Goal: Task Accomplishment & Management: Manage account settings

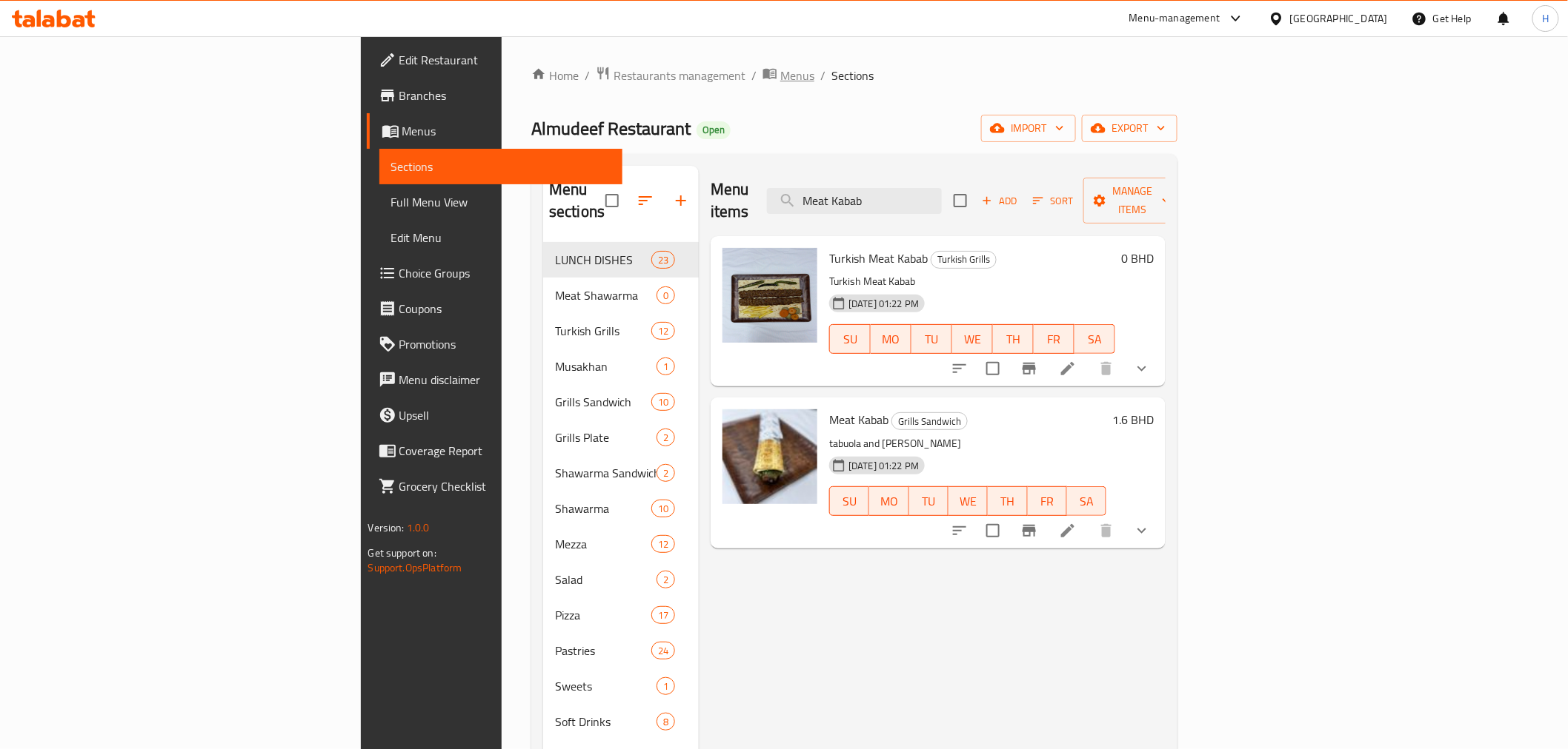
click at [780, 82] on span "Menus" at bounding box center [797, 76] width 34 height 18
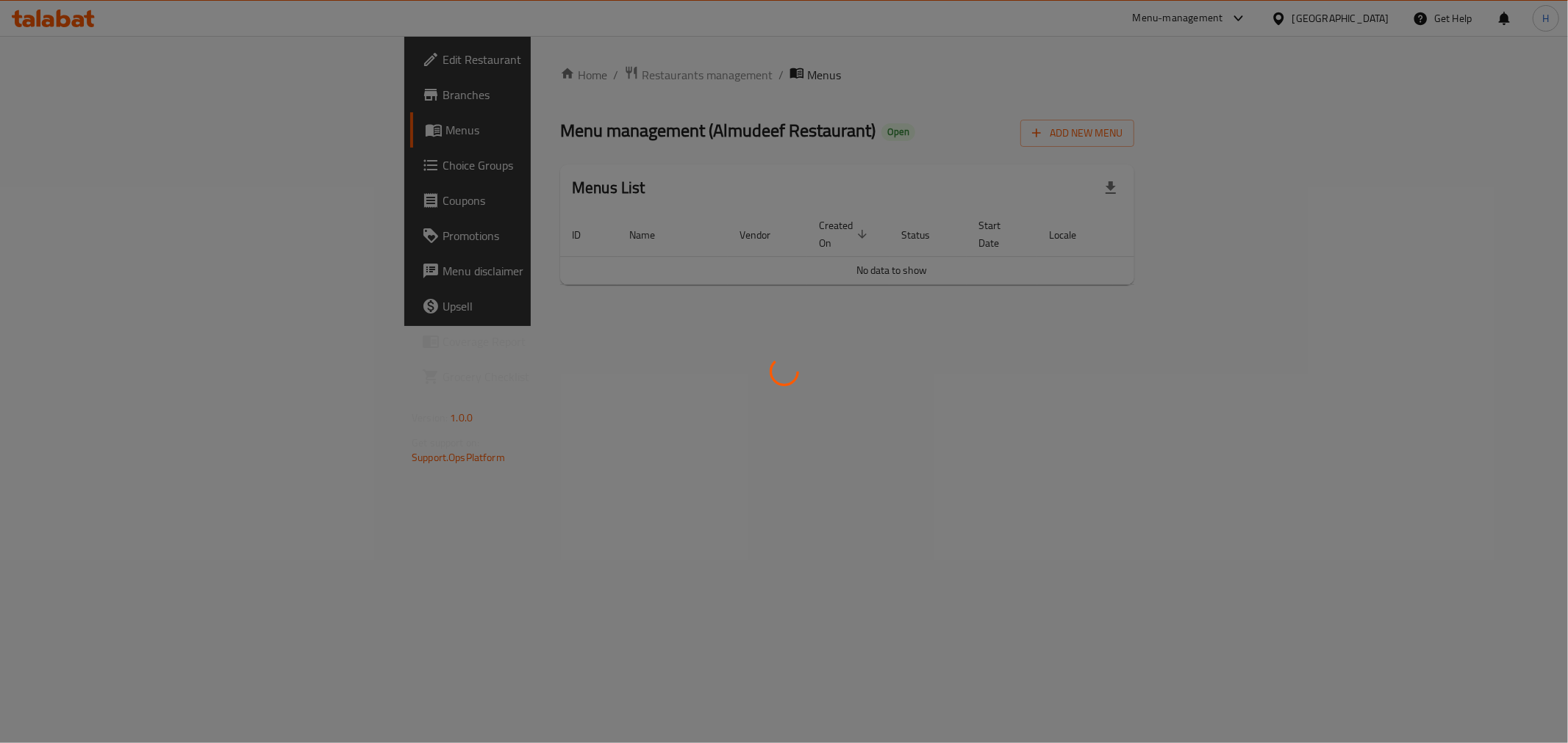
click at [412, 76] on div at bounding box center [784, 371] width 1568 height 743
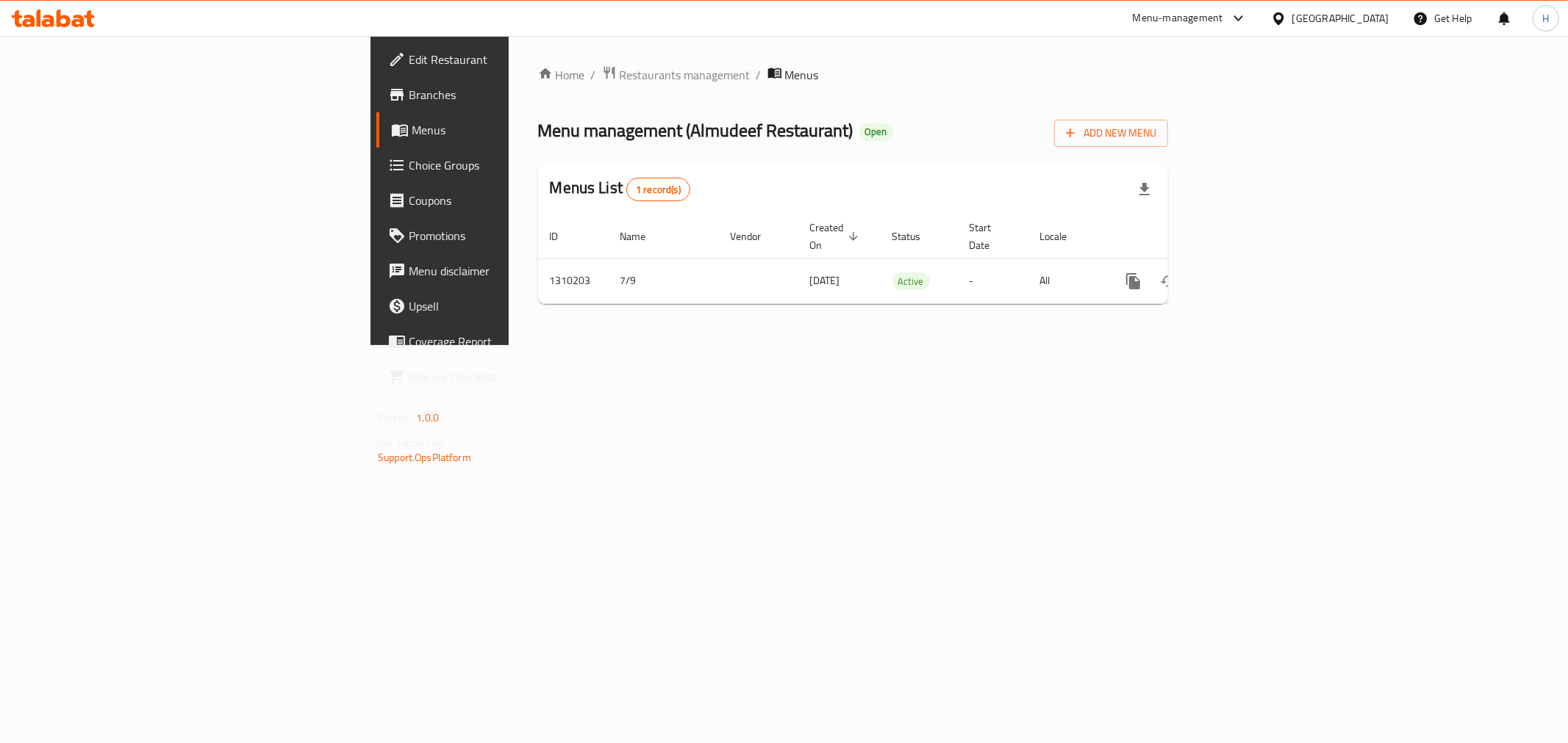
click at [620, 76] on span "Restaurants management" at bounding box center [685, 75] width 131 height 18
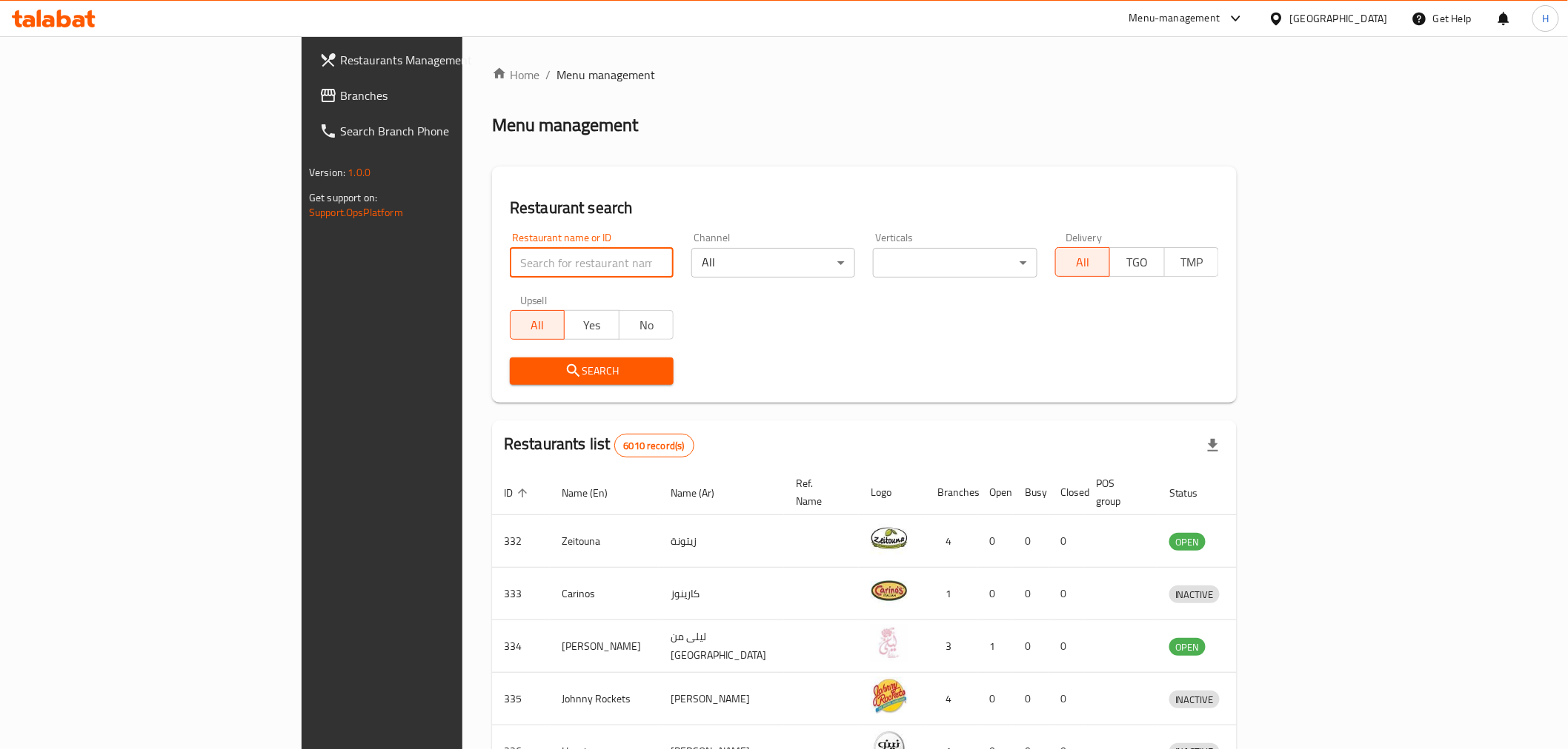
click at [509, 261] on input "search" at bounding box center [591, 262] width 164 height 30
drag, startPoint x: 412, startPoint y: 260, endPoint x: 52, endPoint y: 286, distance: 360.9
click at [301, 286] on div "Restaurants Management Branches Search Branch Phone Version: 1.0.0 Get support …" at bounding box center [784, 579] width 965 height 1085
click button "Search" at bounding box center [591, 371] width 164 height 27
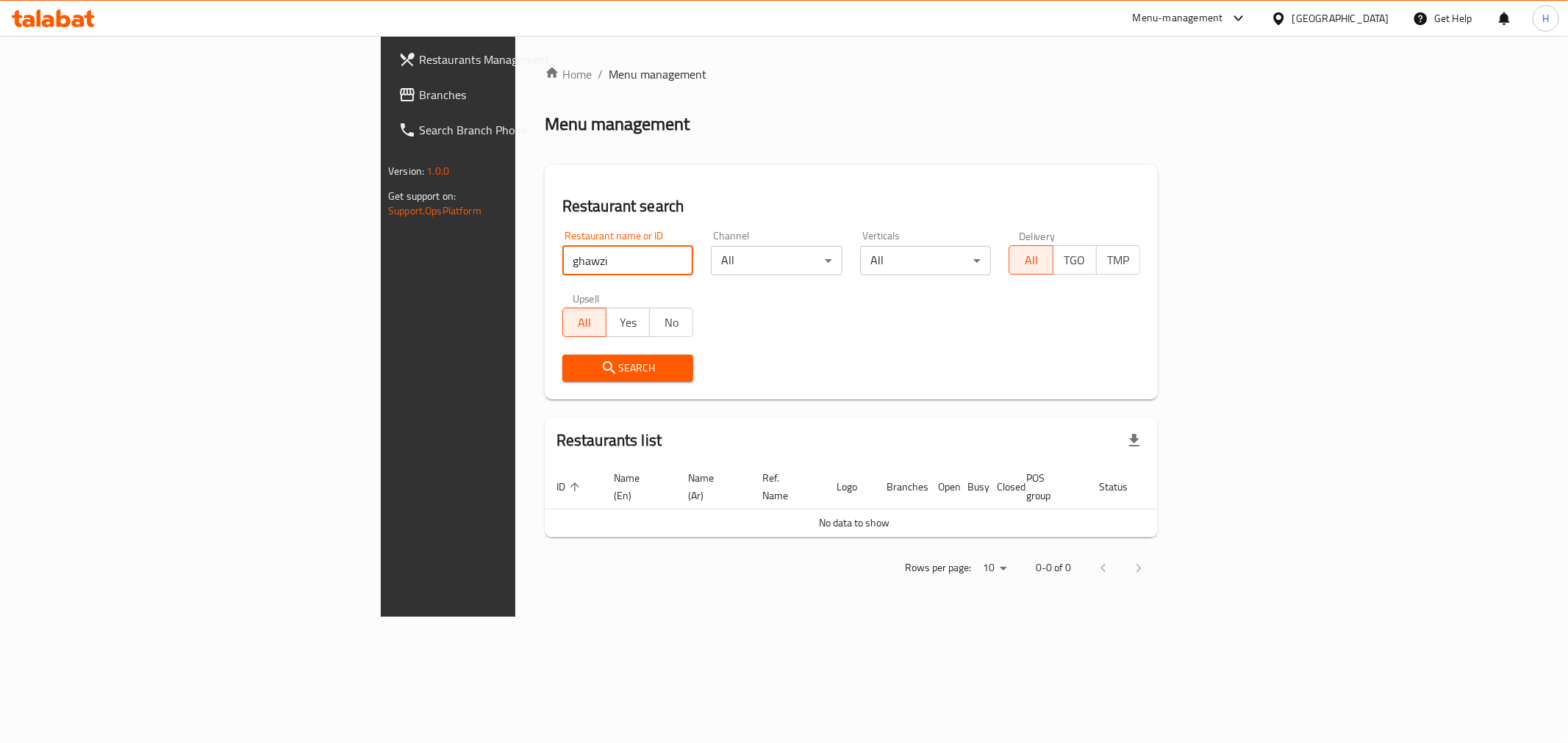
click at [563, 260] on input "ghawzi" at bounding box center [628, 260] width 131 height 30
click button "Search" at bounding box center [628, 368] width 131 height 27
click at [563, 259] on input "ghwzi" at bounding box center [628, 260] width 131 height 30
type input "alshy"
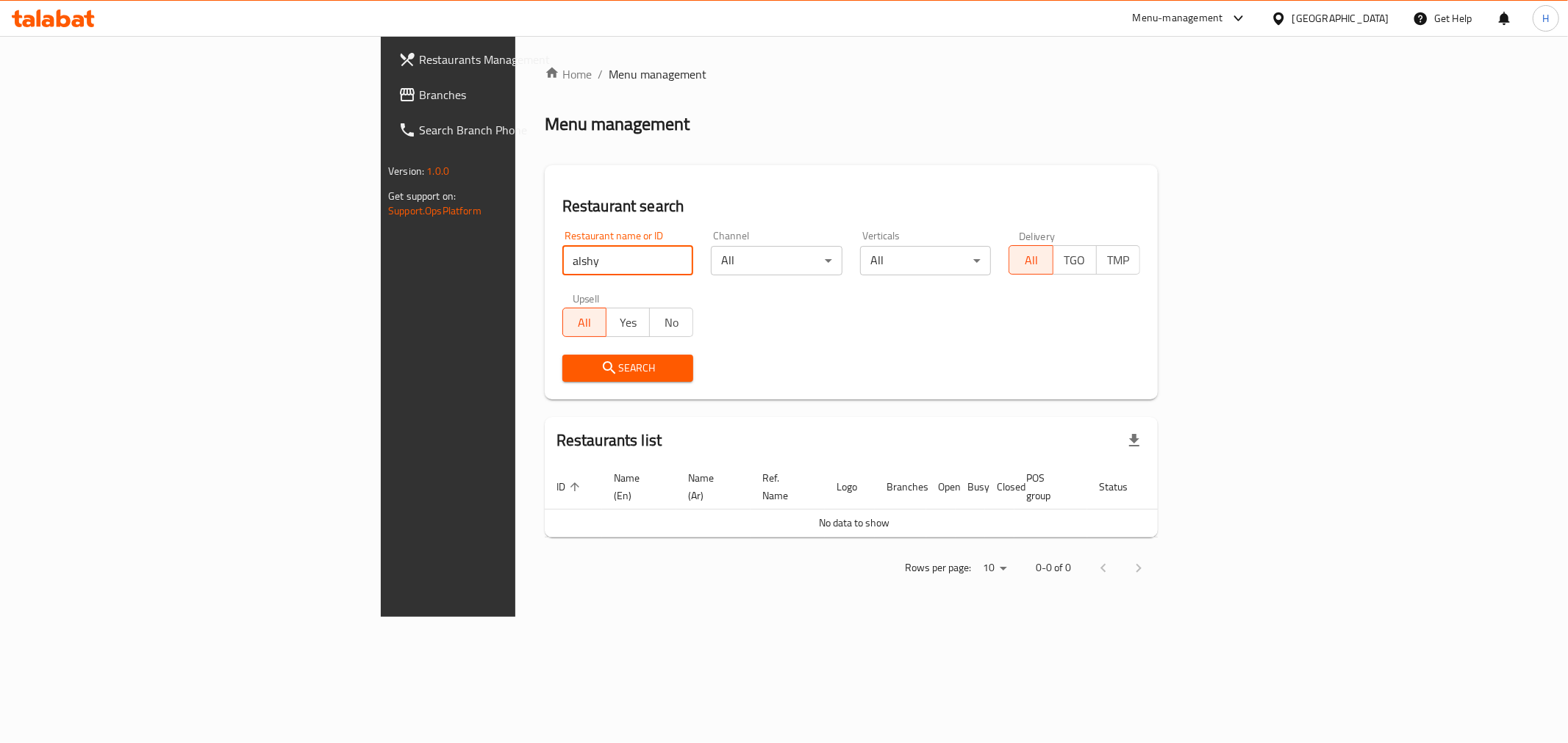
click button "Search" at bounding box center [628, 368] width 131 height 27
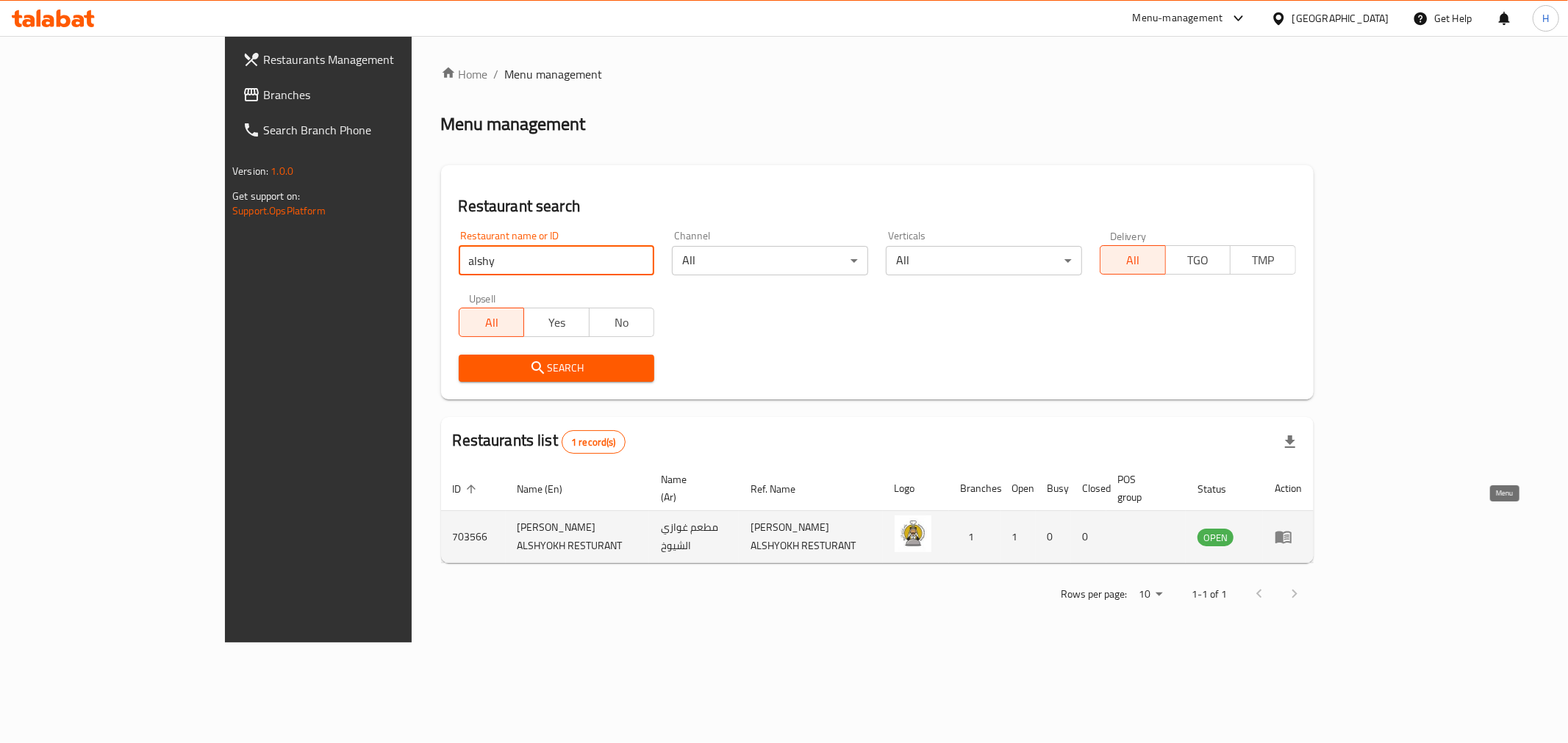
click at [1292, 532] on icon "enhanced table" at bounding box center [1284, 538] width 16 height 13
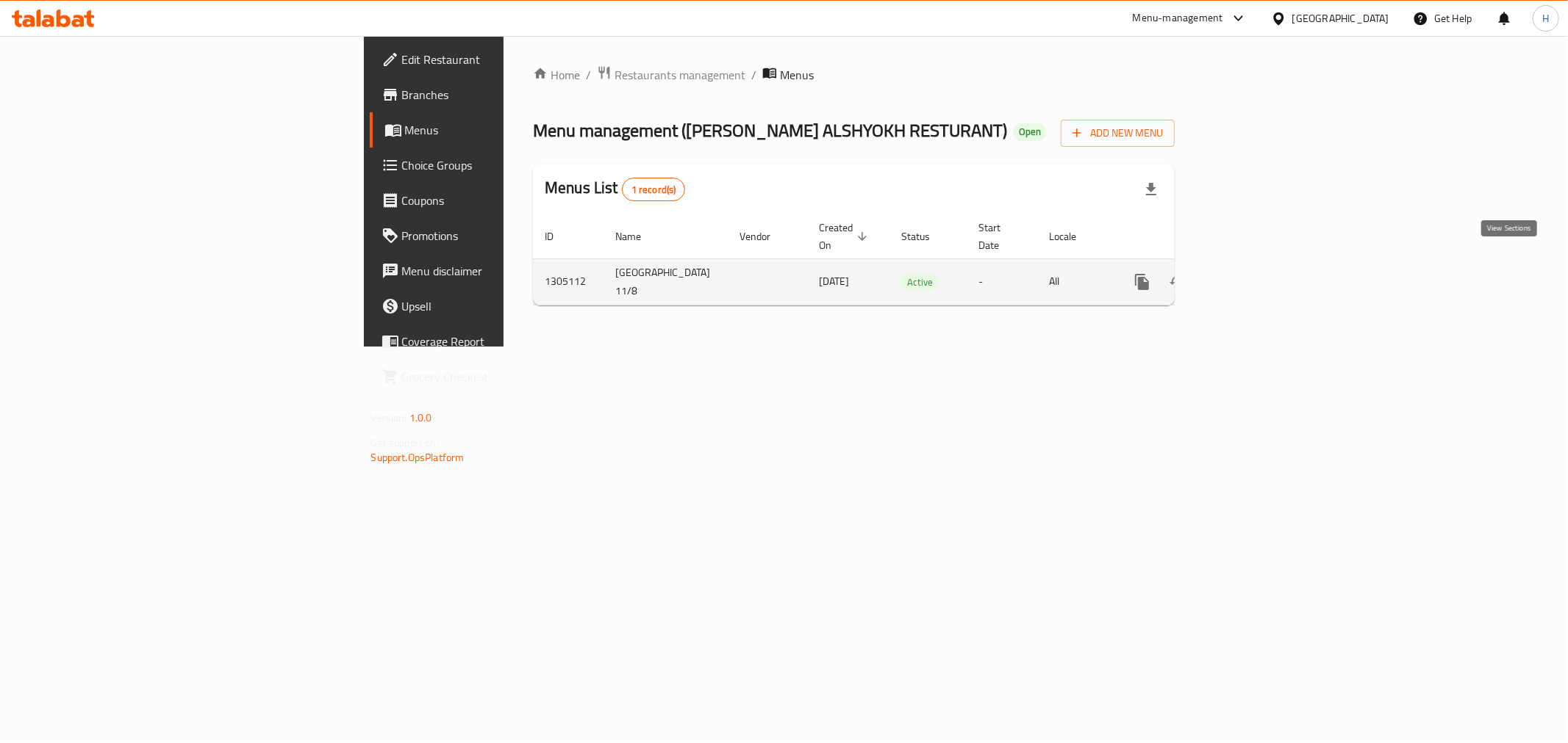
click at [1255, 275] on icon "enhanced table" at bounding box center [1248, 282] width 13 height 13
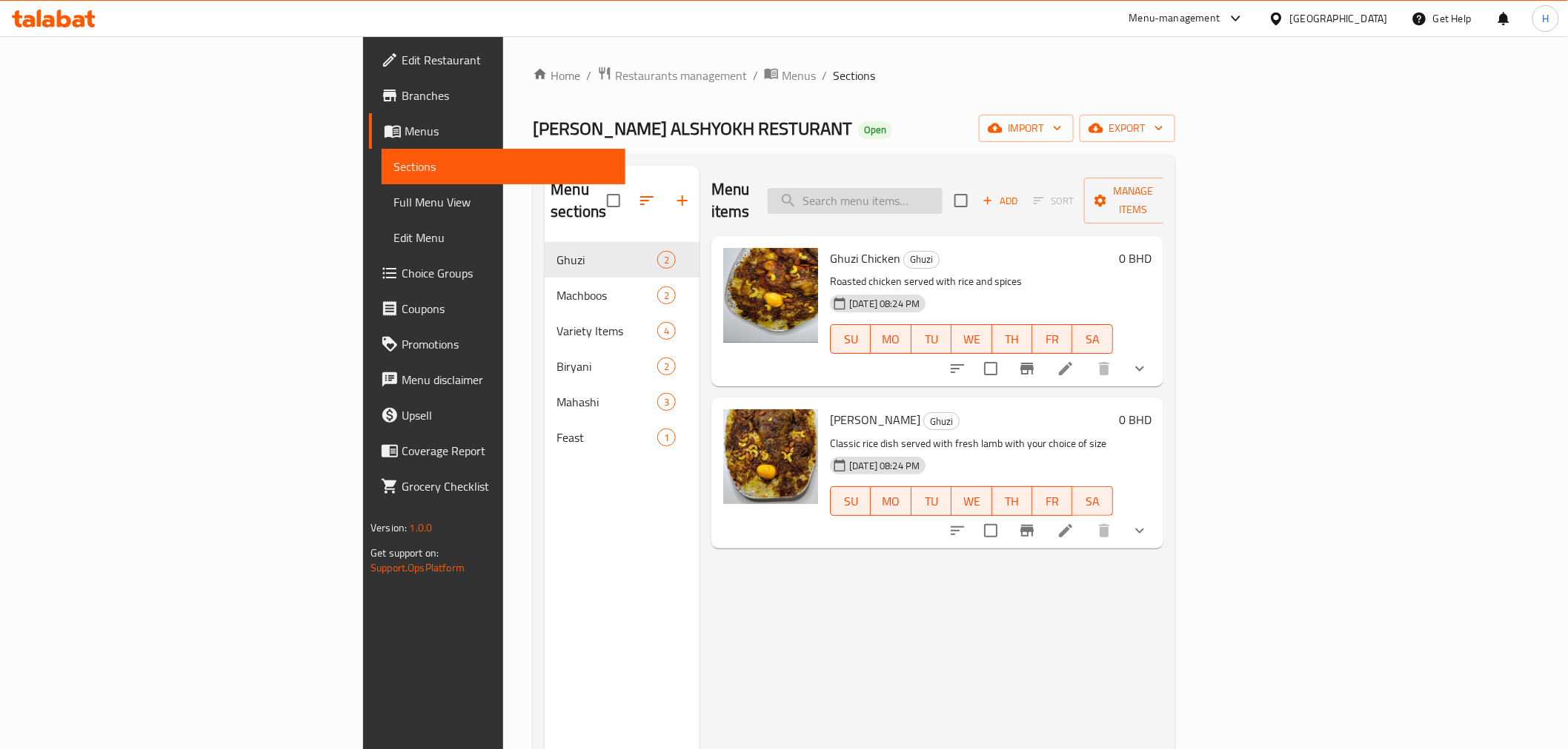
click at [942, 193] on input "search" at bounding box center [855, 201] width 175 height 26
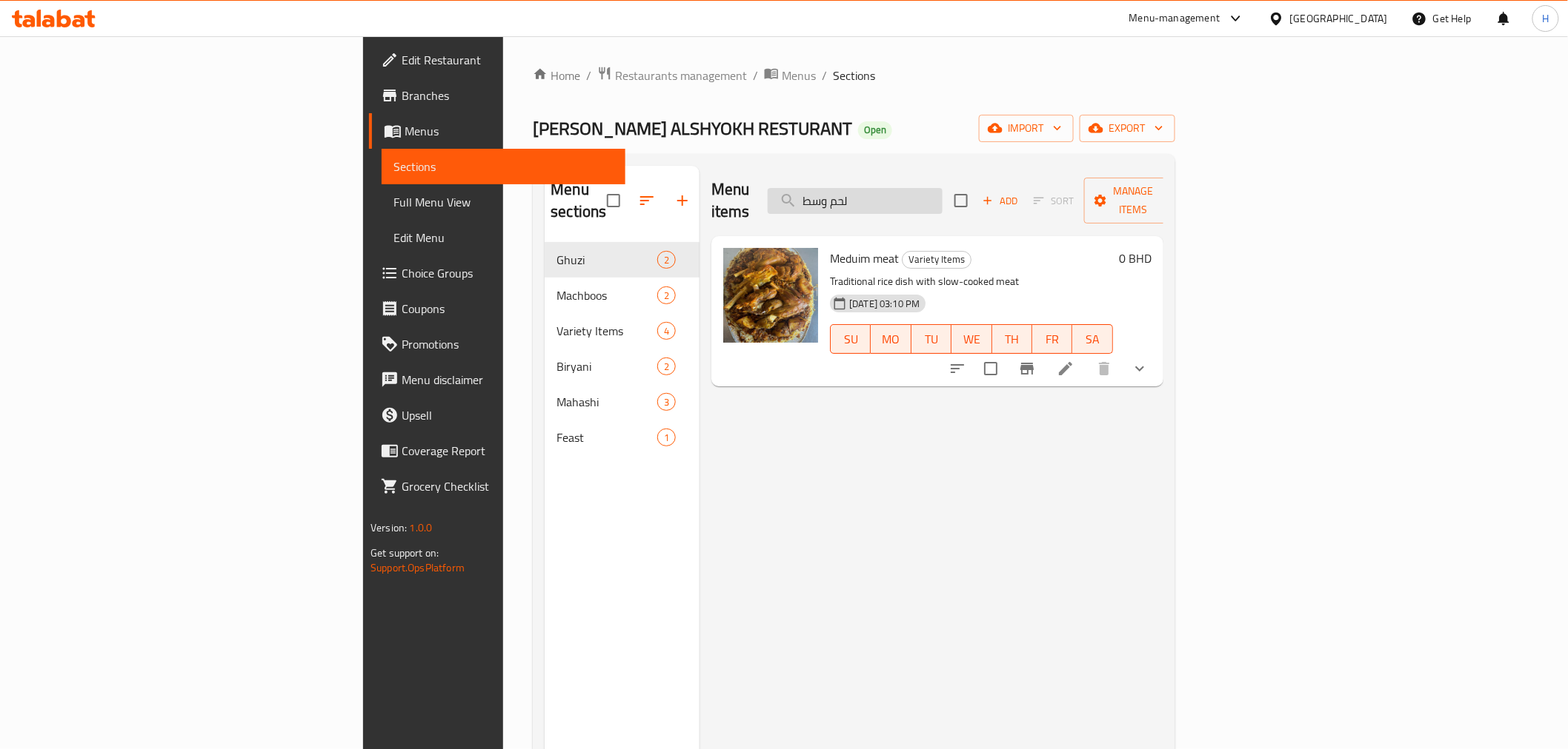
click at [942, 190] on input "لحم وسط" at bounding box center [855, 201] width 175 height 26
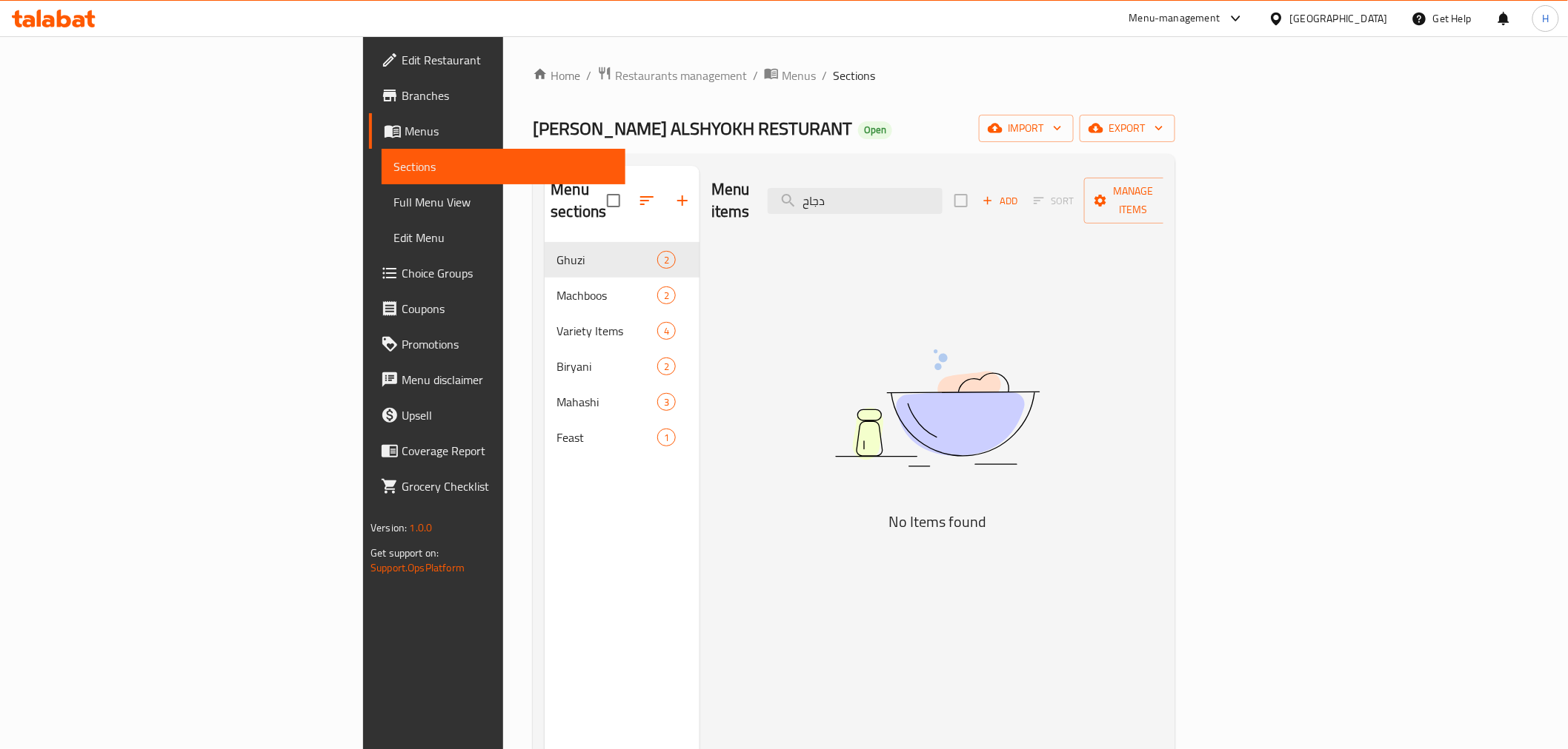
drag, startPoint x: 974, startPoint y: 193, endPoint x: 802, endPoint y: 177, distance: 172.7
click at [802, 177] on div "Menu items دجاح Add Sort Manage items" at bounding box center [937, 201] width 452 height 70
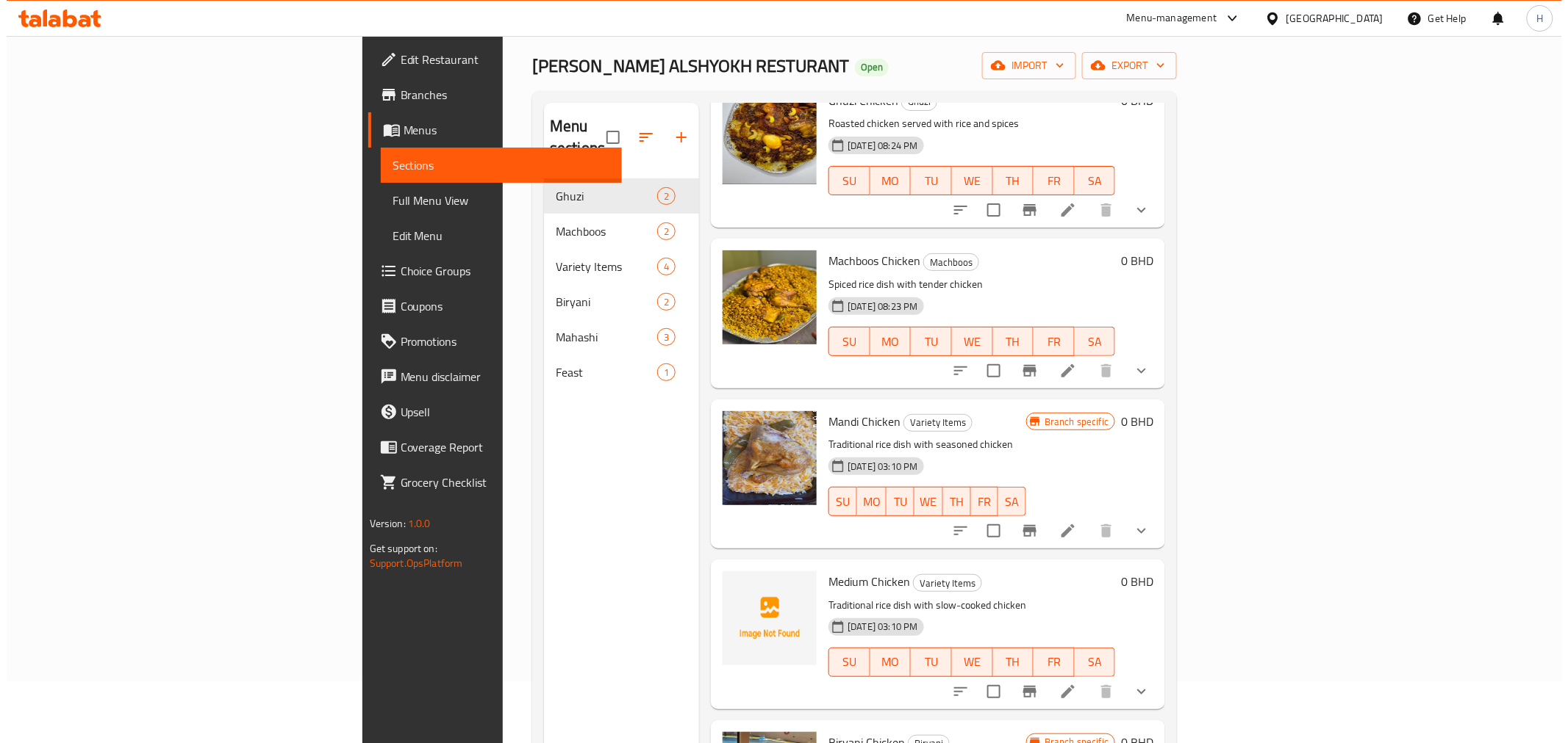
scroll to position [206, 0]
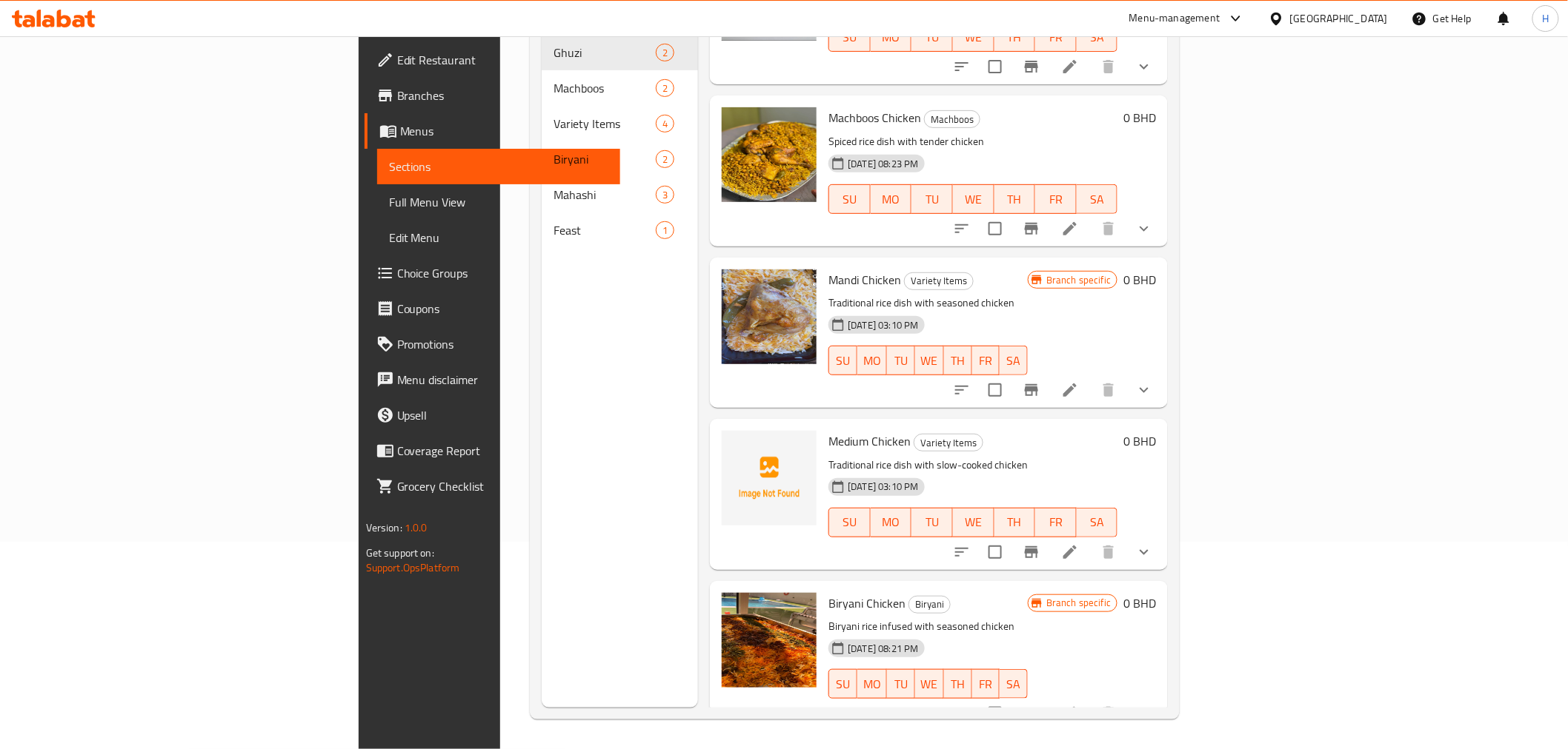
type input "chicken"
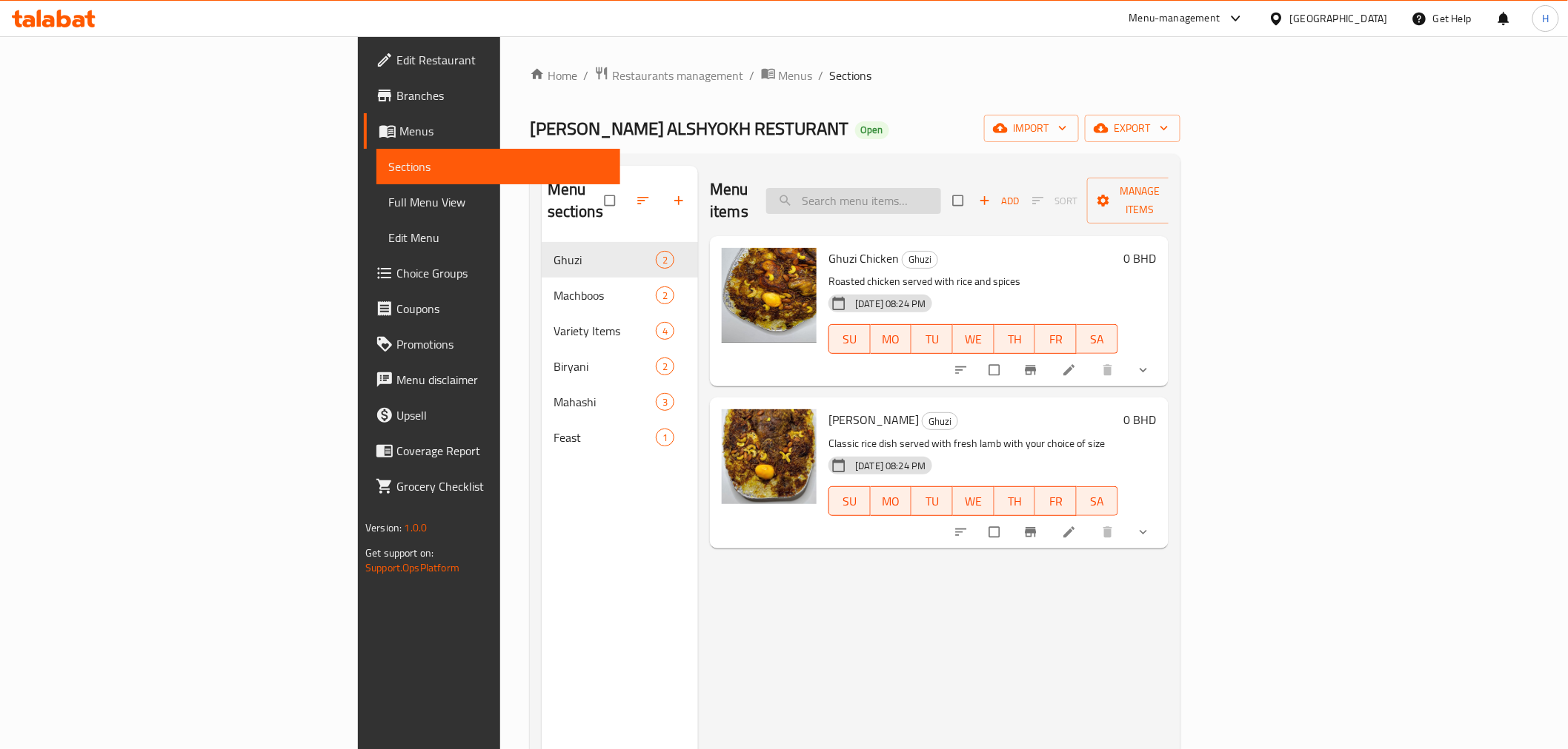
click at [940, 194] on input "search" at bounding box center [854, 201] width 175 height 26
click at [829, 247] on span "Ghuzi Chicken" at bounding box center [864, 258] width 70 height 23
copy h6 "Chicken"
click at [940, 197] on input "search" at bounding box center [854, 201] width 175 height 26
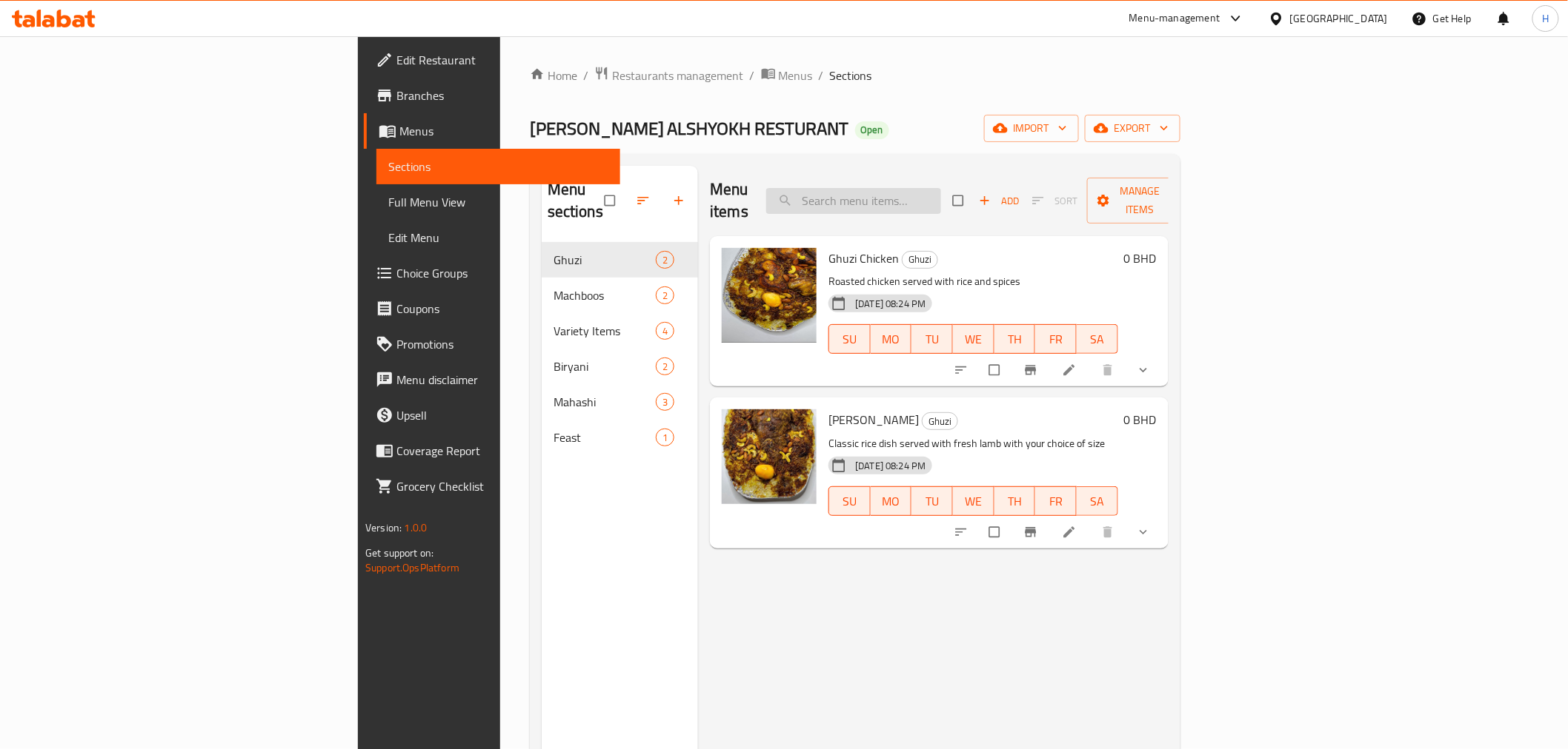
paste input "Chicken"
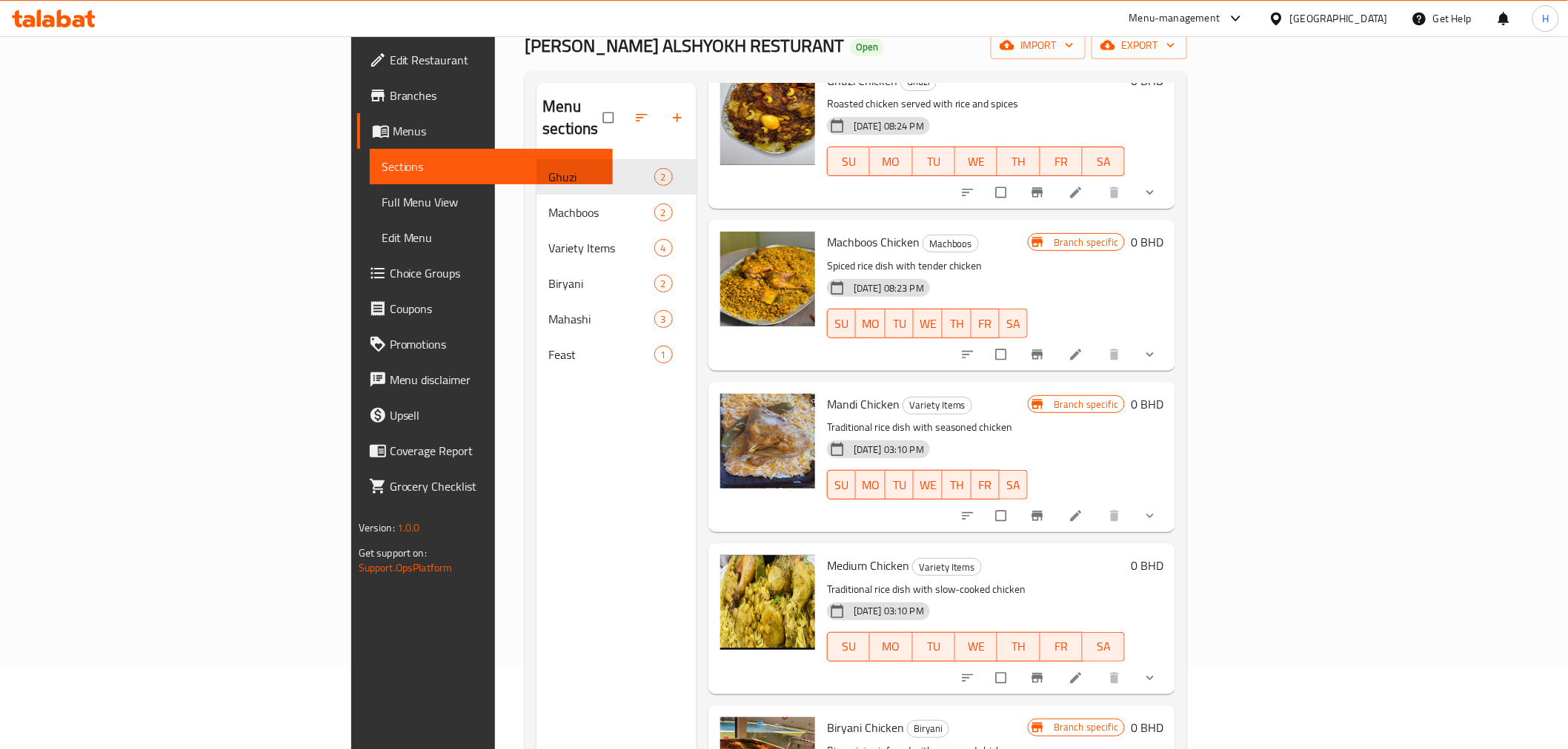
scroll to position [207, 0]
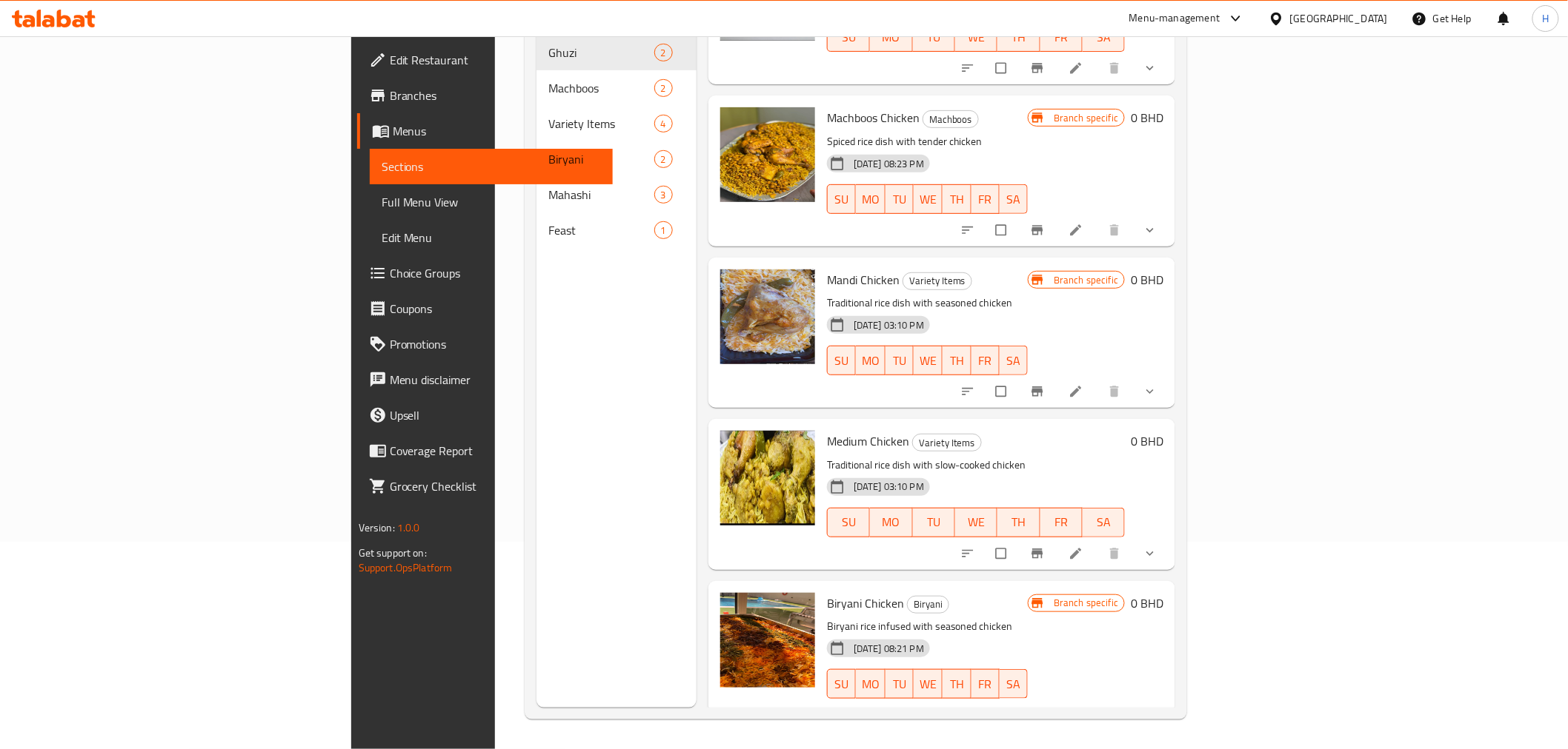
type input "Chicken"
click at [1082, 548] on icon at bounding box center [1076, 553] width 11 height 11
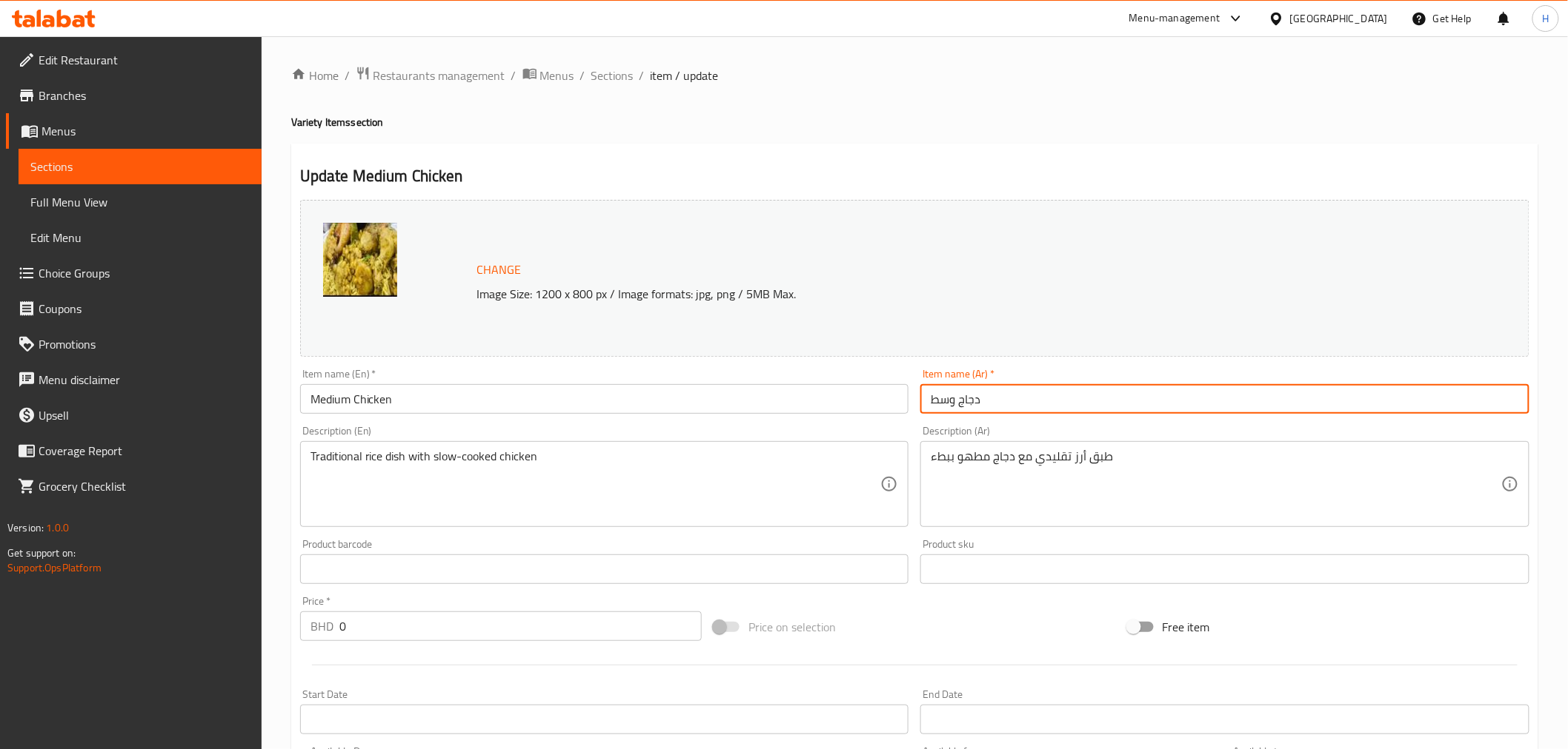
click at [982, 404] on input "دجاج وسط" at bounding box center [1224, 398] width 609 height 30
click at [982, 403] on input "دجاج وسط" at bounding box center [1224, 398] width 609 height 30
paste input "ميدم دجاج"
type input "ميدم دجاج"
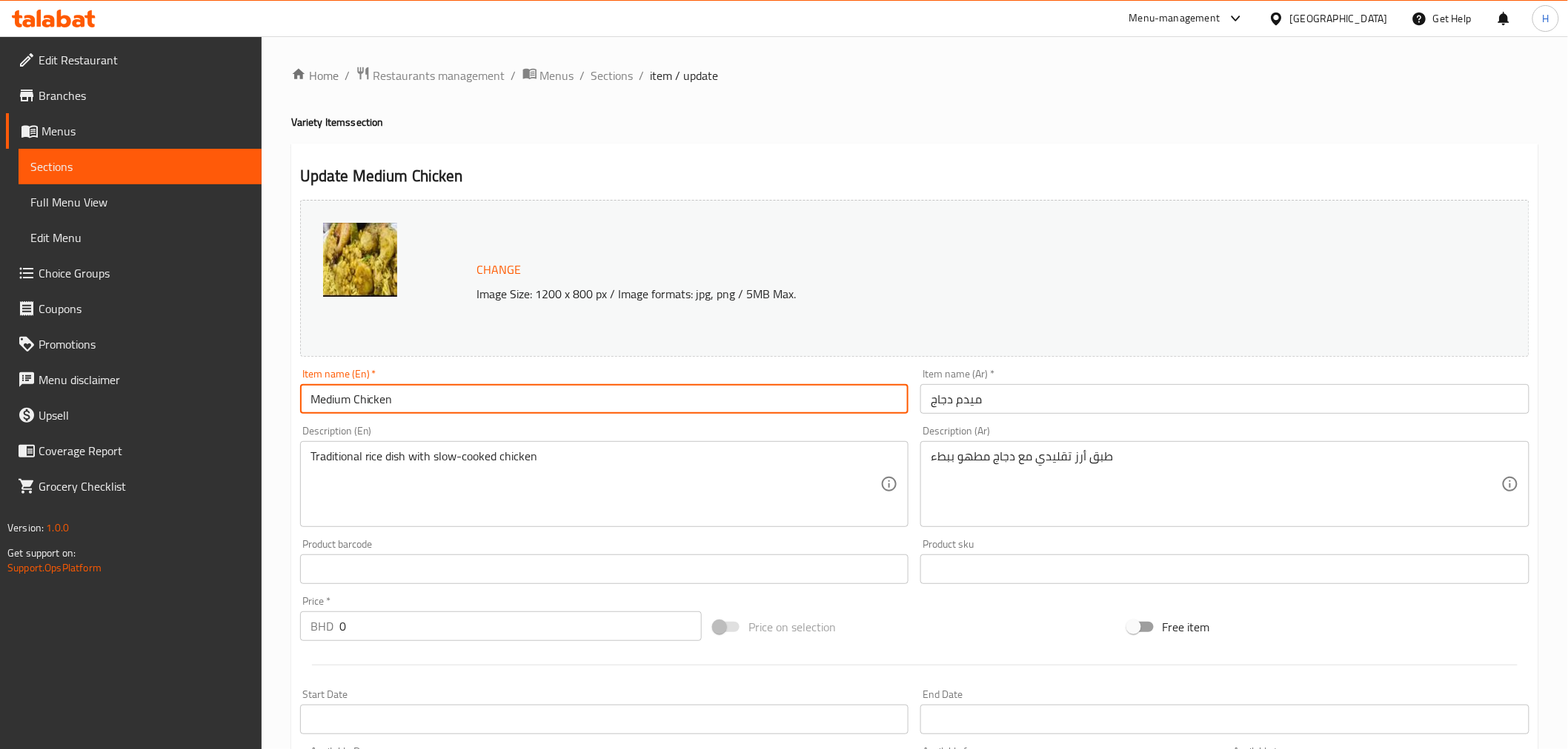
click at [349, 398] on input "Medium Chicken" at bounding box center [604, 398] width 609 height 30
click at [348, 398] on input "Medium Chicken" at bounding box center [604, 398] width 609 height 30
drag, startPoint x: 351, startPoint y: 400, endPoint x: 231, endPoint y: 394, distance: 120.1
click at [231, 397] on div "Edit Restaurant Branches Menus Sections Full Menu View Edit Menu Choice Groups …" at bounding box center [784, 611] width 1568 height 1151
click at [343, 403] on input "Meyadem Chicken" at bounding box center [604, 398] width 609 height 30
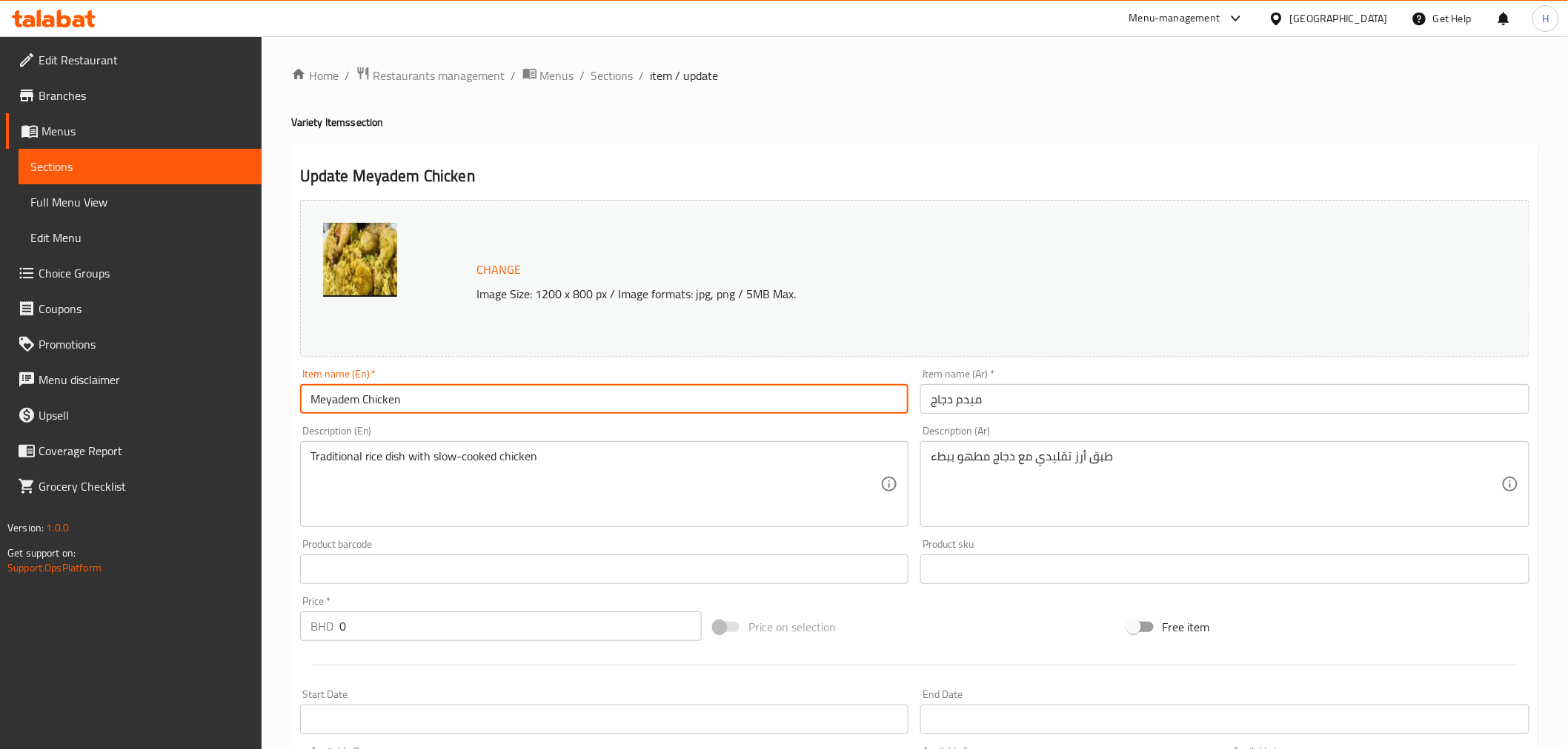
click at [343, 403] on input "Meyadem Chicken" at bounding box center [604, 398] width 609 height 30
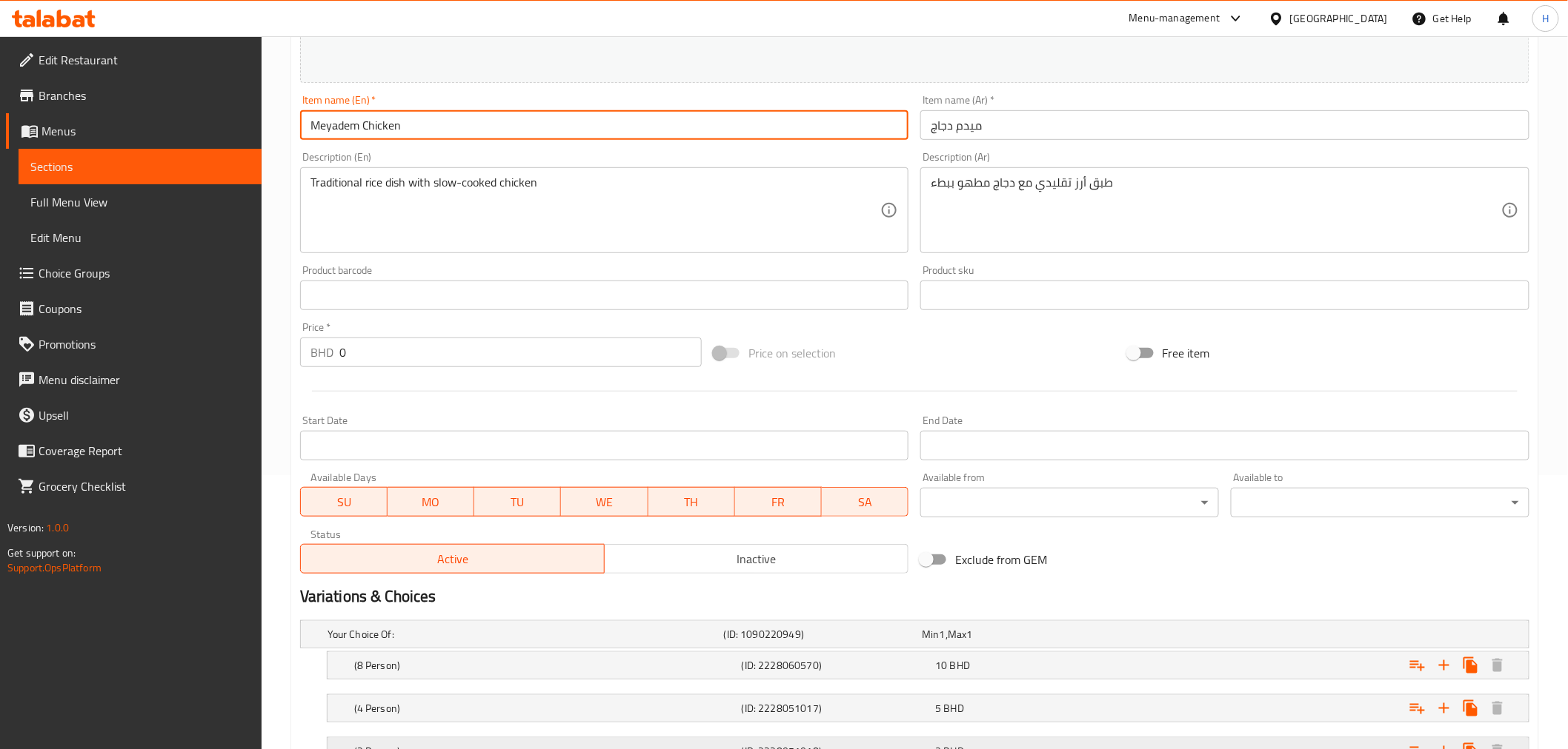
scroll to position [438, 0]
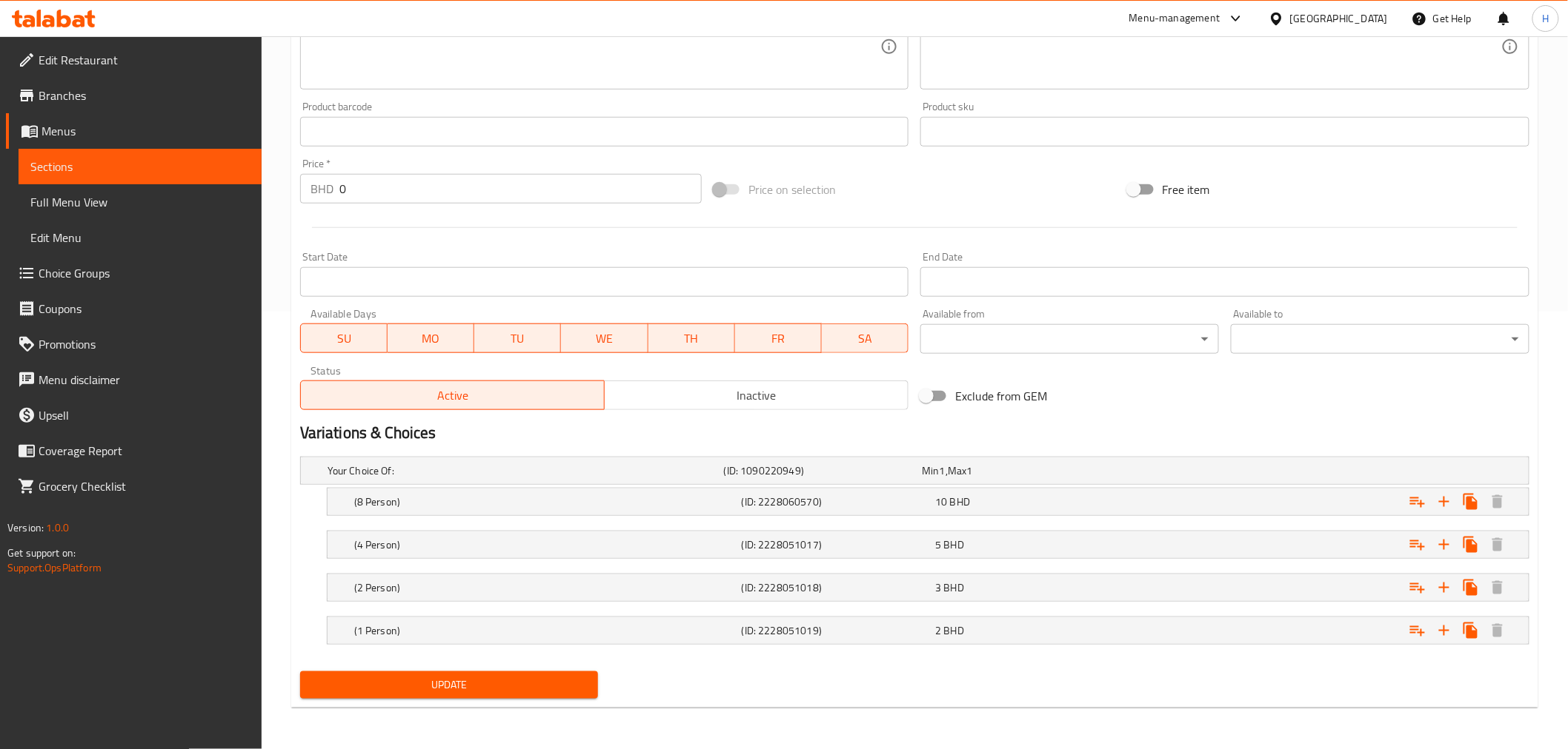
type input "Meyadem Chicken"
click at [376, 684] on span "Update" at bounding box center [449, 685] width 275 height 19
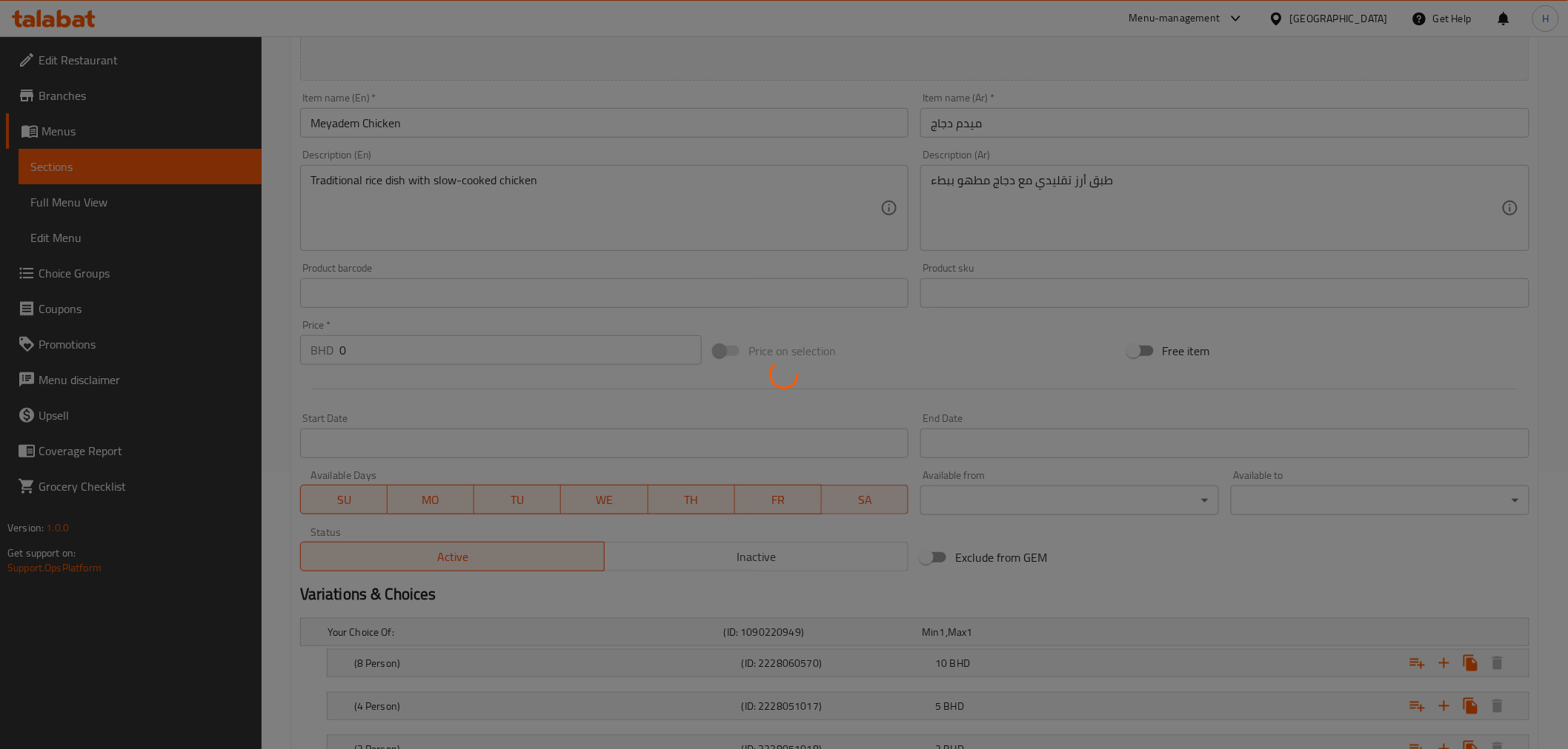
scroll to position [0, 0]
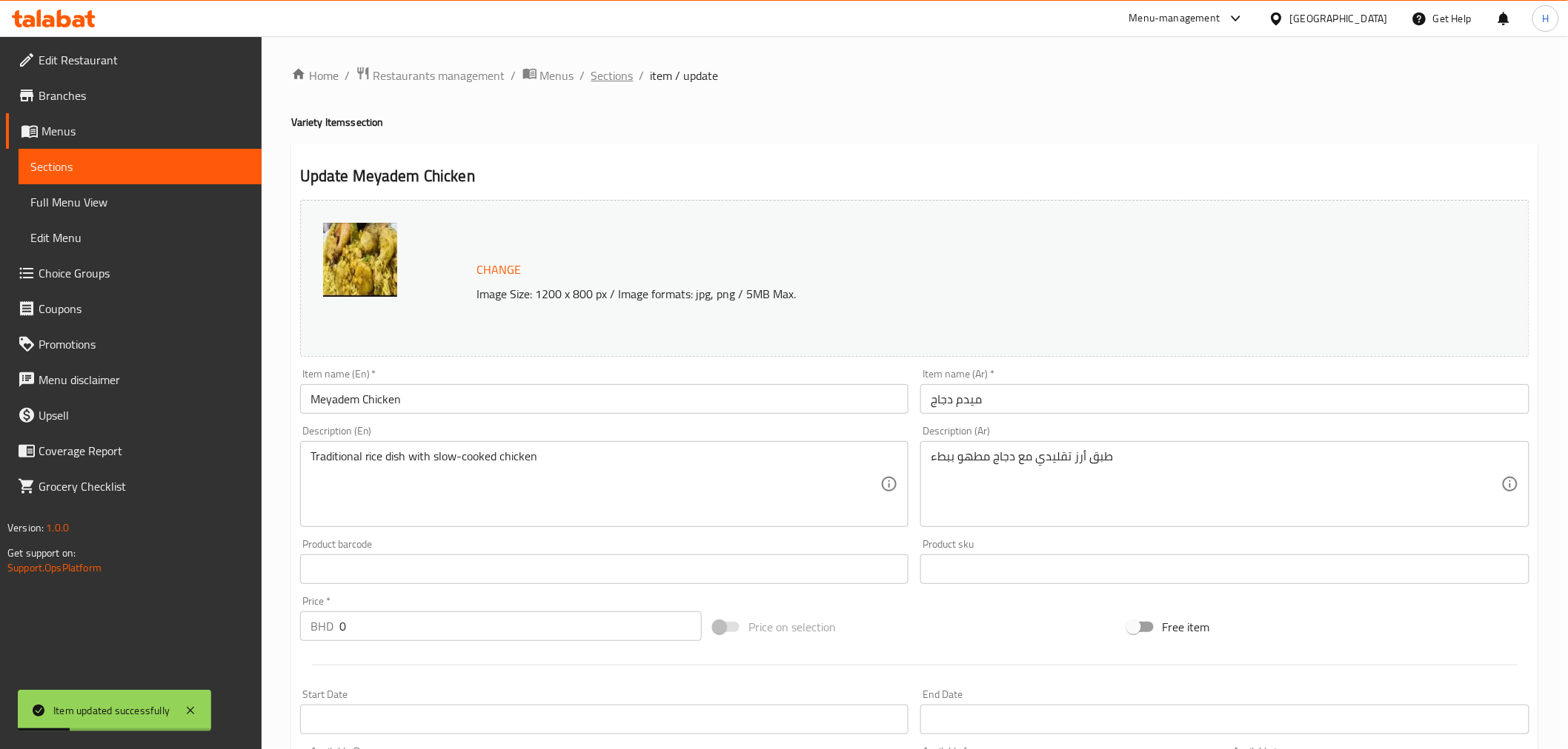
click at [613, 78] on span "Sections" at bounding box center [612, 76] width 42 height 18
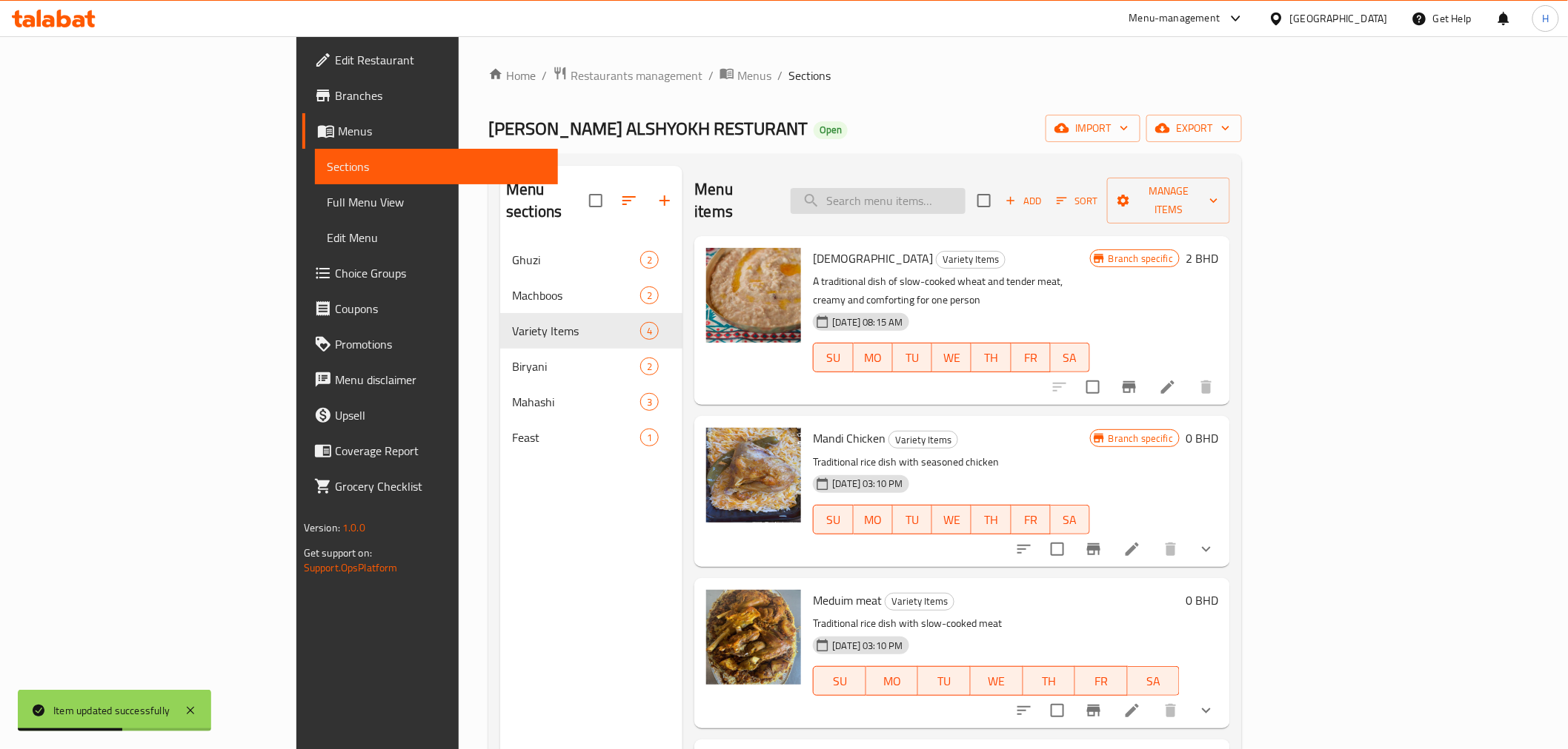
click at [966, 188] on input "search" at bounding box center [878, 201] width 175 height 26
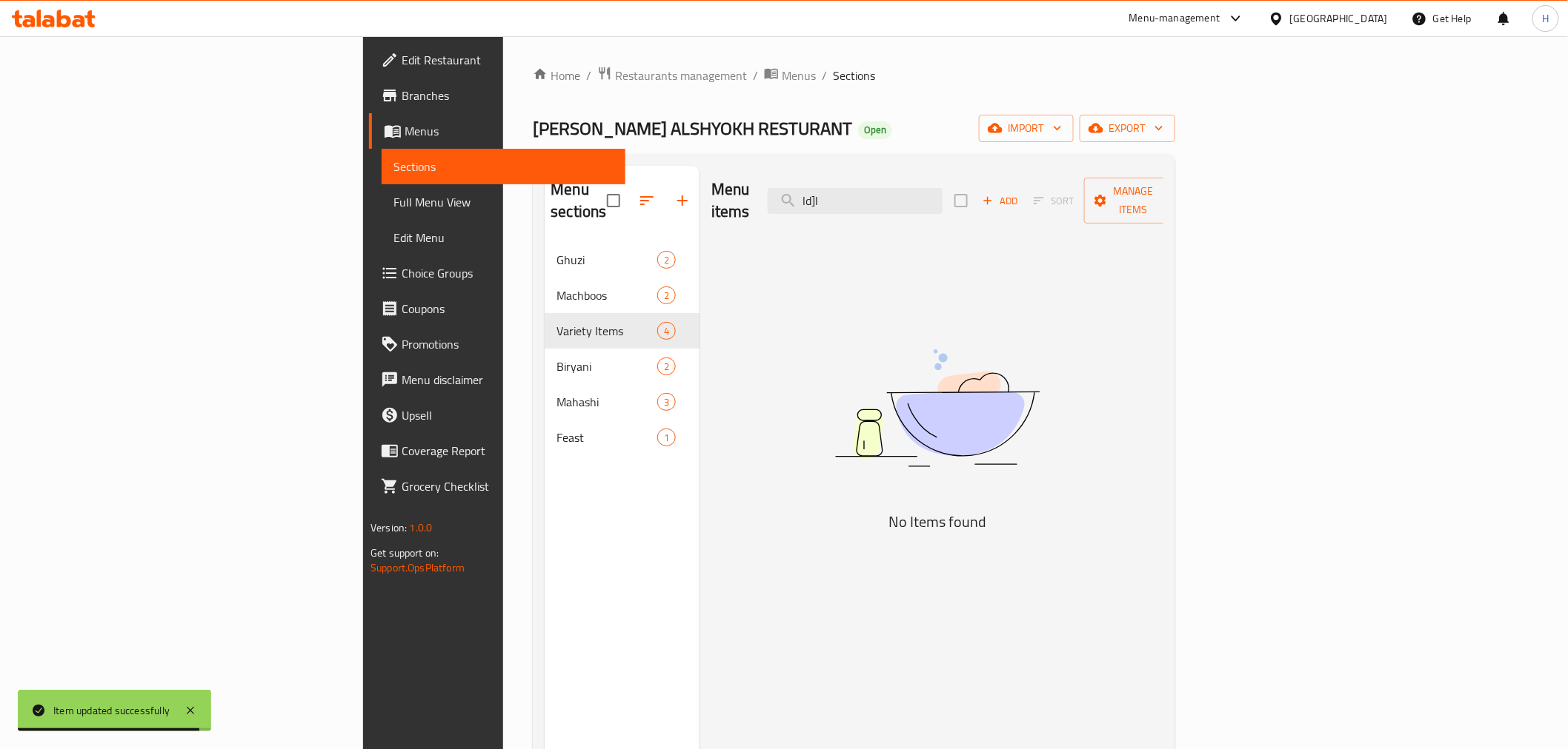
drag, startPoint x: 958, startPoint y: 196, endPoint x: 818, endPoint y: 189, distance: 140.2
click at [818, 189] on div "Menu items ld]l Add Sort Manage items" at bounding box center [937, 201] width 452 height 70
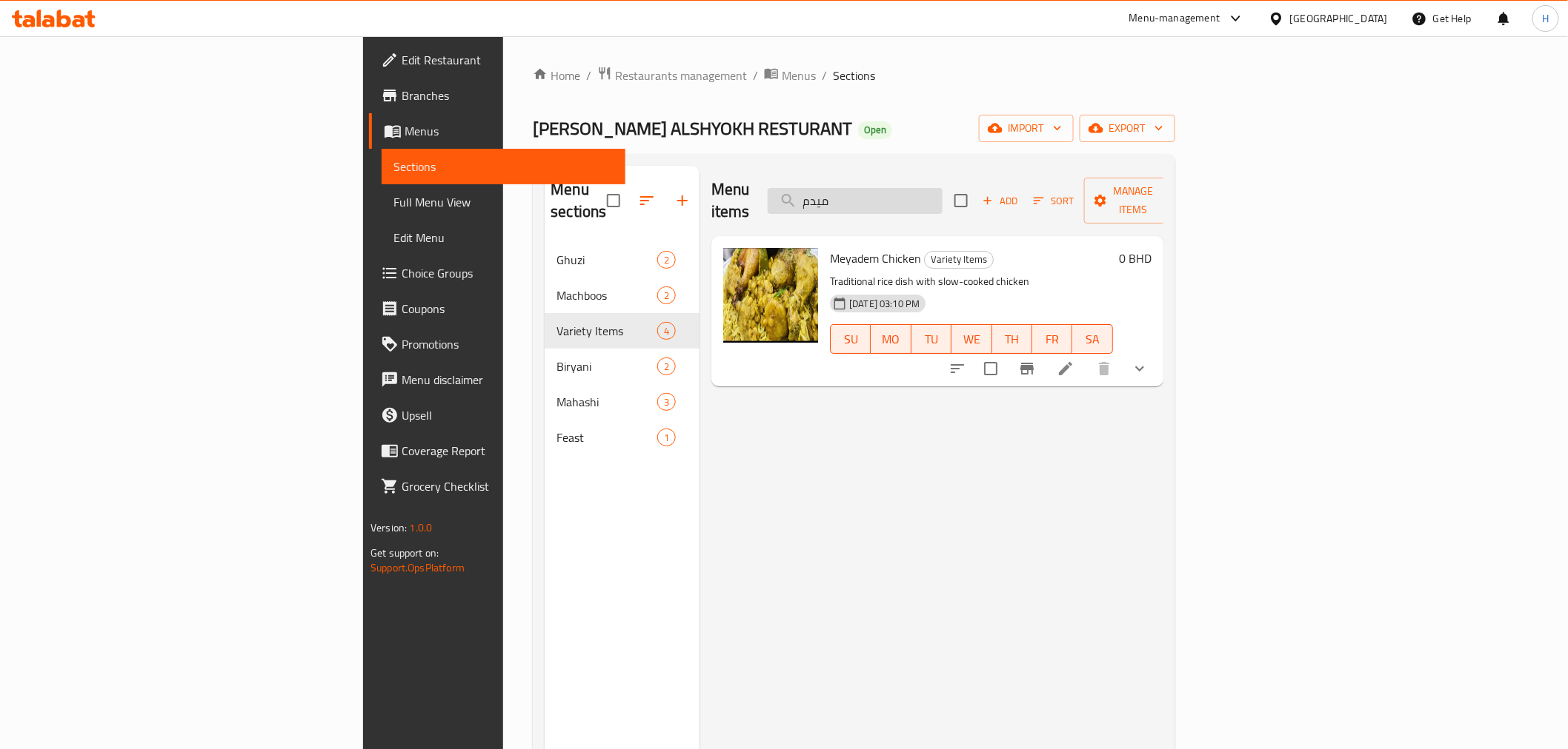
click at [940, 189] on input "ميدم" at bounding box center [855, 201] width 175 height 26
type input "لحم وسط"
click at [1087, 355] on li at bounding box center [1065, 369] width 41 height 27
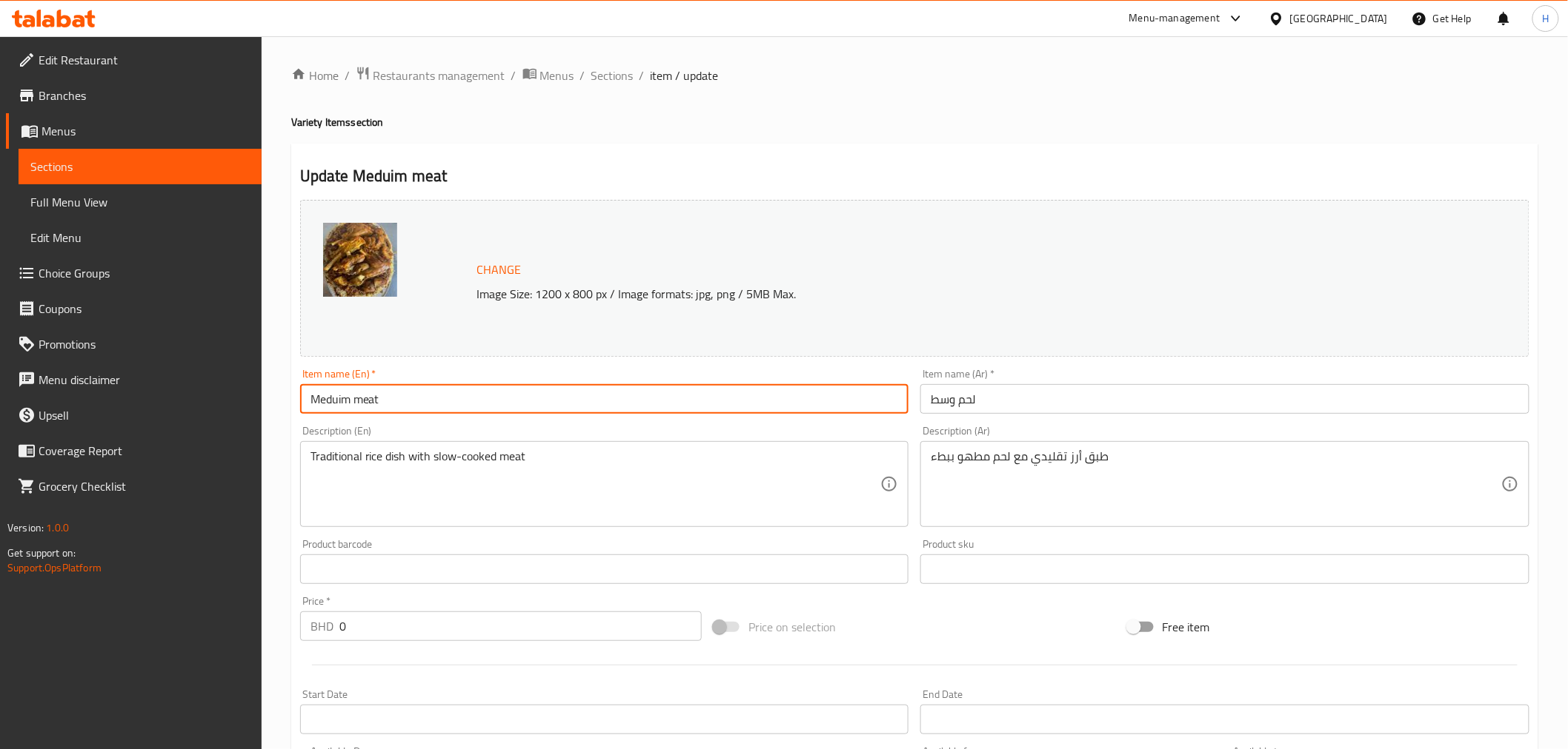
click at [339, 407] on input "Meduim meat" at bounding box center [604, 398] width 609 height 30
paste input "yade"
type input "Meyadem meat"
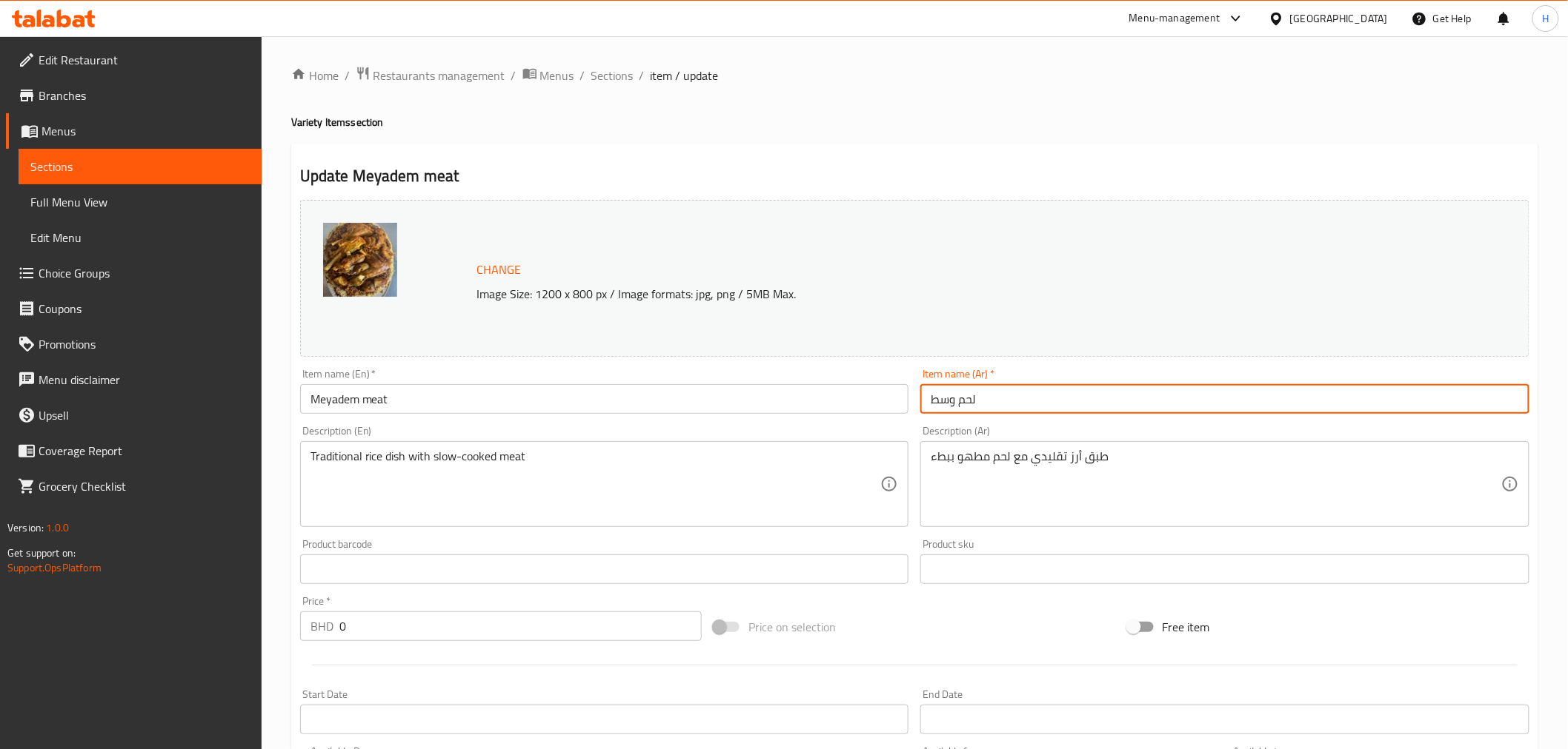
click at [963, 401] on input "لحم وسط" at bounding box center [1224, 398] width 609 height 30
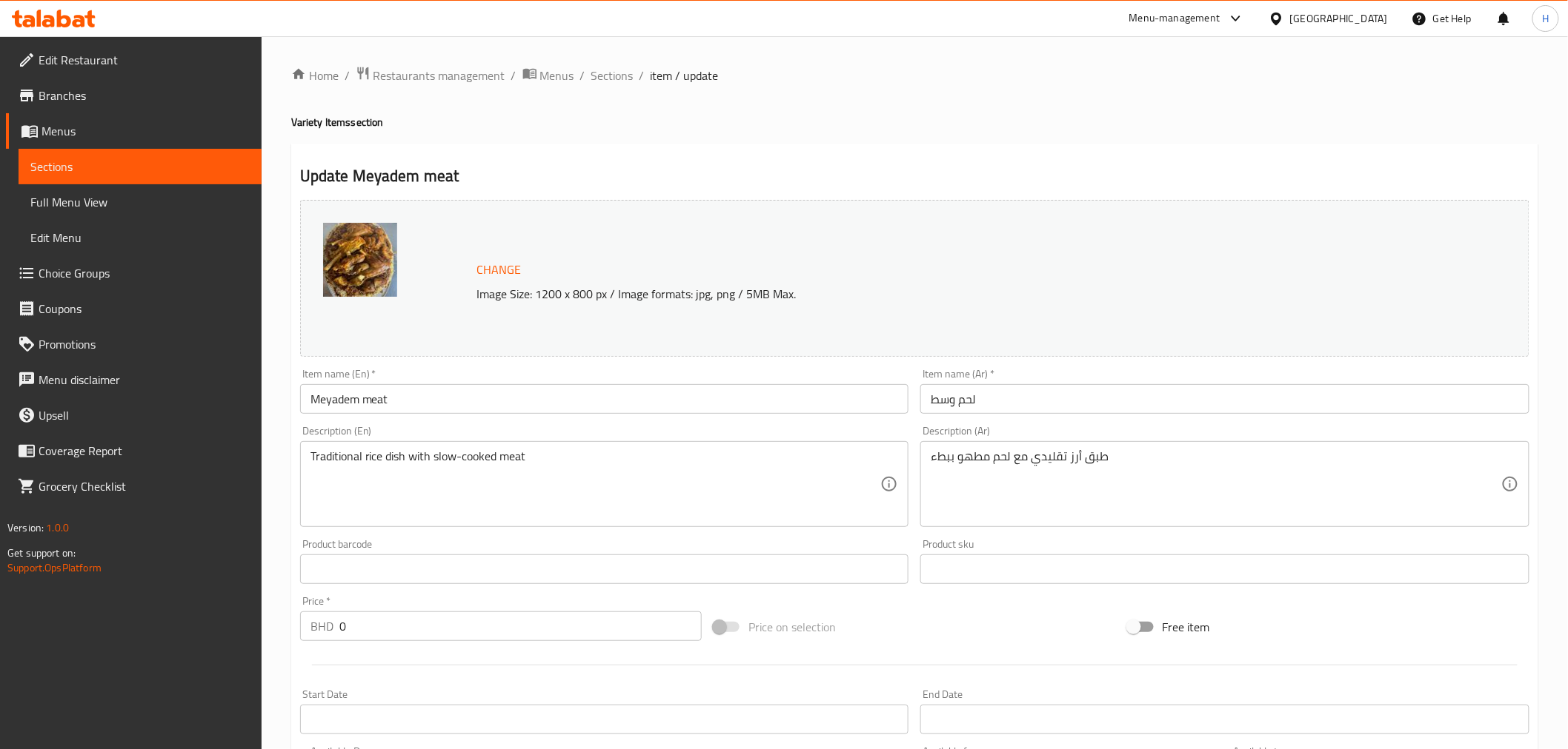
click at [991, 404] on input "لحم وسط" at bounding box center [1224, 398] width 609 height 30
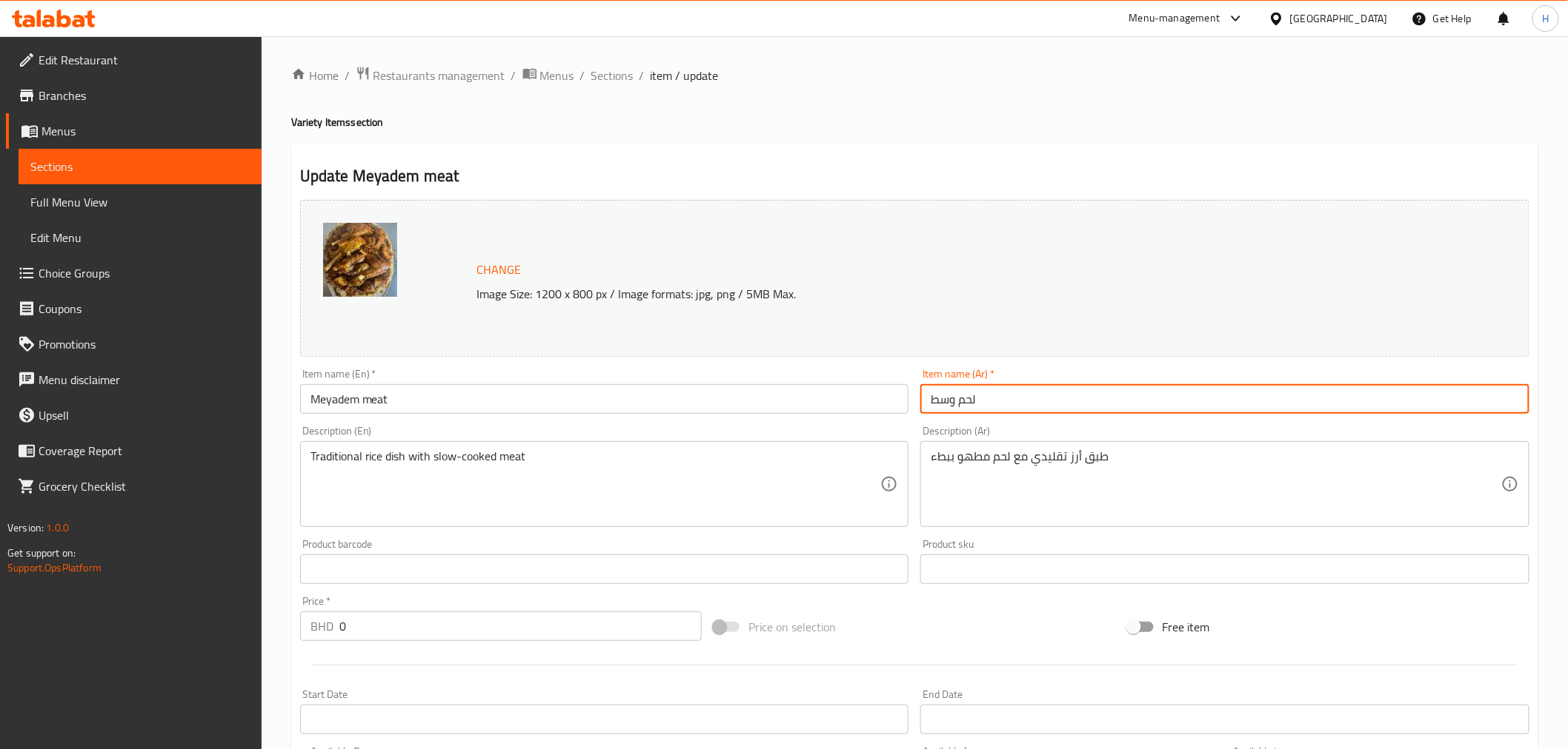
click at [991, 404] on input "لحم وسط" at bounding box center [1224, 398] width 609 height 30
paste input "يدم لحم"
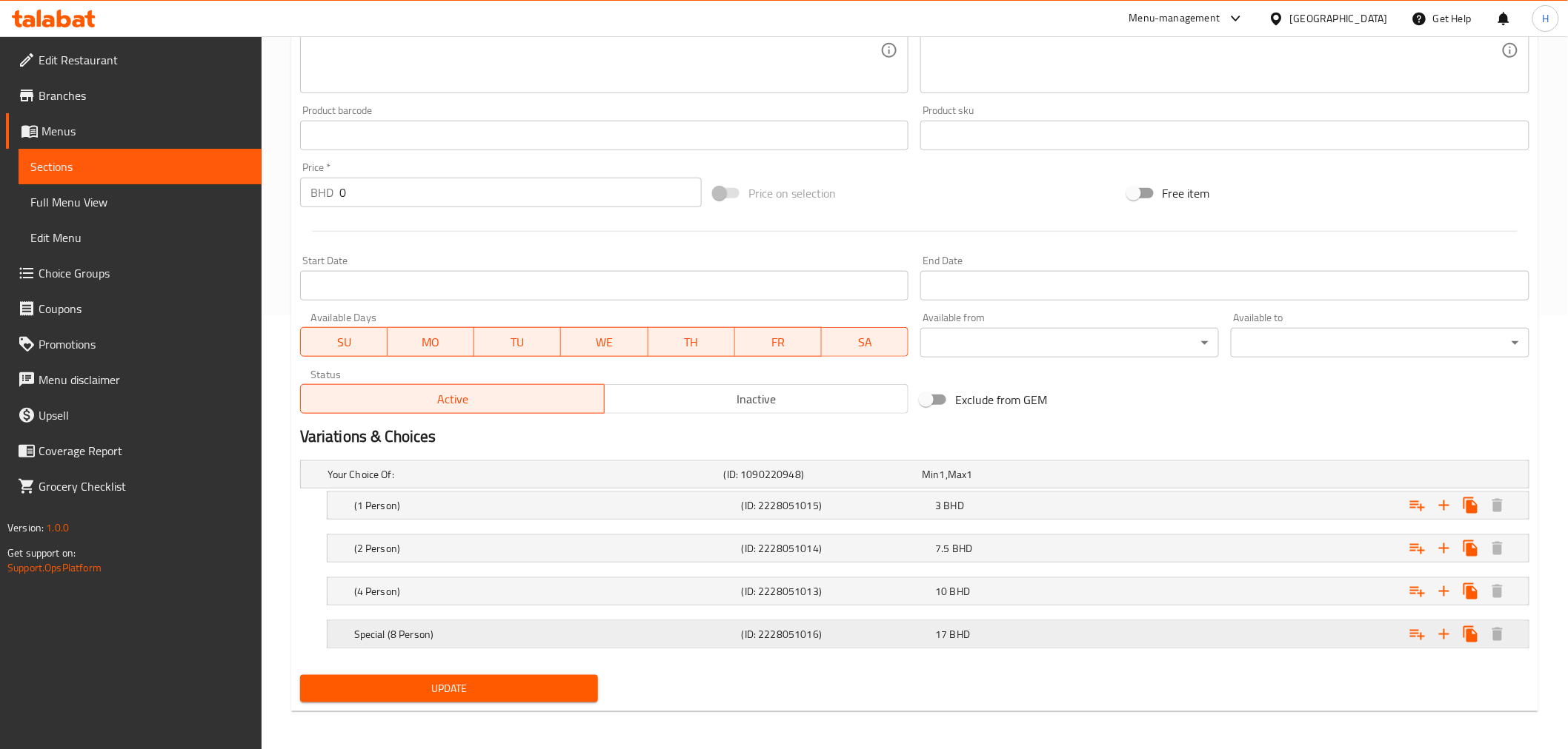
scroll to position [438, 0]
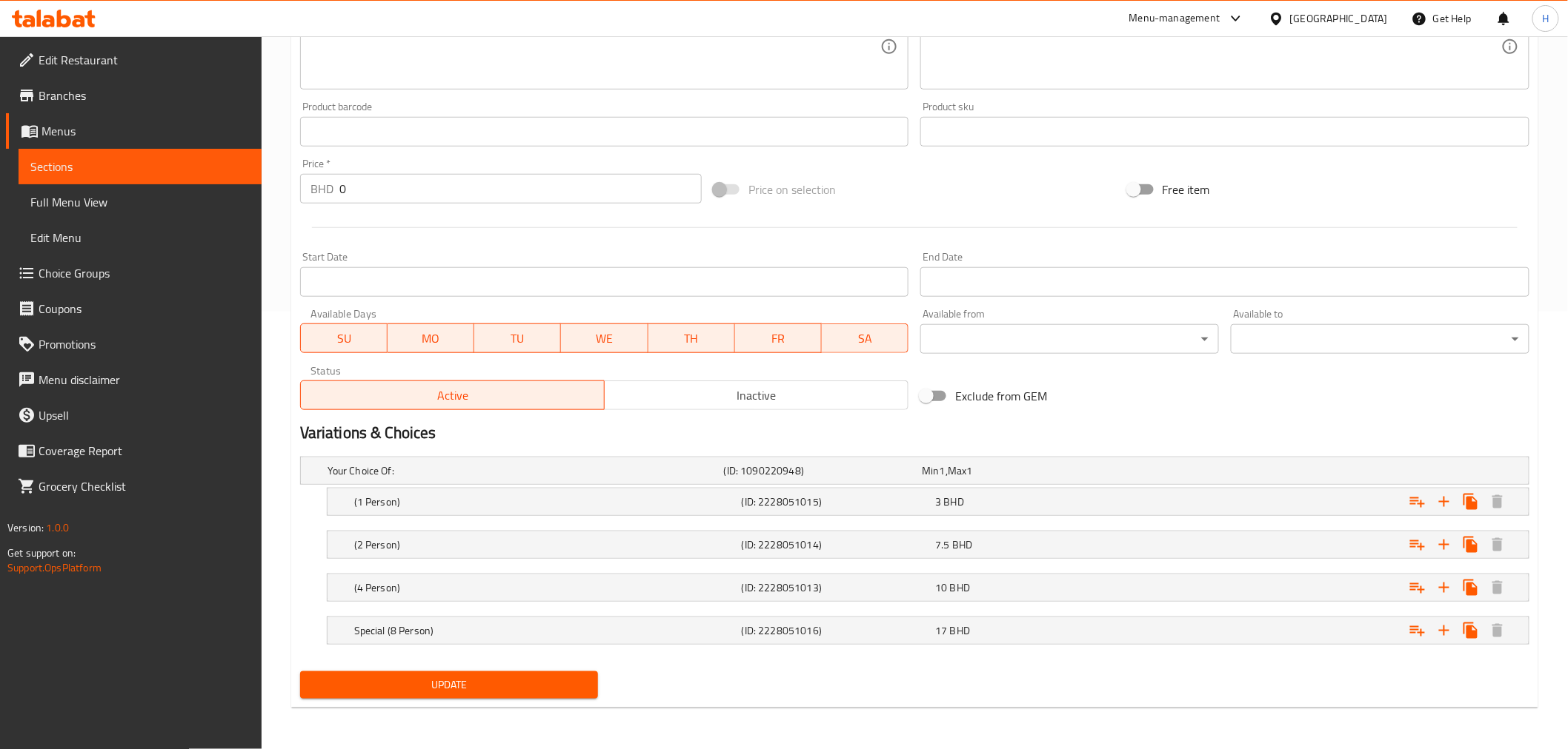
type input "ميدم لحم"
click at [499, 681] on span "Update" at bounding box center [449, 685] width 275 height 19
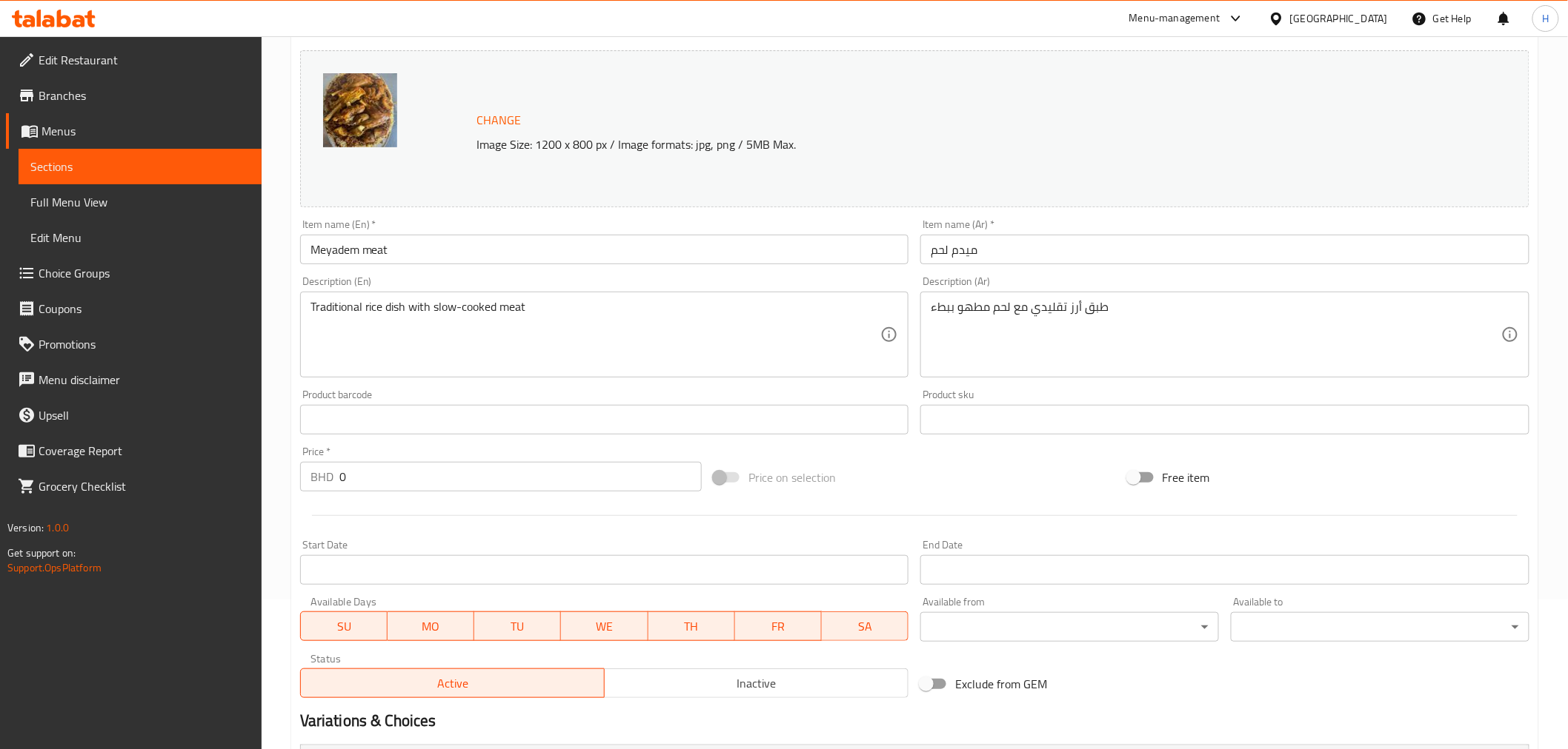
scroll to position [0, 0]
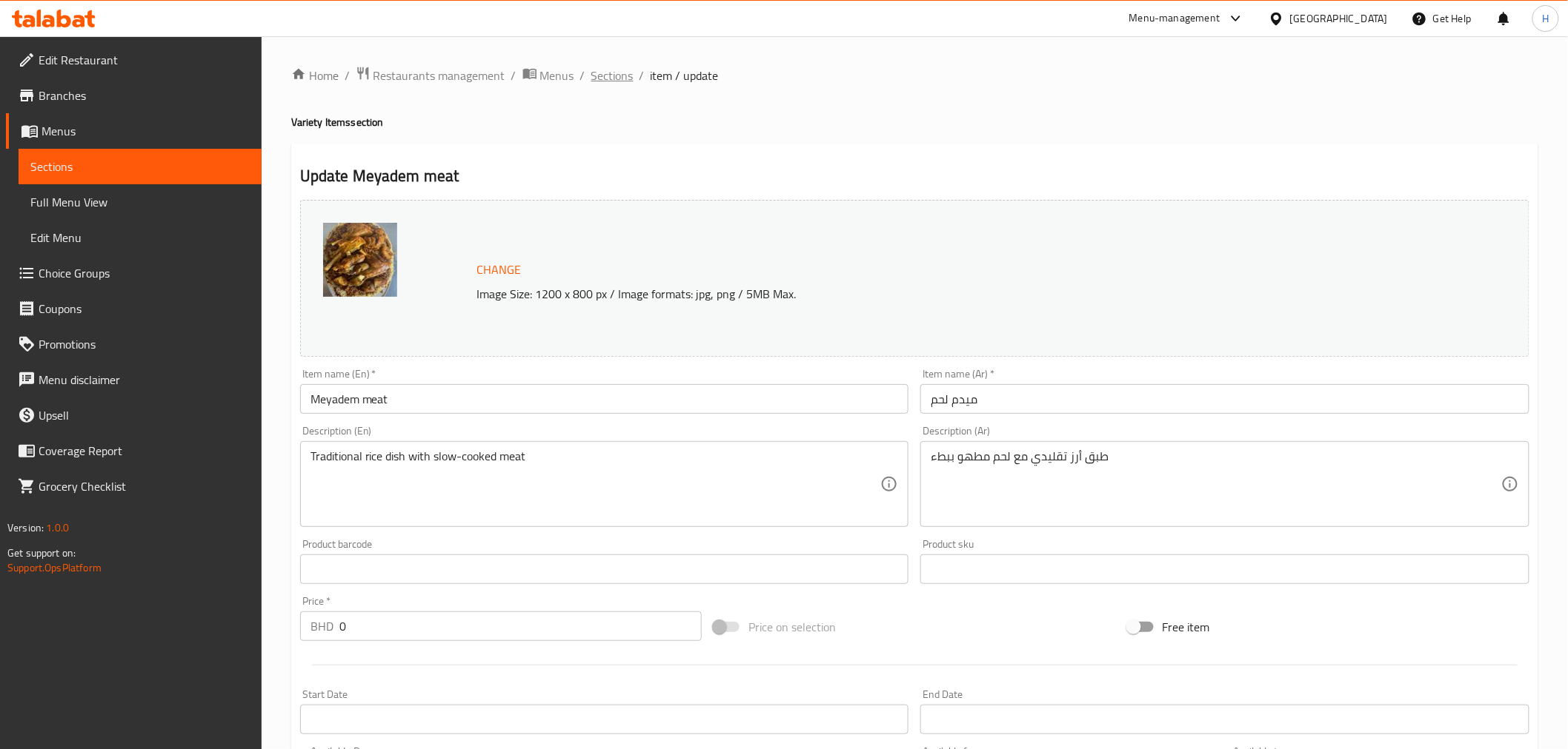
click at [597, 72] on span "Sections" at bounding box center [612, 76] width 42 height 18
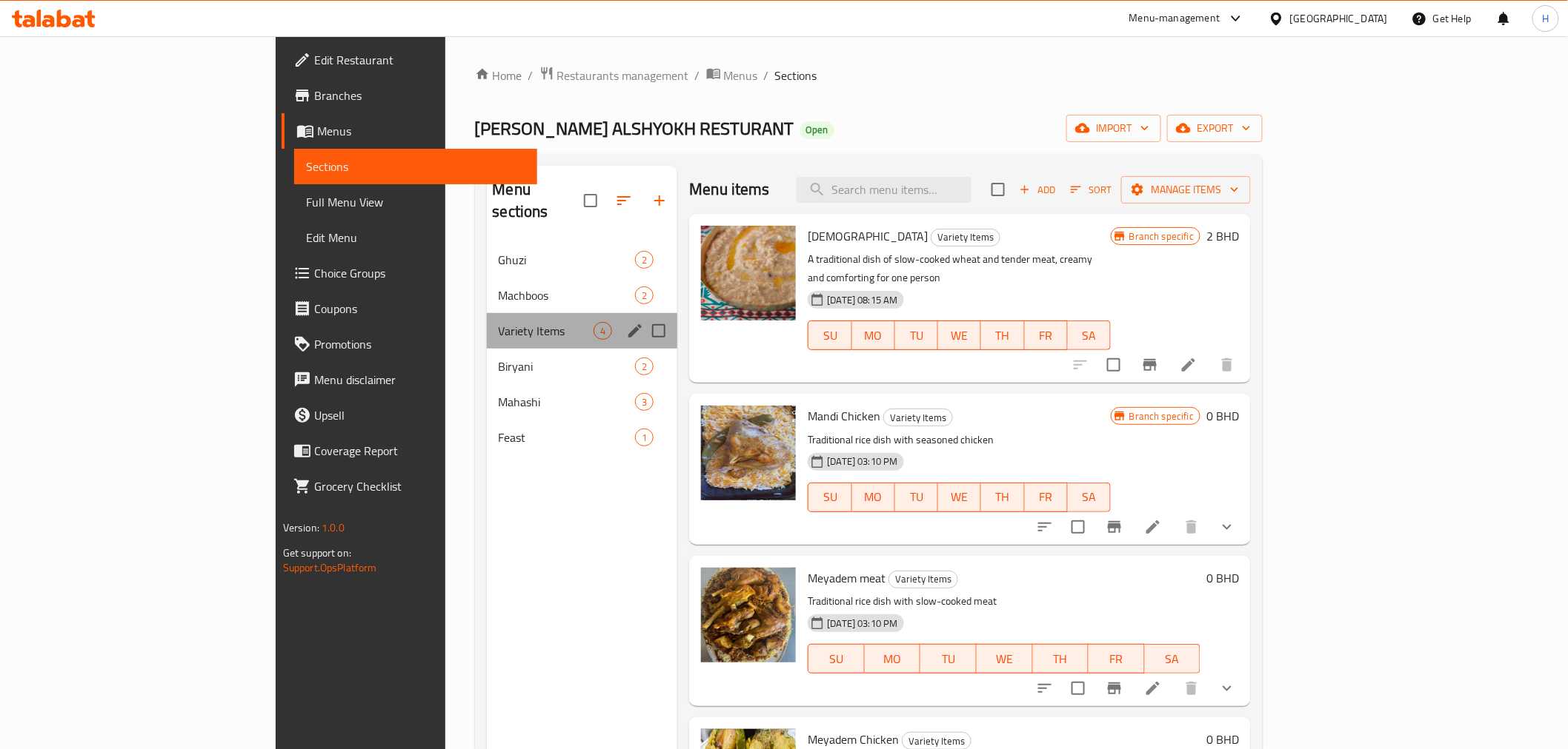
click at [487, 318] on div "Variety Items 4" at bounding box center [582, 331] width 191 height 35
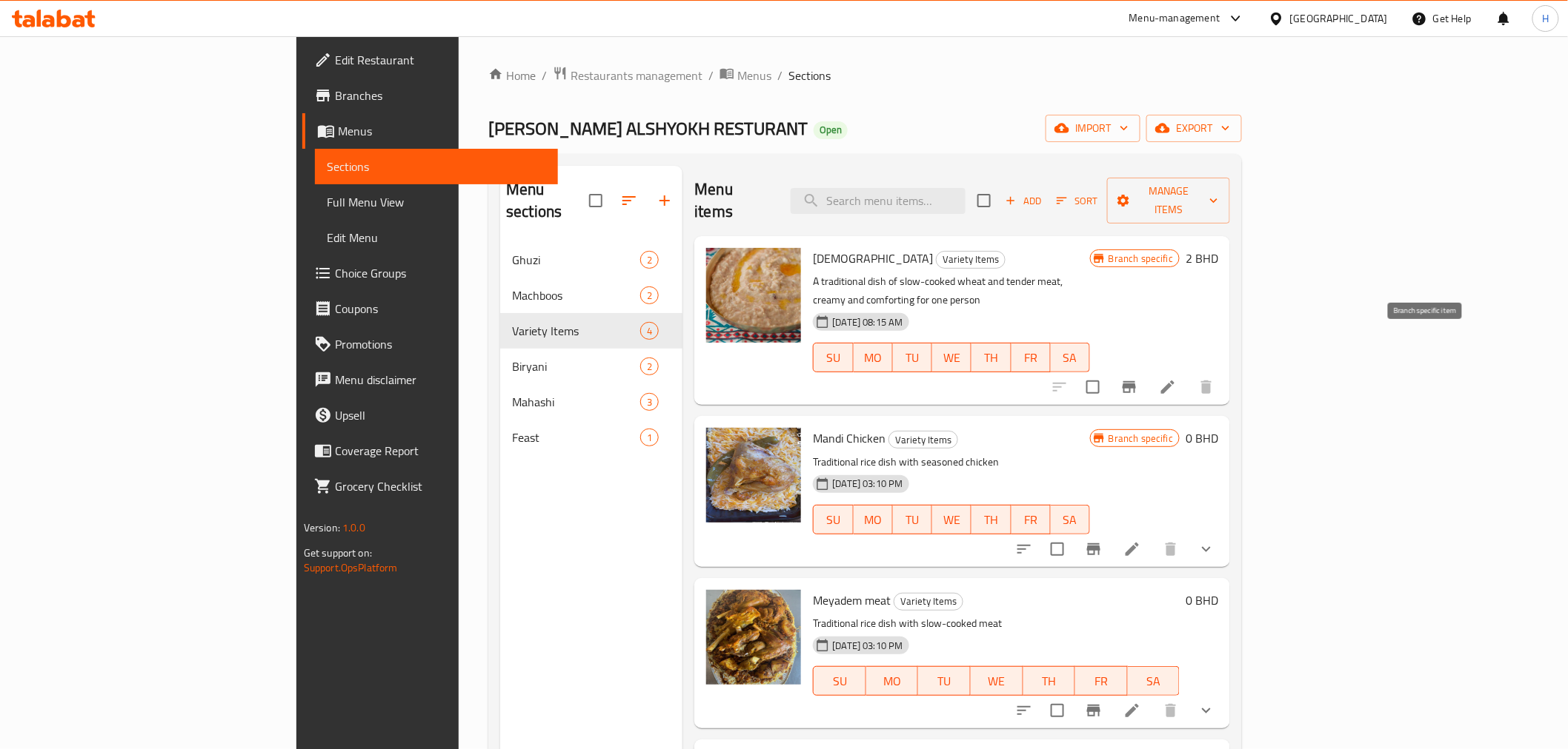
click at [1136, 381] on icon "Branch-specific-item" at bounding box center [1129, 387] width 14 height 12
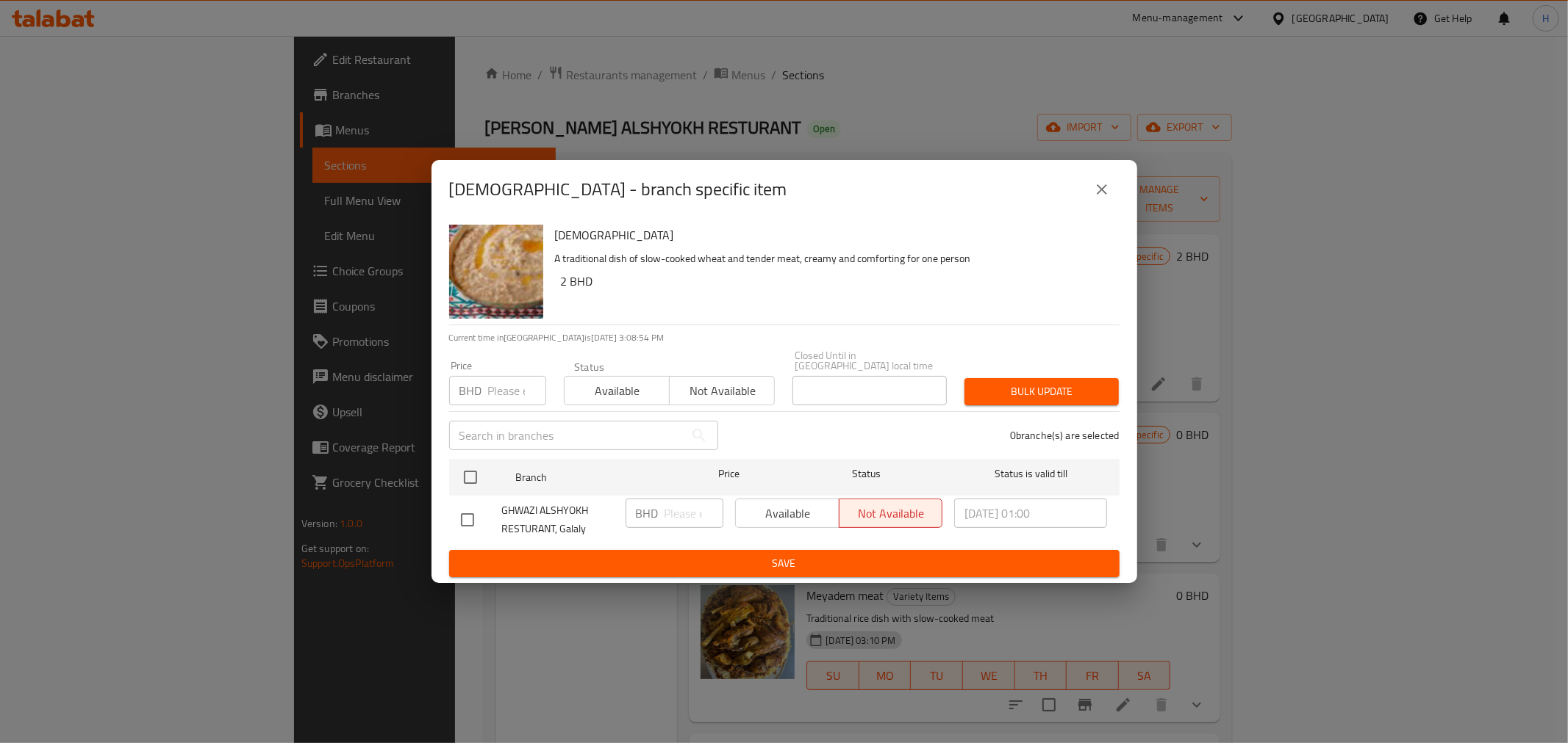
click at [1113, 195] on button "close" at bounding box center [1101, 189] width 35 height 35
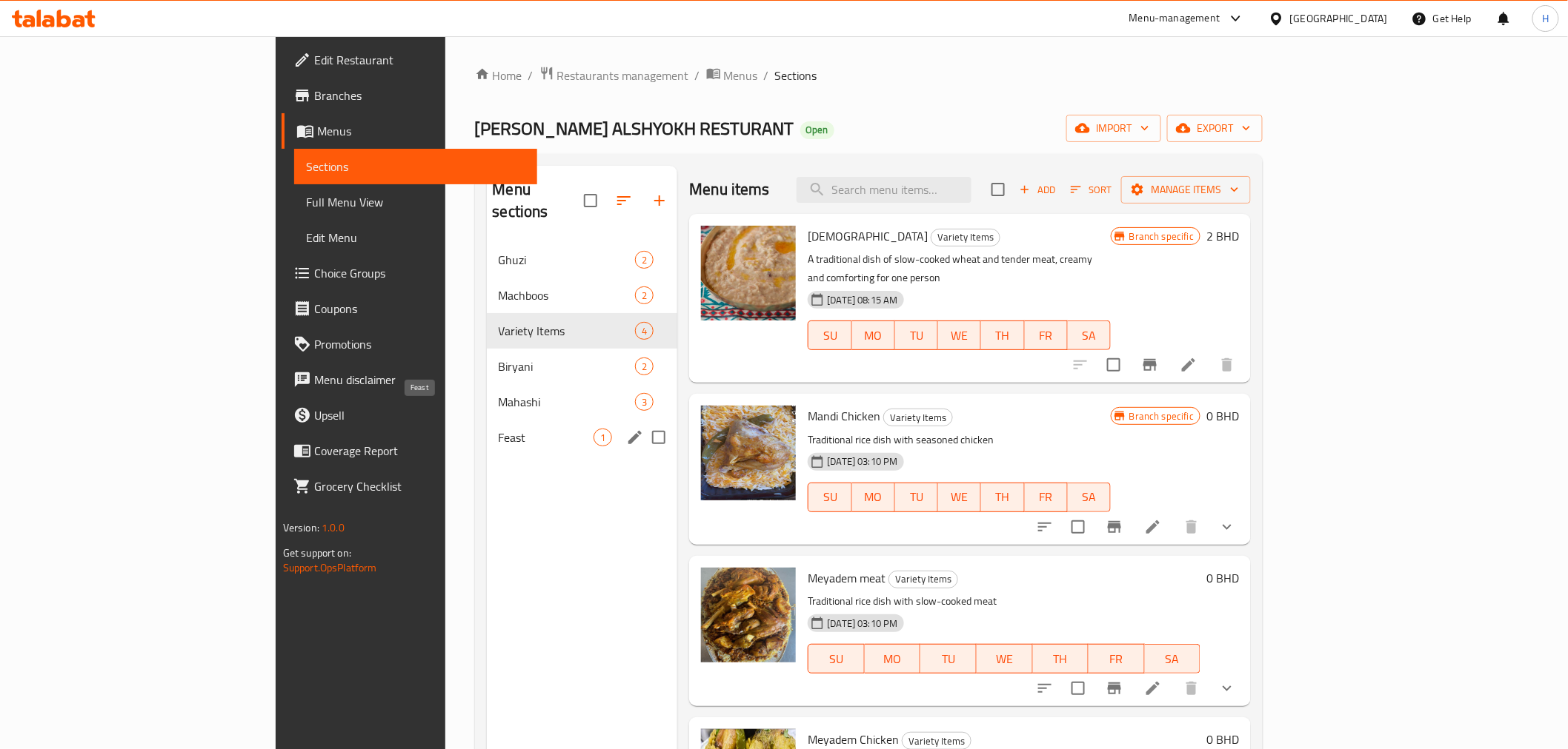
click at [499, 429] on span "Feast" at bounding box center [546, 438] width 96 height 18
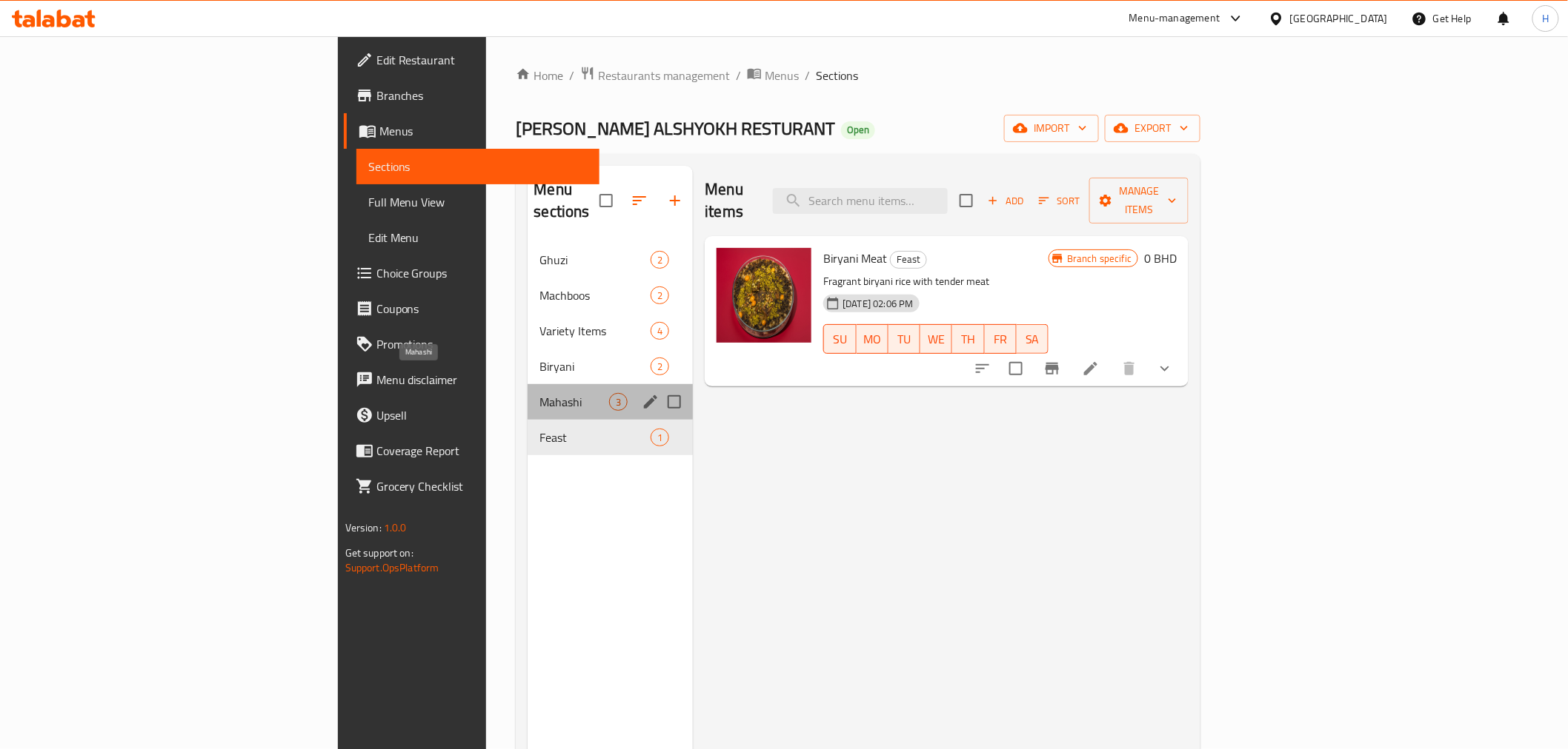
click at [539, 393] on span "Mahashi" at bounding box center [573, 402] width 69 height 18
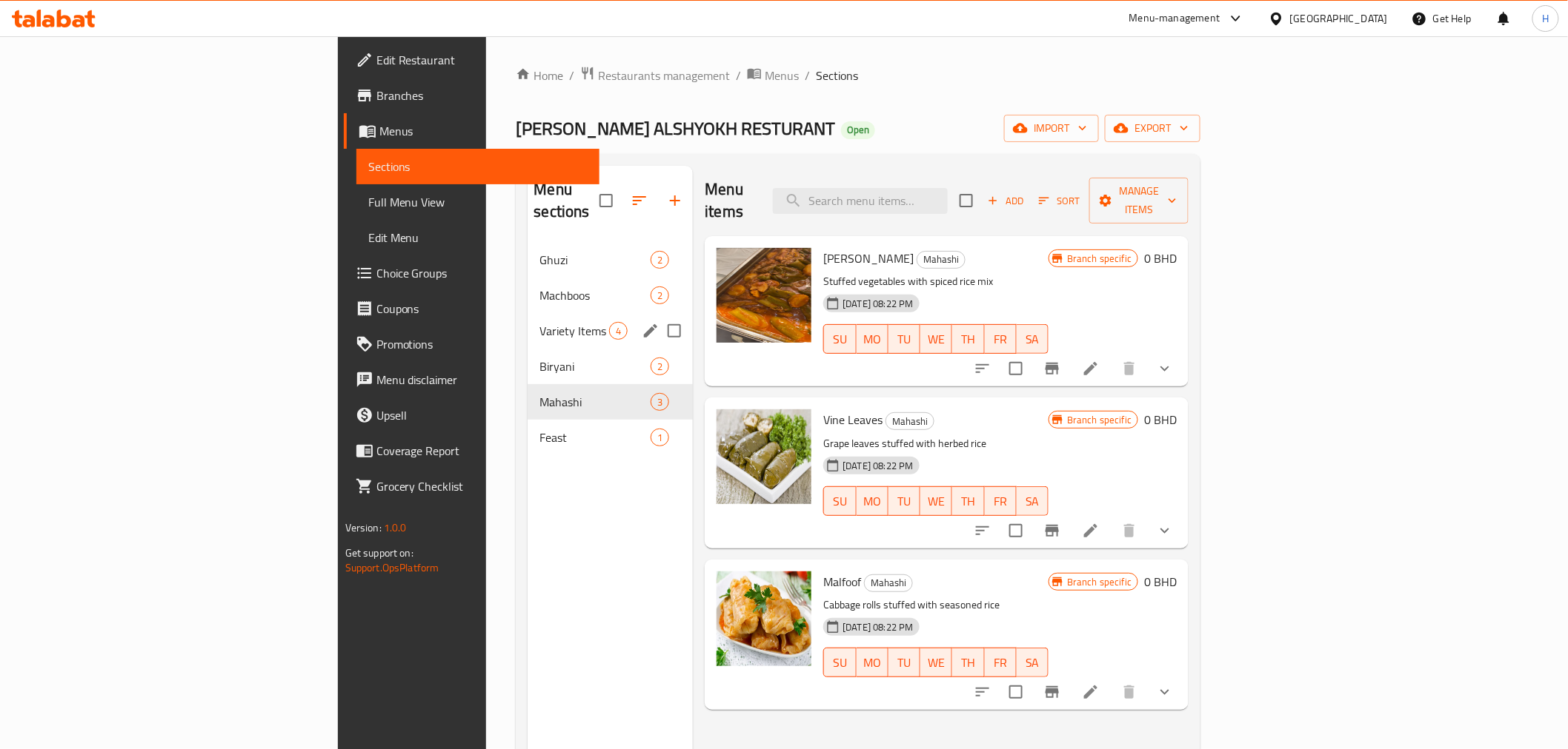
click at [539, 358] on span "Biryani" at bounding box center [594, 367] width 111 height 18
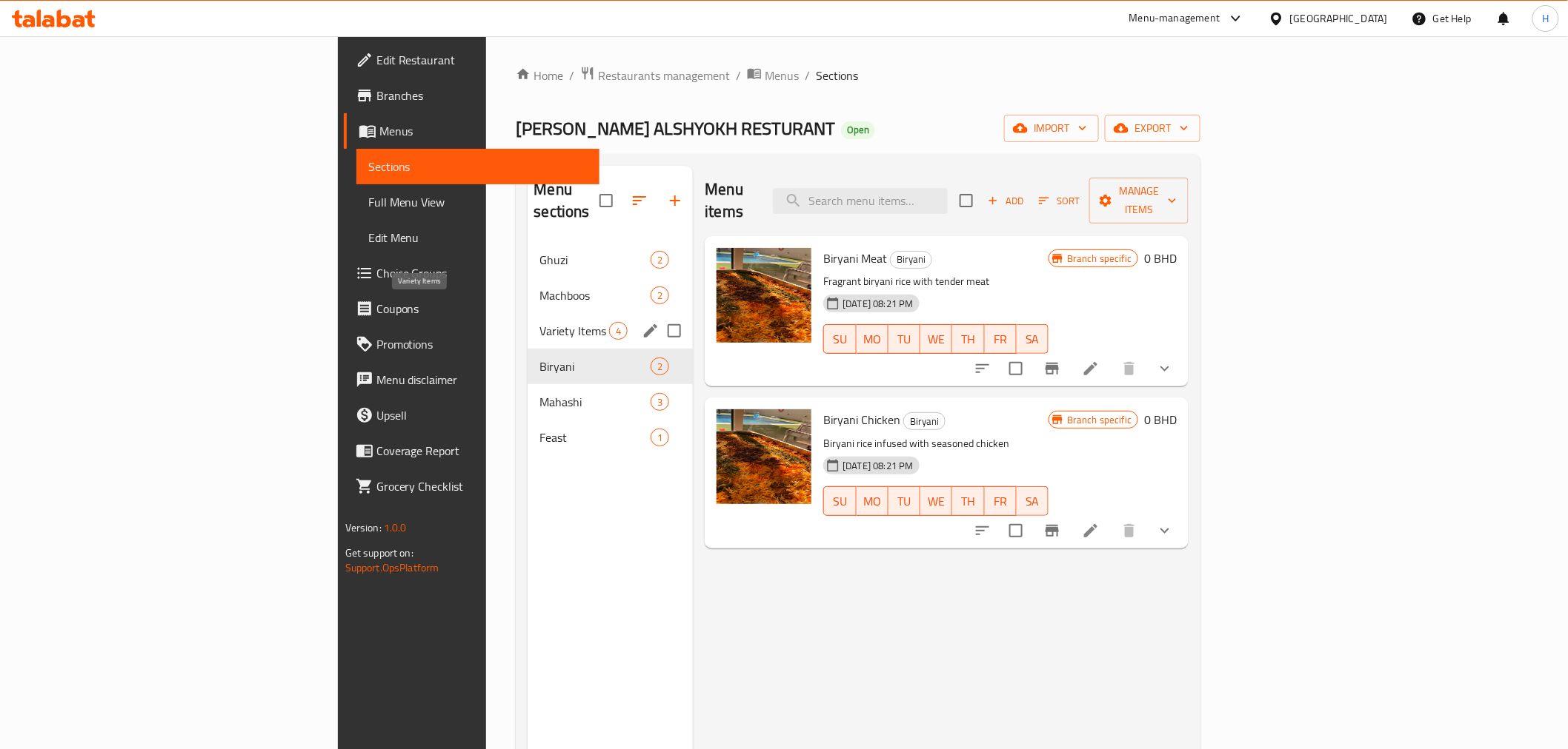
click at [539, 322] on span "Variety Items" at bounding box center [573, 331] width 69 height 18
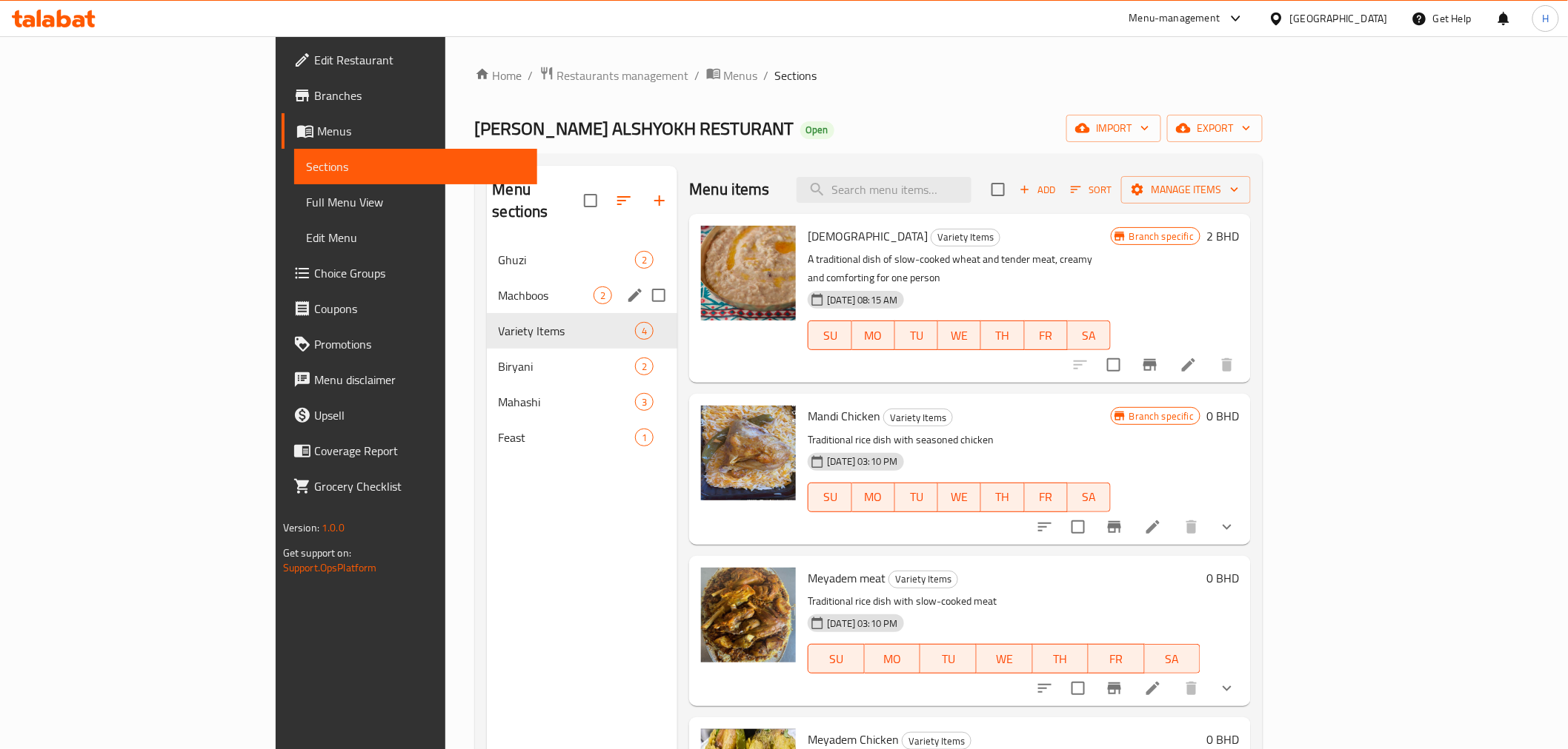
click at [499, 287] on span "Machboos" at bounding box center [546, 296] width 96 height 18
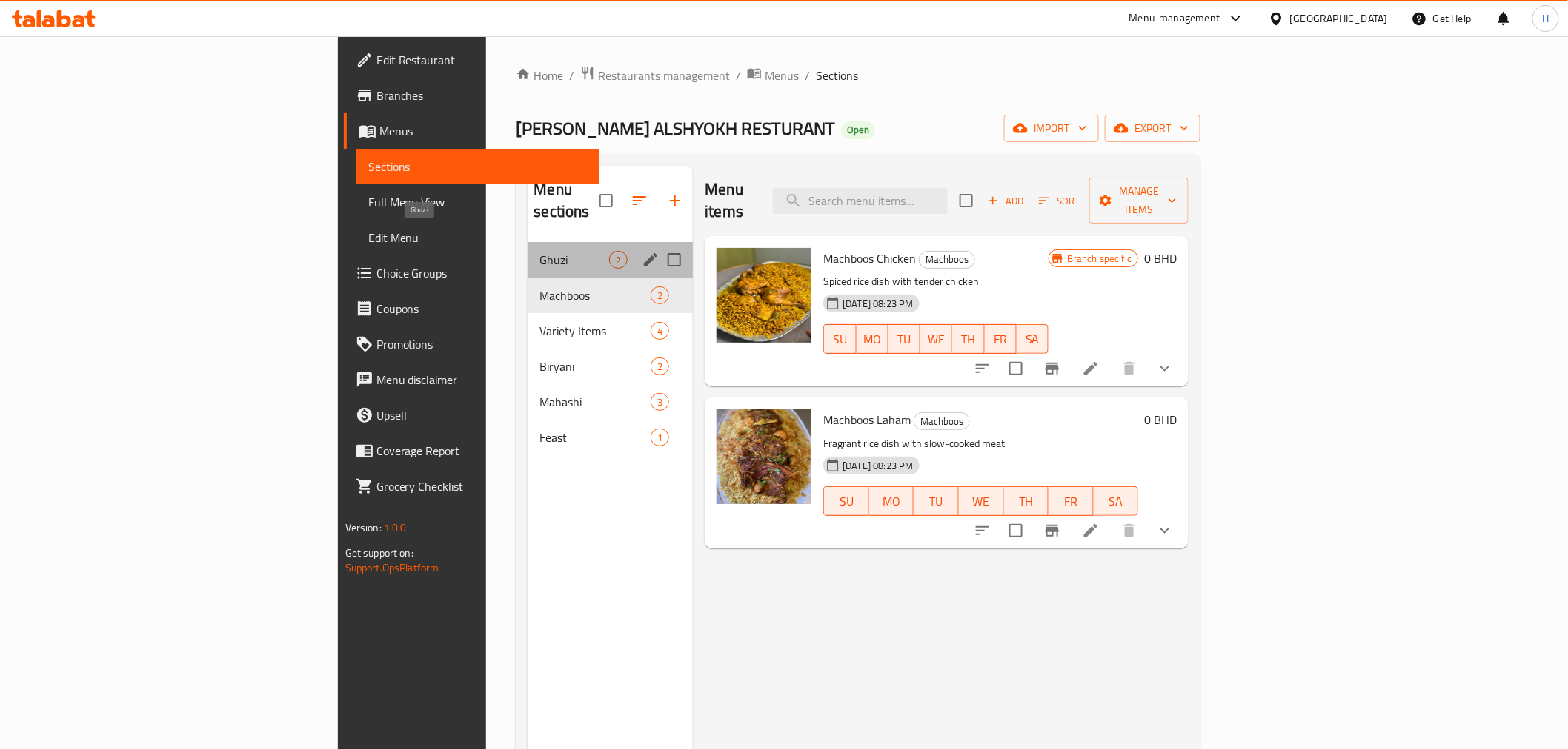
click at [539, 251] on span "Ghuzi" at bounding box center [573, 260] width 69 height 18
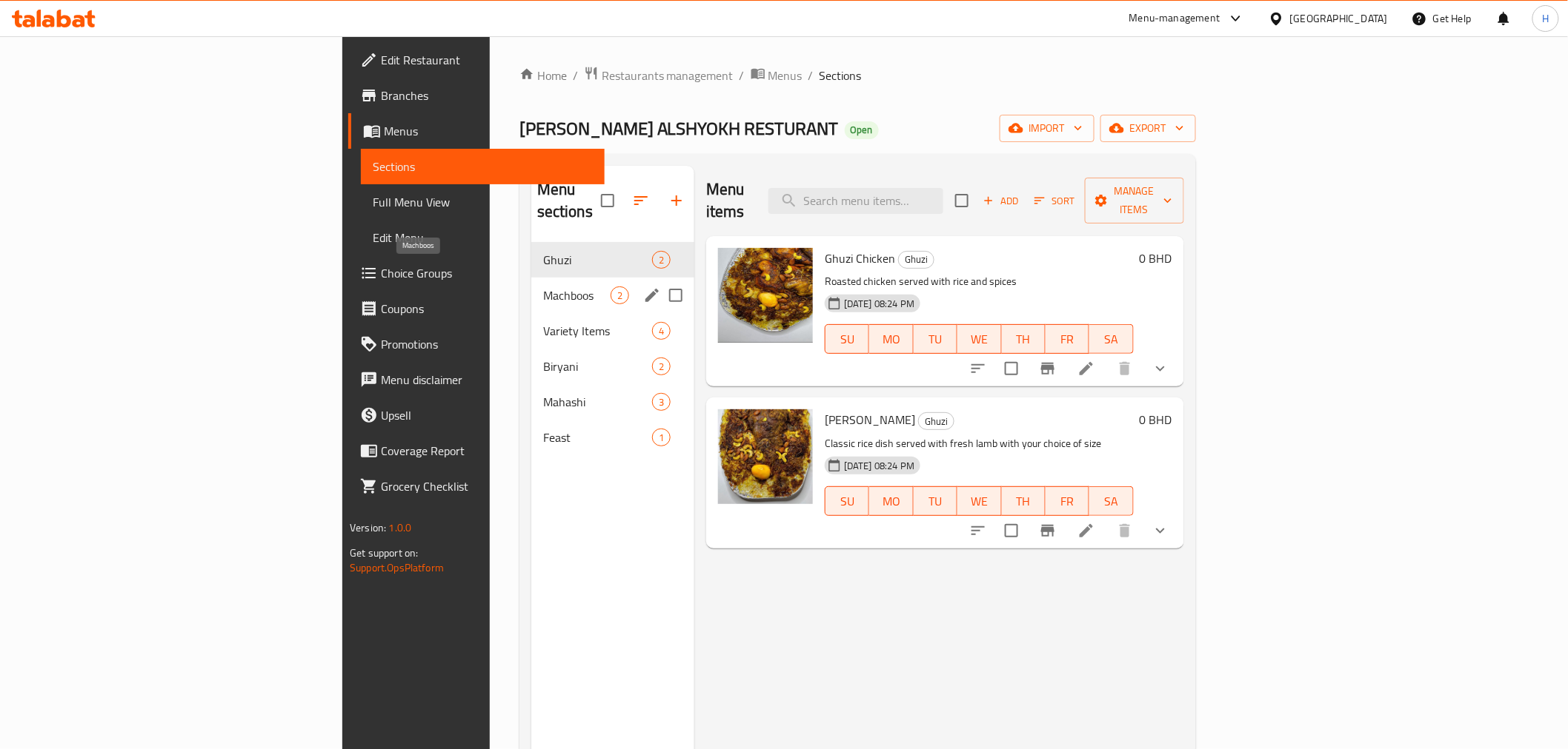
click at [543, 287] on span "Machboos" at bounding box center [576, 296] width 68 height 18
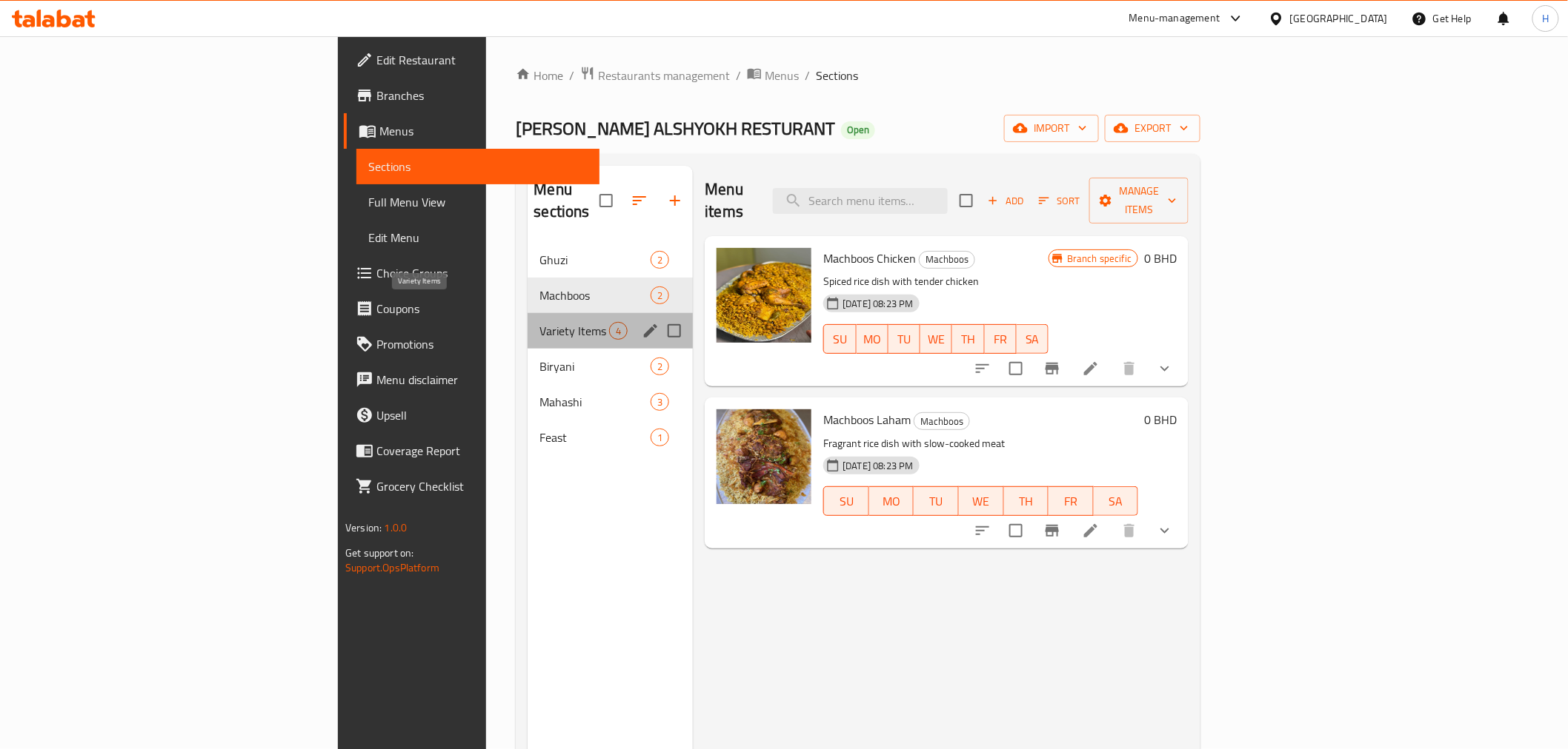
click at [539, 322] on span "Variety Items" at bounding box center [573, 331] width 69 height 18
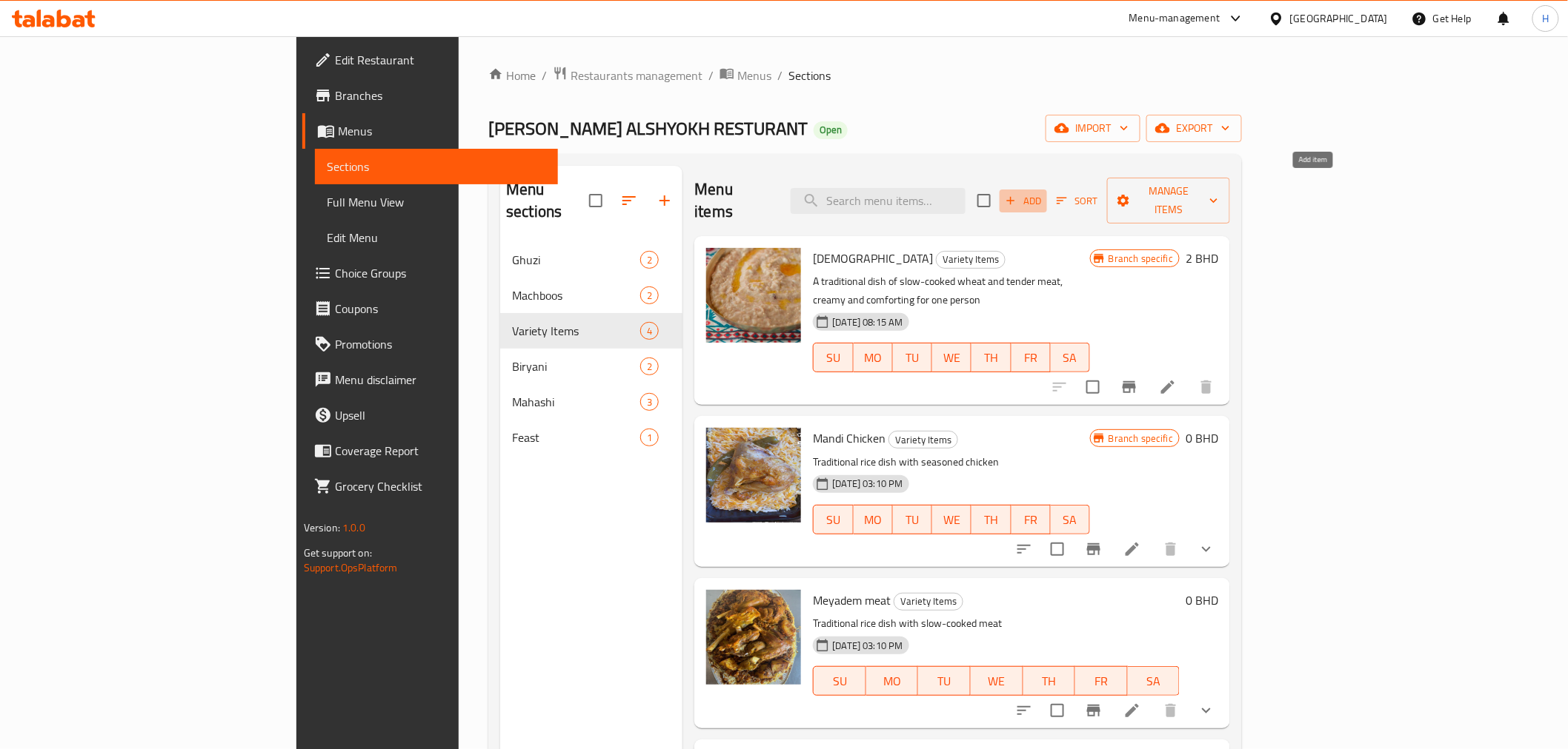
click at [1017, 194] on icon "button" at bounding box center [1010, 200] width 14 height 14
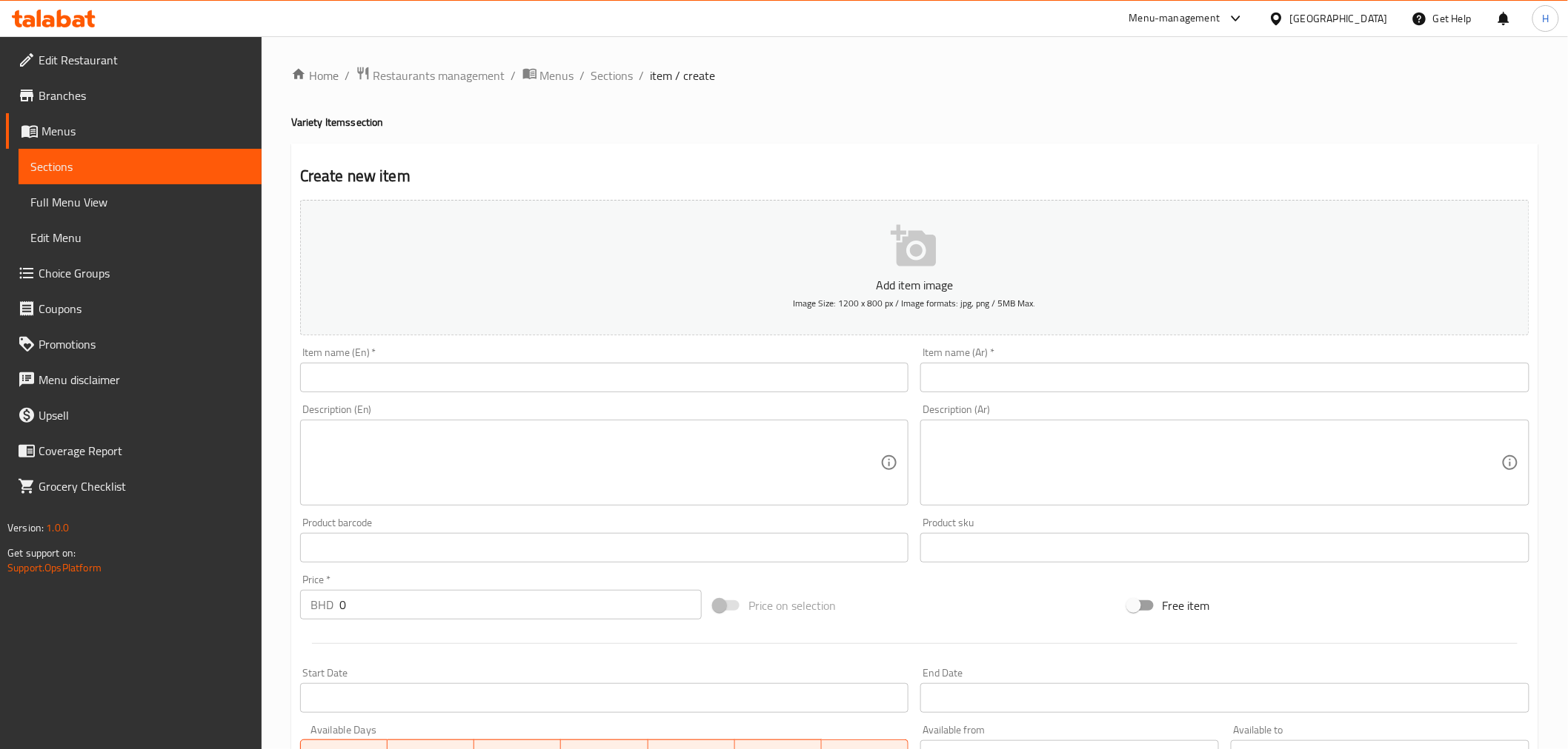
click at [435, 368] on input "text" at bounding box center [604, 378] width 609 height 30
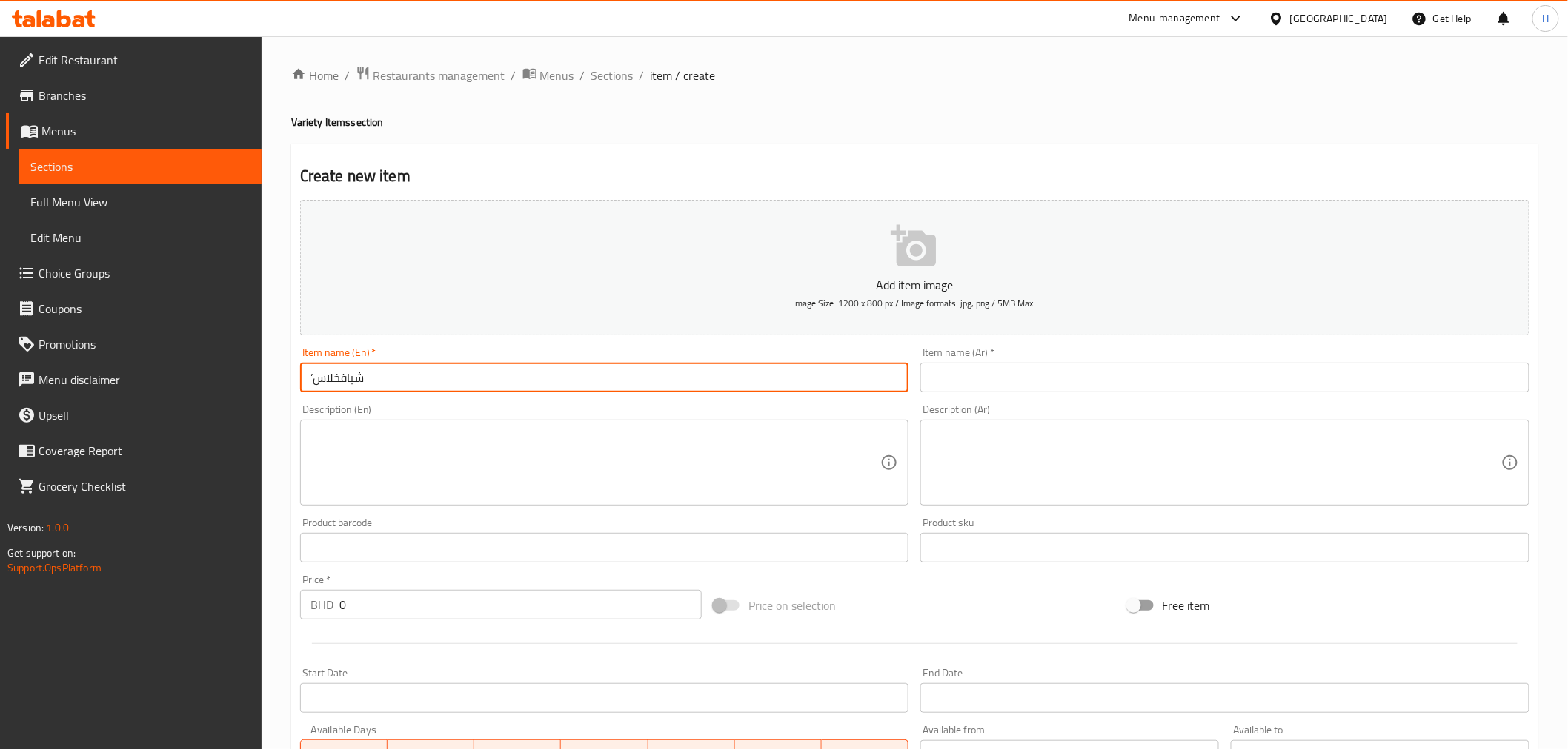
drag, startPoint x: 389, startPoint y: 384, endPoint x: 102, endPoint y: 368, distance: 287.4
click at [102, 370] on div "Edit Restaurant Branches Menus Sections Full Menu View Edit Menu Choice Groups …" at bounding box center [784, 541] width 1568 height 1010
type input "Madhrooba"
click at [945, 383] on input "text" at bounding box center [1224, 378] width 609 height 30
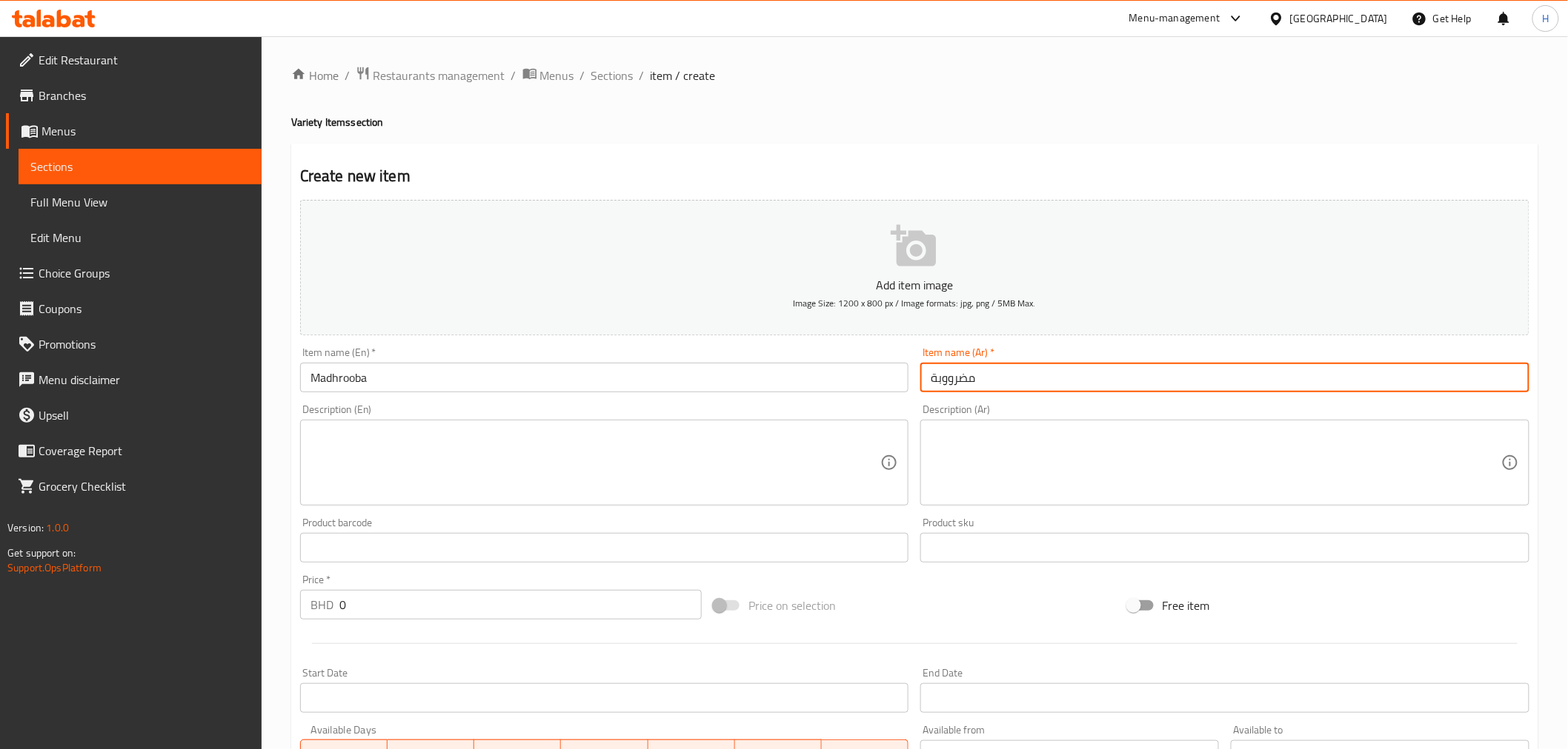
type input "مضرووبة"
click at [702, 452] on textarea at bounding box center [595, 463] width 571 height 70
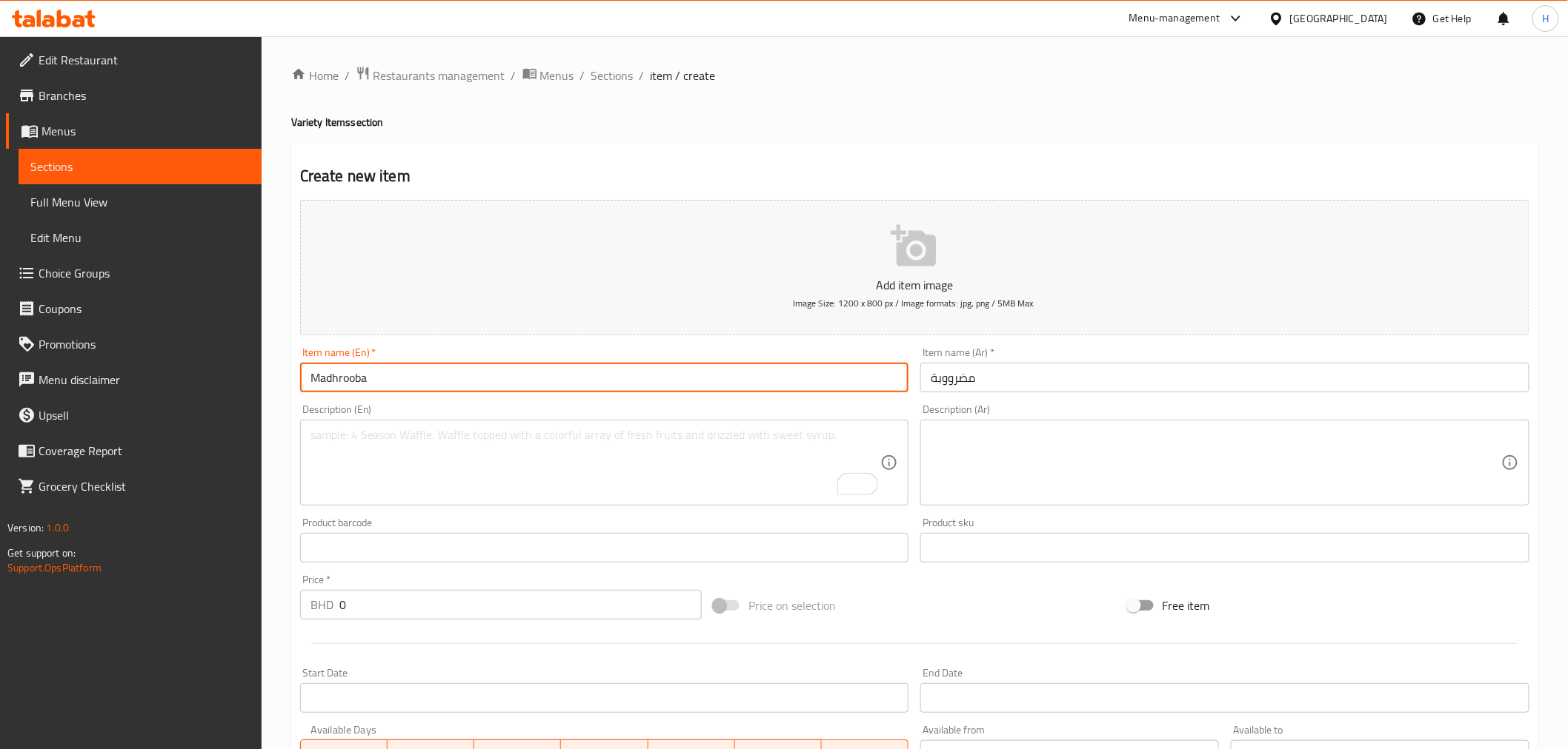
click at [334, 379] on input "Madhrooba" at bounding box center [604, 378] width 609 height 30
click at [344, 463] on textarea "To enrich screen reader interactions, please activate Accessibility in Grammarl…" at bounding box center [595, 463] width 571 height 70
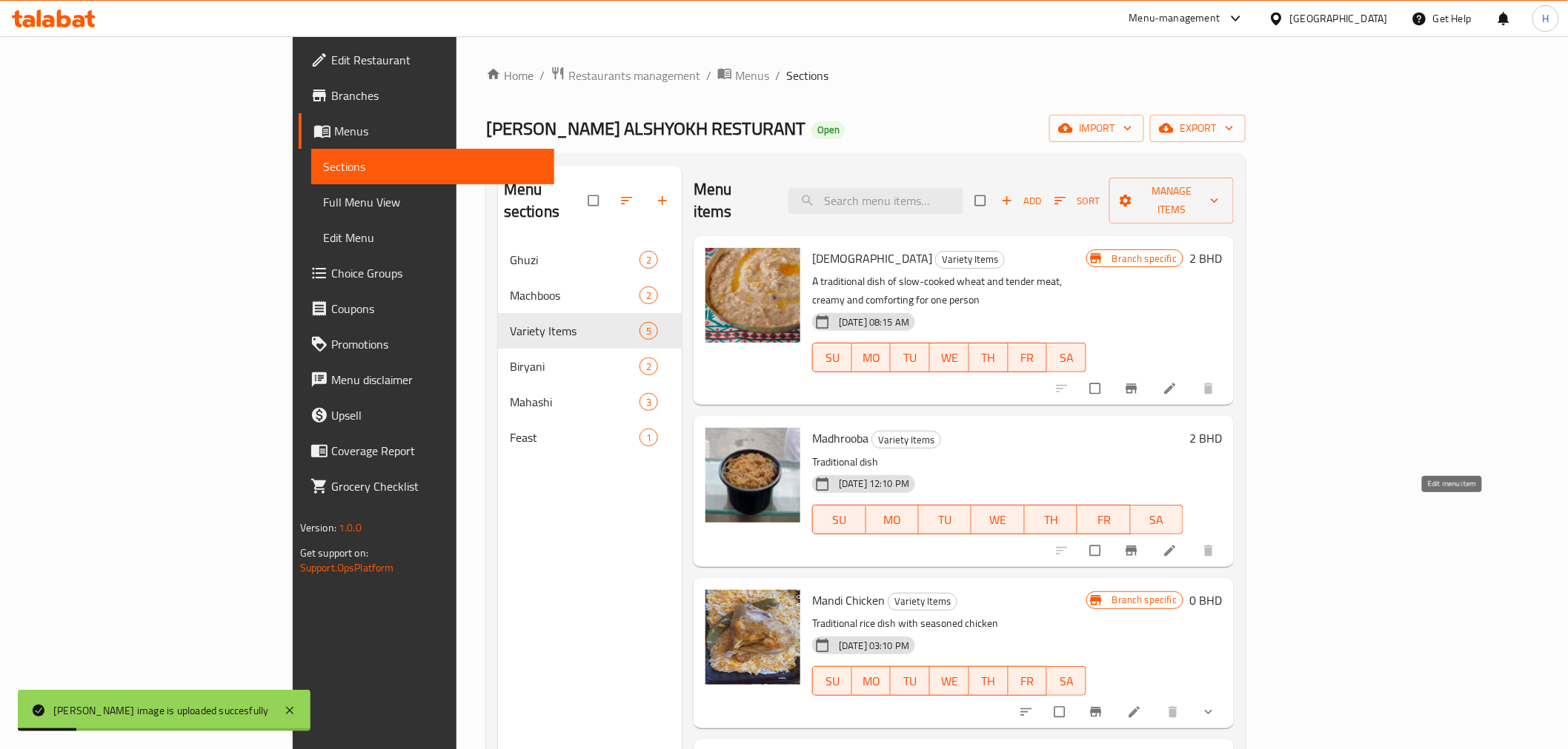
click at [1178, 543] on icon at bounding box center [1169, 551] width 14 height 14
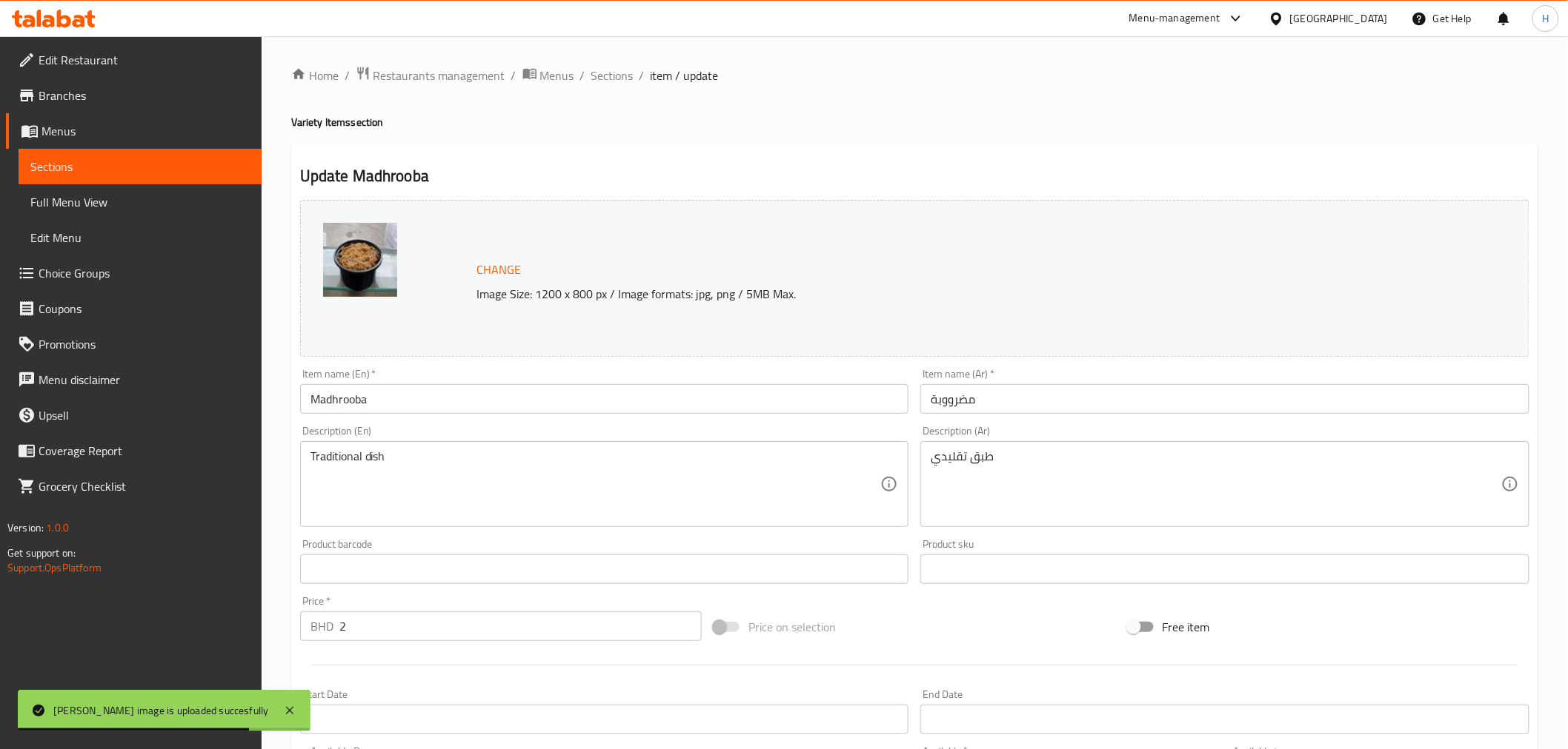
click at [353, 400] on input "Madhrooba" at bounding box center [604, 398] width 609 height 30
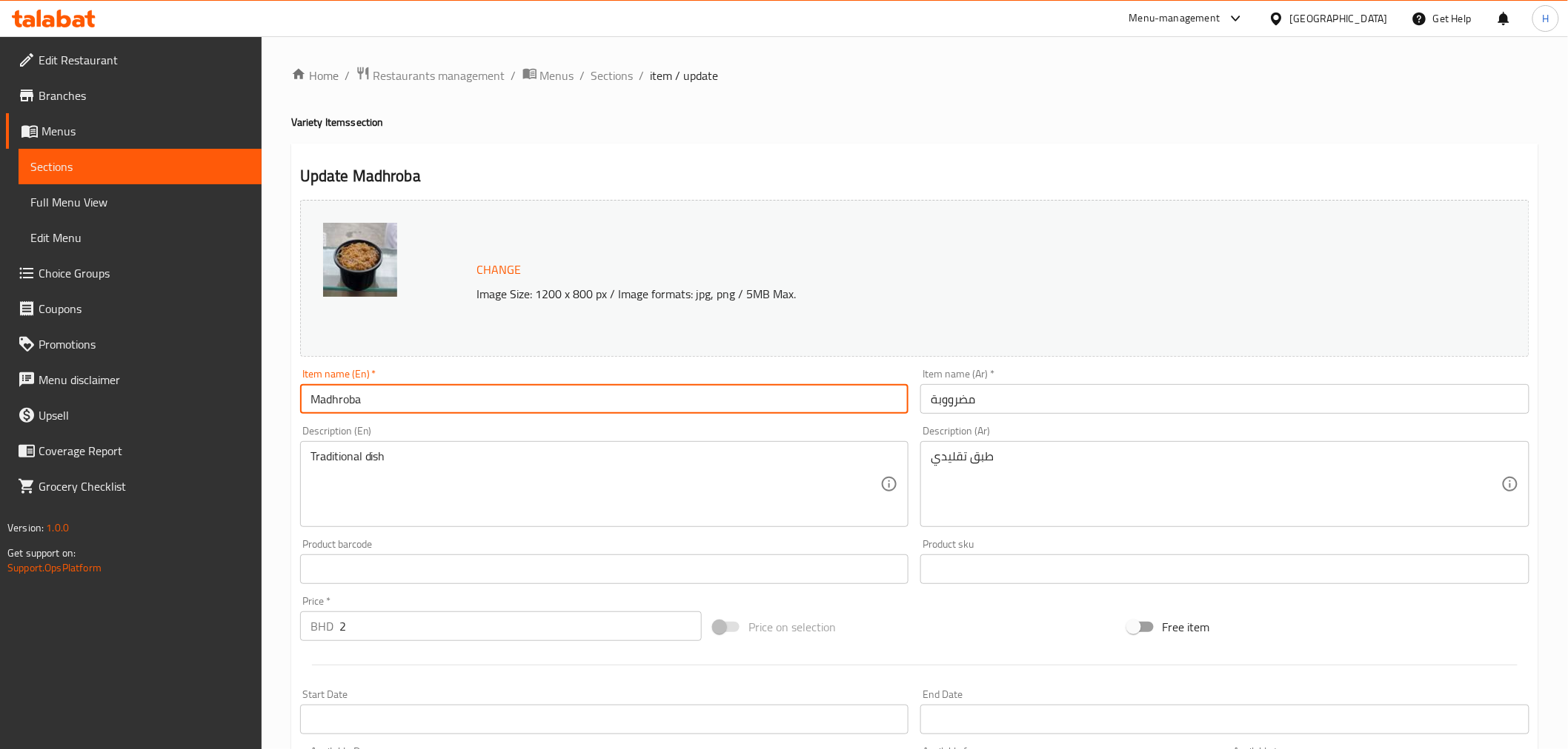
type input "Madhroba"
click at [950, 398] on input "مضرووبة" at bounding box center [1224, 398] width 609 height 30
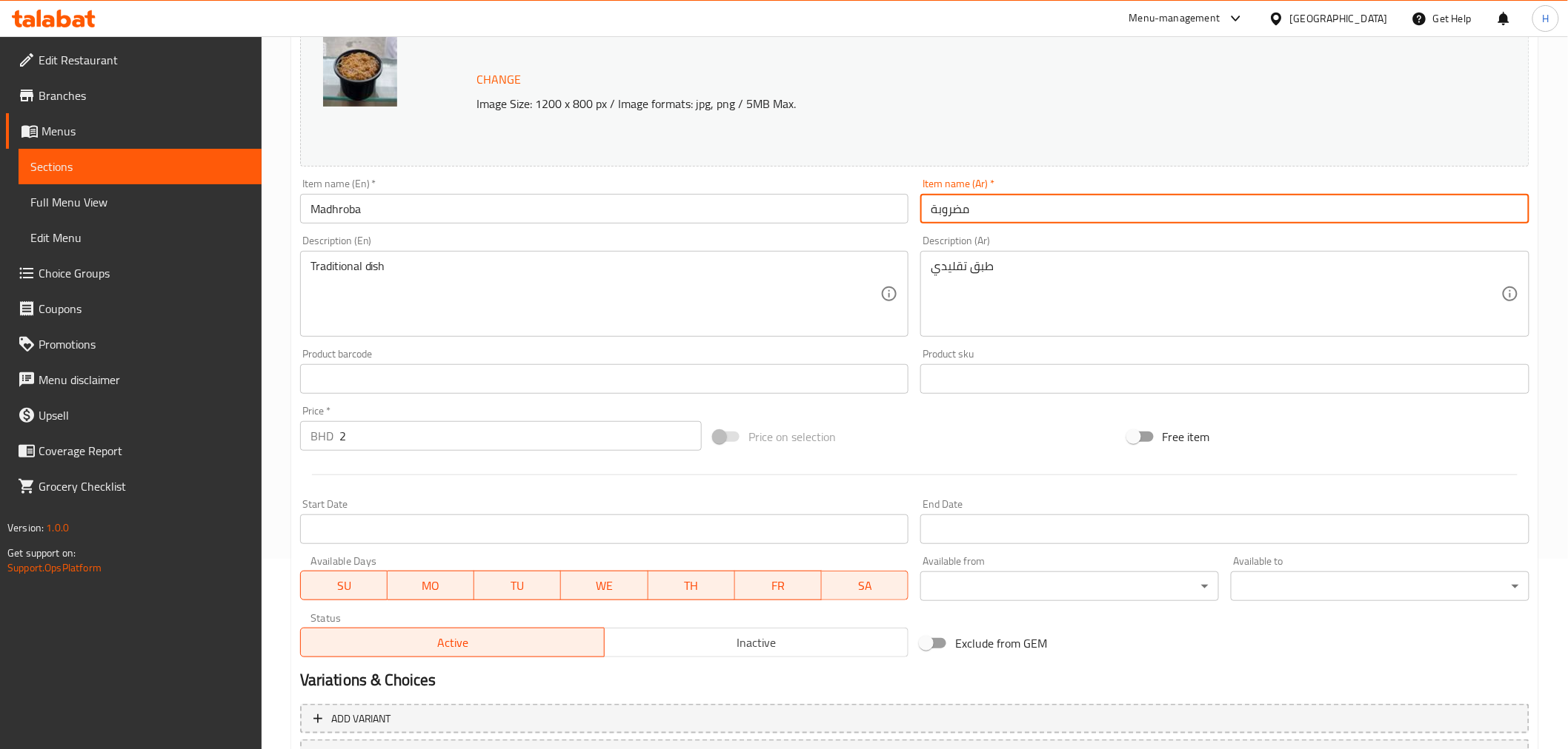
scroll to position [315, 0]
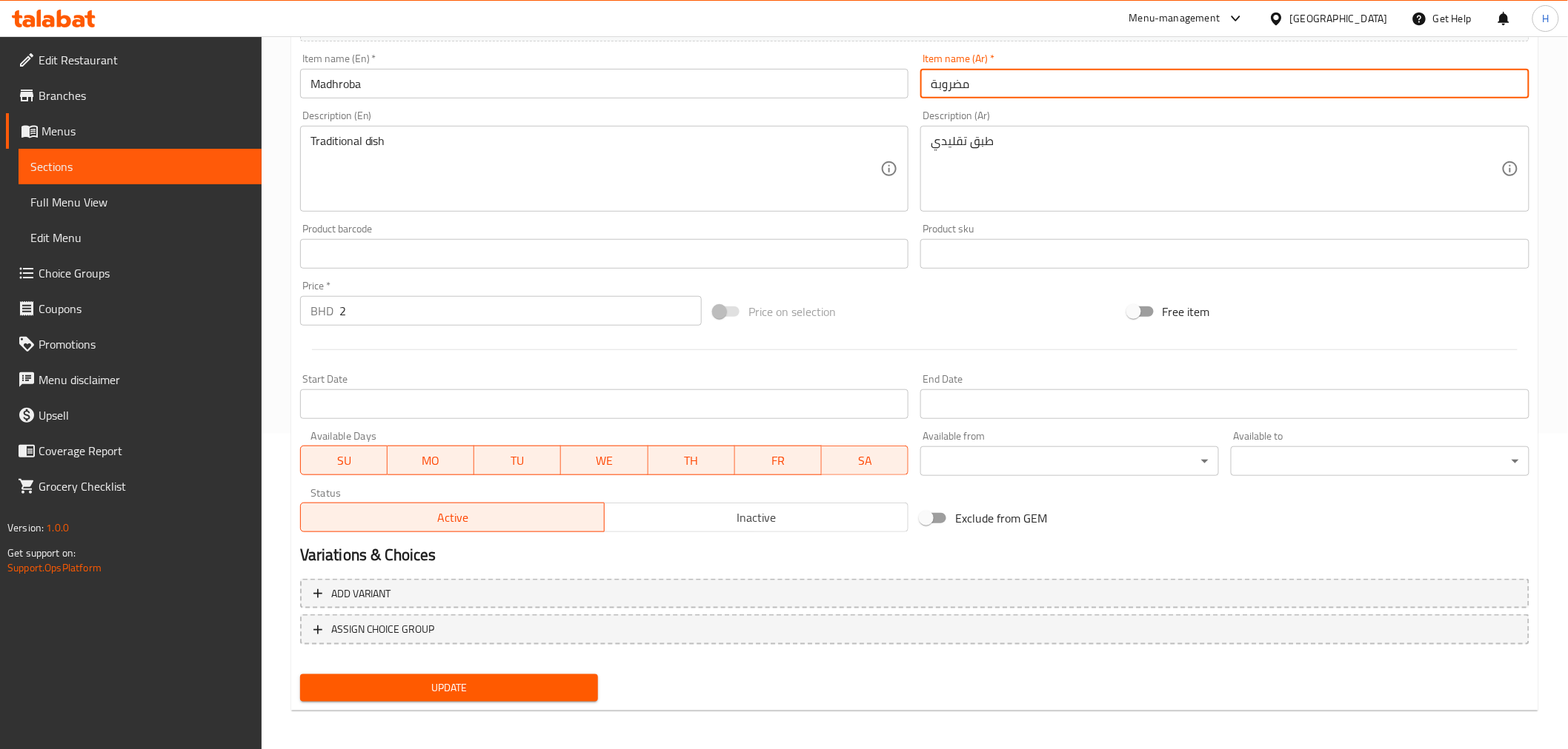
type input "مضروبة"
click at [542, 679] on span "Update" at bounding box center [449, 688] width 275 height 19
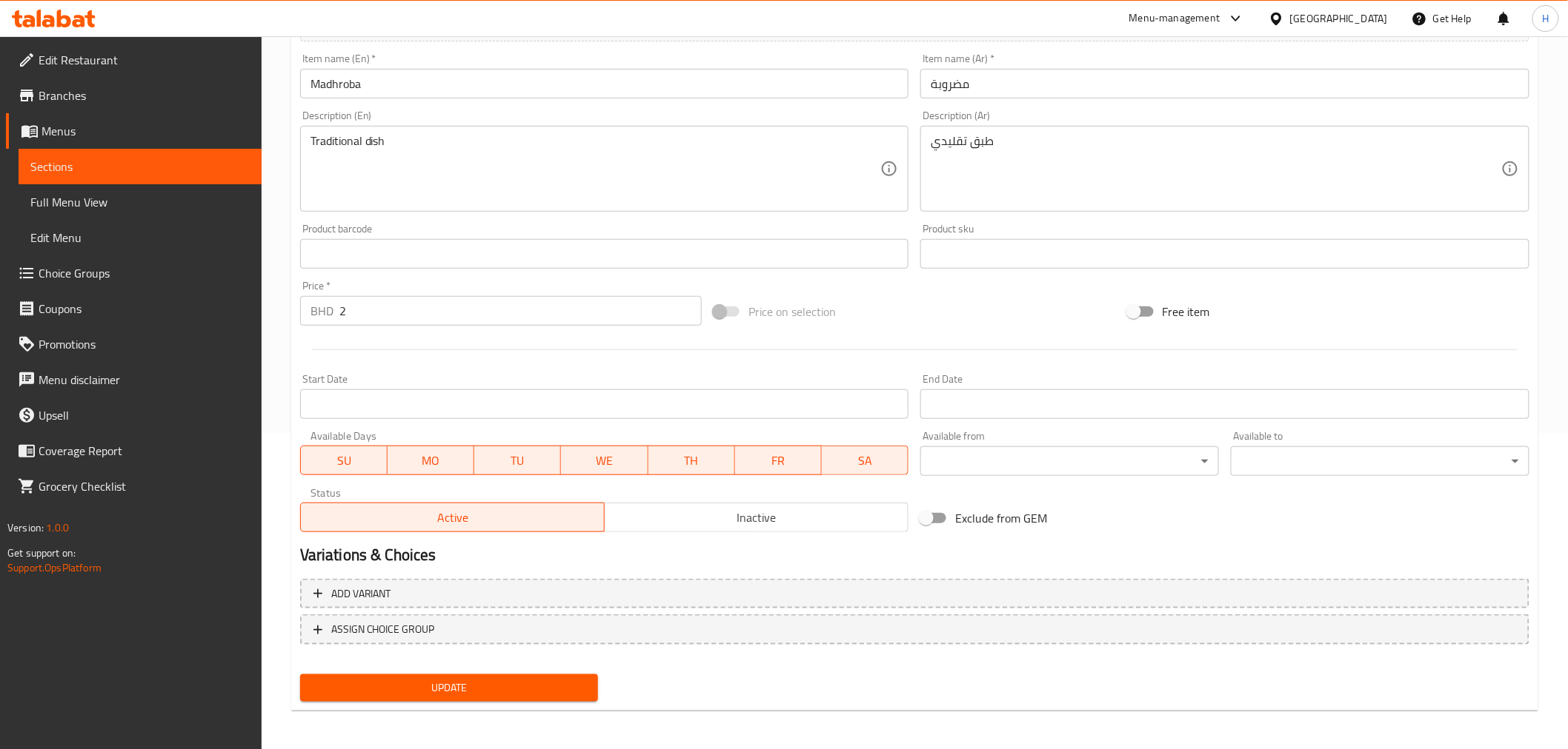
scroll to position [0, 0]
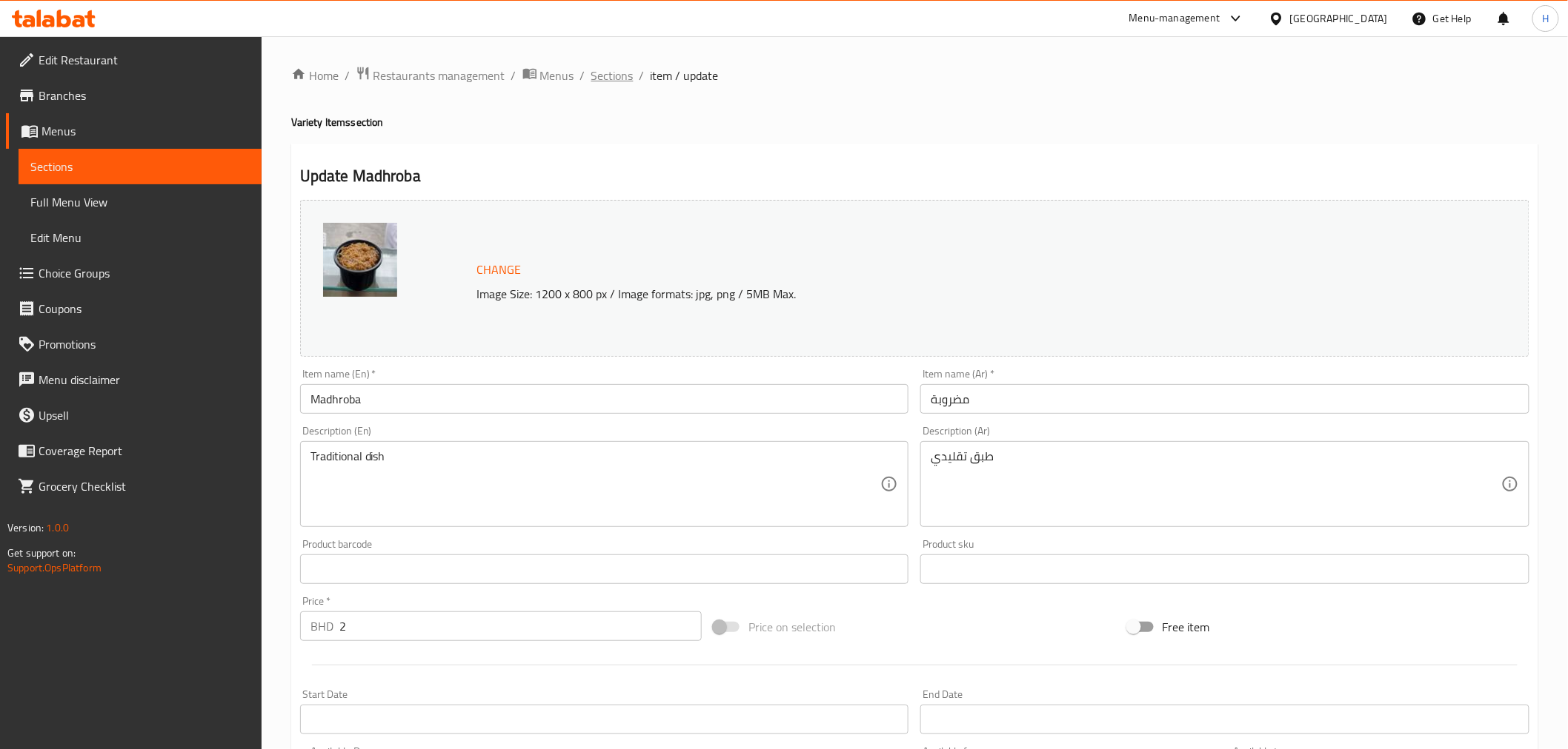
click at [597, 81] on span "Sections" at bounding box center [612, 76] width 42 height 18
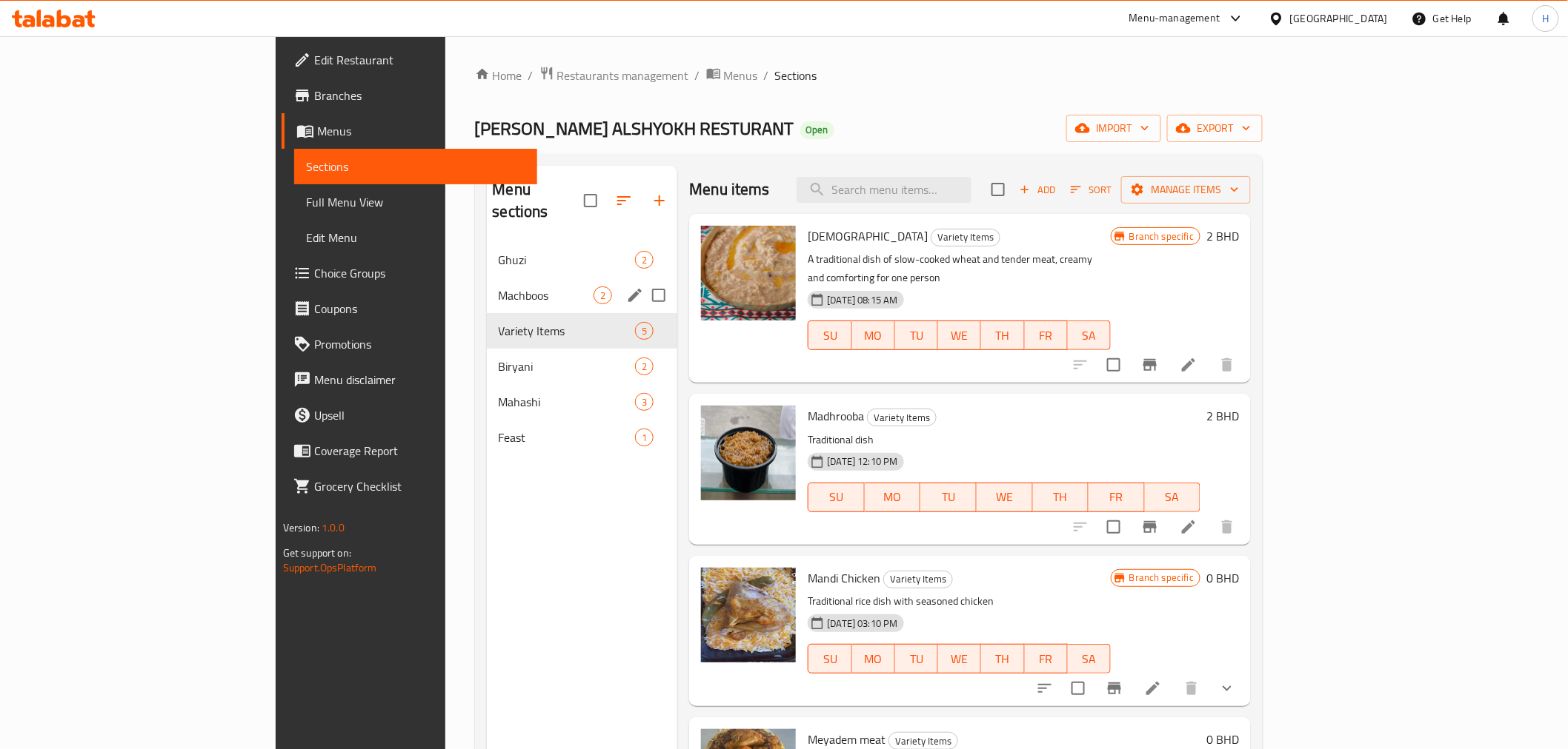
click at [487, 278] on div "Machboos 2" at bounding box center [582, 295] width 191 height 35
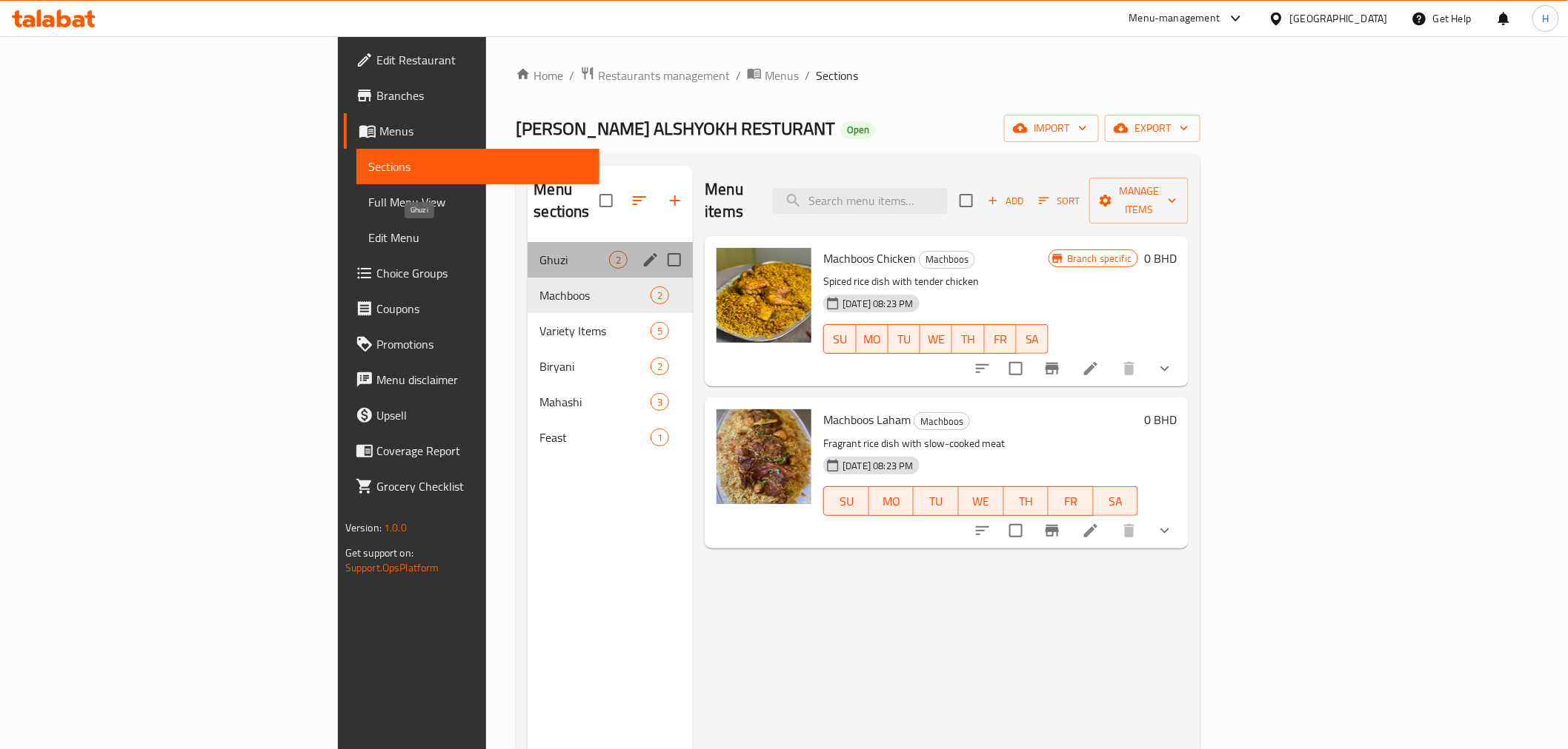
click at [539, 251] on span "Ghuzi" at bounding box center [573, 260] width 69 height 18
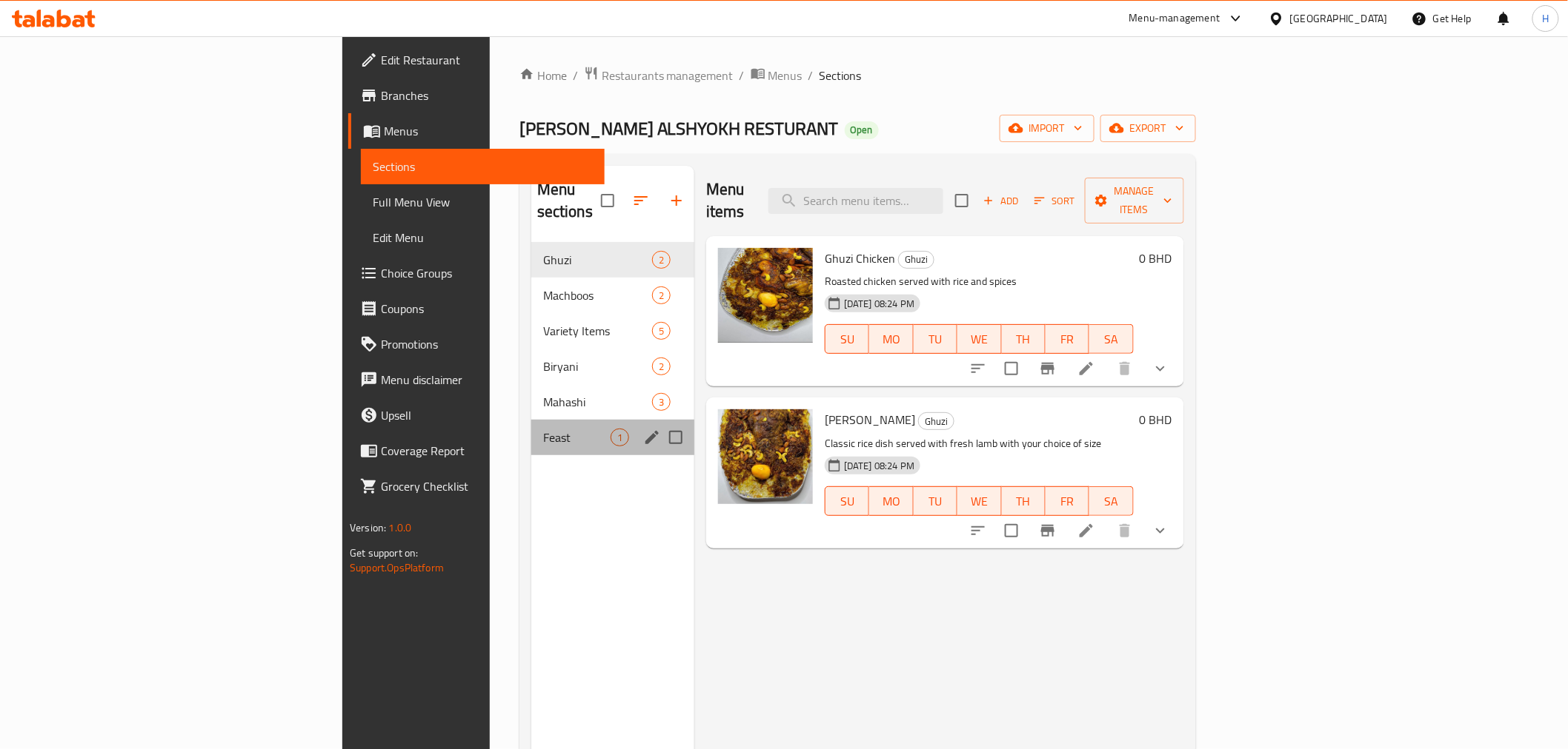
click at [531, 432] on div "Feast 1" at bounding box center [612, 437] width 163 height 35
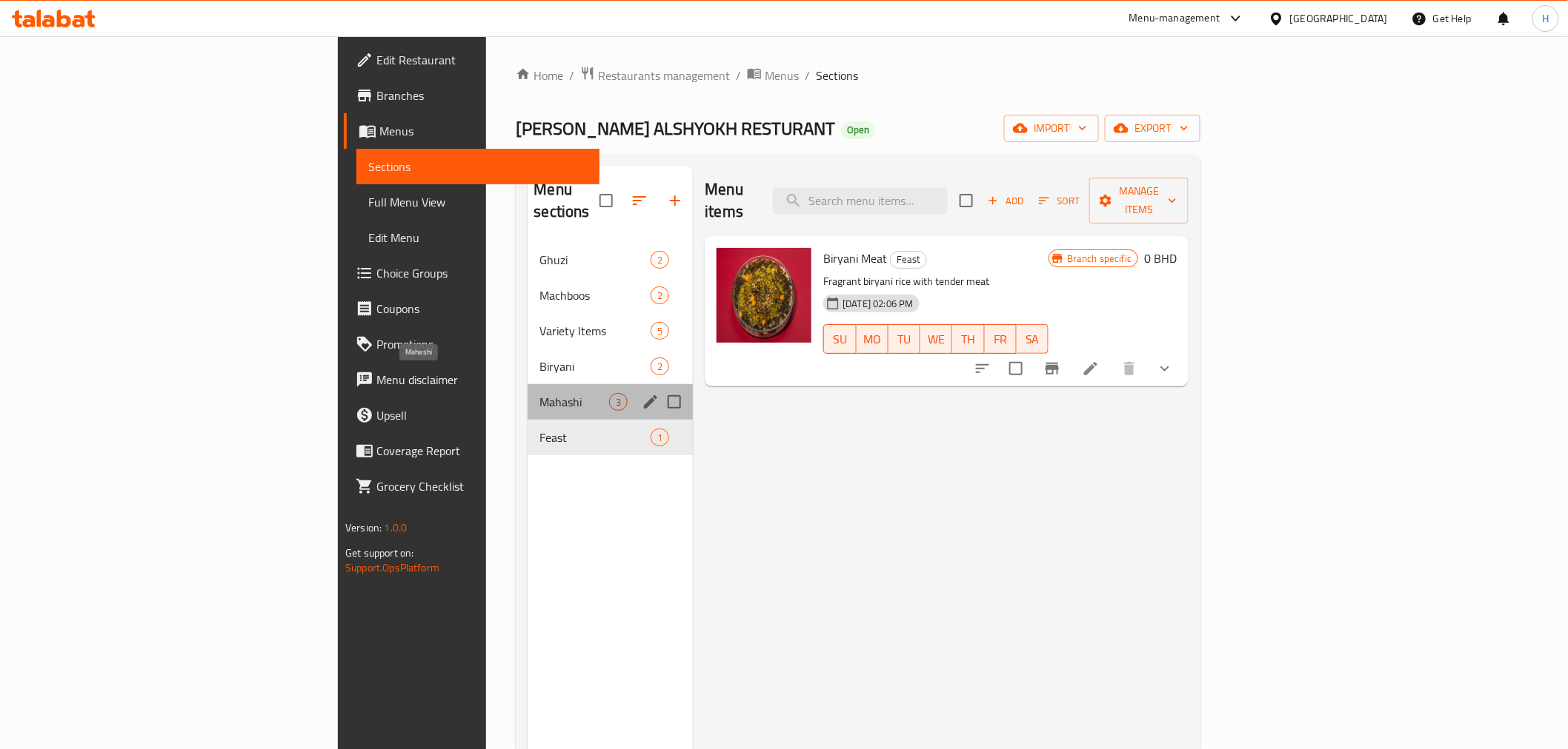
click at [539, 393] on span "Mahashi" at bounding box center [573, 402] width 69 height 18
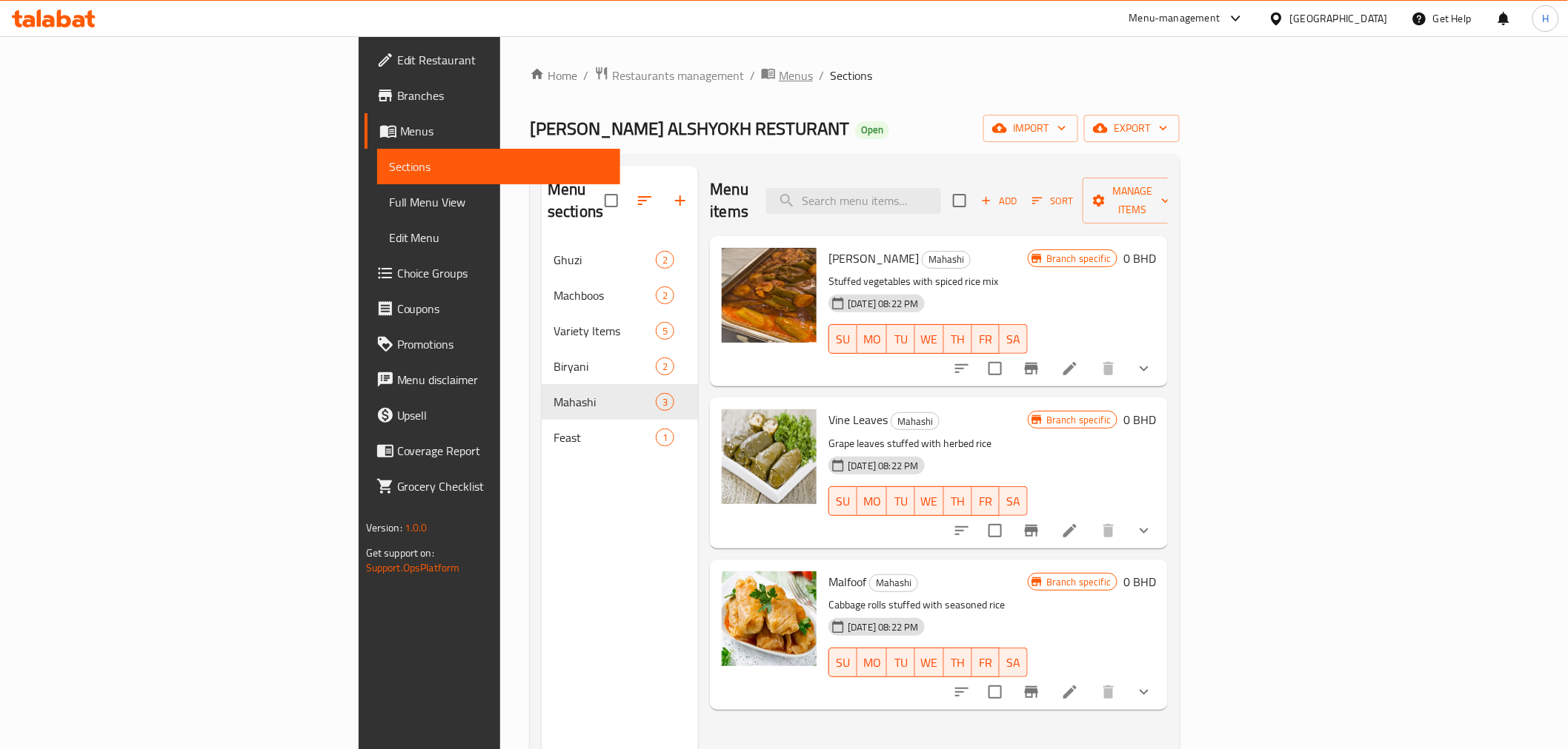
click at [779, 75] on span "Menus" at bounding box center [796, 76] width 34 height 18
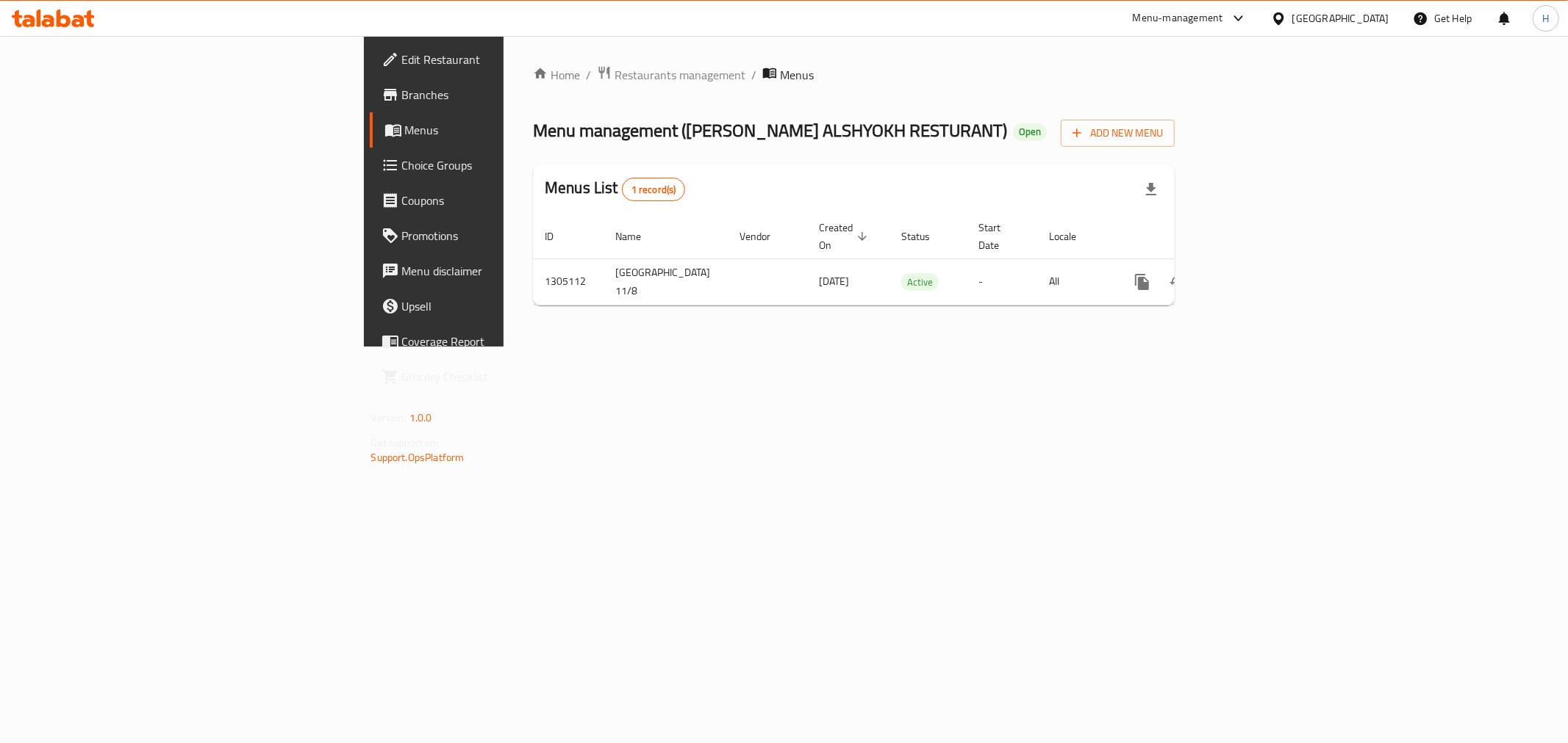
click at [614, 77] on span "Restaurants management" at bounding box center [680, 75] width 131 height 18
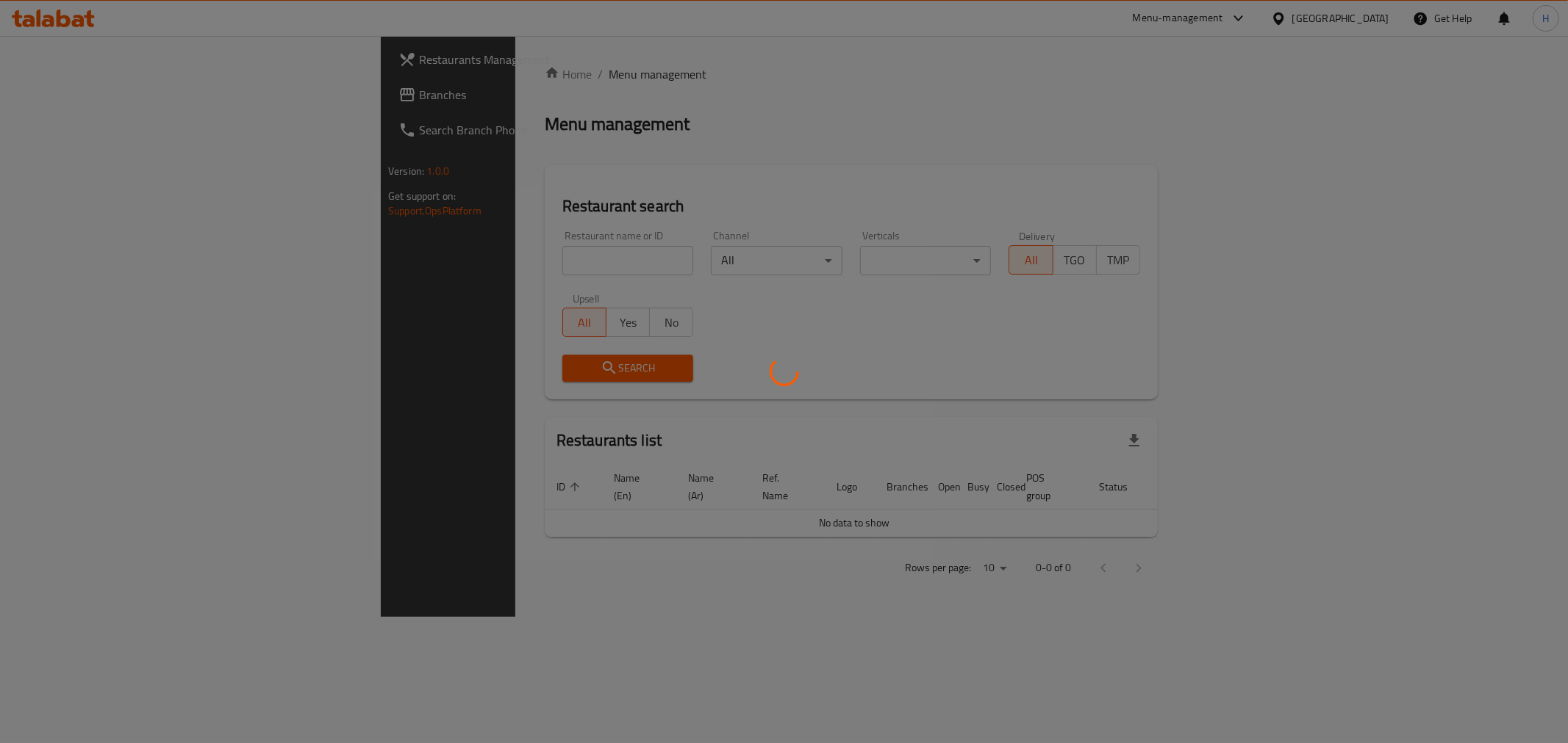
click at [400, 258] on div at bounding box center [784, 371] width 1568 height 743
click at [405, 259] on div at bounding box center [784, 371] width 1568 height 743
click at [460, 259] on div at bounding box center [784, 371] width 1568 height 743
click at [446, 261] on div at bounding box center [784, 371] width 1568 height 743
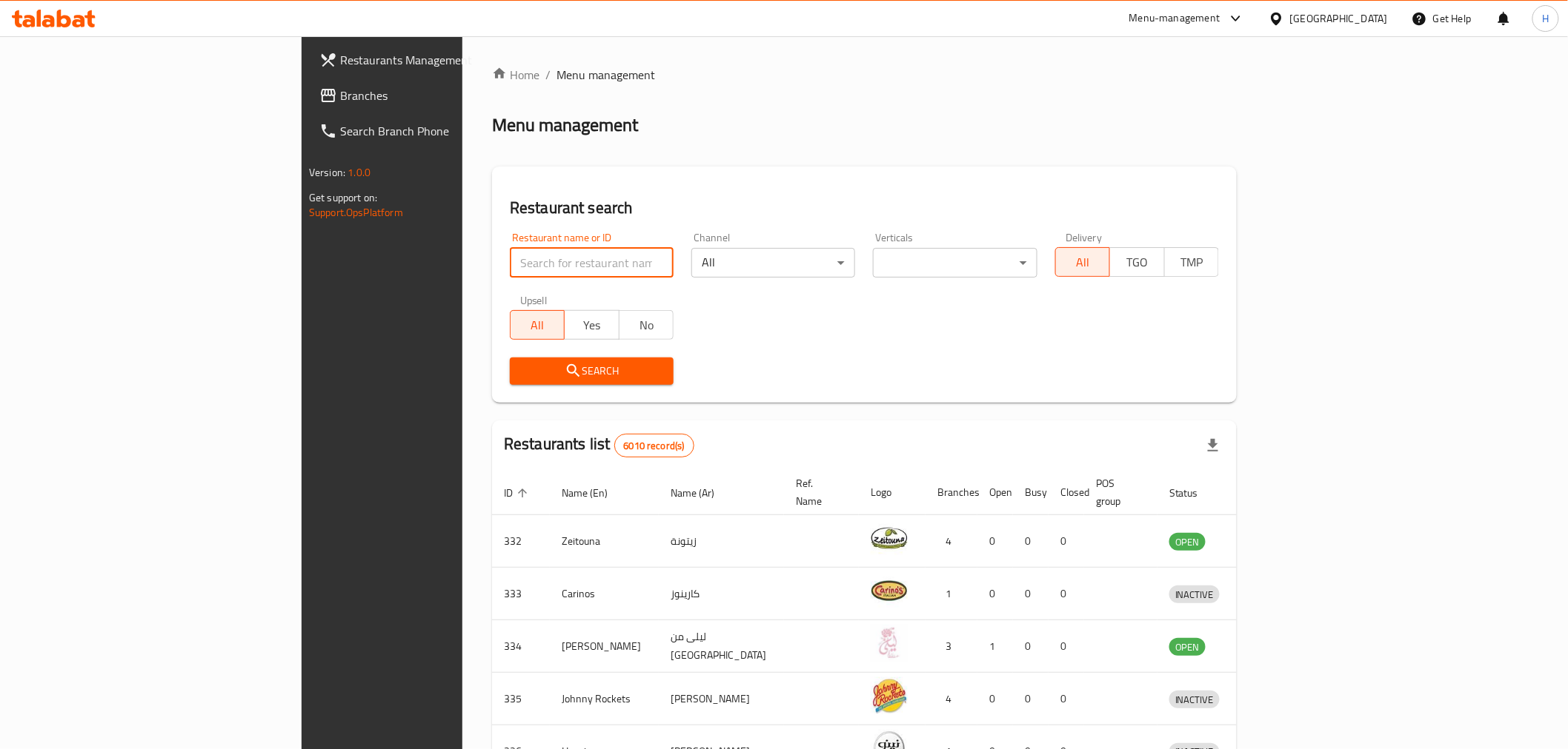
click at [509, 263] on input "search" at bounding box center [591, 262] width 164 height 30
drag, startPoint x: 447, startPoint y: 270, endPoint x: 302, endPoint y: 267, distance: 145.0
click at [500, 267] on div "Restaurant name or ID سث سش Restaurant name or ID" at bounding box center [591, 255] width 181 height 63
type input "se sayed"
click button "Search" at bounding box center [591, 371] width 164 height 27
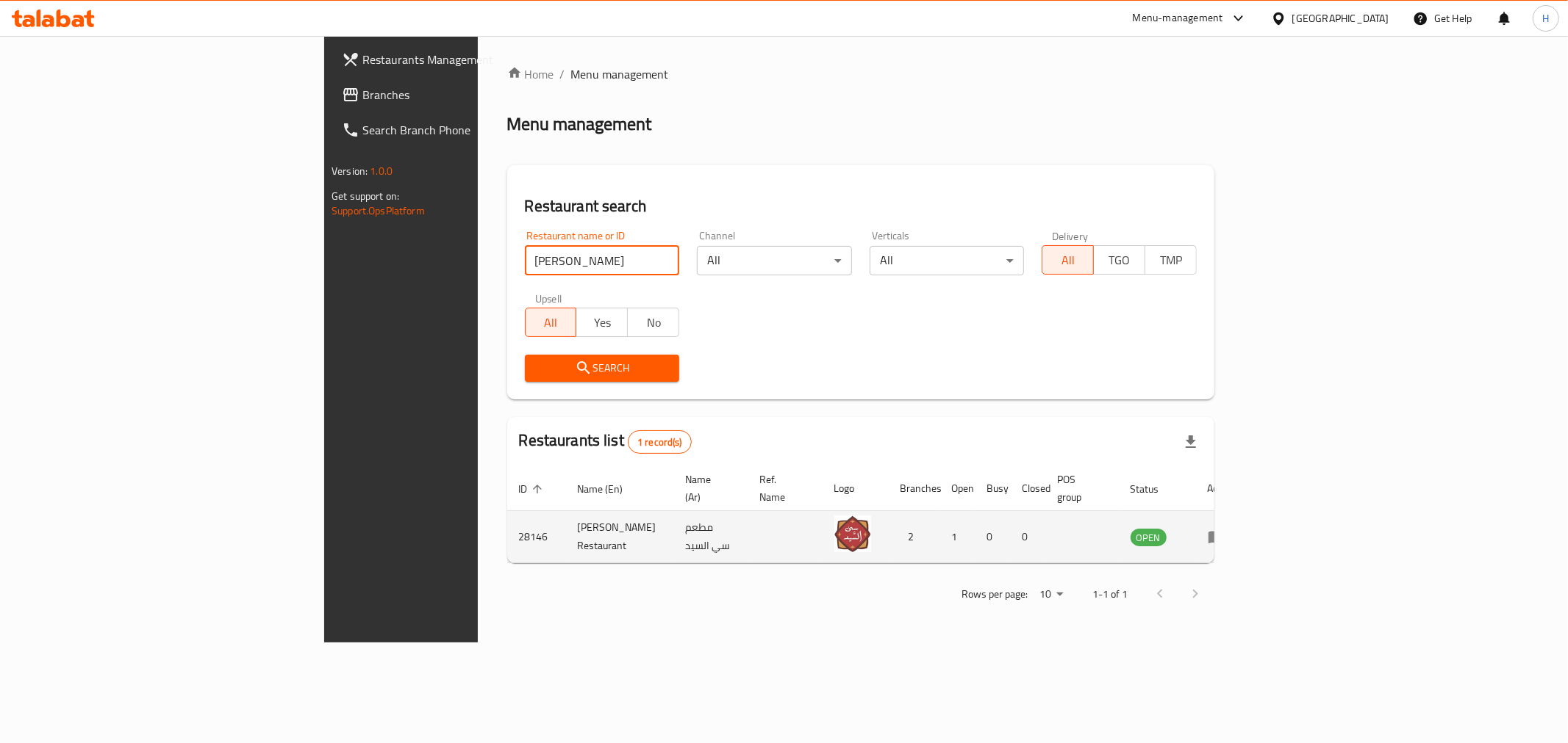
click at [1222, 535] on icon "enhanced table" at bounding box center [1220, 537] width 5 height 6
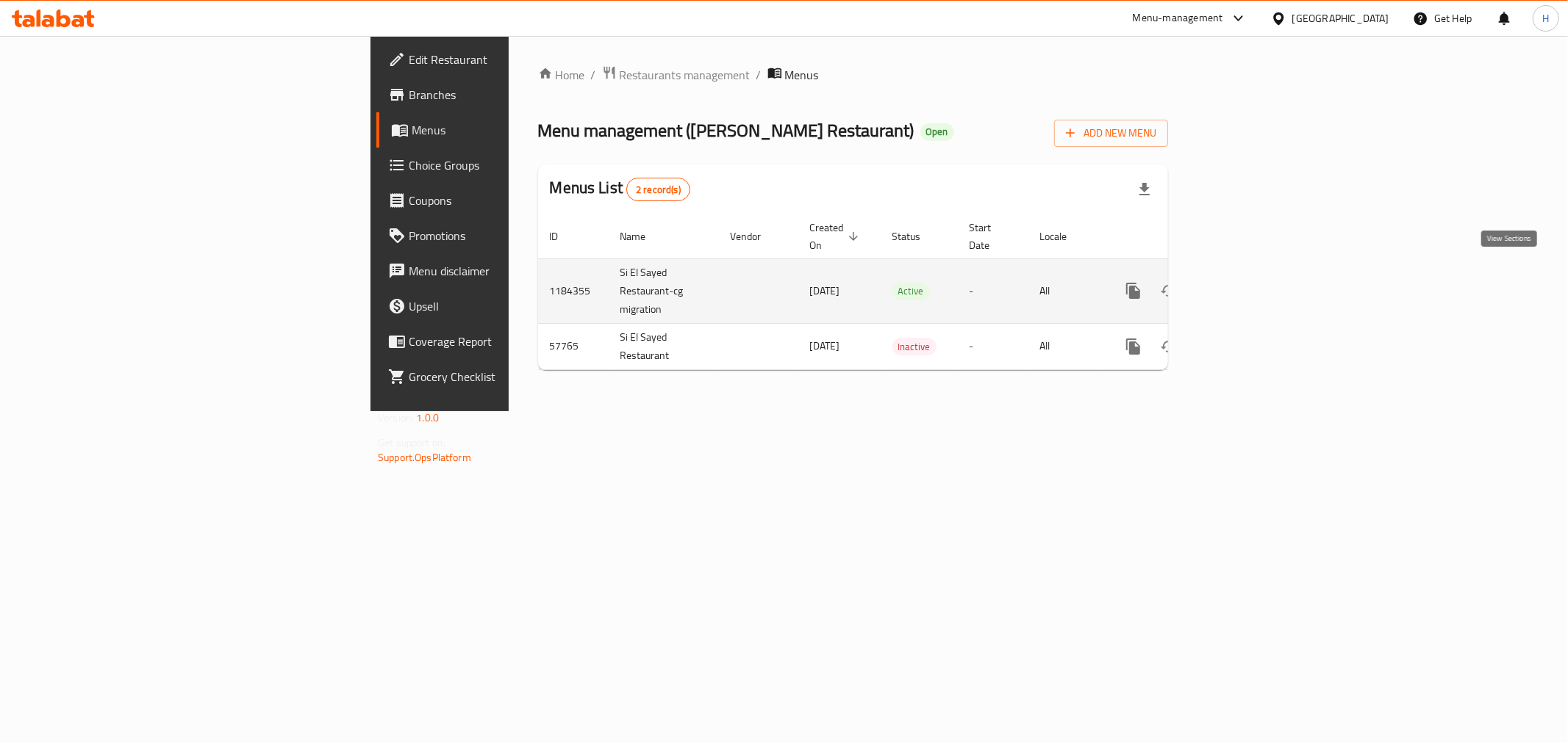
click at [1248, 283] on icon "enhanced table" at bounding box center [1239, 291] width 18 height 18
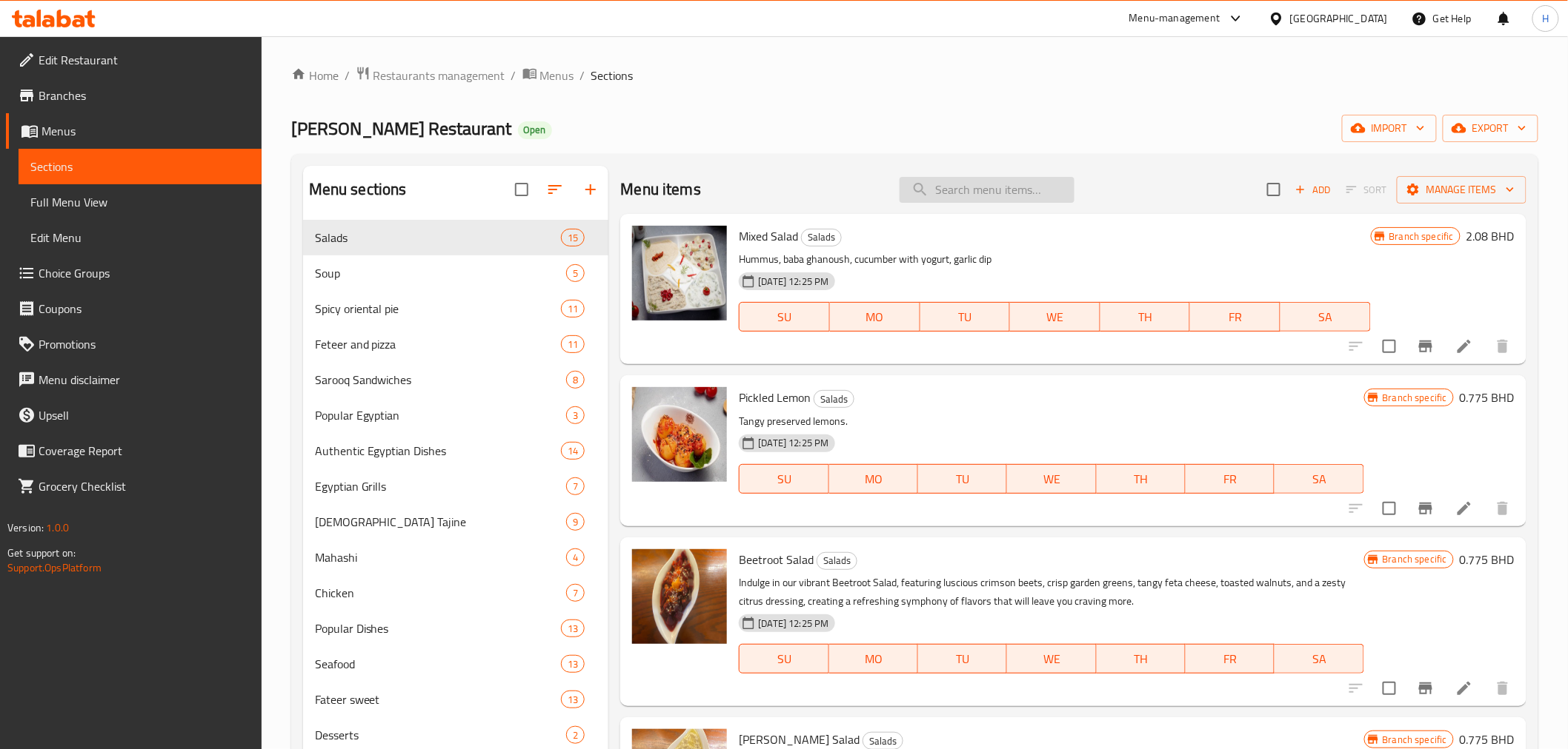
click at [946, 196] on input "search" at bounding box center [986, 189] width 175 height 26
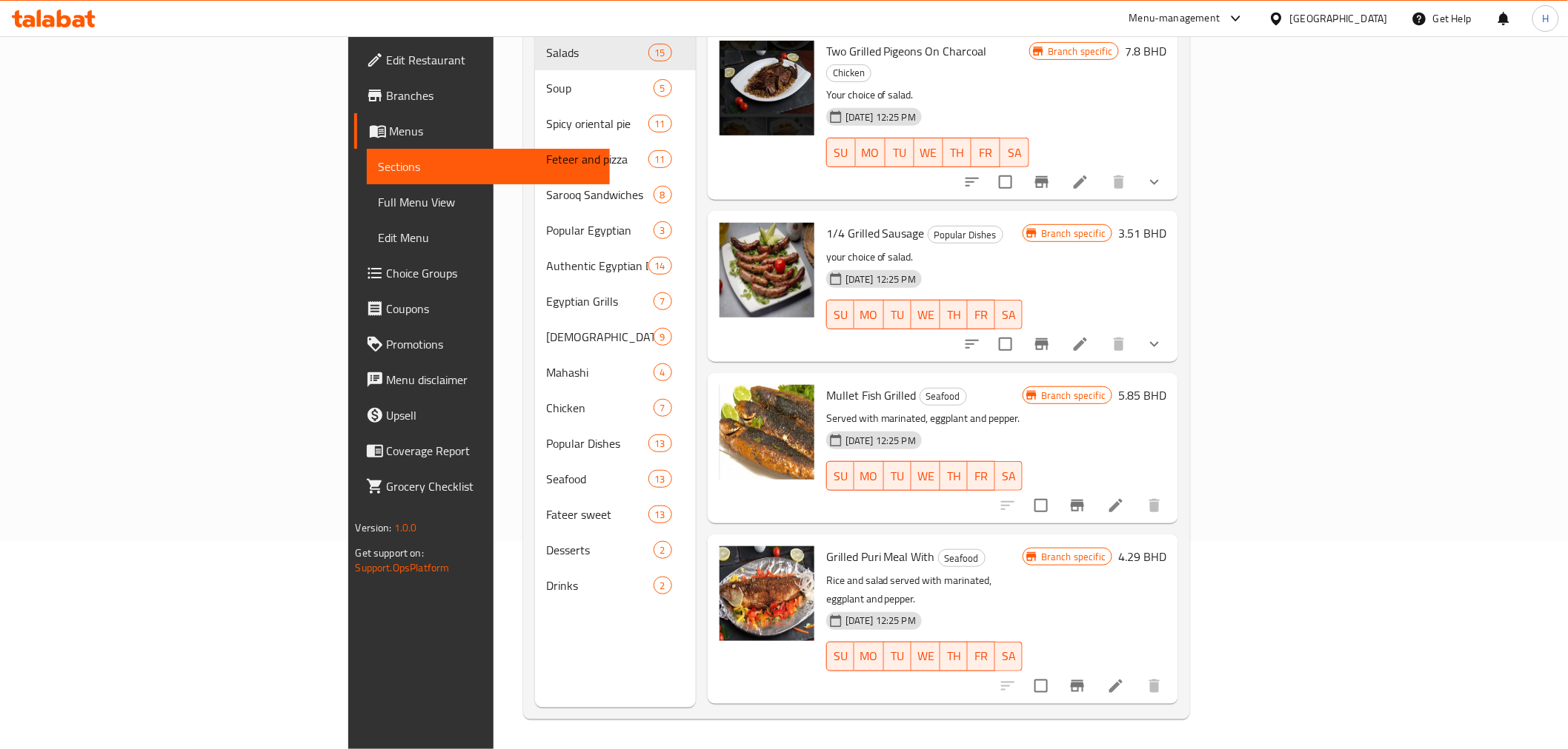
scroll to position [42, 0]
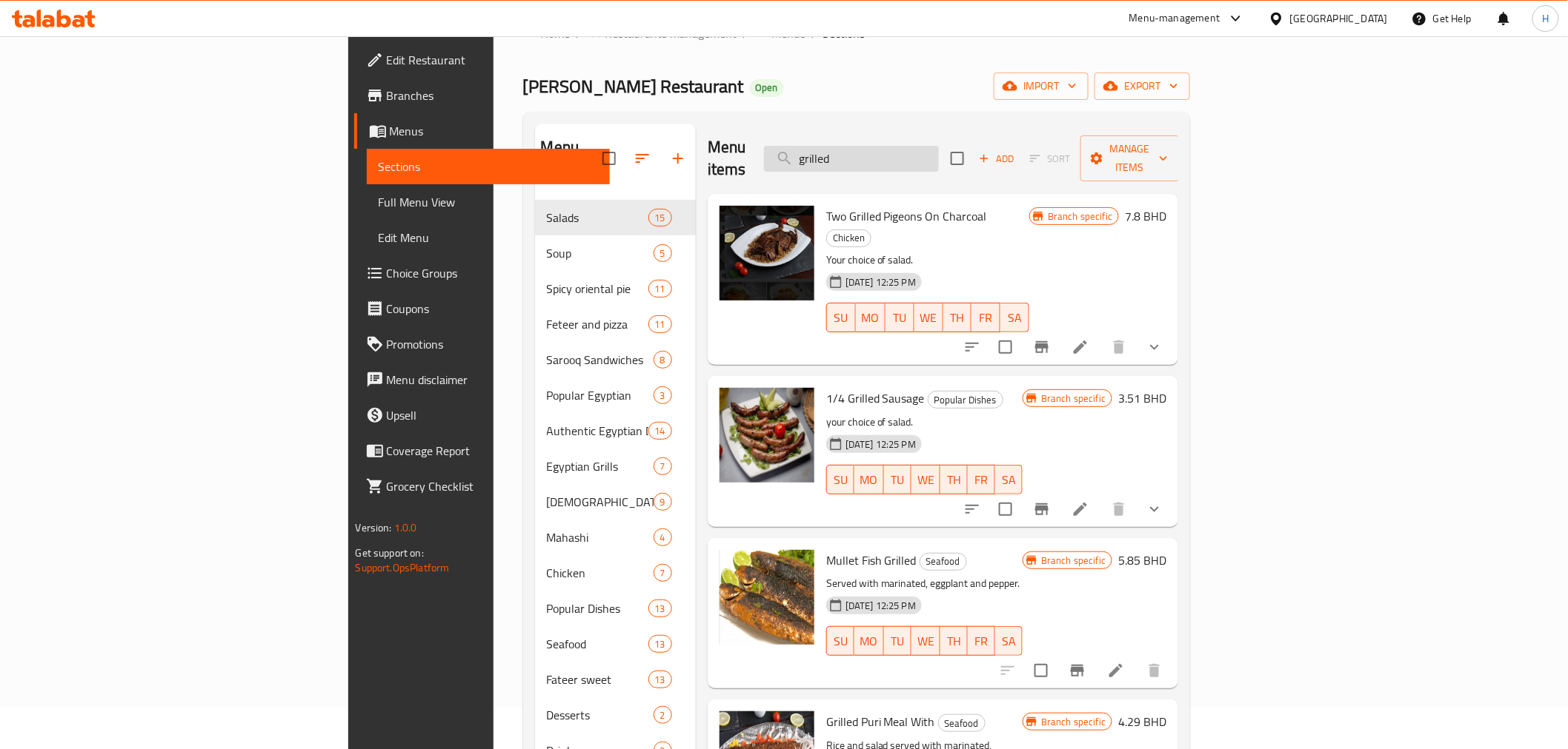
click at [939, 146] on input "grilled" at bounding box center [851, 159] width 175 height 26
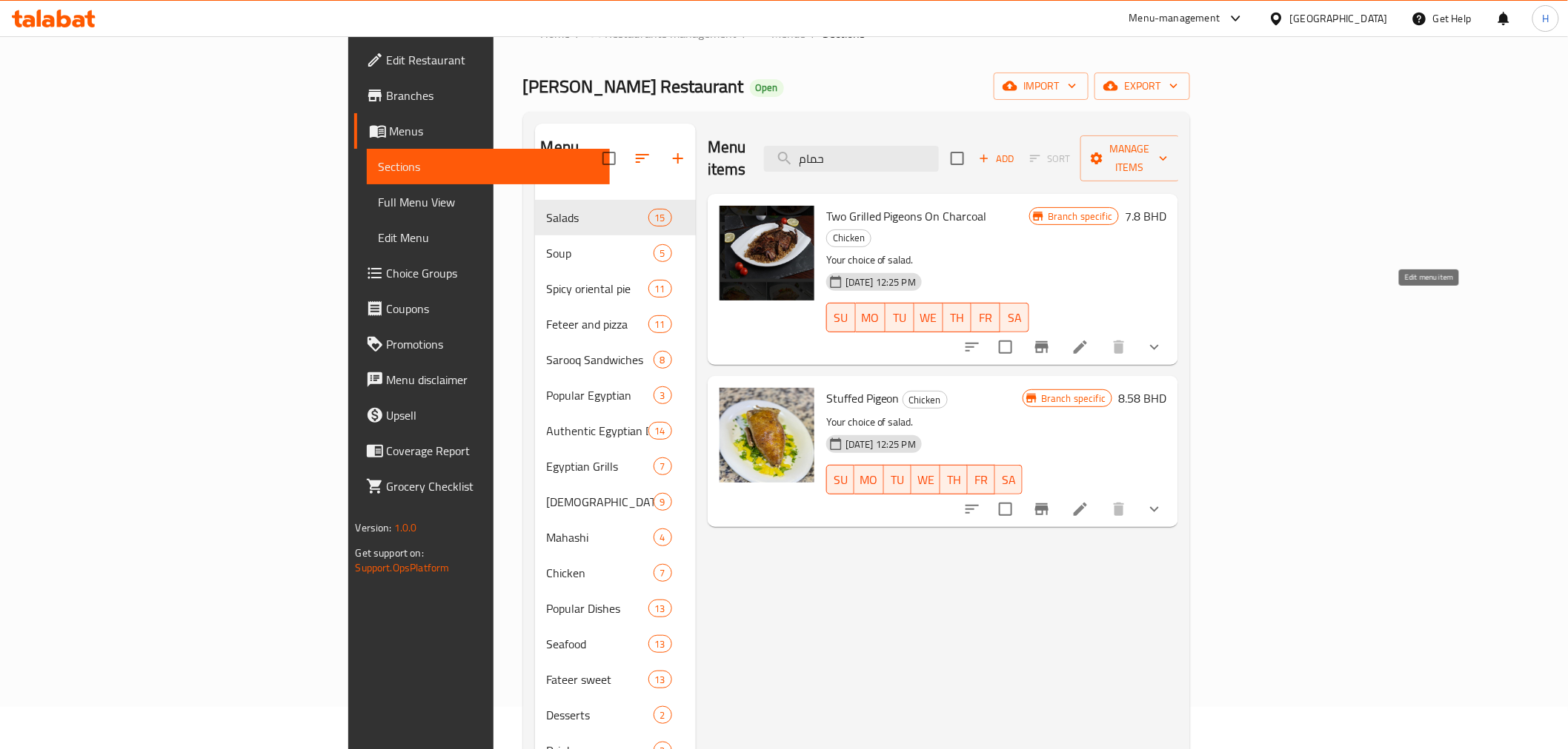
type input "حمام"
click at [1089, 338] on icon at bounding box center [1080, 347] width 18 height 18
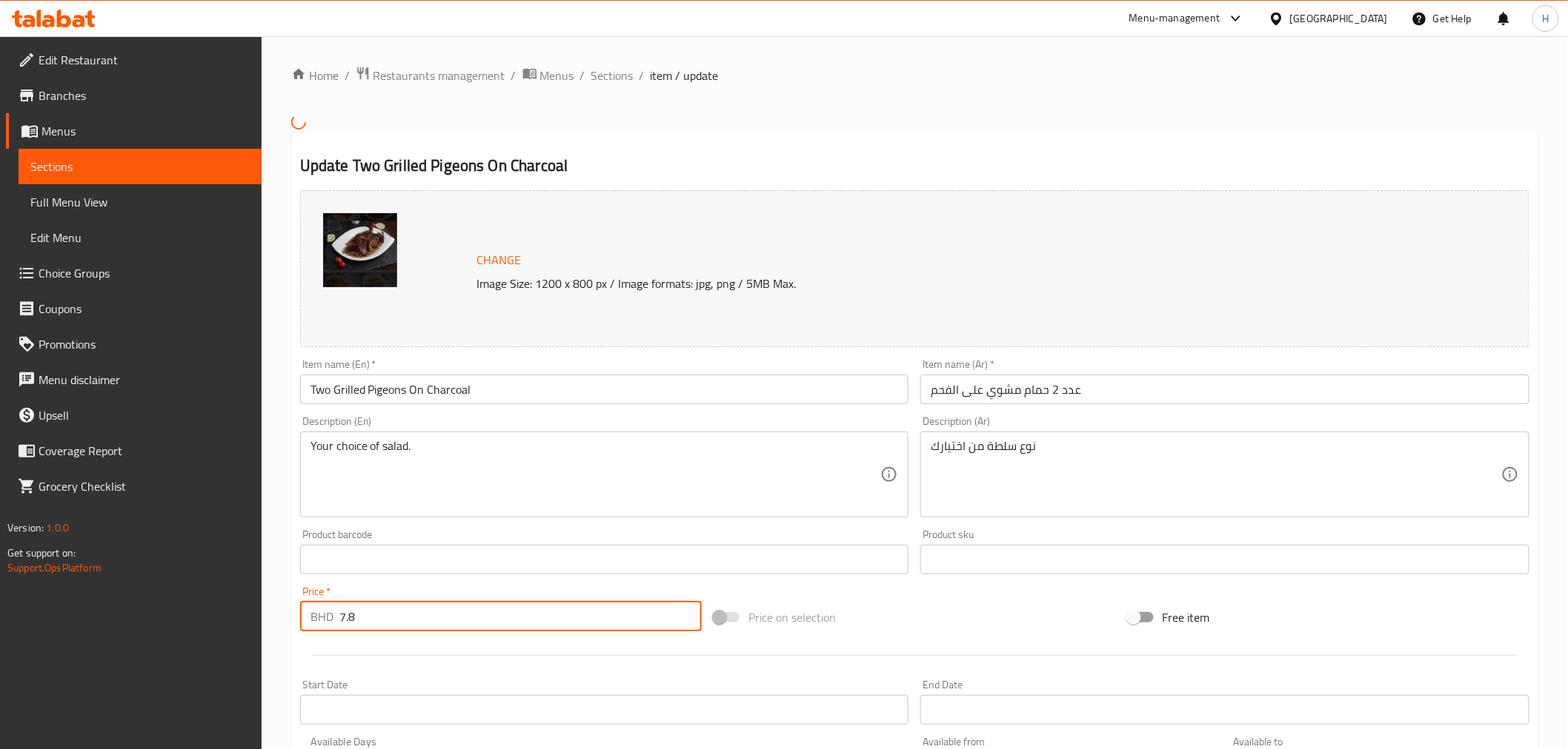
drag, startPoint x: 358, startPoint y: 616, endPoint x: 208, endPoint y: 618, distance: 150.0
click at [208, 618] on div "Edit Restaurant Branches Menus Sections Full Menu View Edit Menu Choice Groups …" at bounding box center [784, 559] width 1568 height 1046
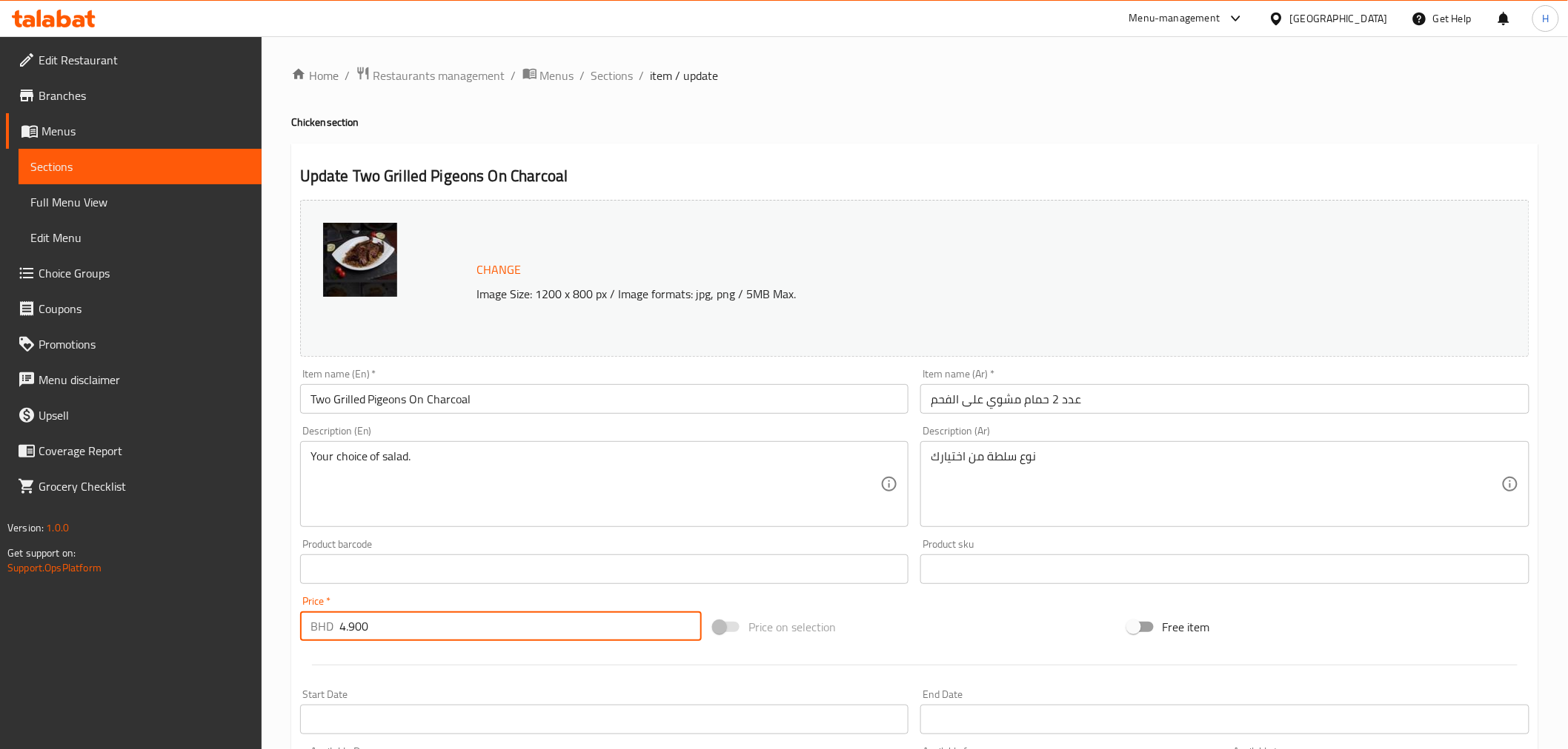
type input "4.900"
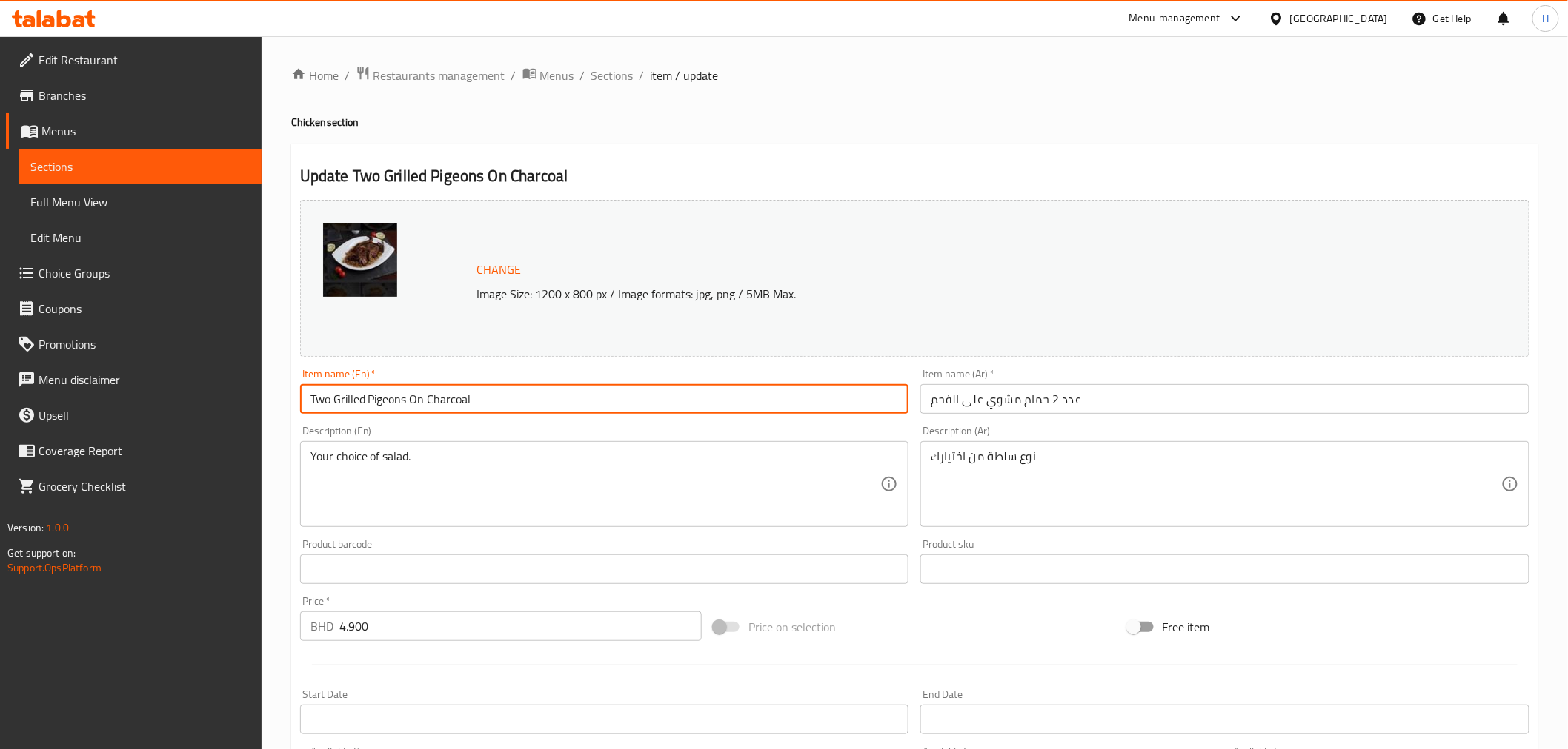
drag, startPoint x: 335, startPoint y: 394, endPoint x: 230, endPoint y: 395, distance: 105.0
click at [230, 395] on div "Edit Restaurant Branches Menus Sections Full Menu View Edit Menu Choice Groups …" at bounding box center [784, 564] width 1568 height 1056
type input "Grilled Pigeons On Charcoal"
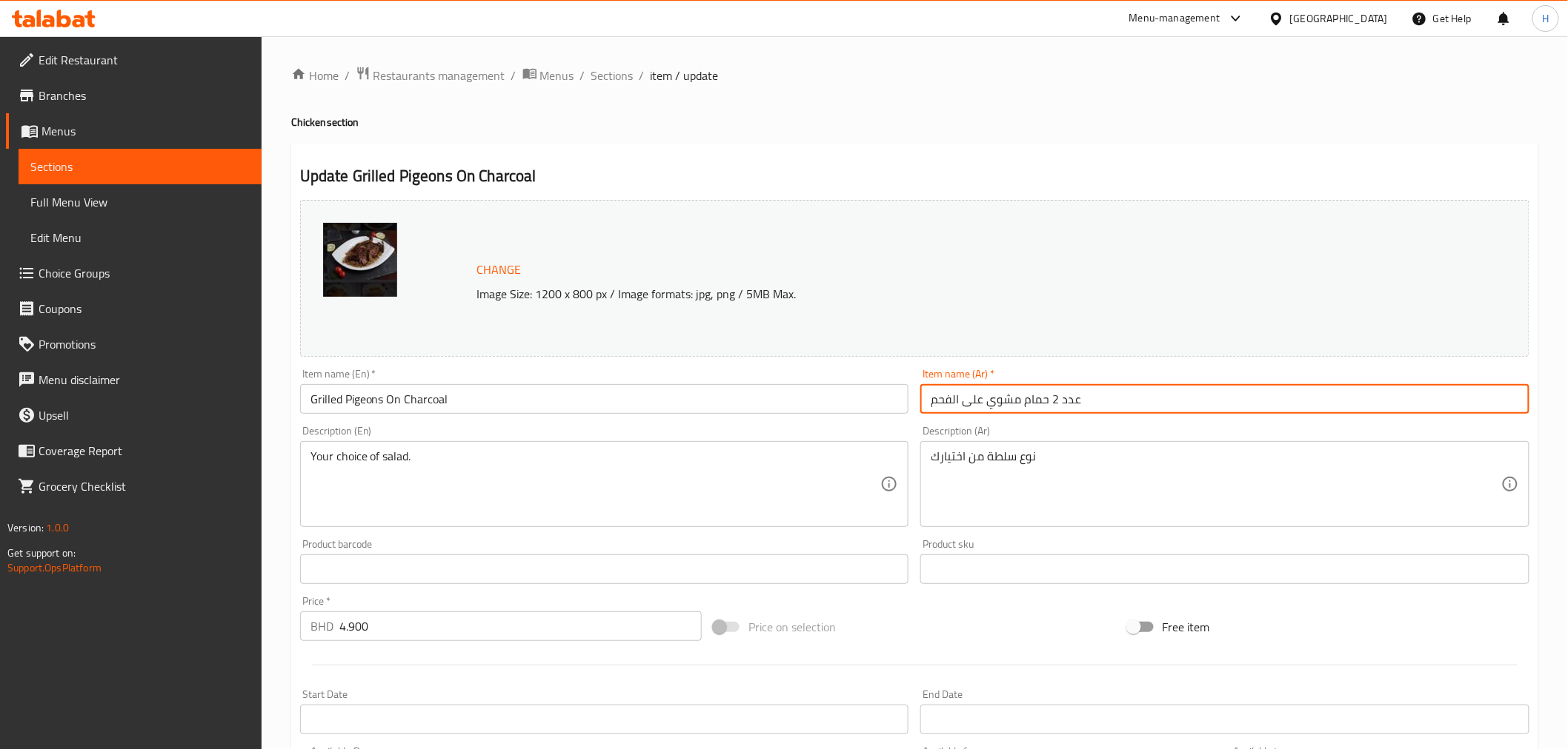
drag, startPoint x: 1049, startPoint y: 400, endPoint x: 1068, endPoint y: 397, distance: 19.2
click at [1068, 397] on input "عدد 2 حمام مشوي على الفحم" at bounding box center [1224, 398] width 609 height 30
click at [1044, 400] on input "عدد 2 حمام مشوي على الفحم" at bounding box center [1224, 398] width 609 height 30
drag, startPoint x: 1050, startPoint y: 397, endPoint x: 1064, endPoint y: 400, distance: 14.3
click at [1064, 400] on input "عدد 2 حمام مشوي على الفحم" at bounding box center [1224, 398] width 609 height 30
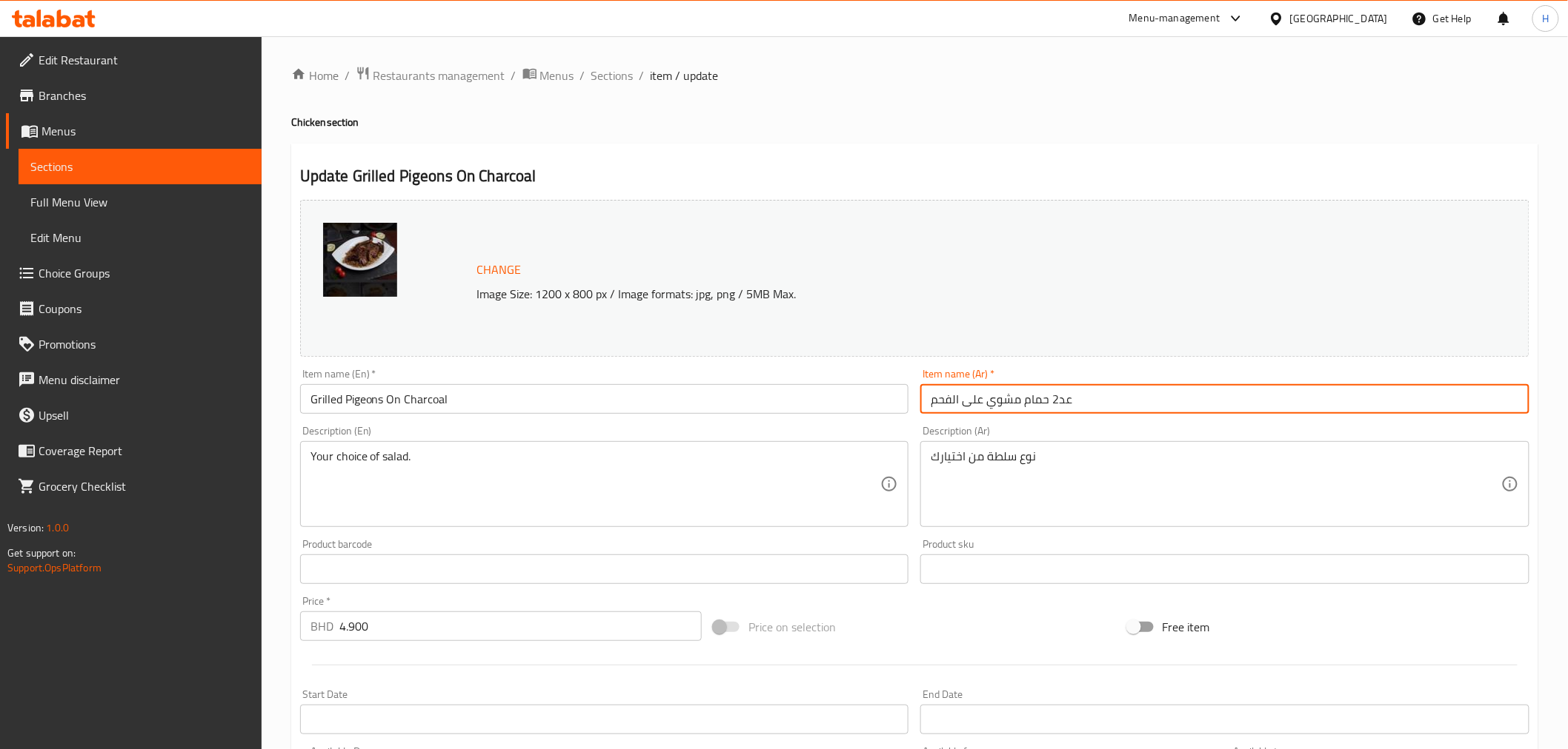
drag, startPoint x: 1052, startPoint y: 400, endPoint x: 1065, endPoint y: 400, distance: 13.0
click at [1065, 400] on input "عد2 حمام مشوي على الفحم" at bounding box center [1224, 398] width 609 height 30
click at [1053, 400] on input "ع2 حمام مشوي على الفحم" at bounding box center [1224, 398] width 609 height 30
click at [1023, 397] on input "حمام مشوي على الفحم" at bounding box center [1224, 398] width 609 height 30
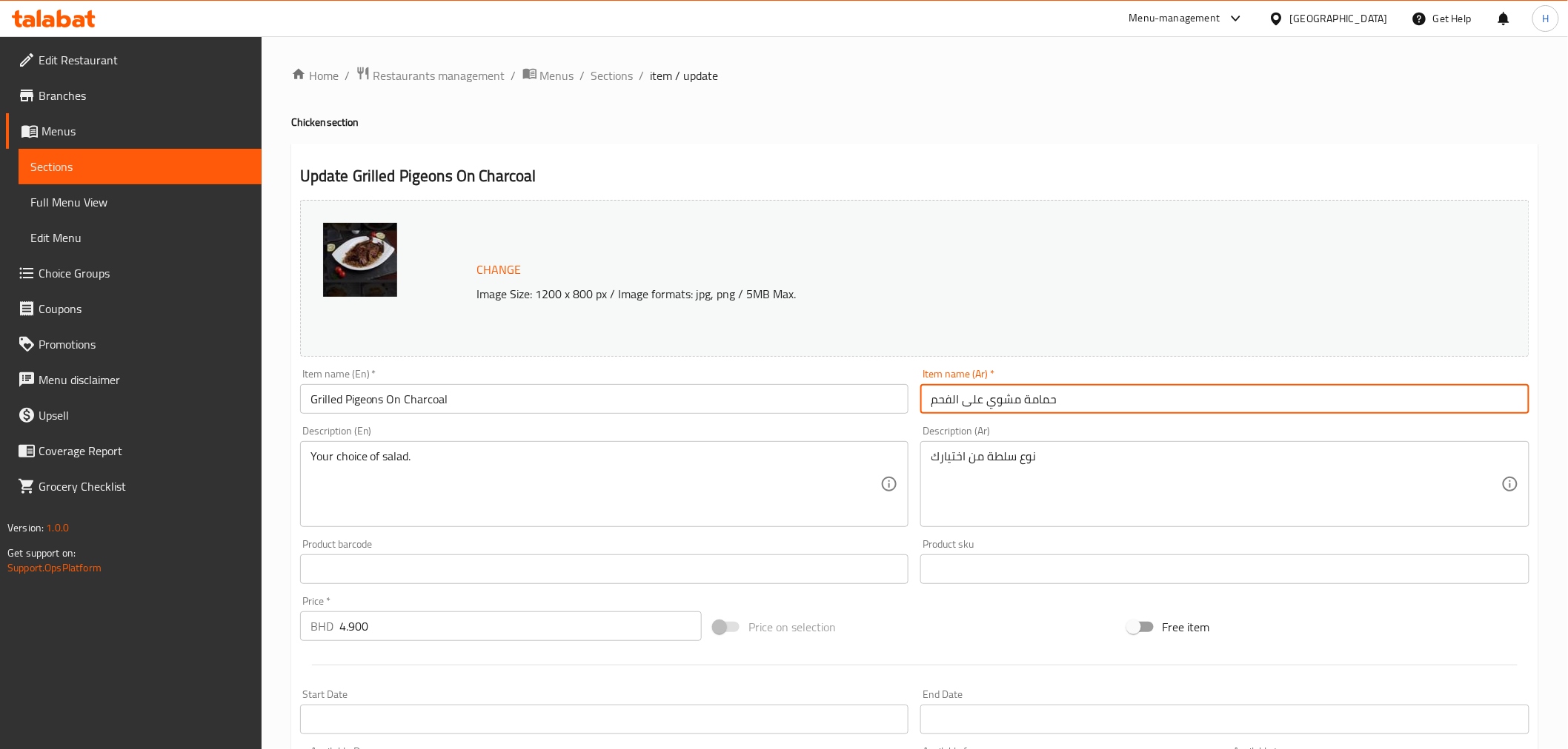
click at [988, 400] on input "حمامة مشوي على الفحم" at bounding box center [1224, 398] width 609 height 30
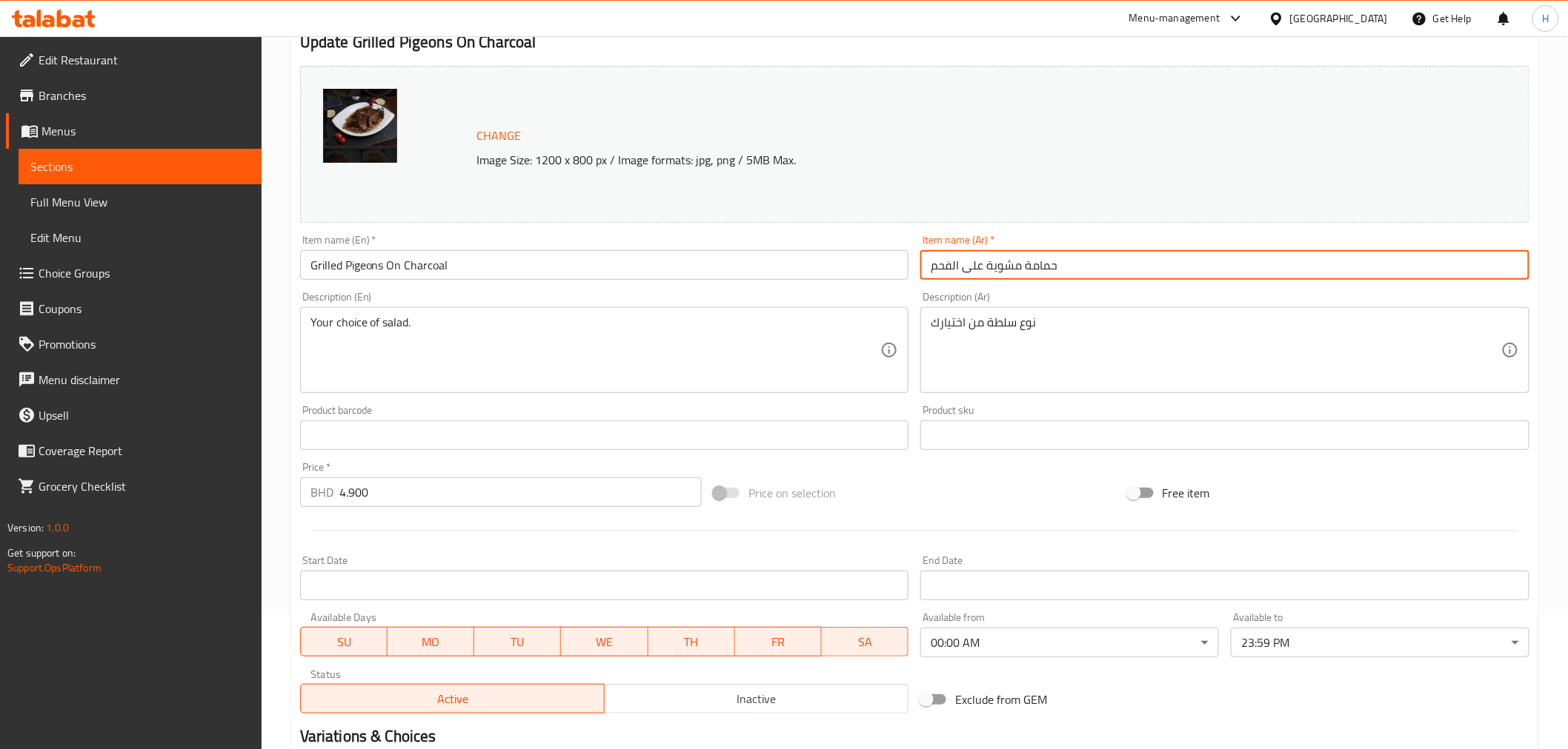
scroll to position [342, 0]
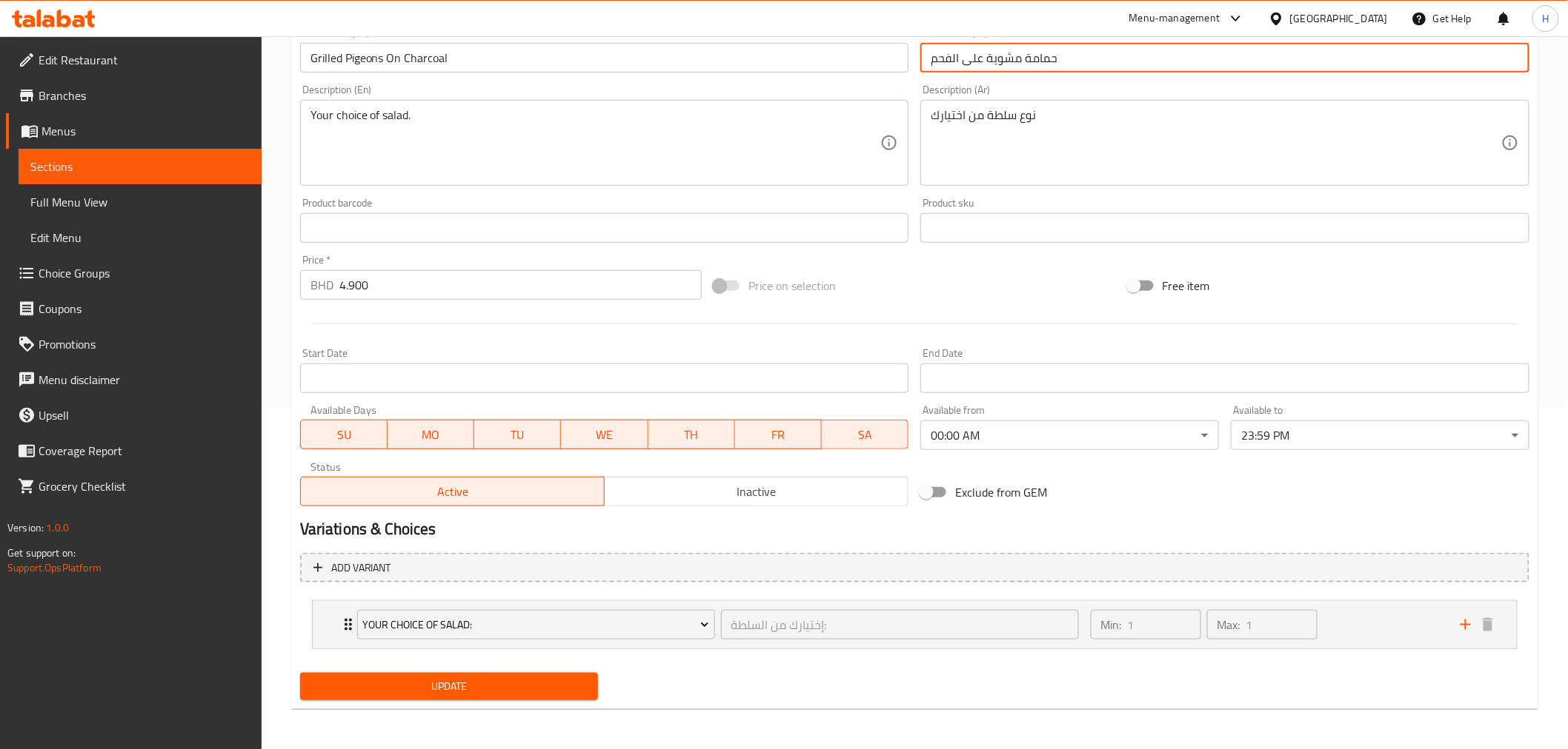
type input "حمامة مشوية على الفحم"
click at [369, 679] on span "Update" at bounding box center [449, 687] width 275 height 19
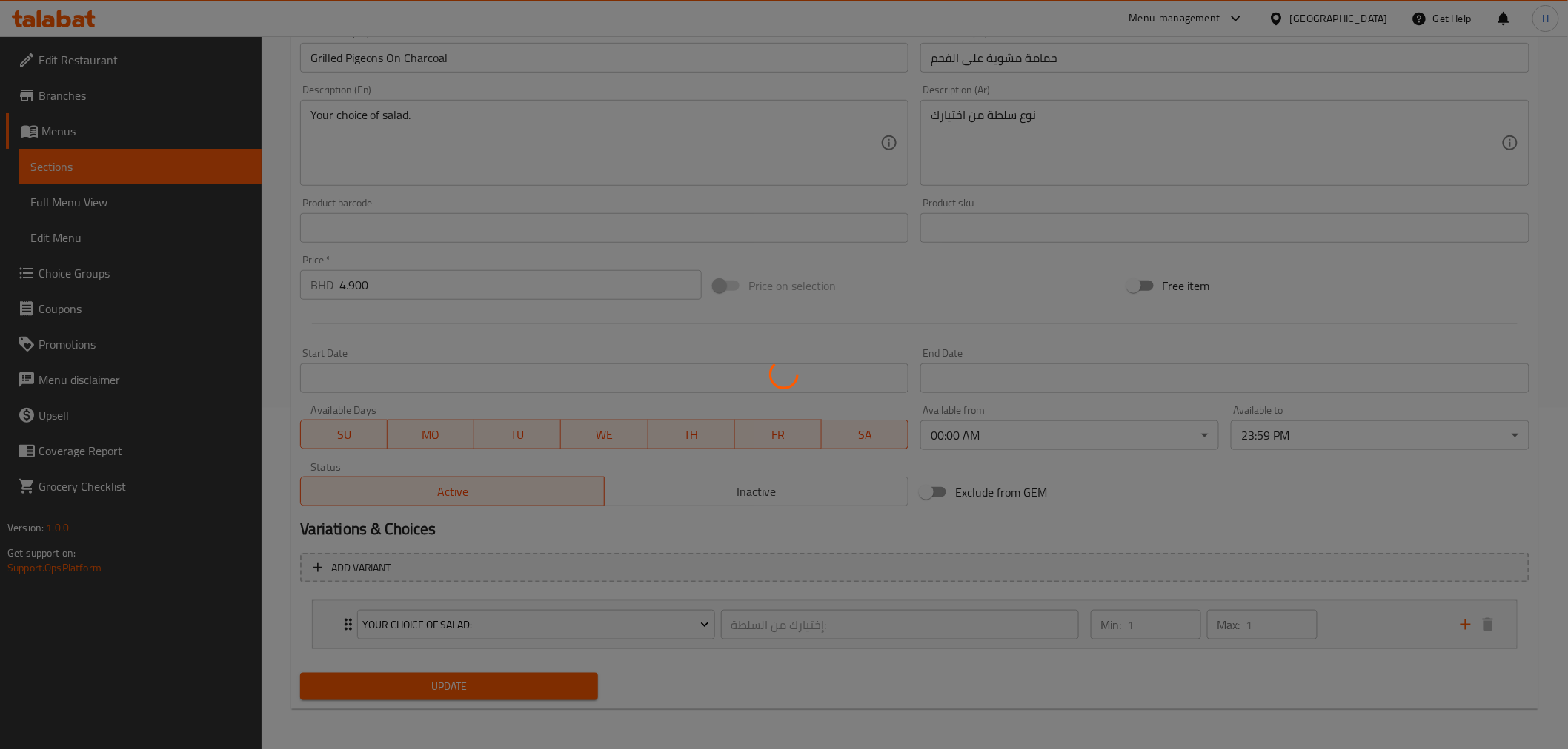
scroll to position [0, 0]
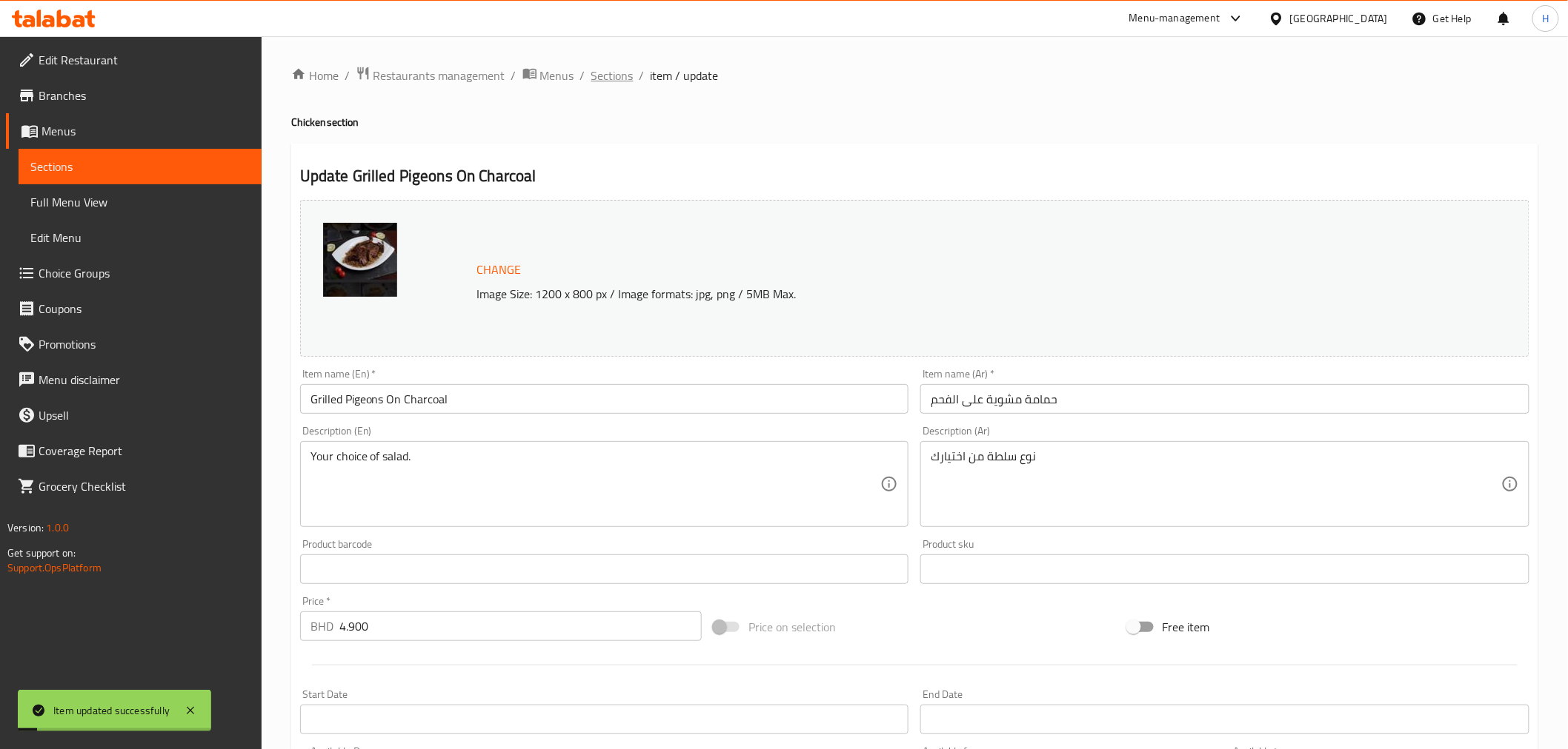
click at [616, 78] on span "Sections" at bounding box center [612, 76] width 42 height 18
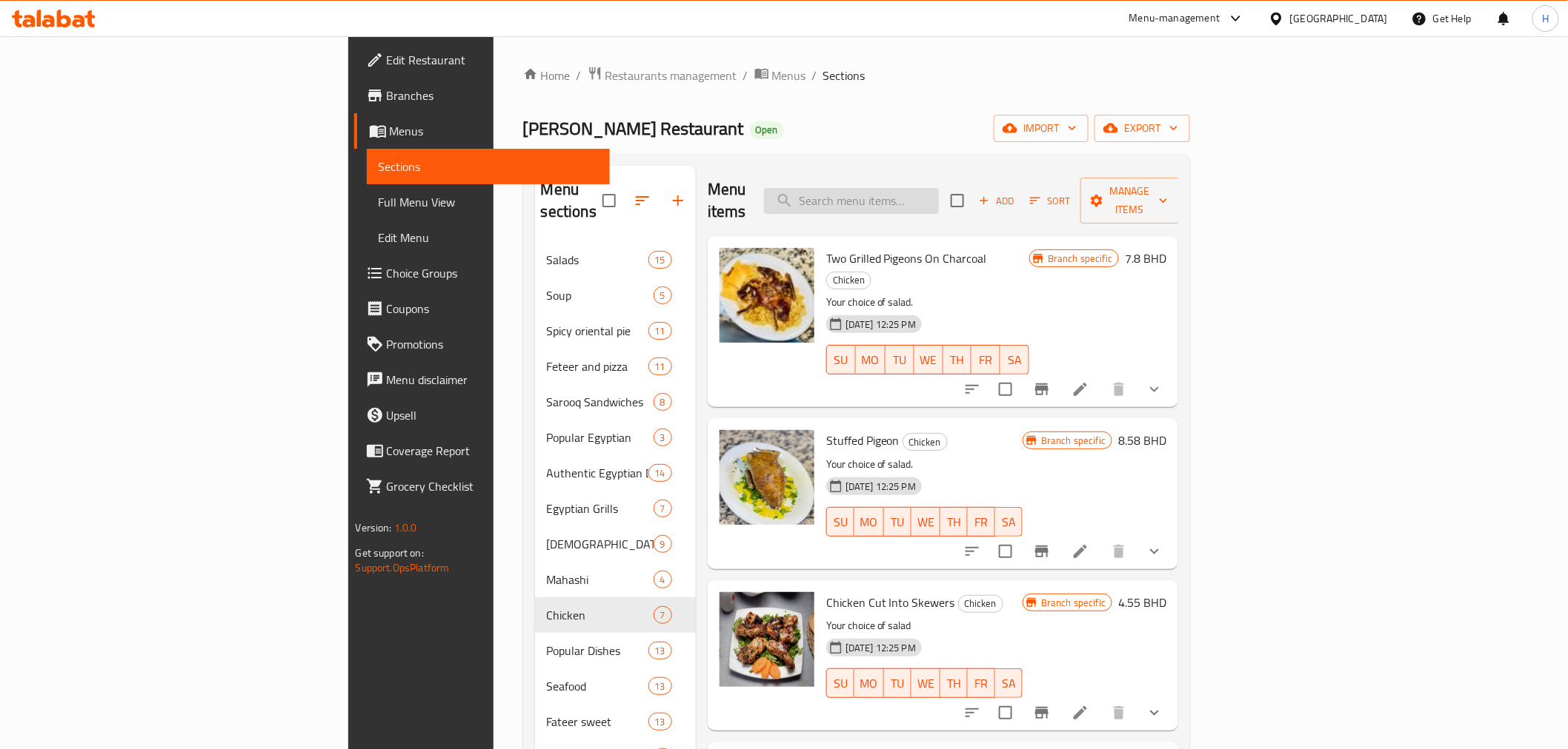
click at [939, 189] on input "search" at bounding box center [851, 201] width 175 height 26
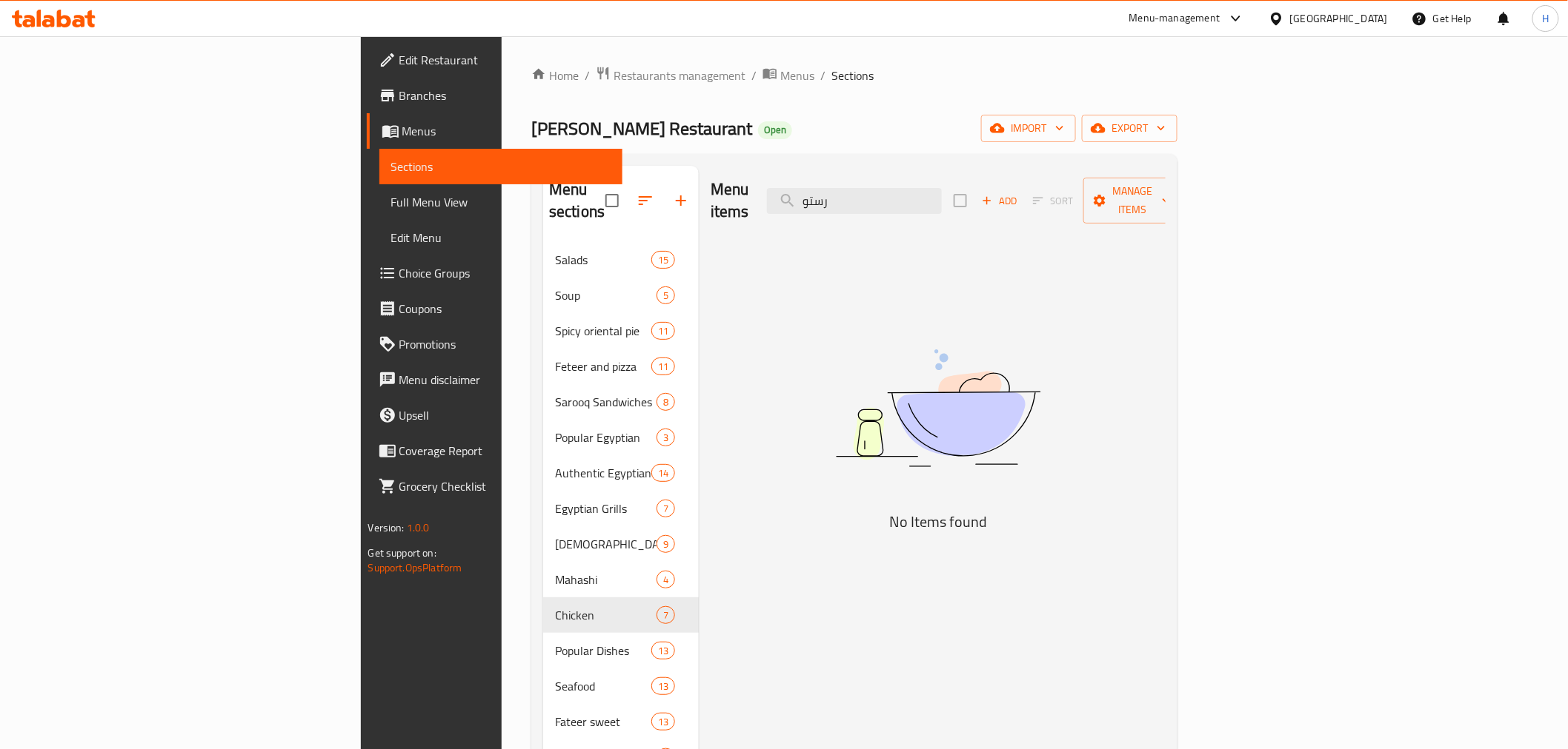
drag, startPoint x: 974, startPoint y: 190, endPoint x: 875, endPoint y: 186, distance: 99.1
click at [875, 186] on div "Menu items رستو Add Sort Manage items" at bounding box center [938, 201] width 454 height 70
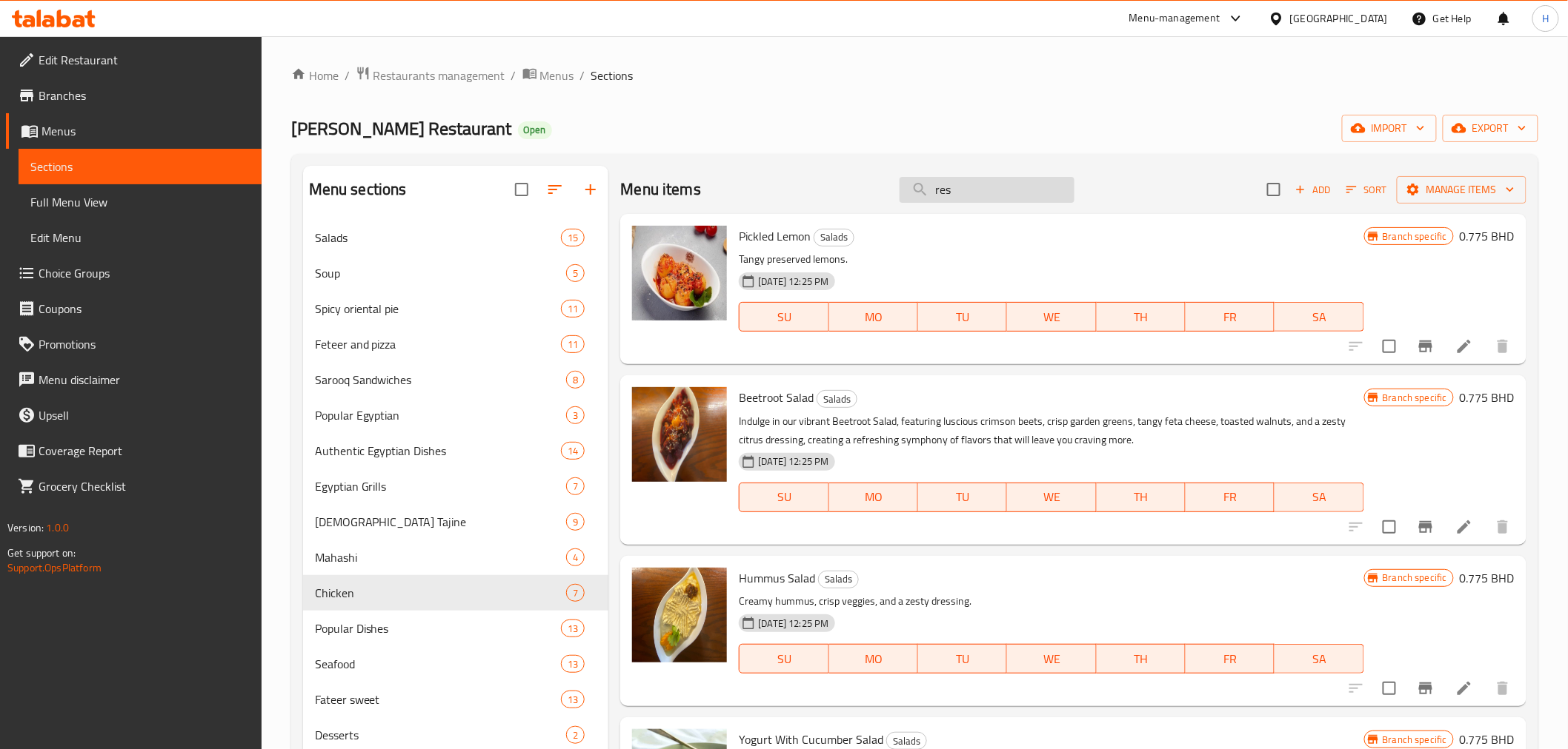
click at [945, 191] on input "res" at bounding box center [986, 189] width 175 height 26
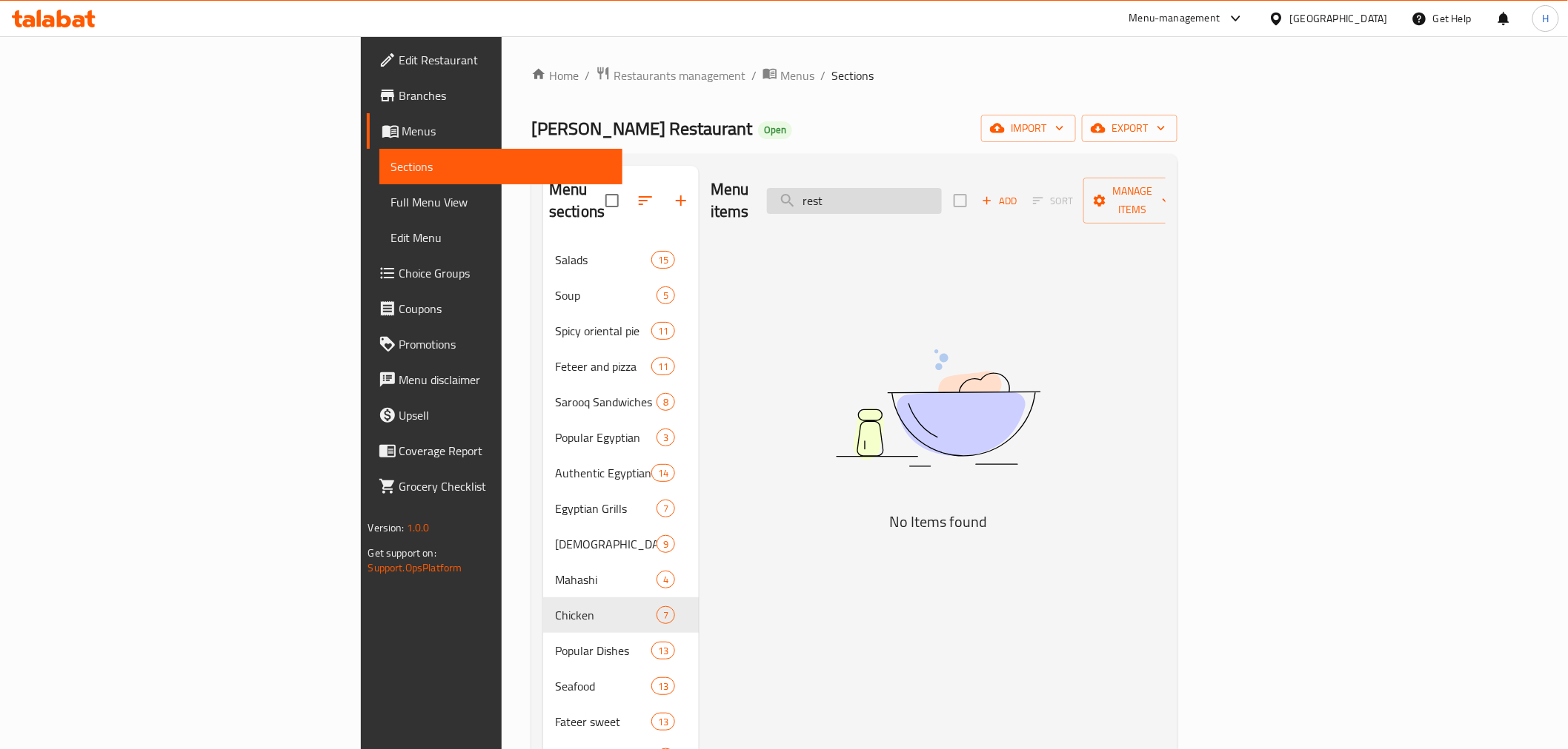
click at [941, 193] on input "rest" at bounding box center [854, 201] width 175 height 26
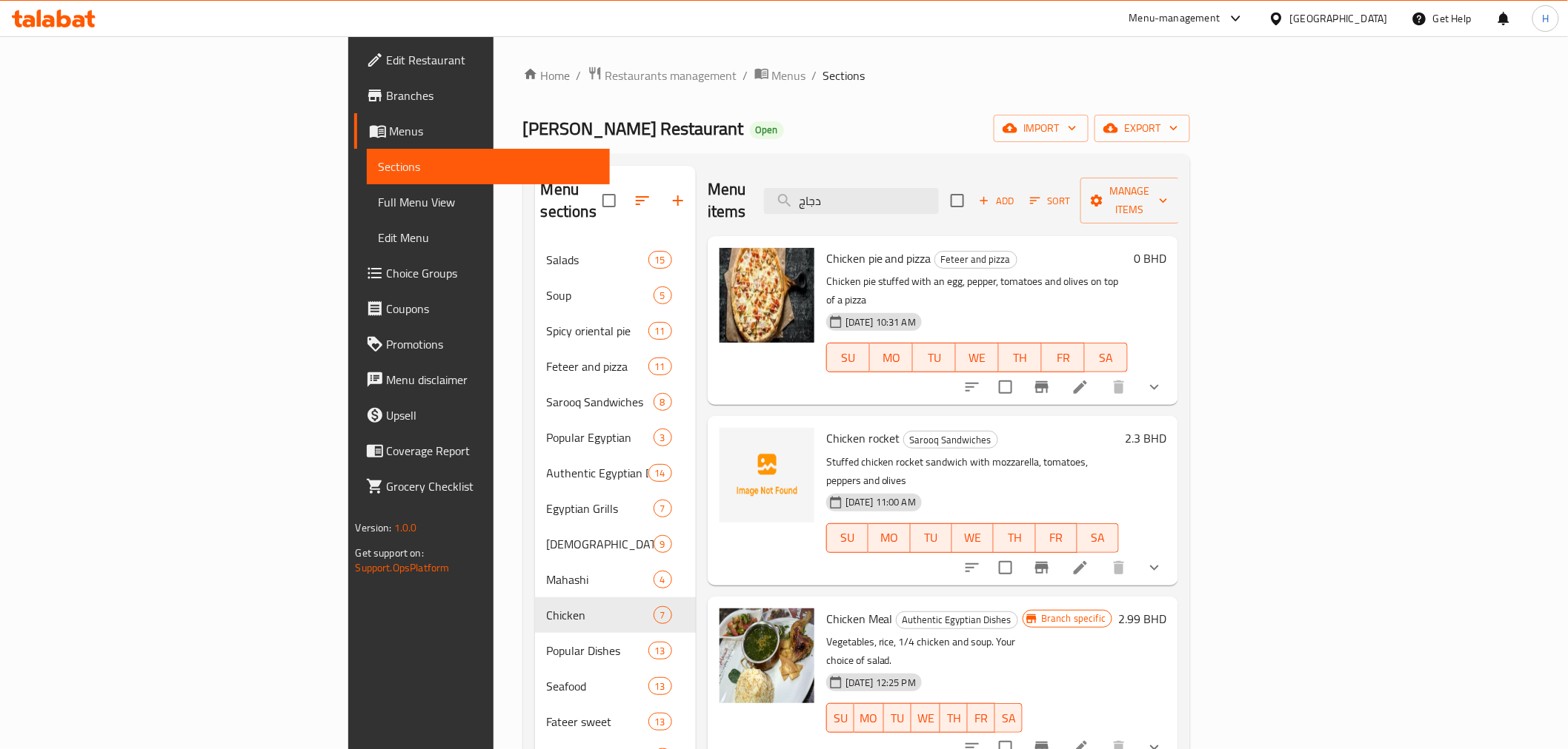
drag, startPoint x: 963, startPoint y: 183, endPoint x: 716, endPoint y: 177, distance: 247.1
click at [730, 186] on div "Menu items دجاج Add Sort Manage items" at bounding box center [943, 201] width 472 height 70
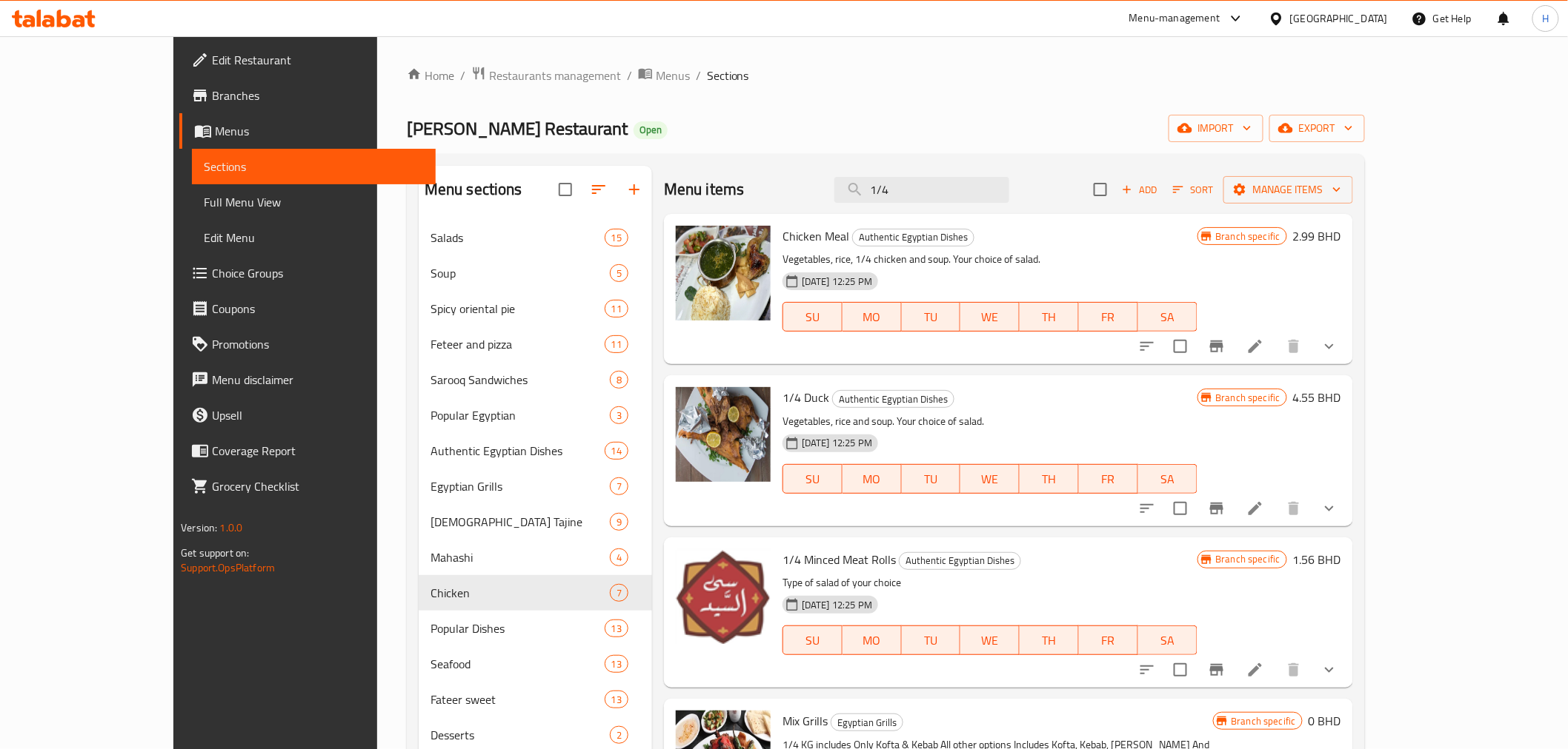
drag, startPoint x: 939, startPoint y: 187, endPoint x: 754, endPoint y: 150, distance: 188.7
click at [793, 150] on div "Home / Restaurants management / Menus / Sections Se Sayed Restaurant Open impor…" at bounding box center [885, 497] width 958 height 862
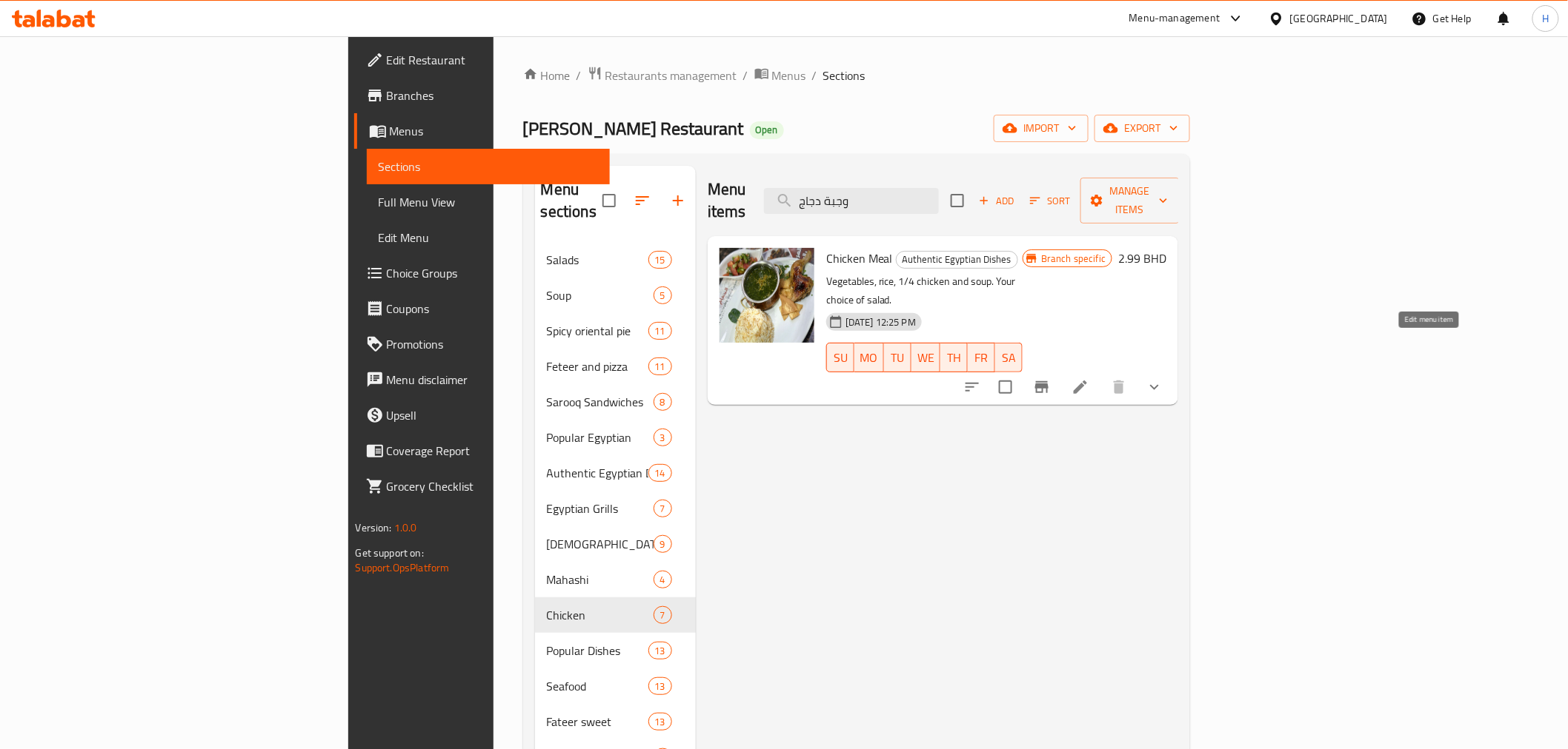
type input "وجبة دجاج"
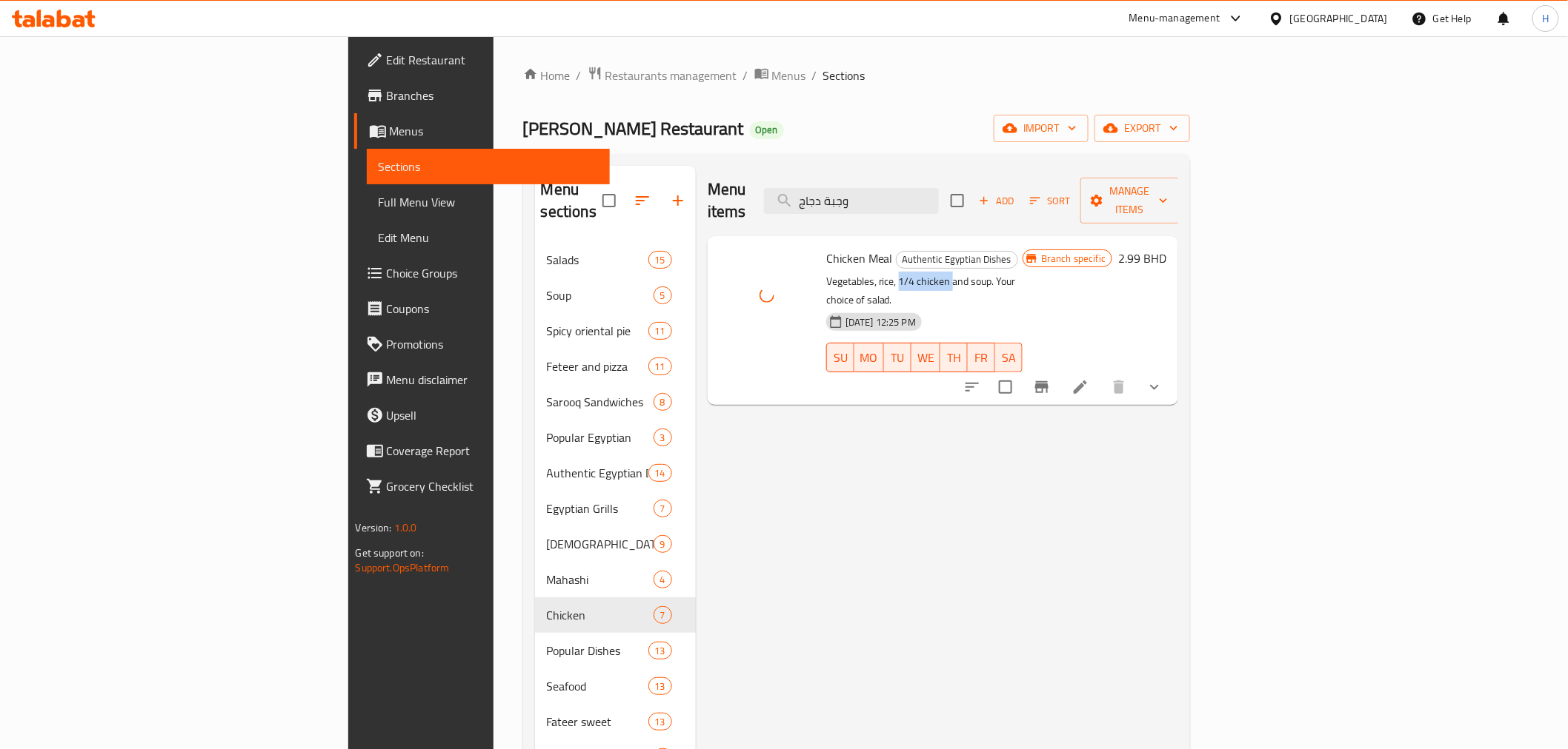
drag, startPoint x: 812, startPoint y: 258, endPoint x: 865, endPoint y: 260, distance: 53.0
click at [865, 272] on p "Vegetables, rice, 1/4 chicken and soup. Your choice of salad." at bounding box center [924, 290] width 197 height 37
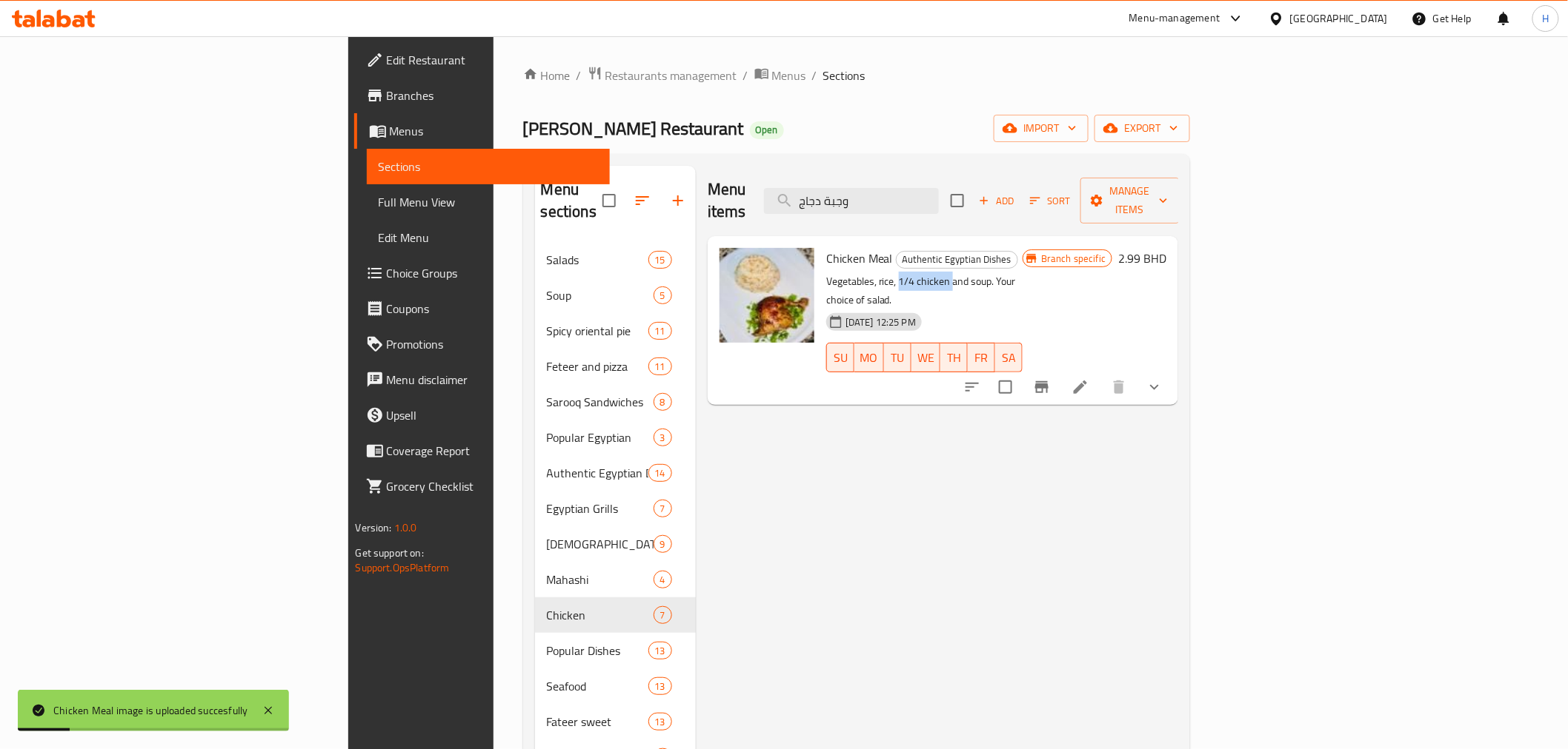
copy p "1/4 chicken"
click at [1089, 379] on icon at bounding box center [1080, 388] width 18 height 18
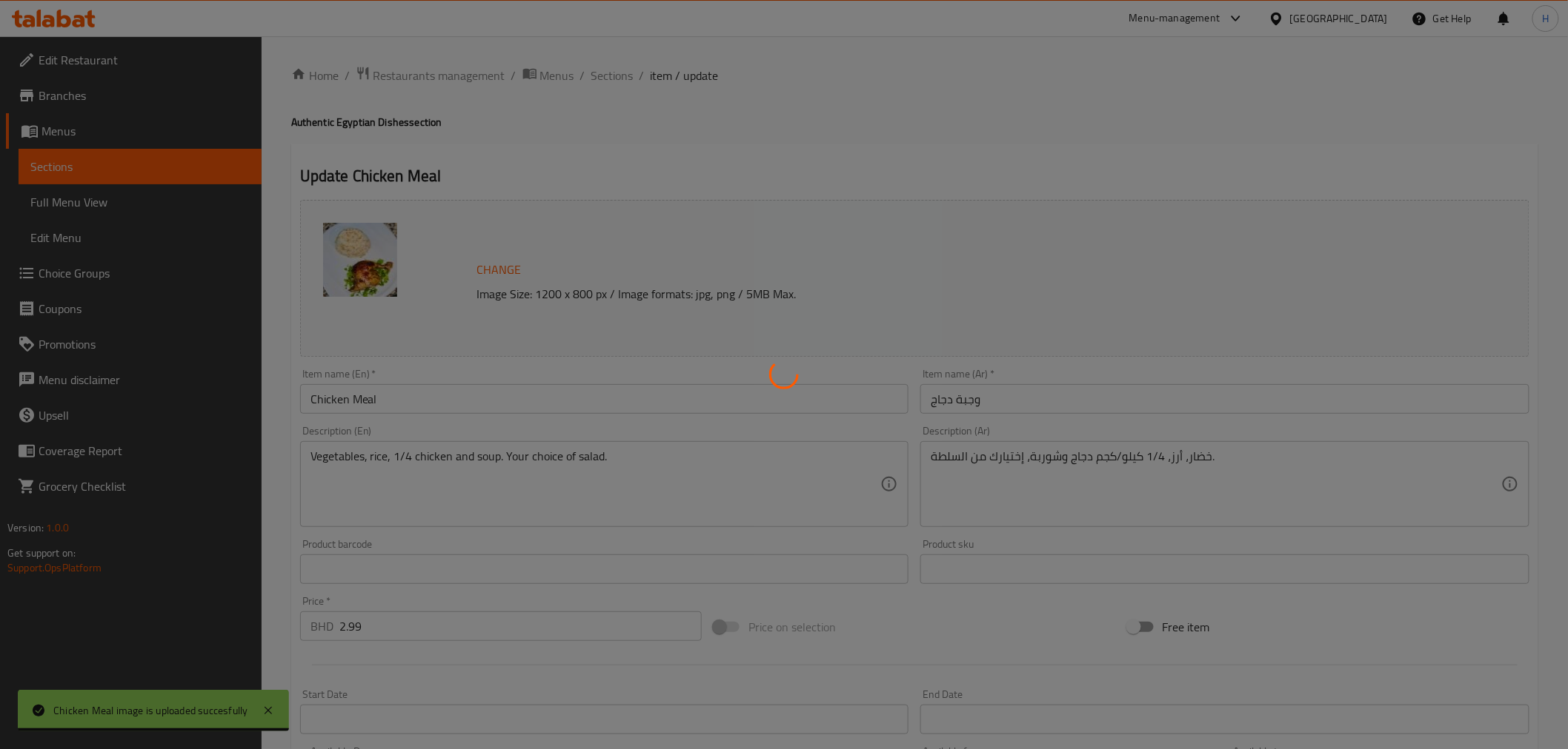
type input "إختيارك من السلطة:"
type input "1"
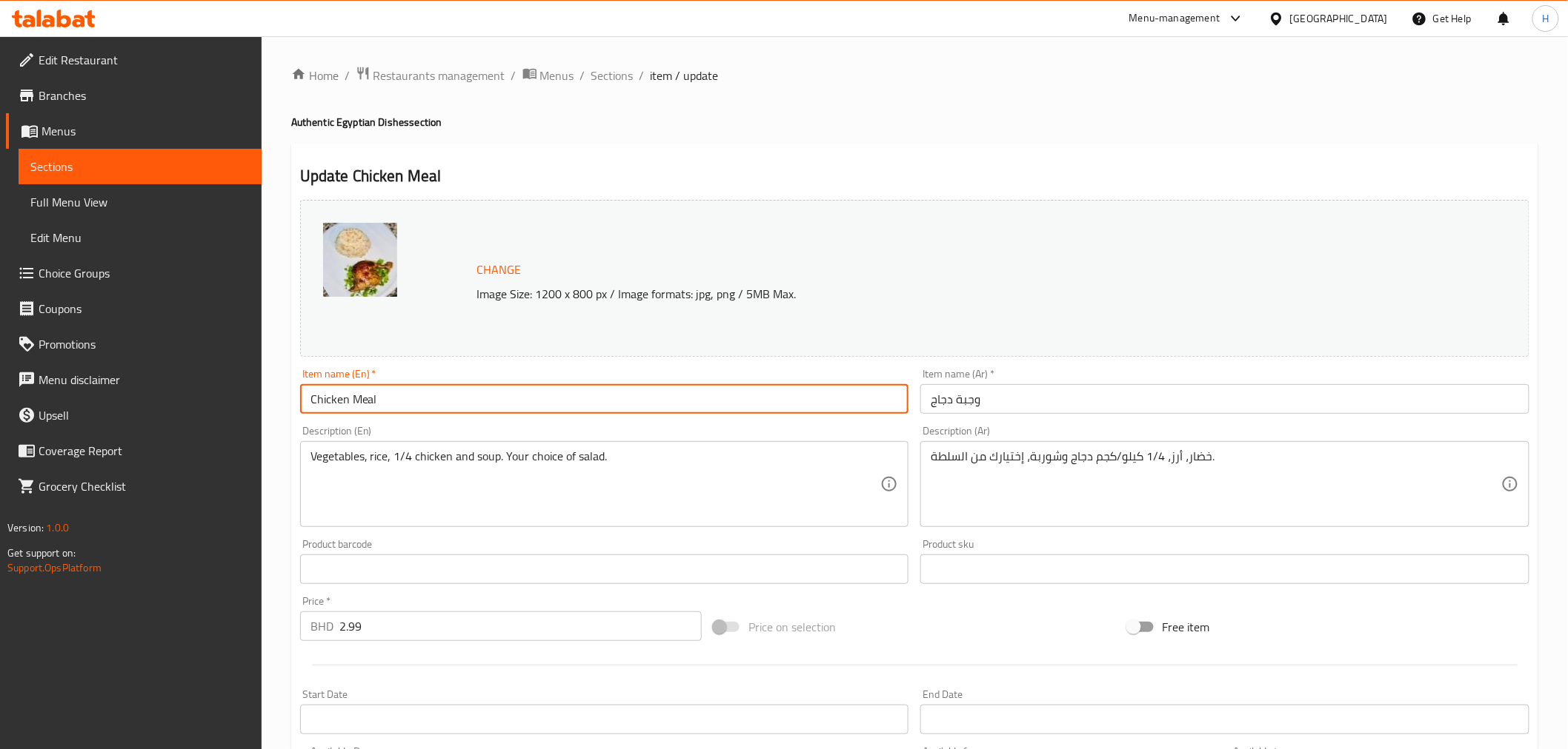
click at [335, 396] on input "Chicken Meal" at bounding box center [604, 398] width 609 height 30
click at [351, 407] on input "1/4 ؤاهؤءنثى قخسفخ" at bounding box center [604, 398] width 609 height 30
drag, startPoint x: 351, startPoint y: 406, endPoint x: 404, endPoint y: 400, distance: 53.3
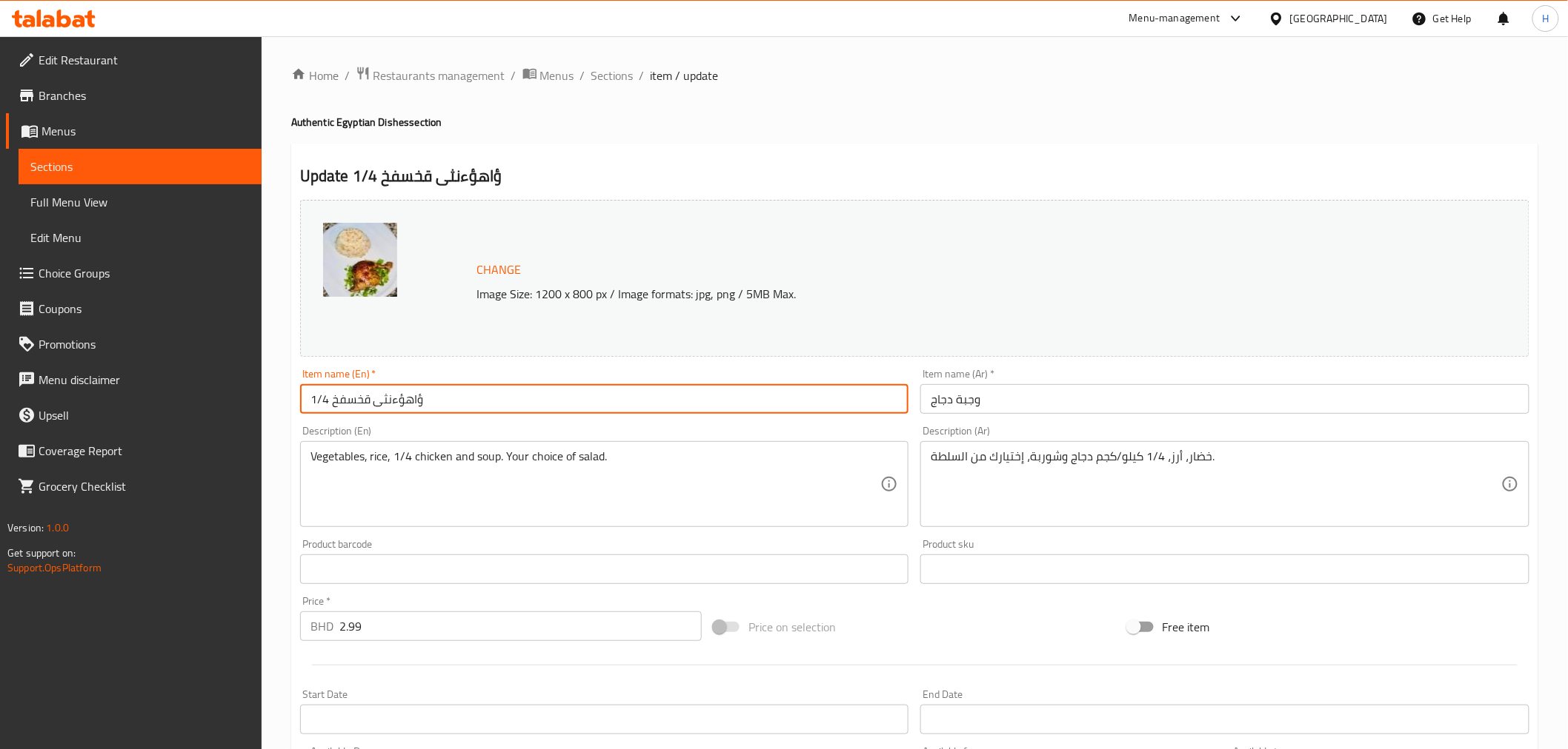
click at [404, 400] on input "1/4 ؤاهؤءنثى قخسفخ" at bounding box center [604, 398] width 609 height 30
click at [412, 402] on input "1/4 ؤاهؤءنثى قخسفخ" at bounding box center [604, 398] width 609 height 30
drag, startPoint x: 412, startPoint y: 402, endPoint x: 335, endPoint y: 401, distance: 77.0
click at [335, 401] on input "1/4 ؤاهؤءنثى قخسفخ" at bounding box center [604, 398] width 609 height 30
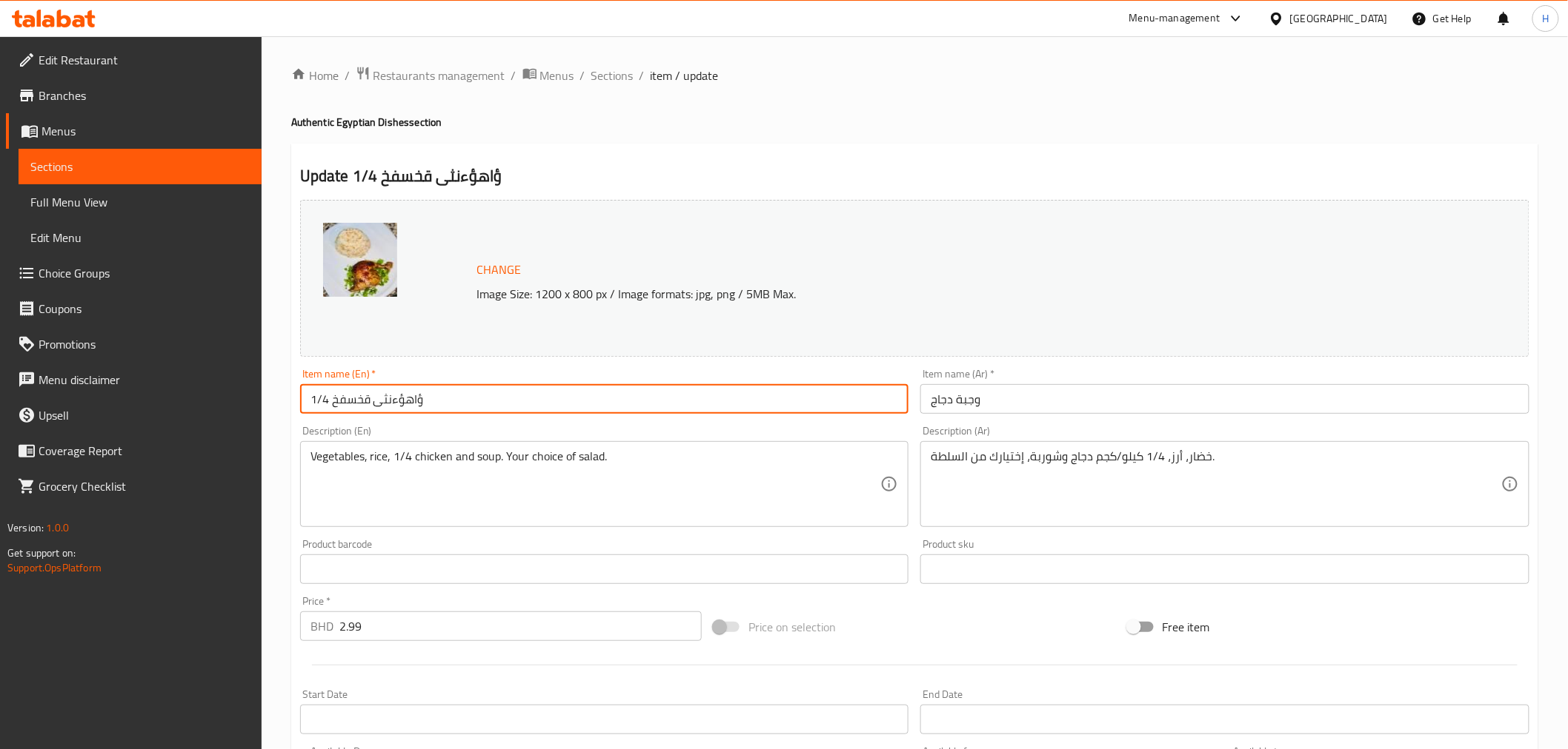
drag, startPoint x: 335, startPoint y: 401, endPoint x: 447, endPoint y: 400, distance: 112.0
click at [447, 400] on input "1/4 ؤاهؤءنثى قخسفخ" at bounding box center [604, 398] width 609 height 30
click at [352, 395] on input "1/4 قخسفخ" at bounding box center [604, 398] width 609 height 30
type input "1/4 Chicken Rosto"
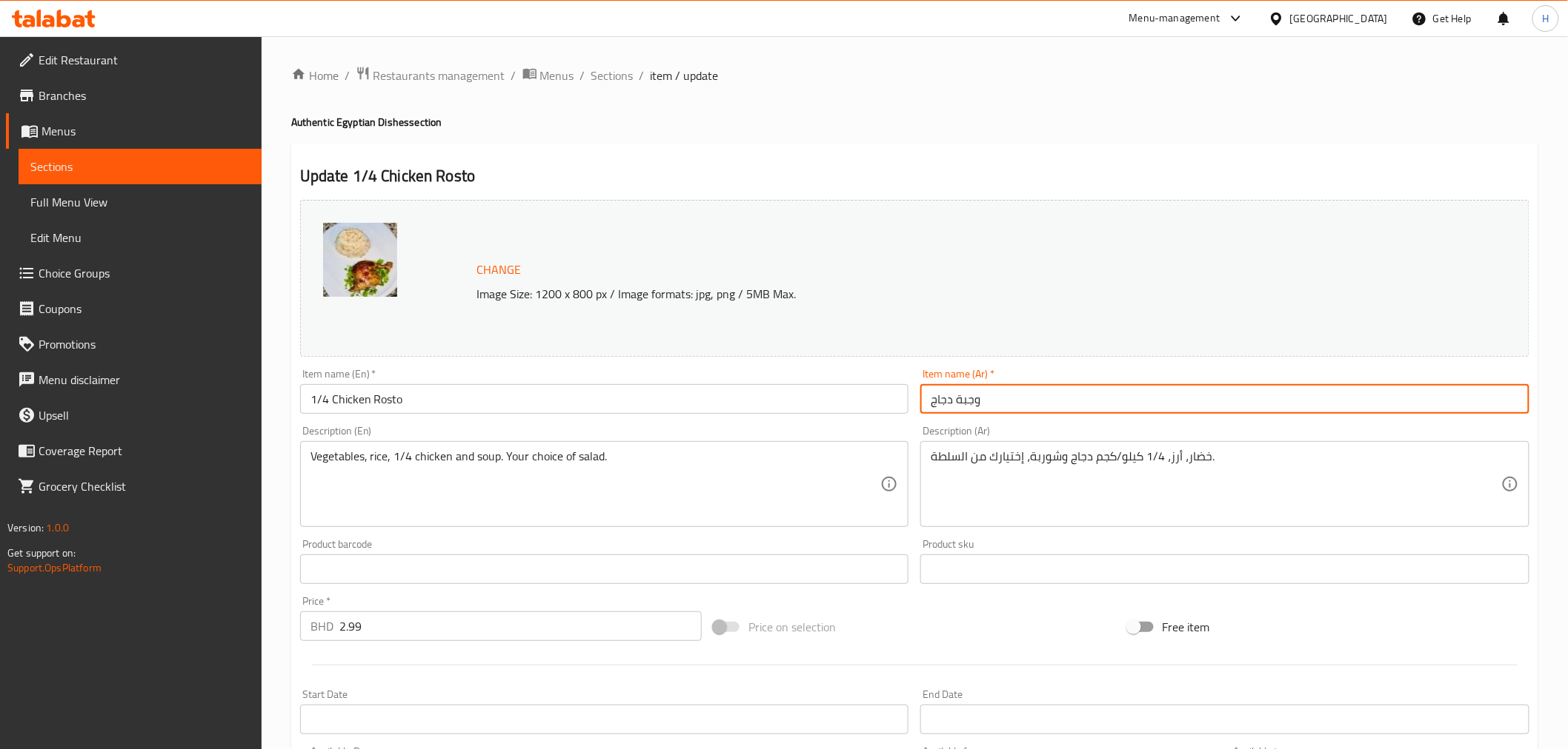
click at [947, 409] on input "وجبة دجاج" at bounding box center [1224, 398] width 609 height 30
click at [949, 408] on input "وجبة دجاج" at bounding box center [1224, 398] width 609 height 30
click at [964, 405] on input "1/4 ][h[m v,sj" at bounding box center [1224, 398] width 609 height 30
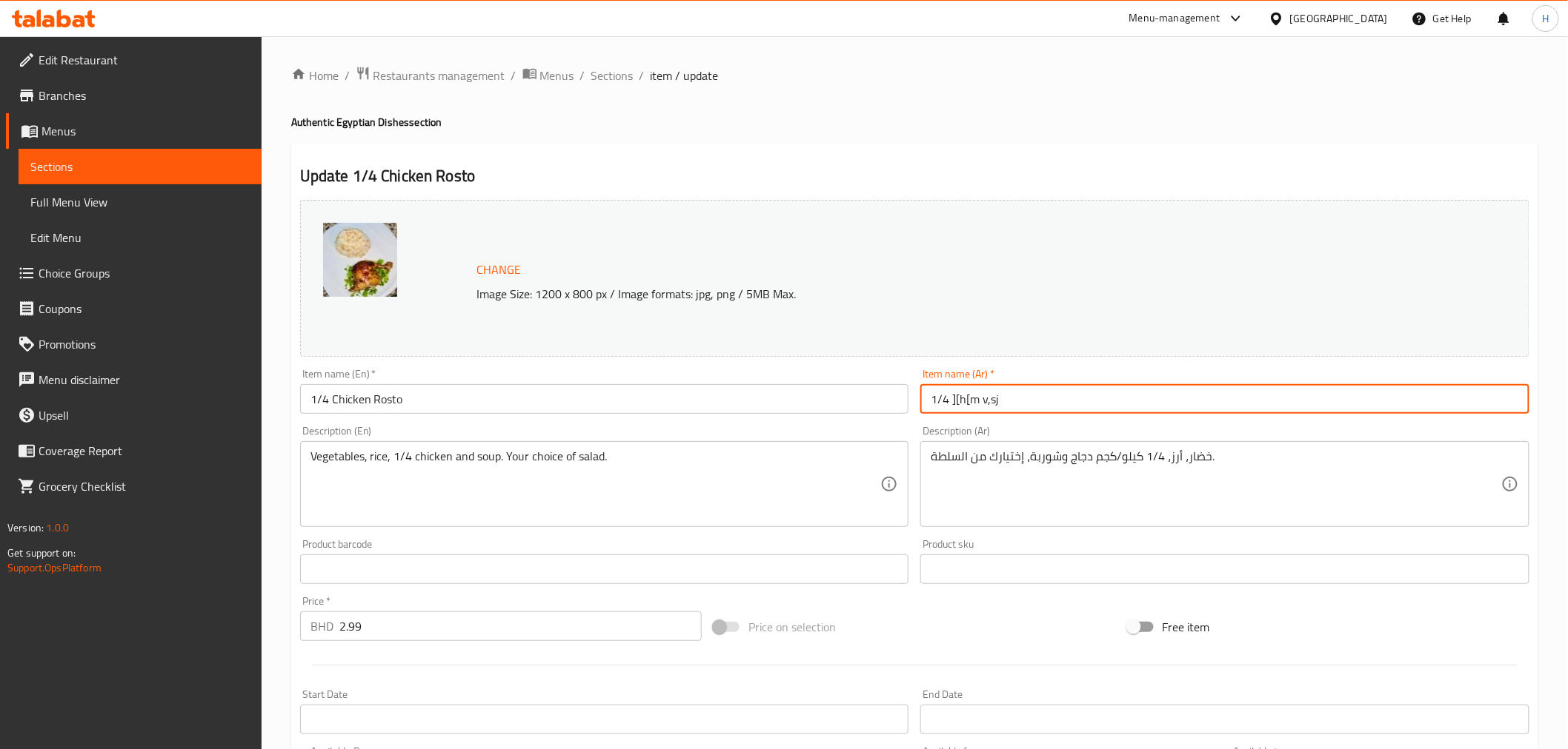
click at [1009, 400] on input "1/4 ][h[m v,sj" at bounding box center [1224, 398] width 609 height 30
type input "1/4 روستو"
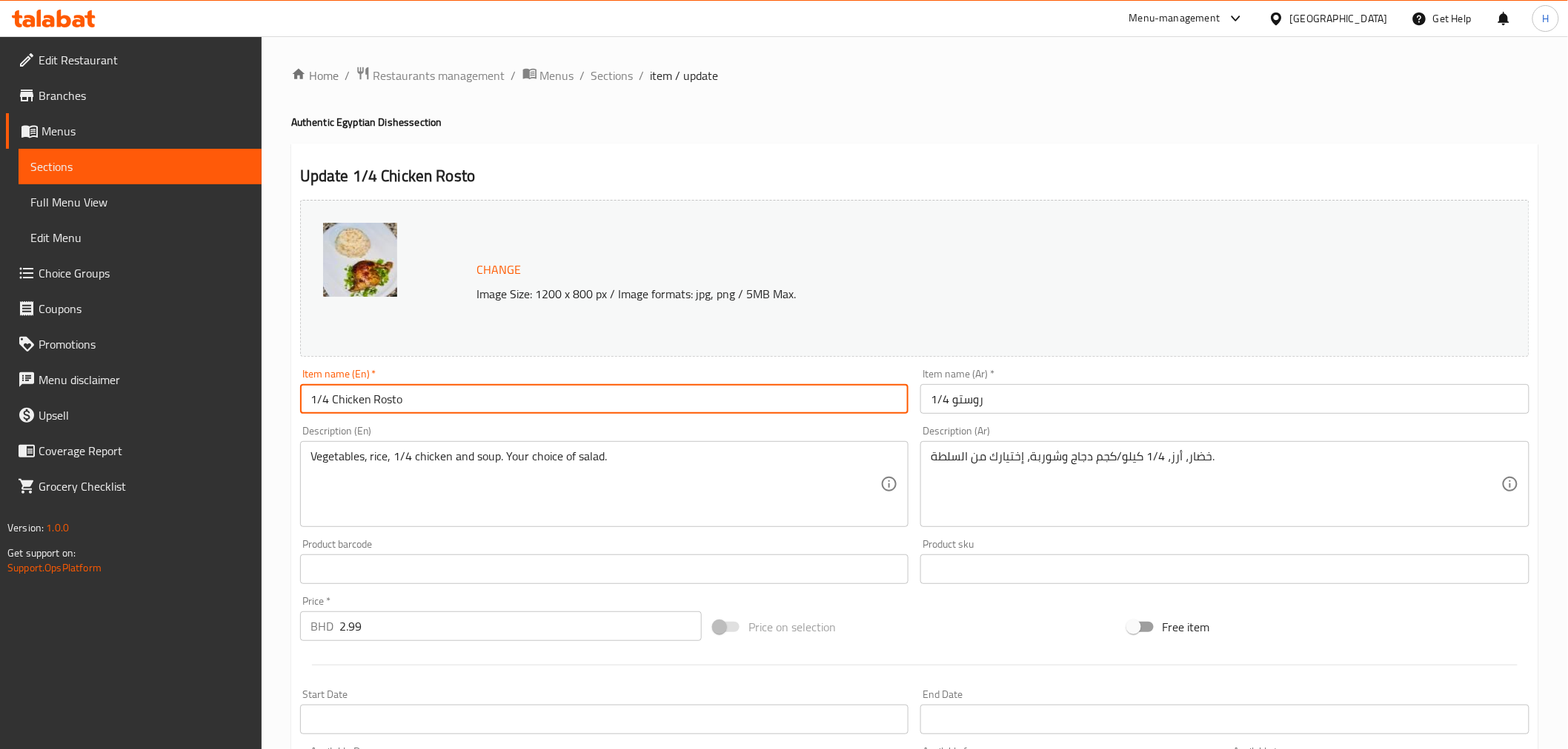
click at [387, 401] on input "1/4 Chicken Rosto" at bounding box center [604, 398] width 609 height 30
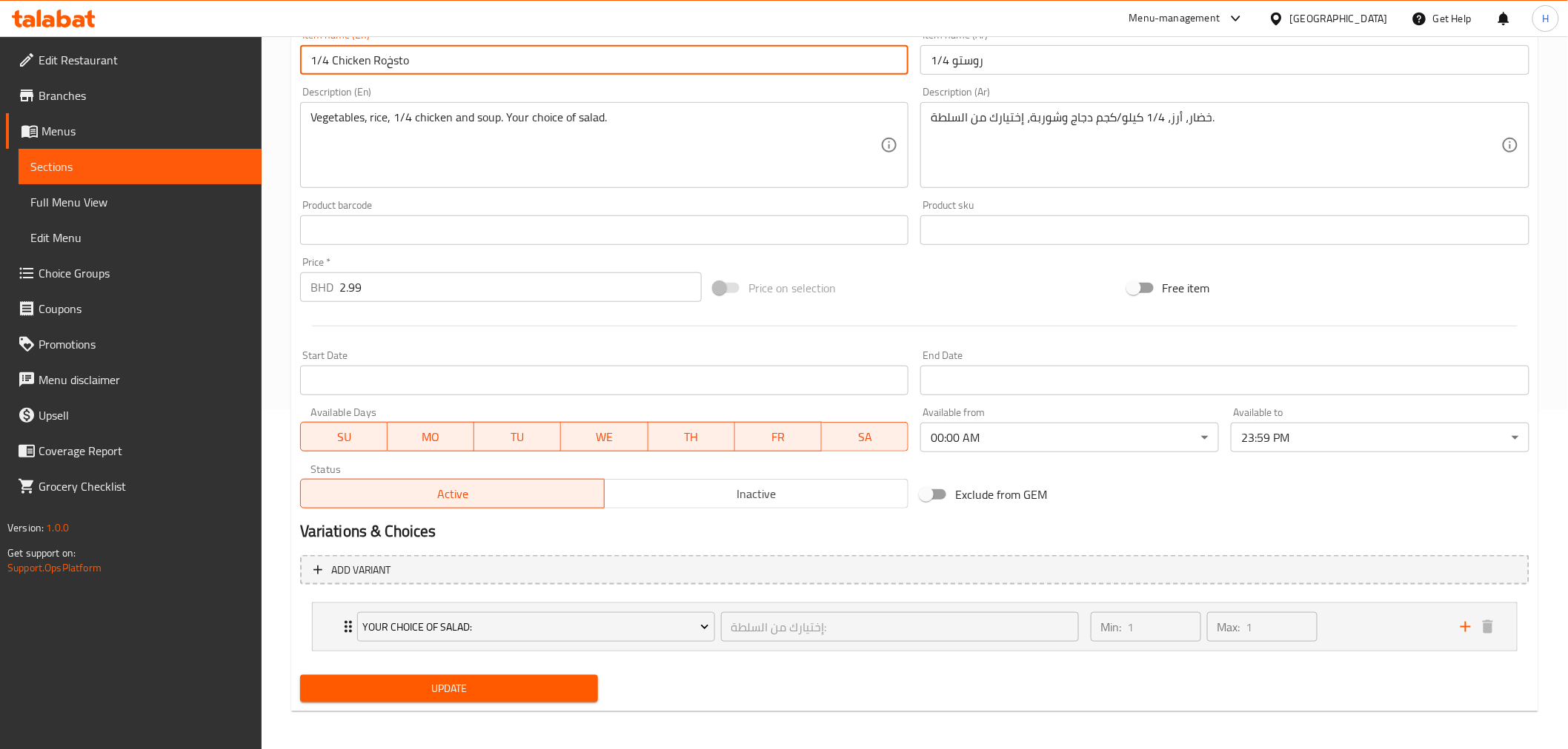
scroll to position [342, 0]
click at [413, 687] on button "Update" at bounding box center [449, 687] width 298 height 27
type input "1/4 Chicken Rosto"
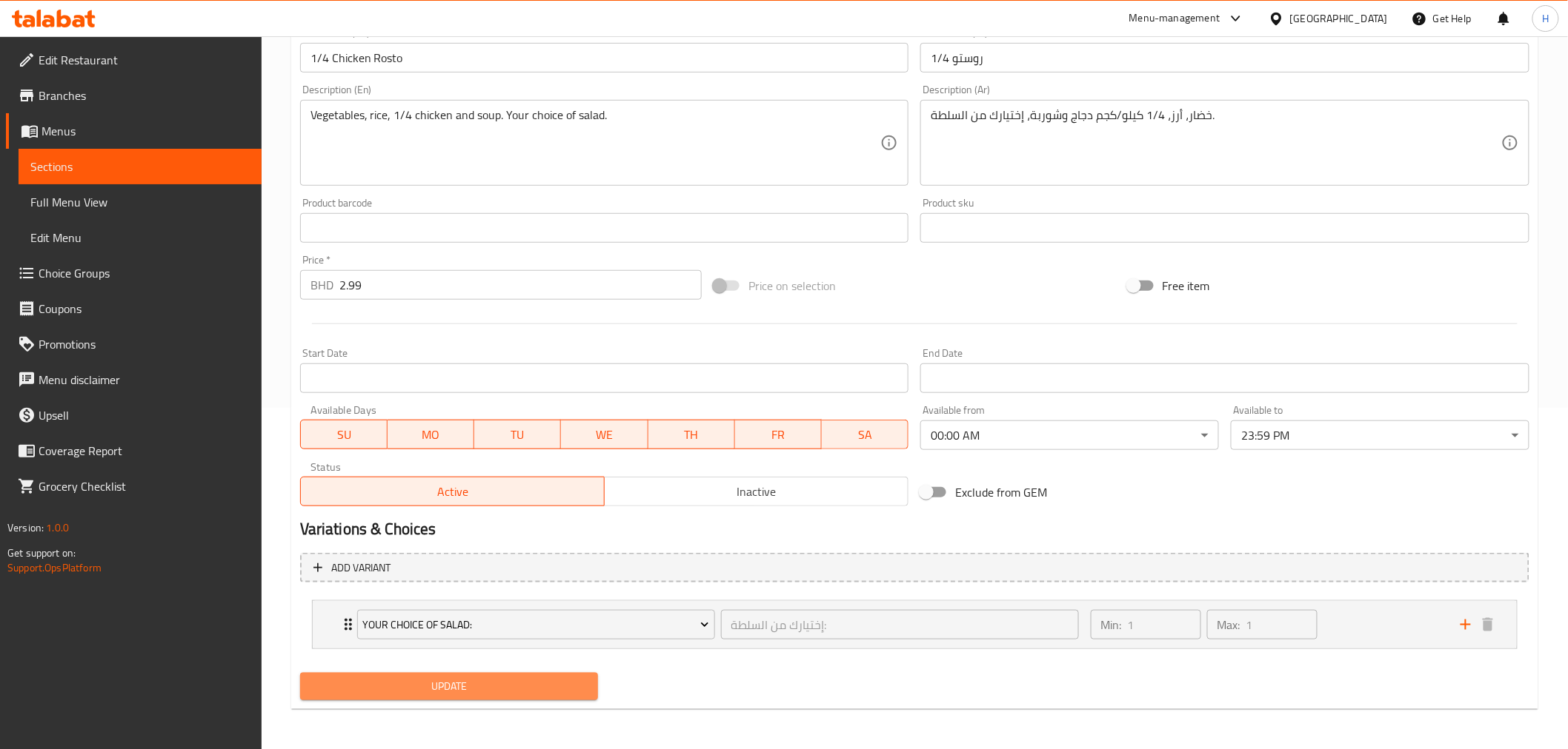
click at [391, 679] on span "Update" at bounding box center [449, 687] width 275 height 19
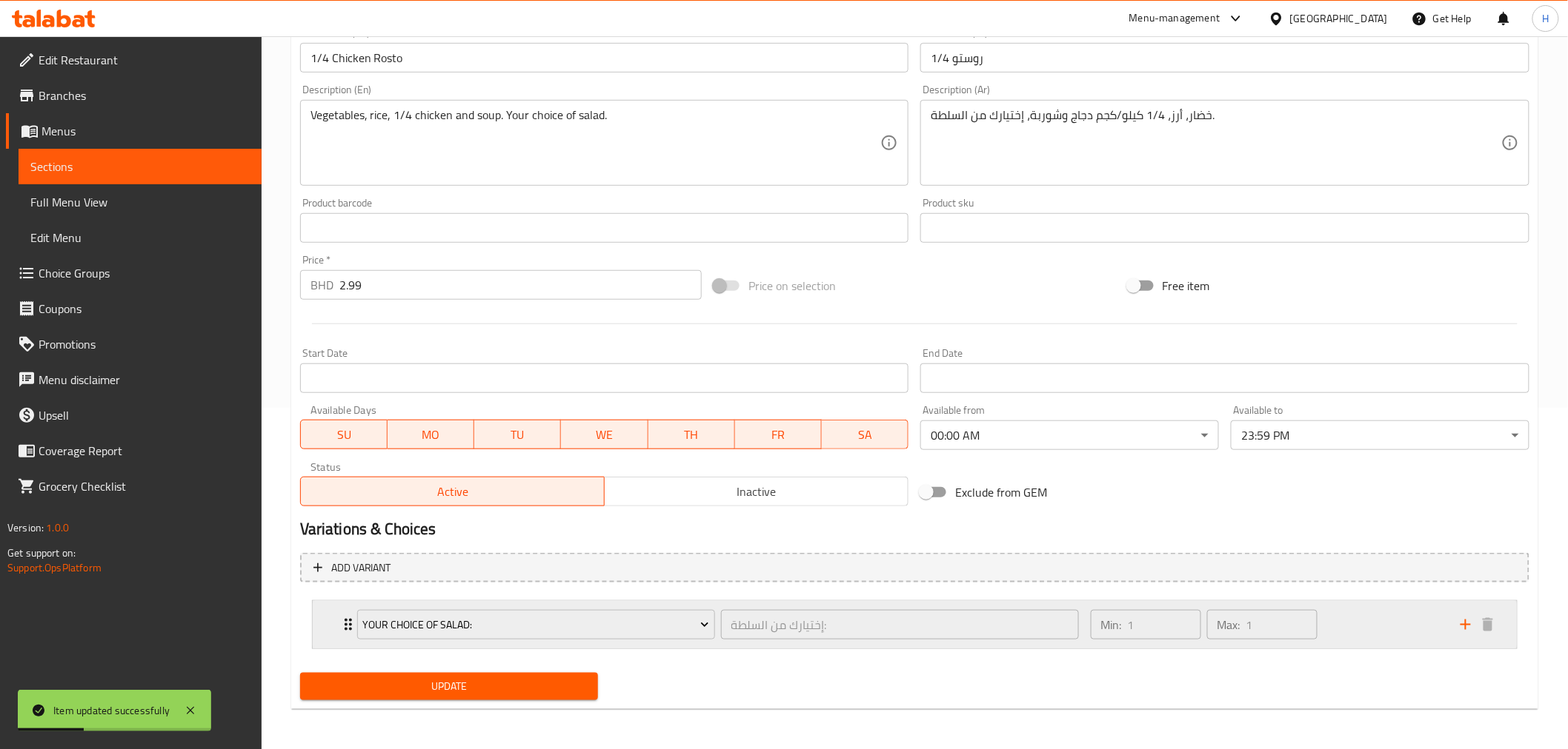
click at [335, 620] on div "Your Choice Of Salad: إختيارك من السلطة: ​ Min: 1 ​ Max: 1 ​" at bounding box center [914, 625] width 1204 height 48
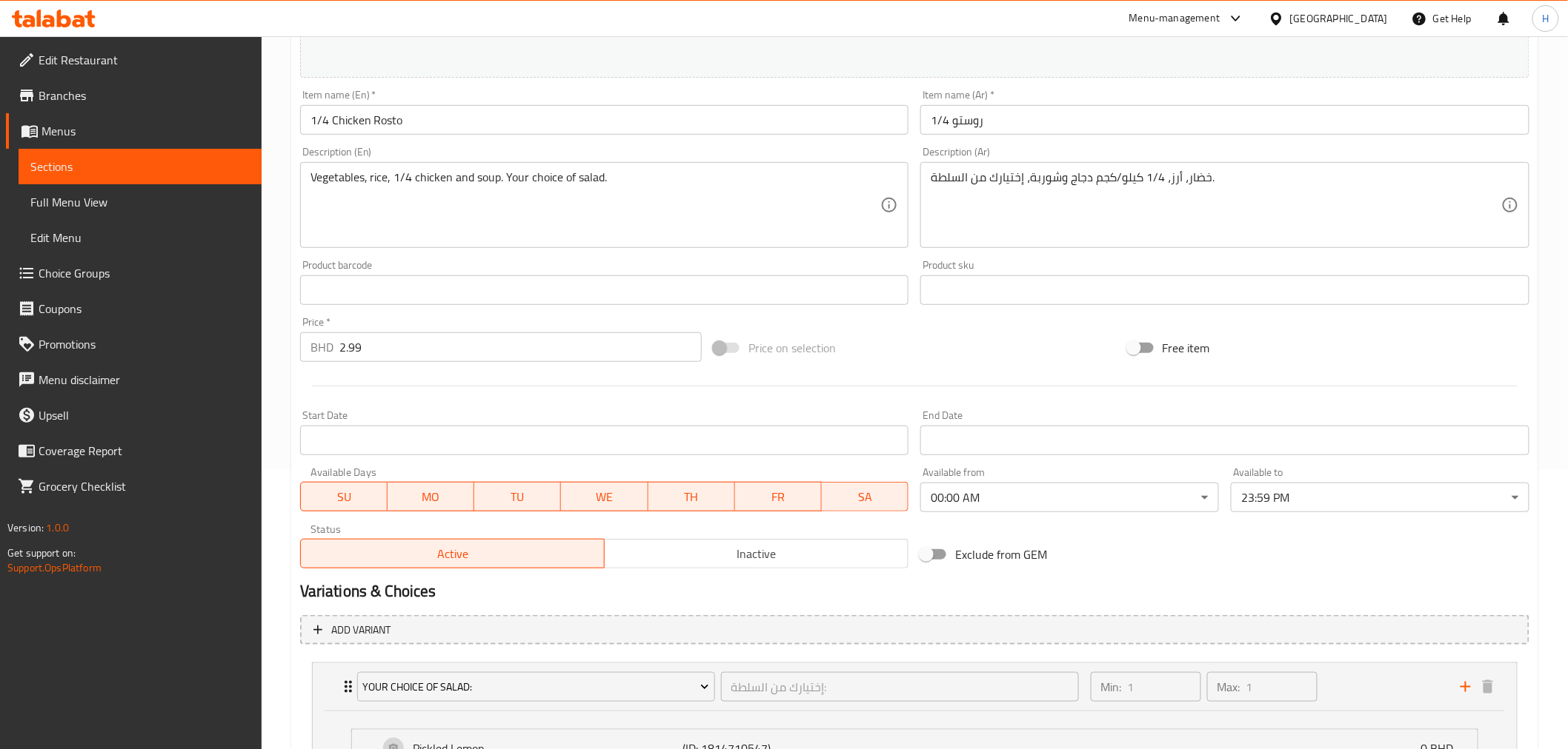
scroll to position [260, 0]
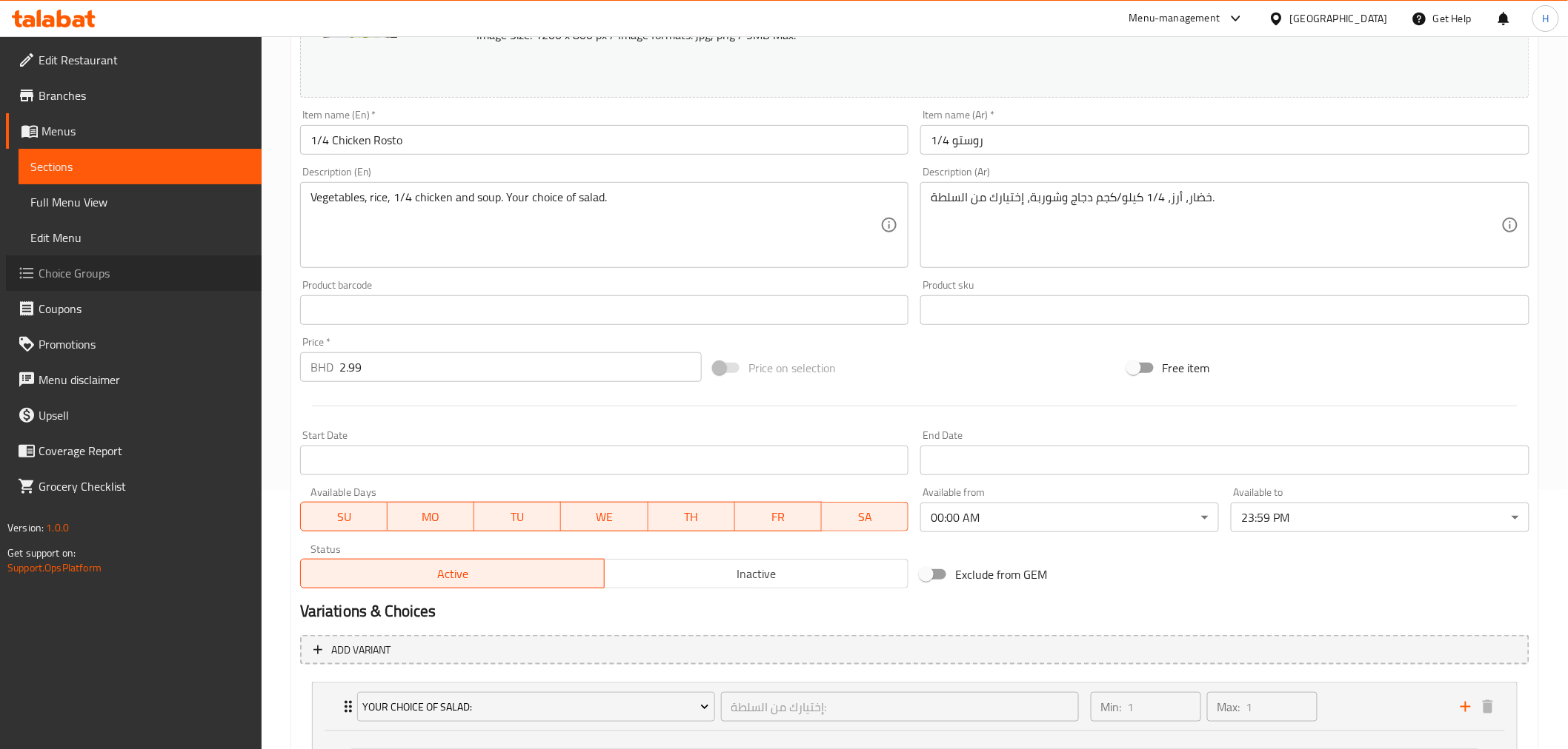
click at [64, 270] on span "Choice Groups" at bounding box center [144, 273] width 211 height 18
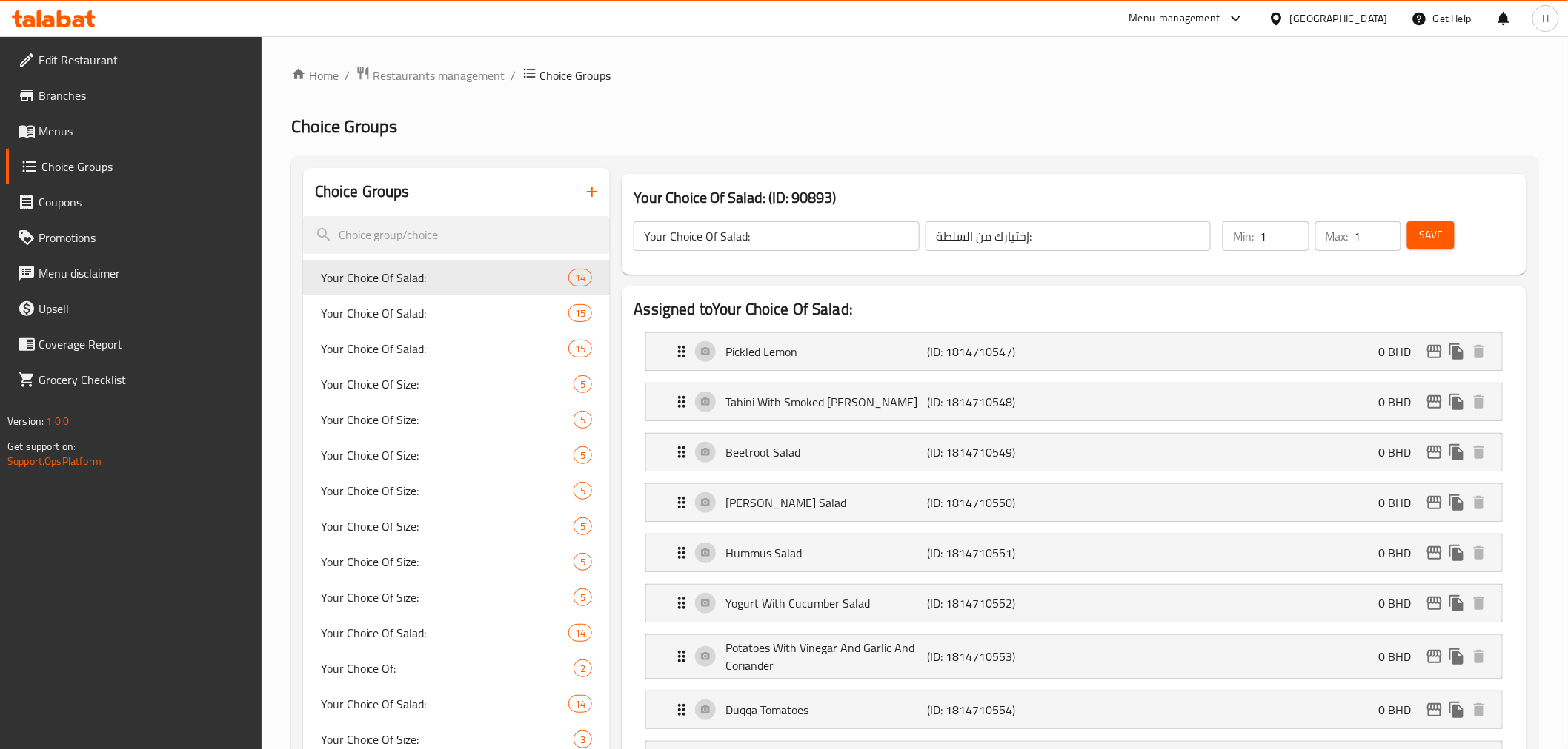
click at [712, 239] on input "Your Choice Of Salad:" at bounding box center [775, 236] width 285 height 30
click at [587, 185] on icon "button" at bounding box center [592, 192] width 18 height 18
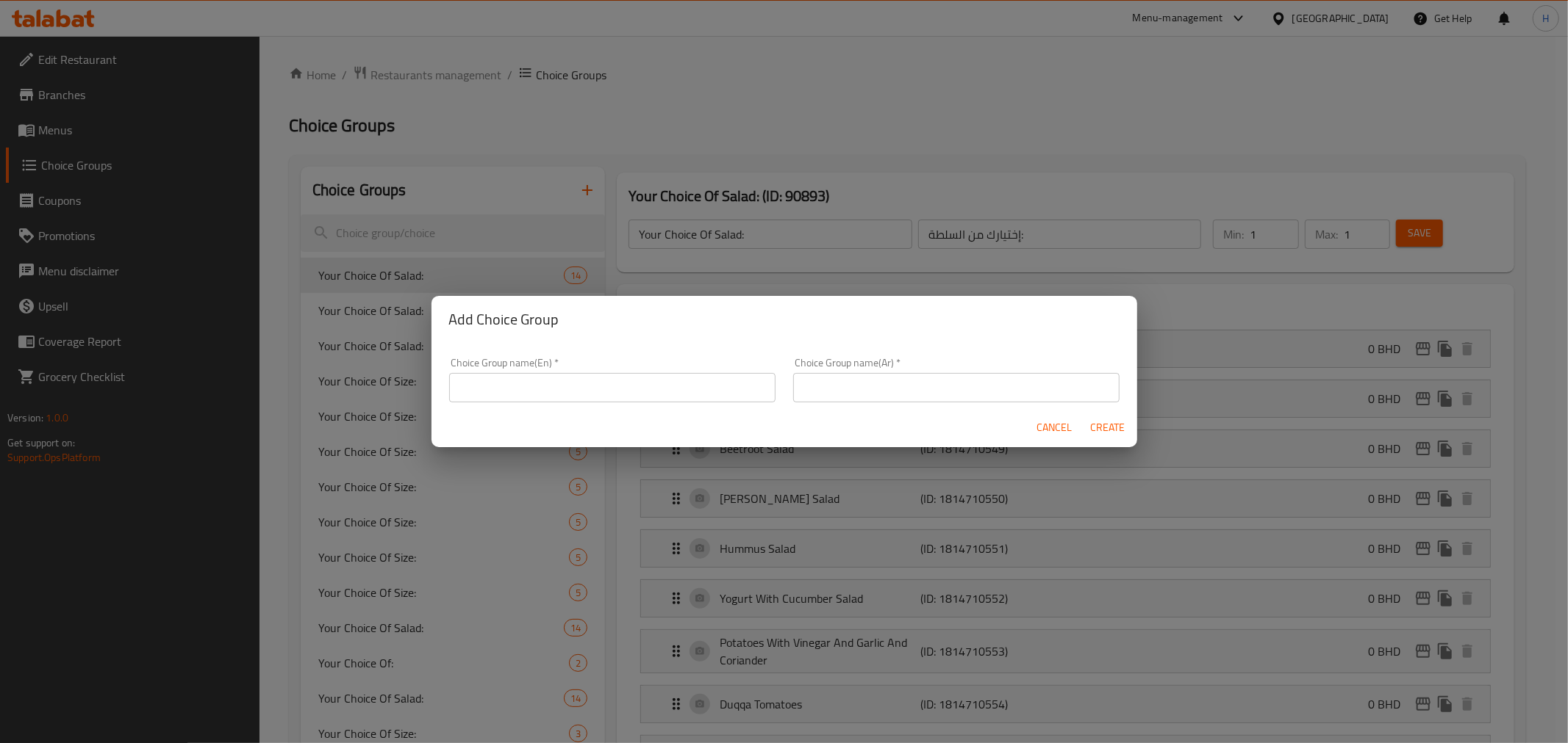
click at [504, 385] on input "text" at bounding box center [612, 387] width 326 height 30
click at [487, 393] on input "Vegeibales of Your Choice" at bounding box center [612, 387] width 326 height 30
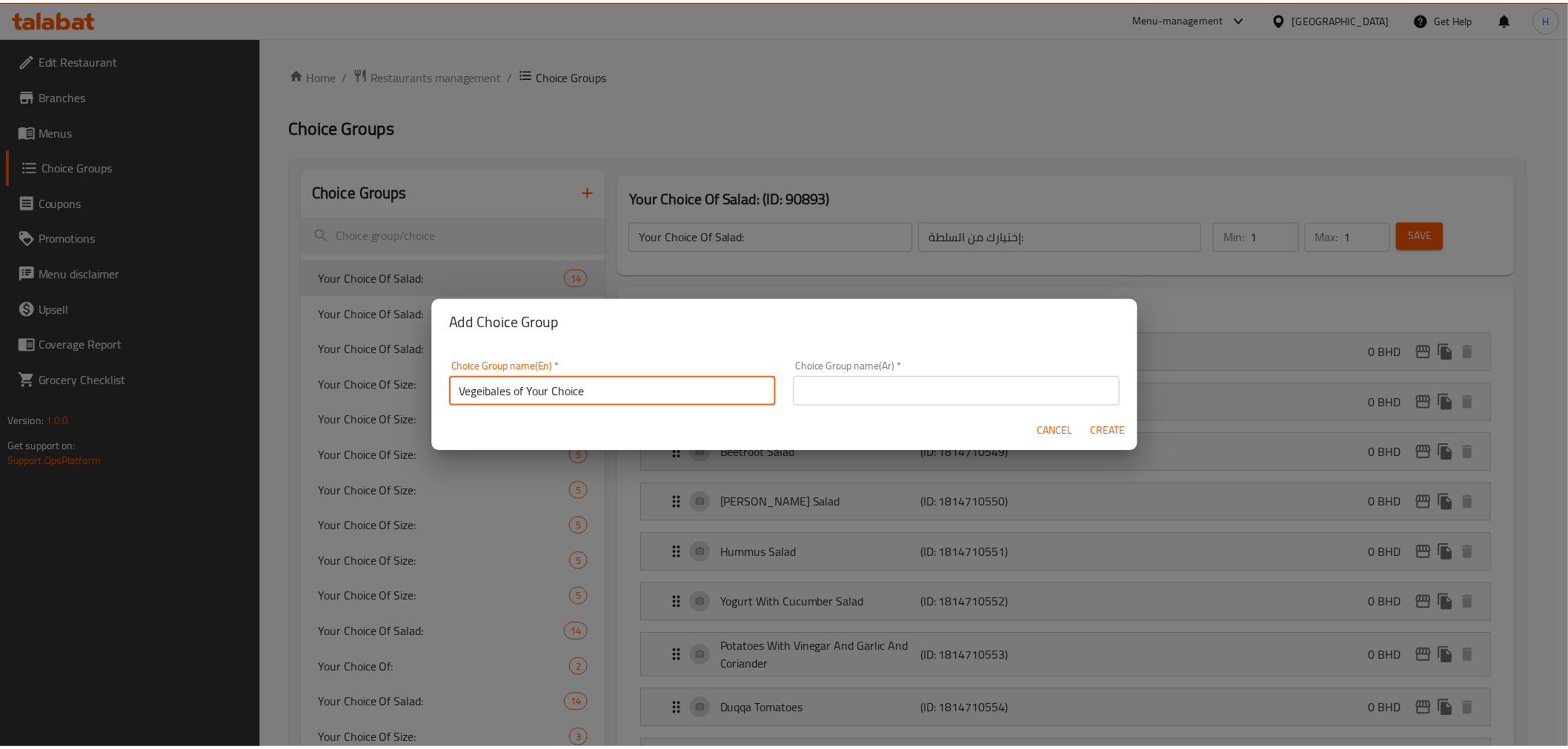
scroll to position [4, 0]
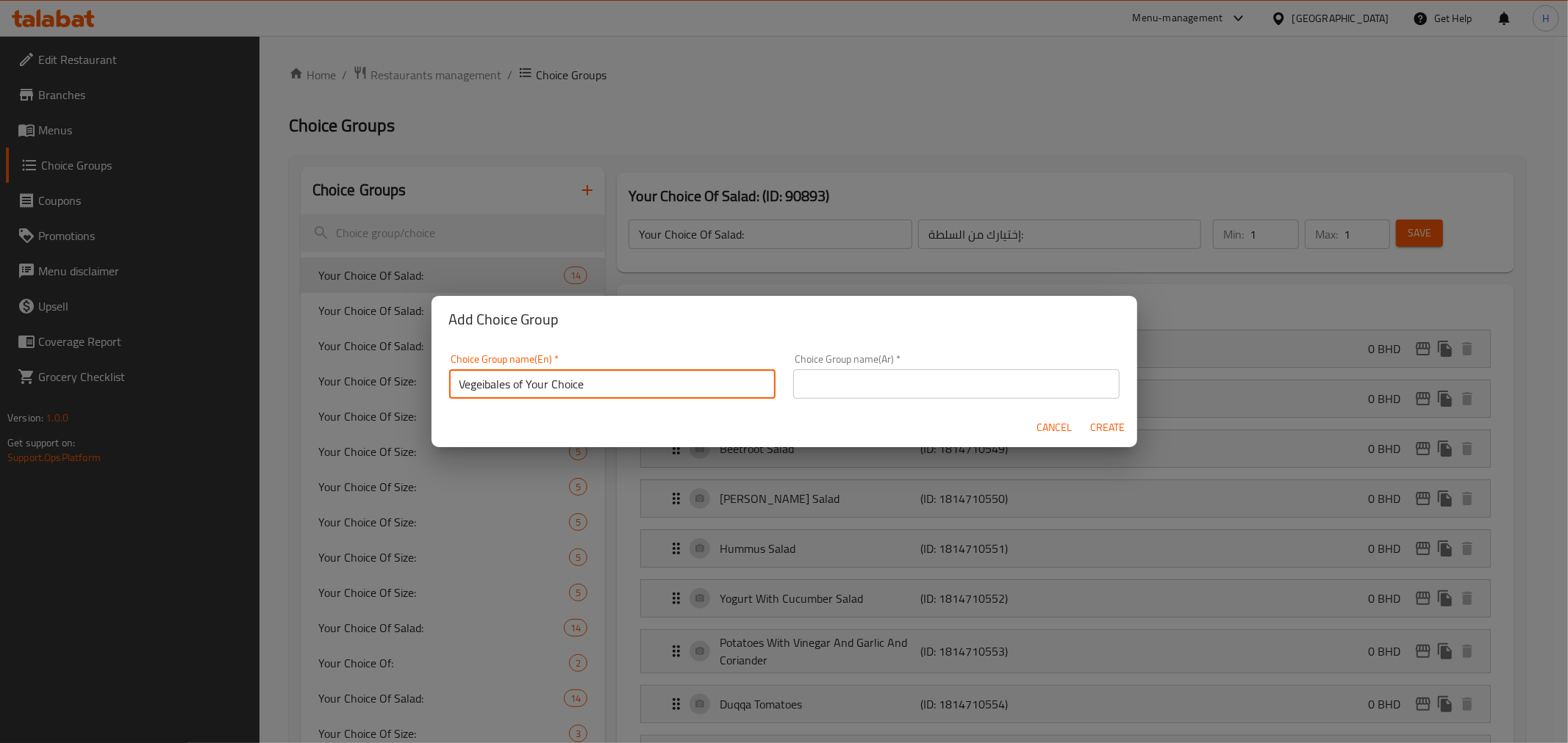
drag, startPoint x: 479, startPoint y: 393, endPoint x: 486, endPoint y: 397, distance: 8.1
click at [486, 397] on input "Vegeibales of Your Choice" at bounding box center [612, 384] width 326 height 30
click at [492, 385] on input "Vegetbales of Your Choice" at bounding box center [612, 384] width 326 height 30
click at [495, 390] on input "Vegetales of Your Choice" at bounding box center [612, 384] width 326 height 30
click at [493, 390] on input "Vegetales of Your Choice" at bounding box center [612, 384] width 326 height 30
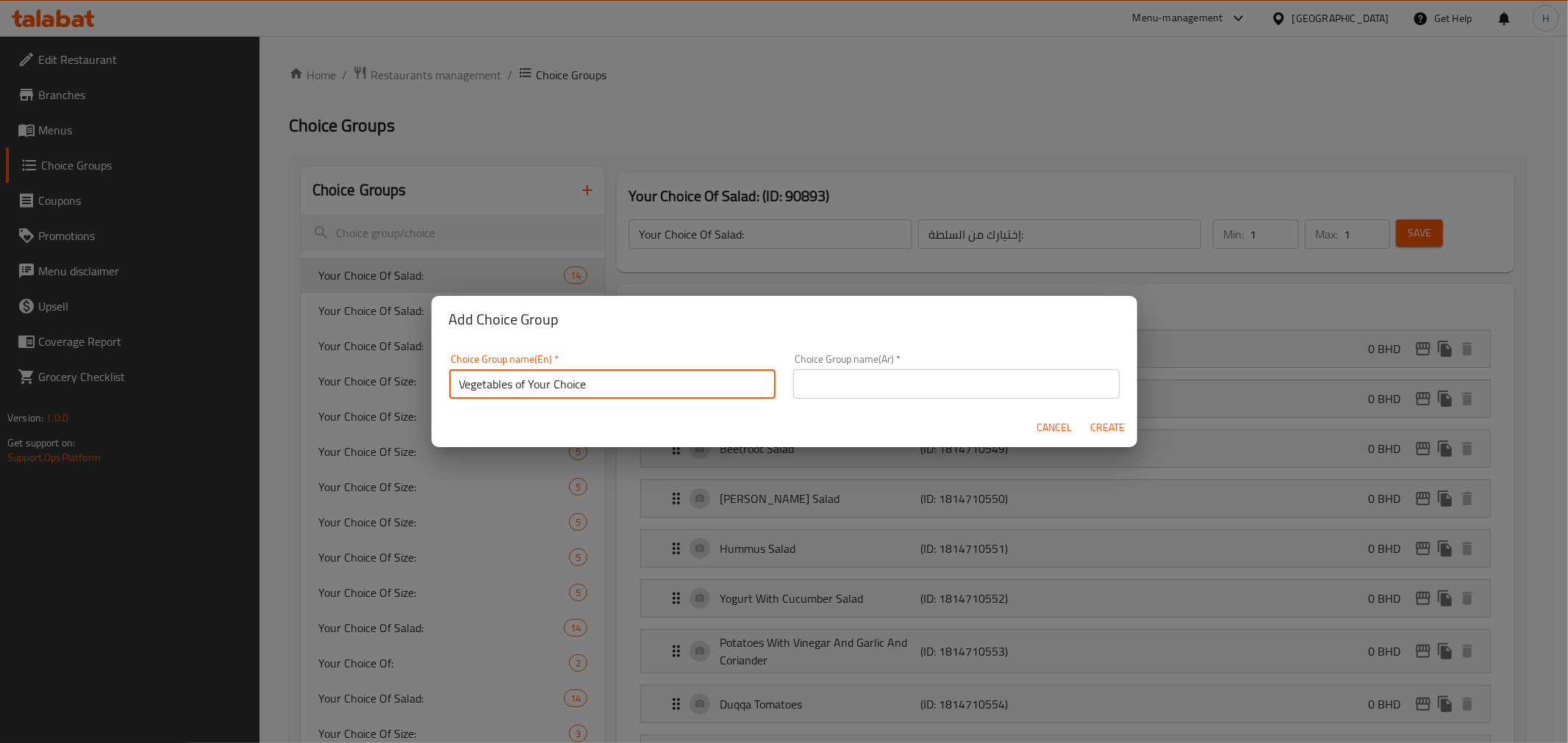
click at [606, 384] on input "Vegetables of Your Choice" at bounding box center [612, 384] width 326 height 30
type input "Vegetables of Your Choice"
click at [821, 382] on input "text" at bounding box center [956, 384] width 326 height 30
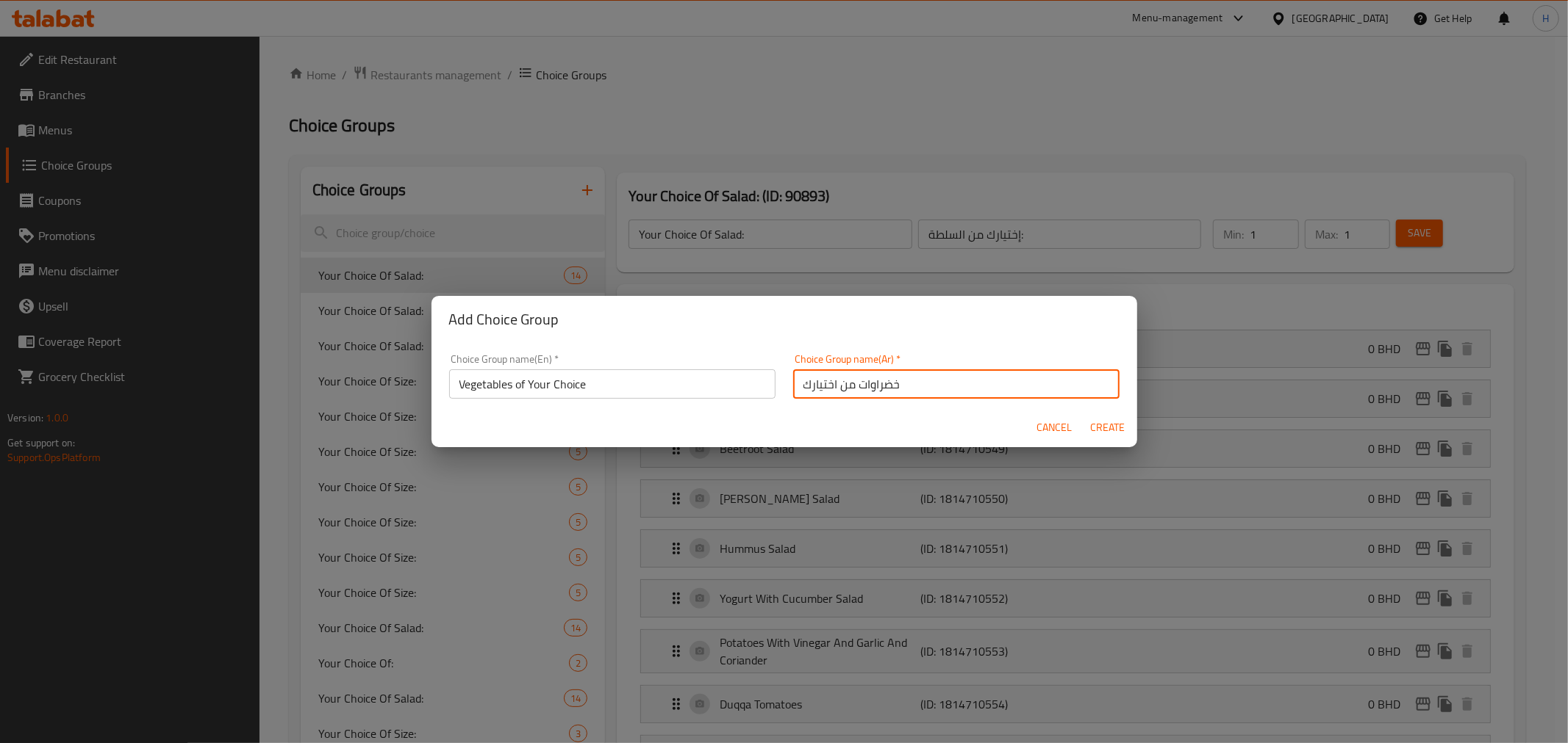
type input "خضراوات من اختيارك"
click at [1099, 419] on span "Create" at bounding box center [1106, 427] width 35 height 19
type input "Vegetables of Your Choice"
type input "خضراوات من اختيارك"
type input "0"
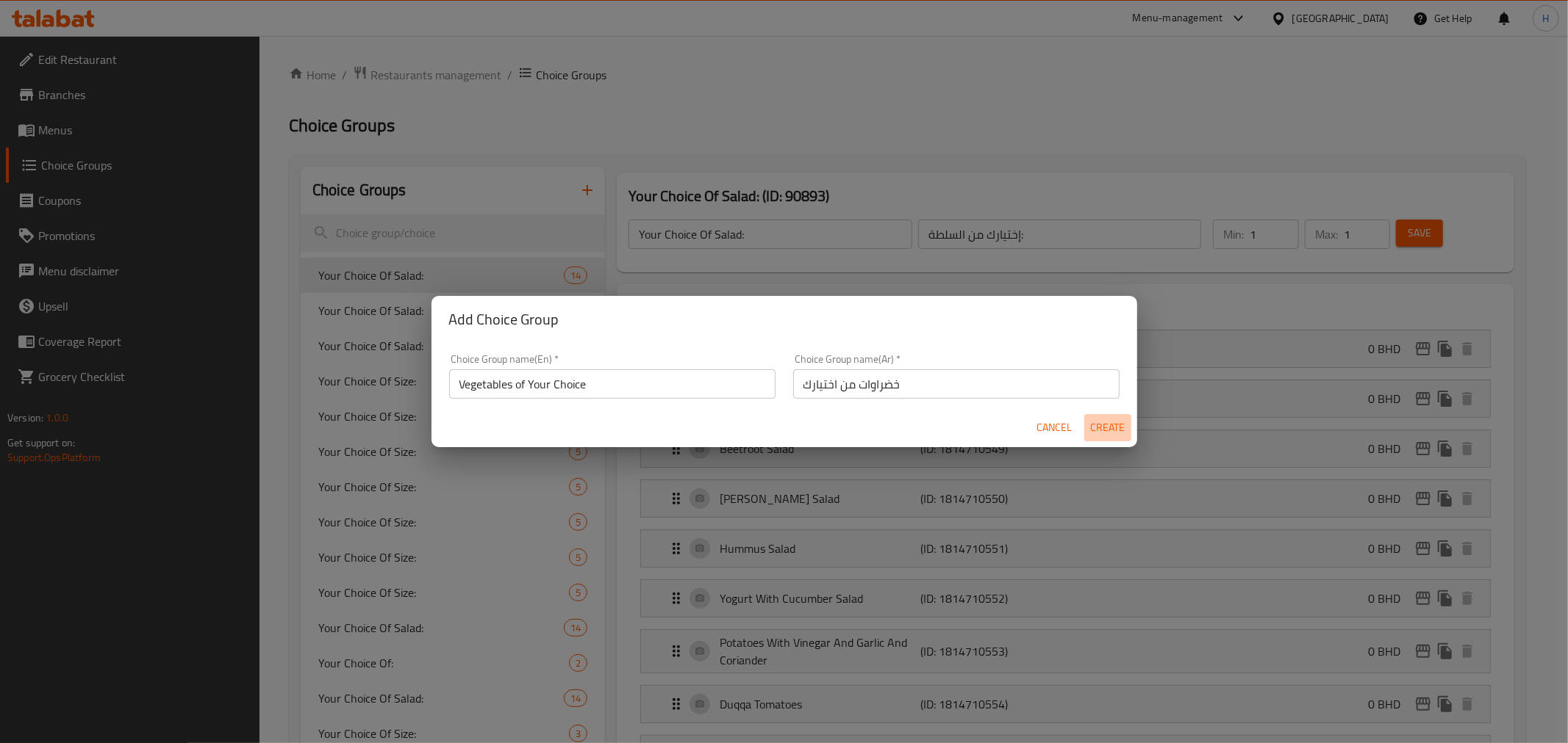
type input "0"
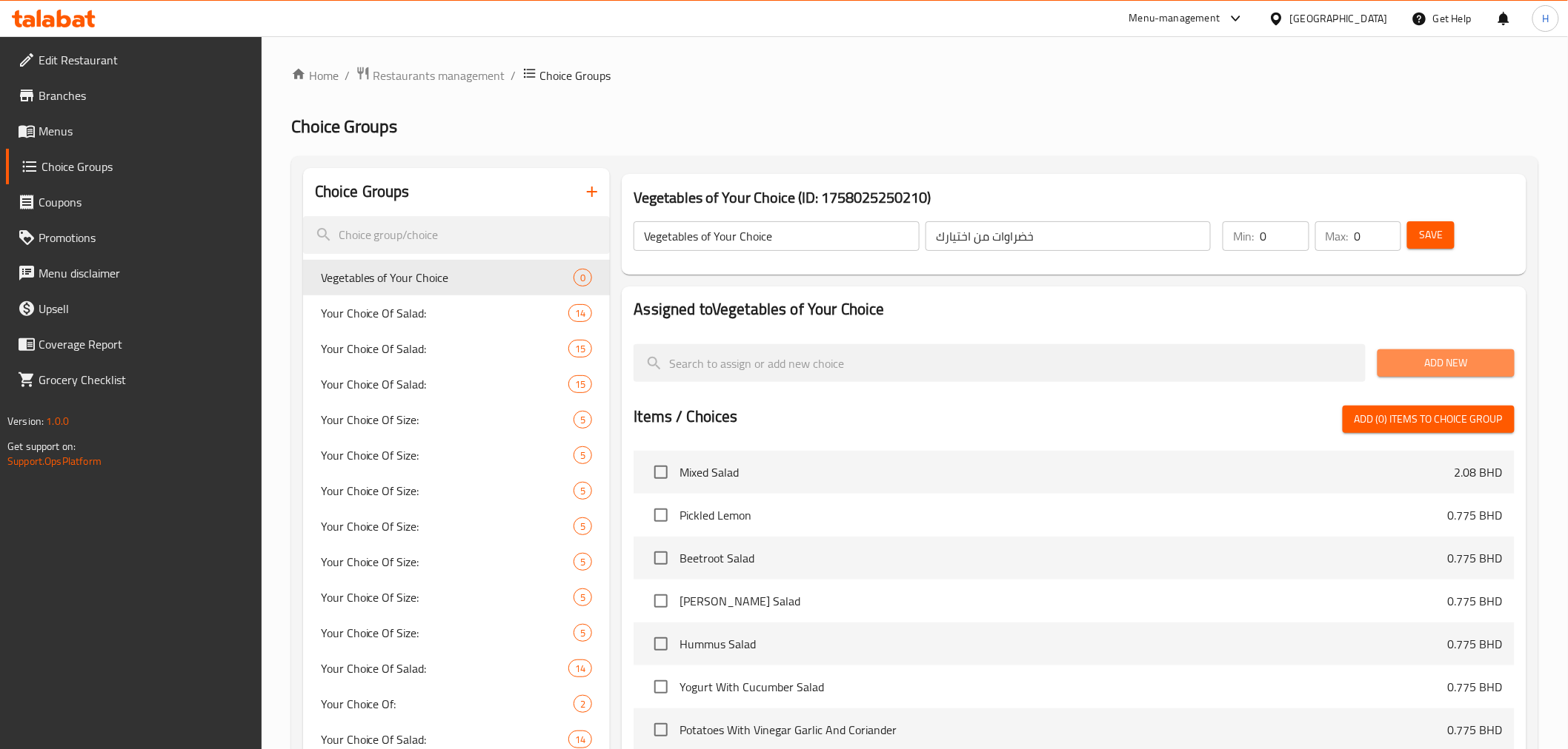
click at [1411, 357] on span "Add New" at bounding box center [1446, 363] width 114 height 19
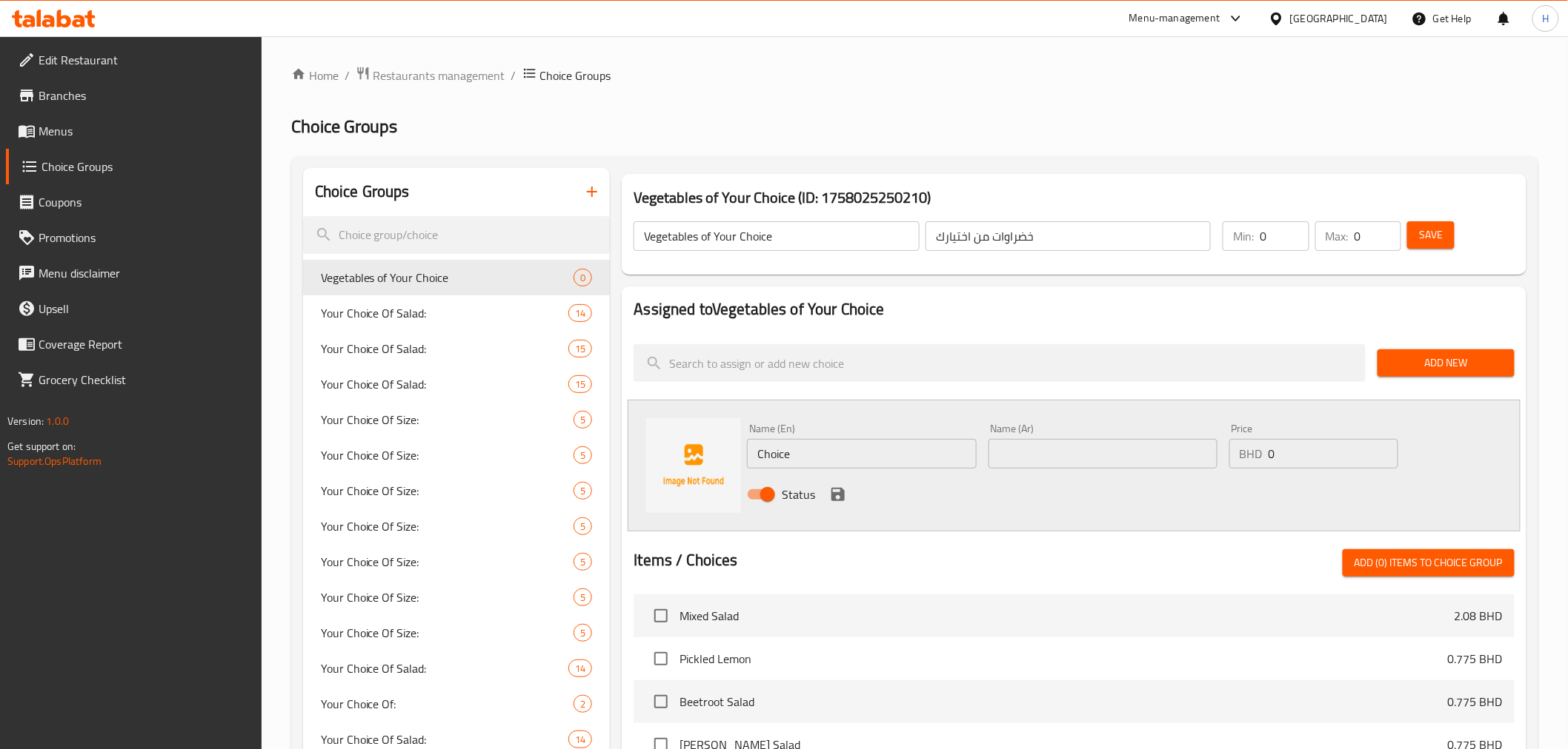
click at [1105, 439] on div "Name (Ar) Name (Ar)" at bounding box center [1103, 446] width 229 height 45
click at [1090, 452] on input "text" at bounding box center [1103, 453] width 229 height 30
paste input "ملوخيه"
type input "ملوخيه"
click at [1408, 365] on span "Add New" at bounding box center [1446, 363] width 114 height 19
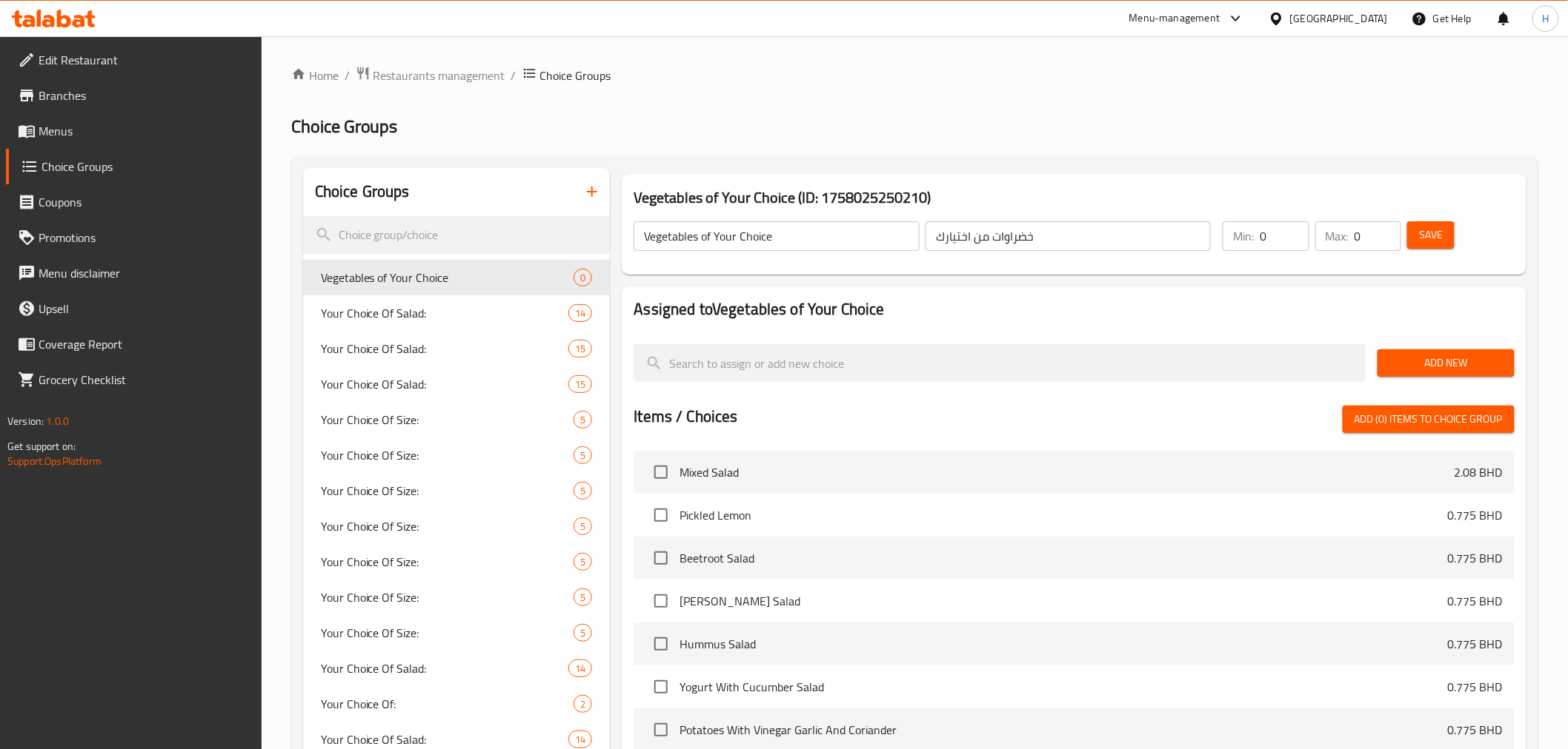
click at [1408, 365] on span "Add New" at bounding box center [1446, 363] width 114 height 19
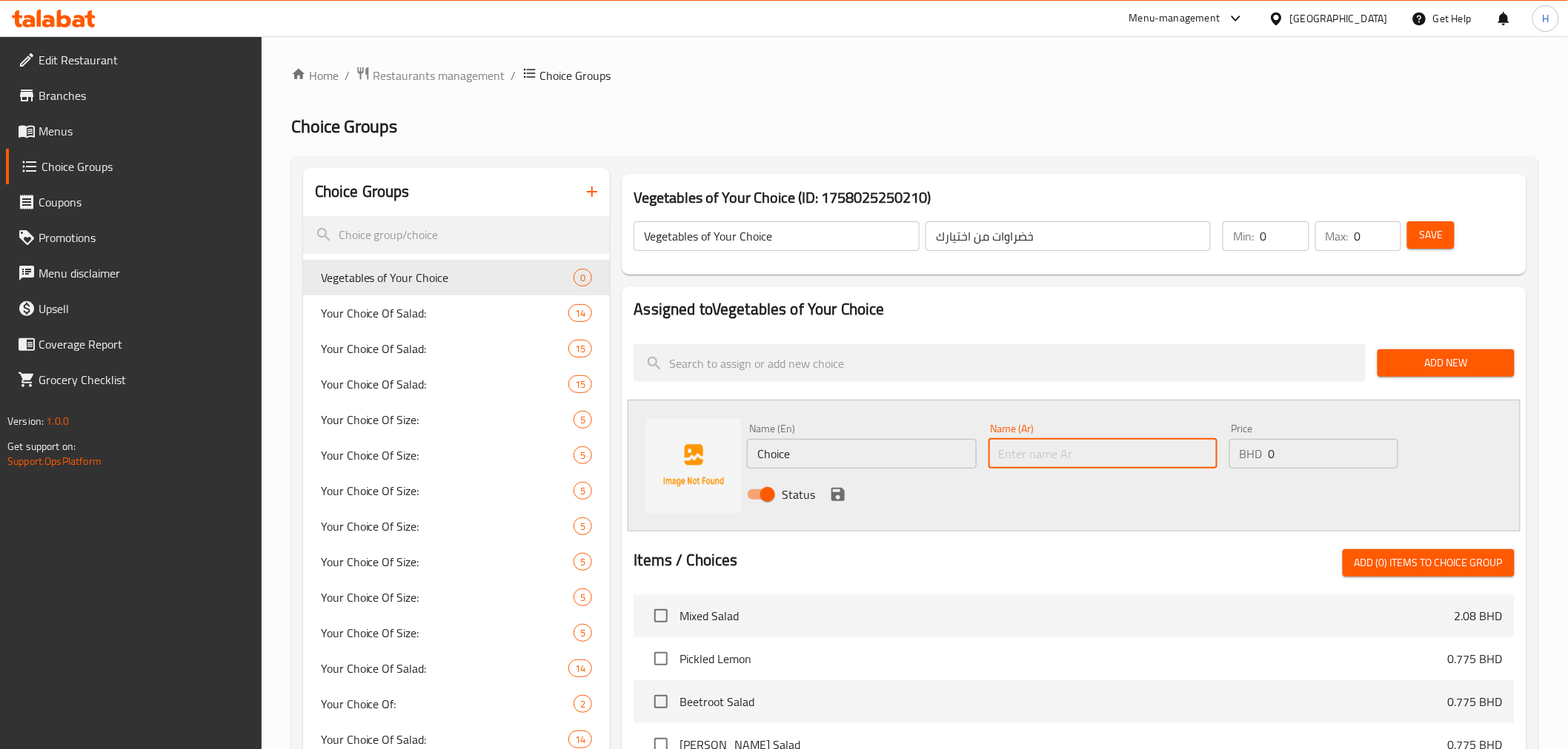
click at [1023, 457] on input "text" at bounding box center [1103, 453] width 229 height 30
paste input "ملوخيه"
type input "ملوخيه"
click at [831, 492] on icon "save" at bounding box center [838, 494] width 14 height 14
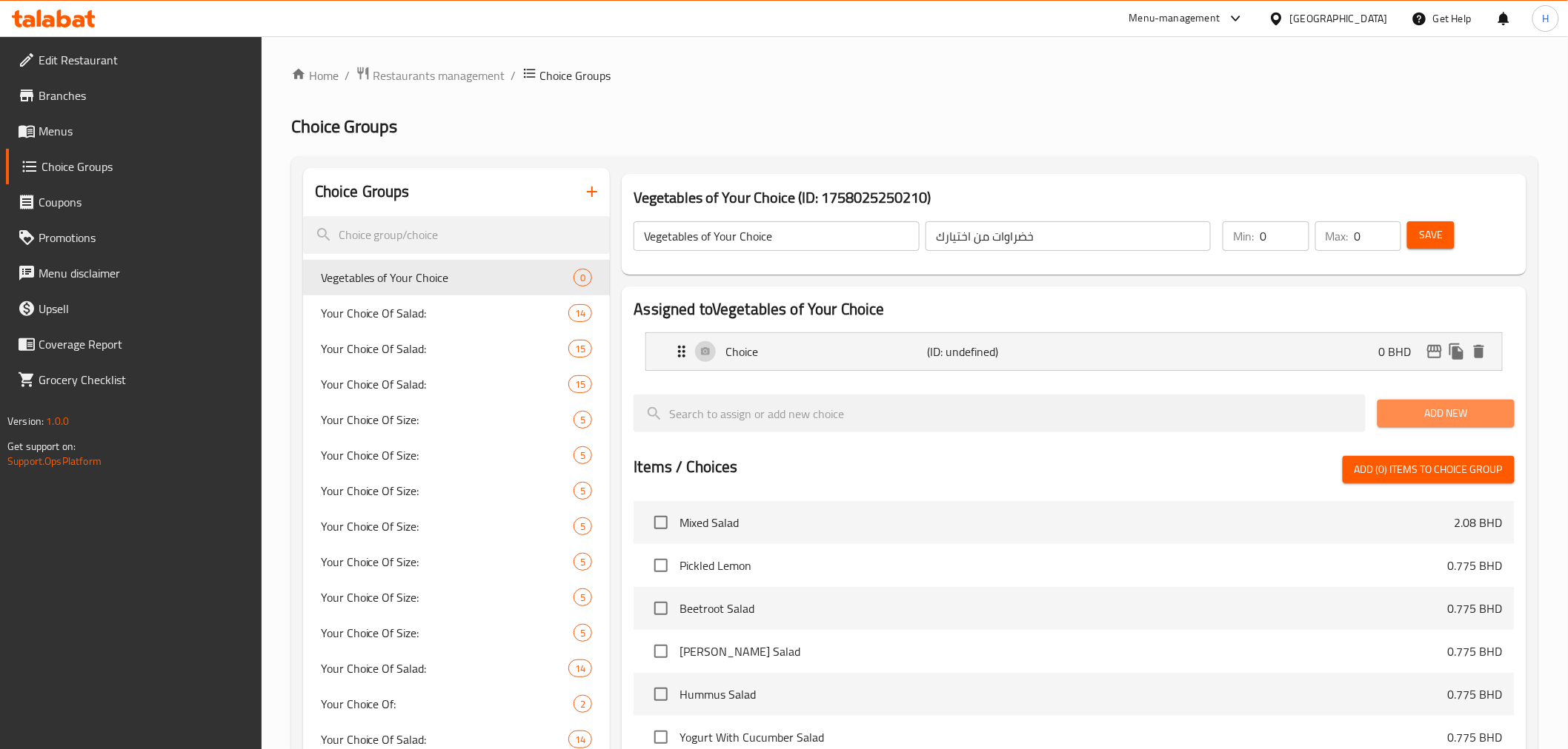
click at [1431, 407] on span "Add New" at bounding box center [1446, 414] width 114 height 19
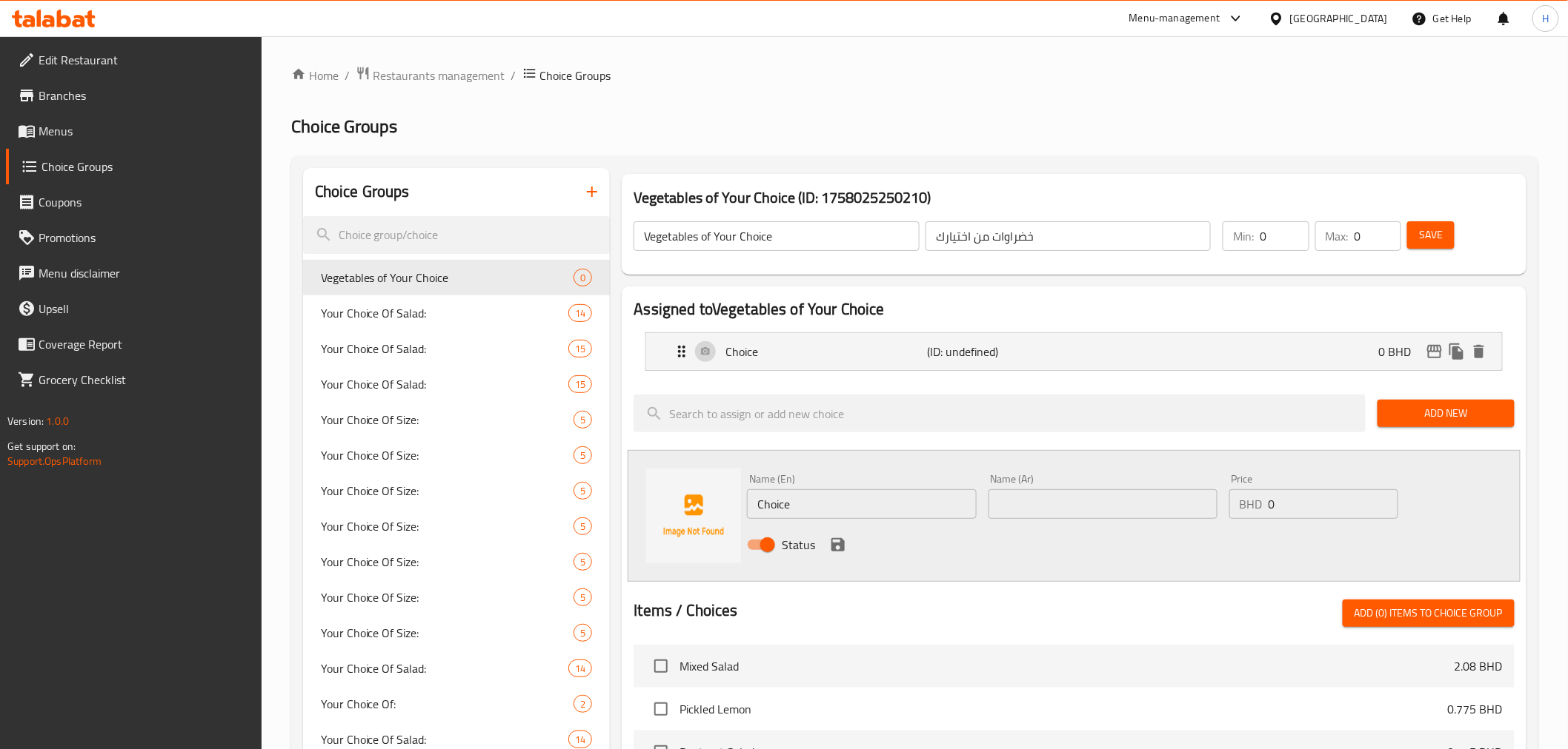
click at [1062, 507] on input "text" at bounding box center [1103, 504] width 229 height 30
paste input "باميه"
type input "باميه"
click at [837, 546] on icon "save" at bounding box center [838, 545] width 18 height 18
click at [775, 352] on p "Choice" at bounding box center [825, 352] width 201 height 18
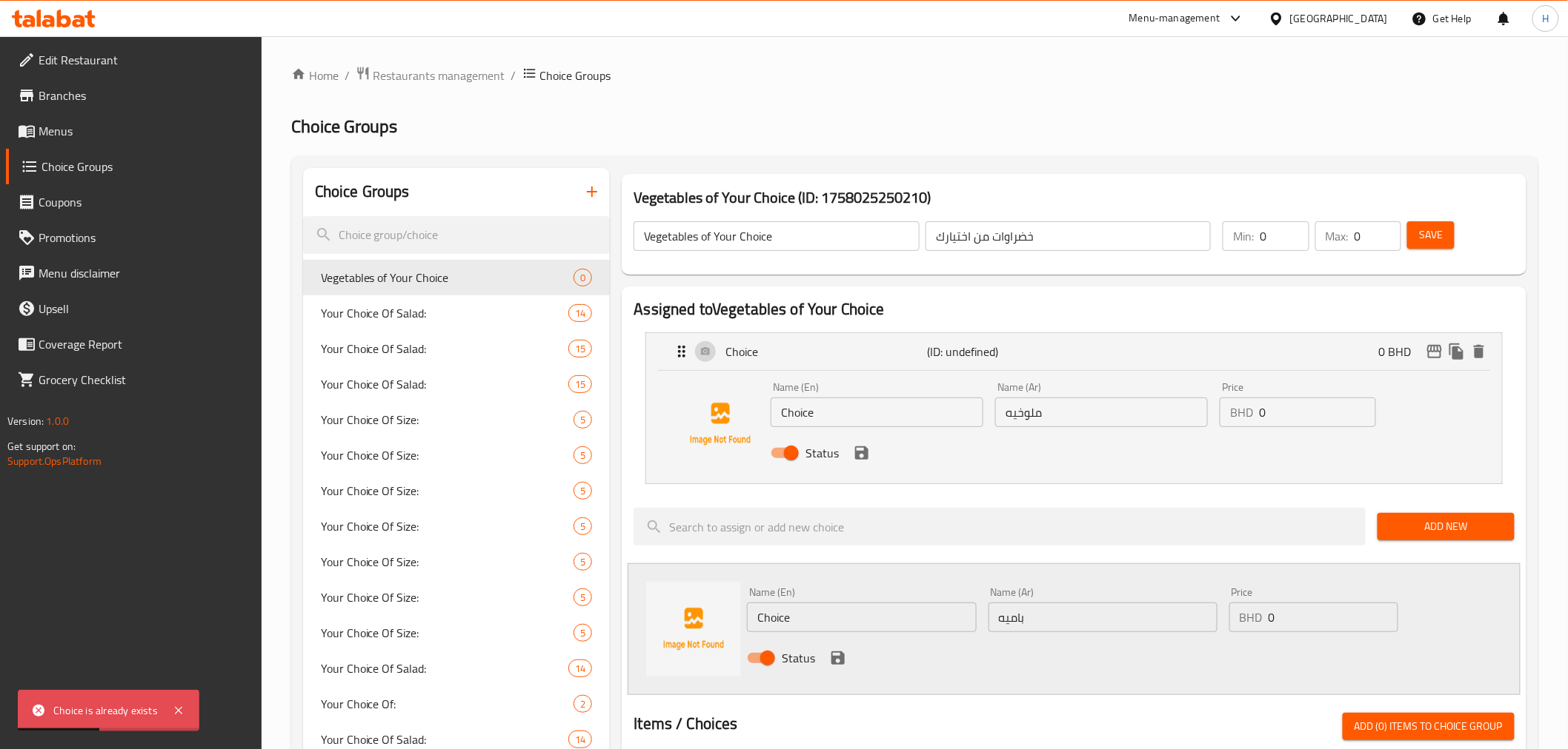
click at [801, 419] on input "Choice" at bounding box center [876, 412] width 213 height 30
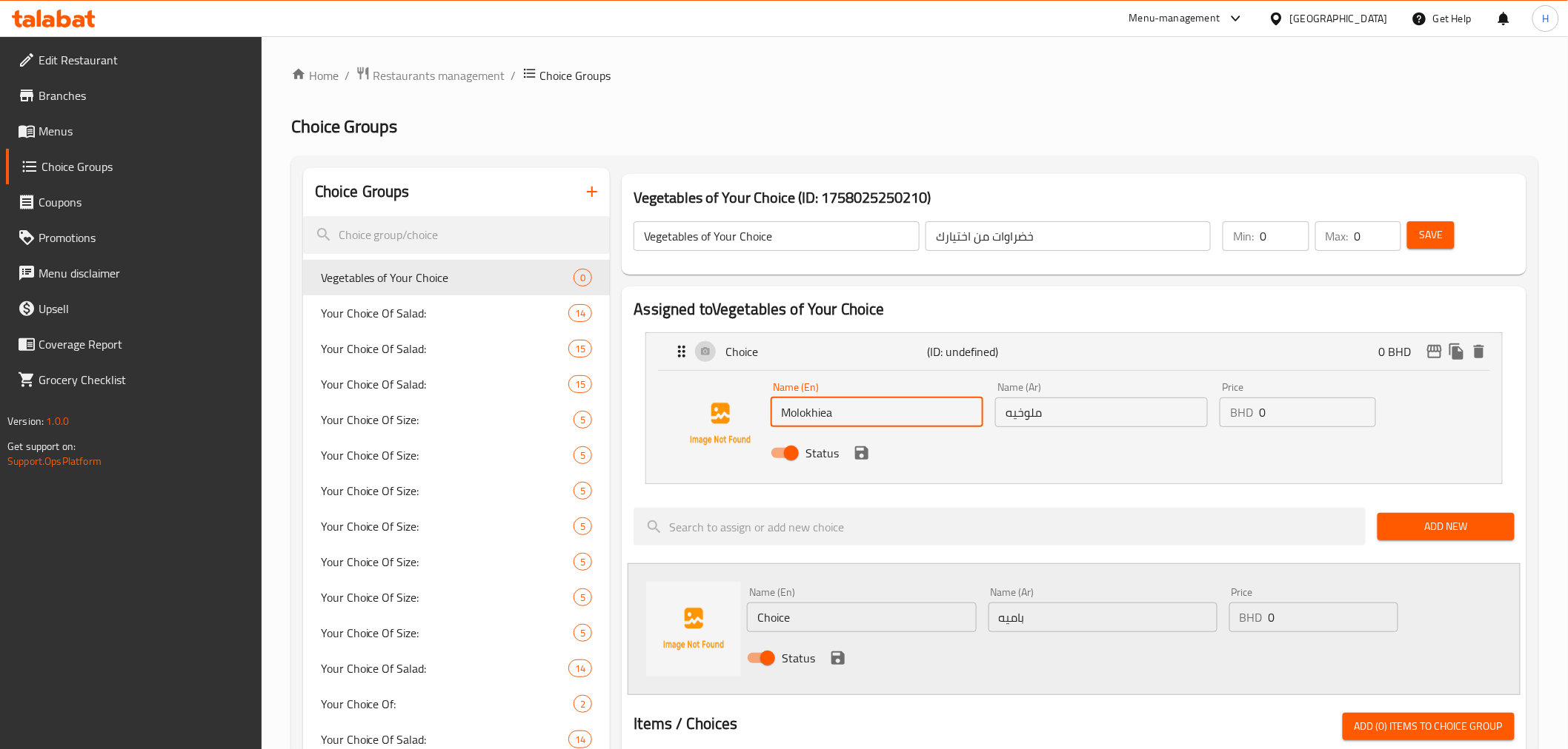
type input "Molokhiea"
click at [794, 629] on input "Choice" at bounding box center [861, 617] width 229 height 30
click at [793, 627] on input "Choice" at bounding box center [861, 617] width 229 height 30
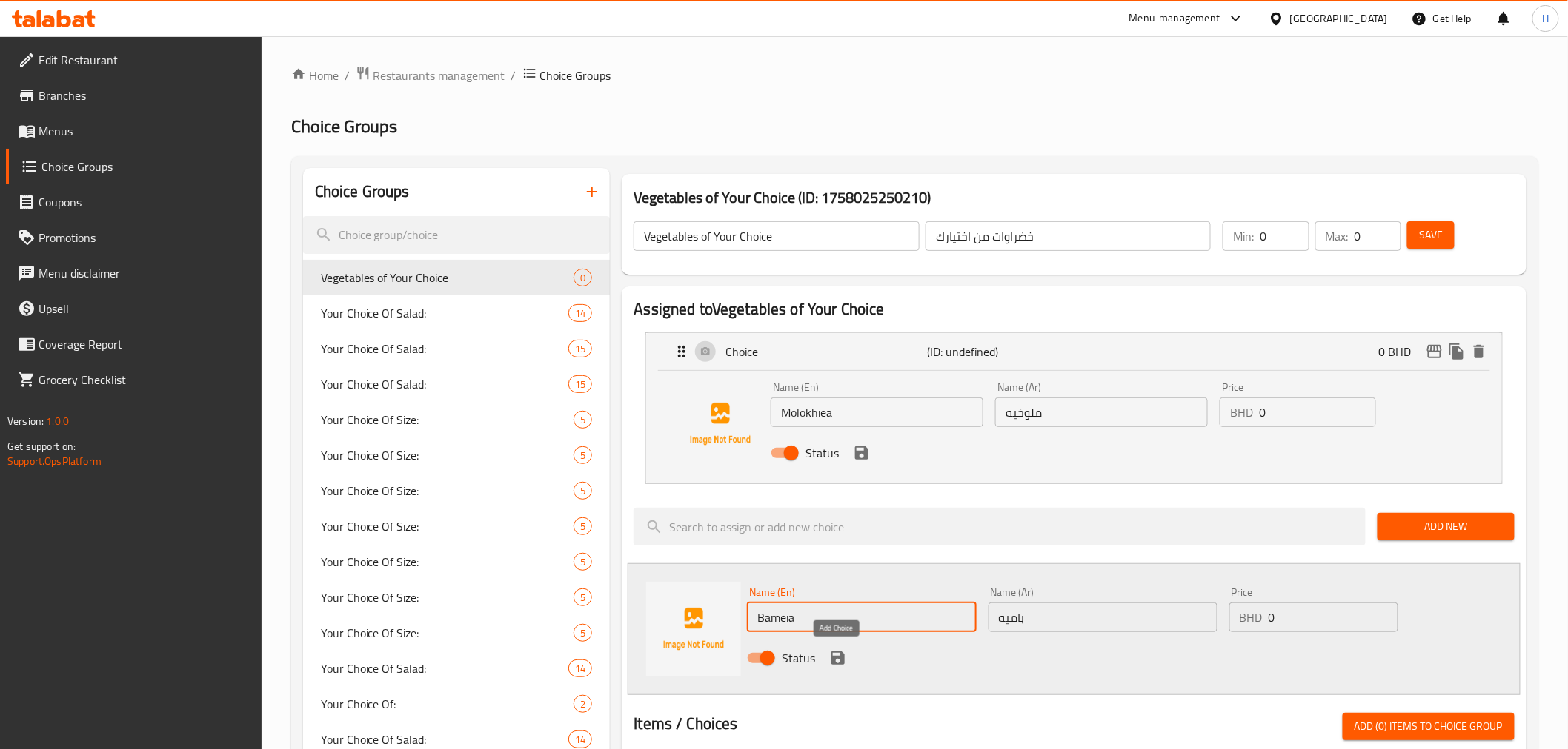
type input "Bameia"
click at [836, 662] on icon "save" at bounding box center [838, 659] width 18 height 18
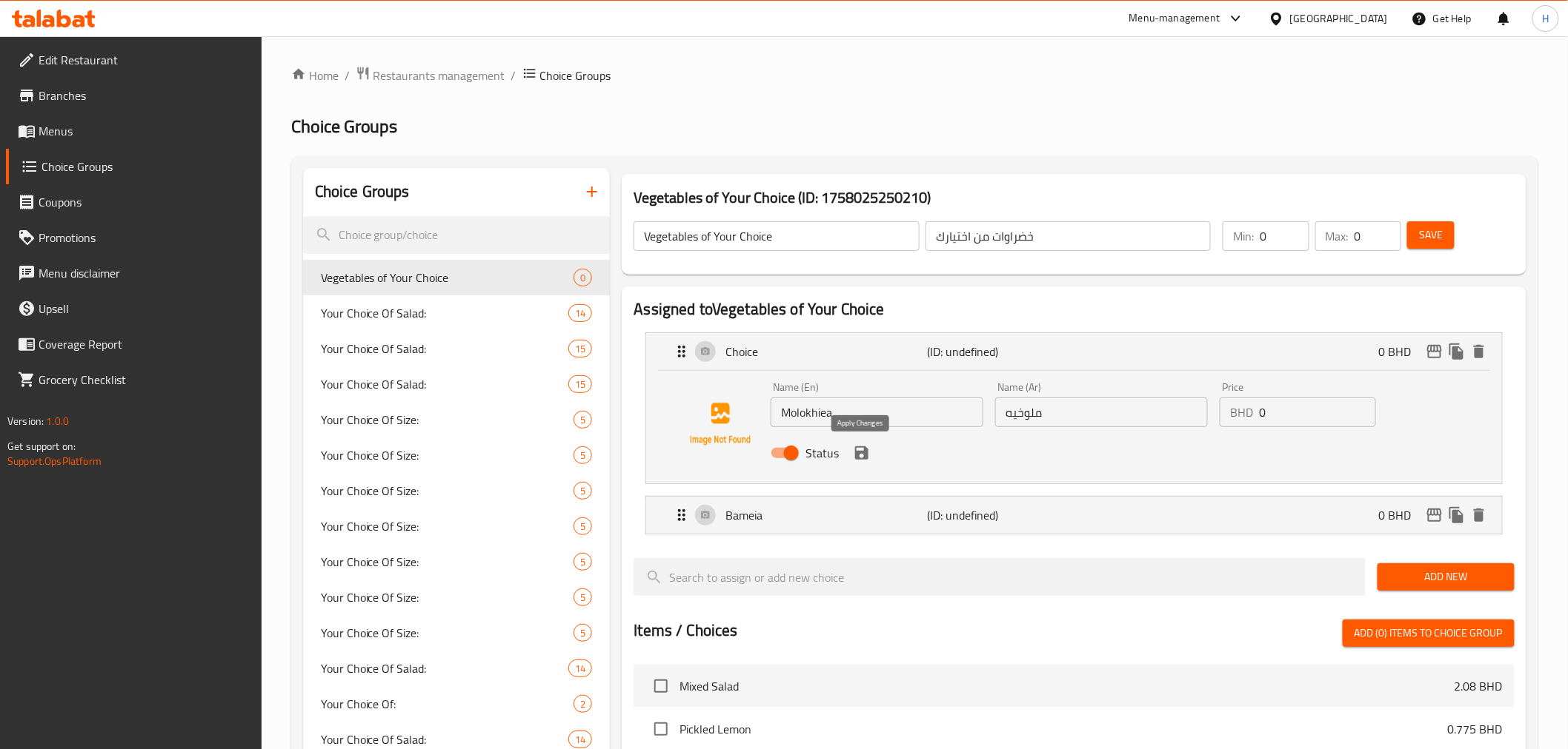
click at [868, 455] on icon "save" at bounding box center [862, 453] width 18 height 18
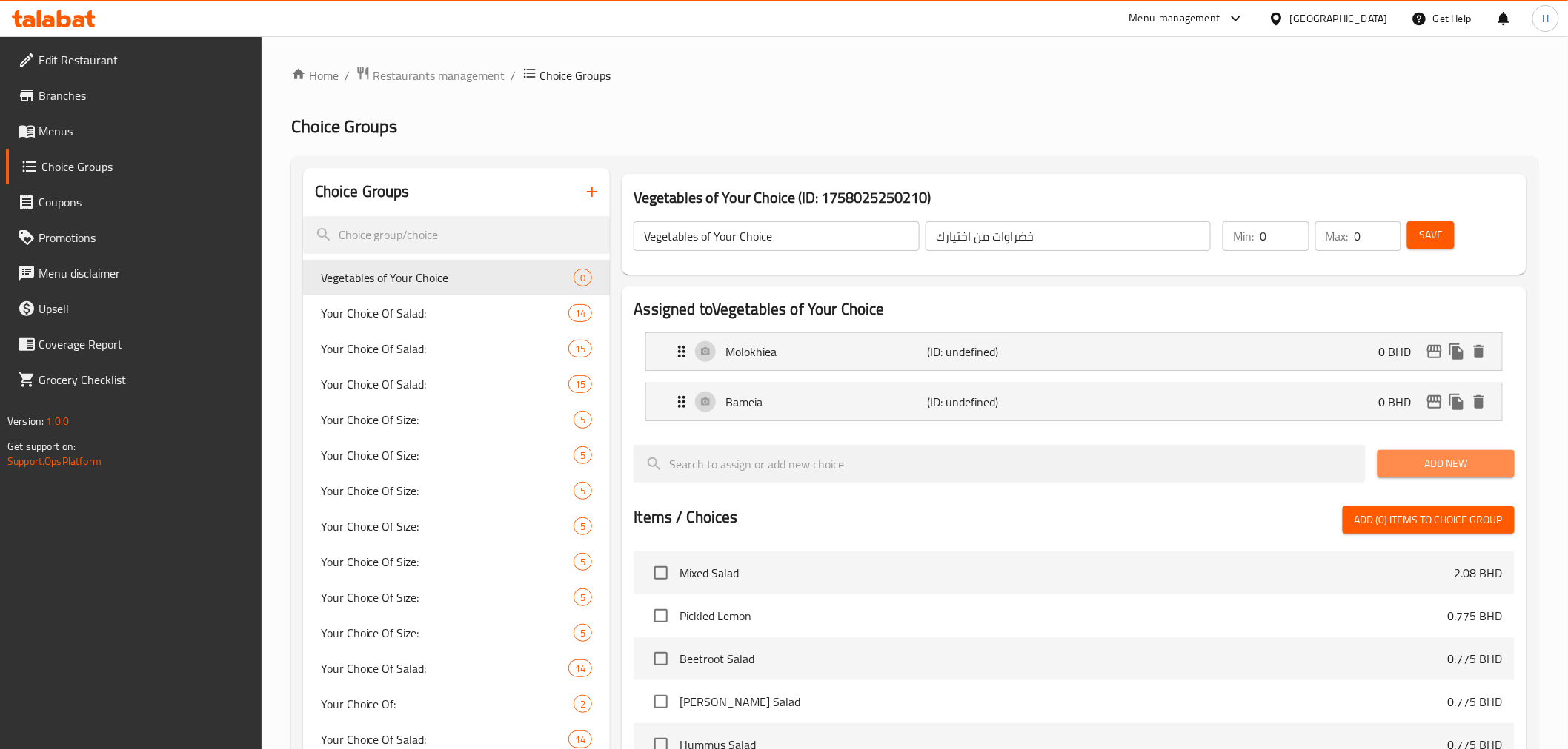
click at [1452, 467] on span "Add New" at bounding box center [1446, 463] width 114 height 19
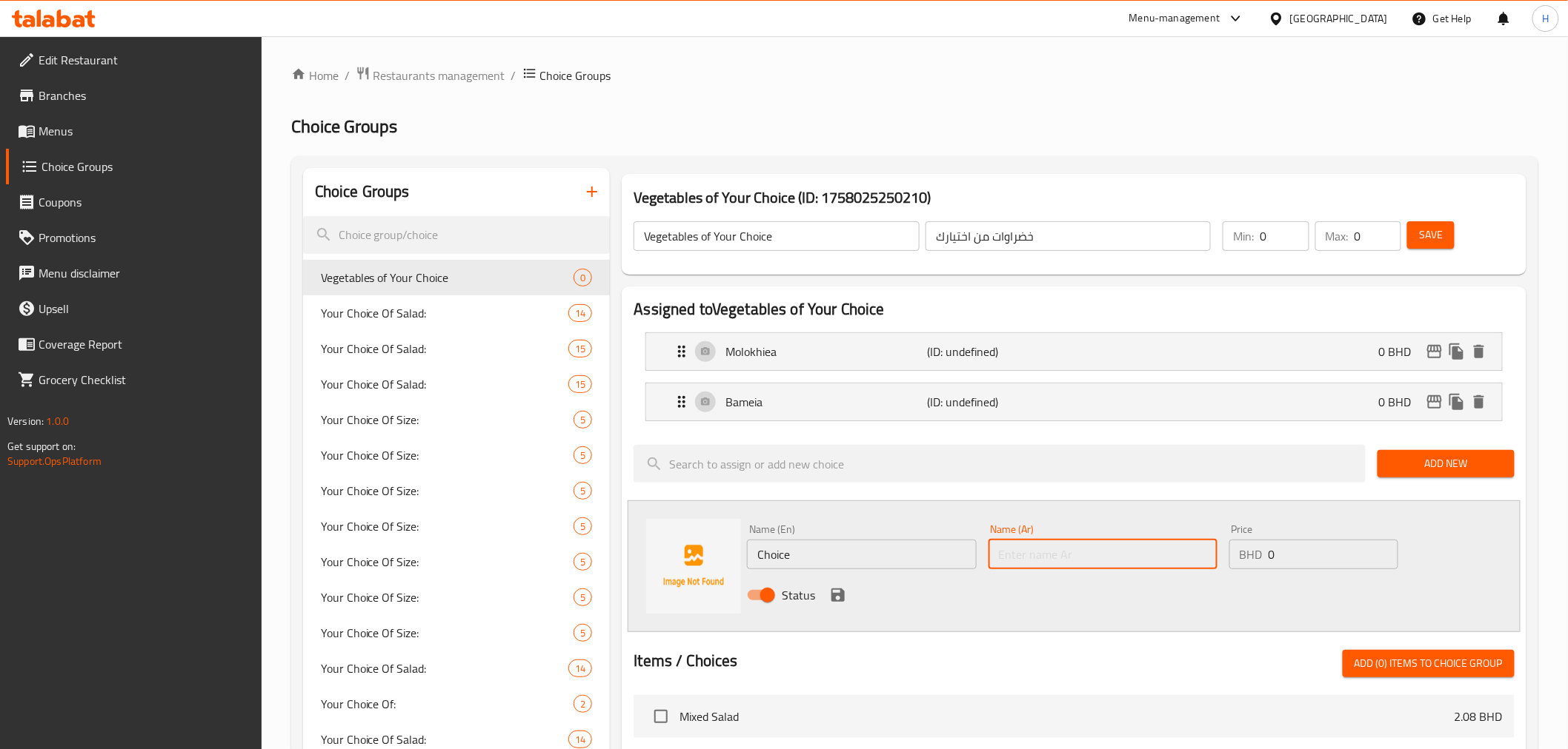
click at [1049, 554] on input "text" at bounding box center [1103, 554] width 229 height 30
paste input "بسله"
type input "بسله"
drag, startPoint x: 800, startPoint y: 559, endPoint x: 639, endPoint y: 541, distance: 162.0
click at [639, 541] on div "Name (En) Choice Name (En) Name (Ar) بسله Name (Ar) Price BHD 0 Price Status" at bounding box center [1073, 566] width 892 height 132
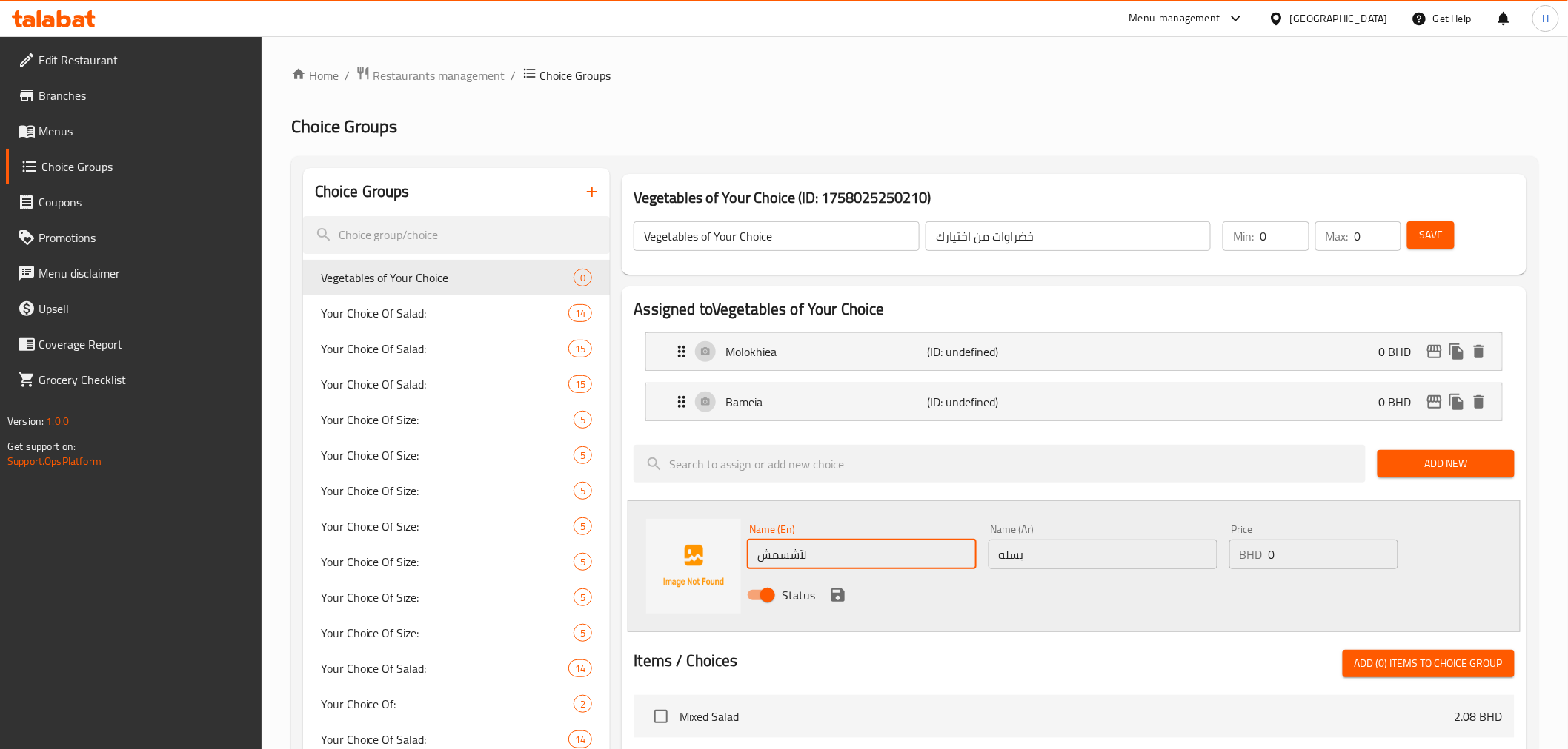
click at [793, 548] on input "لآشسمش" at bounding box center [861, 554] width 229 height 30
type input "Basla"
click at [834, 593] on icon "save" at bounding box center [838, 595] width 14 height 14
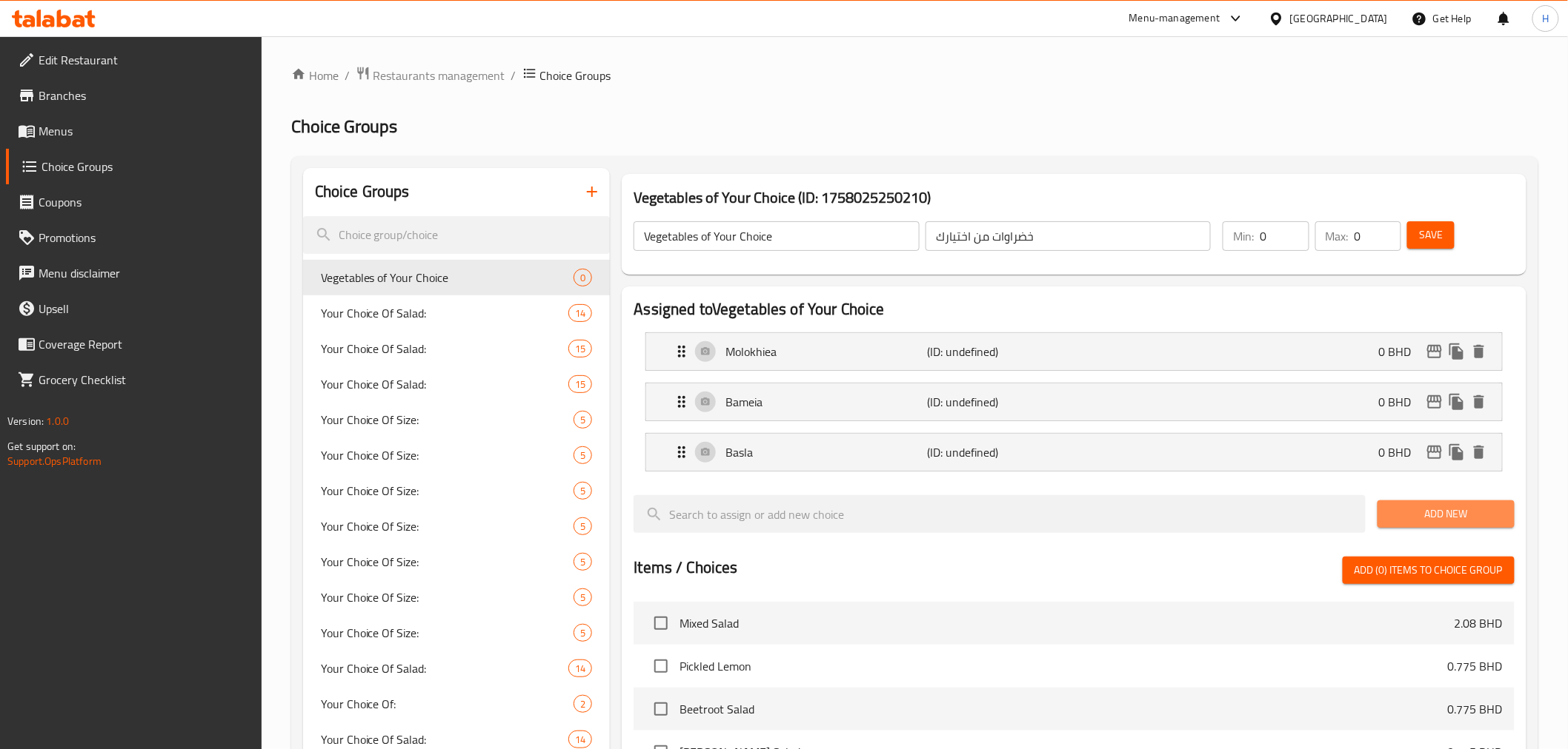
click at [1417, 513] on span "Add New" at bounding box center [1446, 514] width 114 height 19
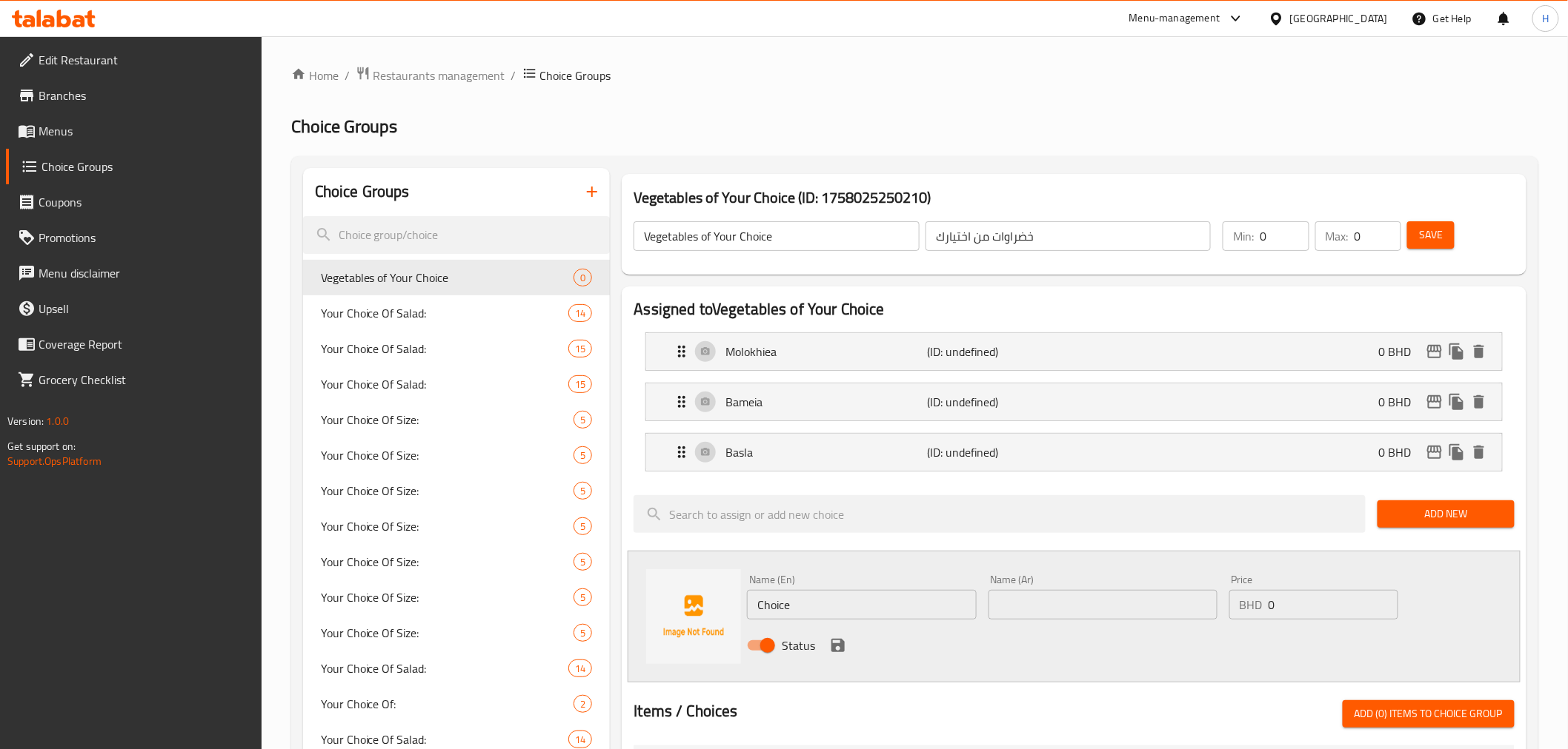
click at [1015, 603] on input "text" at bounding box center [1103, 605] width 229 height 30
type input "بطاطس"
click at [903, 608] on input "Choice" at bounding box center [861, 605] width 229 height 30
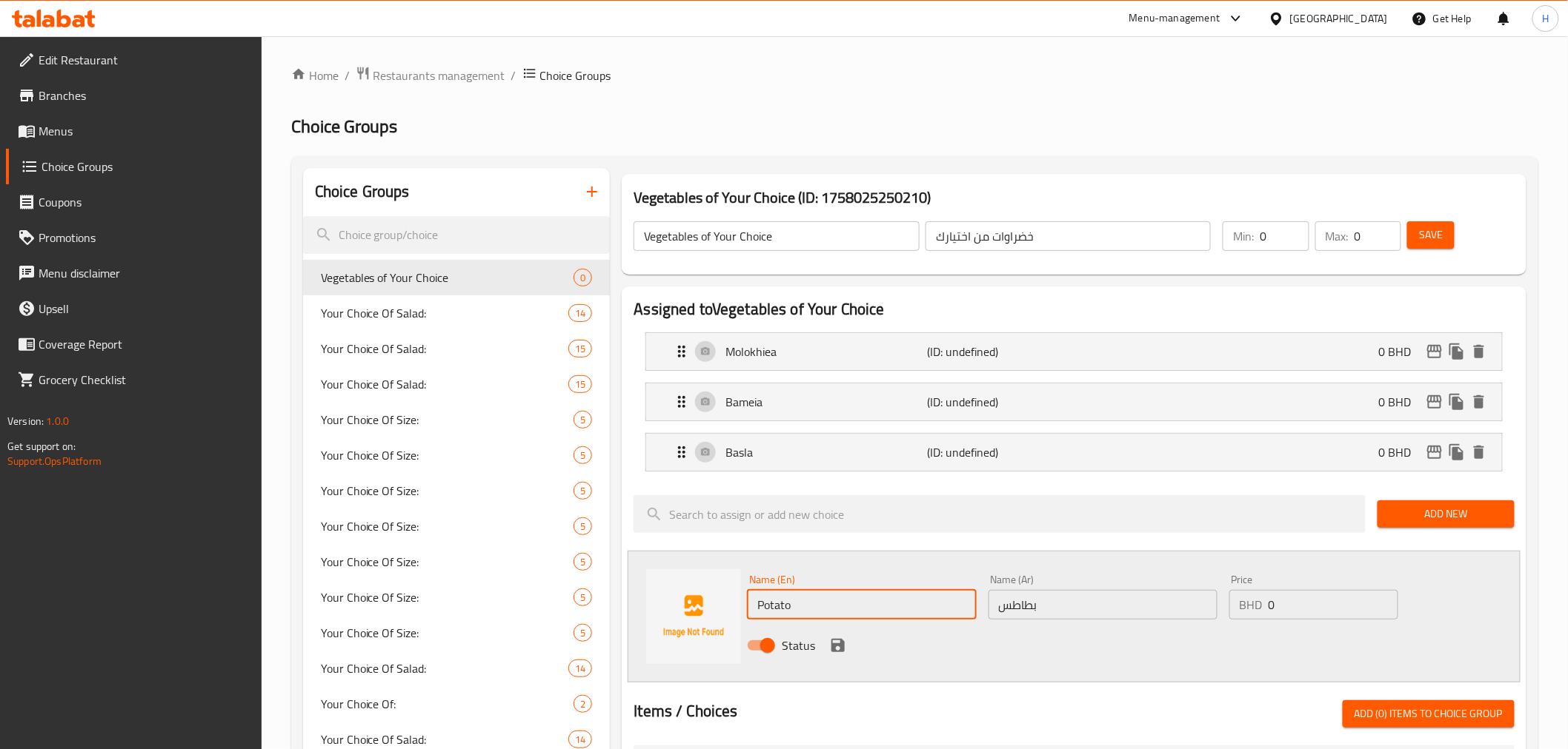
type input "Potato"
click at [776, 671] on div "Name (En) Potato Name (En) Name (Ar) بطاطس Name (Ar) Price BHD 0 Price Status" at bounding box center [1073, 617] width 892 height 132
click at [830, 647] on icon "save" at bounding box center [838, 646] width 18 height 18
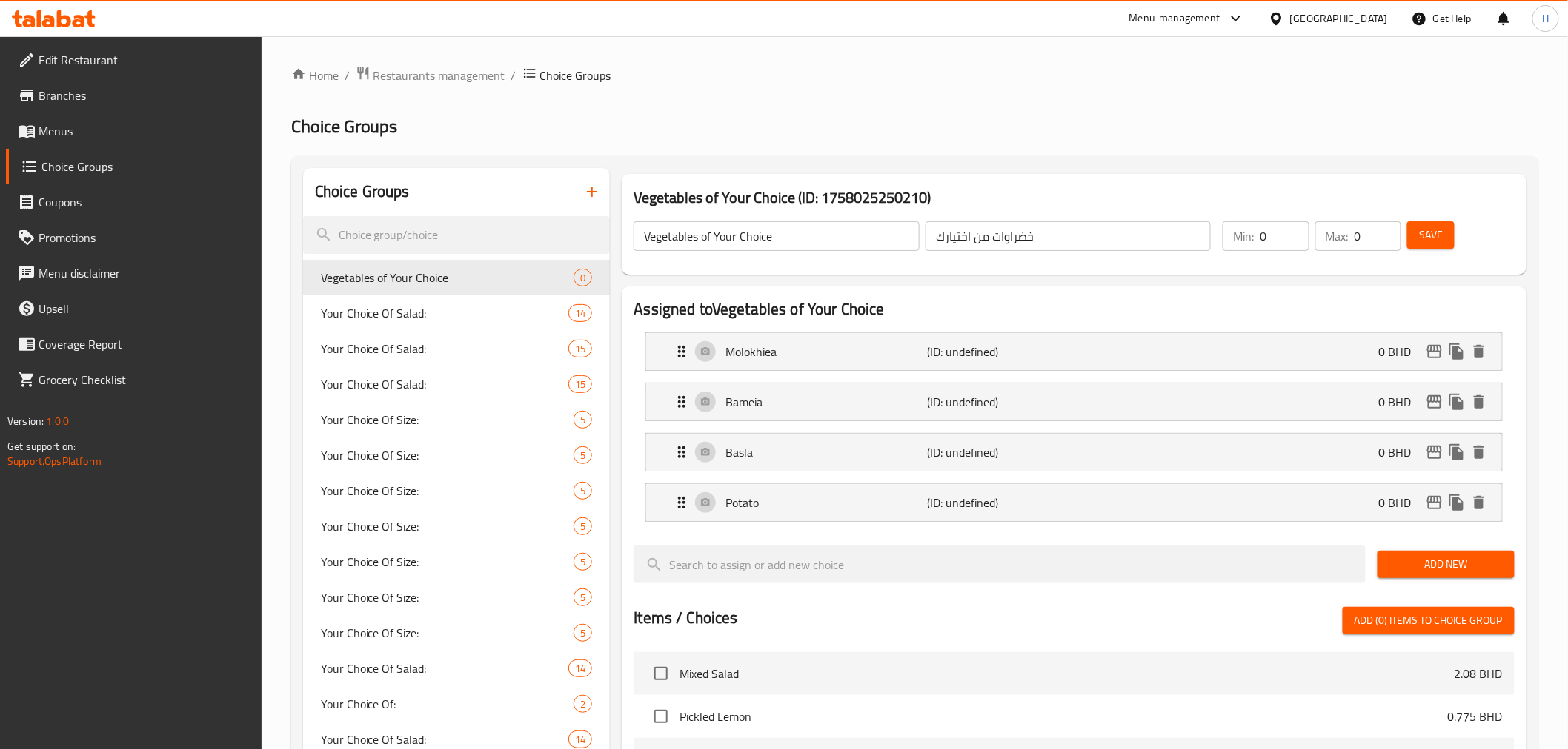
click at [1446, 563] on span "Add New" at bounding box center [1446, 564] width 114 height 19
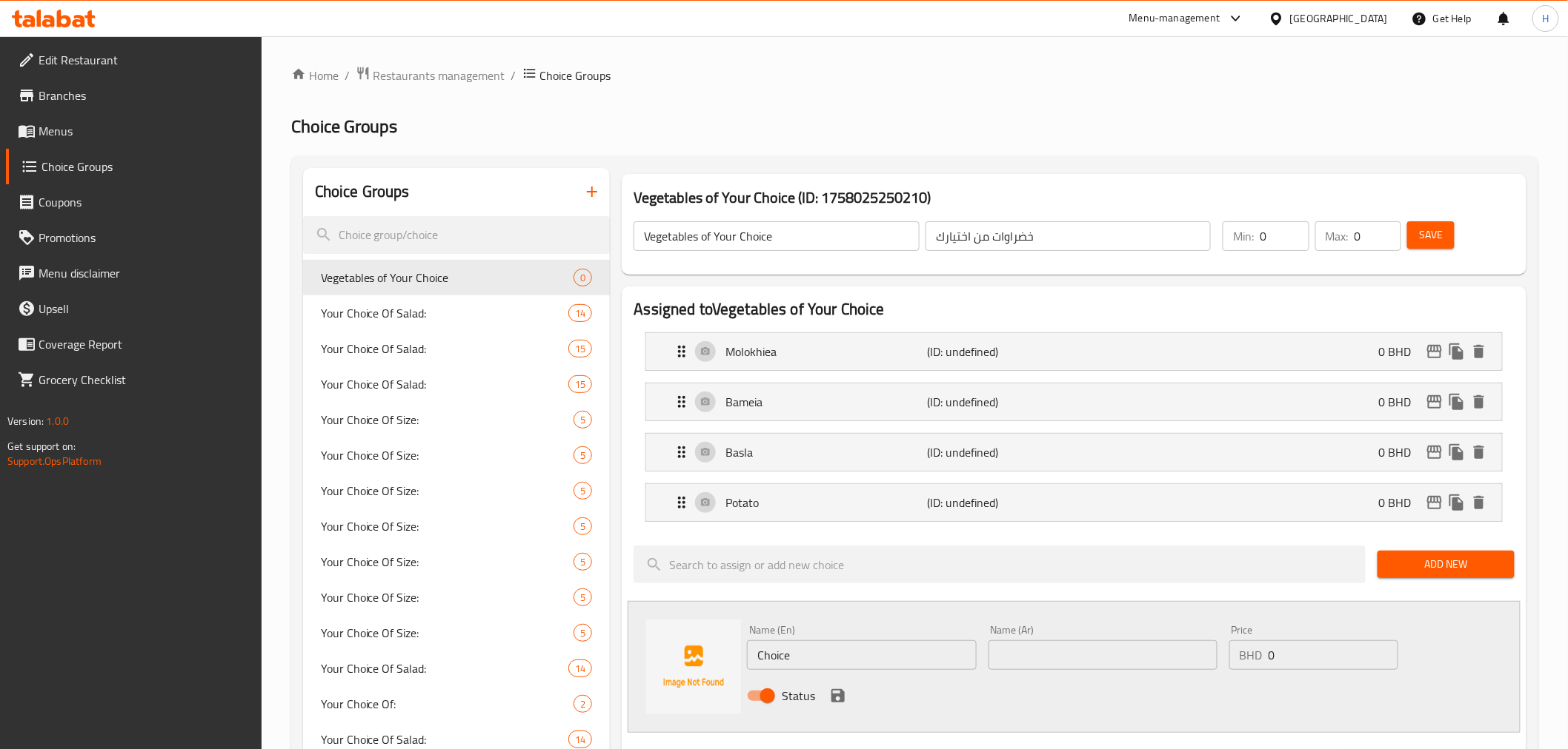
click at [1018, 662] on input "text" at bounding box center [1103, 655] width 229 height 30
paste input "فاصوليا بيضاء"
type input "فاصوليا بيضاء"
click at [854, 657] on input "Choice" at bounding box center [861, 655] width 229 height 30
click at [856, 655] on input "Choice" at bounding box center [861, 655] width 229 height 30
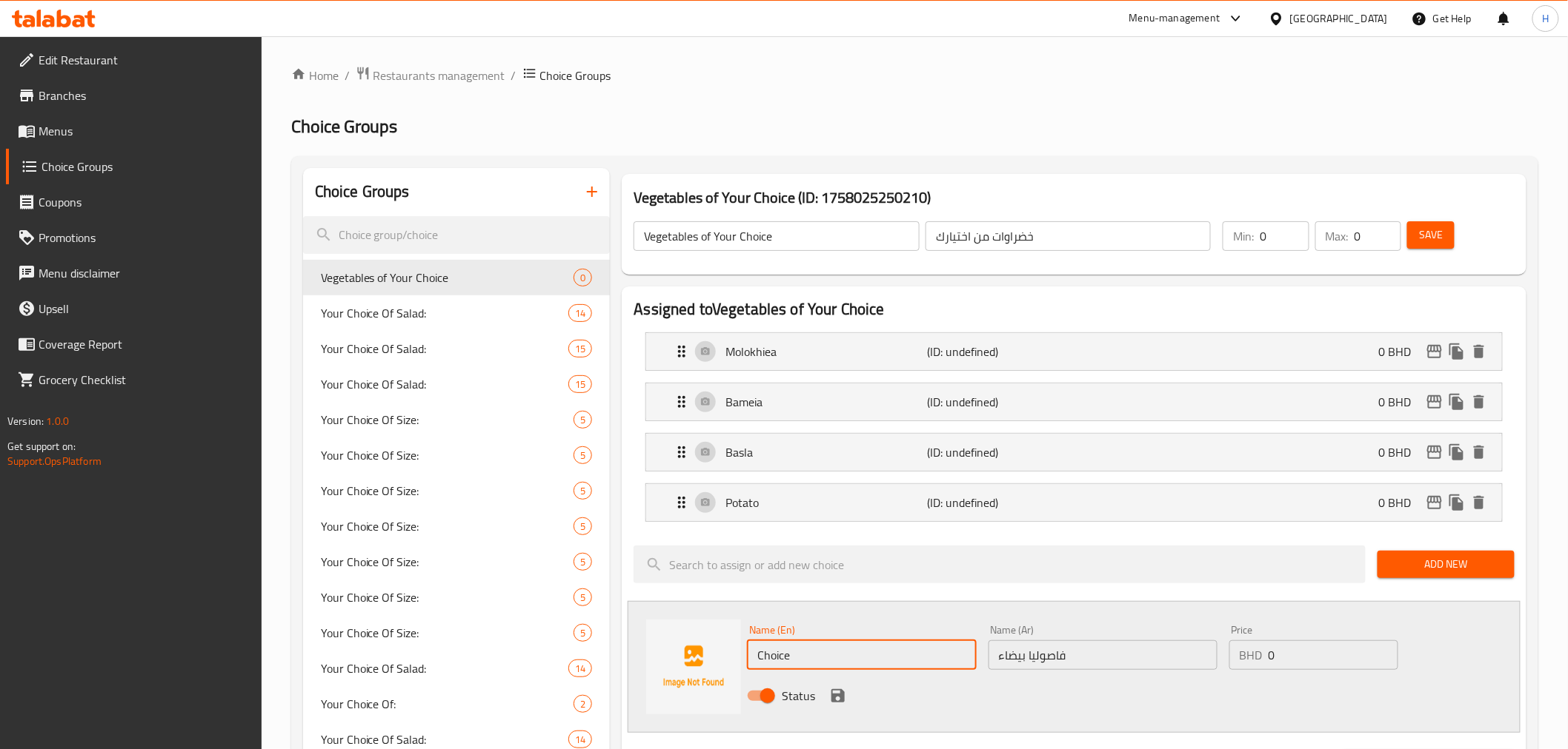
click at [856, 655] on input "Choice" at bounding box center [861, 655] width 229 height 30
click at [787, 660] on input "Choice" at bounding box center [861, 655] width 229 height 30
paste input "lima bean"
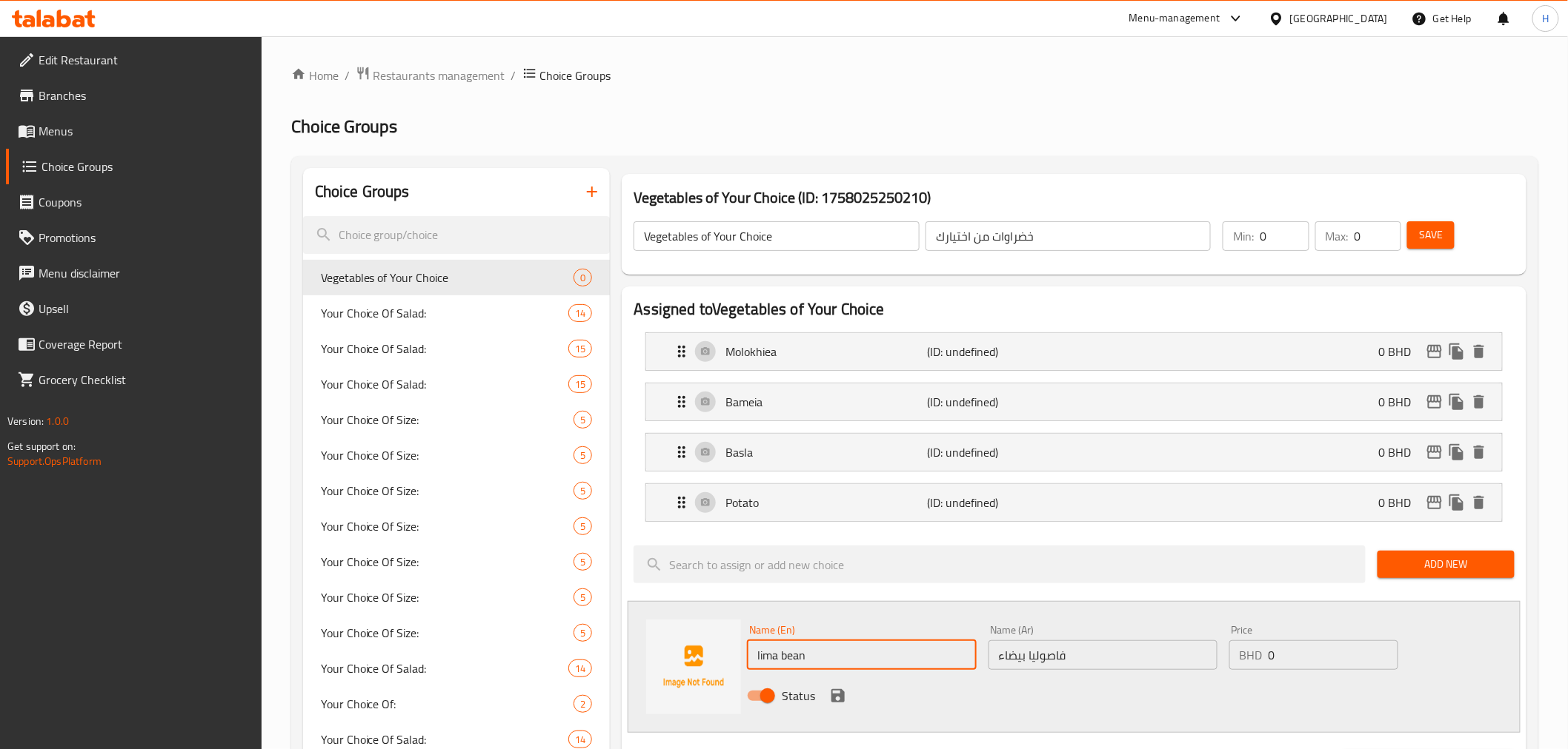
drag, startPoint x: 778, startPoint y: 658, endPoint x: 617, endPoint y: 649, distance: 161.3
type input "white bean"
click at [841, 695] on icon "save" at bounding box center [838, 696] width 14 height 14
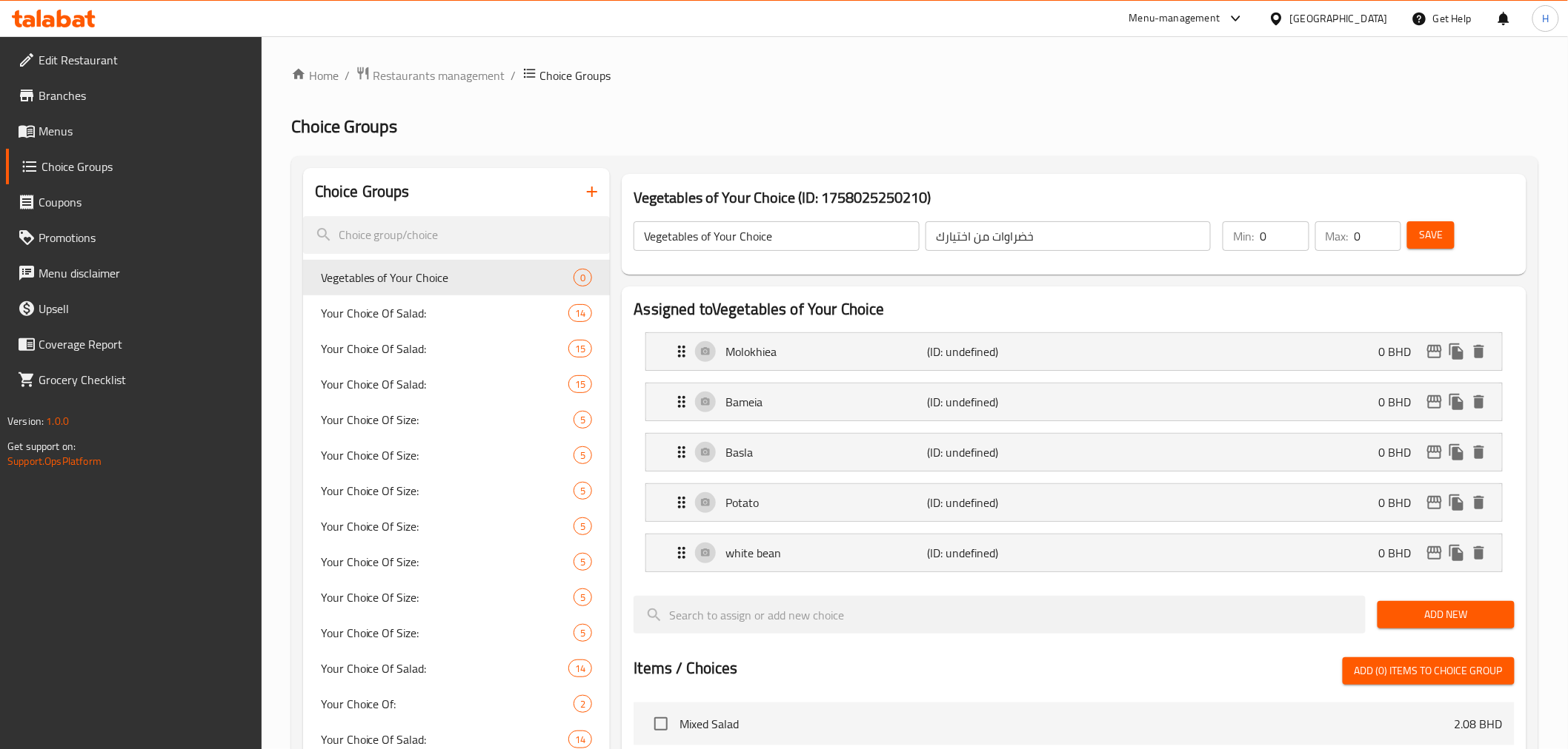
drag, startPoint x: 1265, startPoint y: 242, endPoint x: 1232, endPoint y: 245, distance: 33.1
click at [1230, 242] on div "Min: 0 ​" at bounding box center [1265, 236] width 86 height 30
type input "1"
drag, startPoint x: 1366, startPoint y: 239, endPoint x: 1325, endPoint y: 241, distance: 41.0
click at [1329, 239] on div "Max: 0 ​" at bounding box center [1357, 236] width 86 height 30
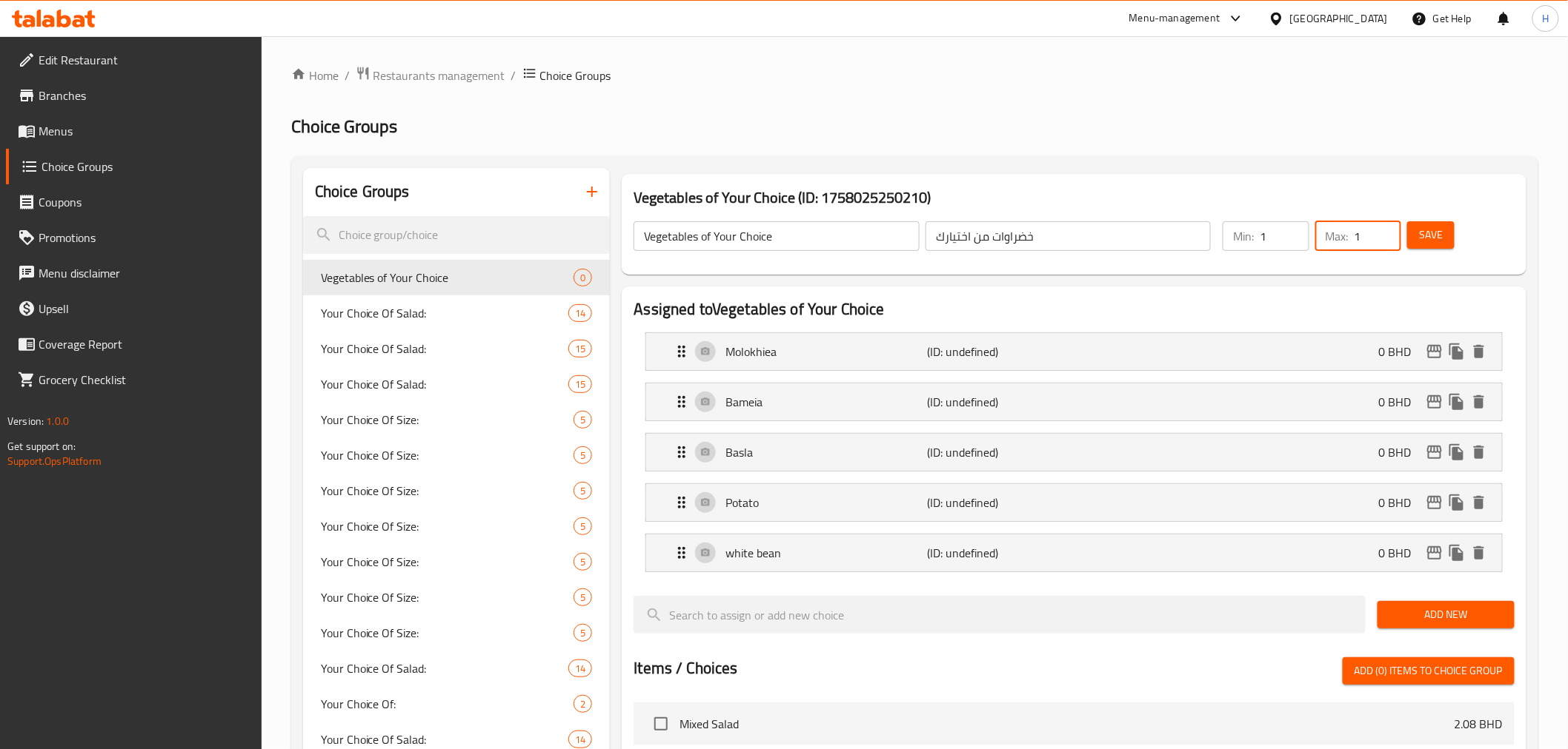
type input "1"
click at [1417, 228] on button "Save" at bounding box center [1430, 235] width 48 height 27
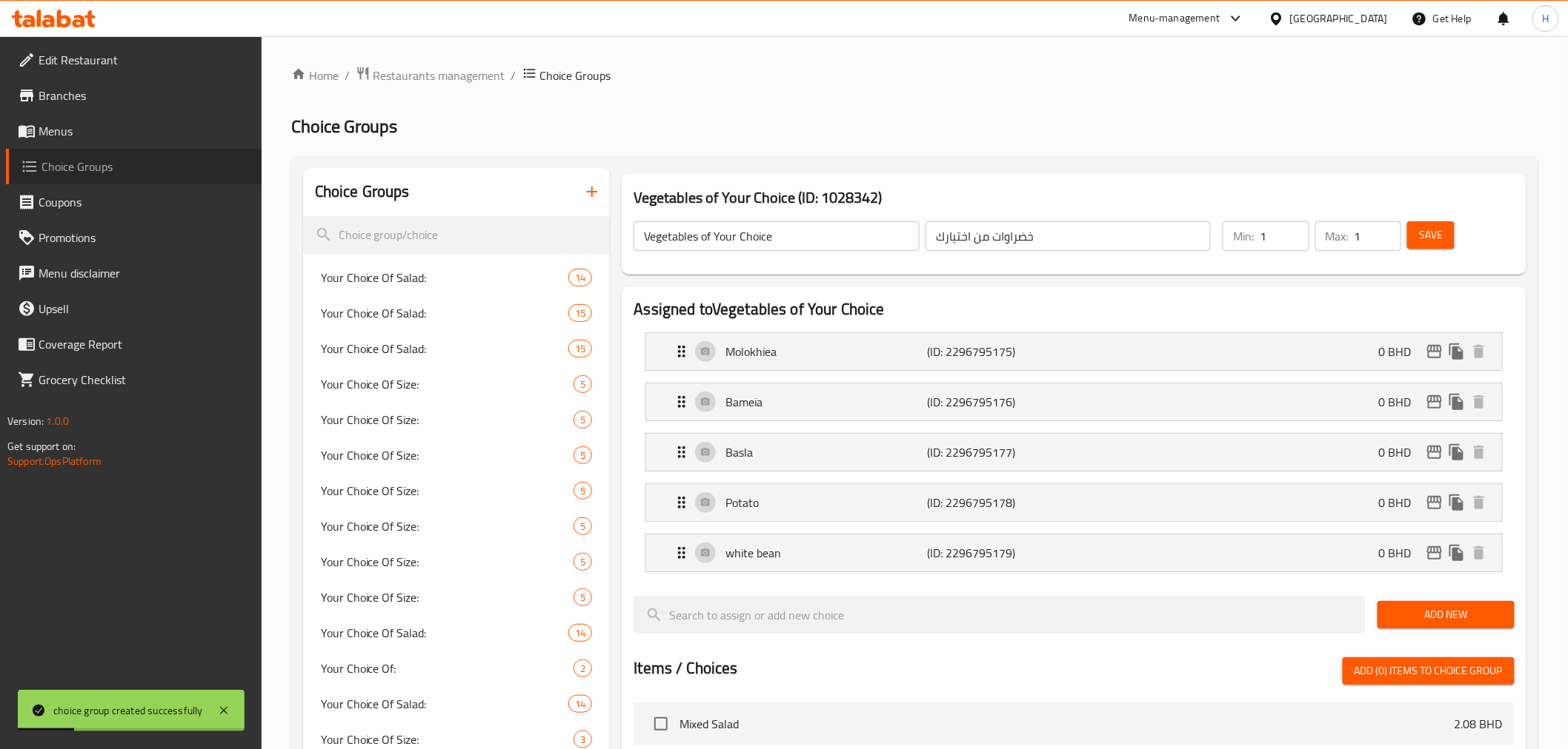
click at [45, 160] on span "Choice Groups" at bounding box center [145, 167] width 208 height 18
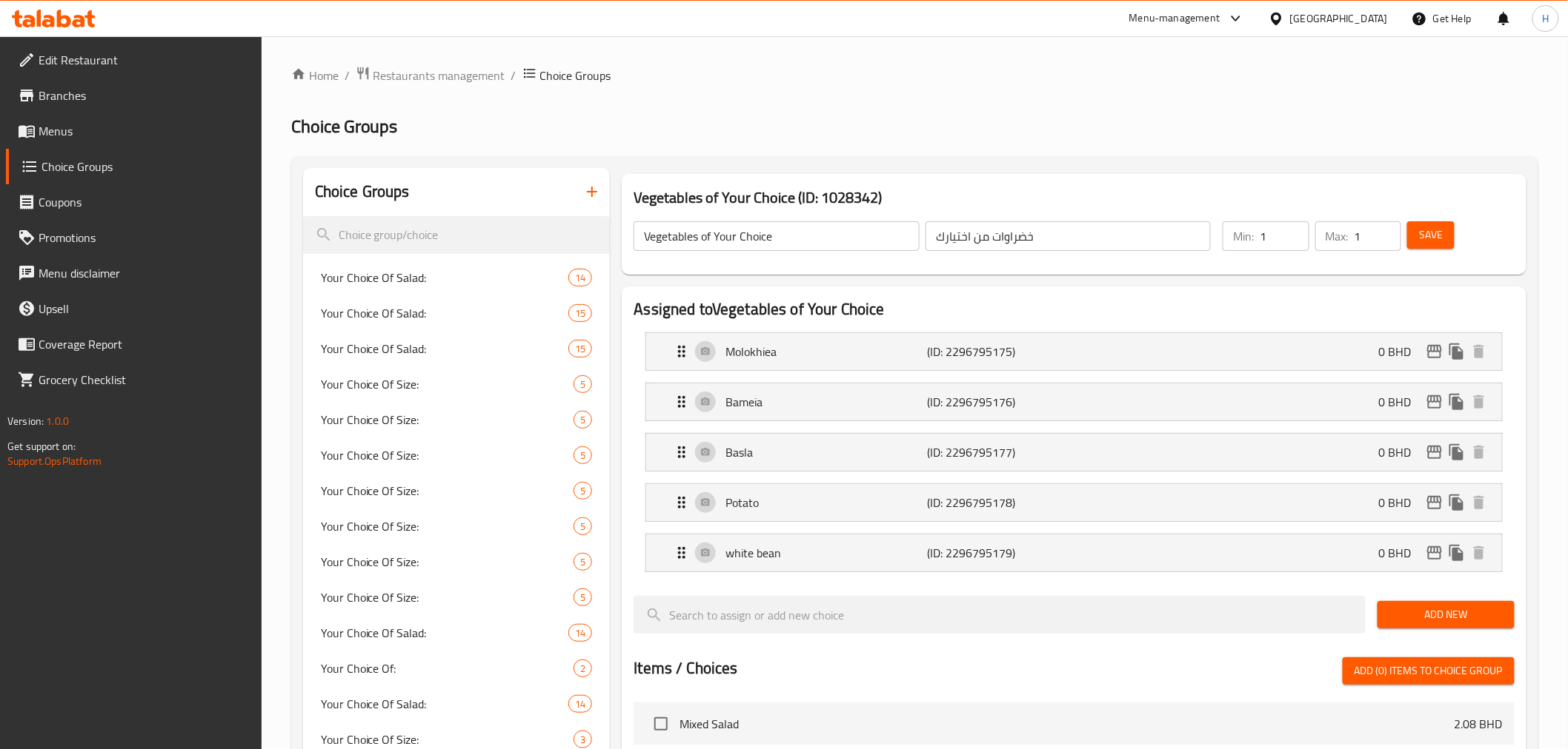
click at [77, 127] on span "Menus" at bounding box center [144, 132] width 211 height 18
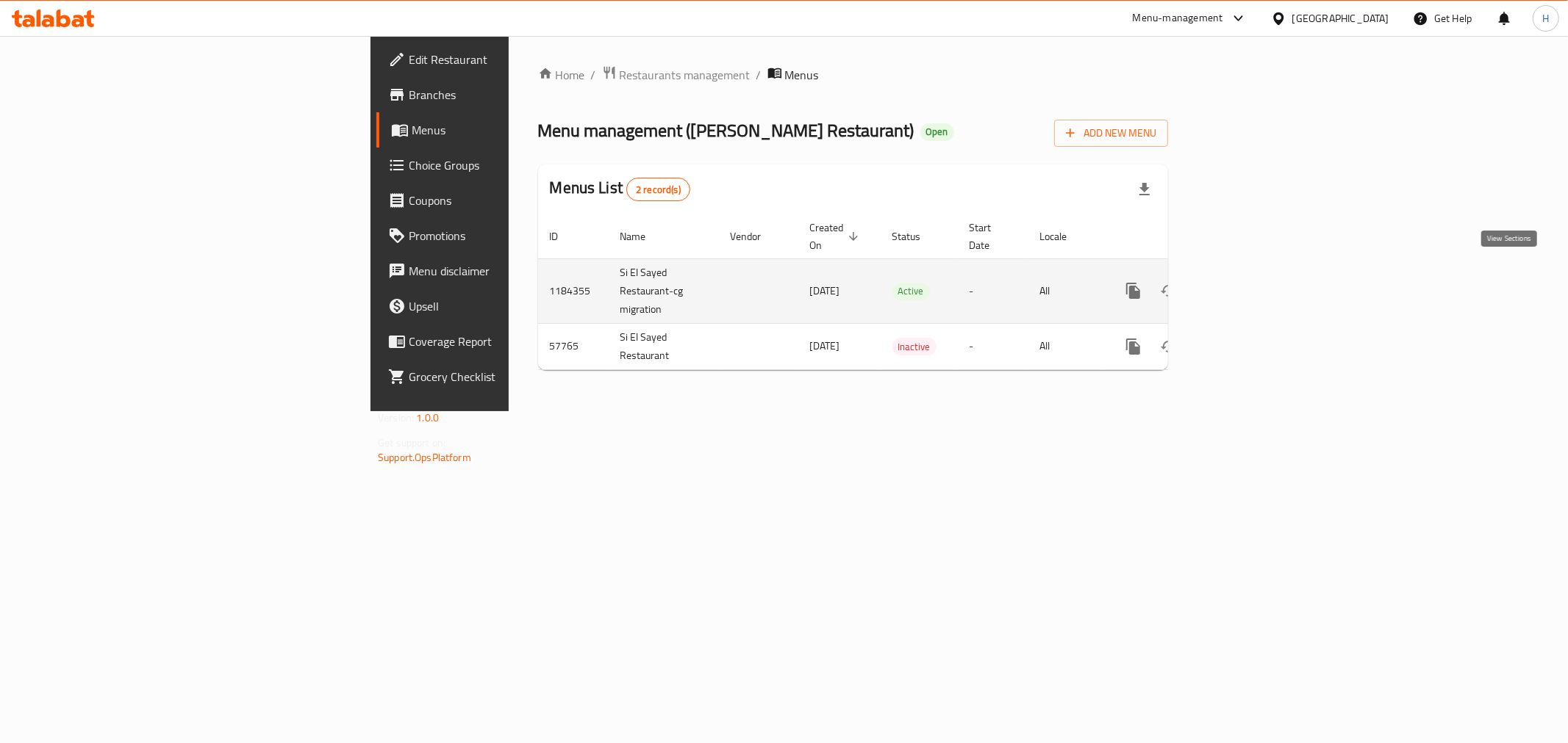
click at [1248, 283] on icon "enhanced table" at bounding box center [1239, 291] width 18 height 18
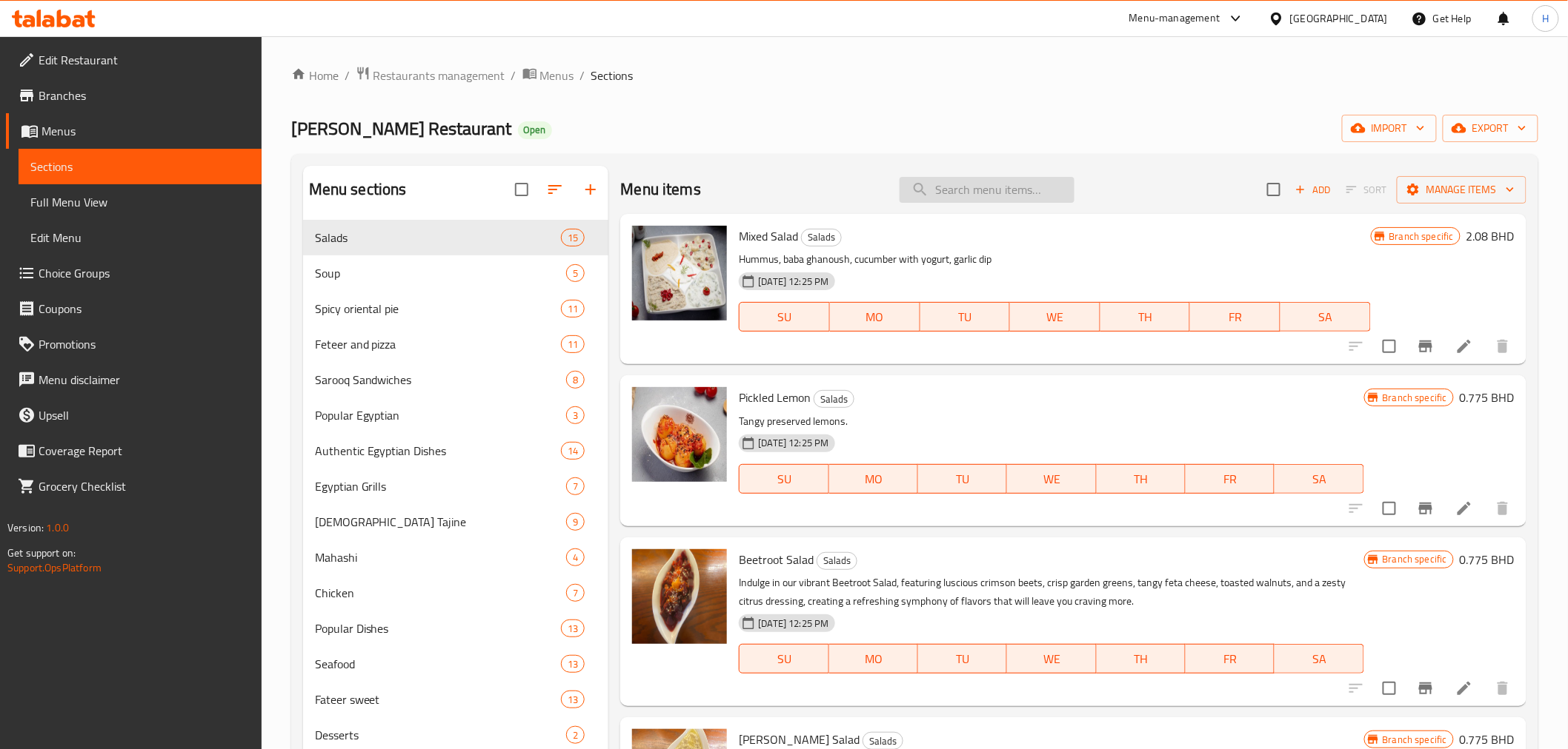
click at [958, 186] on input "search" at bounding box center [986, 189] width 175 height 26
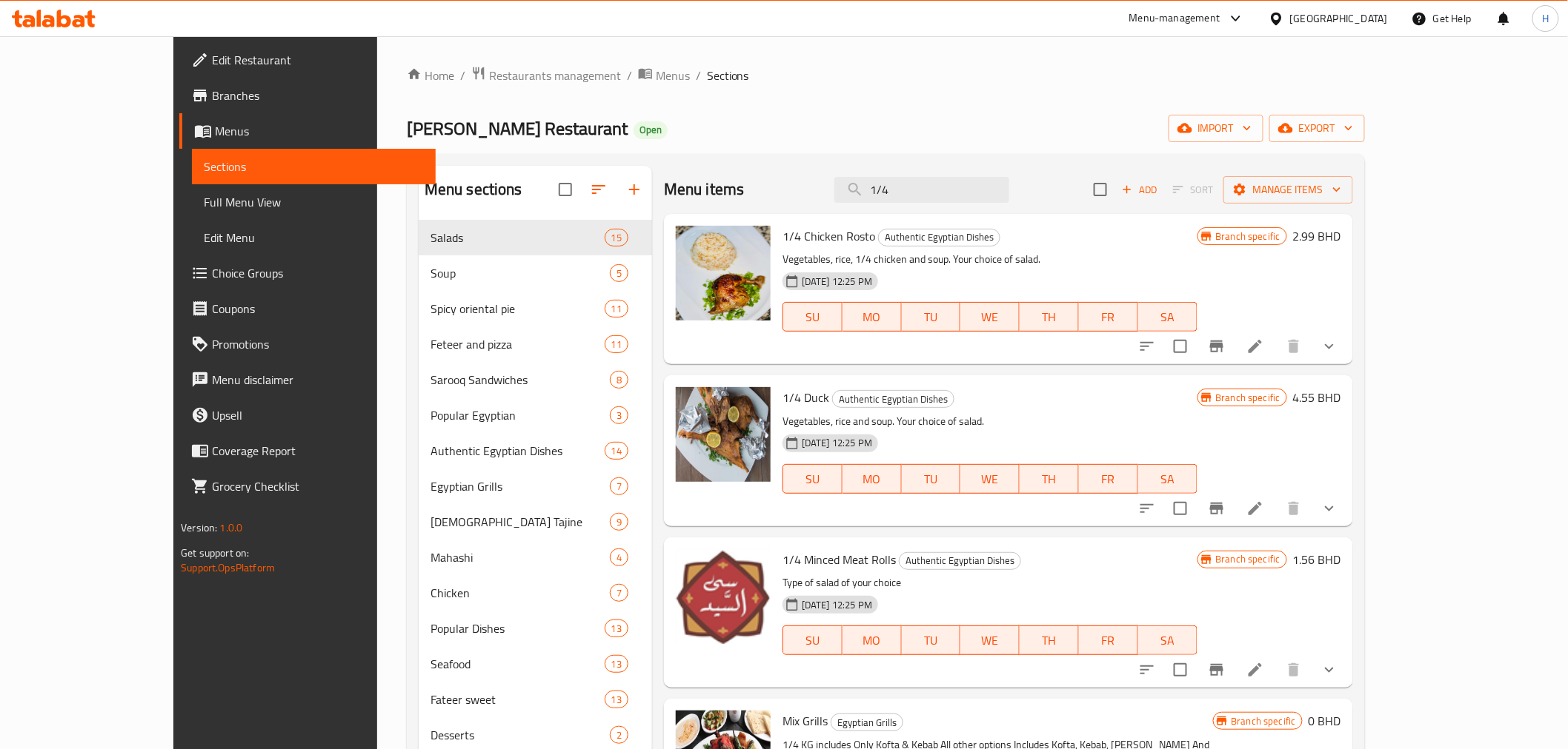
type input "1/4"
click at [783, 239] on span "1/4 Chicken Rosto" at bounding box center [829, 236] width 93 height 23
click at [1261, 348] on icon at bounding box center [1254, 346] width 14 height 14
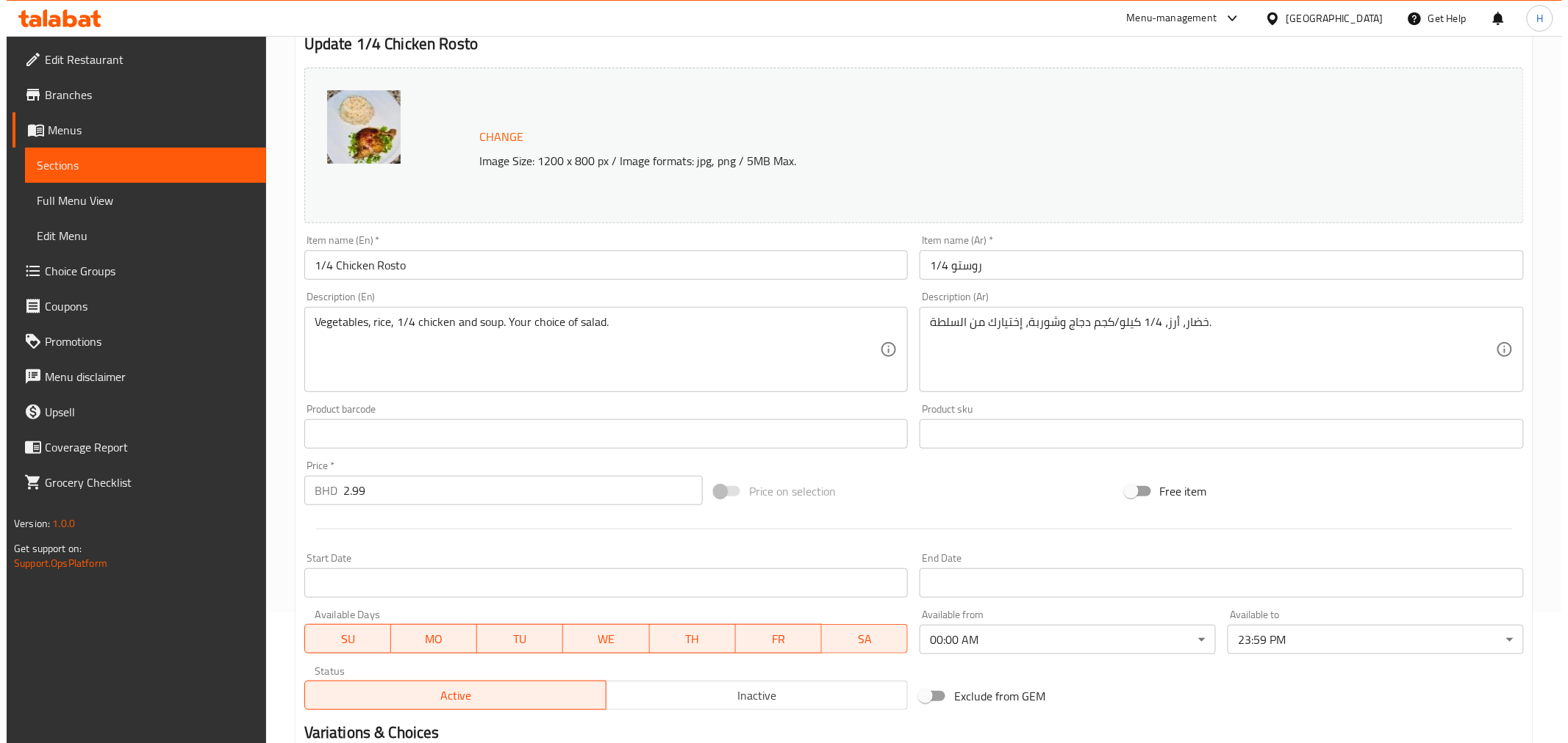
scroll to position [339, 0]
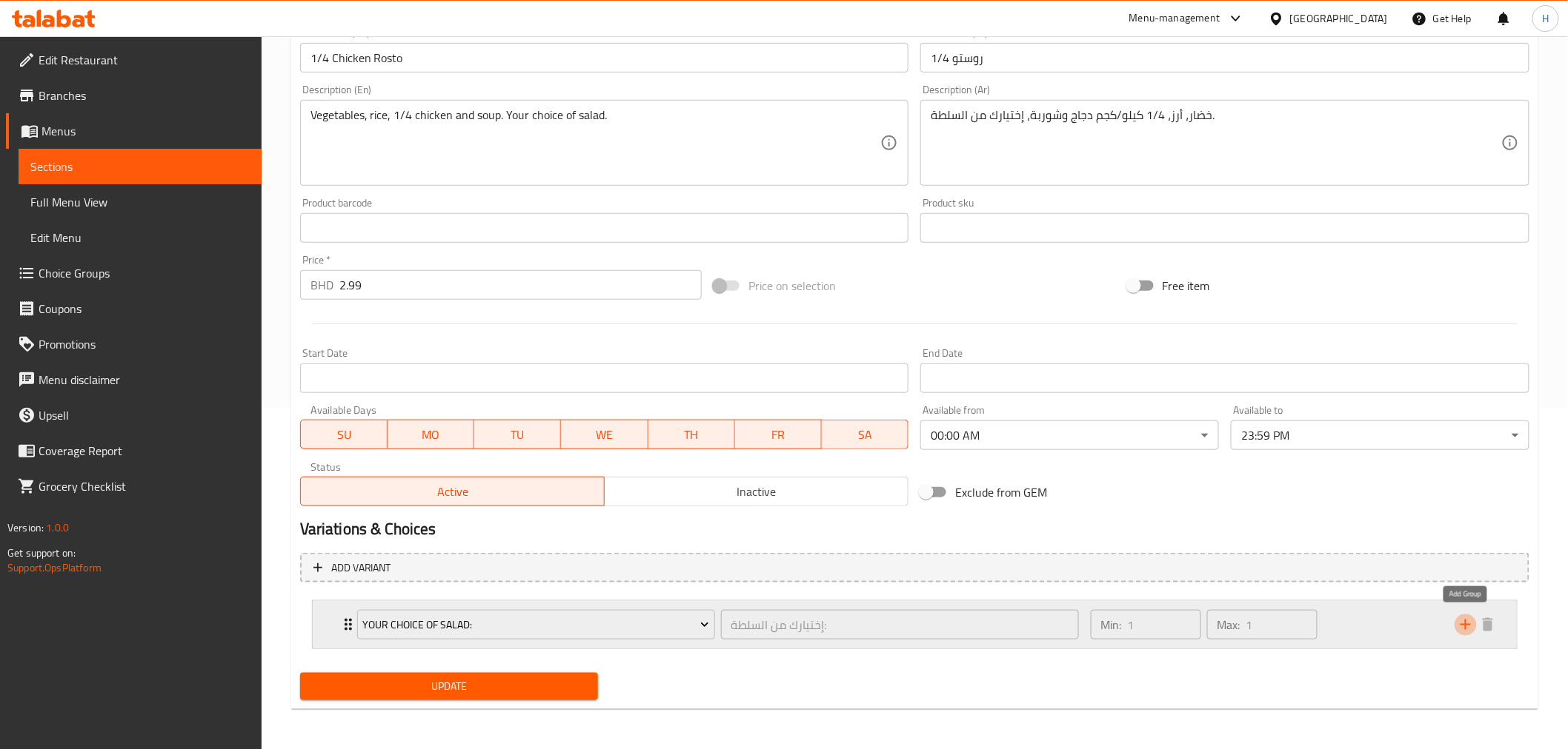
click at [1465, 625] on icon "add" at bounding box center [1465, 626] width 11 height 11
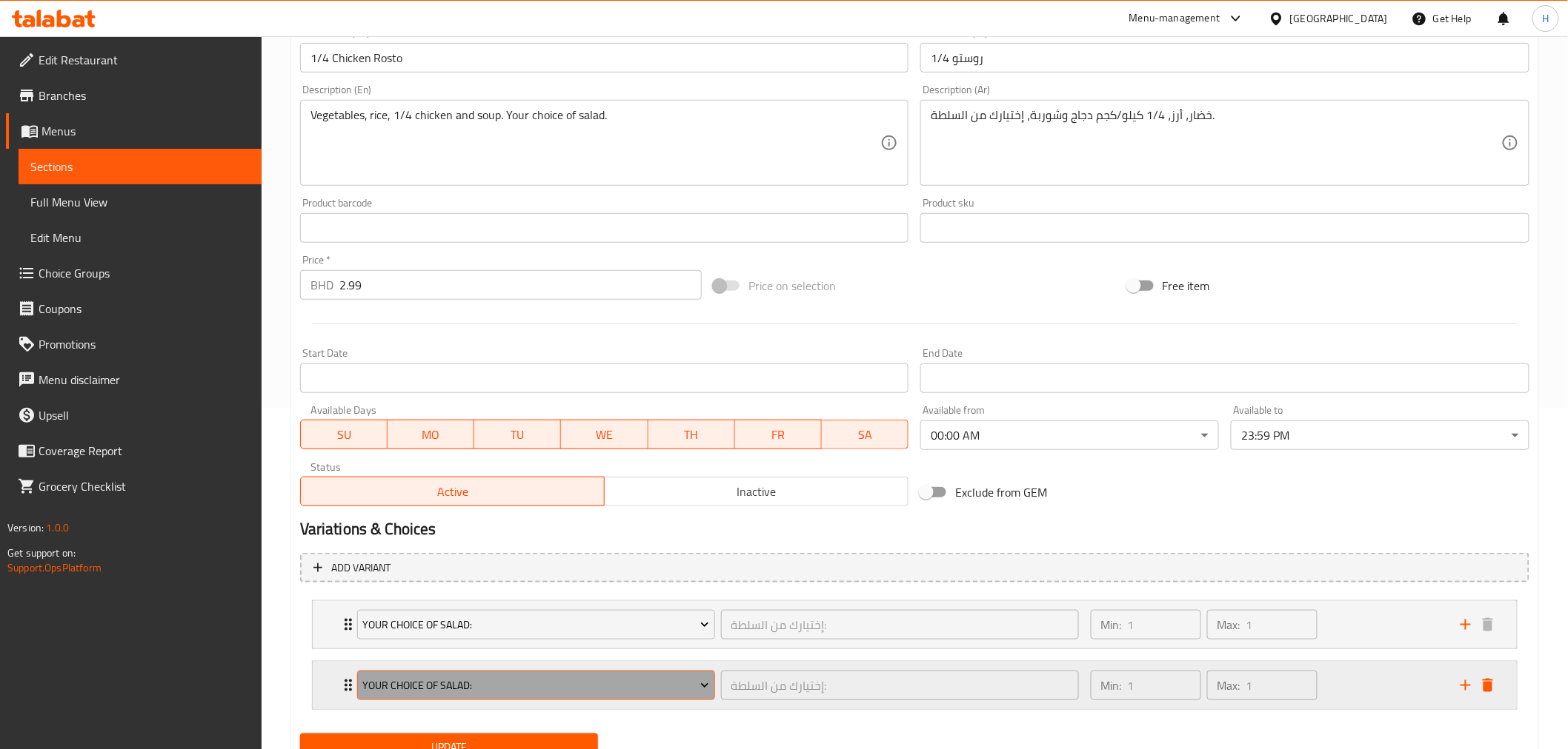
click at [396, 683] on span "Your Choice Of Salad:" at bounding box center [536, 686] width 347 height 19
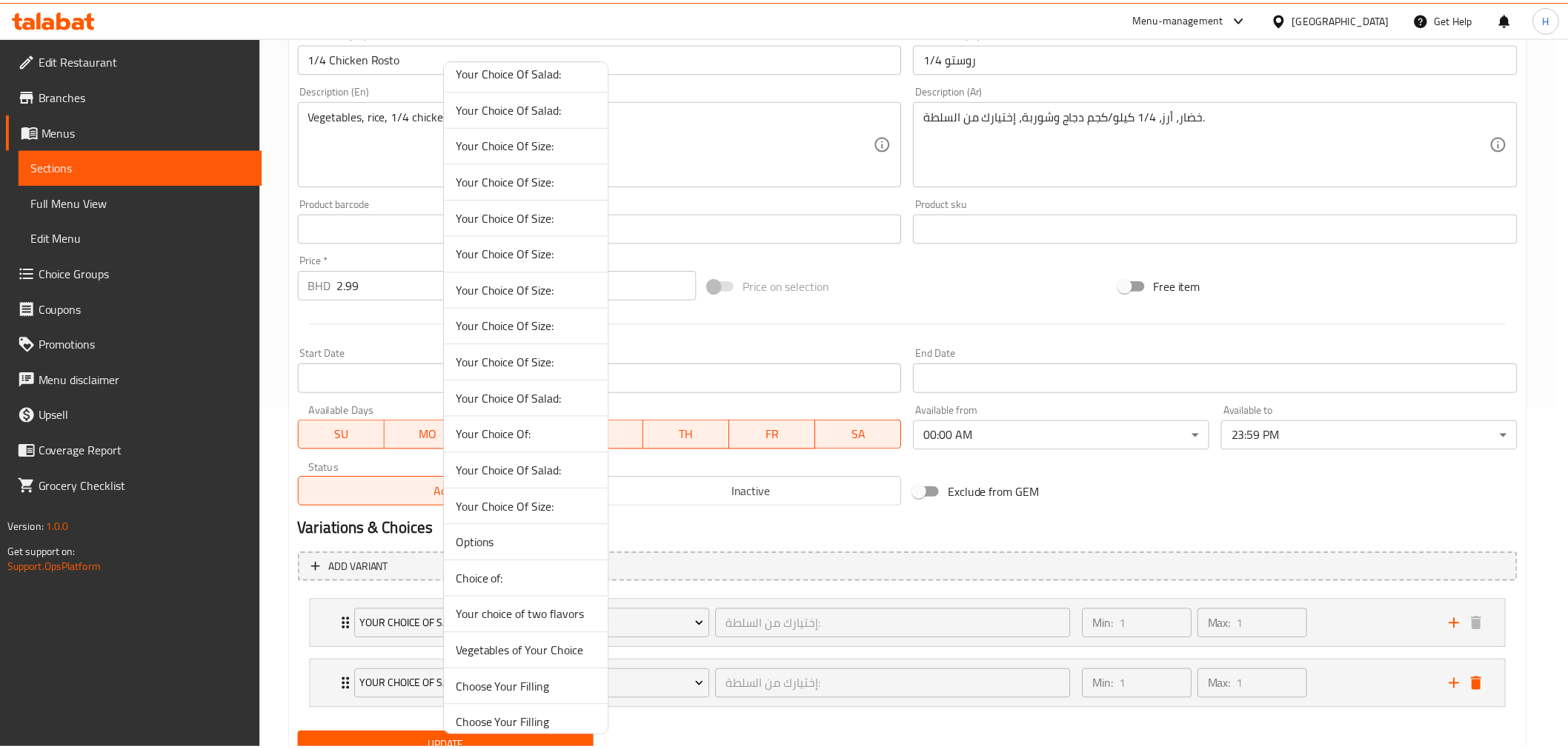
scroll to position [97, 0]
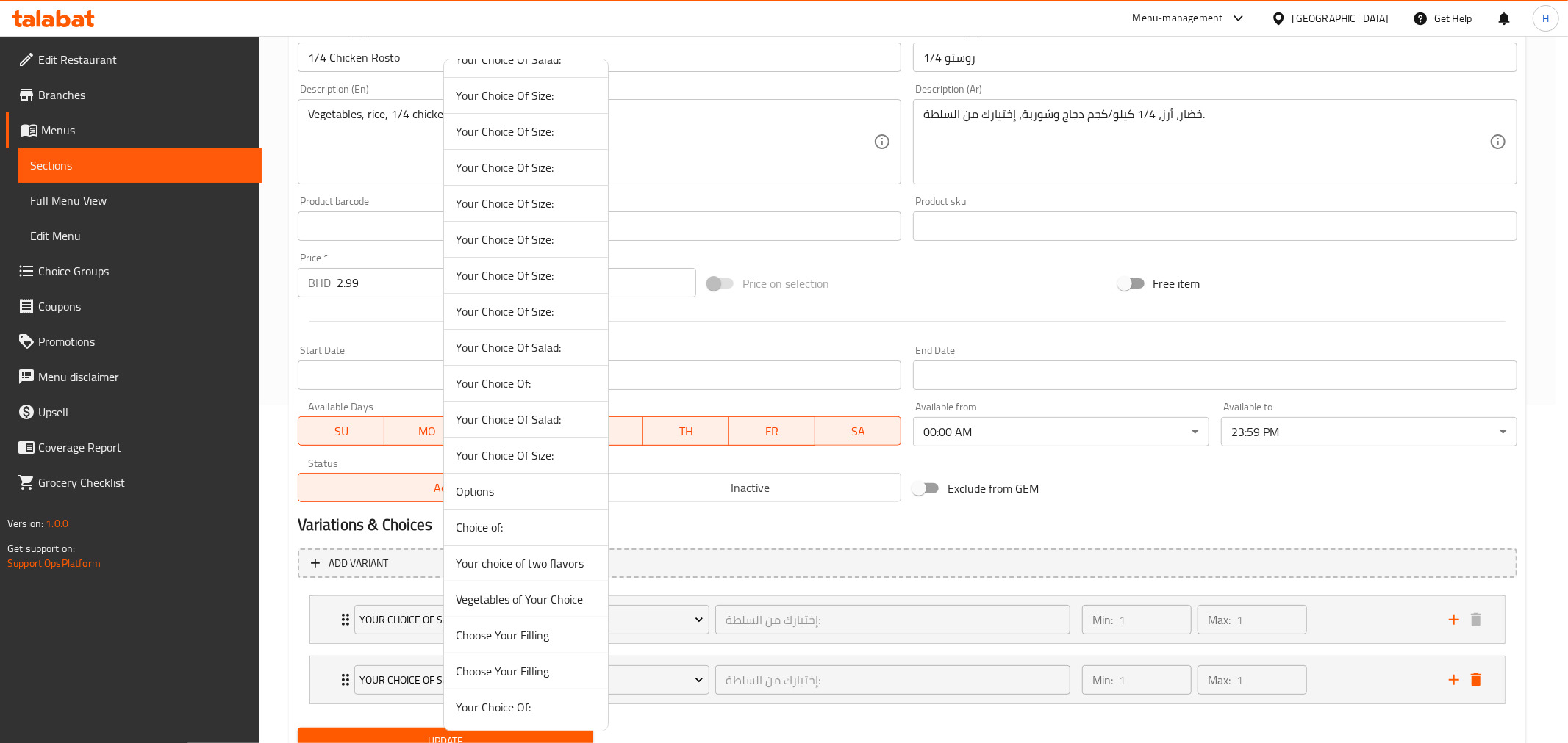
click at [495, 604] on span "Vegetables of Your Choice" at bounding box center [525, 600] width 140 height 18
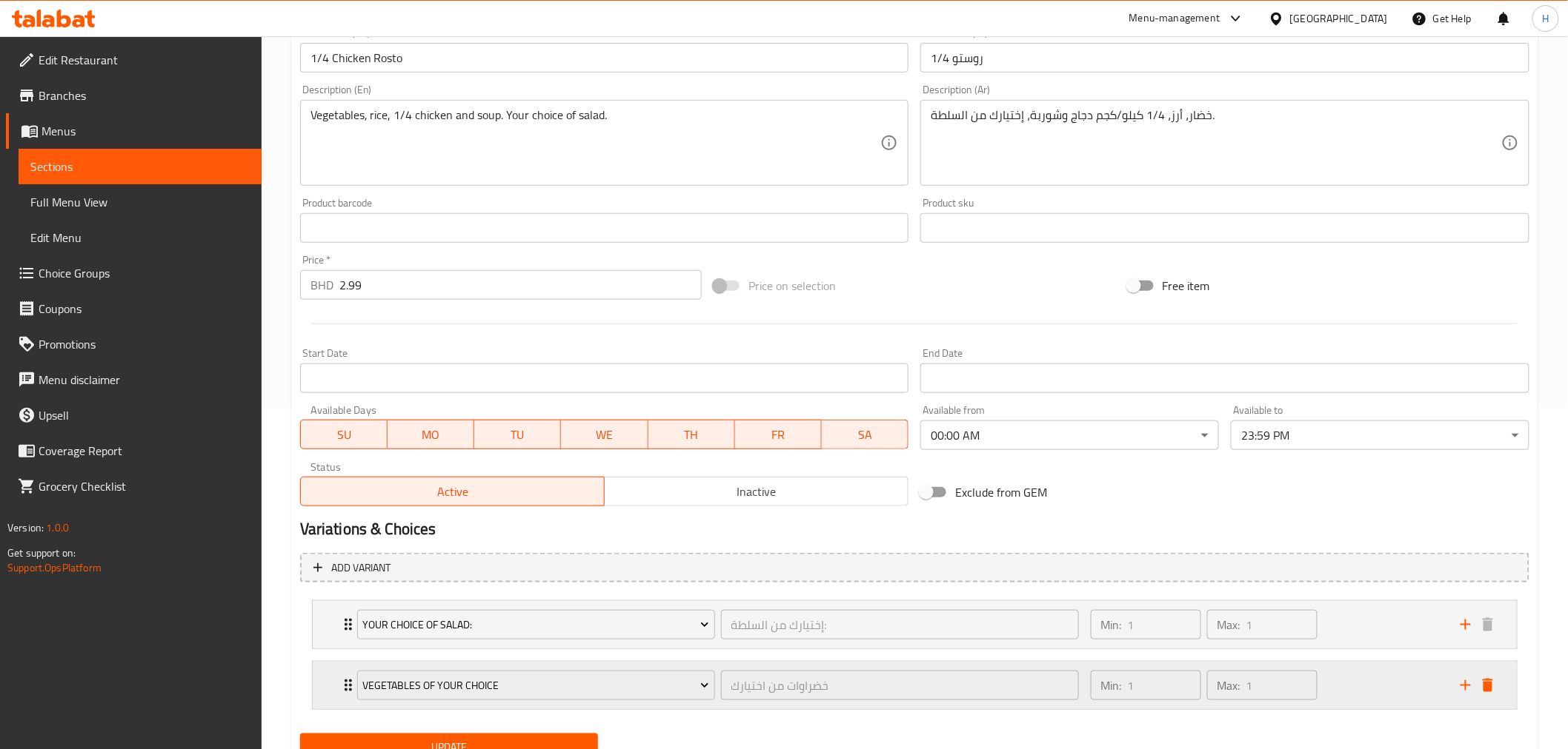
click at [338, 691] on div "Vegetables of Your Choice خضراوات من اختيارك ​ Min: 1 ​ Max: 1 ​" at bounding box center [914, 686] width 1204 height 48
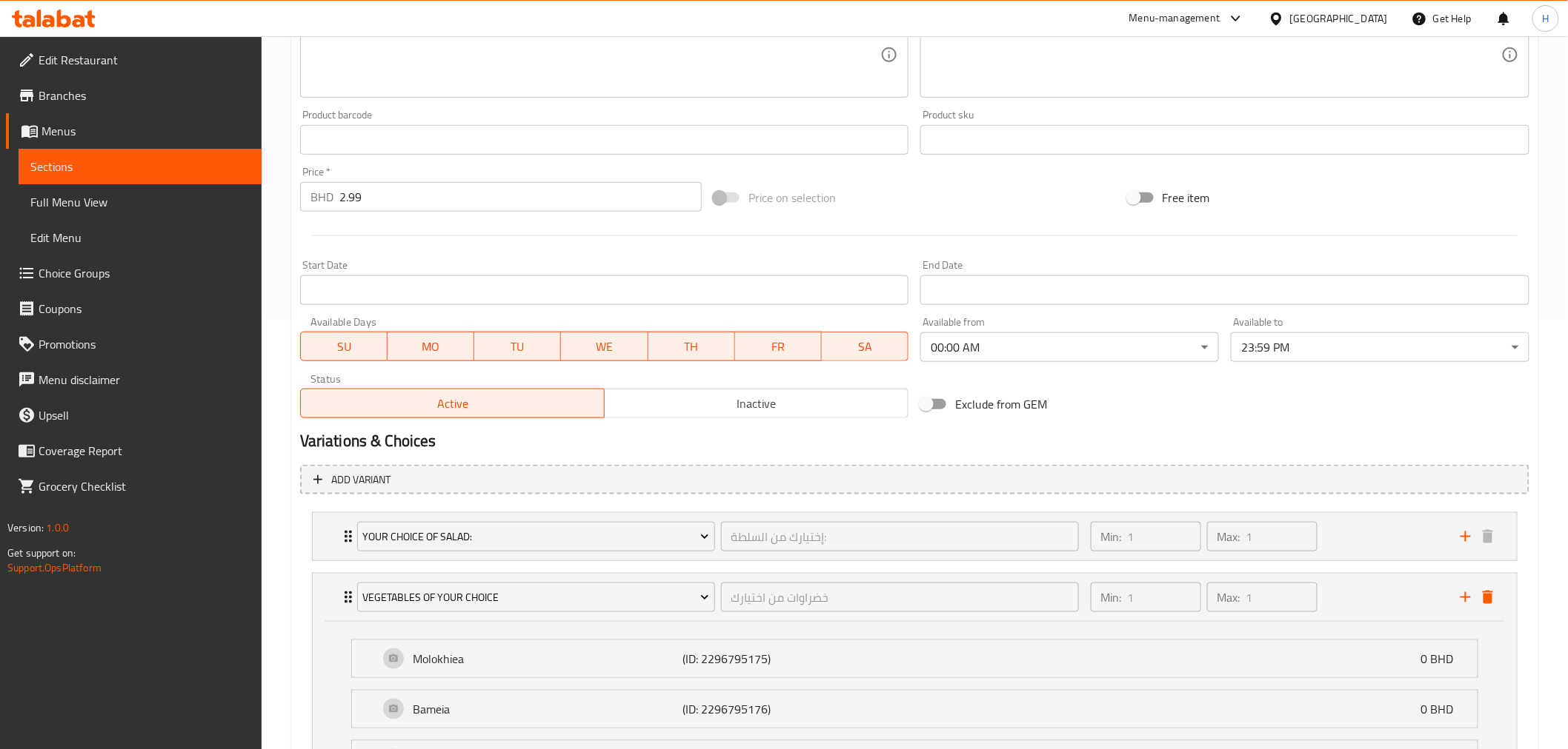
scroll to position [671, 0]
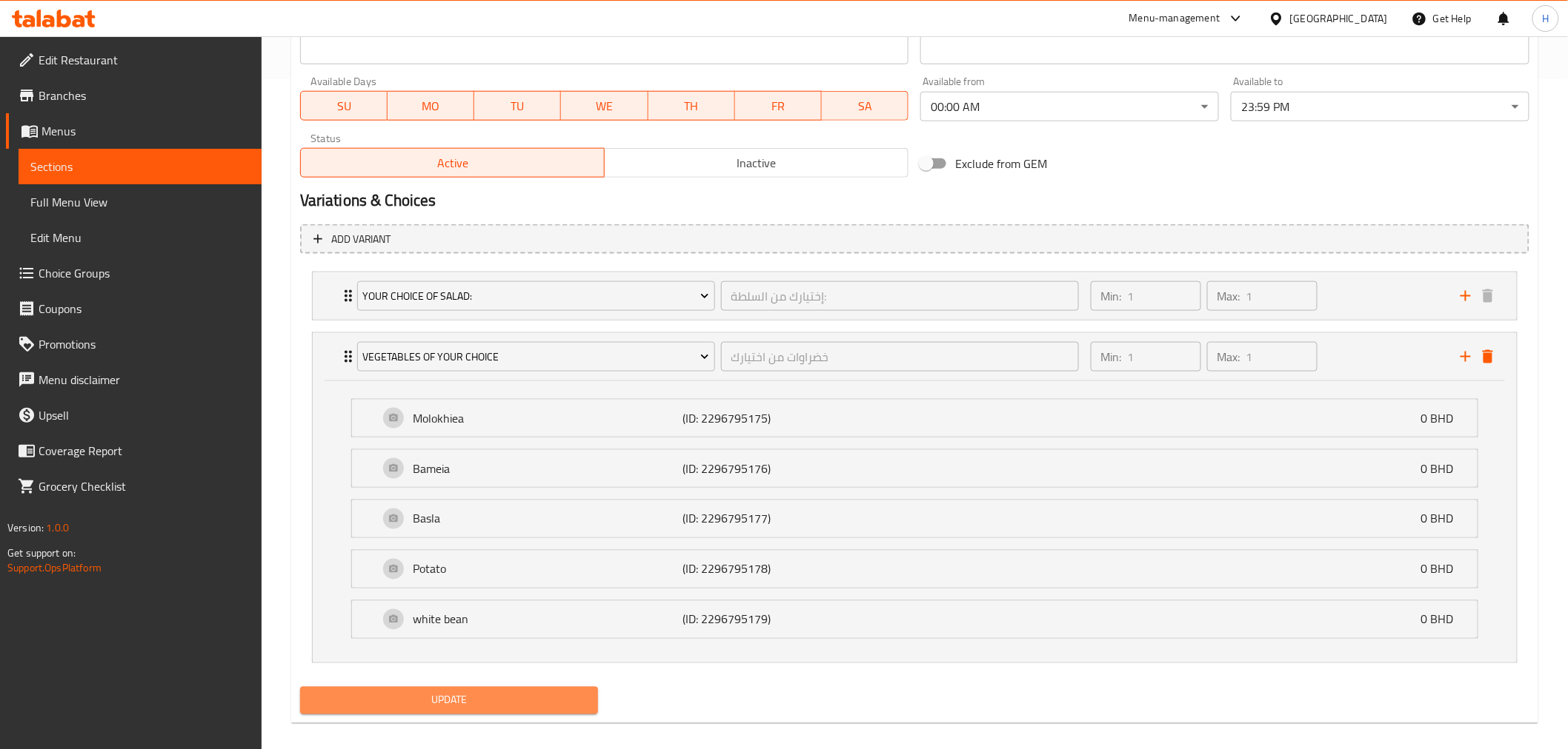
click at [355, 702] on span "Update" at bounding box center [449, 700] width 275 height 19
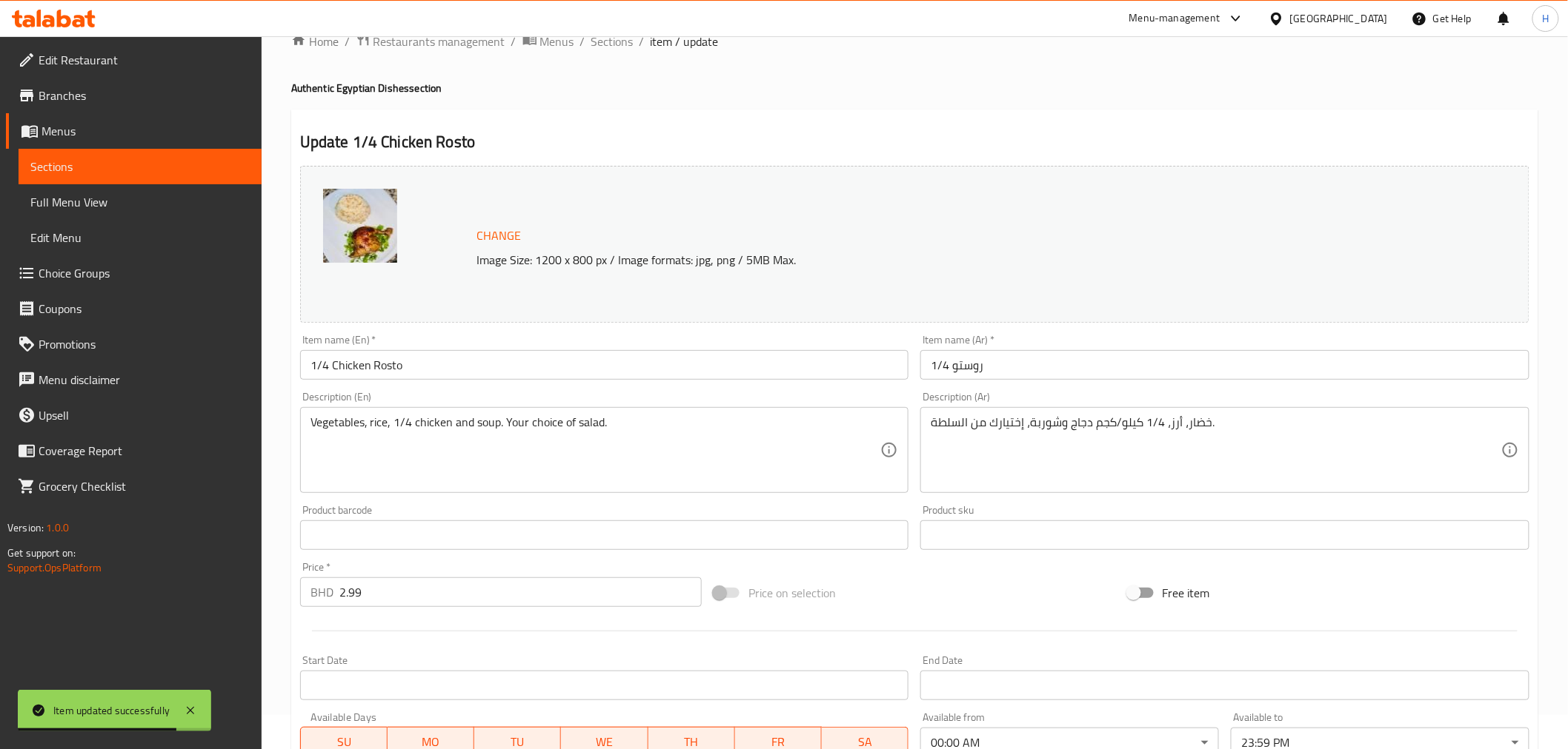
scroll to position [0, 0]
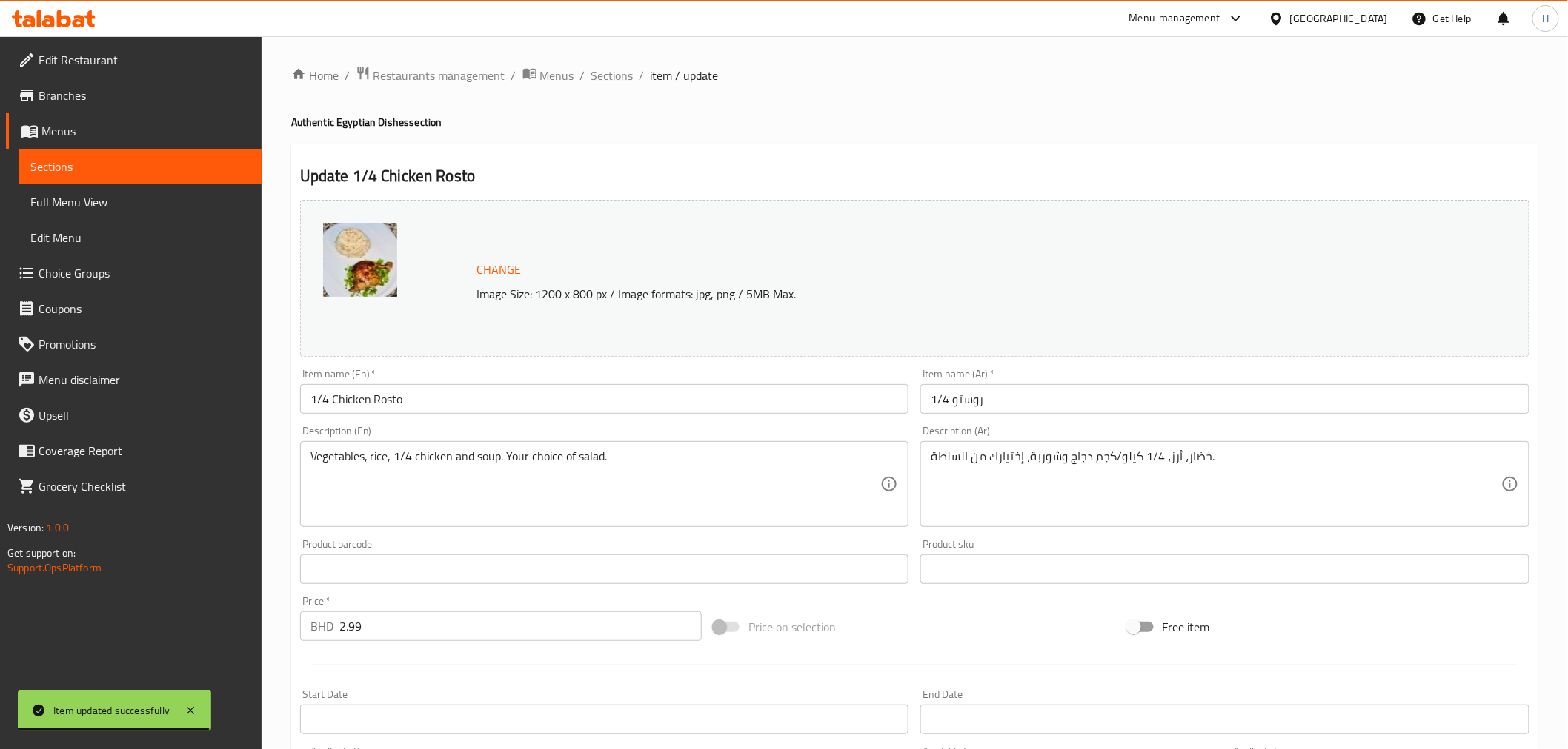
click at [598, 70] on span "Sections" at bounding box center [612, 76] width 42 height 18
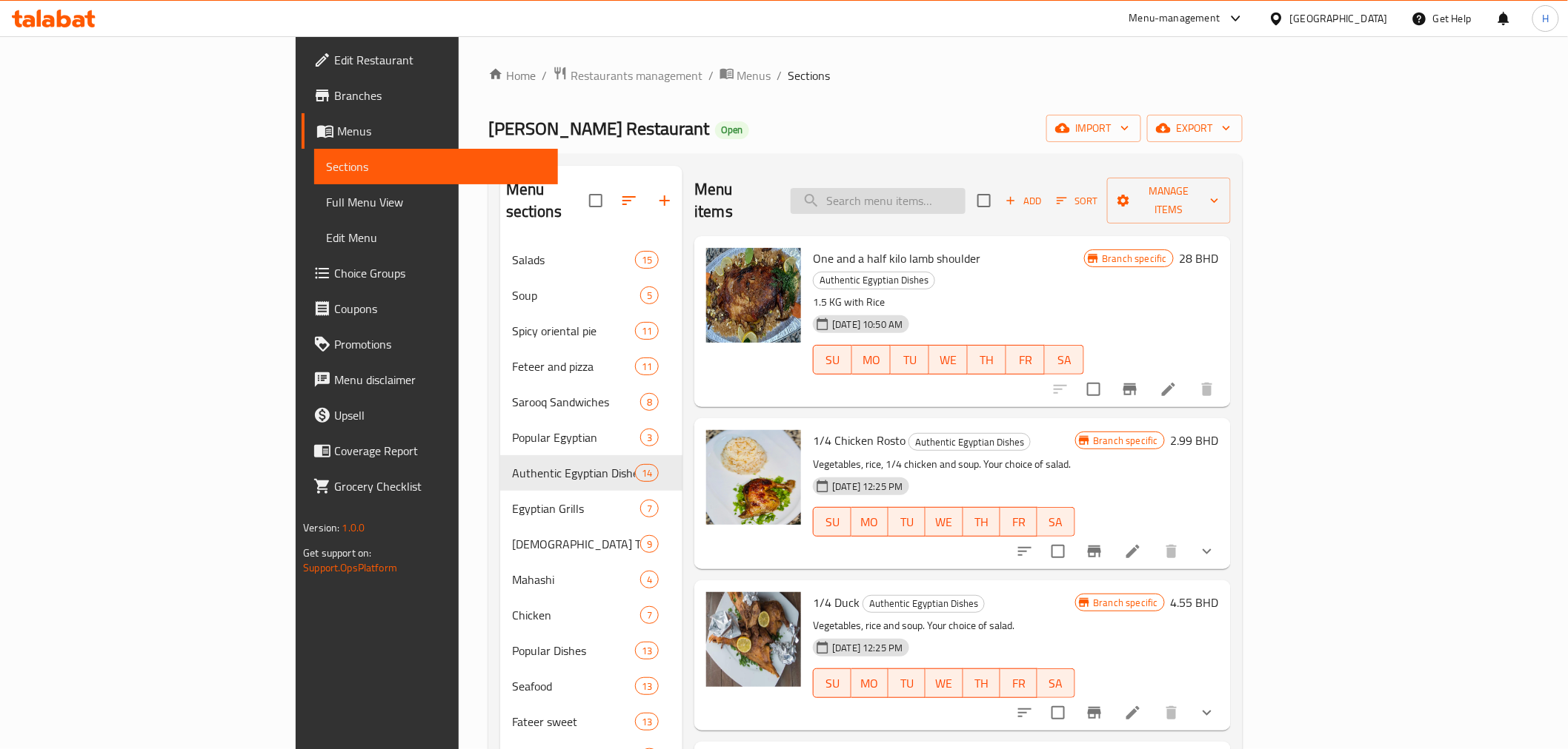
click at [957, 188] on input "search" at bounding box center [878, 201] width 175 height 26
click at [812, 430] on span "1/4 Chicken Rosto" at bounding box center [858, 441] width 93 height 23
click at [961, 200] on input "1/2" at bounding box center [878, 201] width 175 height 26
type input "1/2"
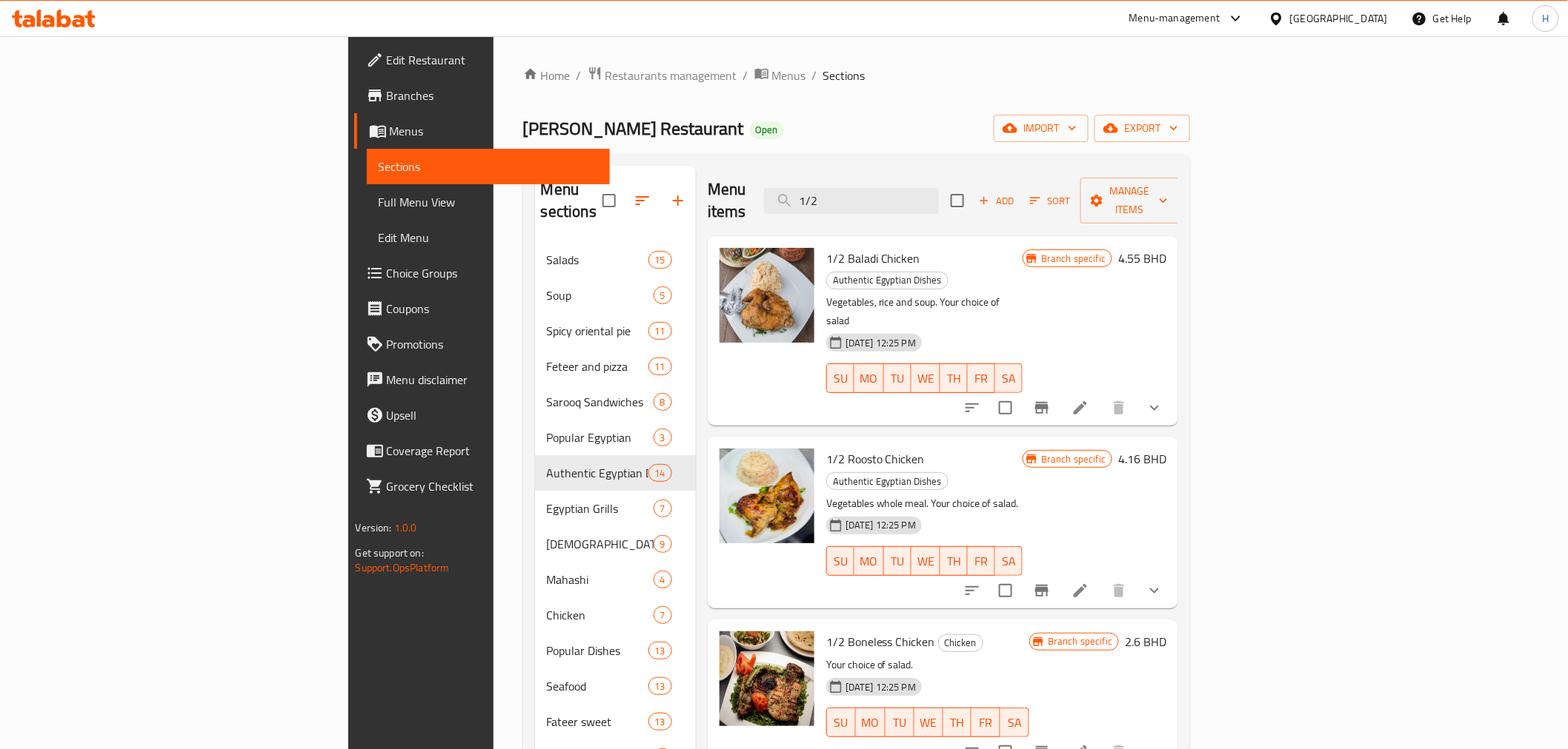
click at [826, 448] on span "1/2 Roosto Chicken" at bounding box center [875, 459] width 98 height 23
drag, startPoint x: 778, startPoint y: 401, endPoint x: 804, endPoint y: 401, distance: 26.0
click at [826, 448] on span "1/2 Roosto Chicken" at bounding box center [875, 459] width 98 height 23
copy span "Roosto Chicken"
click at [939, 191] on input "1/2" at bounding box center [851, 201] width 175 height 26
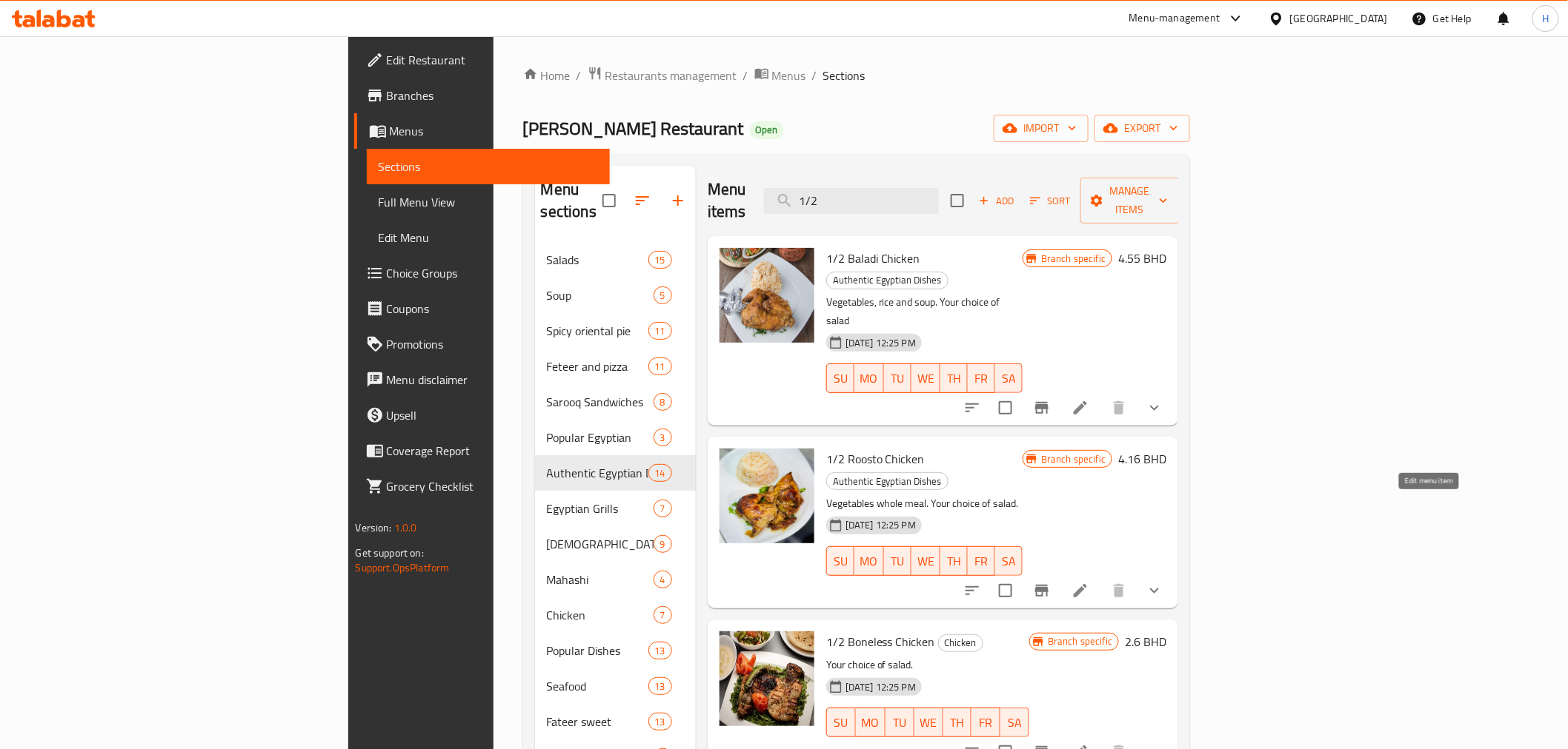
click at [1089, 582] on icon at bounding box center [1080, 591] width 18 height 18
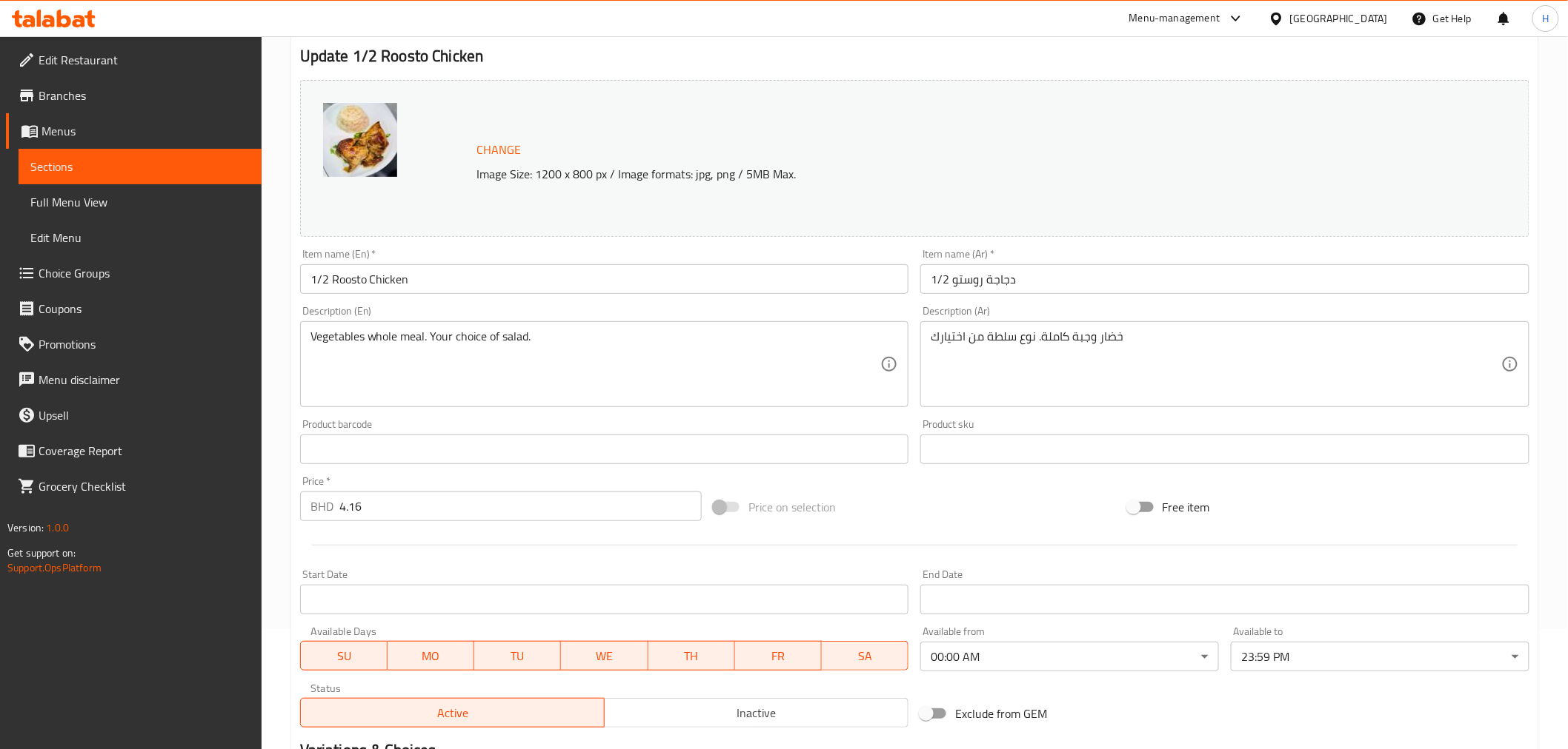
scroll to position [342, 0]
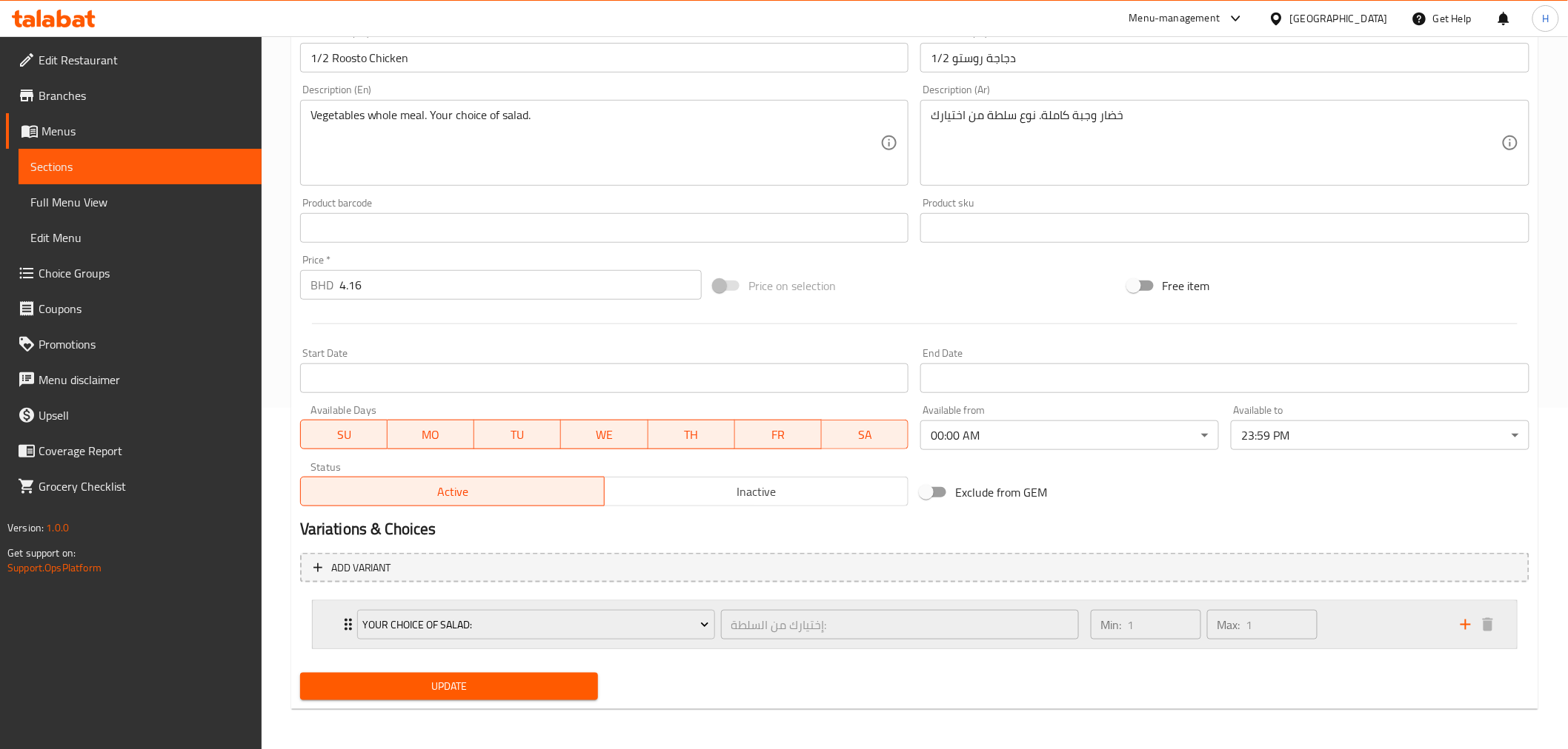
click at [1463, 623] on icon "add" at bounding box center [1465, 626] width 18 height 18
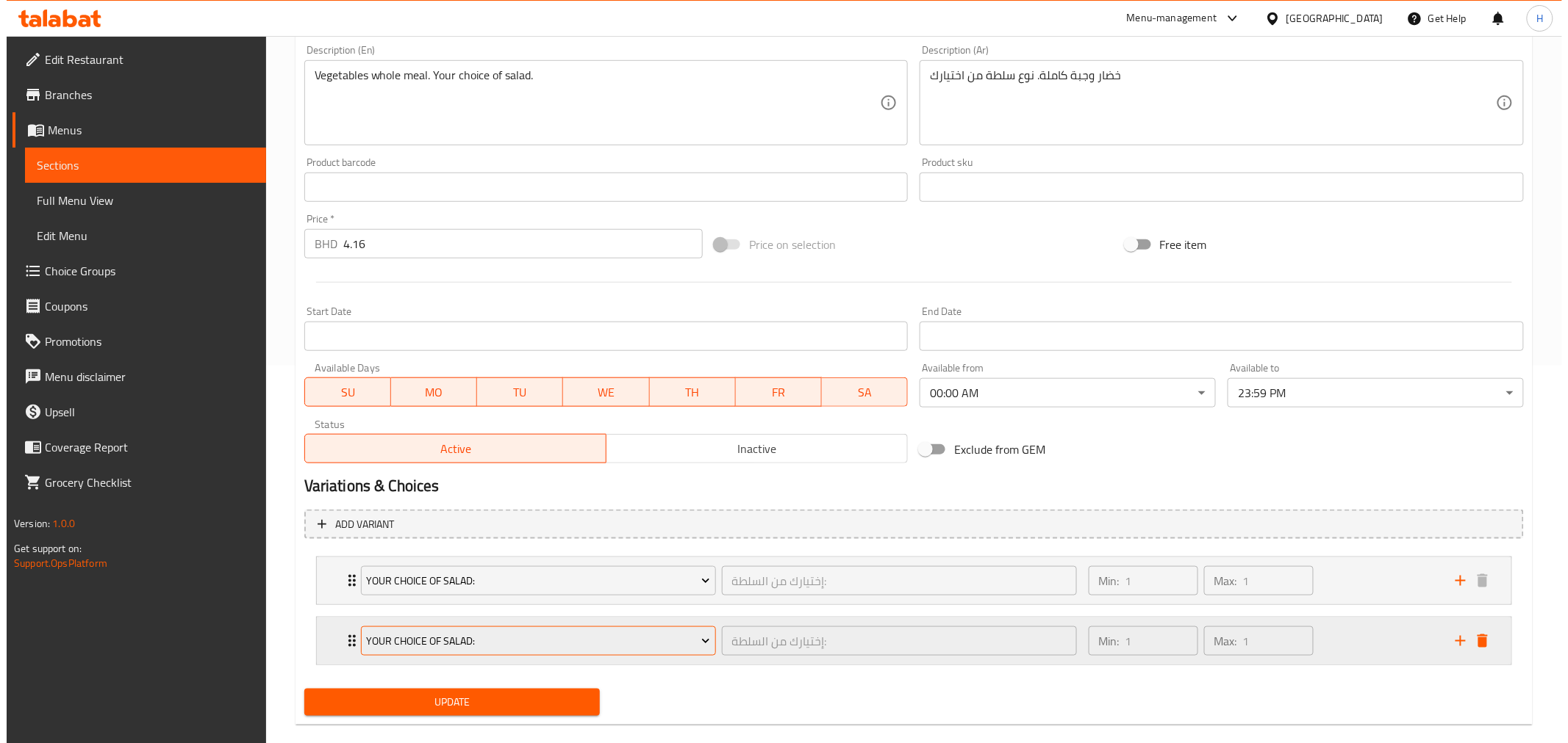
scroll to position [399, 0]
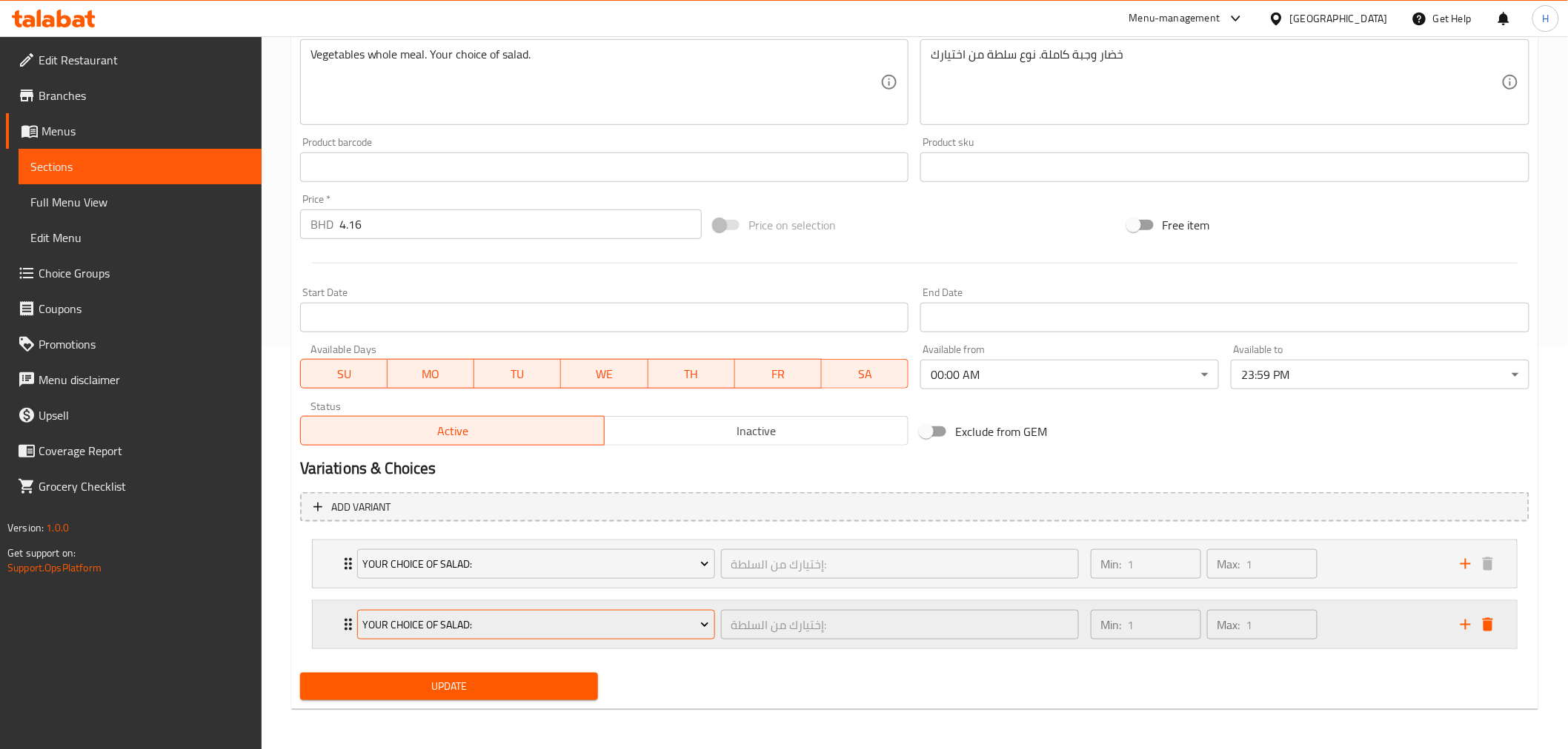
click at [493, 634] on button "Your Choice Of Salad:" at bounding box center [536, 625] width 358 height 30
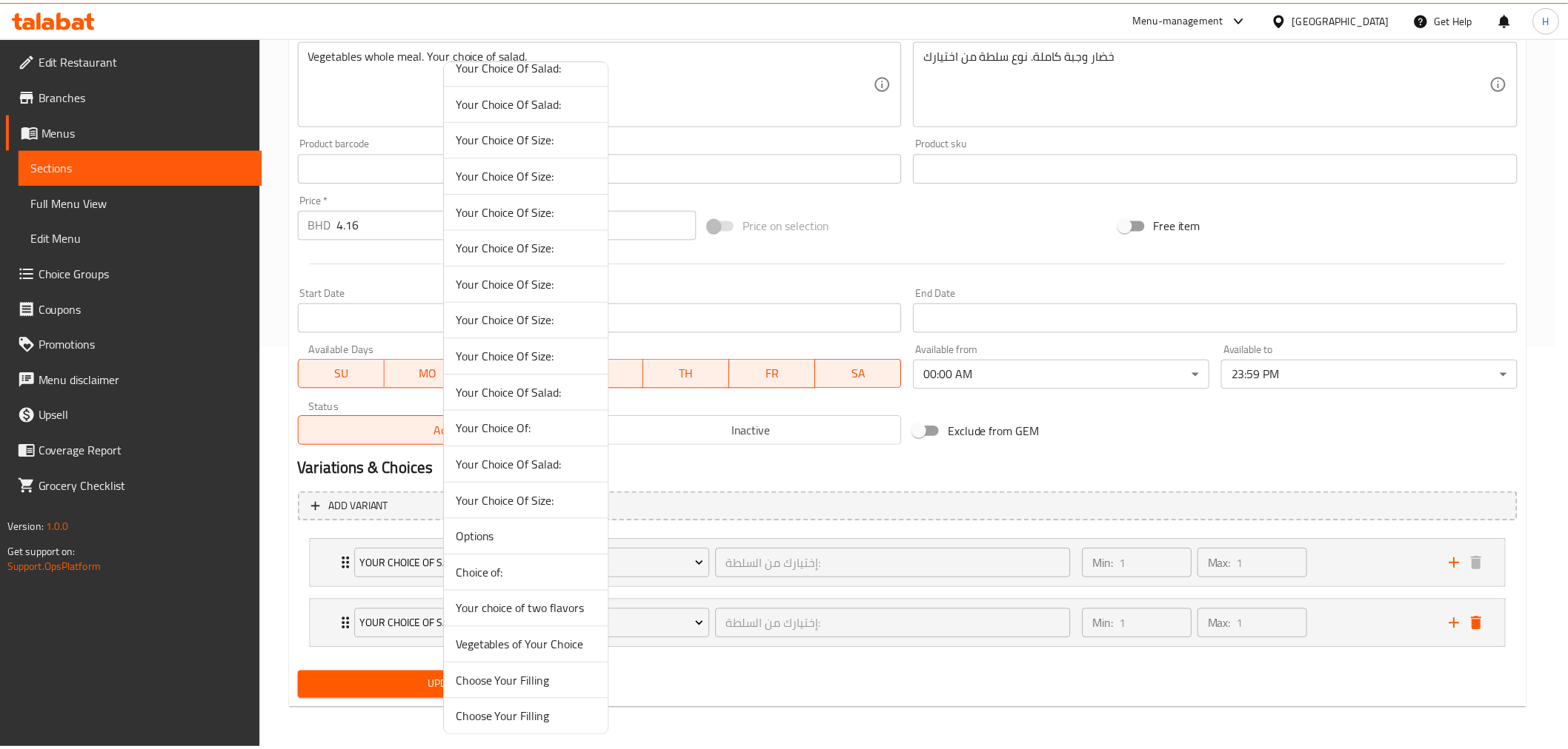
scroll to position [97, 0]
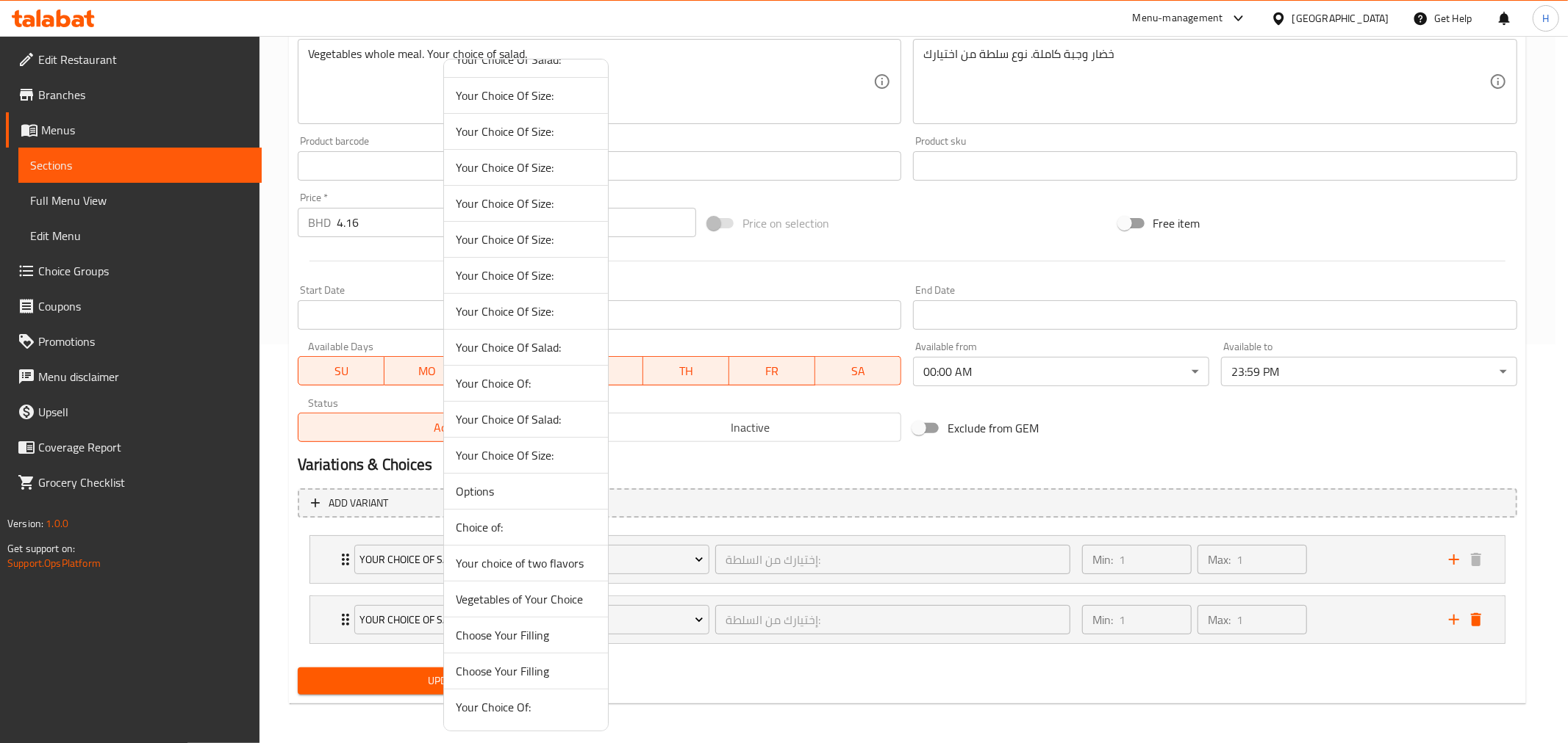
click at [483, 604] on span "Vegetables of Your Choice" at bounding box center [525, 600] width 140 height 18
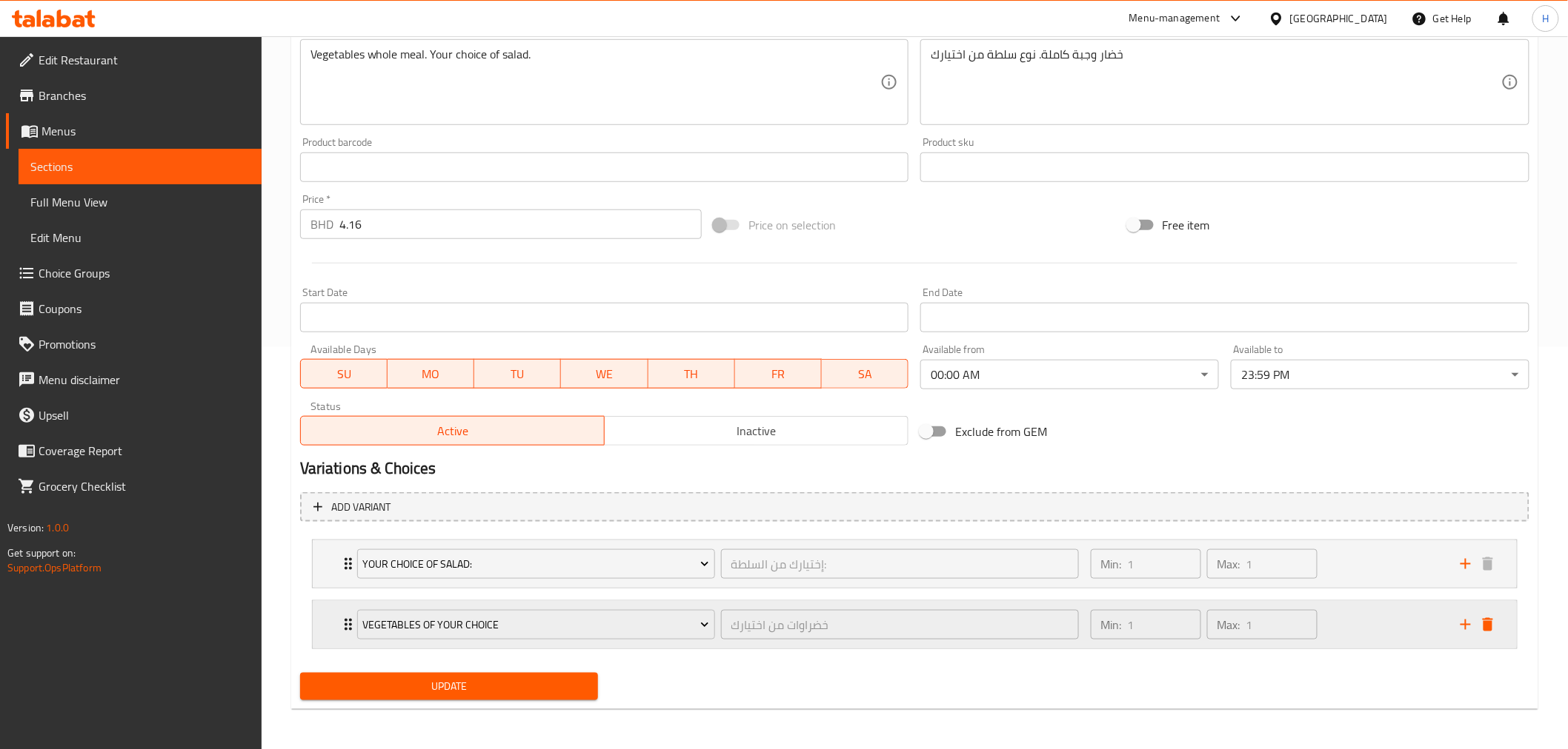
click at [342, 626] on icon "Expand" at bounding box center [348, 626] width 18 height 18
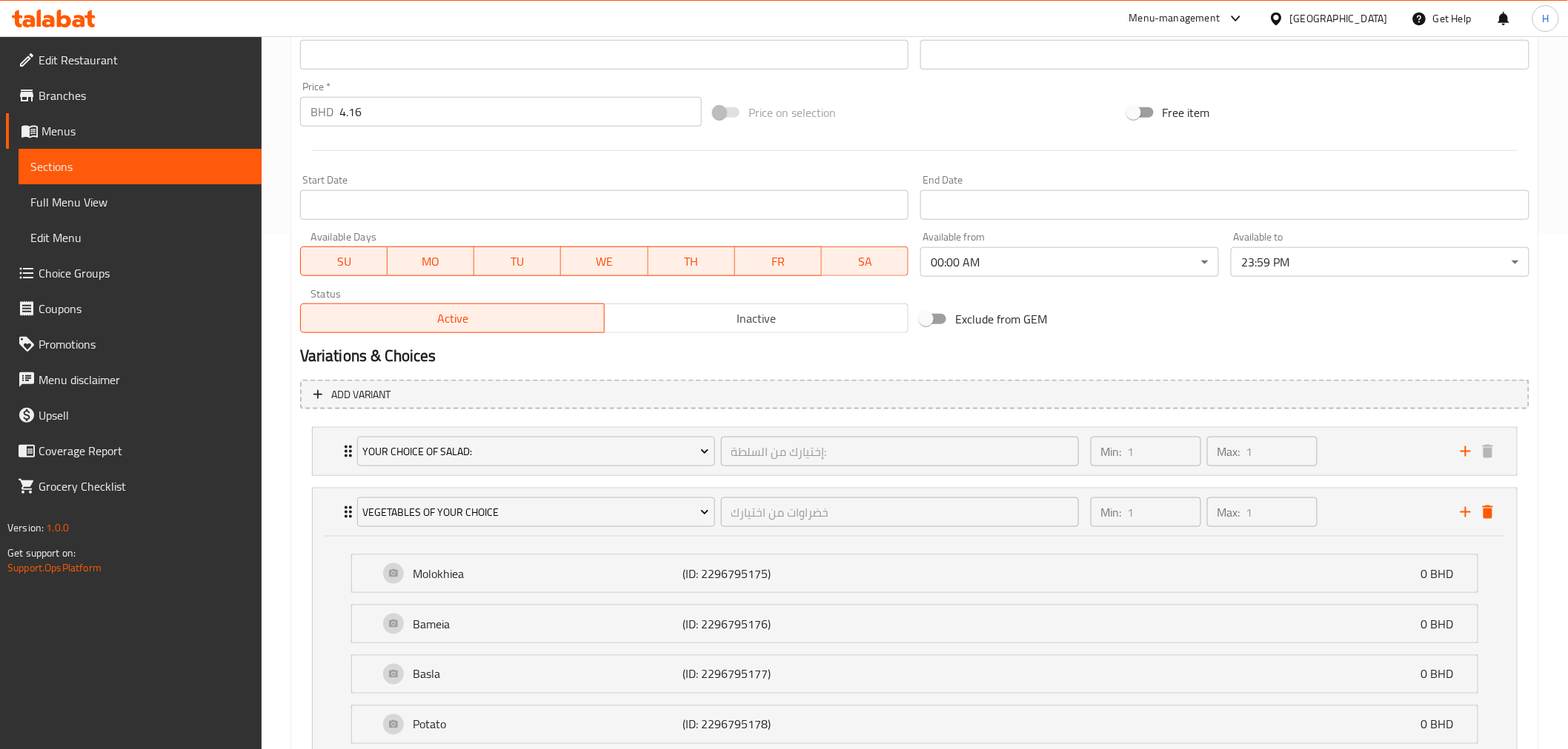
scroll to position [685, 0]
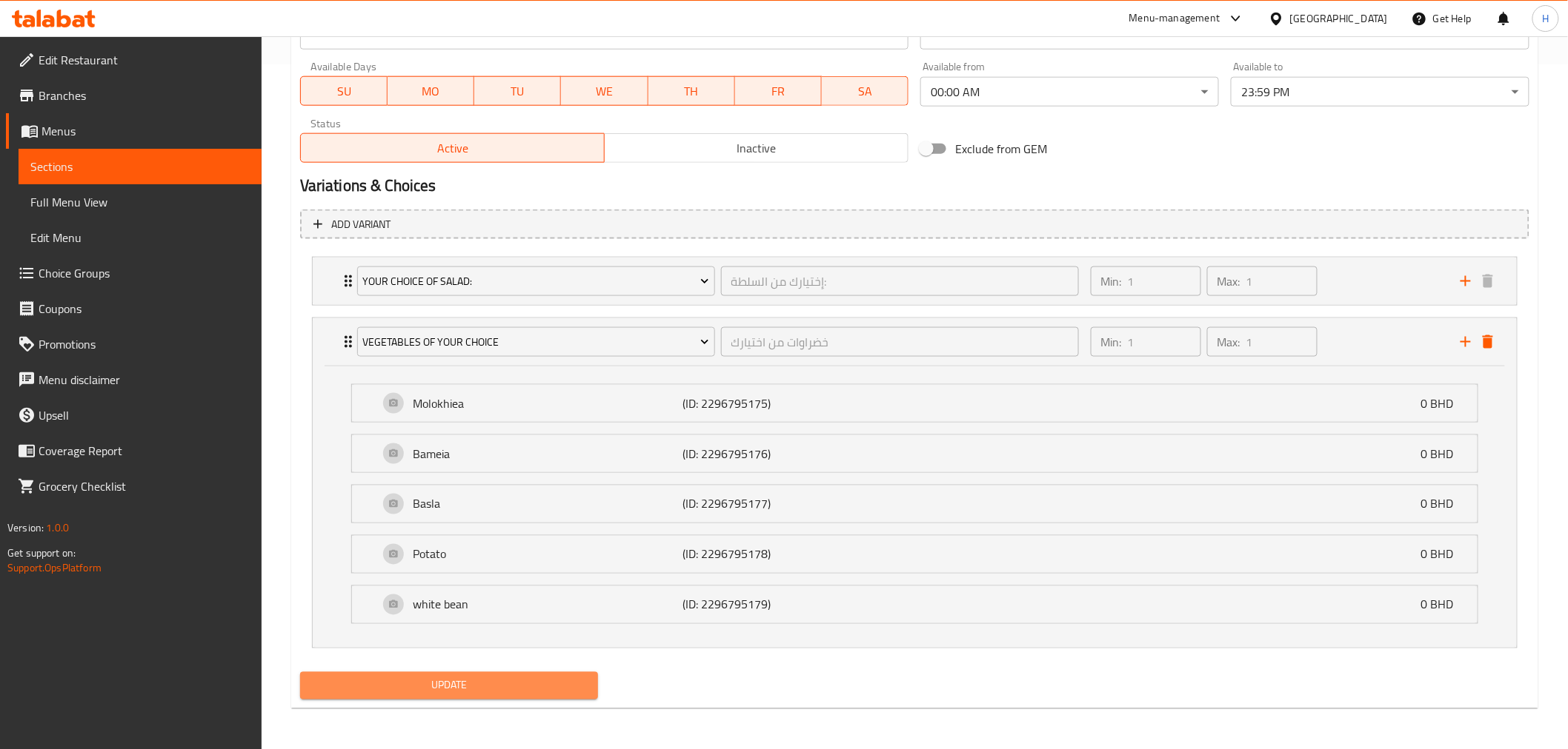
click at [398, 691] on span "Update" at bounding box center [449, 686] width 275 height 19
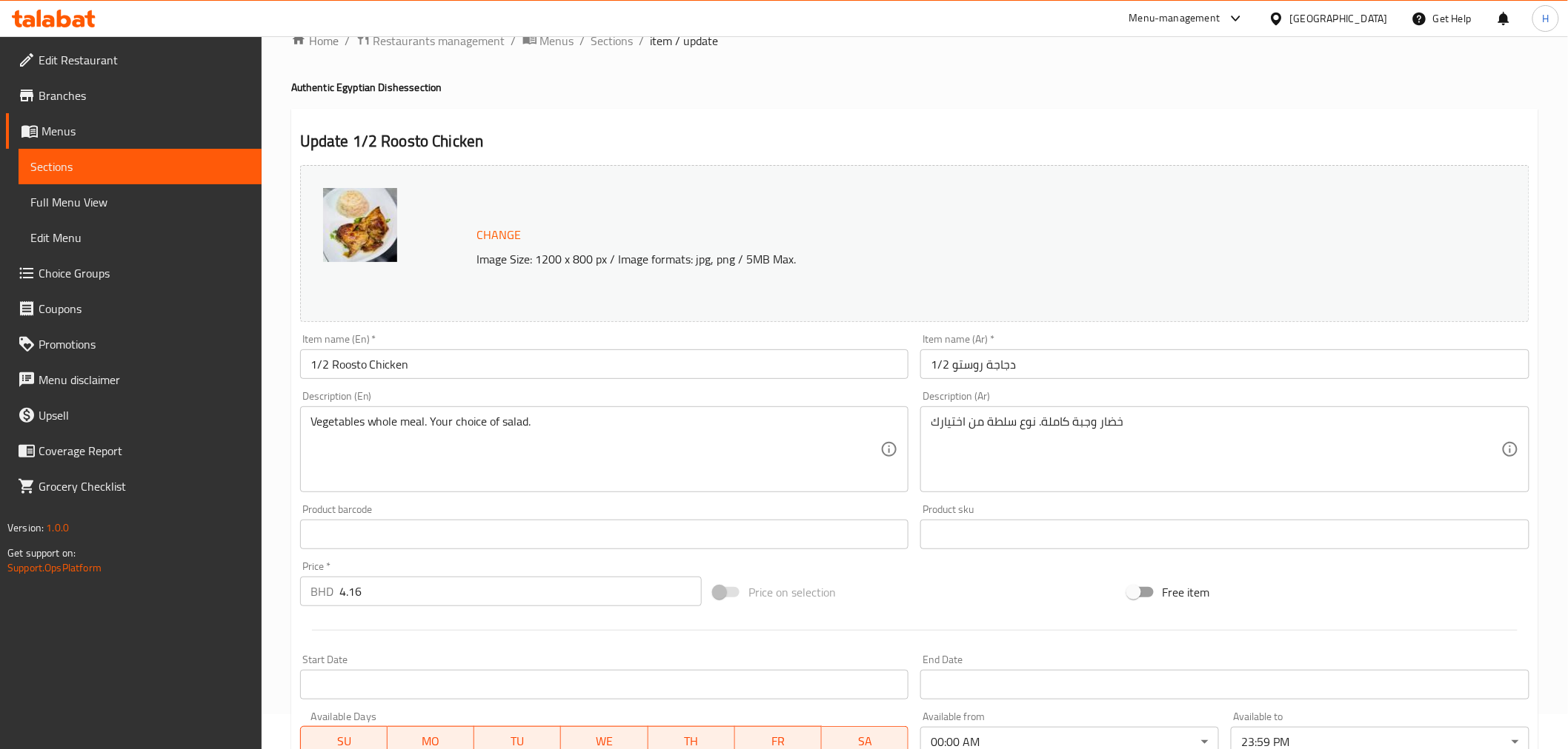
scroll to position [0, 0]
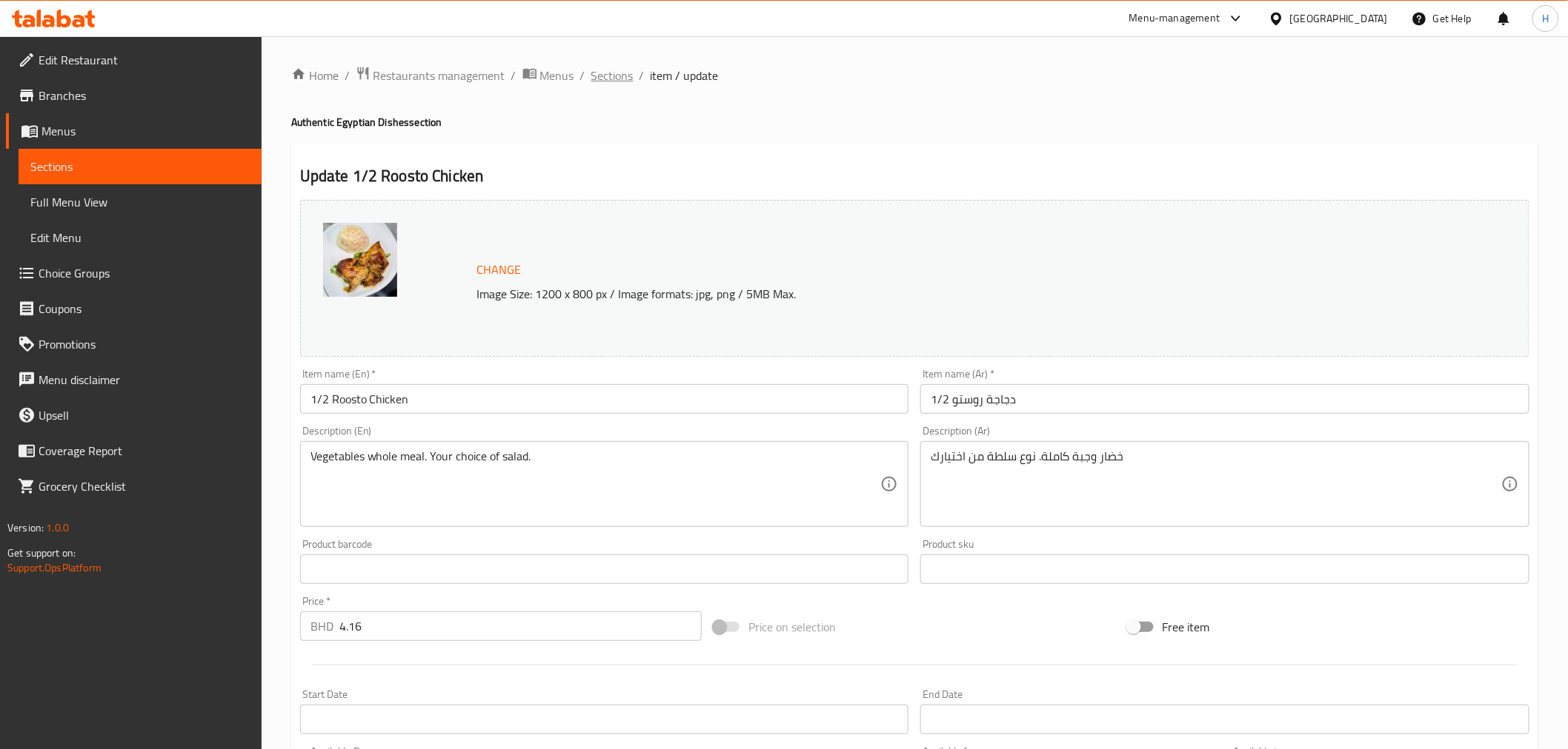
click at [625, 69] on span "Sections" at bounding box center [612, 76] width 42 height 18
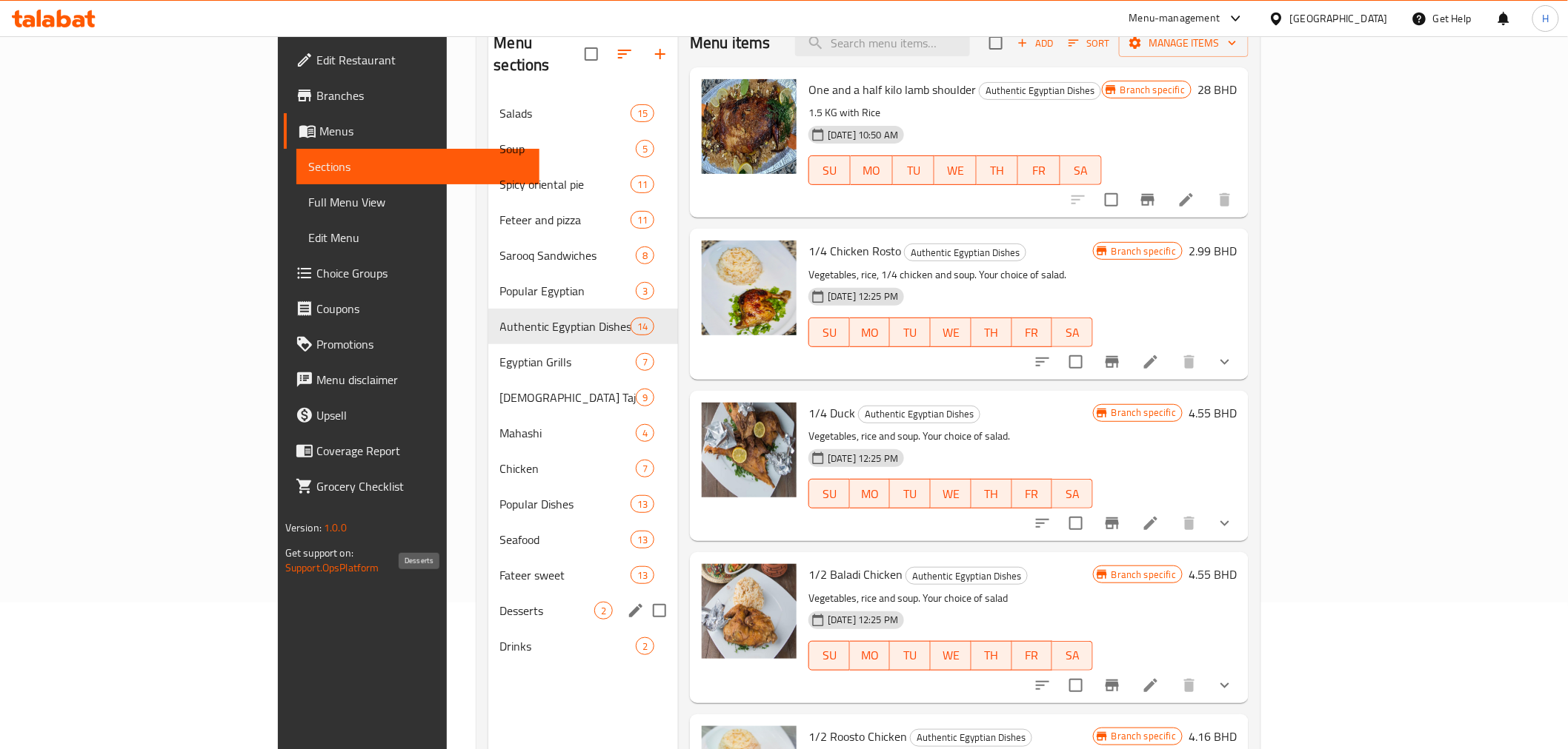
scroll to position [207, 0]
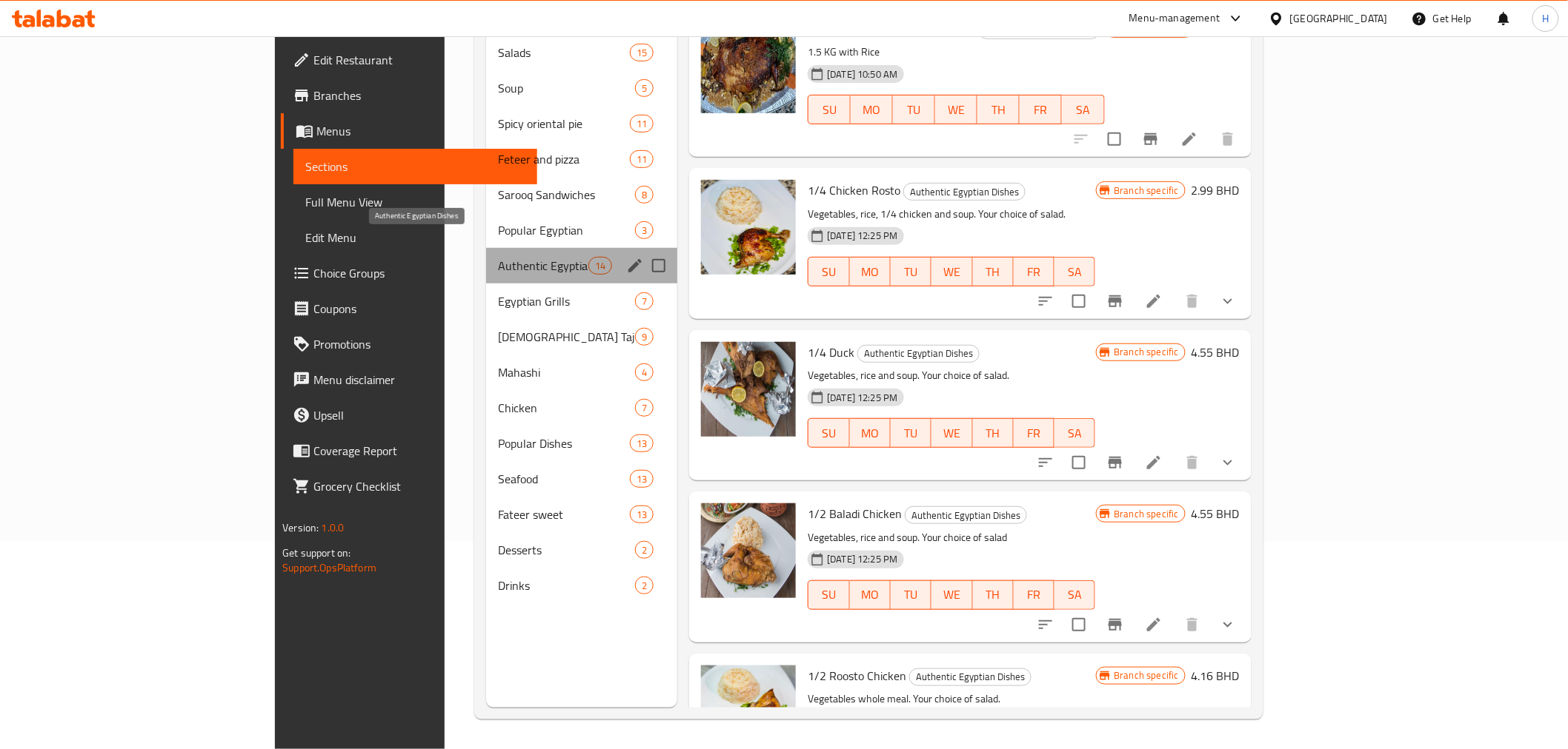
click at [498, 257] on span "Authentic Egyptian Dishes" at bounding box center [543, 266] width 90 height 18
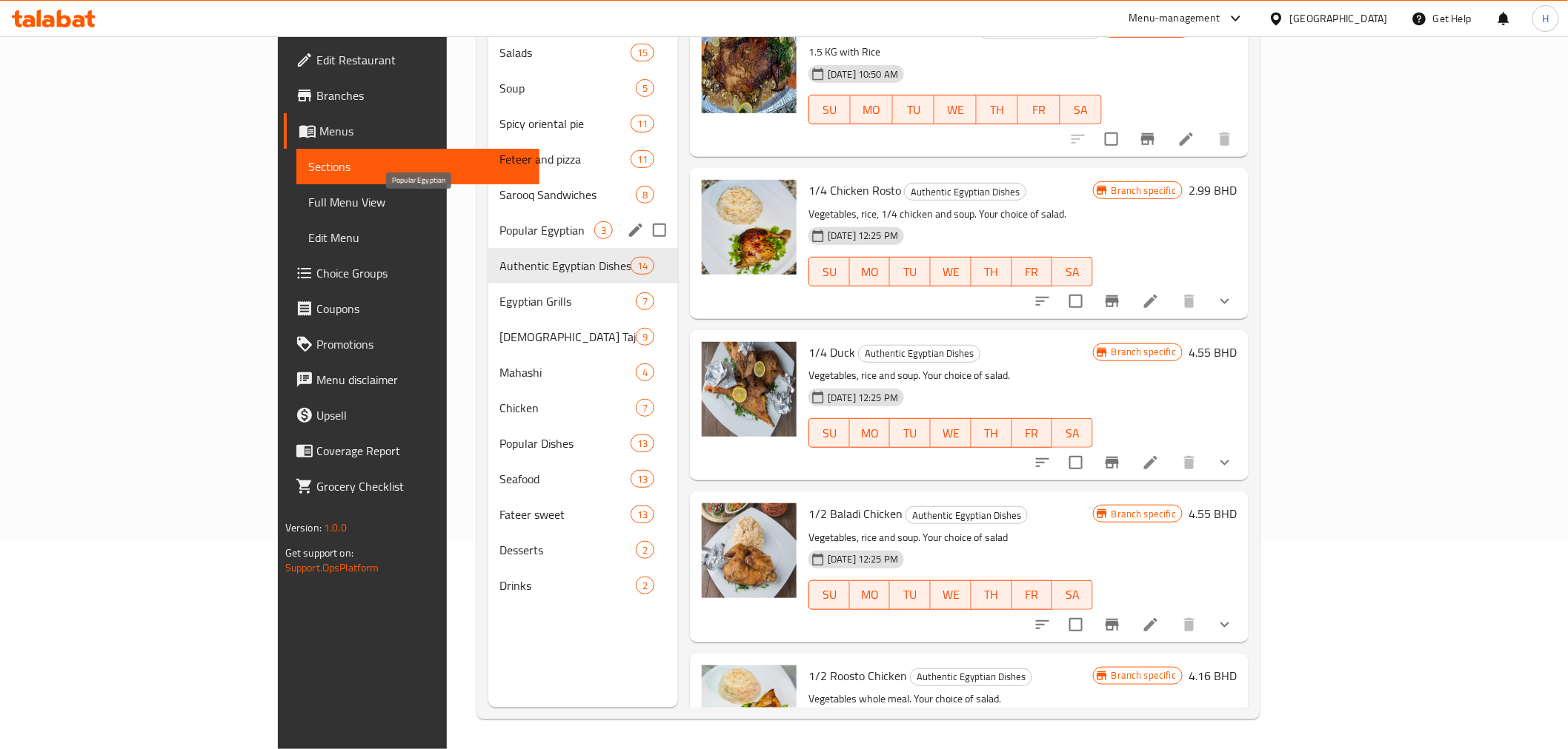
click at [500, 222] on span "Popular Egyptian" at bounding box center [547, 231] width 95 height 18
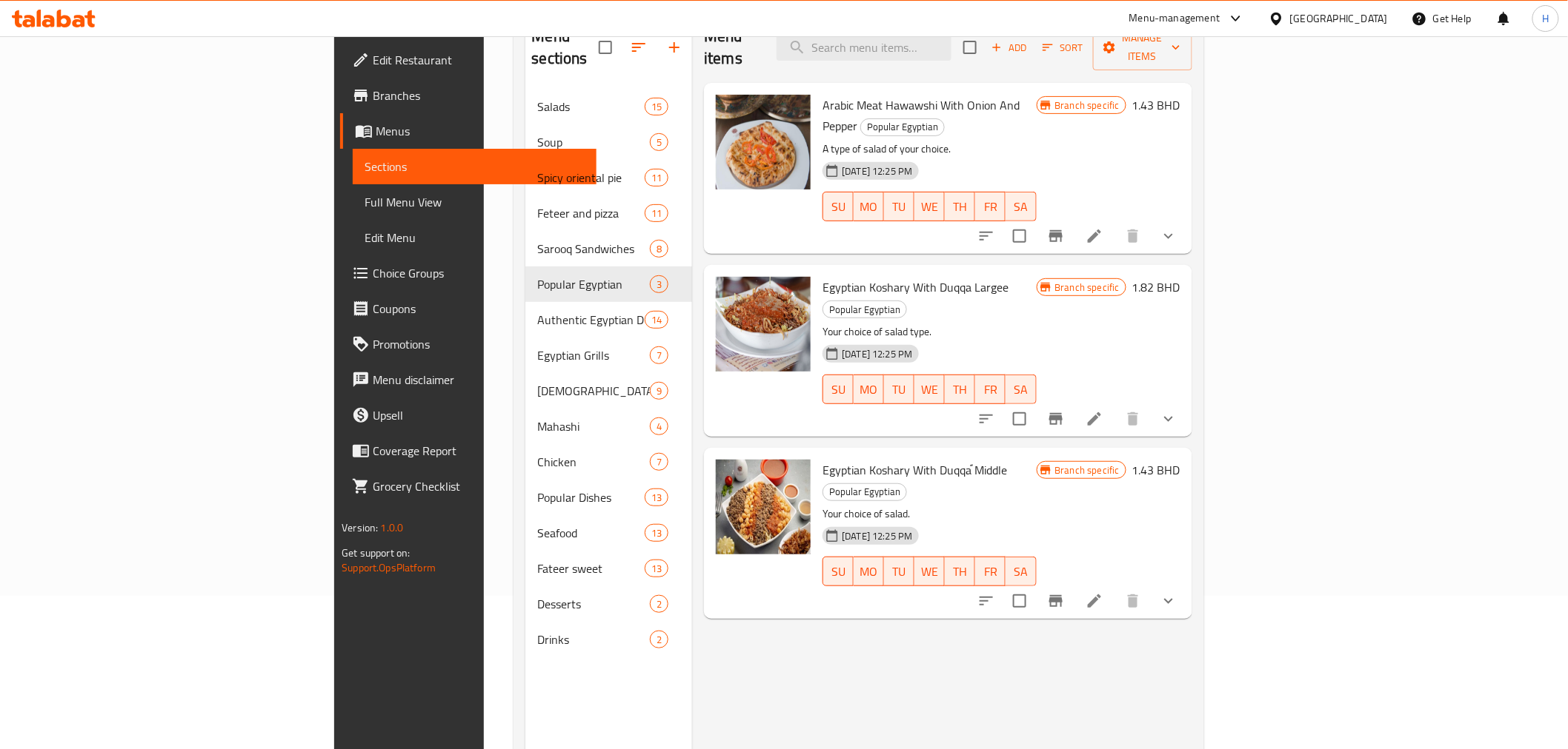
scroll to position [124, 0]
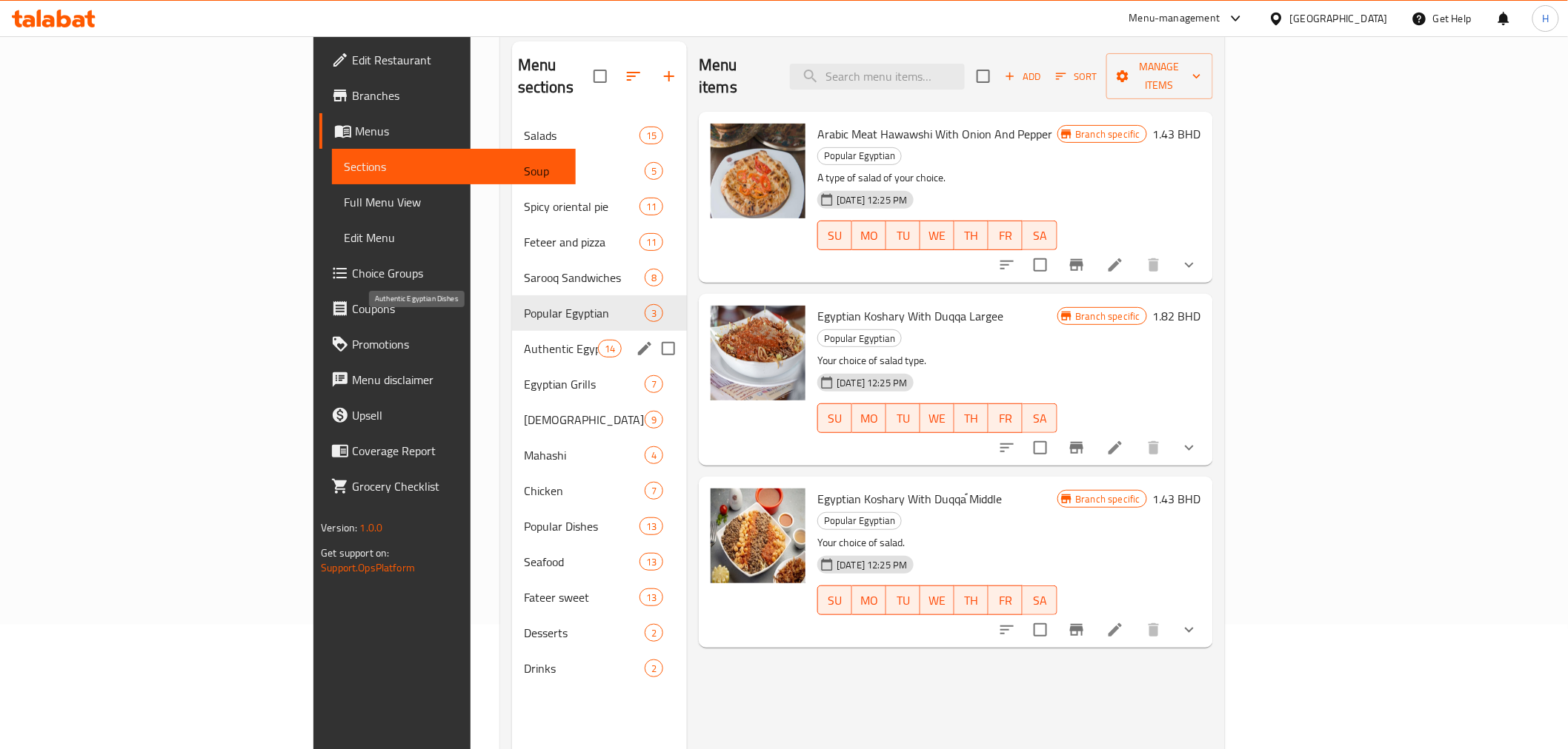
click at [524, 340] on span "Authentic Egyptian Dishes" at bounding box center [561, 349] width 74 height 18
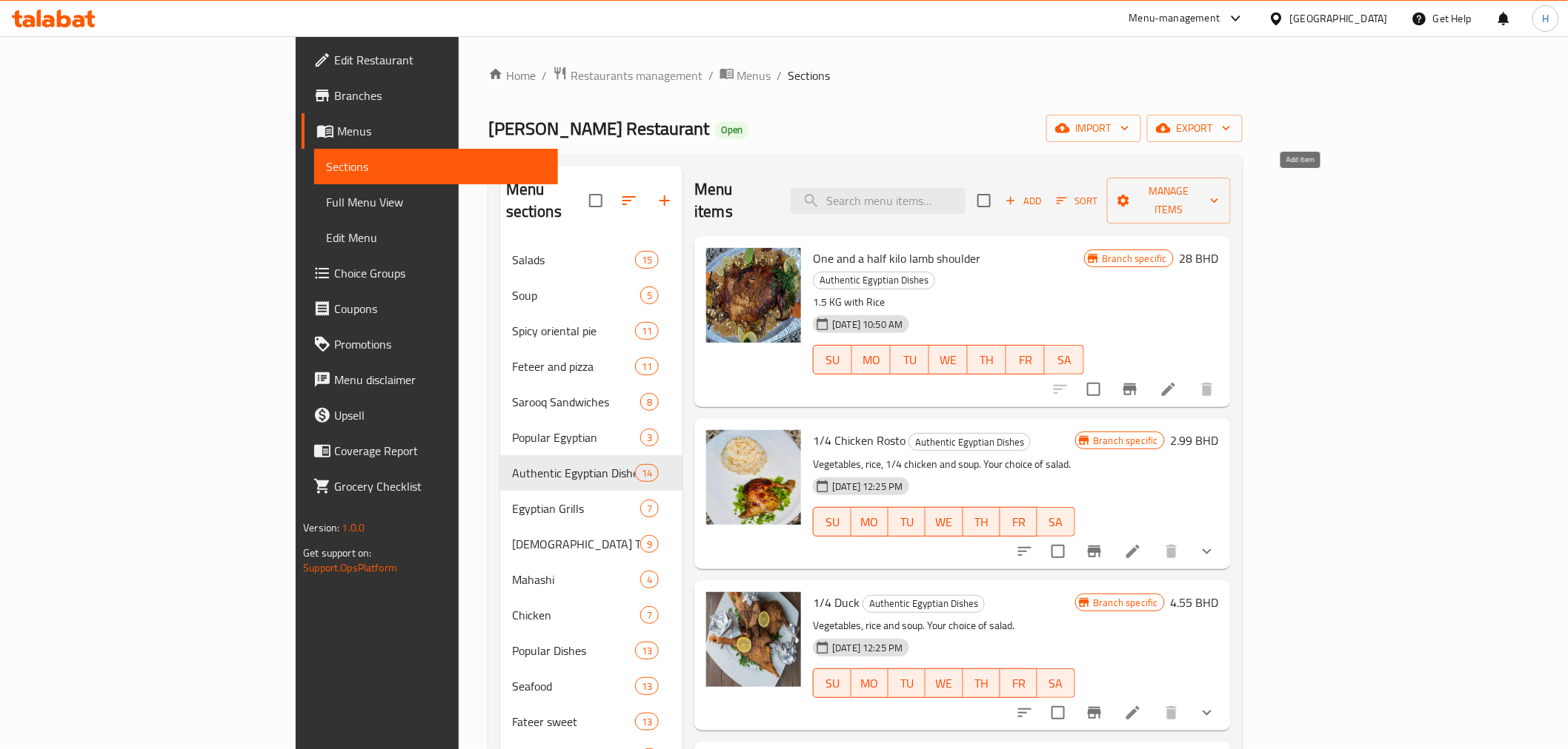
click at [1043, 193] on span "Add" at bounding box center [1022, 201] width 40 height 17
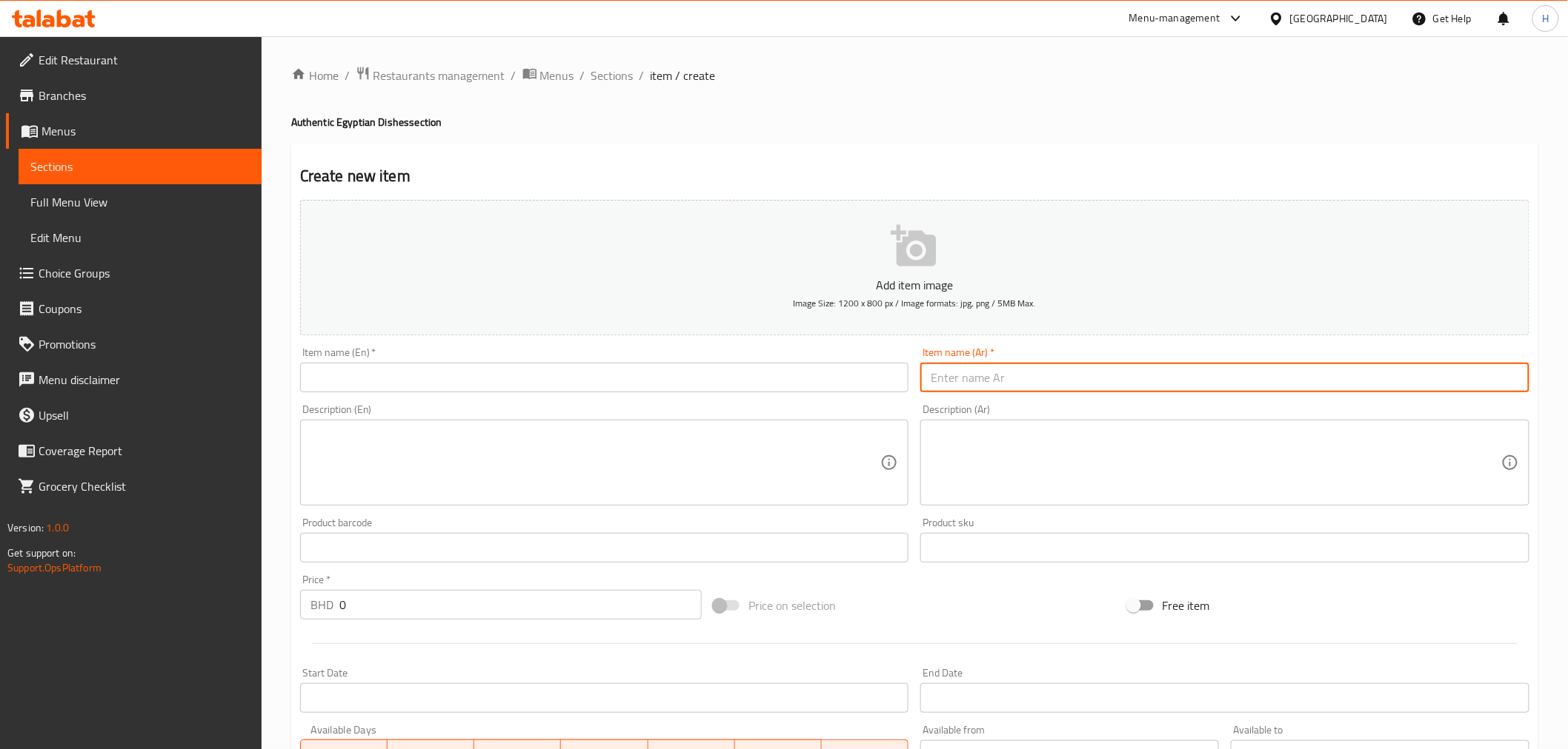
click at [950, 379] on input "text" at bounding box center [1224, 378] width 609 height 30
paste input "أرز بالشعريه"
type input "أرز بالشعريه"
drag, startPoint x: 318, startPoint y: 608, endPoint x: 309, endPoint y: 608, distance: 9.0
click at [309, 608] on div "BHD 0 Price *" at bounding box center [500, 605] width 401 height 30
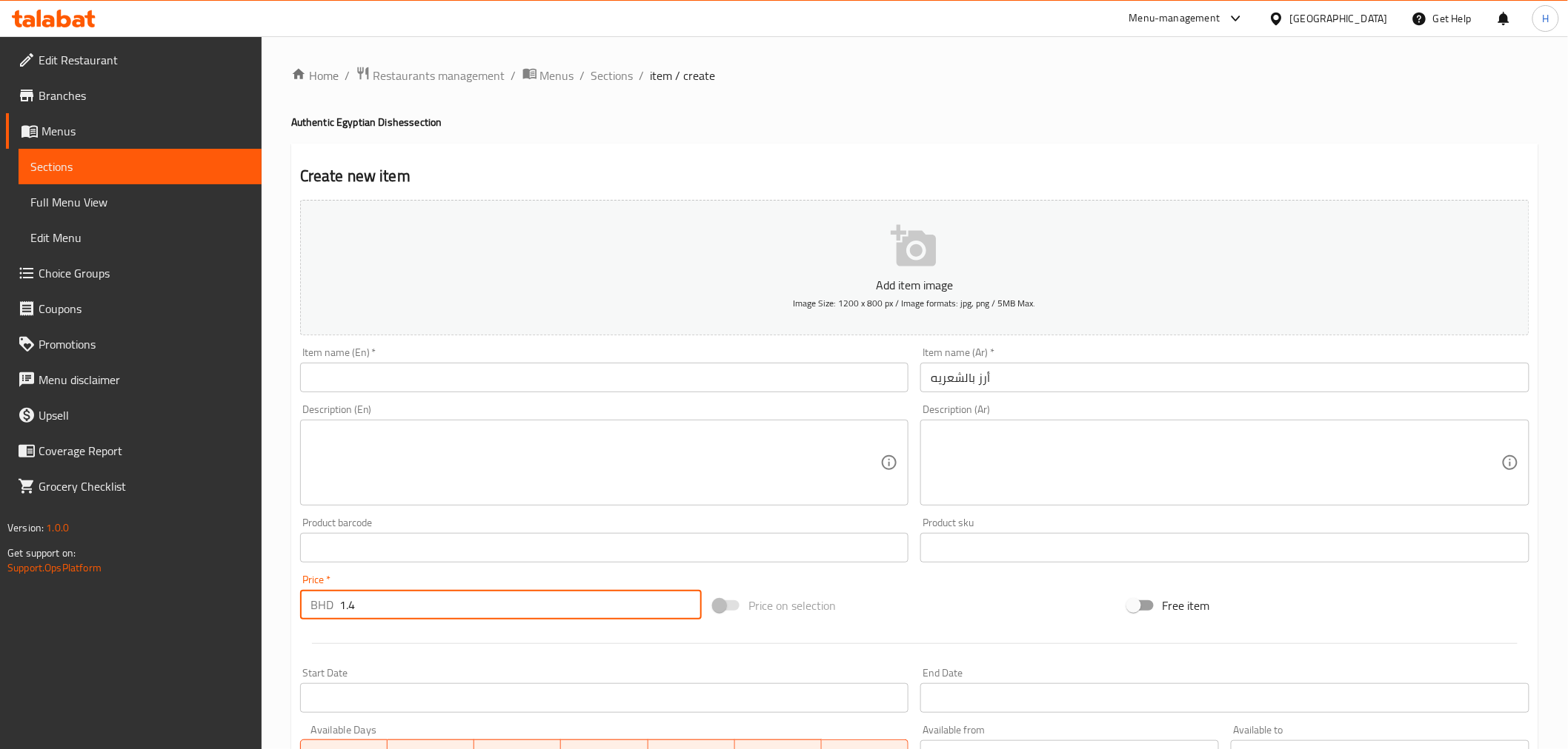
type input "1.4"
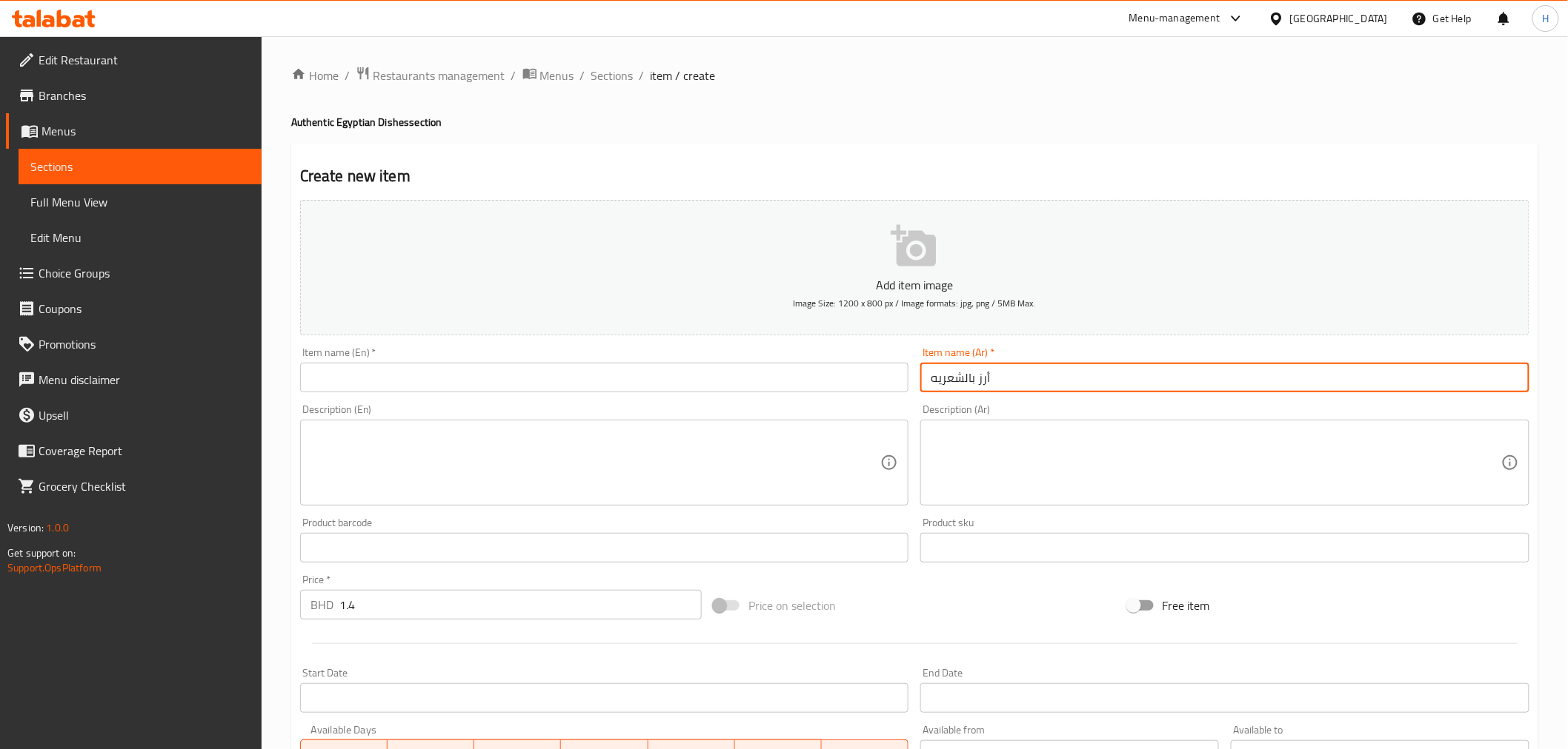
drag, startPoint x: 1005, startPoint y: 373, endPoint x: 867, endPoint y: 368, distance: 138.1
click at [864, 368] on div "Add item image Image Size: 1200 x 800 px / Image formats: jpg, png / 5MB Max. I…" at bounding box center [914, 513] width 1241 height 638
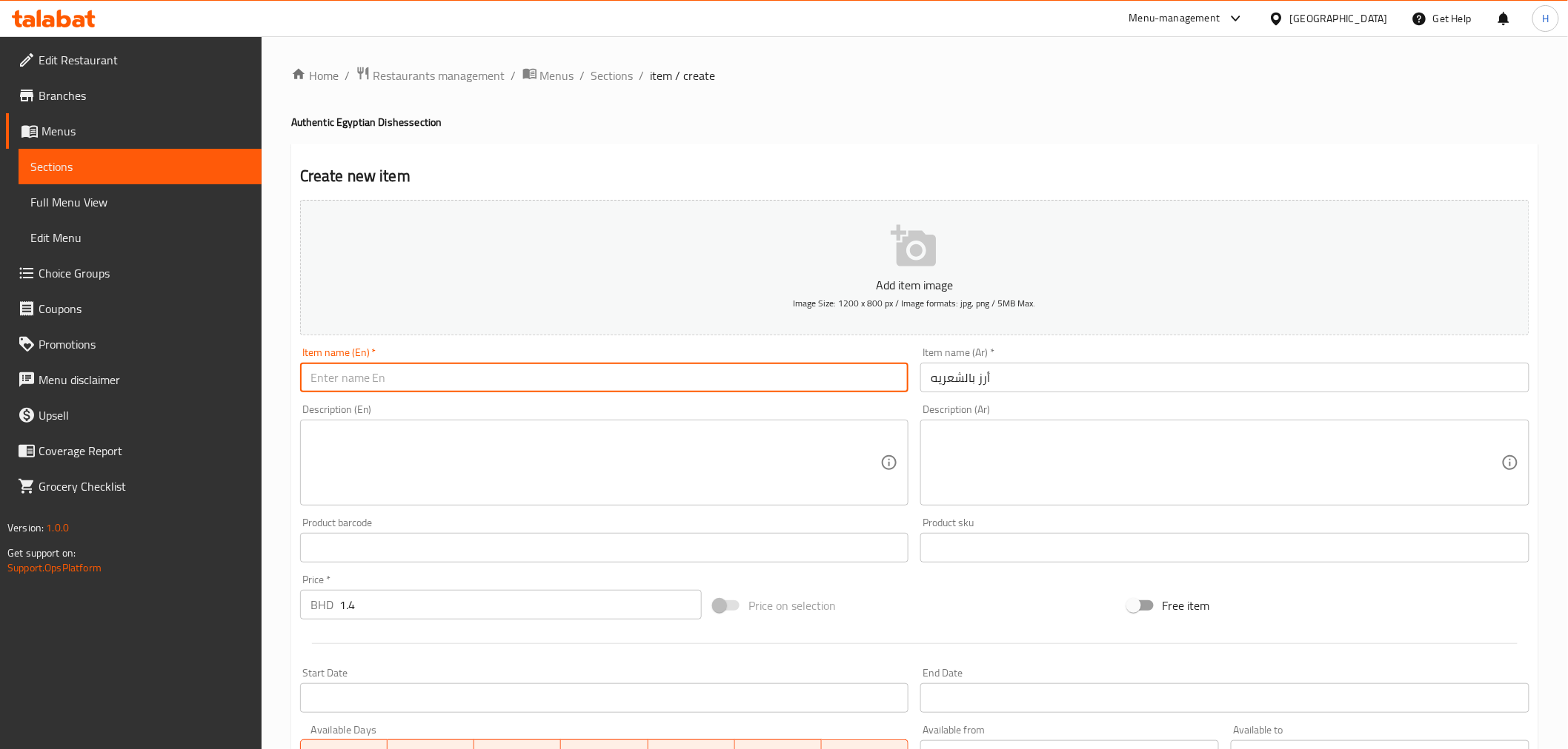
click at [381, 384] on input "text" at bounding box center [604, 378] width 609 height 30
paste input "Rice with vermicelli"
type input "Rice with vermicelli"
click at [371, 438] on textarea at bounding box center [595, 463] width 571 height 70
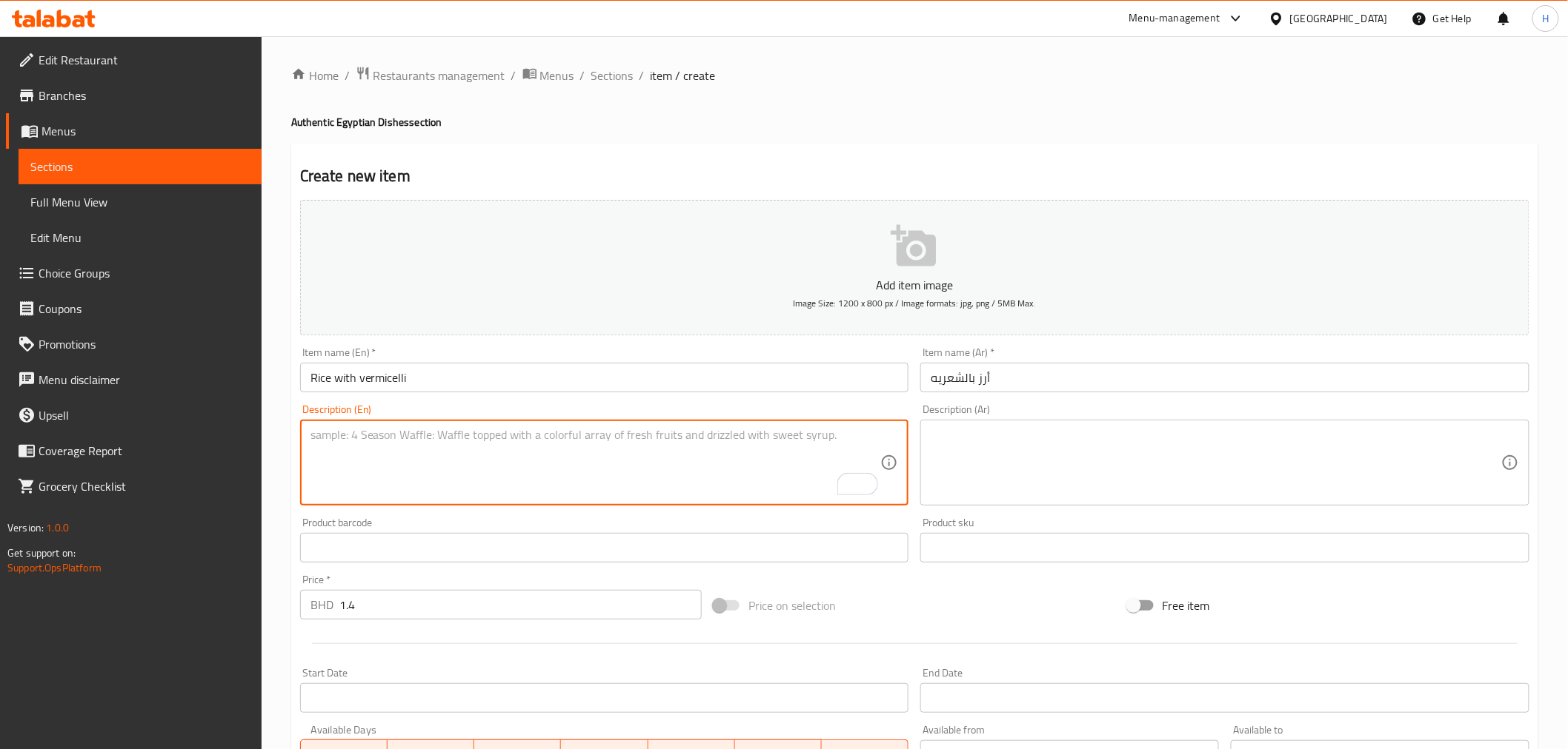
click at [372, 378] on input "Rice with vermicelli" at bounding box center [604, 378] width 609 height 30
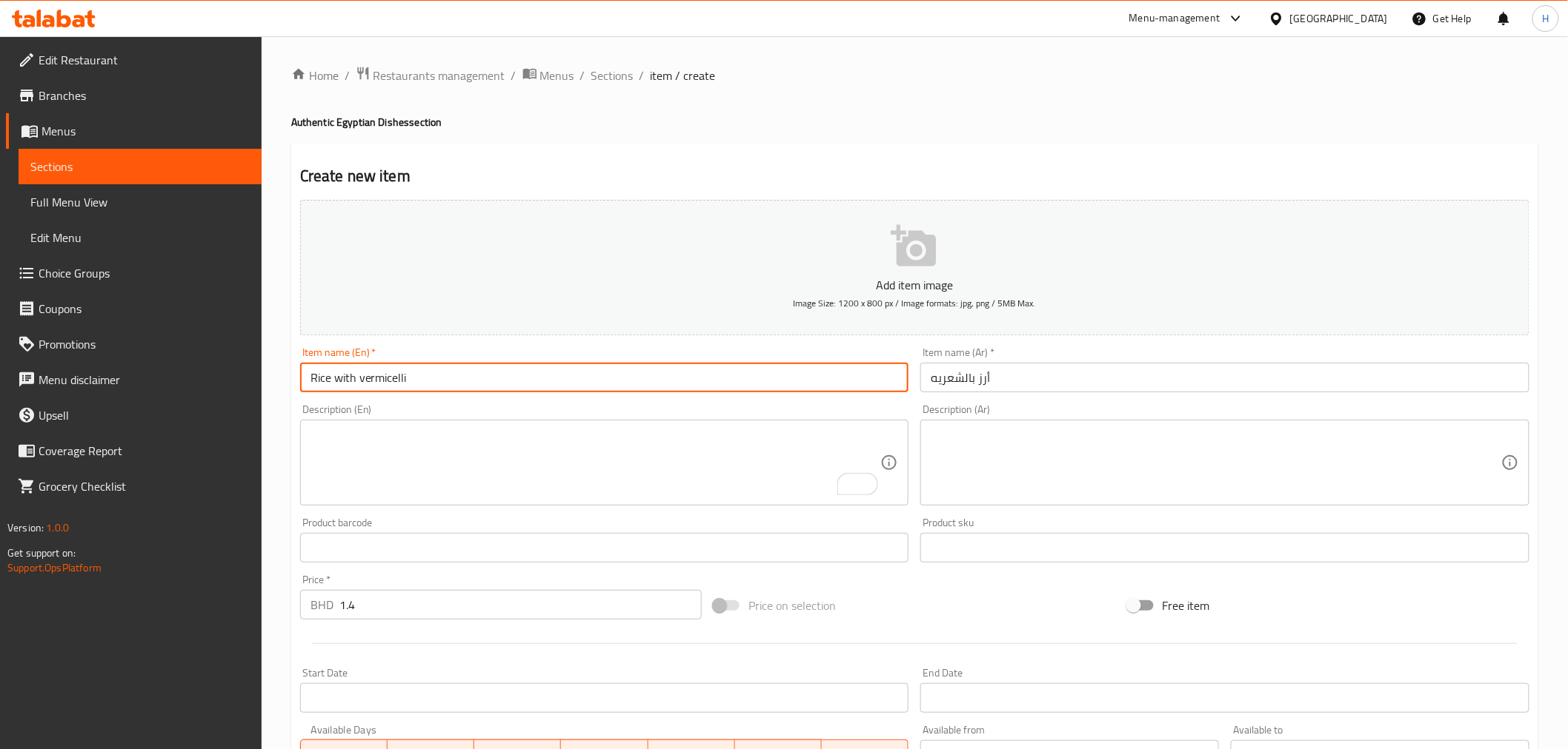
click at [372, 378] on input "Rice with vermicelli" at bounding box center [604, 378] width 609 height 30
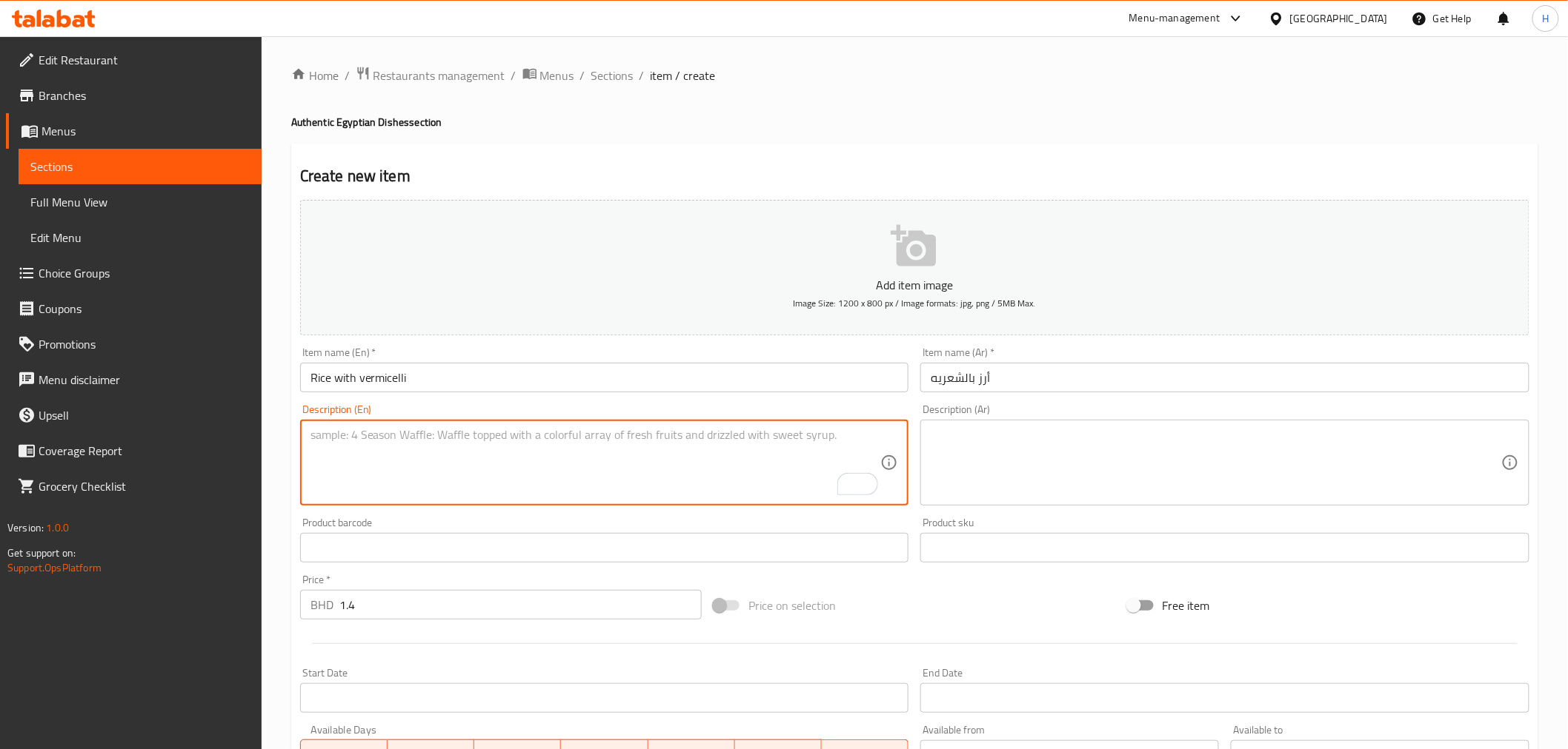
click at [366, 475] on textarea "To enrich screen reader interactions, please activate Accessibility in Grammarl…" at bounding box center [595, 463] width 571 height 70
paste textarea "Rice with vermicelli"
drag, startPoint x: 337, startPoint y: 434, endPoint x: 353, endPoint y: 434, distance: 16.0
click at [353, 434] on textarea "Rice with vermicelli" at bounding box center [595, 463] width 571 height 70
type textarea "Rice made with vermicelli"
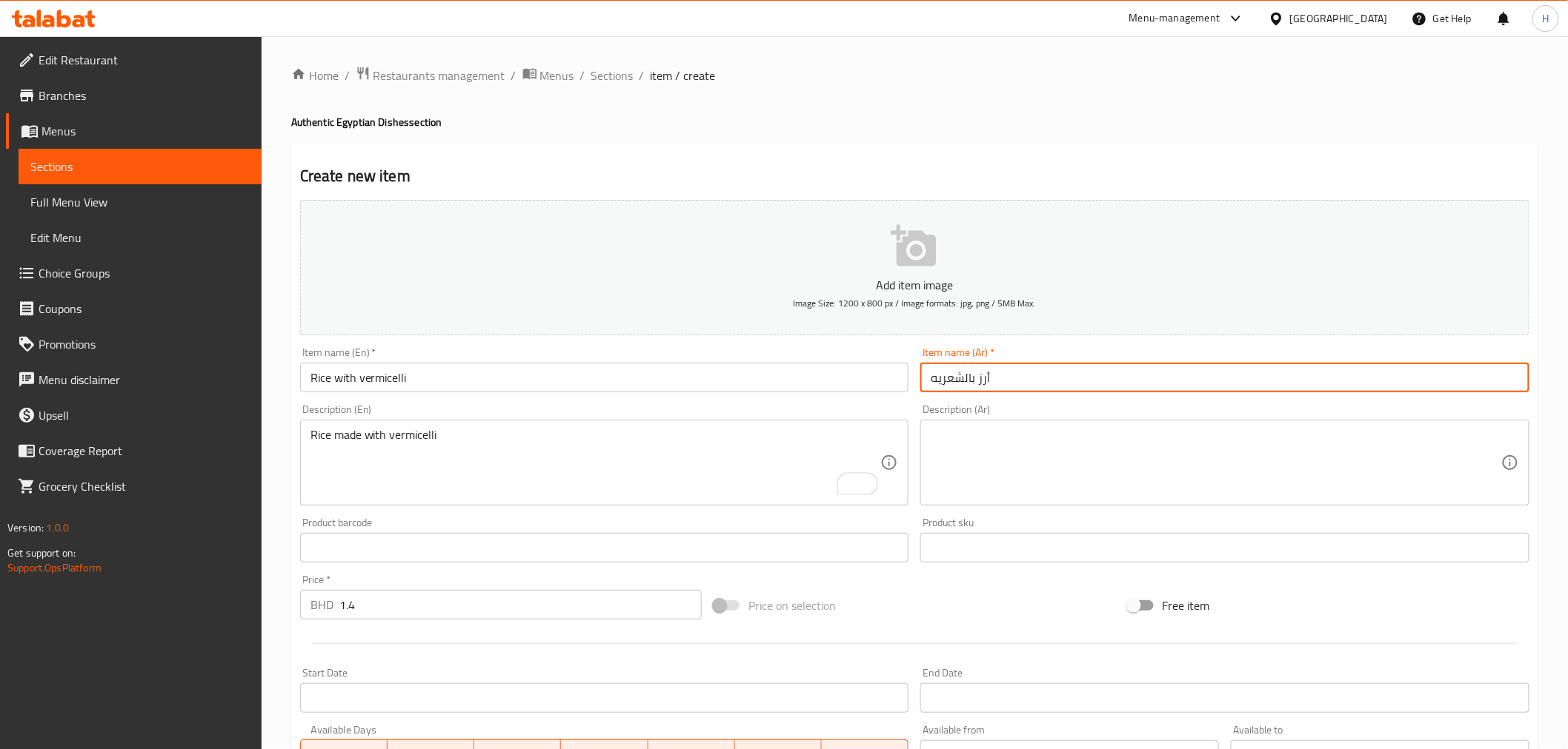
drag, startPoint x: 996, startPoint y: 380, endPoint x: 882, endPoint y: 373, distance: 114.2
click at [882, 373] on div "Add item image Image Size: 1200 x 800 px / Image formats: jpg, png / 5MB Max. I…" at bounding box center [914, 513] width 1241 height 638
click at [1012, 461] on textarea at bounding box center [1215, 463] width 571 height 70
paste textarea "أرز بالشعريه"
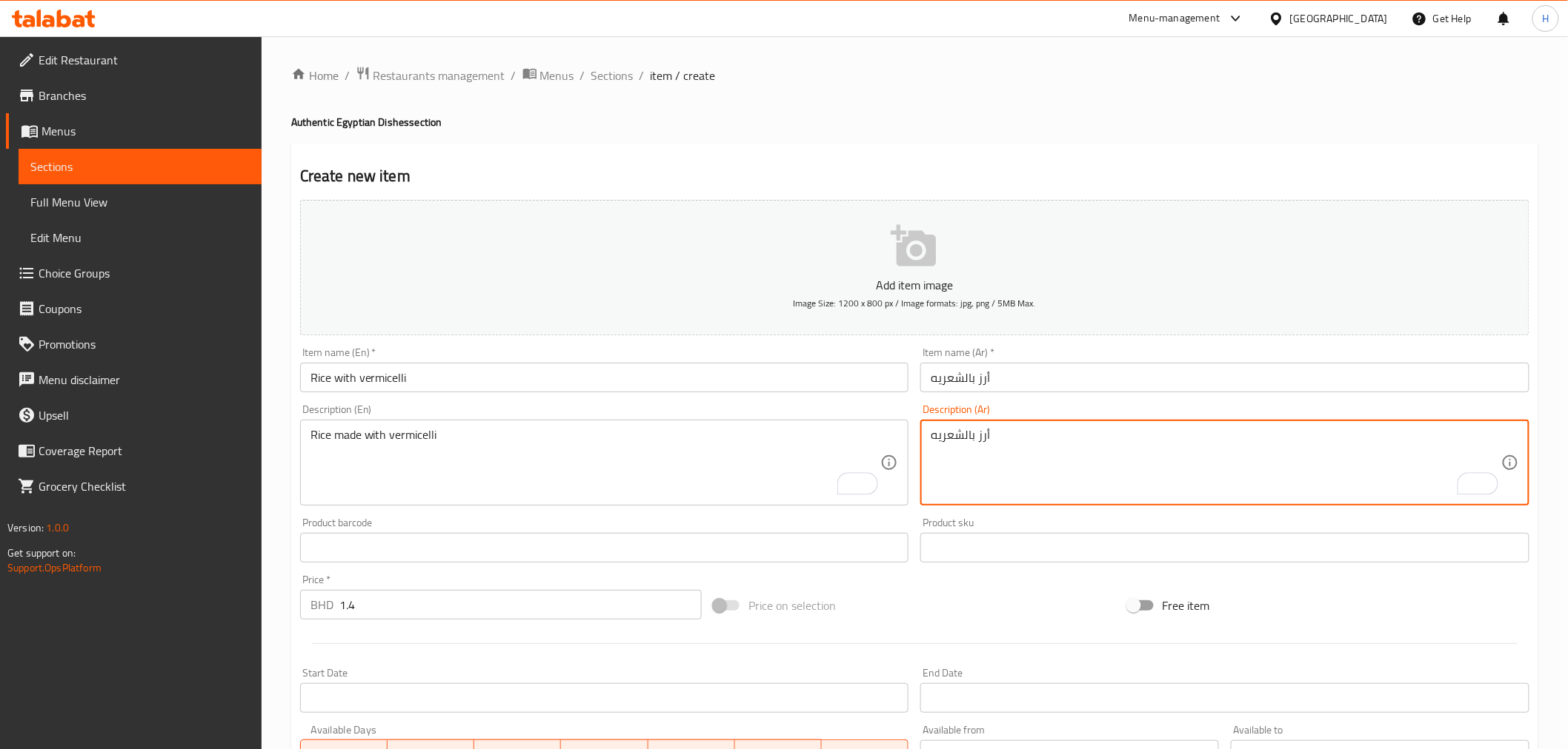
click at [974, 435] on textarea "أرز بالشعريه" at bounding box center [1215, 463] width 571 height 70
type textarea "أرز معمول بالشعريه"
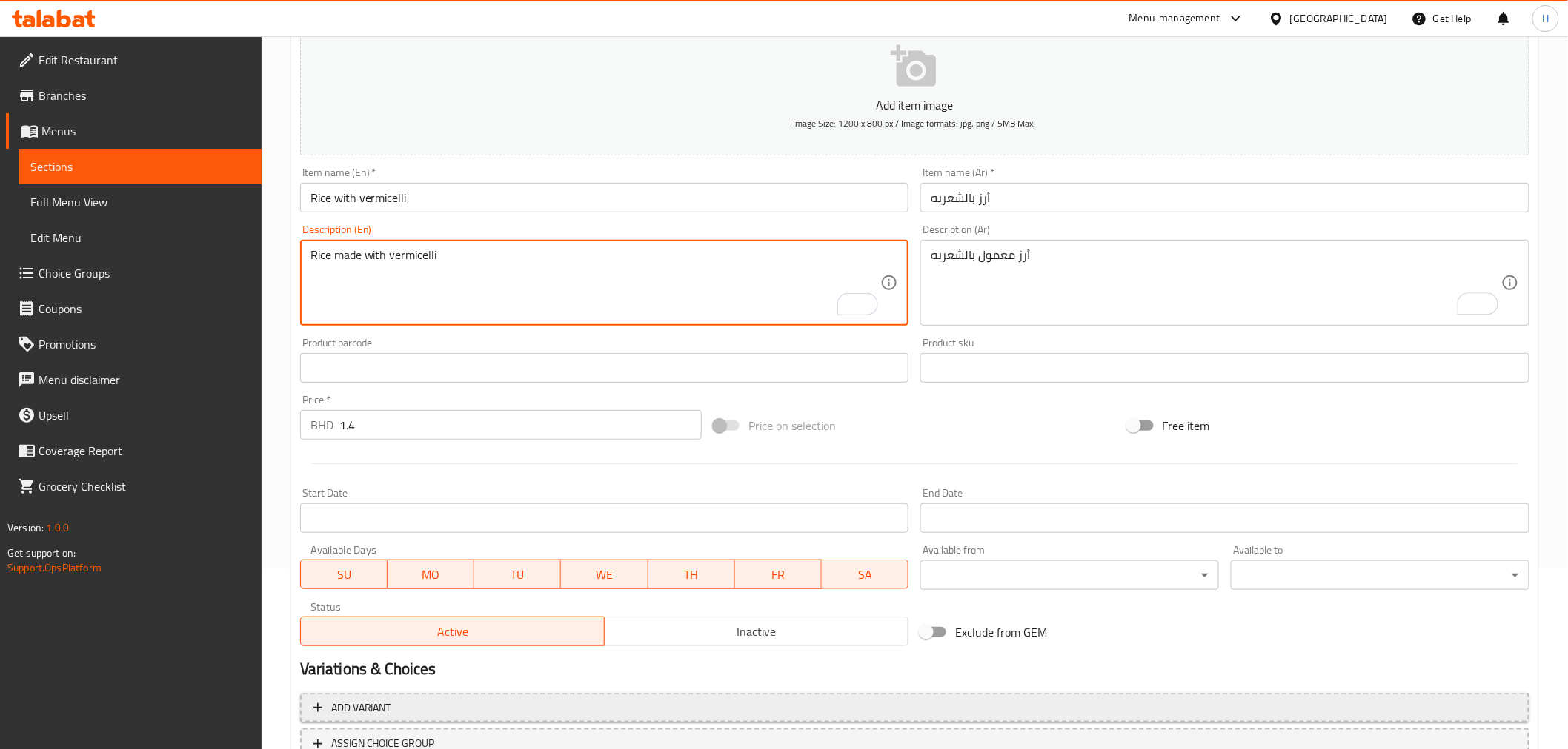
scroll to position [294, 0]
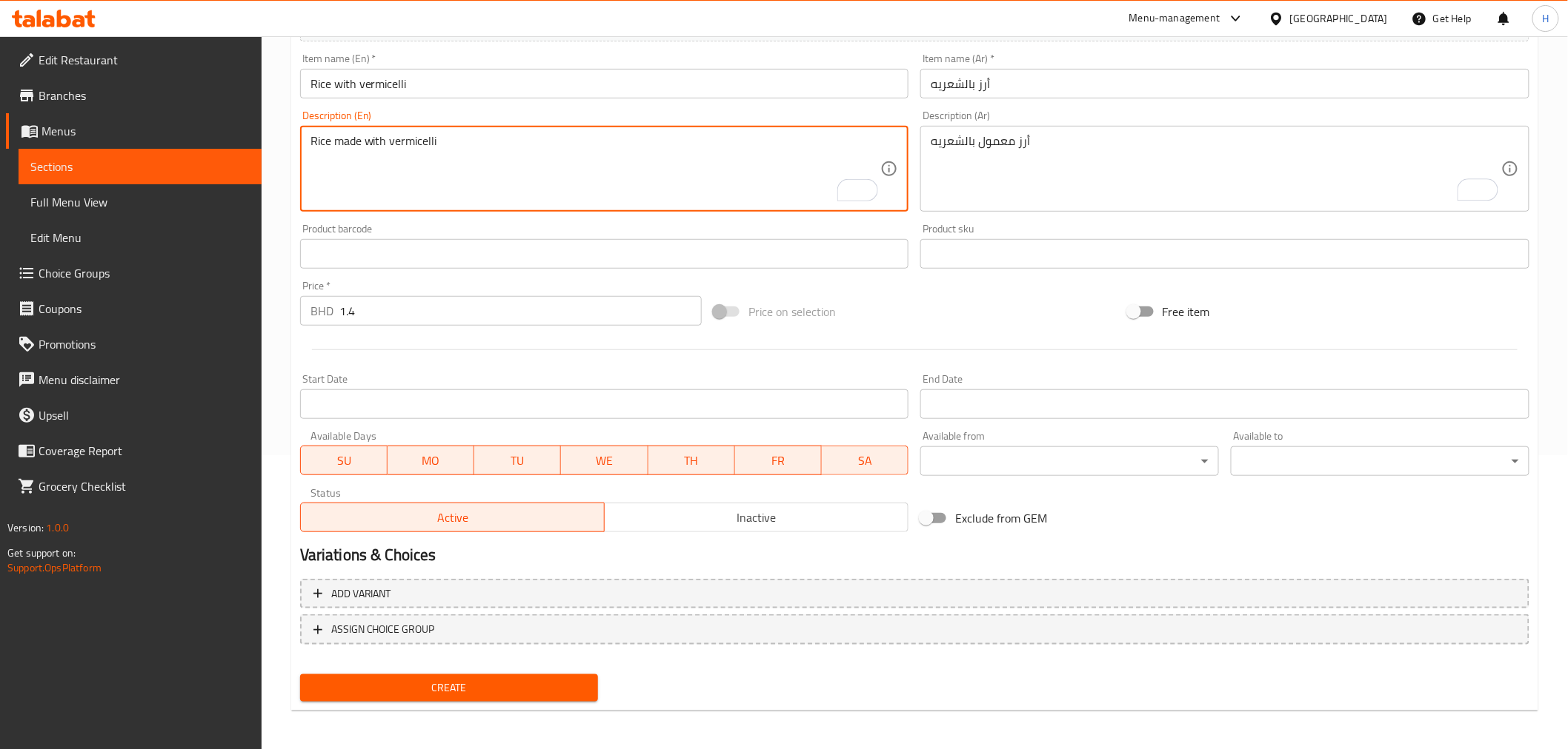
click at [450, 687] on span "Create" at bounding box center [449, 688] width 275 height 19
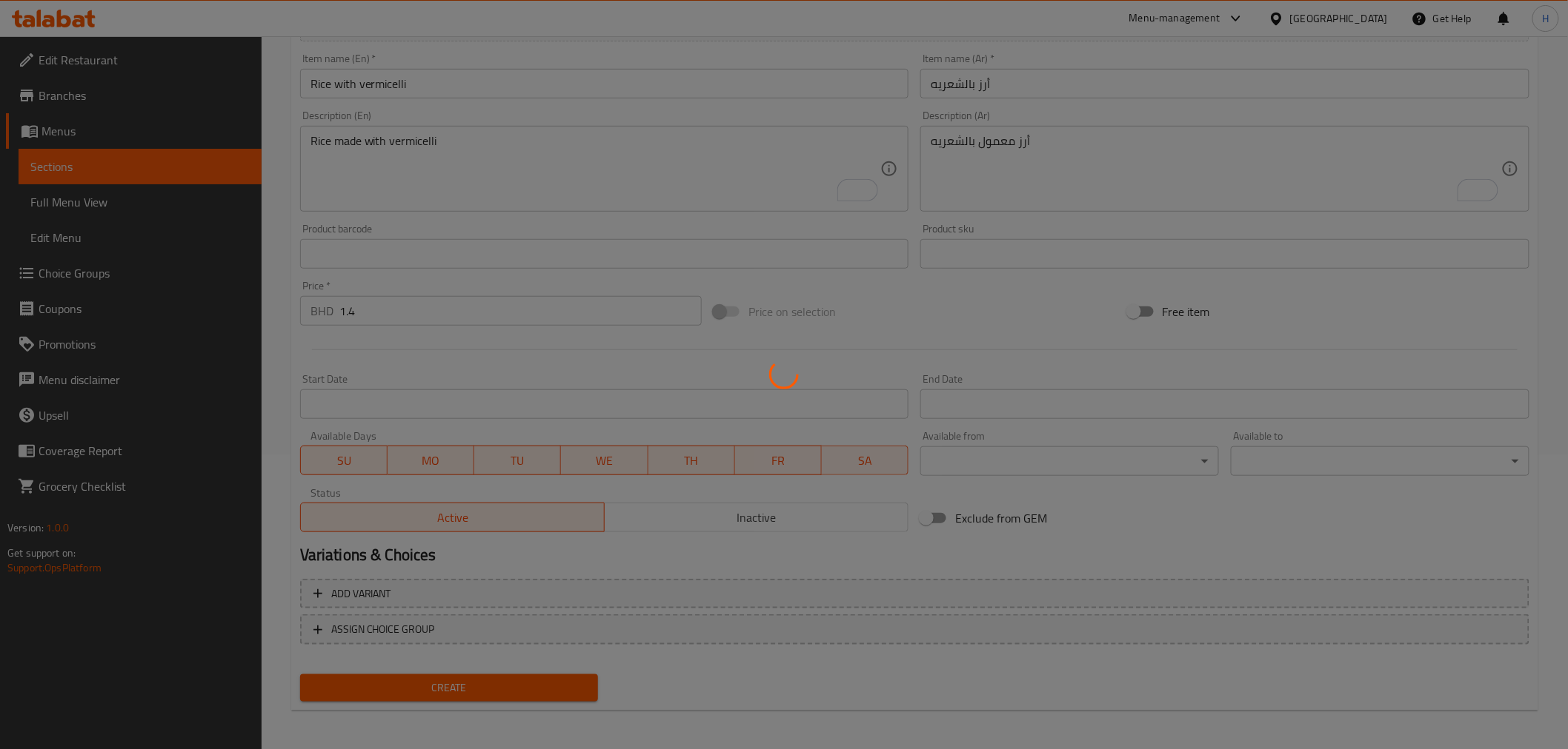
type input "0"
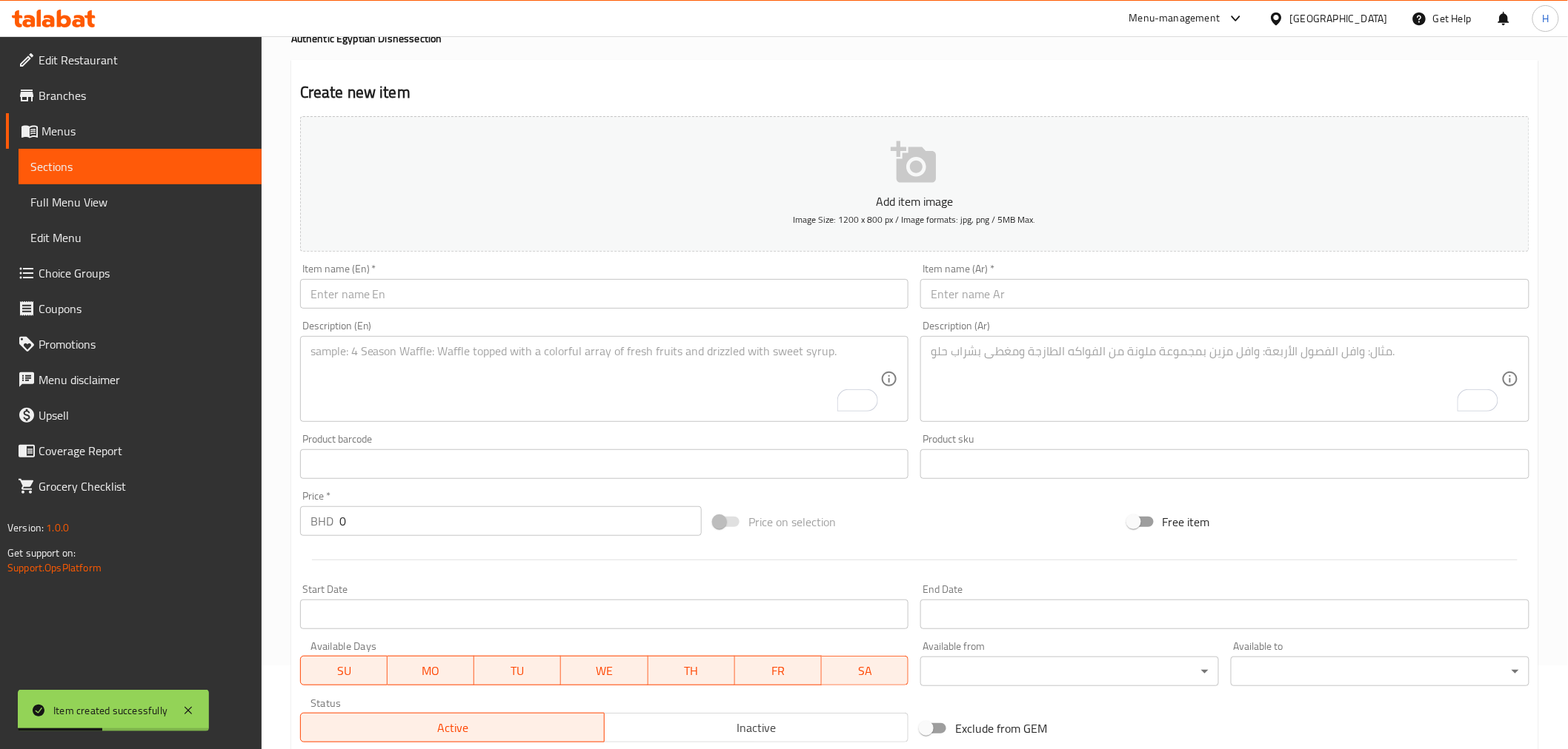
scroll to position [0, 0]
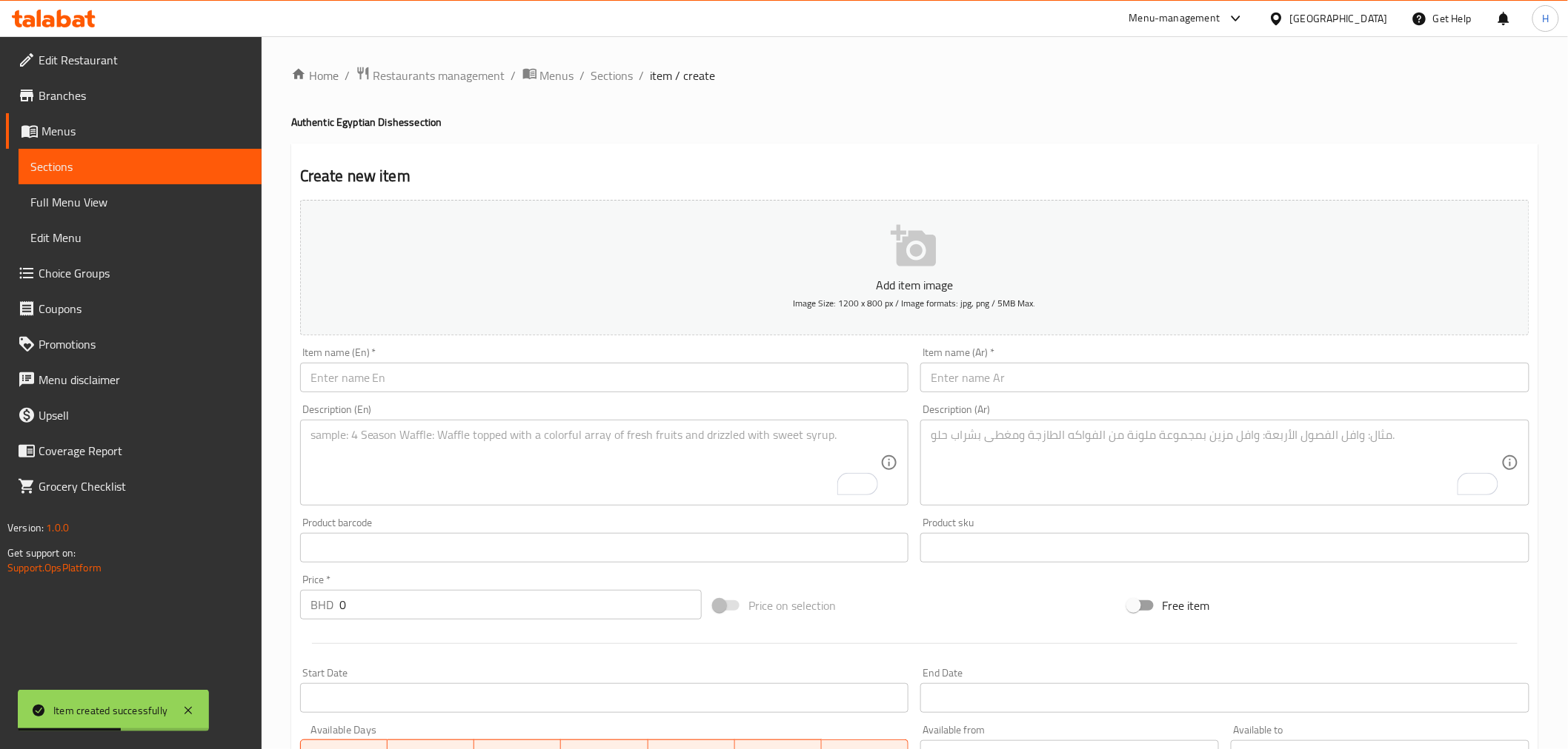
click at [351, 361] on div "Item name (En)   * Item name (En) *" at bounding box center [604, 370] width 609 height 45
click at [976, 388] on input "text" at bounding box center [1224, 378] width 609 height 30
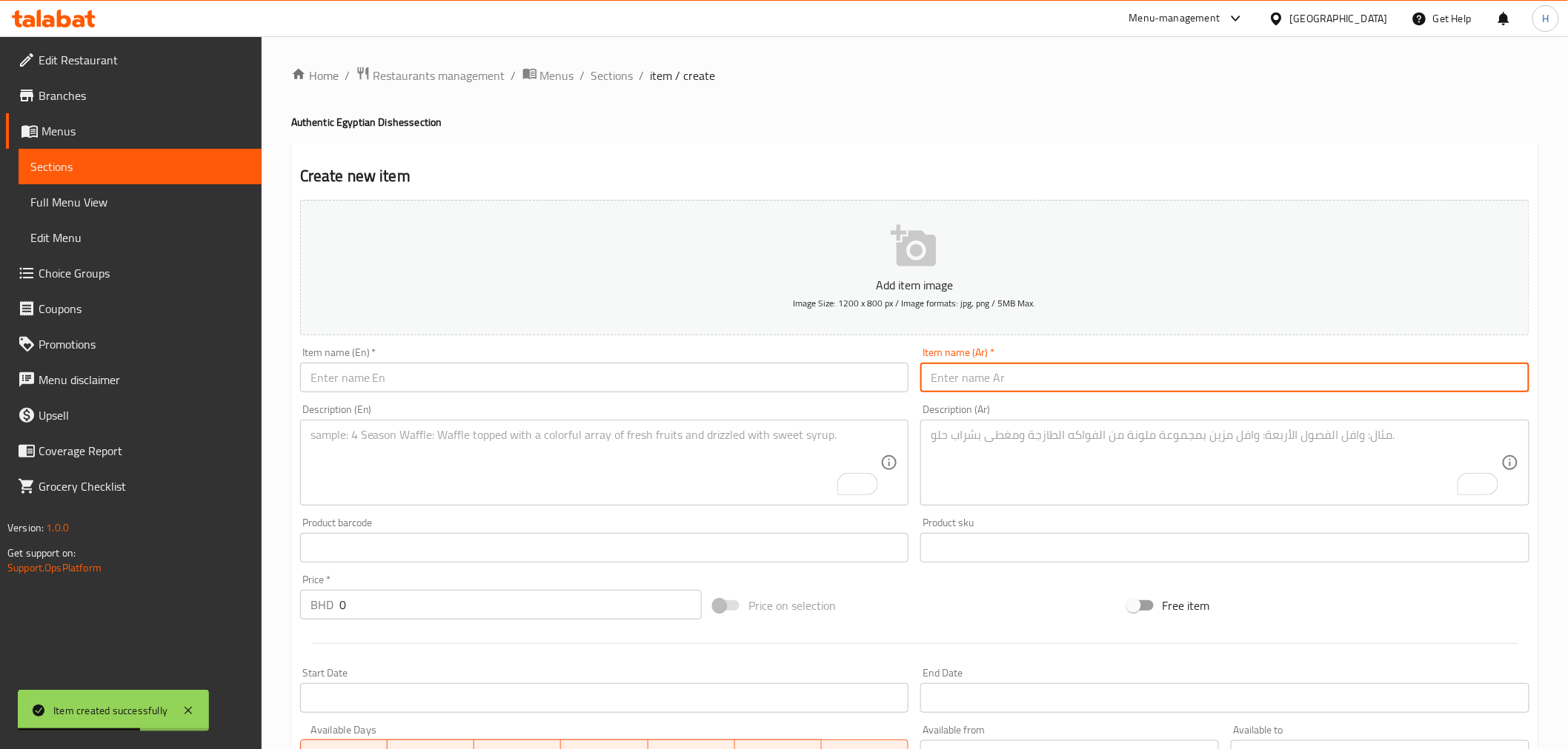
paste input "أرز ابيض ساده☝️"
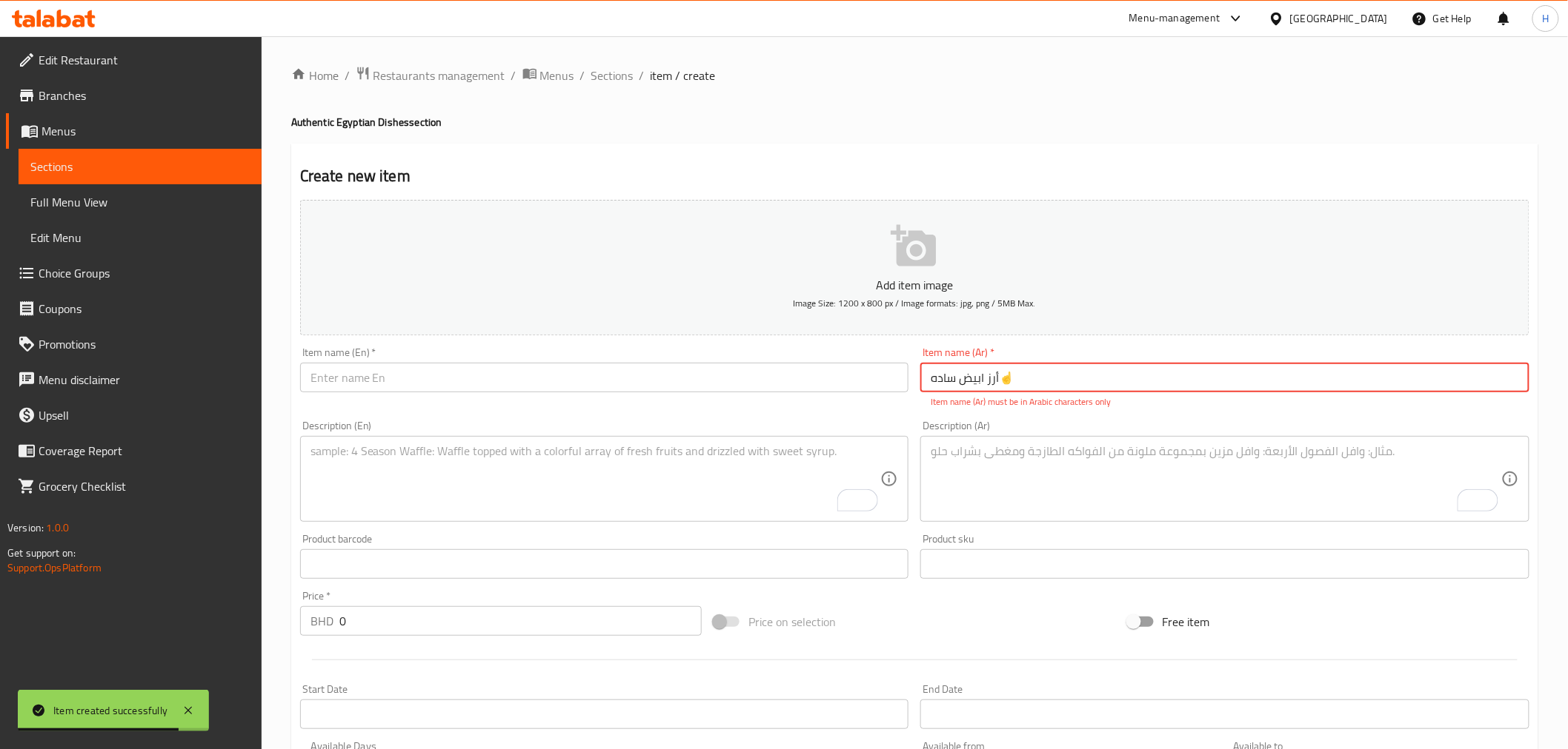
drag, startPoint x: 997, startPoint y: 381, endPoint x: 1034, endPoint y: 379, distance: 37.1
click at [1034, 379] on input "أرز ابيض ساده☝️" at bounding box center [1224, 378] width 609 height 30
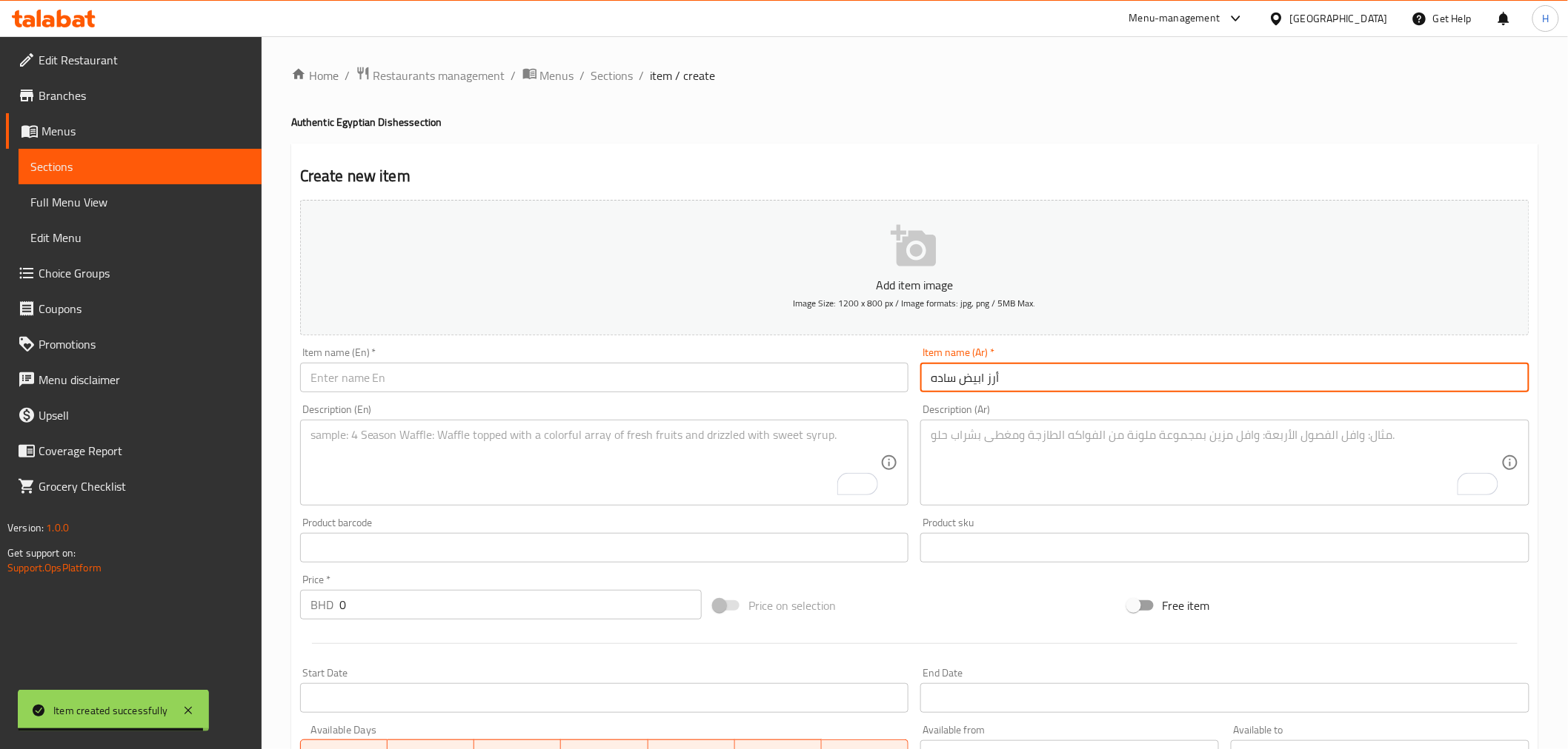
type input "أرز ابيض ساده"
click at [665, 388] on input "text" at bounding box center [604, 378] width 609 height 30
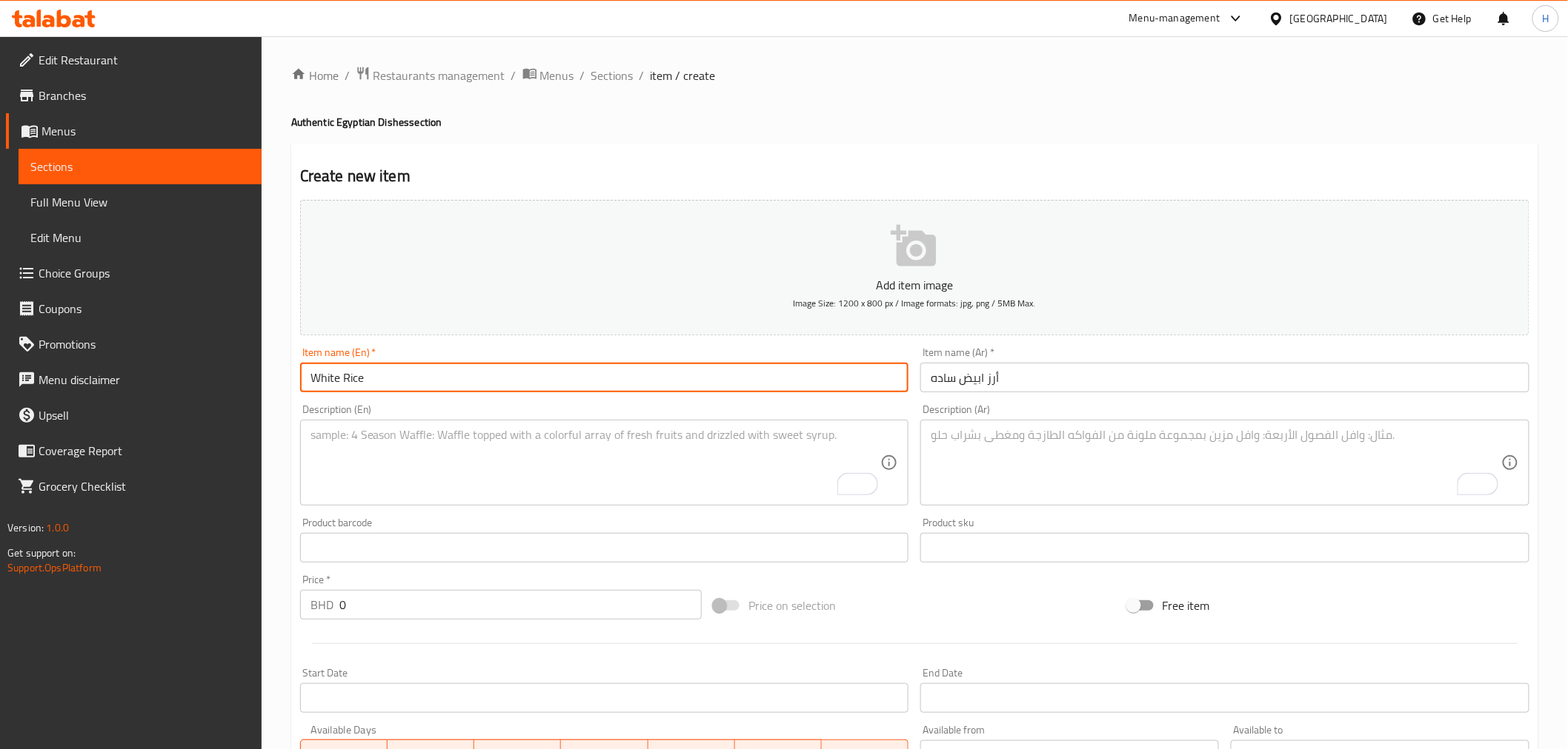
drag, startPoint x: 286, startPoint y: 376, endPoint x: 238, endPoint y: 374, distance: 48.0
click at [238, 374] on div "Edit Restaurant Branches Menus Sections Full Menu View Edit Menu Choice Groups …" at bounding box center [784, 541] width 1568 height 1010
type input "White Rice"
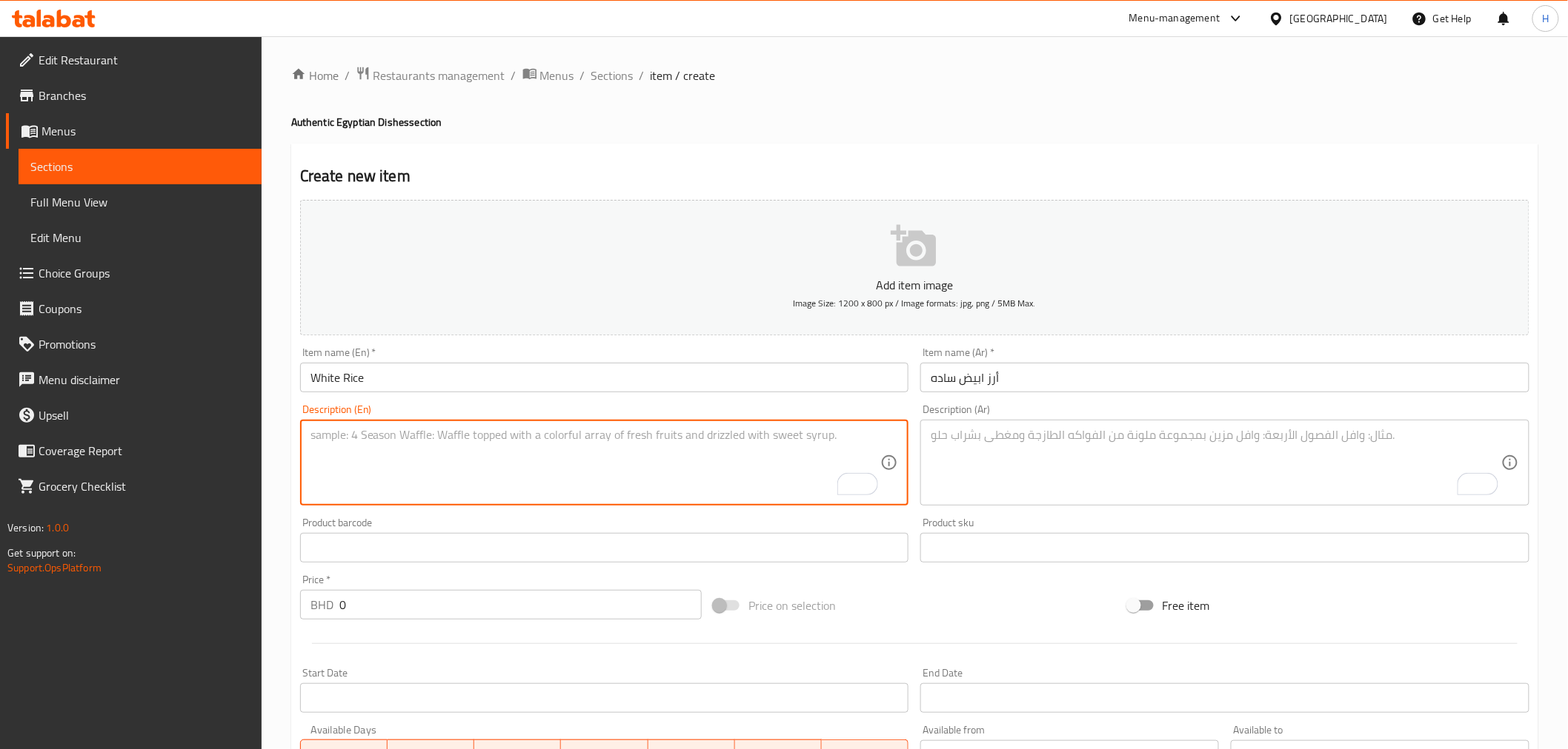
click at [396, 463] on textarea "To enrich screen reader interactions, please activate Accessibility in Grammarl…" at bounding box center [595, 463] width 571 height 70
paste textarea "White Rice"
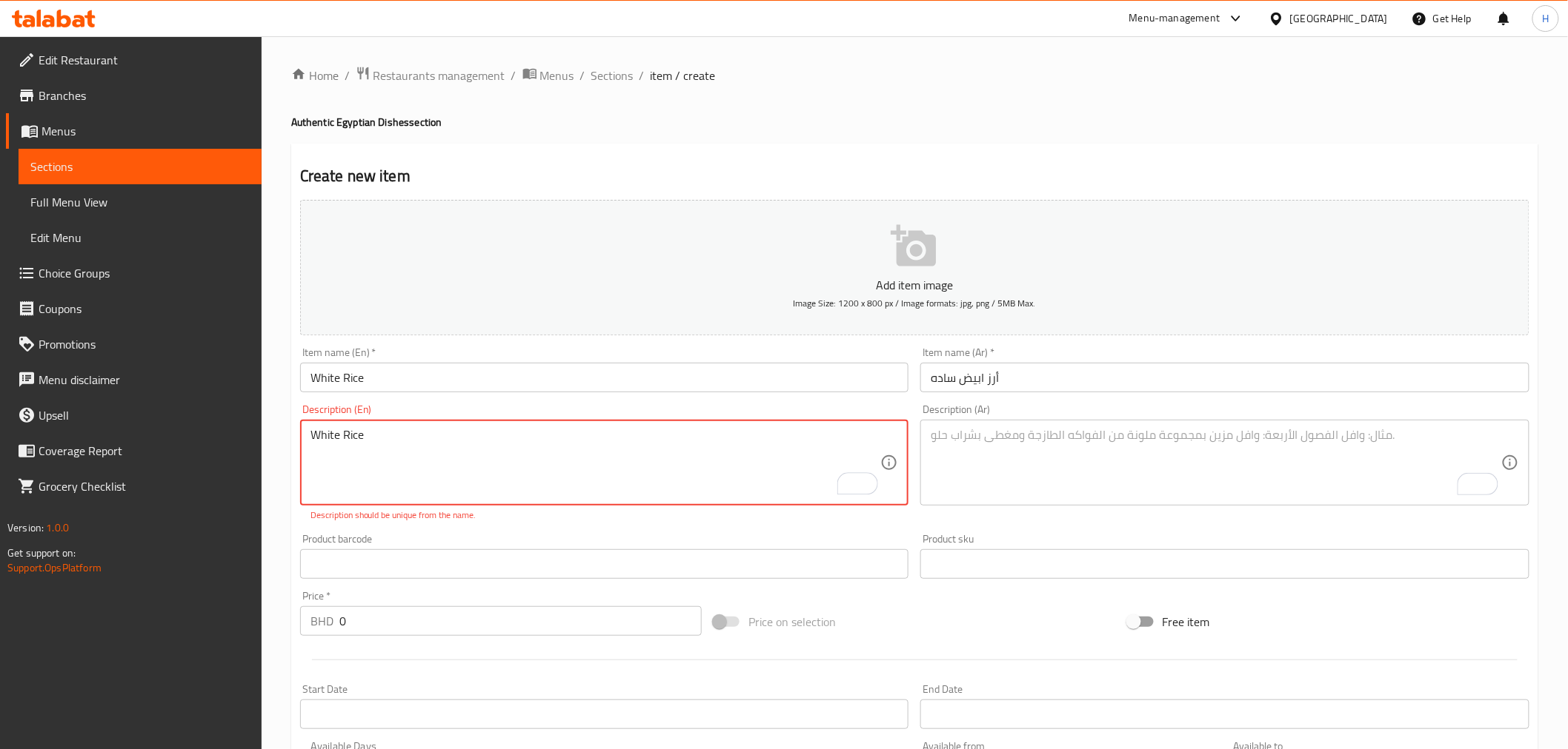
click at [342, 434] on textarea "White Rice" at bounding box center [595, 463] width 571 height 70
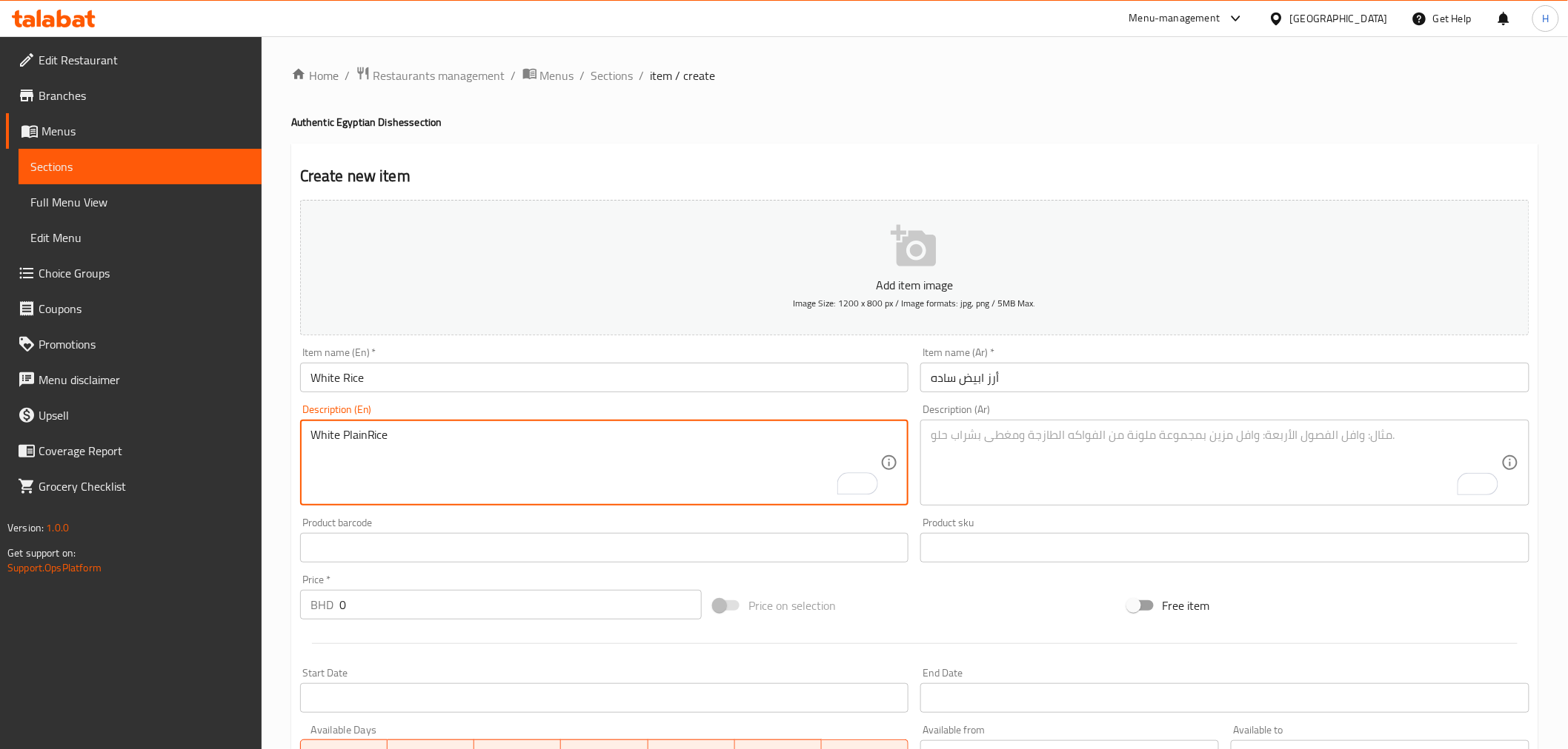
type textarea "White PlainRice"
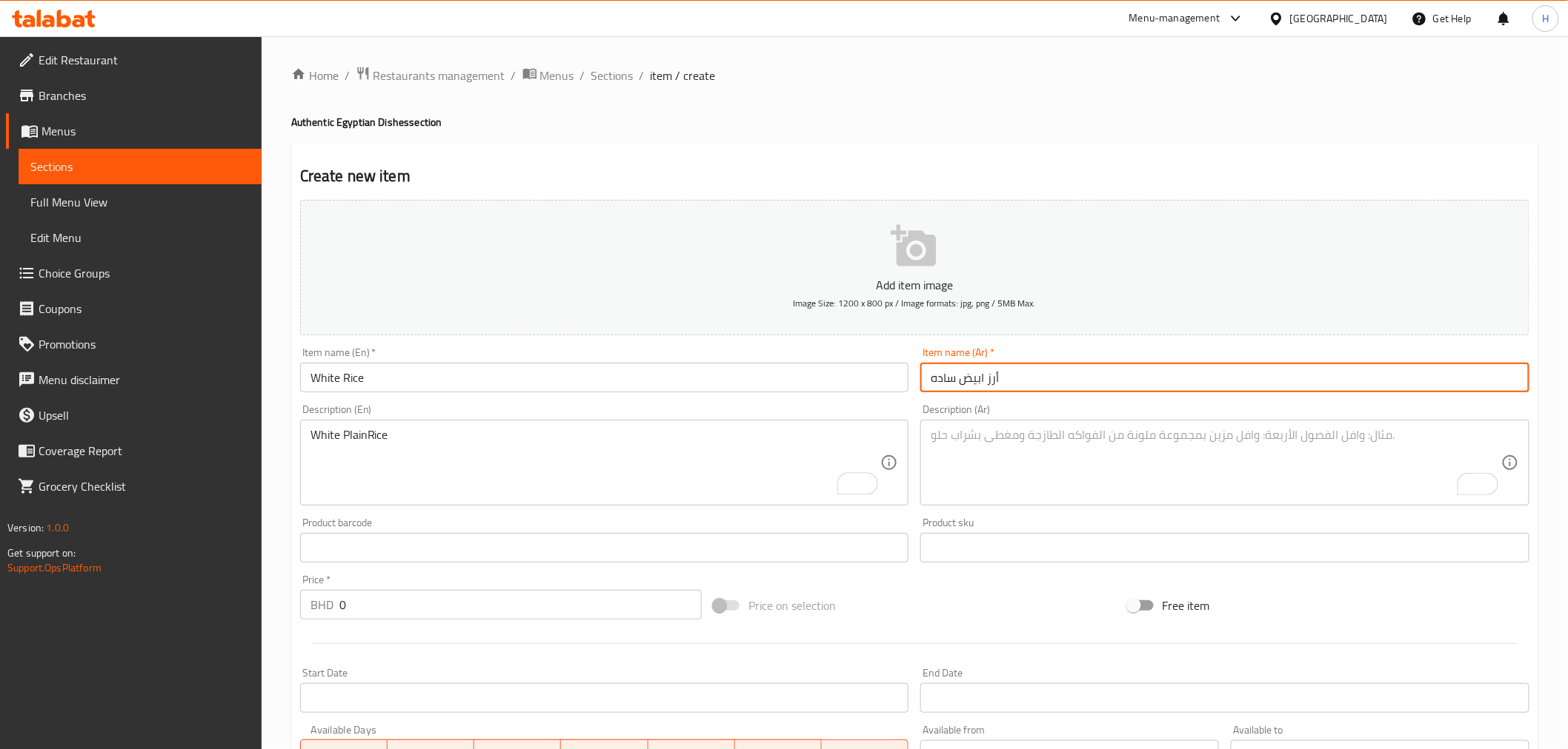
drag, startPoint x: 958, startPoint y: 379, endPoint x: 857, endPoint y: 379, distance: 101.0
click at [857, 379] on div "Add item image Image Size: 1200 x 800 px / Image formats: jpg, png / 5MB Max. I…" at bounding box center [914, 513] width 1241 height 638
click at [944, 380] on input "أرز ابيض" at bounding box center [1224, 378] width 609 height 30
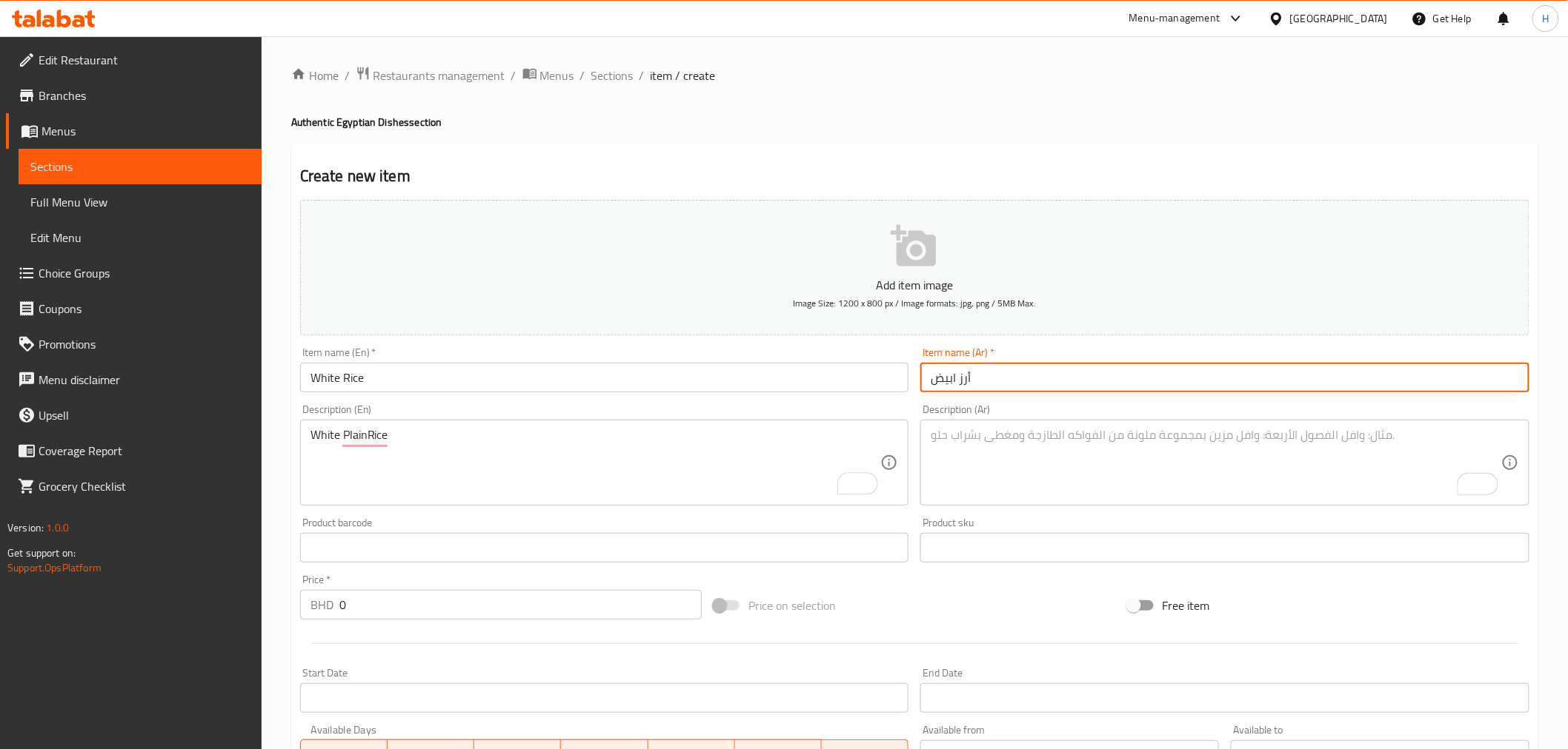
type input "أرز ابيض"
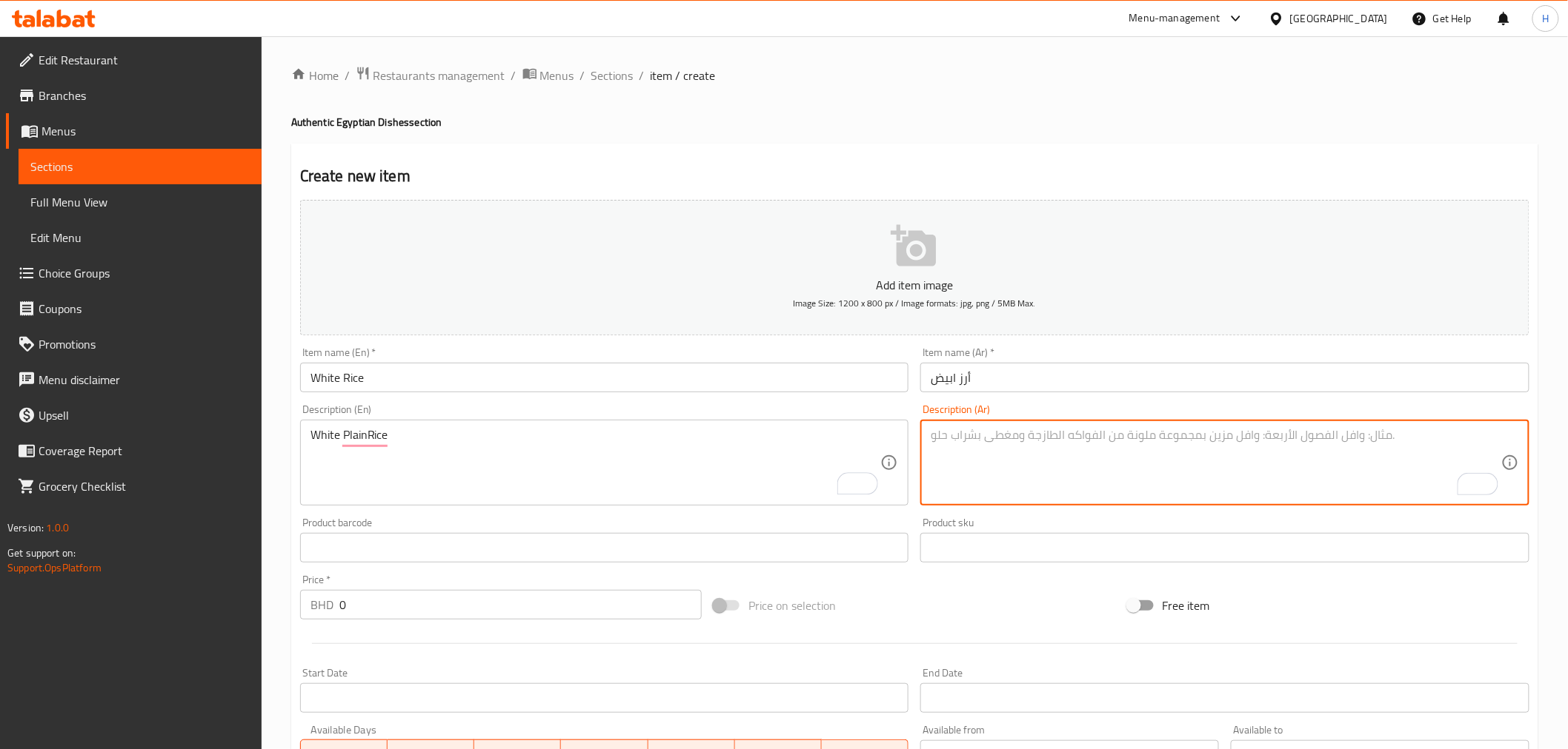
click at [980, 476] on textarea "To enrich screen reader interactions, please activate Accessibility in Grammarl…" at bounding box center [1215, 463] width 571 height 70
paste textarea "أرز ابيض"
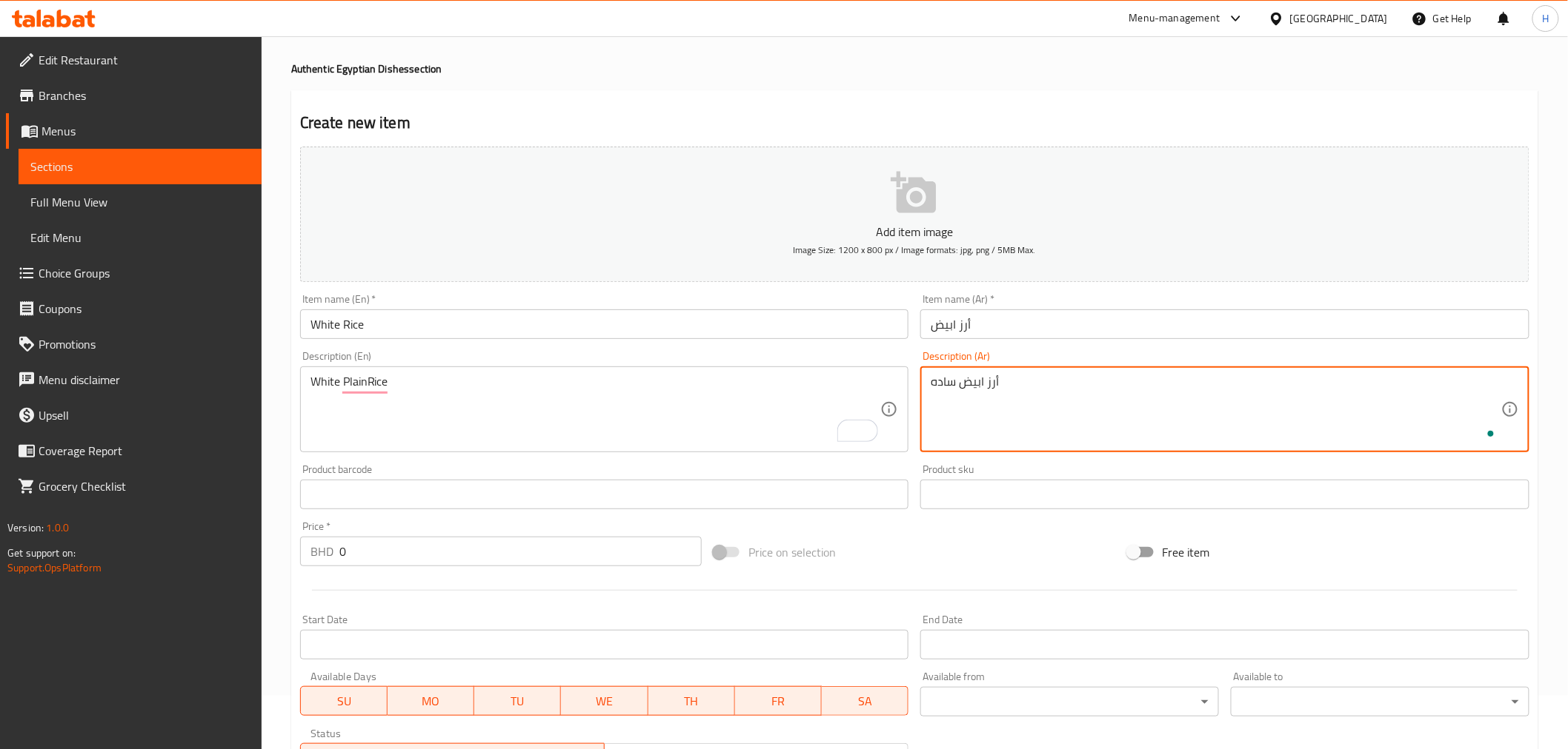
scroll to position [82, 0]
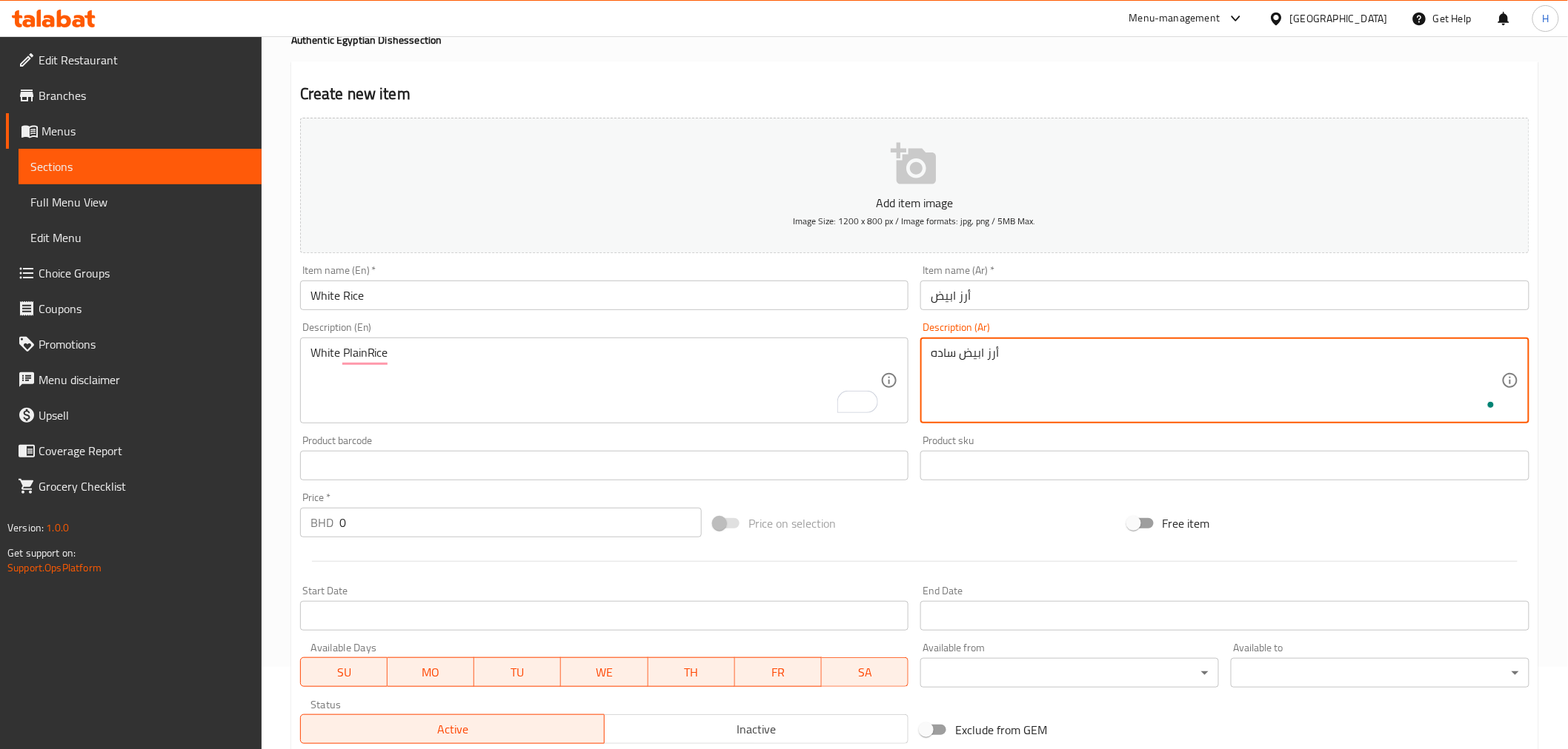
type textarea "أرز ابيض ساده"
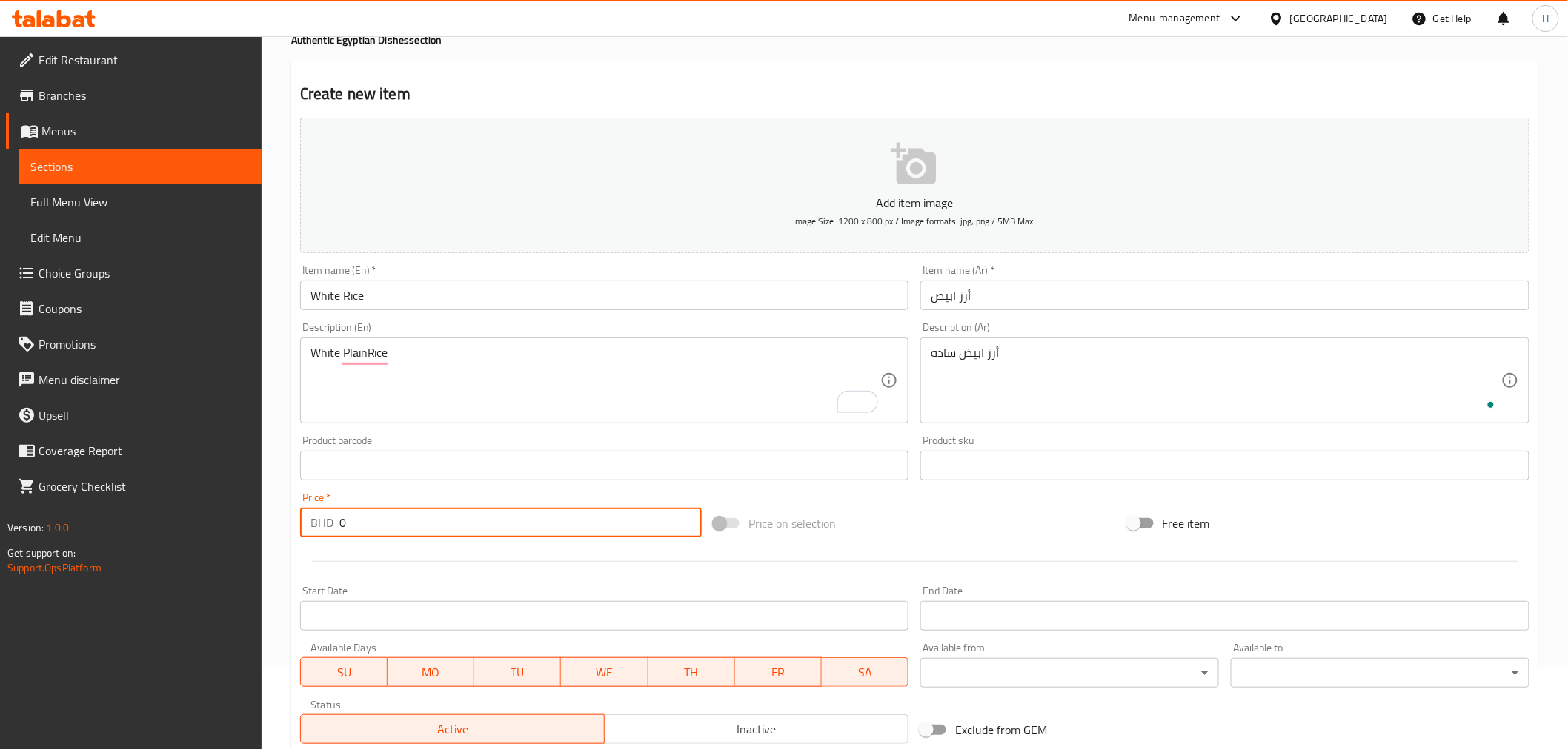
drag, startPoint x: 367, startPoint y: 509, endPoint x: 268, endPoint y: 508, distance: 99.0
click at [268, 508] on div "Home / Restaurants management / Menus / Sections / item / create Authentic Egyp…" at bounding box center [914, 459] width 1307 height 1010
type input "1.4"
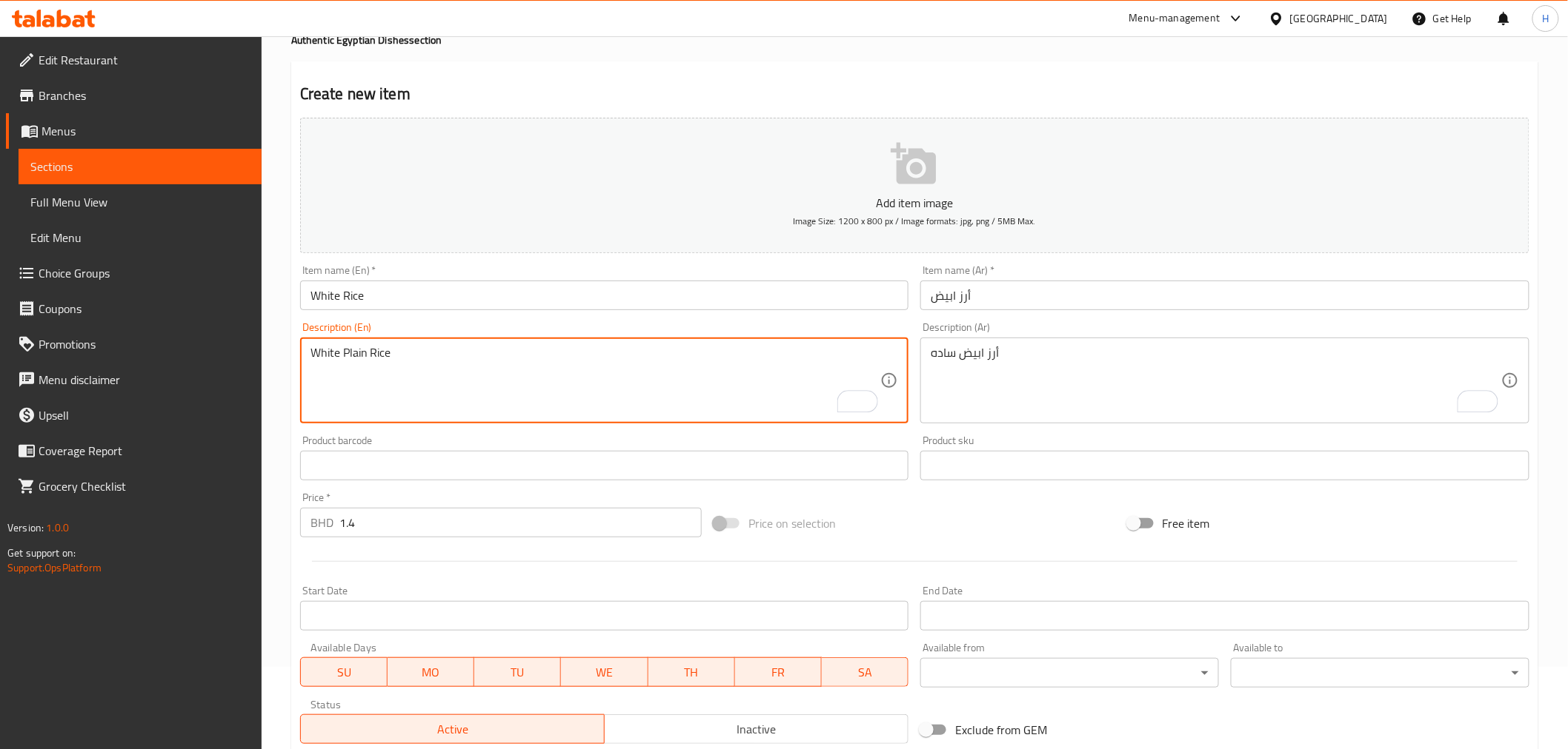
scroll to position [294, 0]
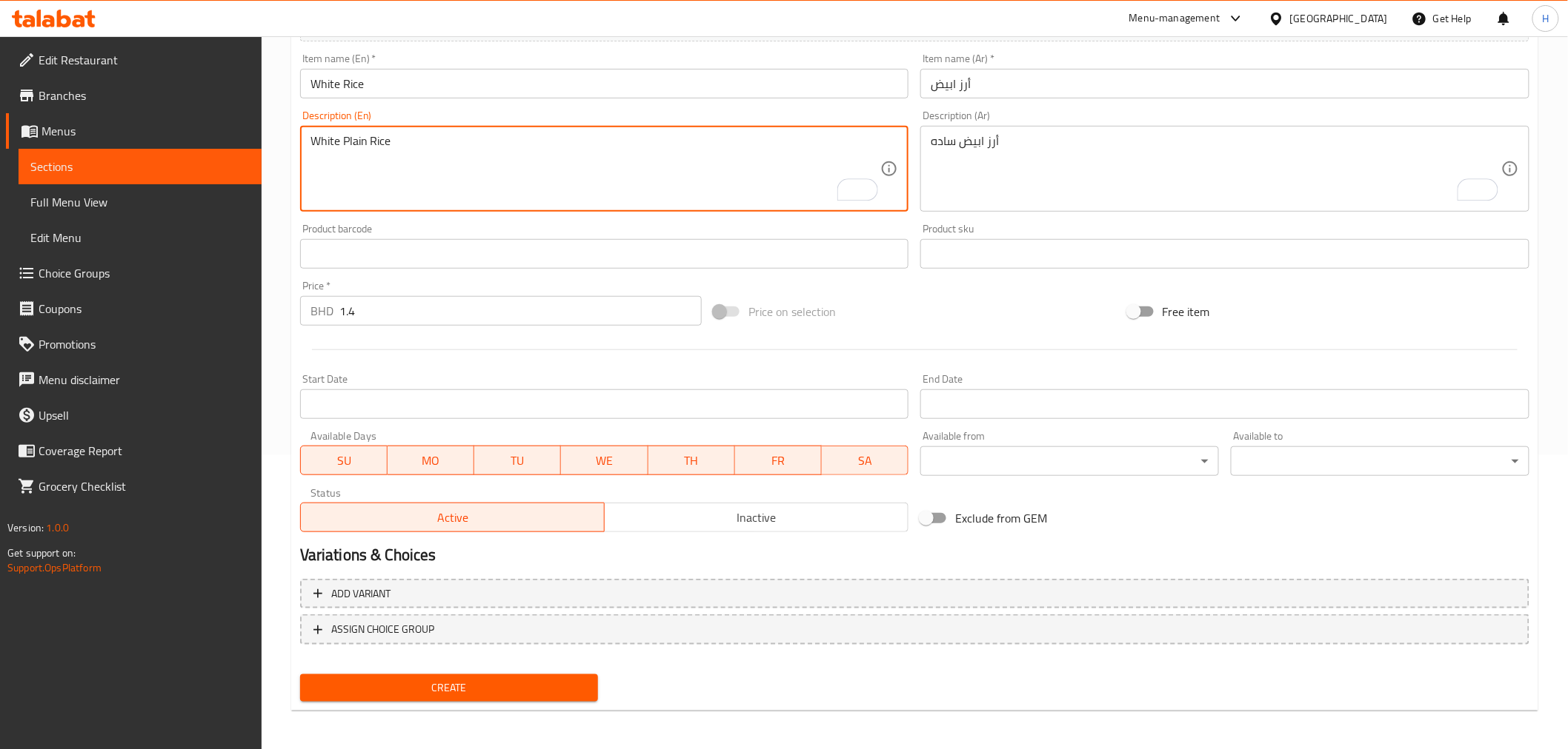
type textarea "White Plain Rice"
click at [375, 681] on span "Create" at bounding box center [449, 688] width 275 height 19
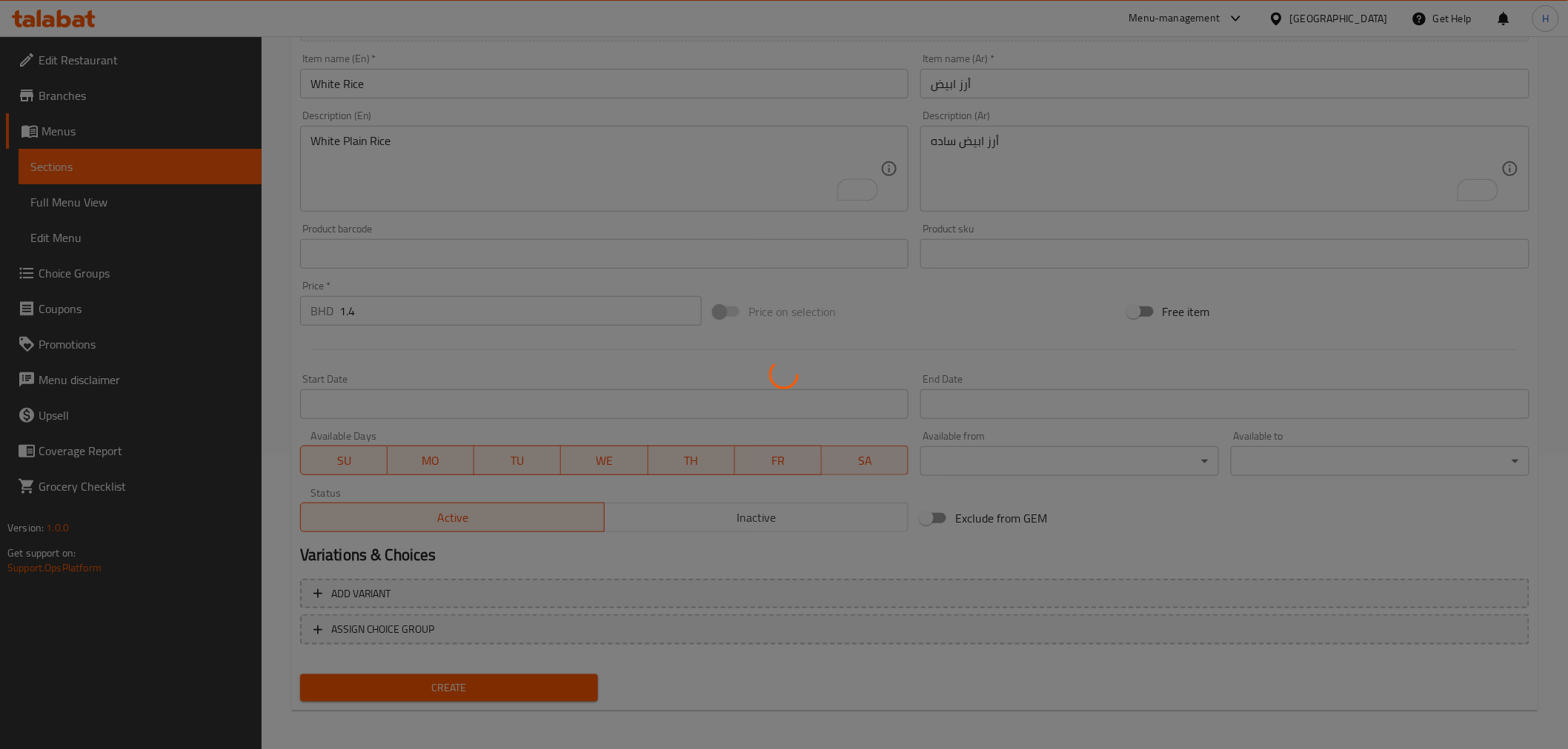
type input "0"
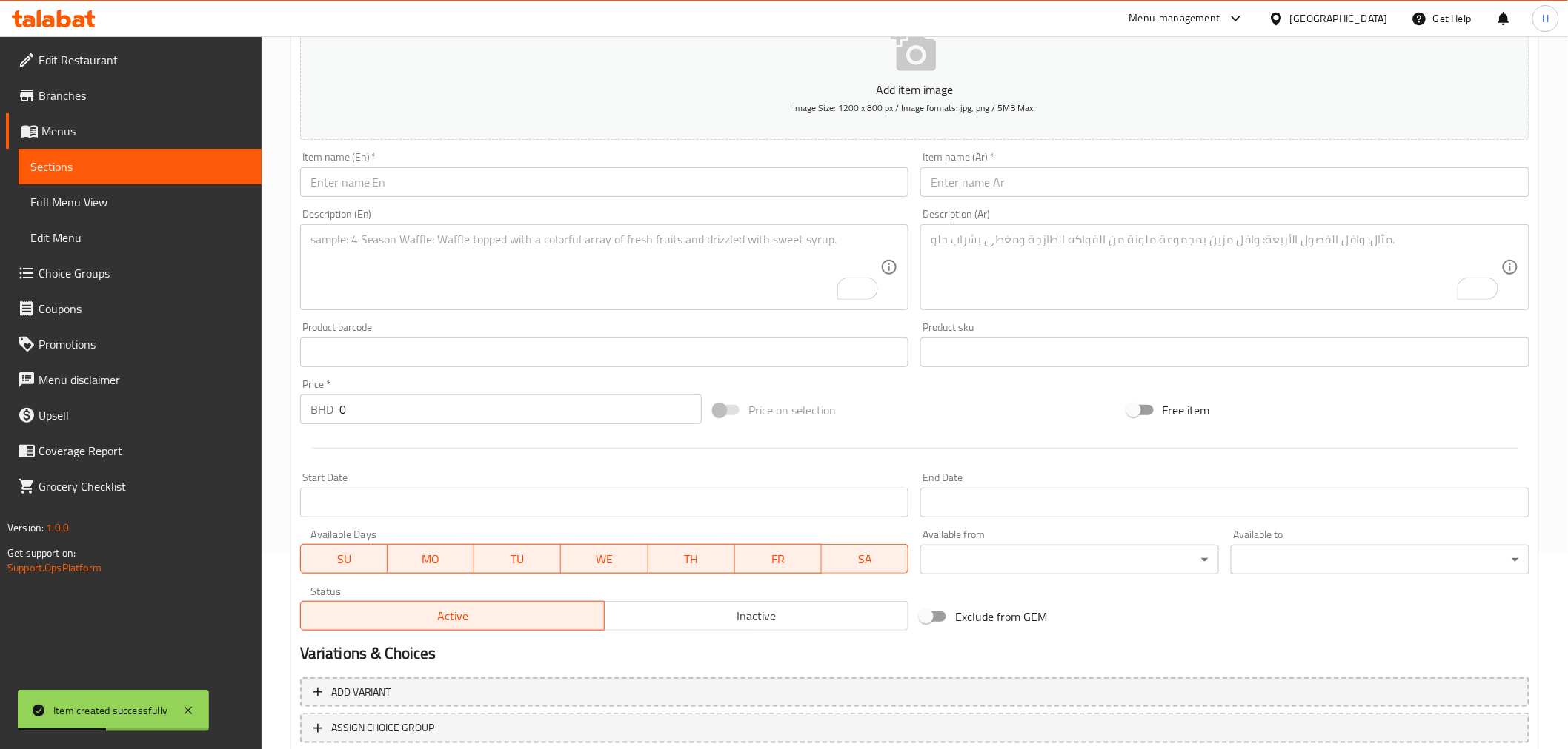
scroll to position [48, 0]
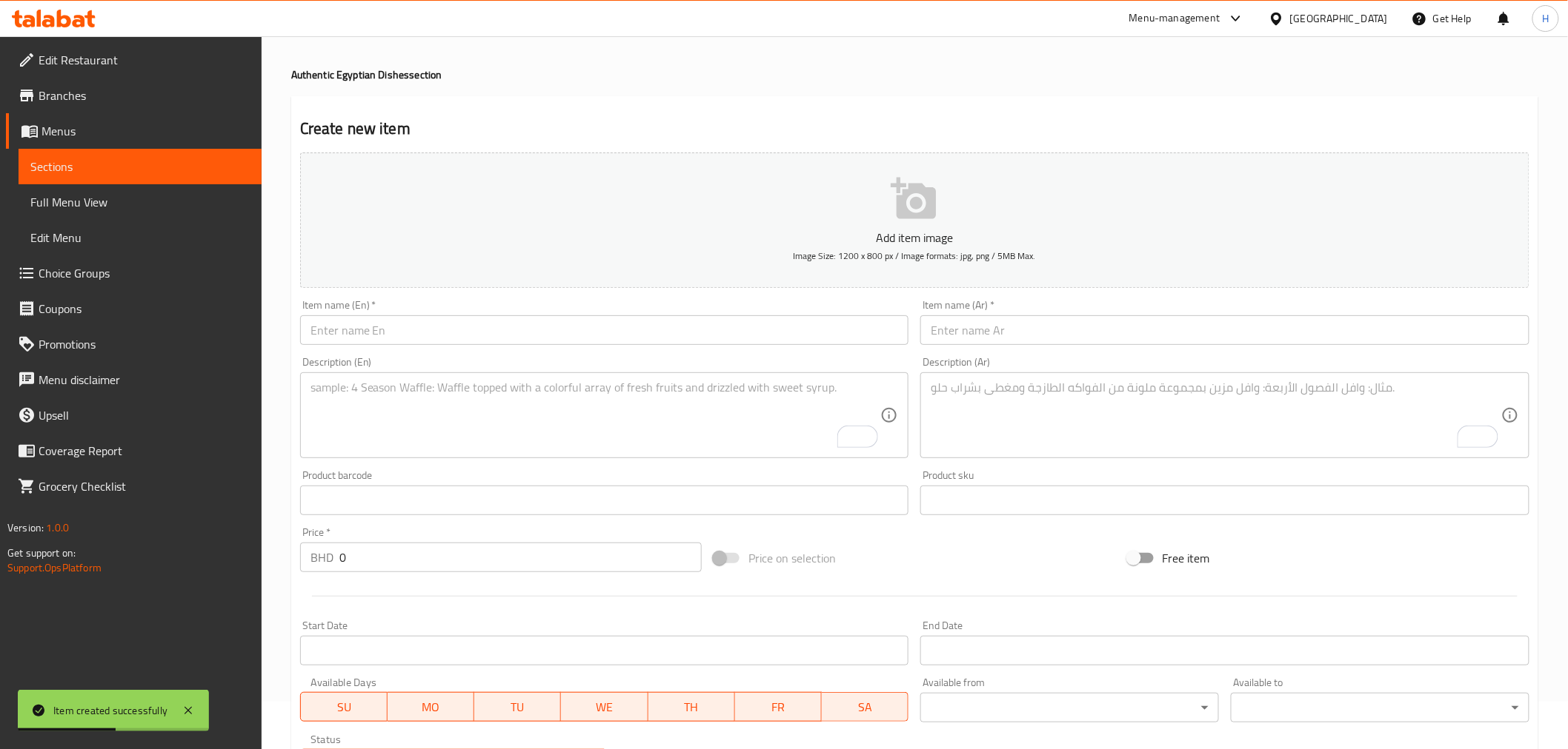
click at [986, 332] on input "text" at bounding box center [1224, 330] width 609 height 30
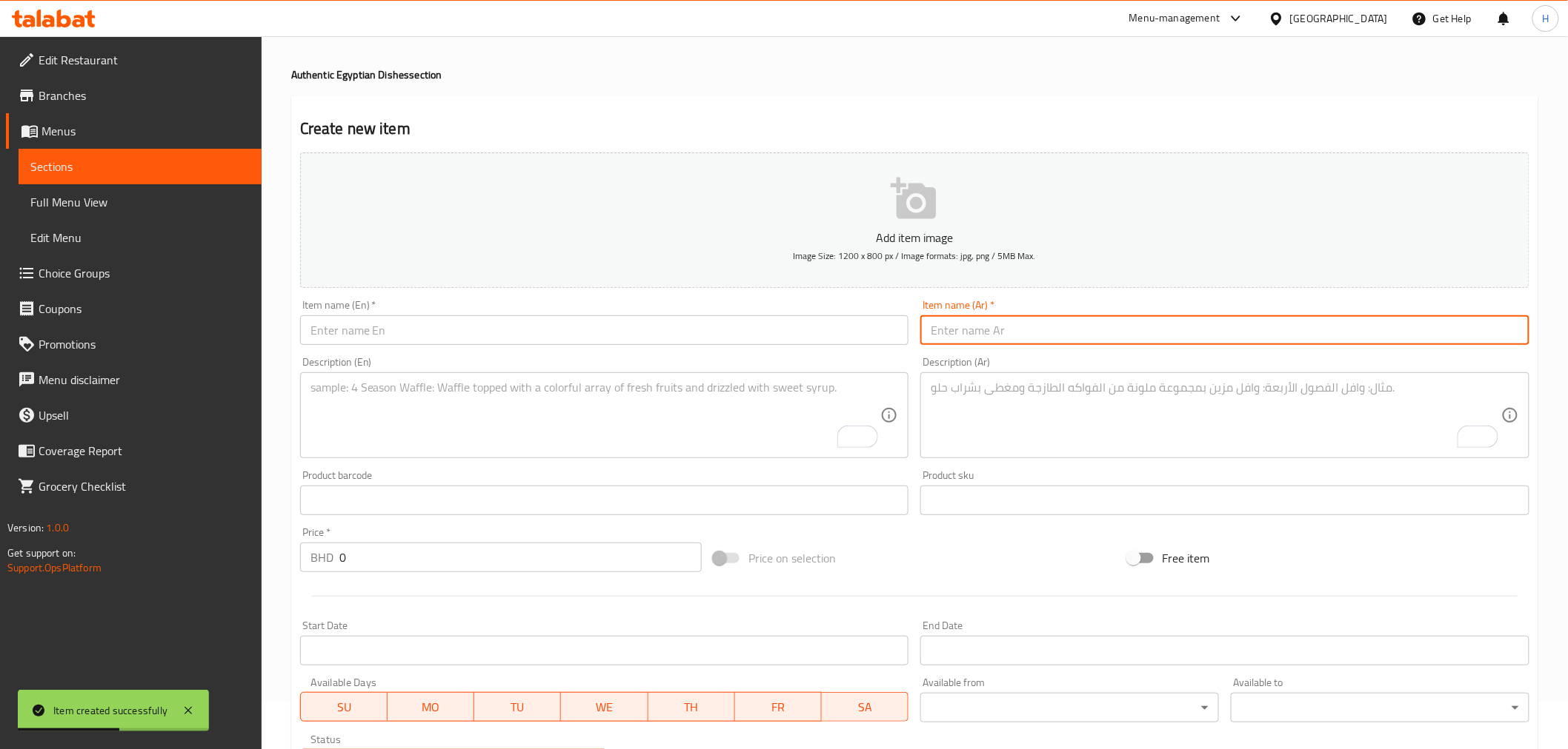
paste input "أرز صياديه"
type input "أرز صياديه"
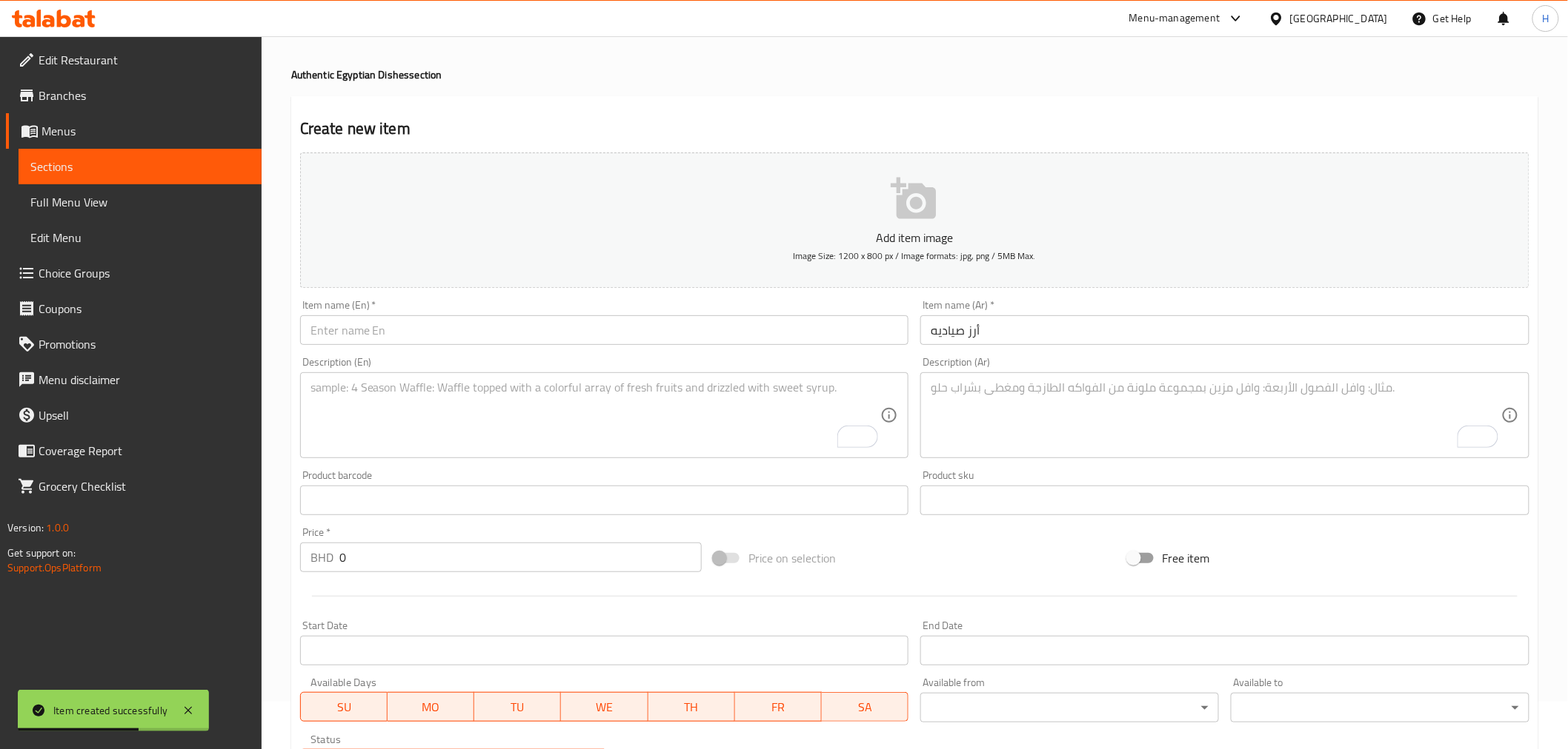
click at [554, 350] on div "Item name (En)   * Item name (En) *" at bounding box center [604, 322] width 621 height 57
click at [546, 343] on input "text" at bounding box center [604, 330] width 609 height 30
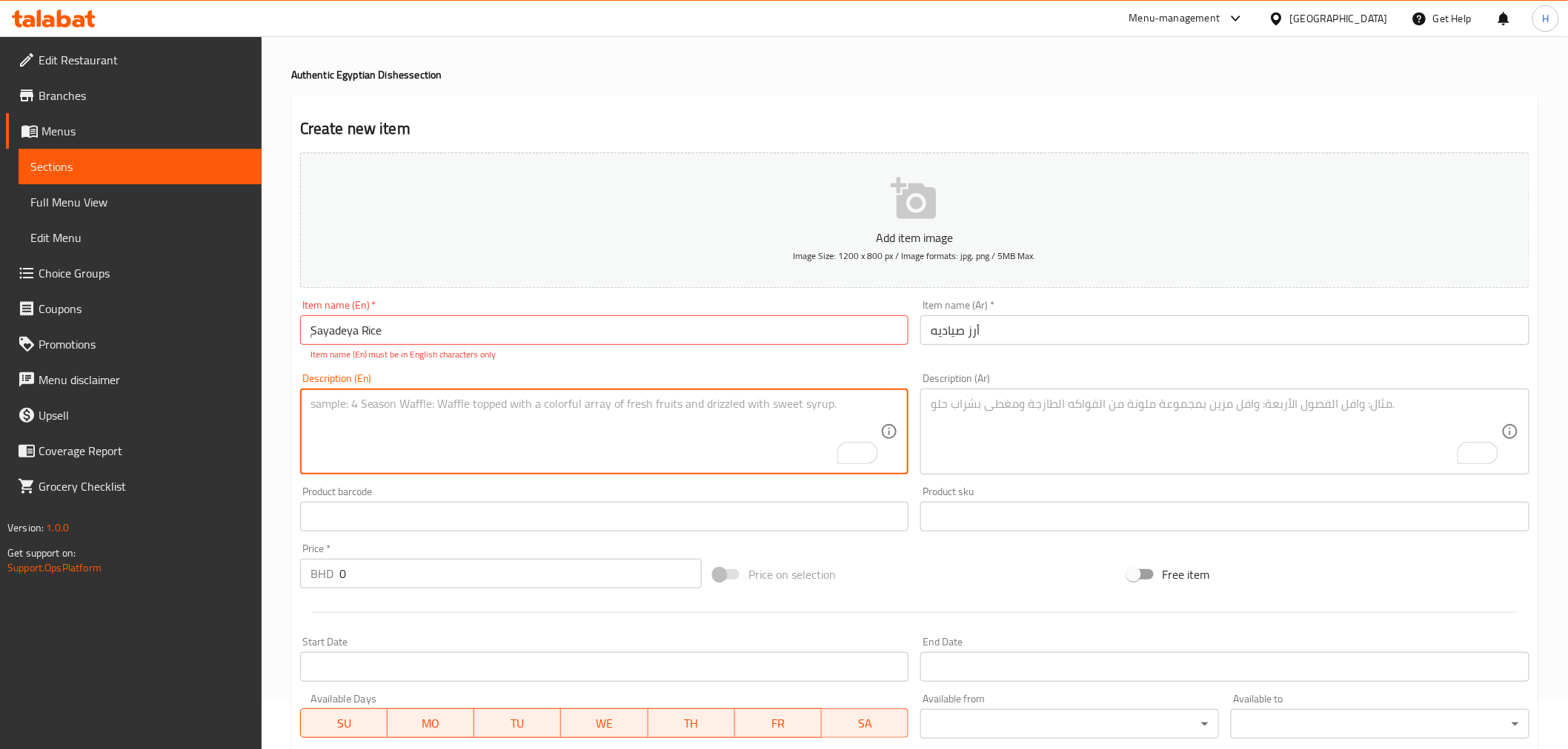
click at [365, 411] on textarea "To enrich screen reader interactions, please activate Accessibility in Grammarl…" at bounding box center [595, 432] width 571 height 70
click at [311, 339] on input "ٍSayadeya Rice" at bounding box center [604, 330] width 609 height 30
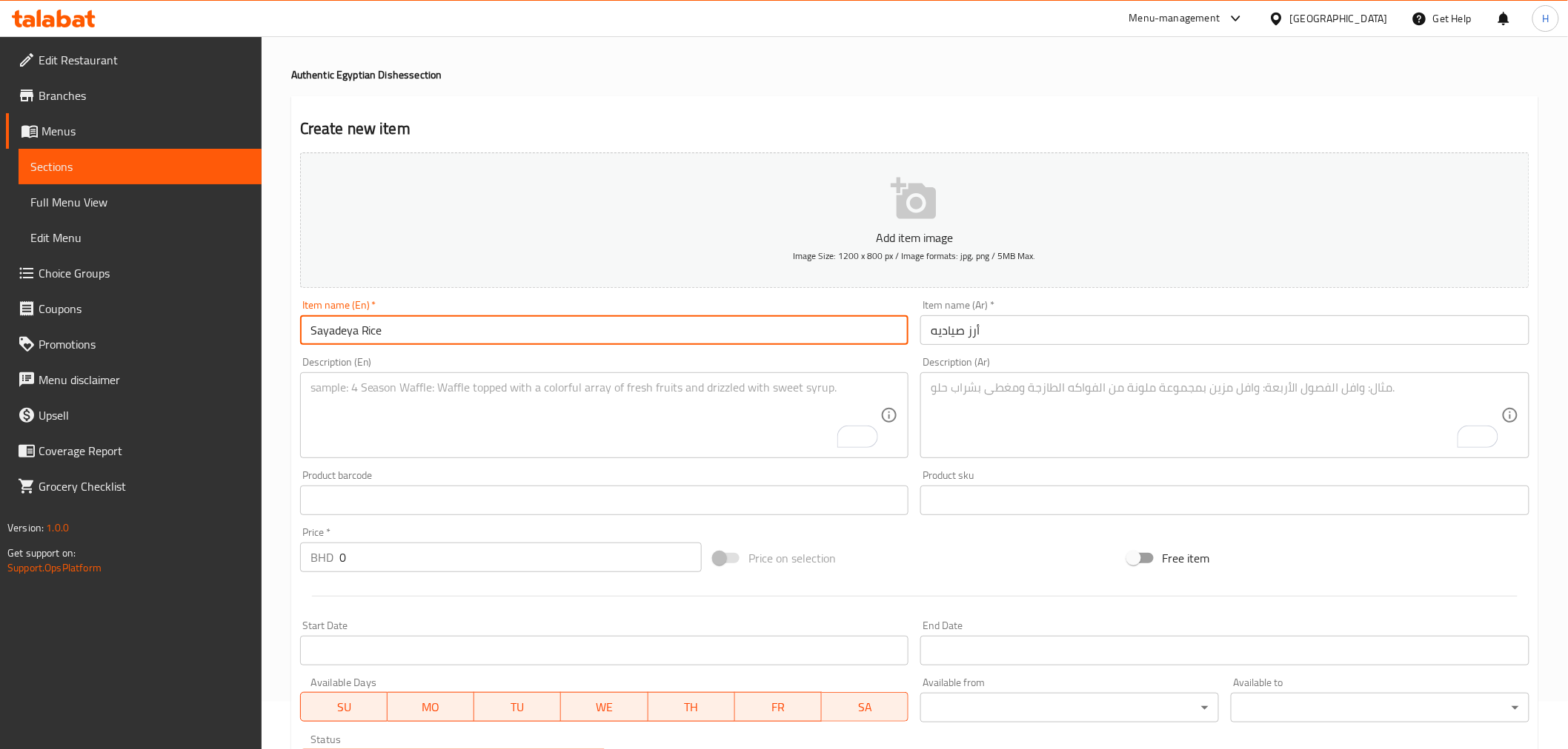
click at [330, 334] on input "Sayadeya Rice" at bounding box center [604, 330] width 609 height 30
type input "Sayadeya Rice"
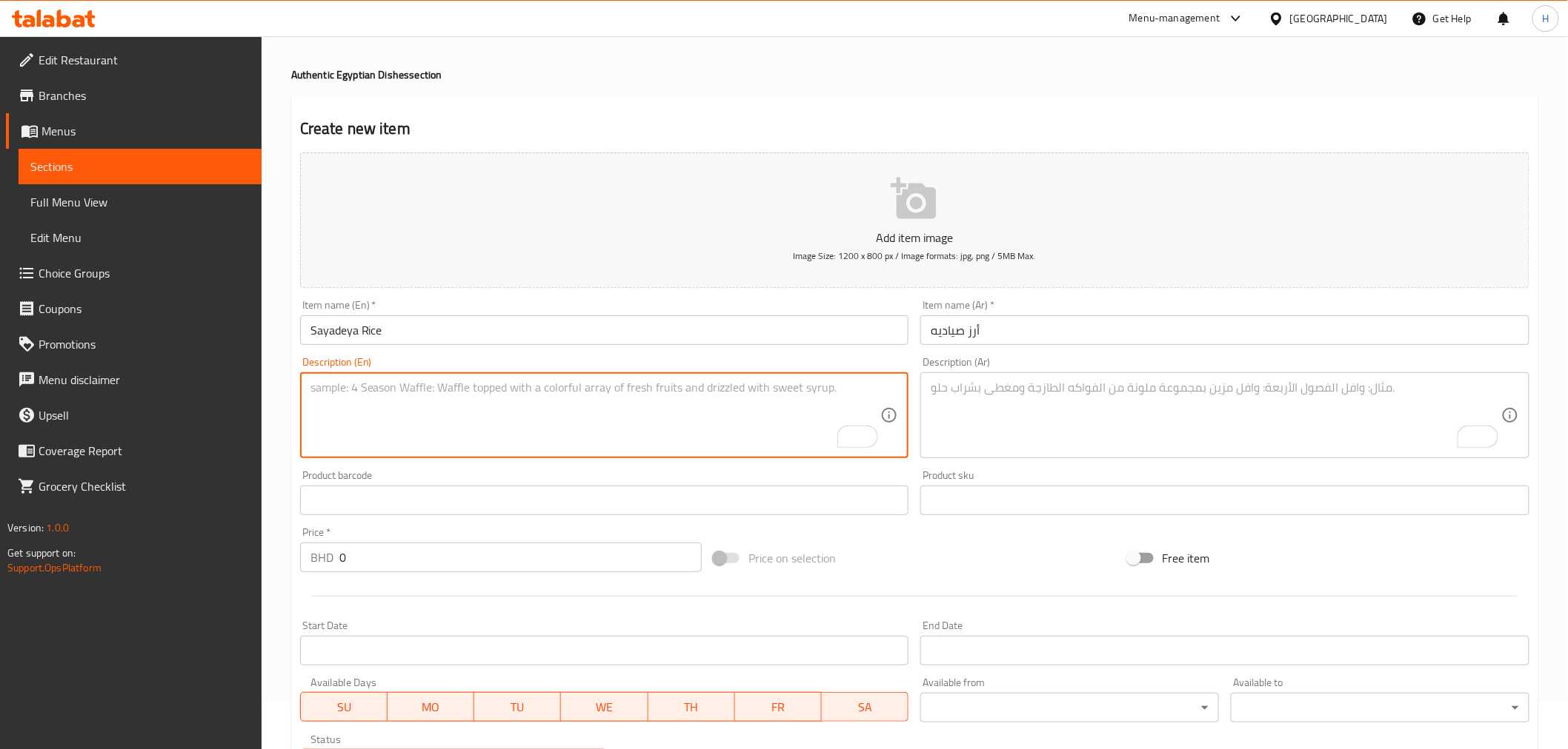
click at [379, 425] on textarea "To enrich screen reader interactions, please activate Accessibility in Grammarl…" at bounding box center [595, 416] width 571 height 70
paste textarea "Sayadeya Rice"
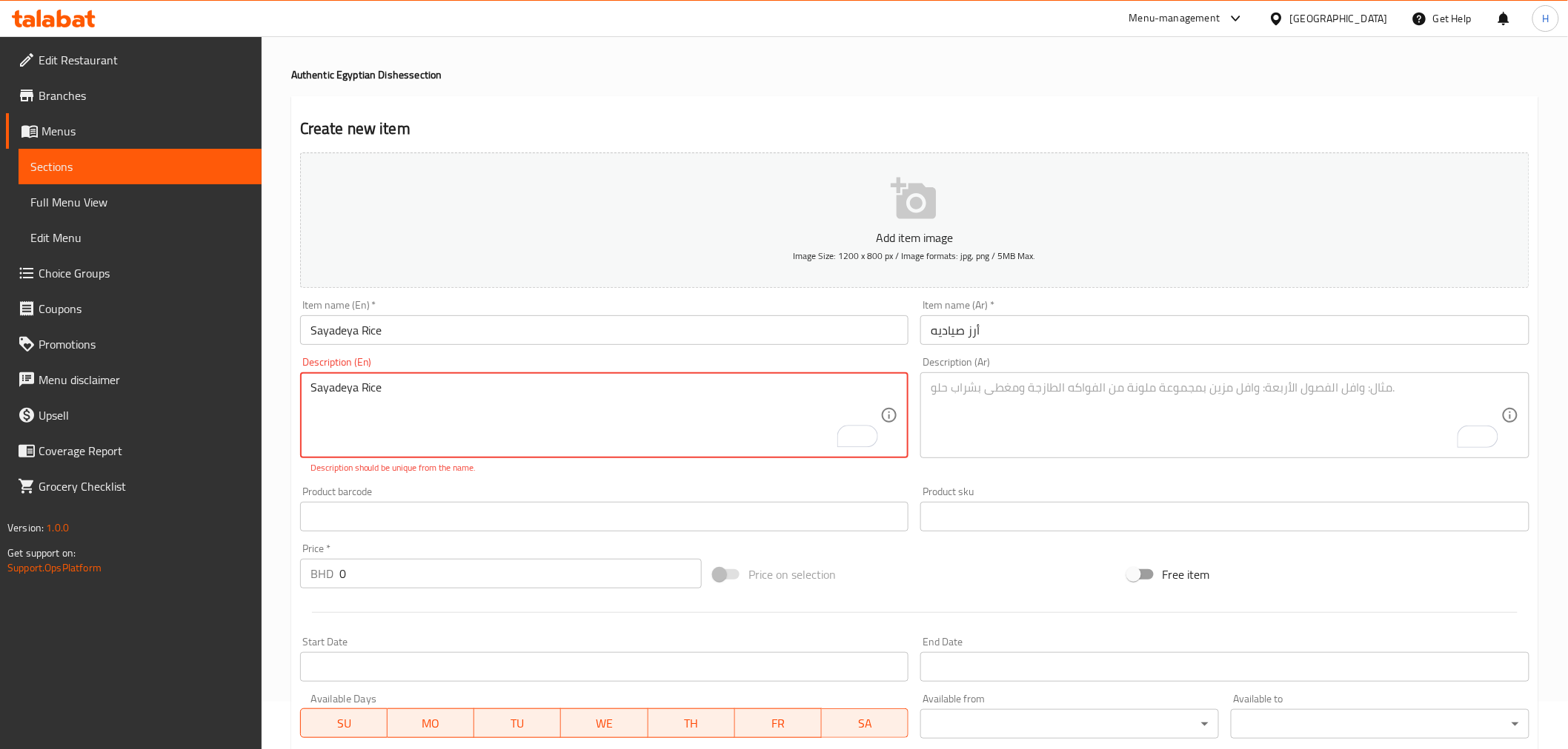
click at [358, 390] on textarea "Sayadeya Rice" at bounding box center [595, 416] width 571 height 70
click at [360, 392] on textarea "Sayadeya Rice" at bounding box center [595, 416] width 571 height 70
drag, startPoint x: 363, startPoint y: 392, endPoint x: 197, endPoint y: 392, distance: 166.0
click at [197, 392] on div "Edit Restaurant Branches Menus Sections Full Menu View Edit Menu Choice Groups …" at bounding box center [784, 502] width 1568 height 1027
click at [367, 382] on textarea "Rice" at bounding box center [595, 416] width 571 height 70
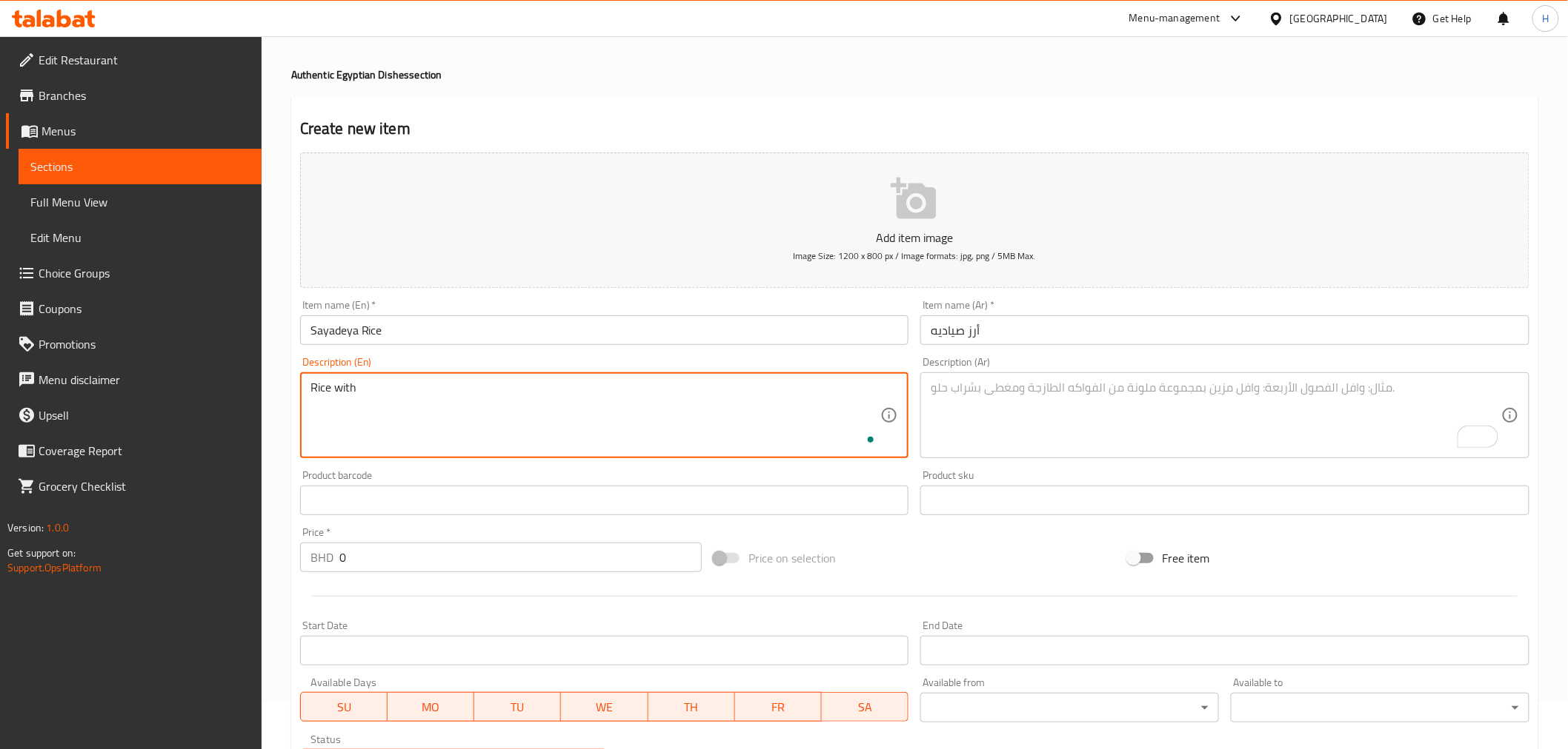
paste textarea "Sayadeya"
type textarea "Rice with [PERSON_NAME]"
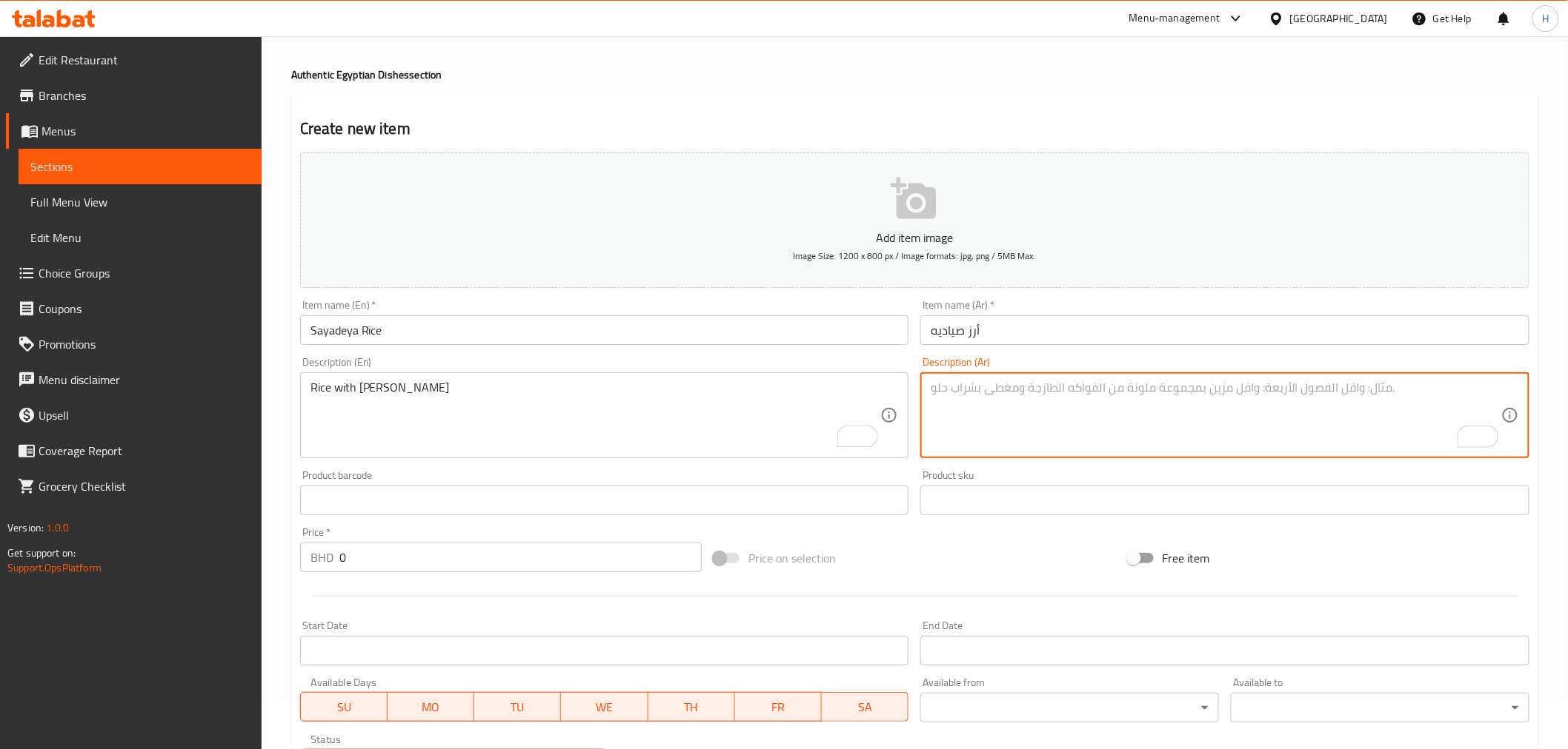
click at [1008, 392] on textarea "To enrich screen reader interactions, please activate Accessibility in Grammarl…" at bounding box center [1215, 416] width 571 height 70
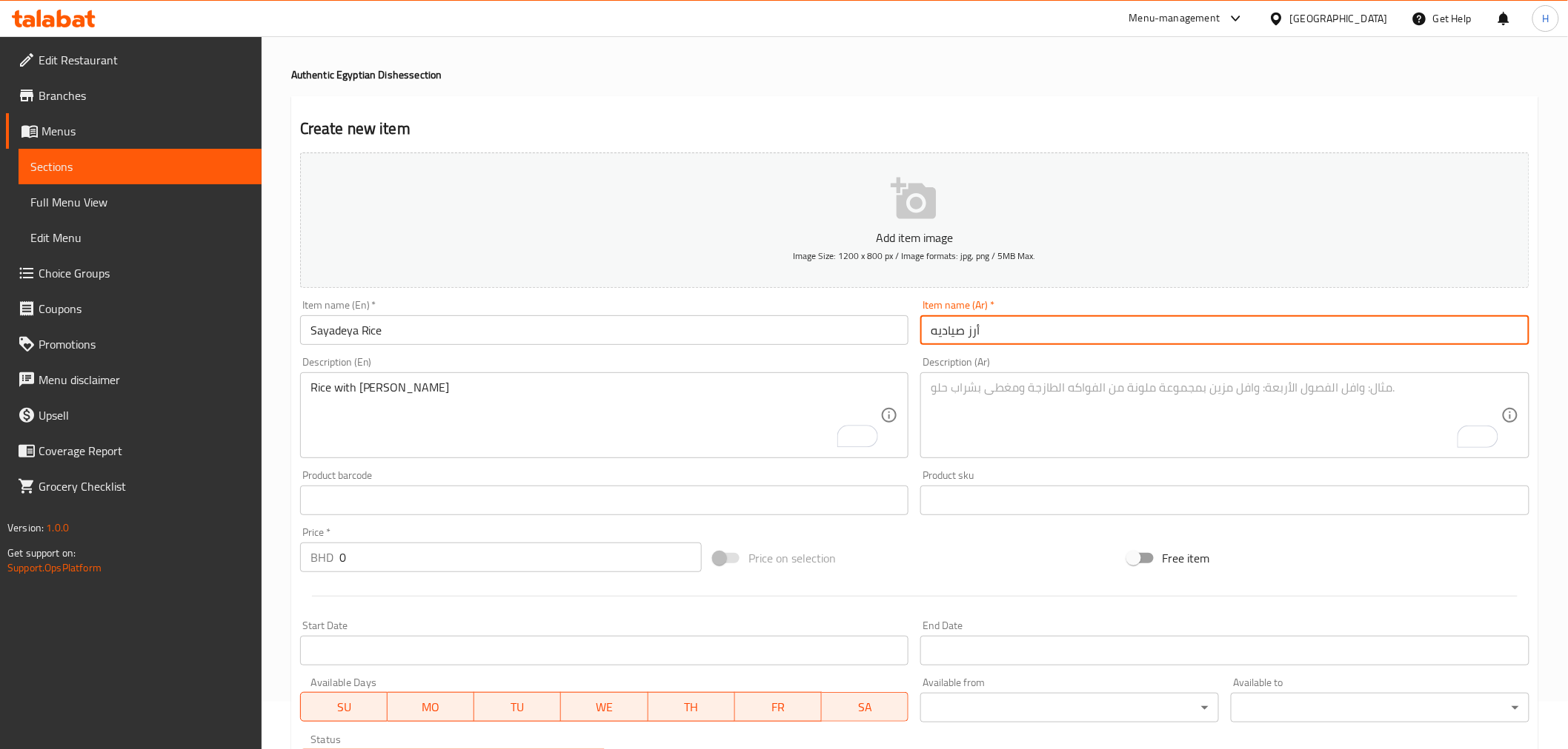
drag, startPoint x: 987, startPoint y: 330, endPoint x: 854, endPoint y: 329, distance: 133.0
click at [854, 329] on div "Add item image Image Size: 1200 x 800 px / Image formats: jpg, png / 5MB Max. I…" at bounding box center [914, 466] width 1241 height 638
click at [1015, 416] on textarea "To enrich screen reader interactions, please activate Accessibility in Grammarl…" at bounding box center [1215, 416] width 571 height 70
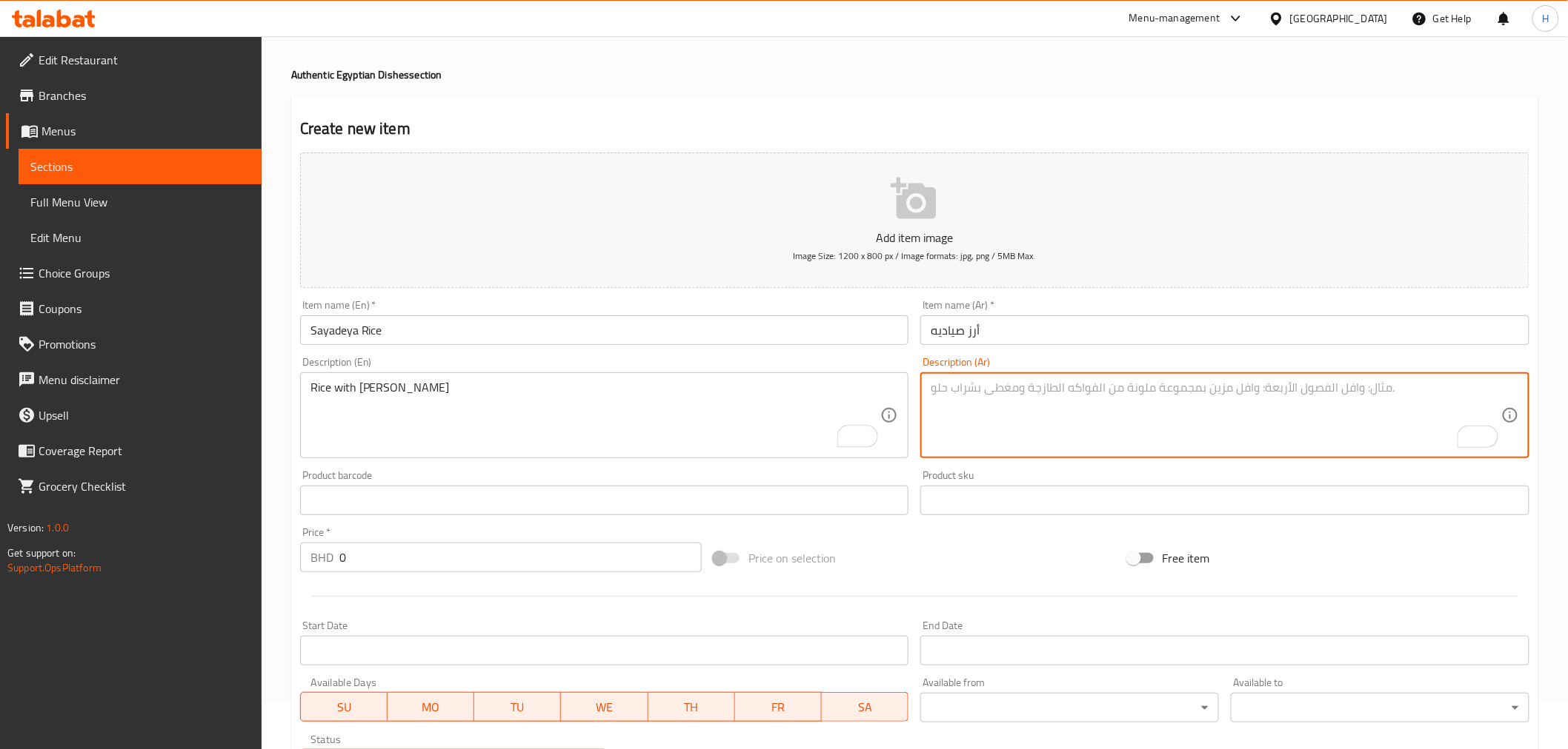
paste textarea "أرز صياديه"
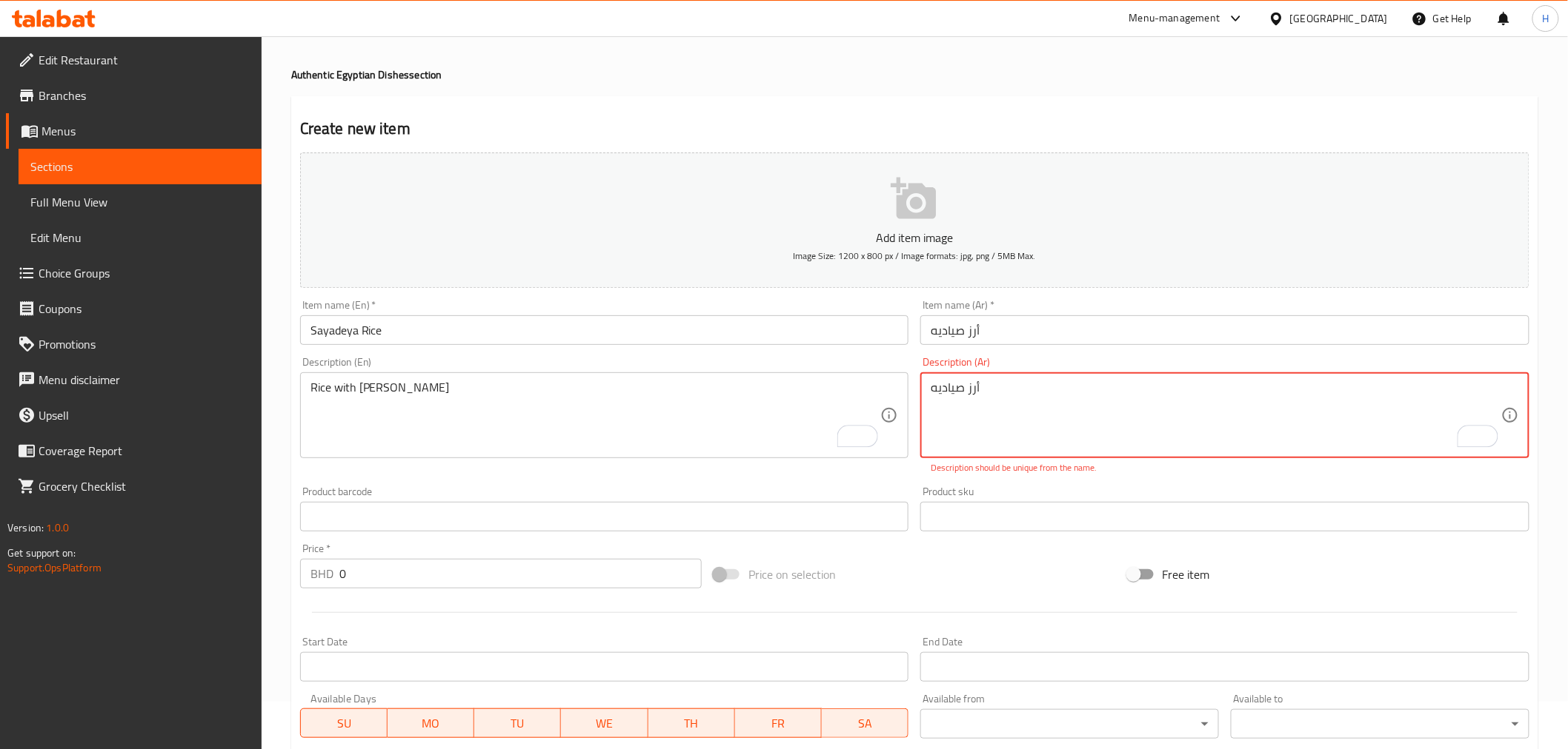
click at [961, 392] on textarea "أرز صياديه" at bounding box center [1215, 416] width 571 height 70
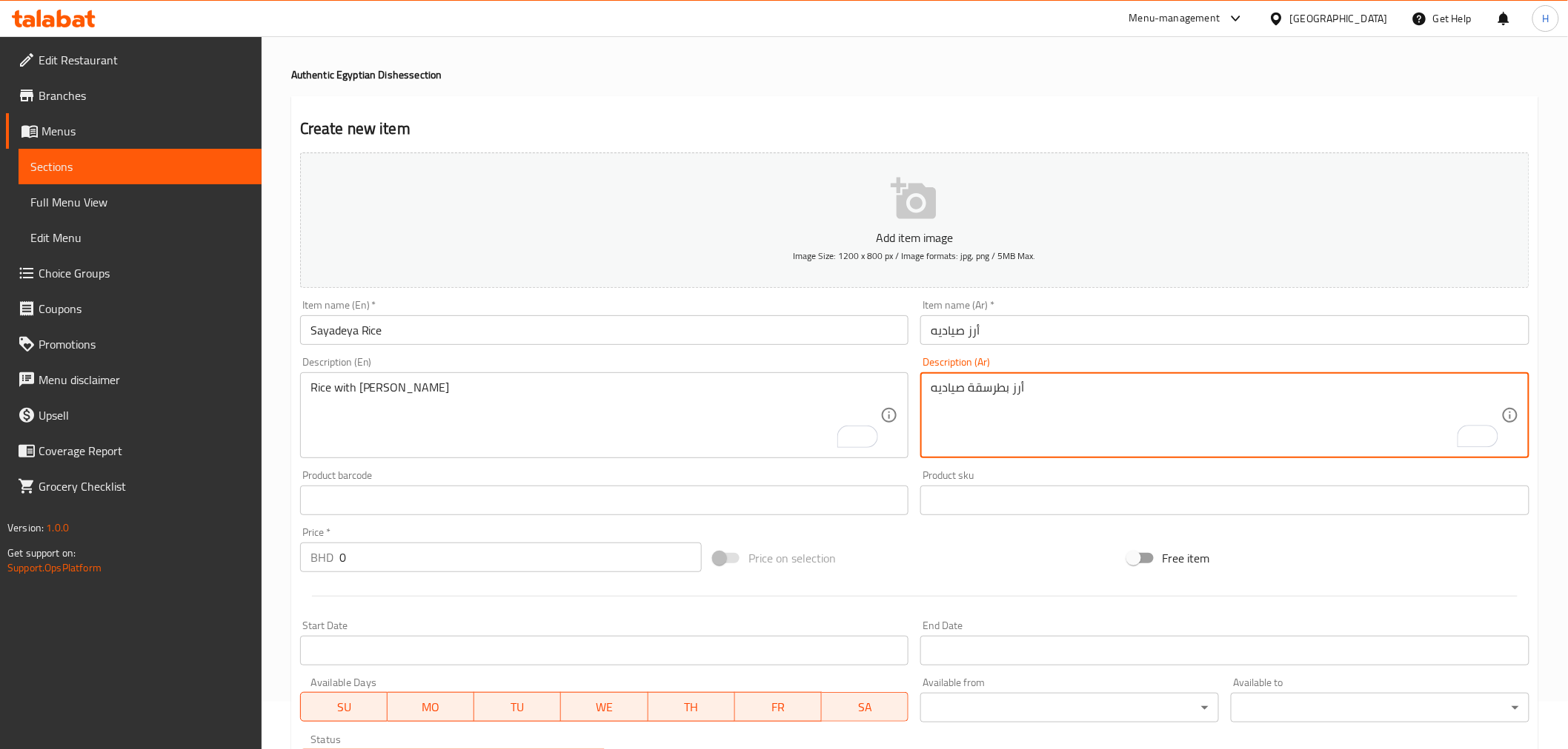
type textarea "أرز بطرسقة صياديه"
drag, startPoint x: 362, startPoint y: 550, endPoint x: 284, endPoint y: 562, distance: 78.9
click at [284, 562] on div "Home / Restaurants management / Menus / Sections / item / create Authentic Egyp…" at bounding box center [914, 494] width 1307 height 1010
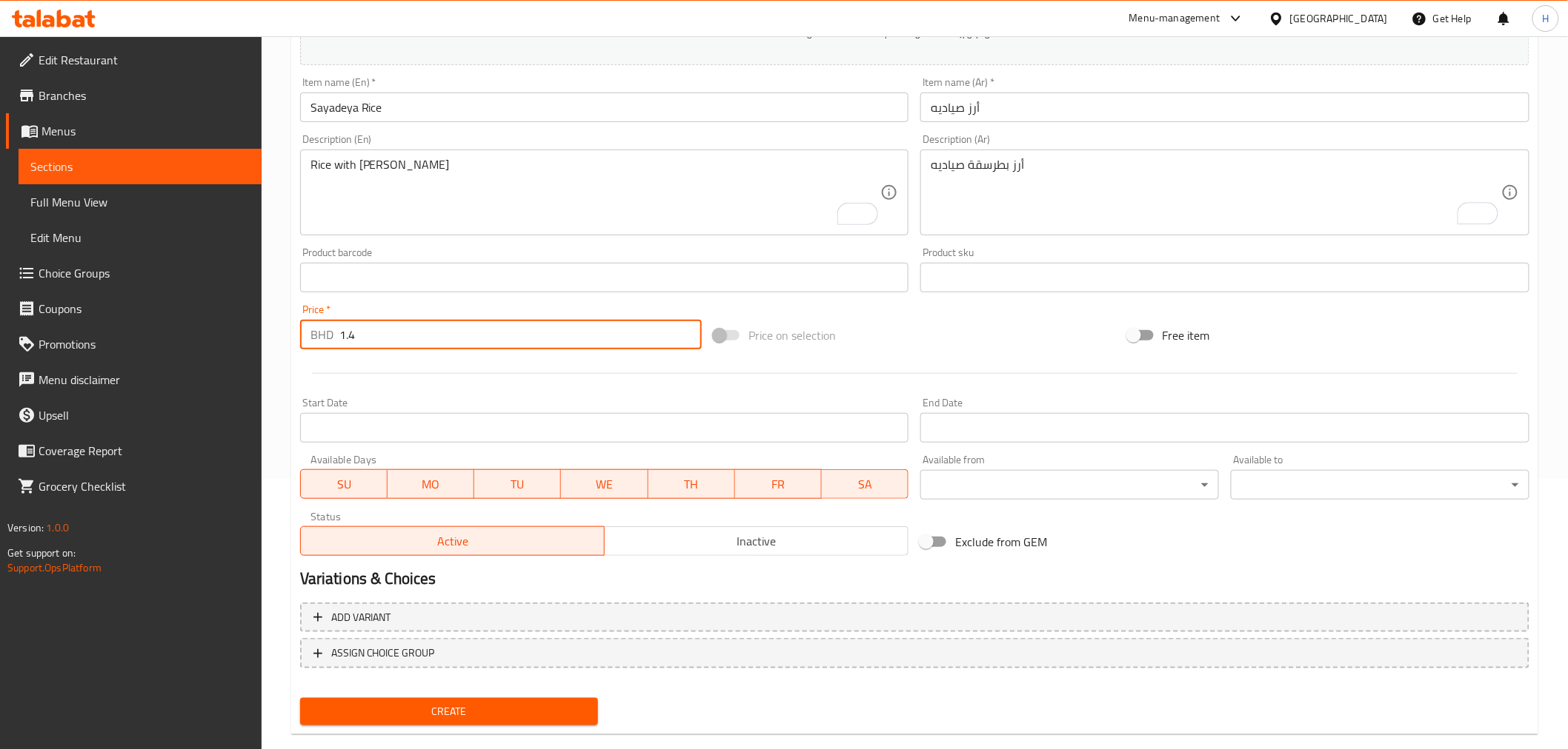
scroll to position [294, 0]
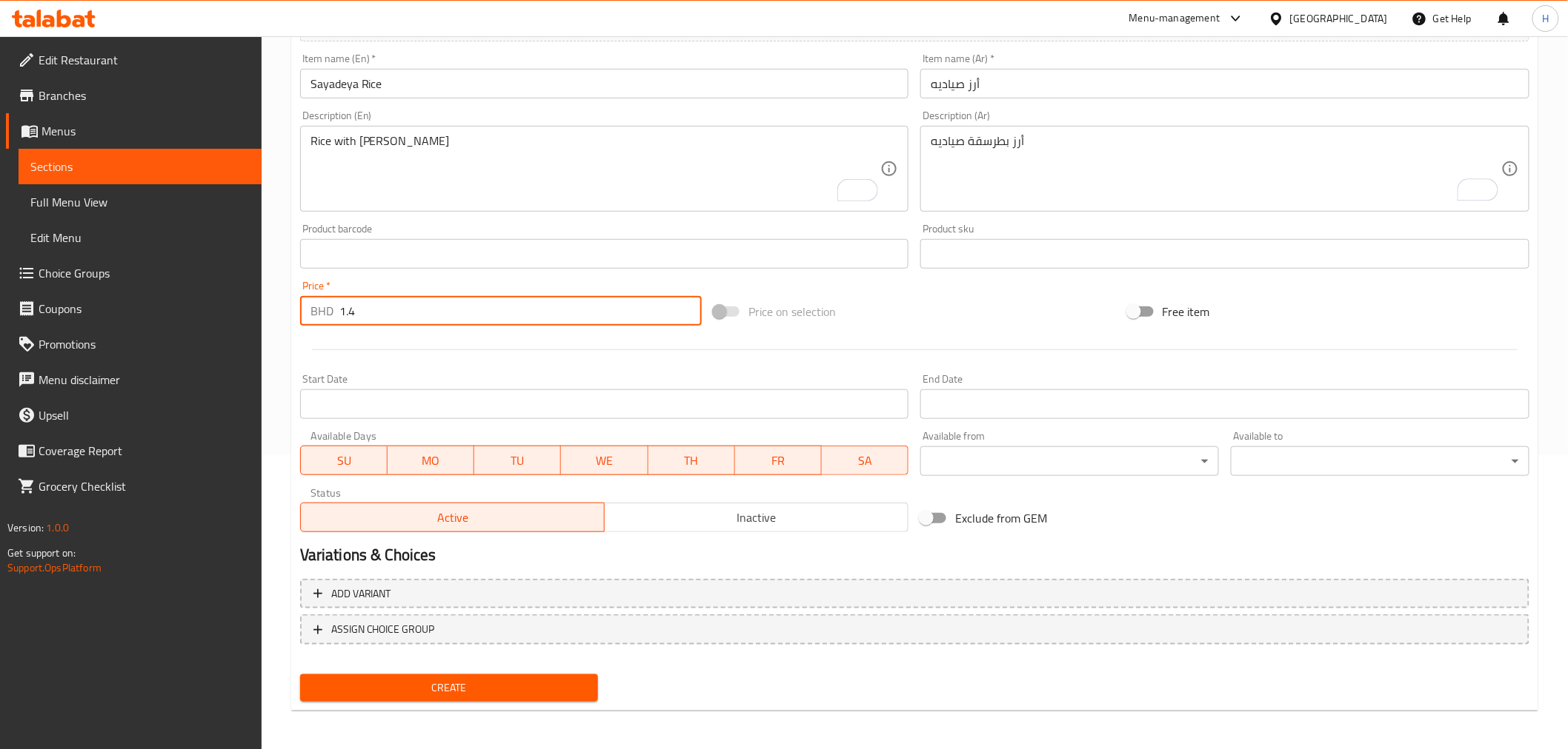
type input "1.4"
click at [342, 691] on span "Create" at bounding box center [449, 688] width 275 height 19
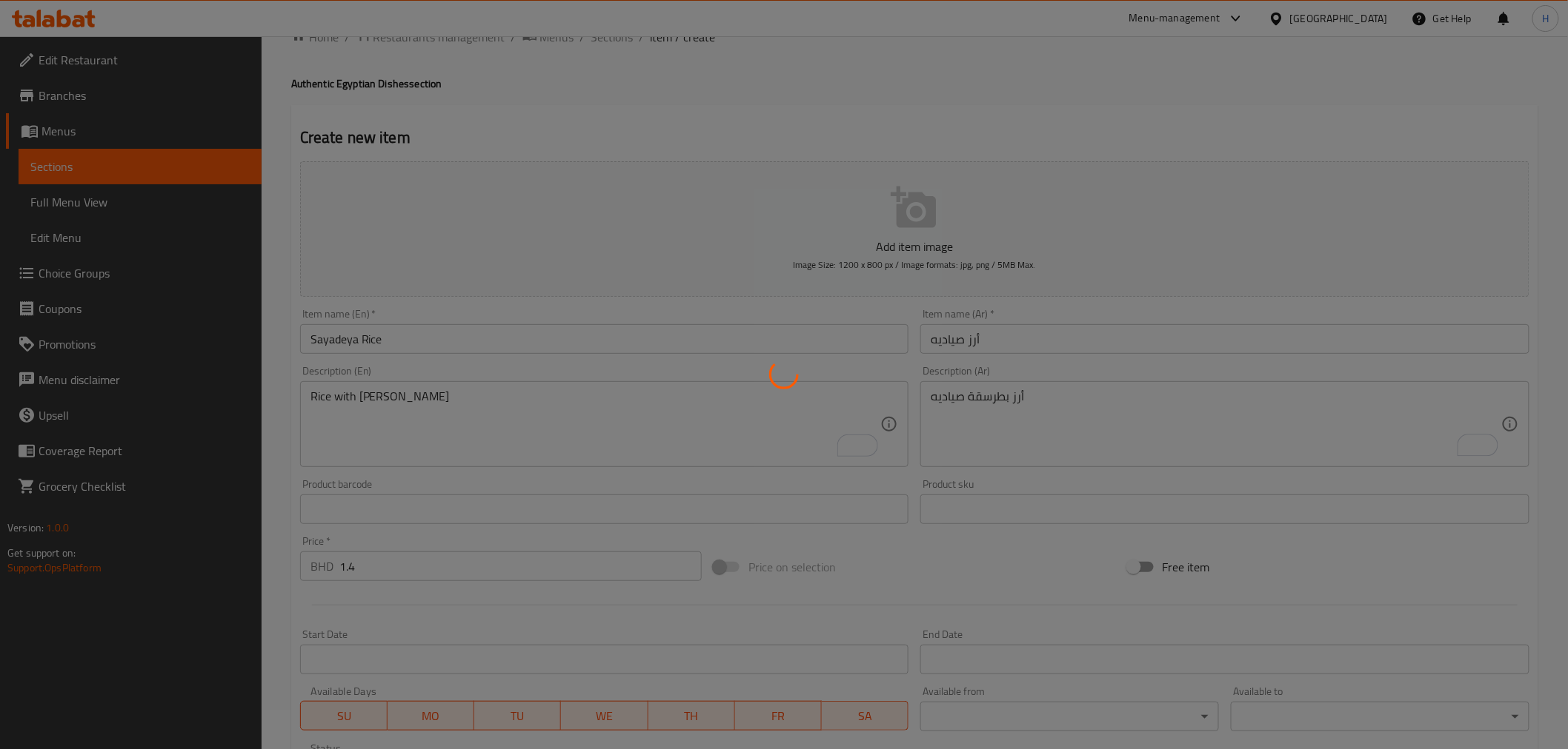
scroll to position [0, 0]
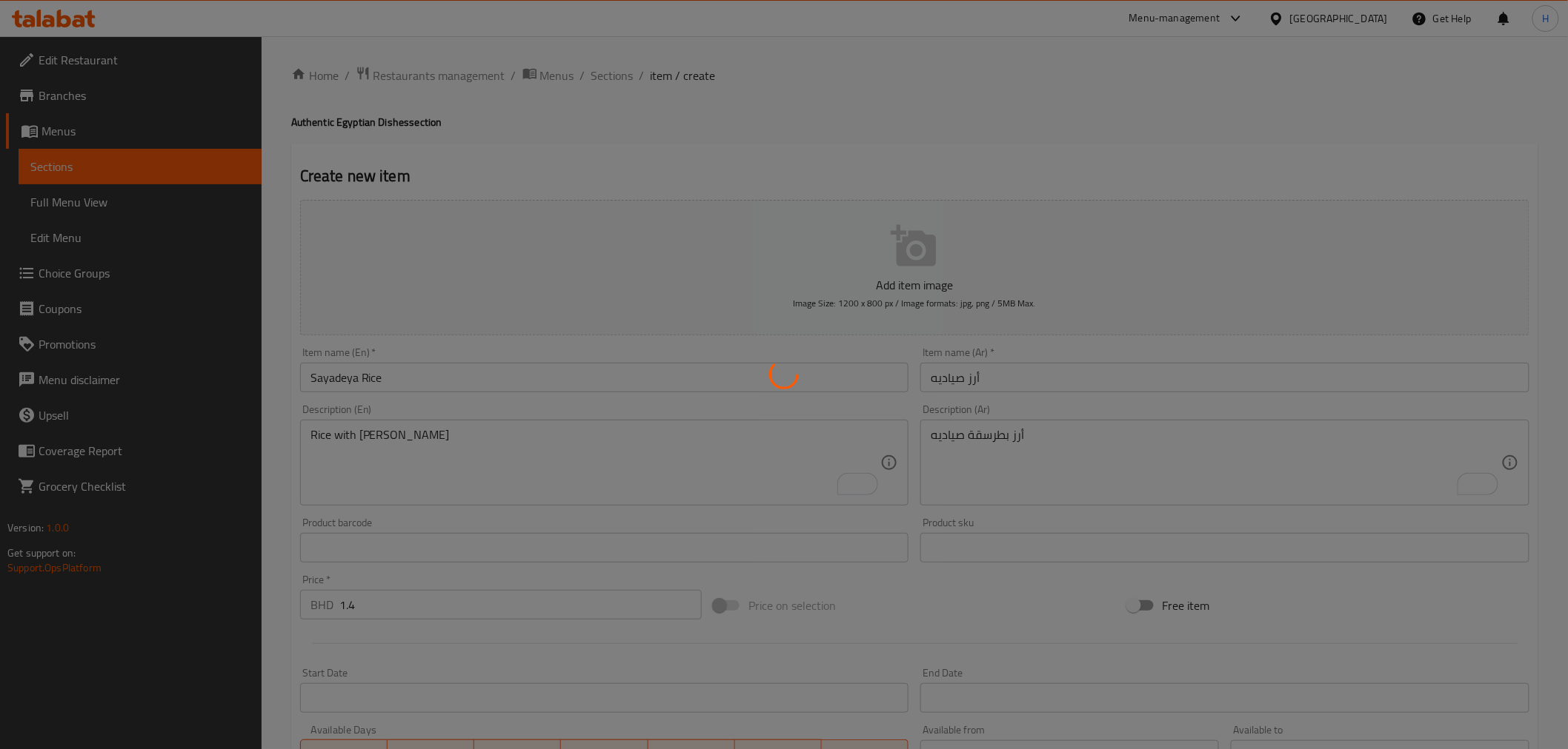
type input "0"
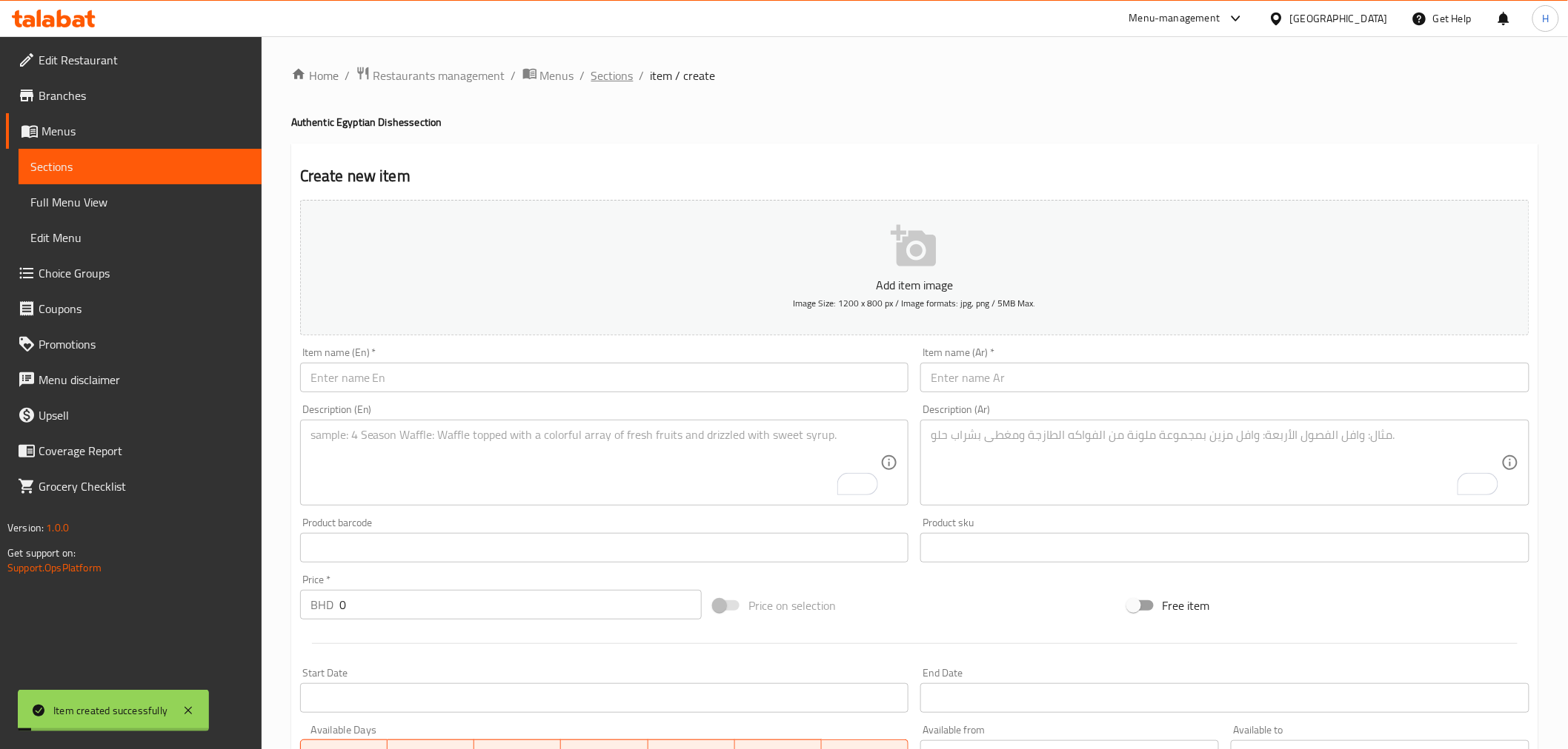
click at [616, 73] on span "Sections" at bounding box center [612, 76] width 42 height 18
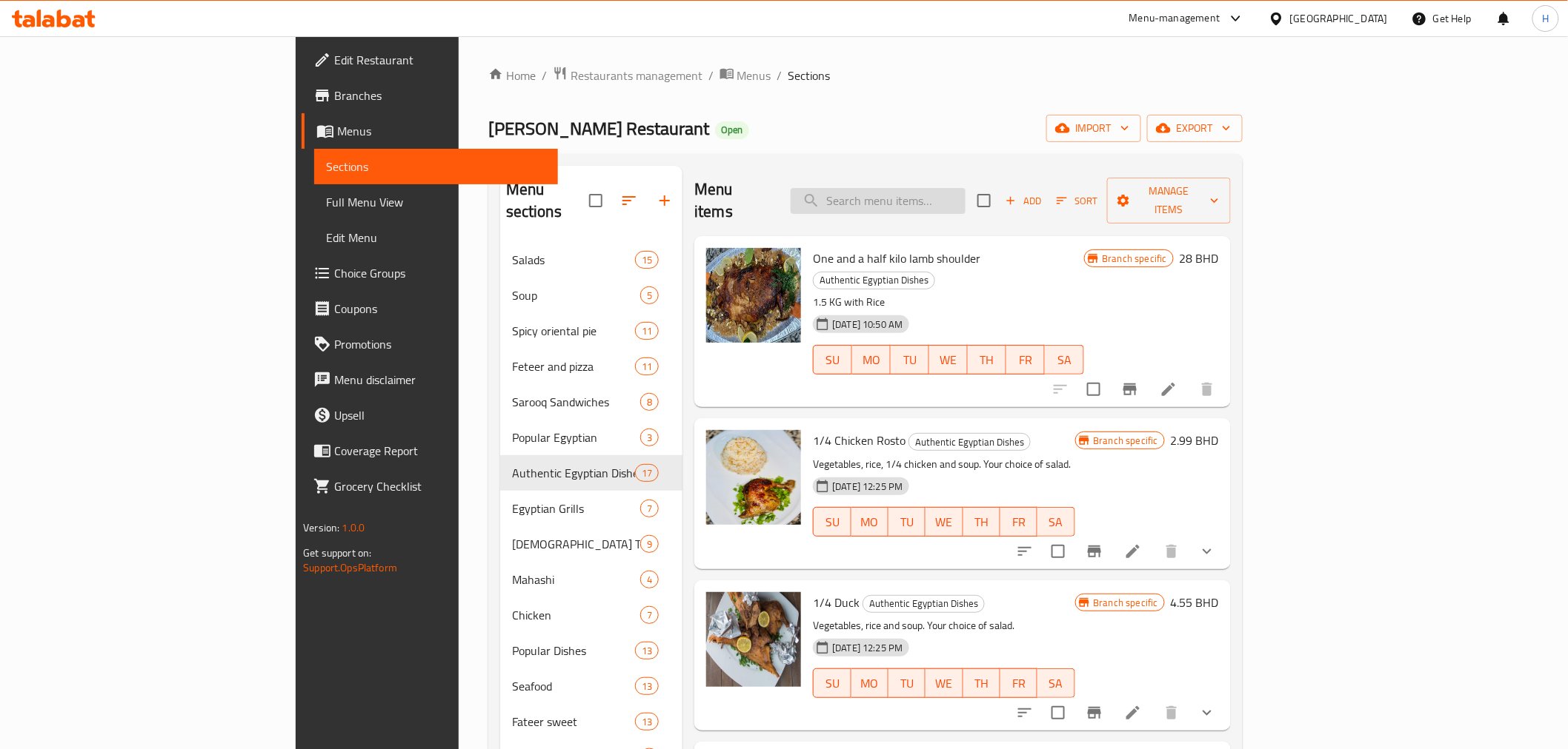
click at [954, 188] on input "search" at bounding box center [878, 201] width 175 height 26
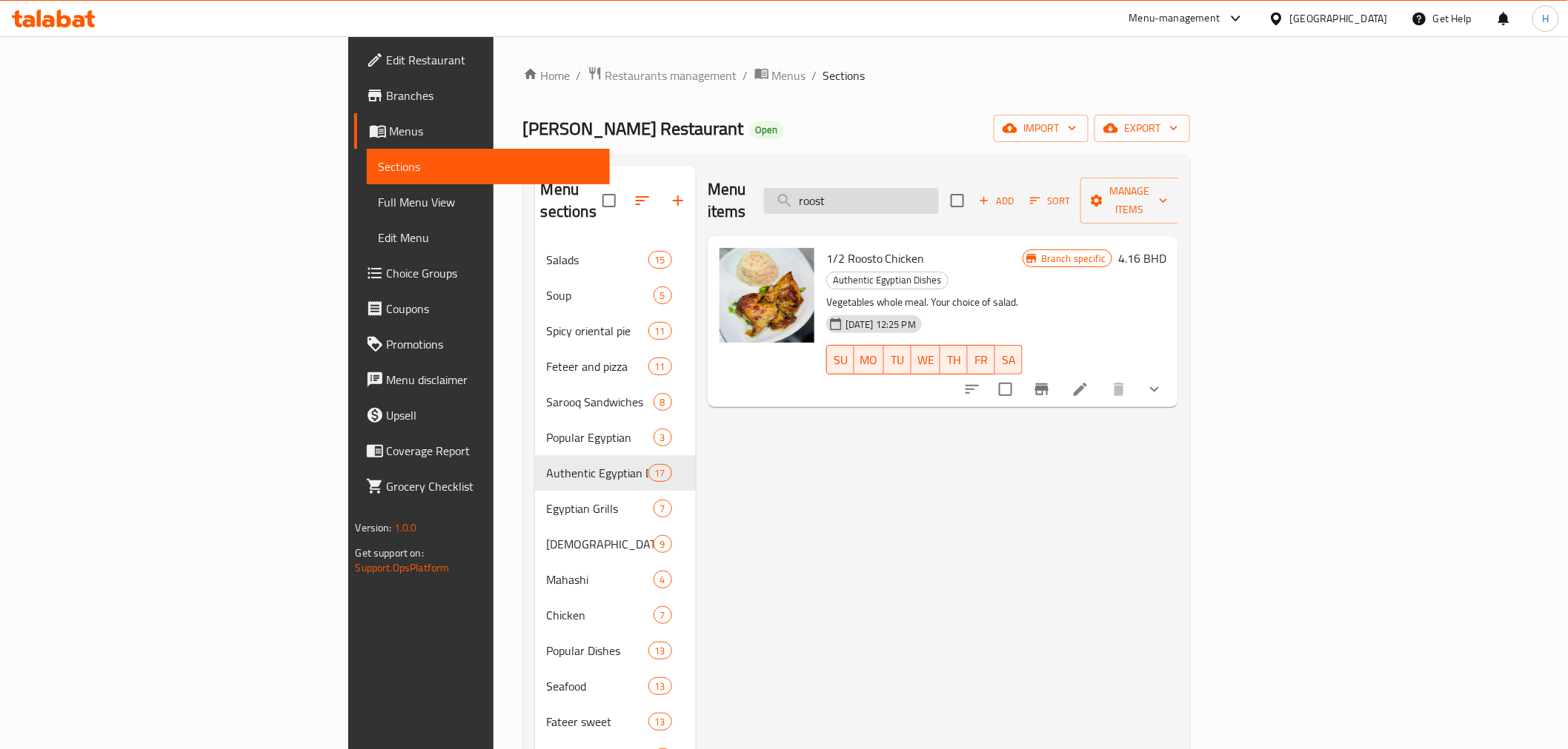
click at [939, 193] on input "roost" at bounding box center [851, 201] width 175 height 26
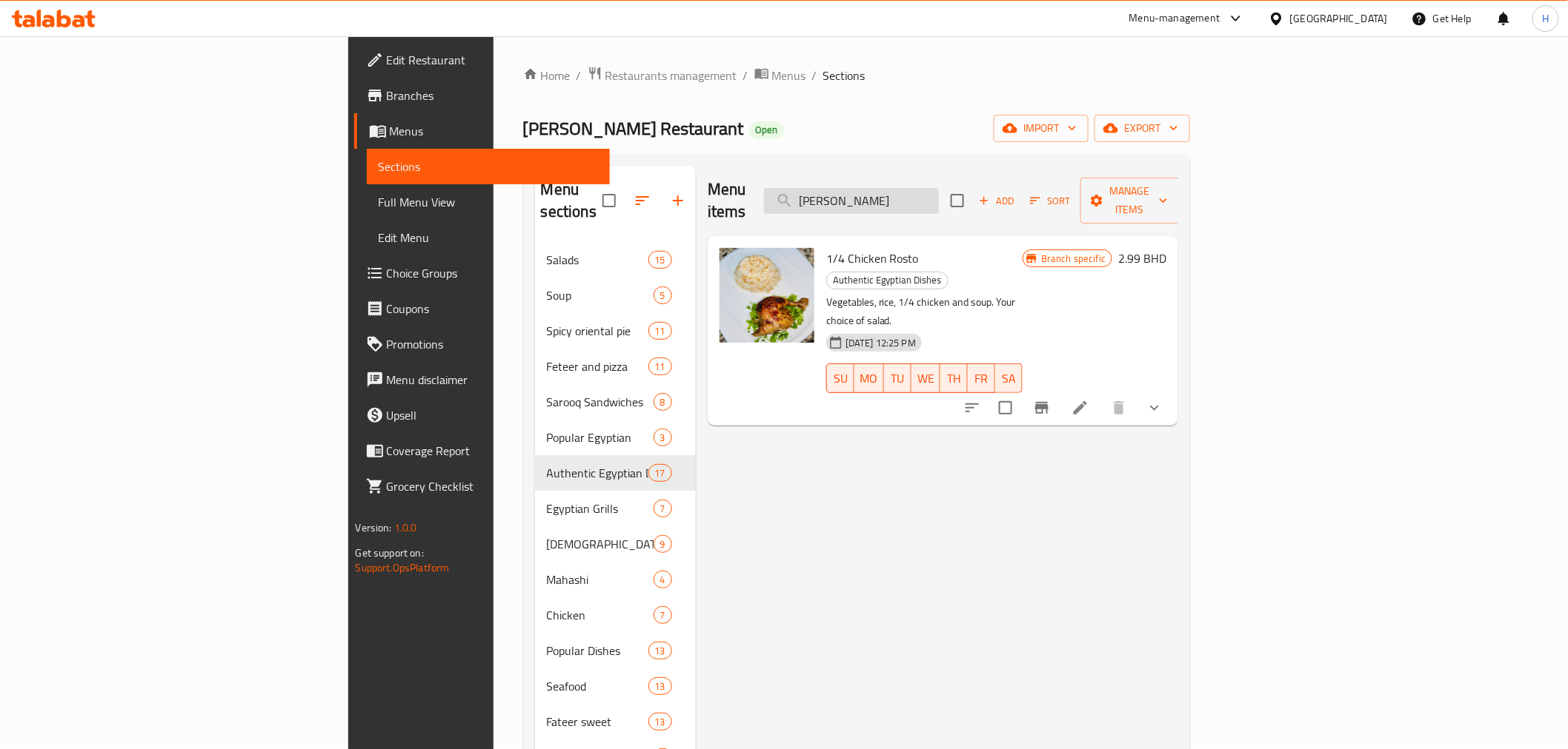
click at [939, 193] on input "rost" at bounding box center [851, 201] width 175 height 26
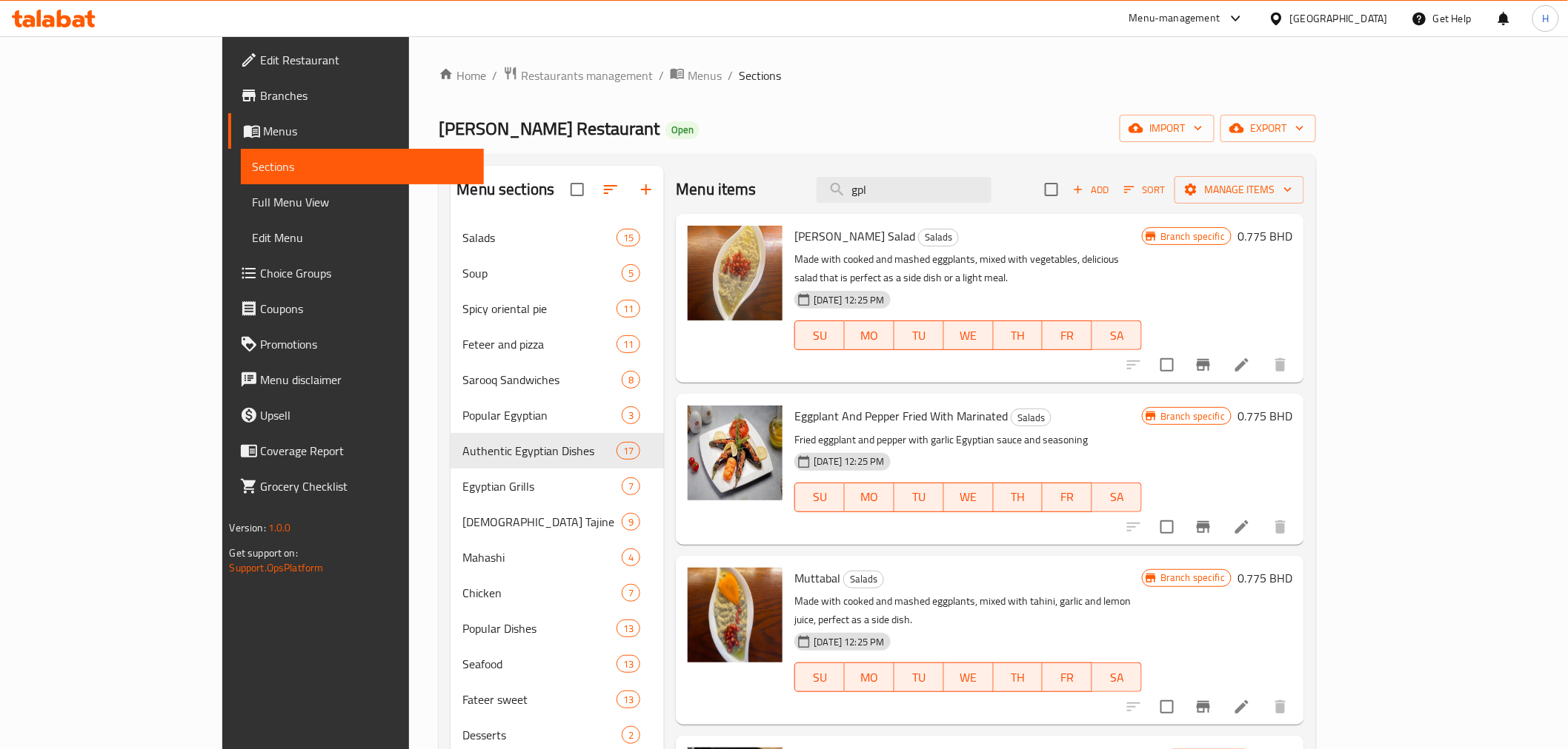
drag, startPoint x: 960, startPoint y: 187, endPoint x: 818, endPoint y: 179, distance: 142.2
click at [818, 179] on div "Menu items gpl Add Sort Manage items" at bounding box center [989, 189] width 628 height 48
drag, startPoint x: 949, startPoint y: 188, endPoint x: 868, endPoint y: 186, distance: 81.0
click at [870, 186] on div "Menu items gpl Add Sort Manage items" at bounding box center [989, 189] width 628 height 48
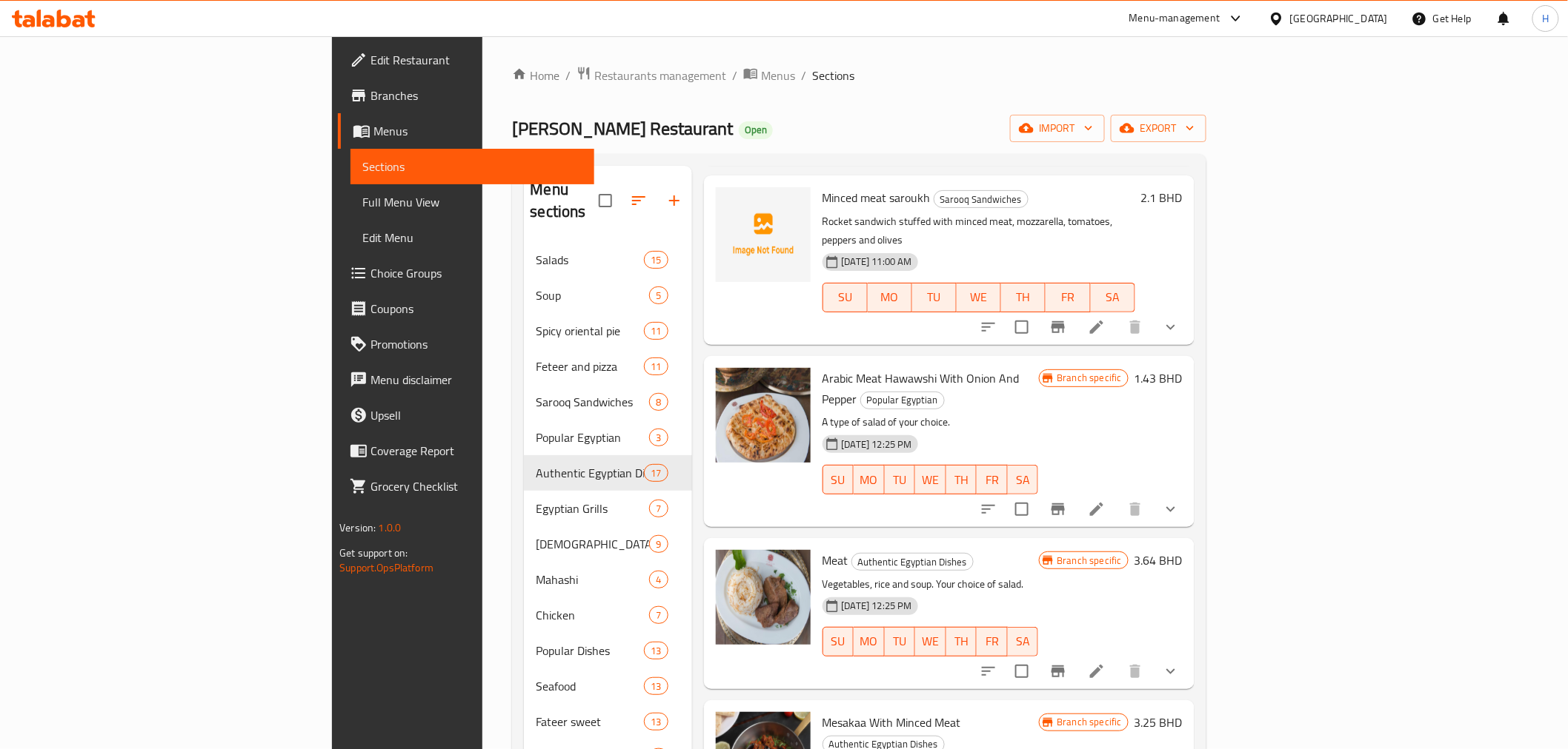
scroll to position [658, 0]
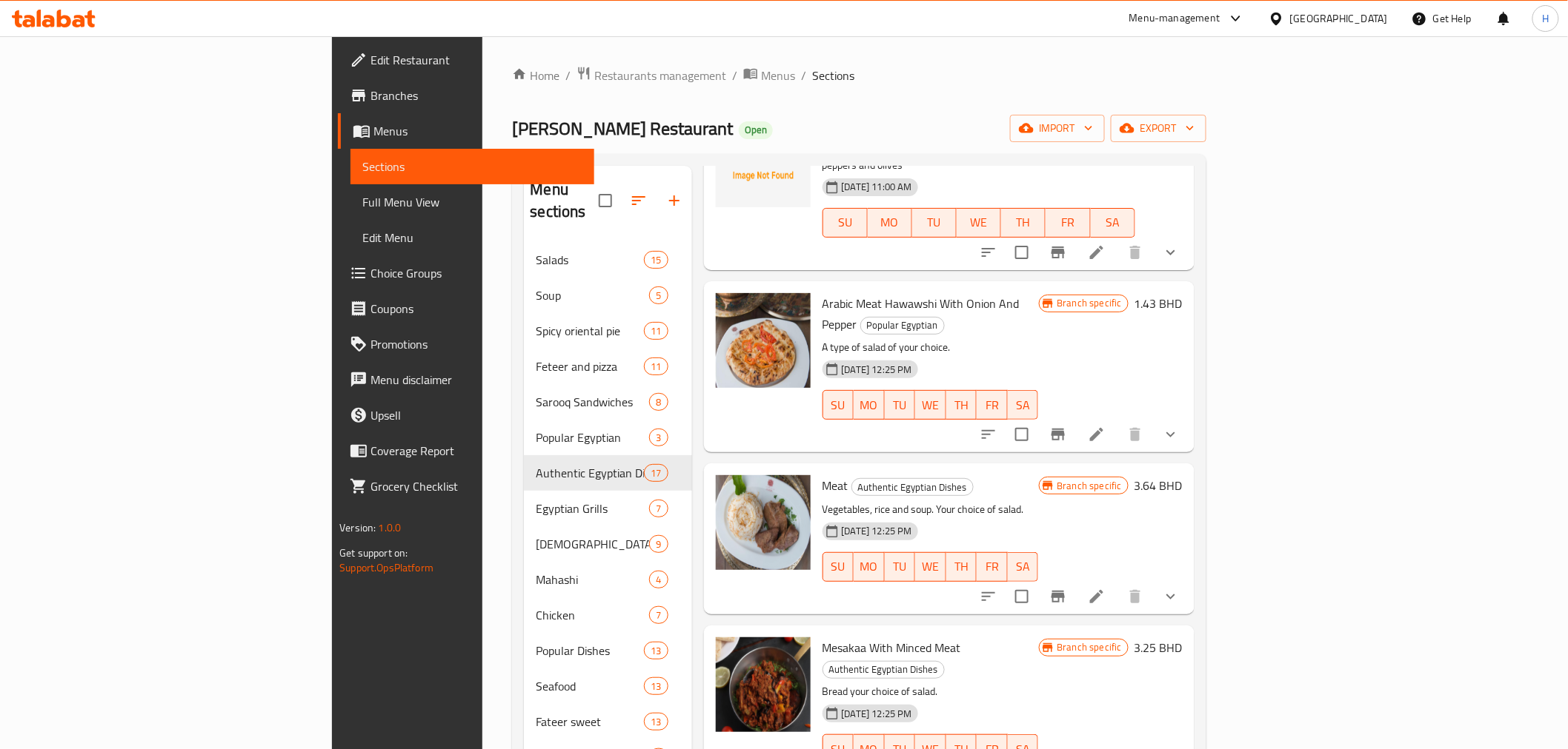
type input "لحم"
click at [1105, 588] on icon at bounding box center [1096, 597] width 18 height 18
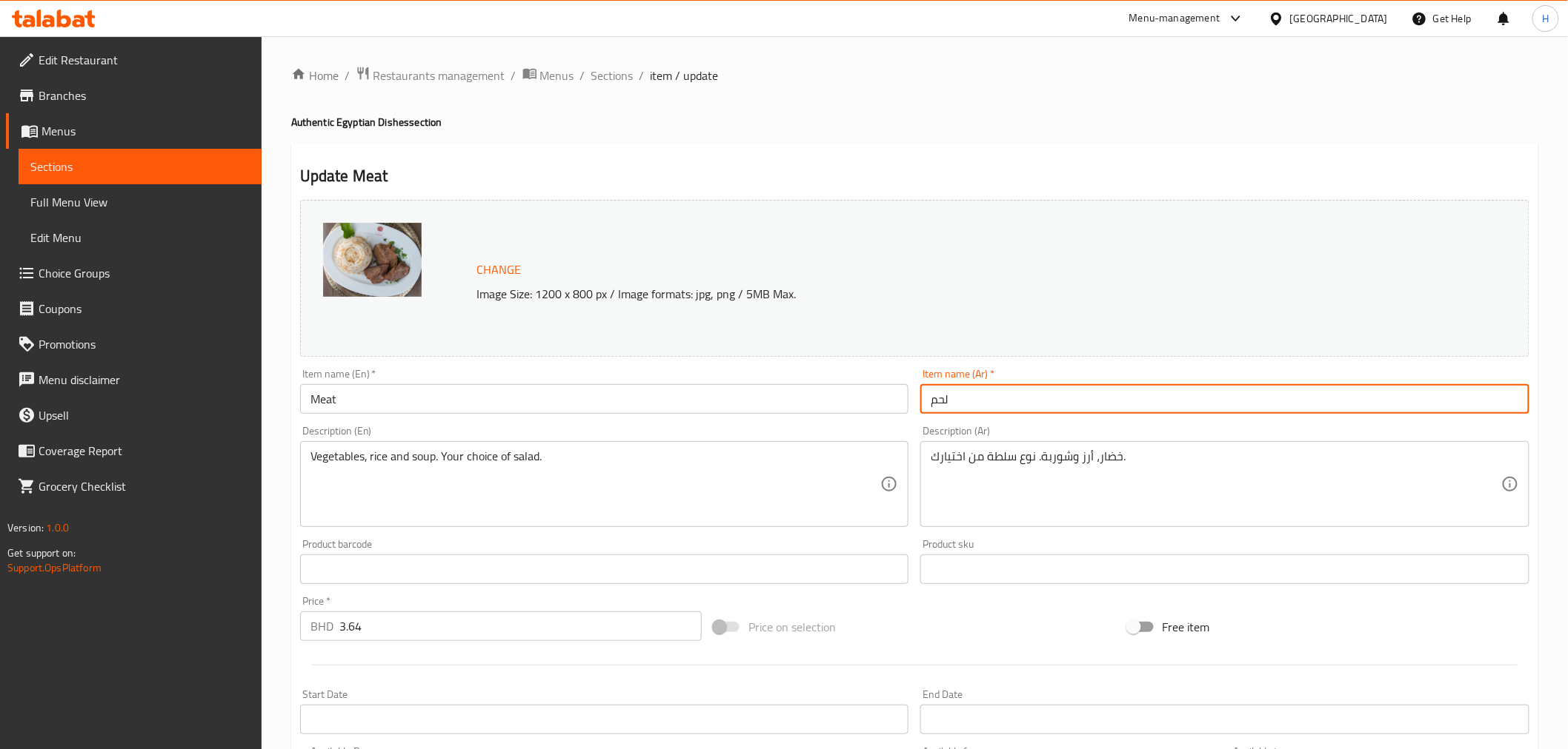
click at [967, 397] on input "لحم" at bounding box center [1224, 398] width 609 height 30
type input "لحم روستو"
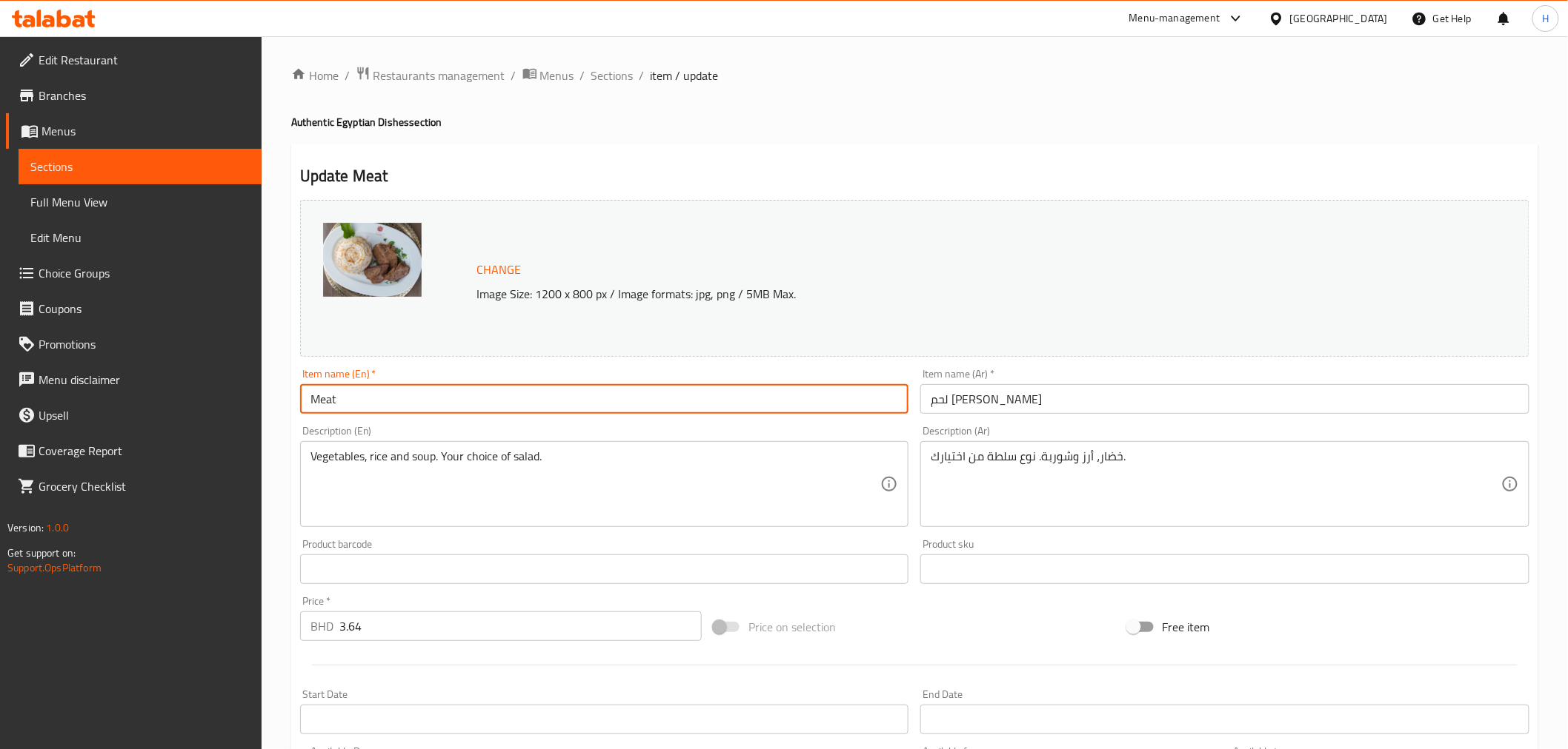
click at [642, 405] on input "Meat" at bounding box center [604, 398] width 609 height 30
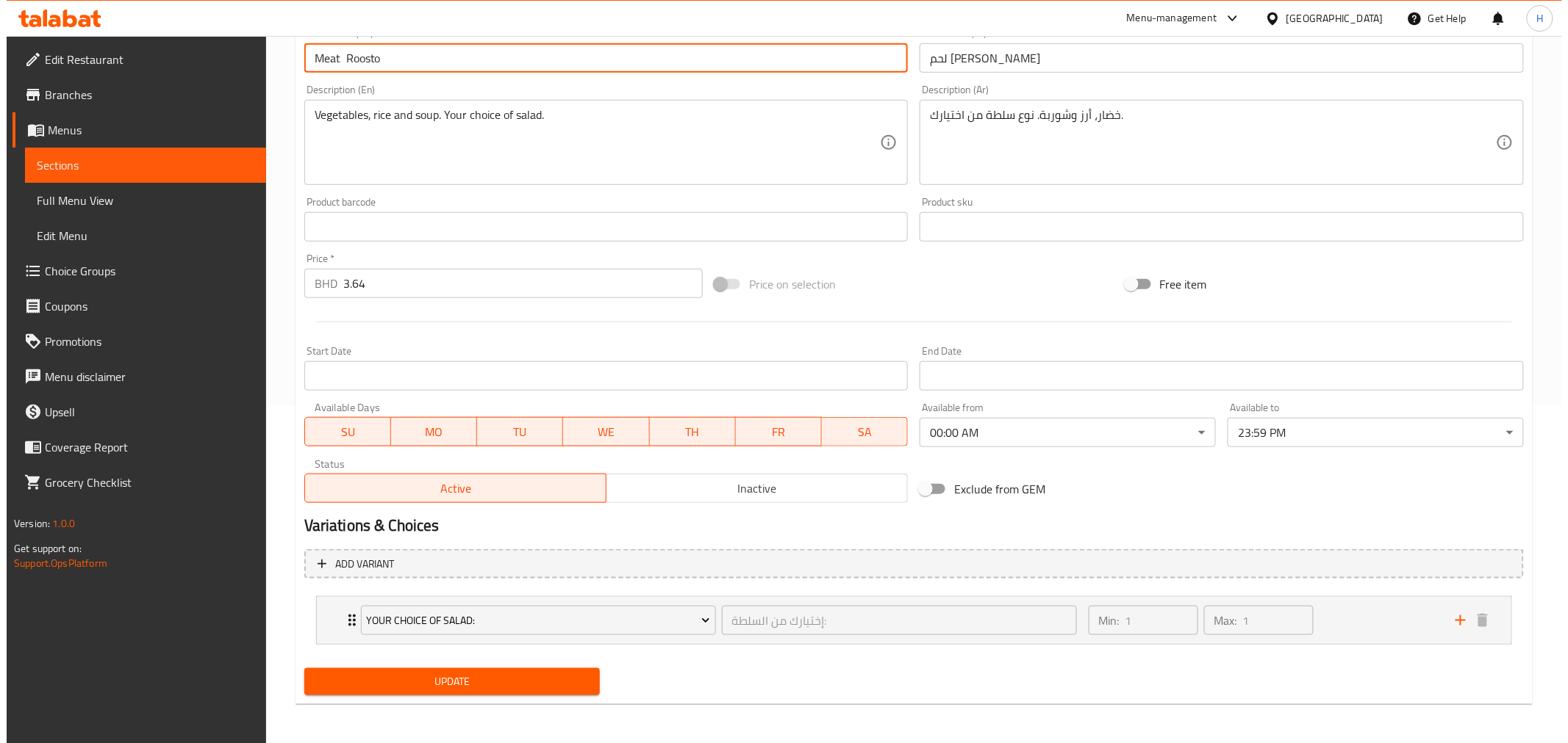
scroll to position [339, 0]
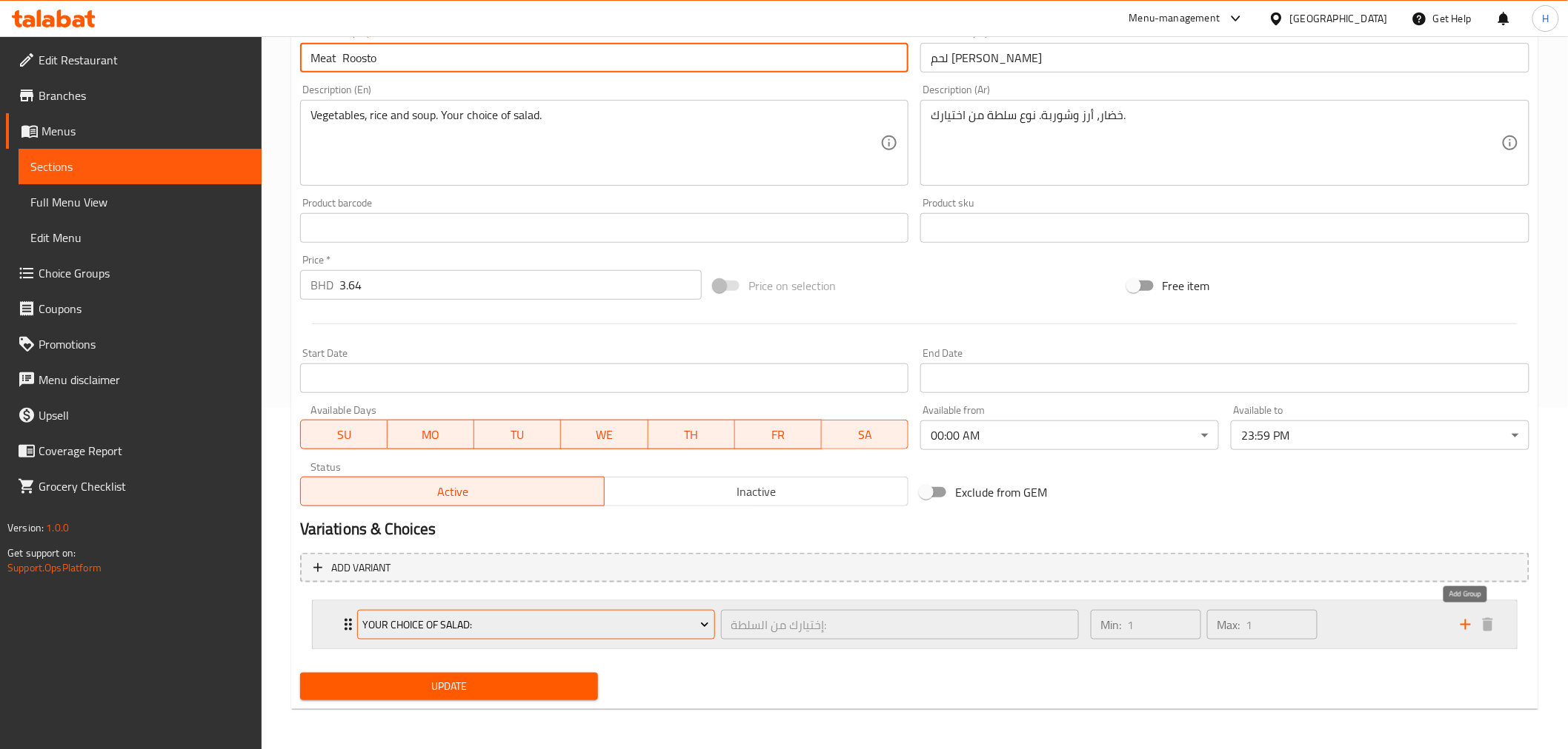
click at [1464, 621] on icon "add" at bounding box center [1465, 626] width 18 height 18
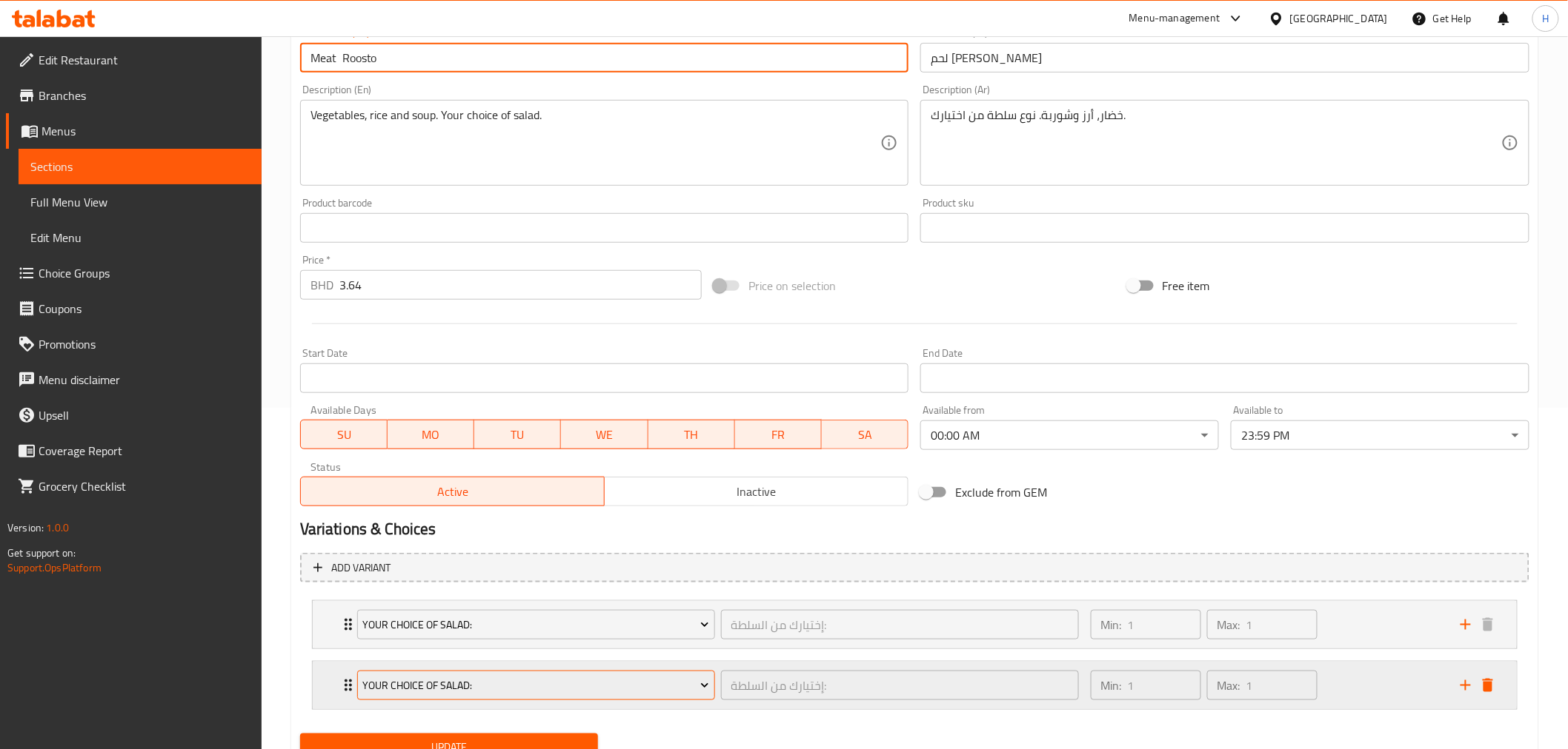
type input "Meat Roosto"
click at [396, 689] on span "Your Choice Of Salad:" at bounding box center [536, 686] width 347 height 19
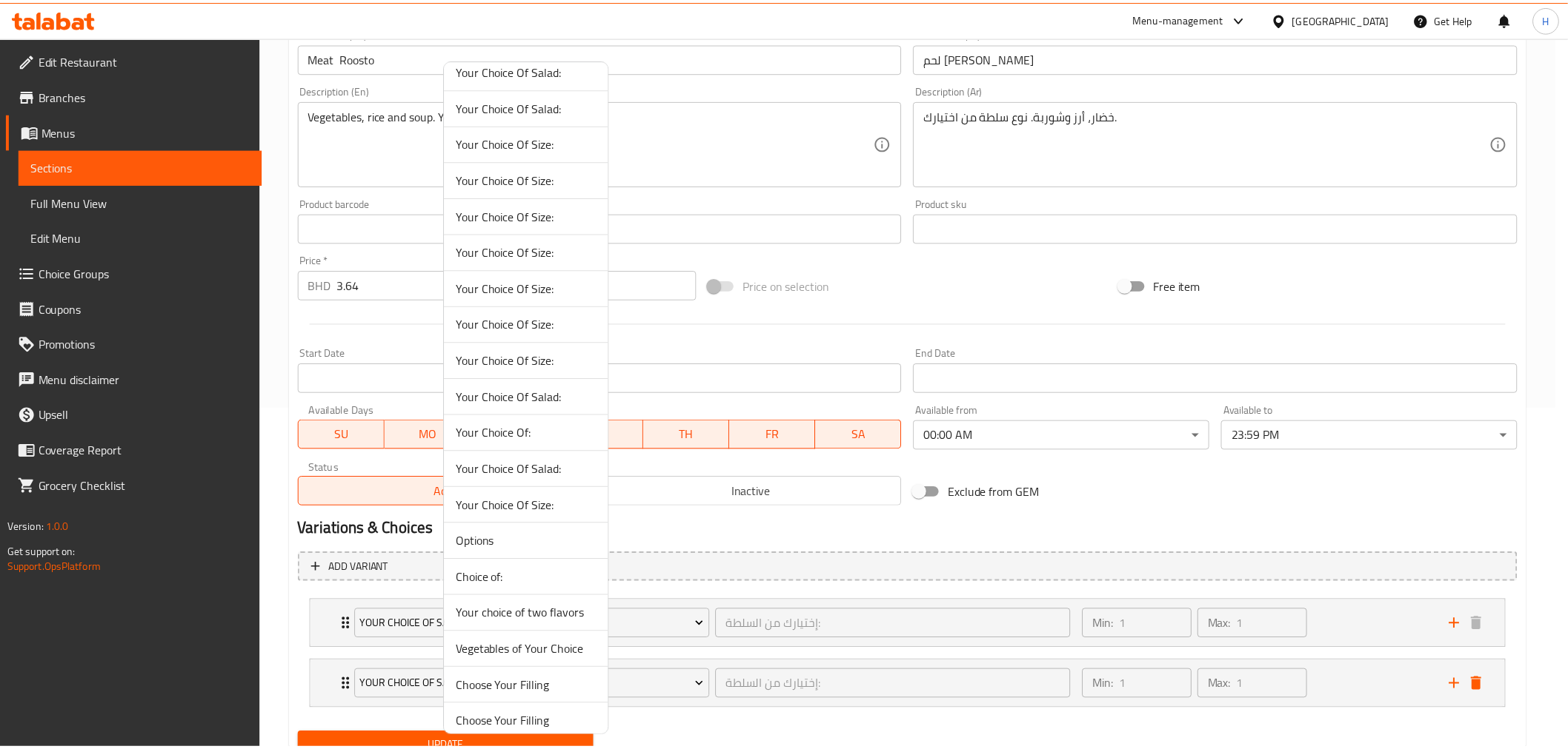
scroll to position [97, 0]
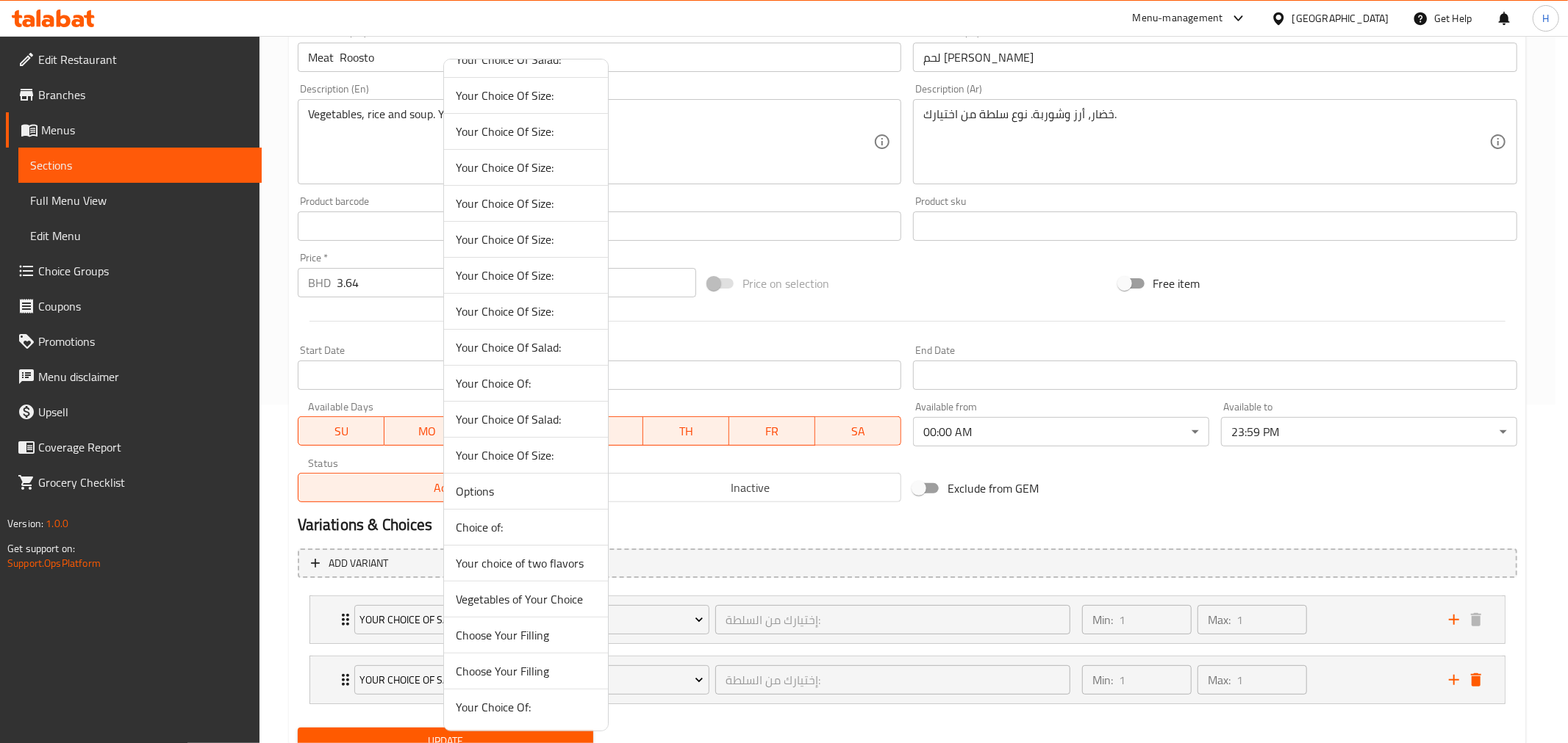
click at [495, 599] on span "Vegetables of Your Choice" at bounding box center [525, 600] width 140 height 18
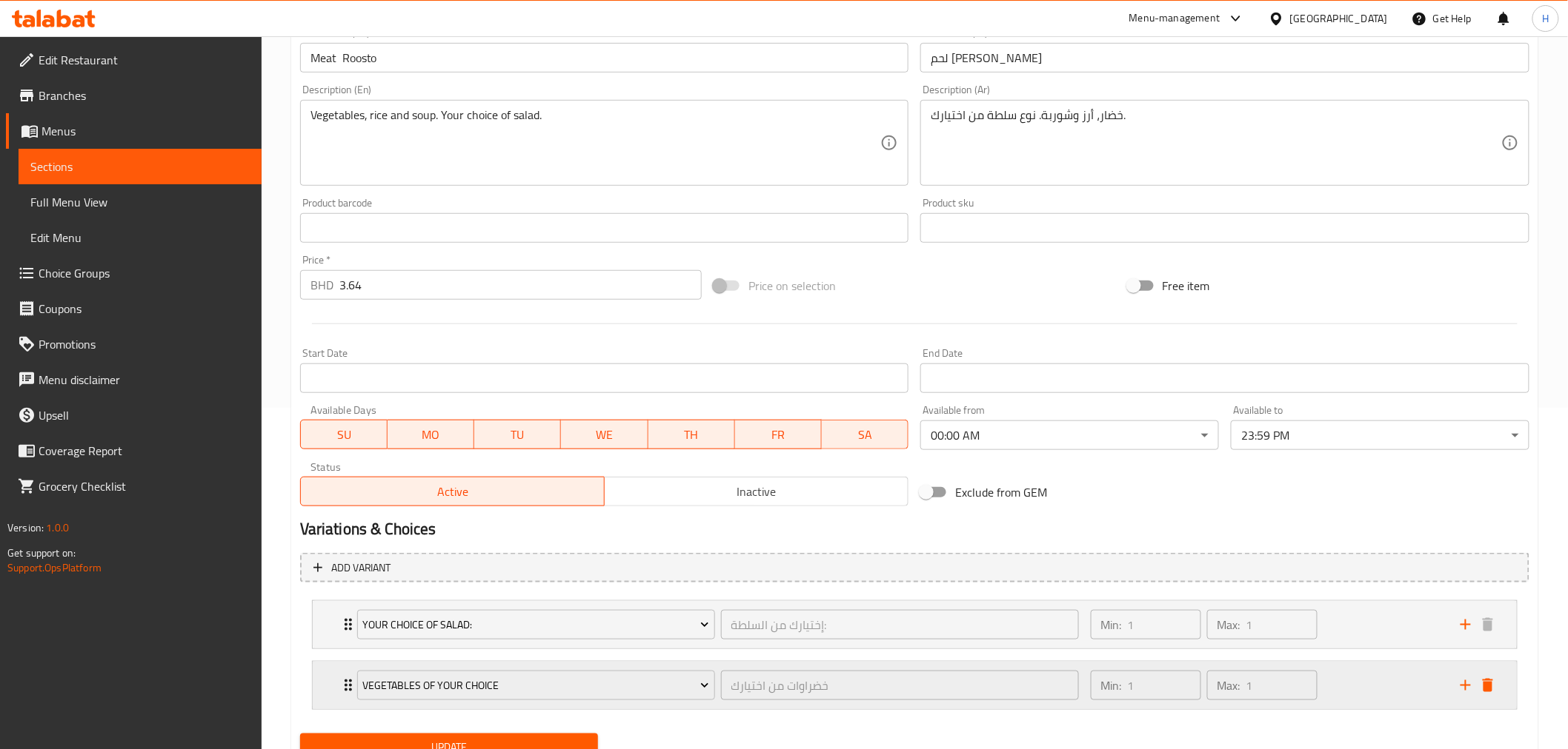
click at [341, 681] on icon "Expand" at bounding box center [348, 686] width 18 height 18
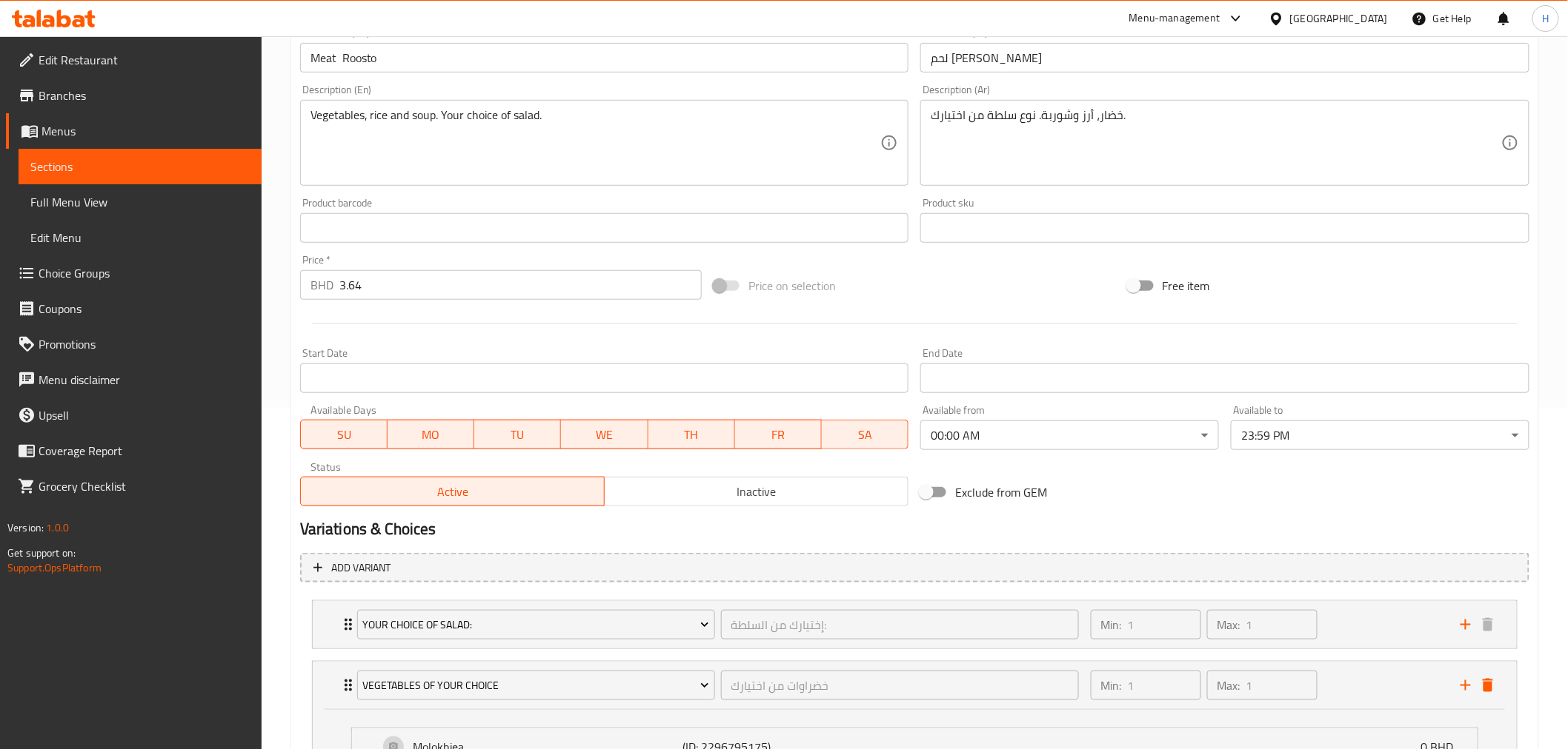
scroll to position [685, 0]
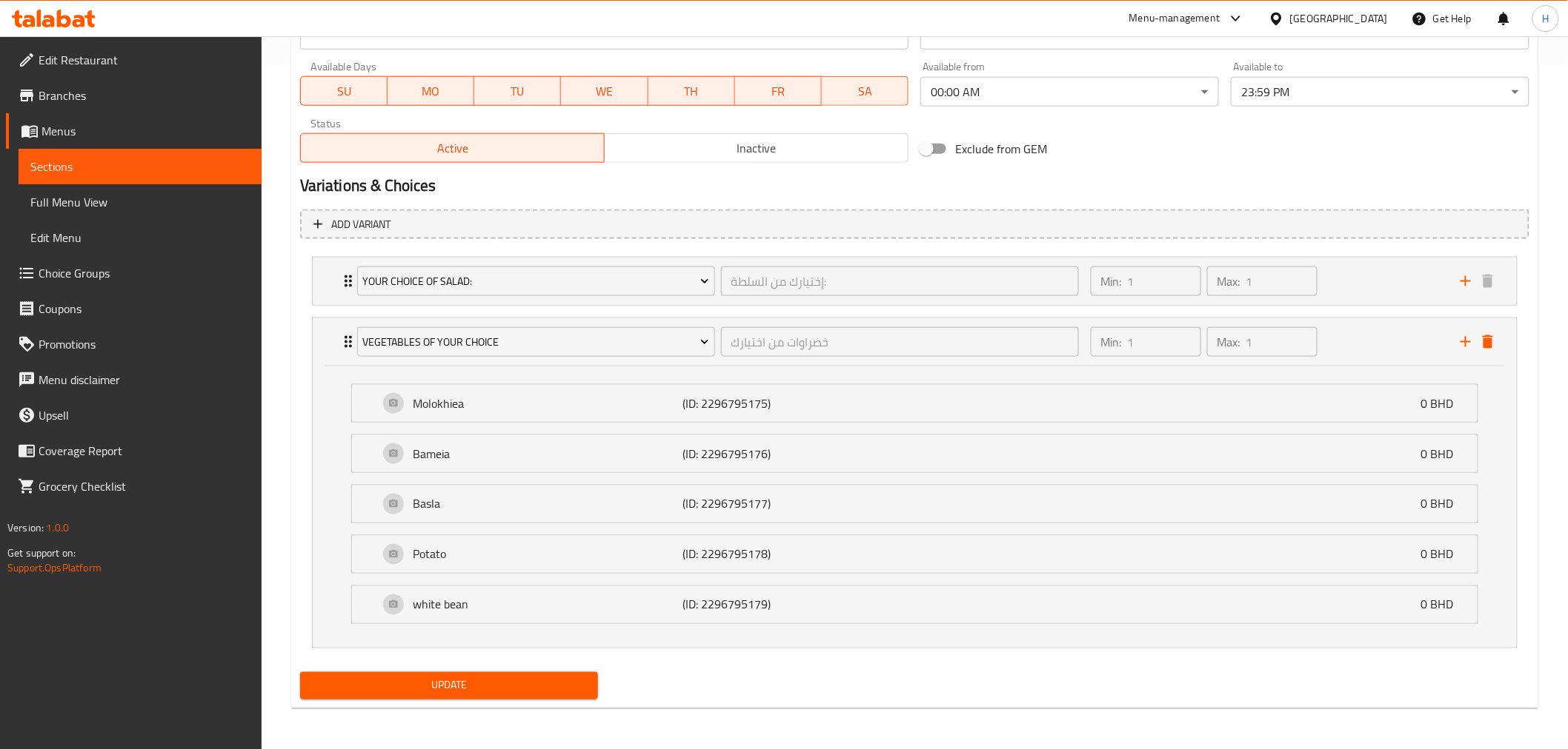
click at [413, 679] on span "Update" at bounding box center [449, 686] width 275 height 19
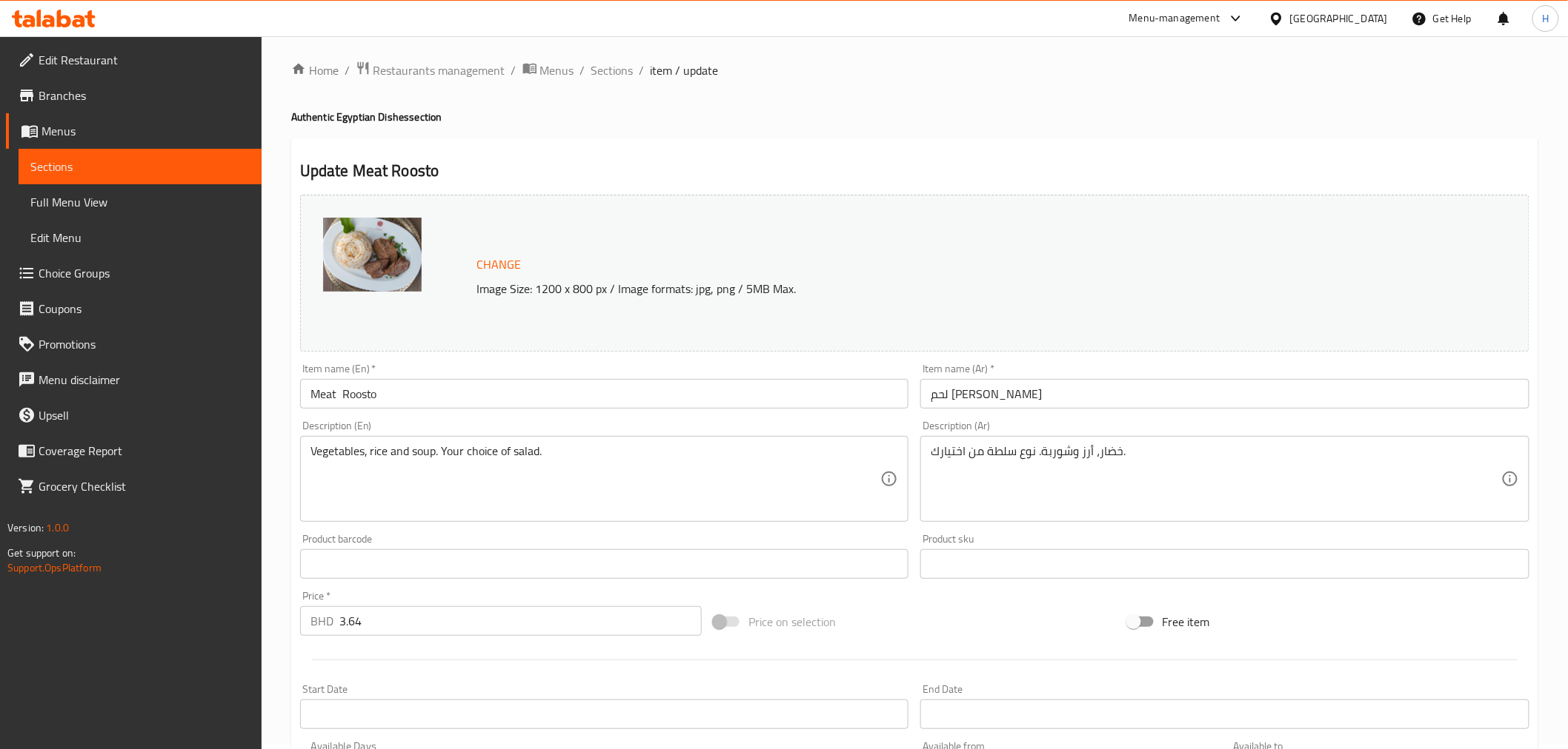
scroll to position [0, 0]
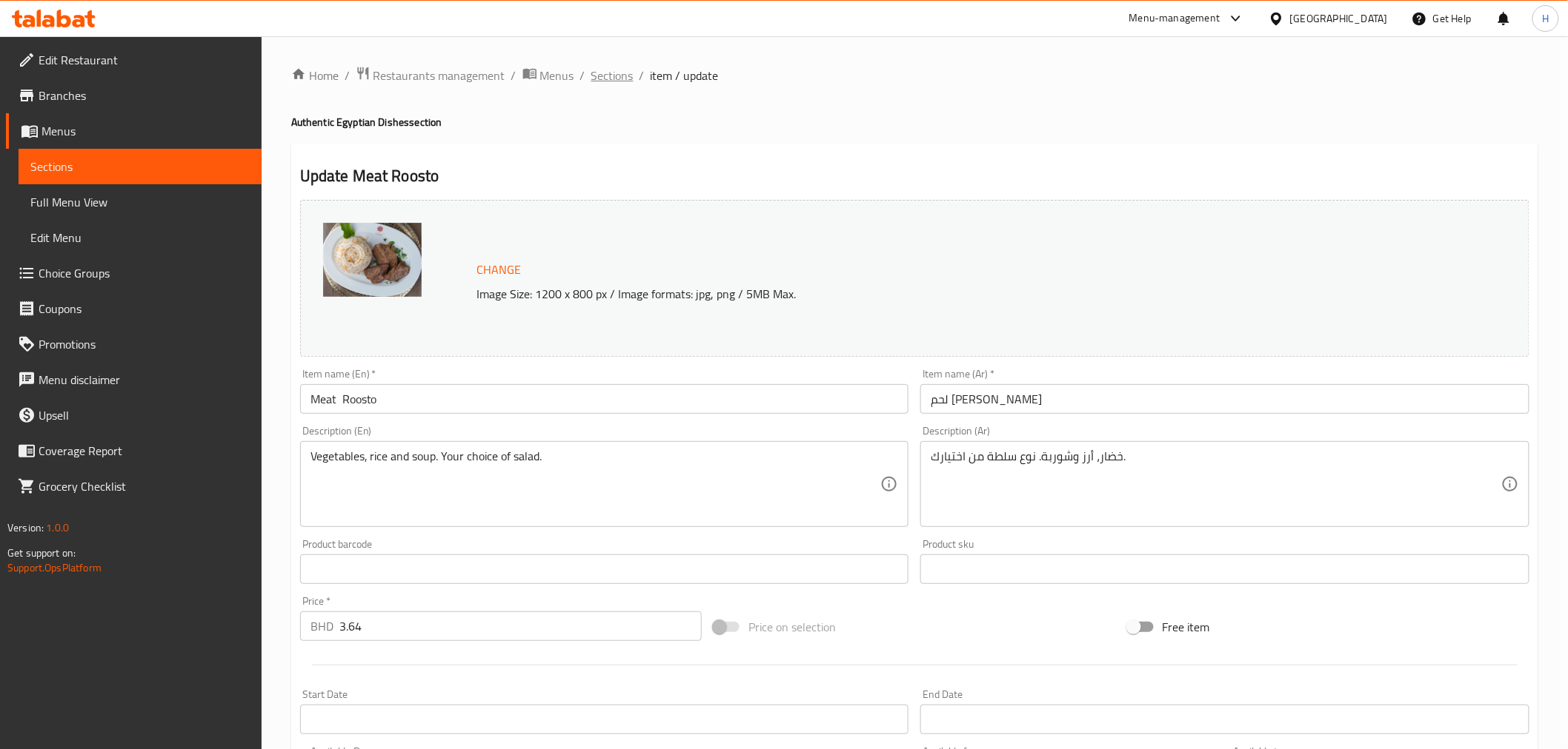
click at [603, 77] on span "Sections" at bounding box center [612, 76] width 42 height 18
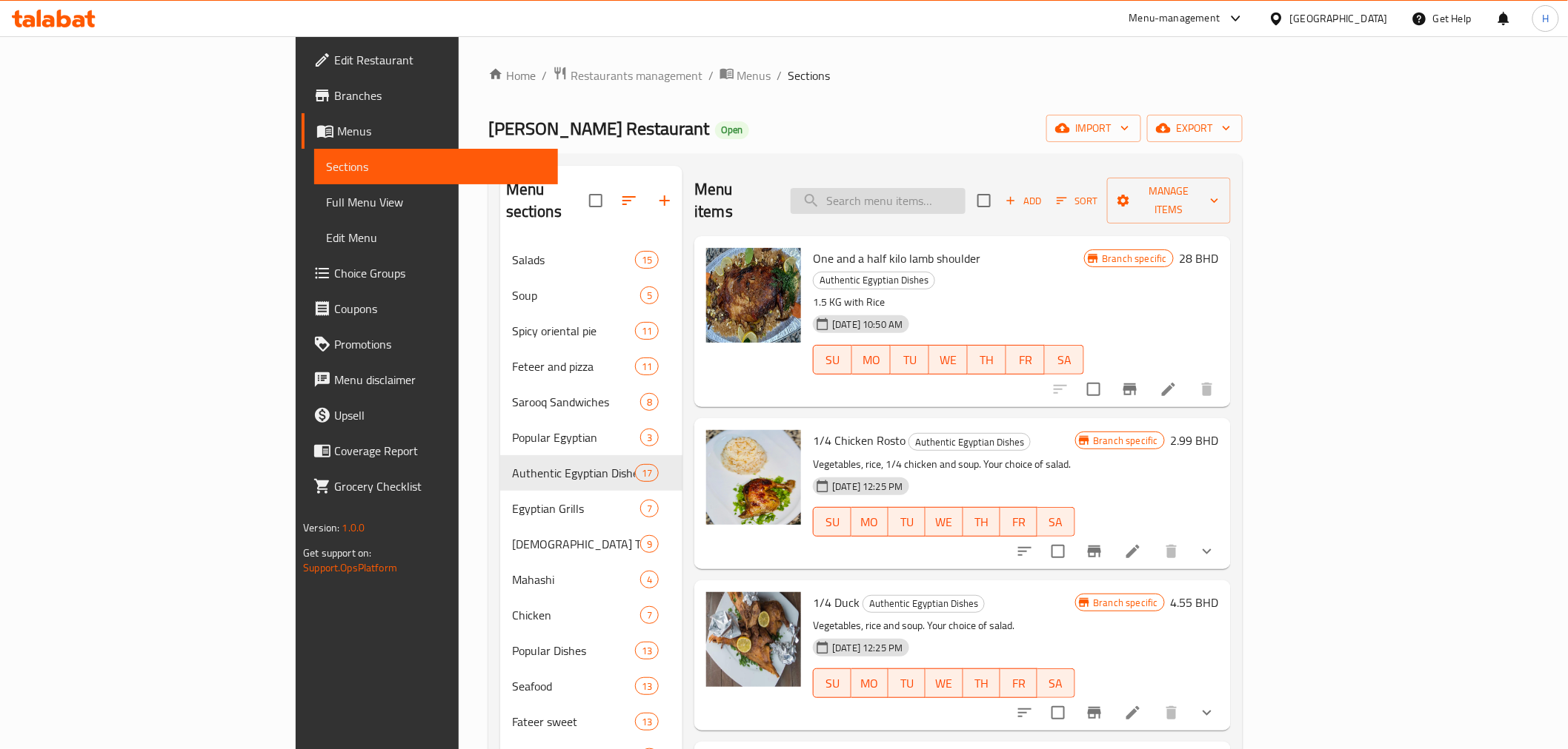
click at [966, 196] on input "search" at bounding box center [878, 201] width 175 height 26
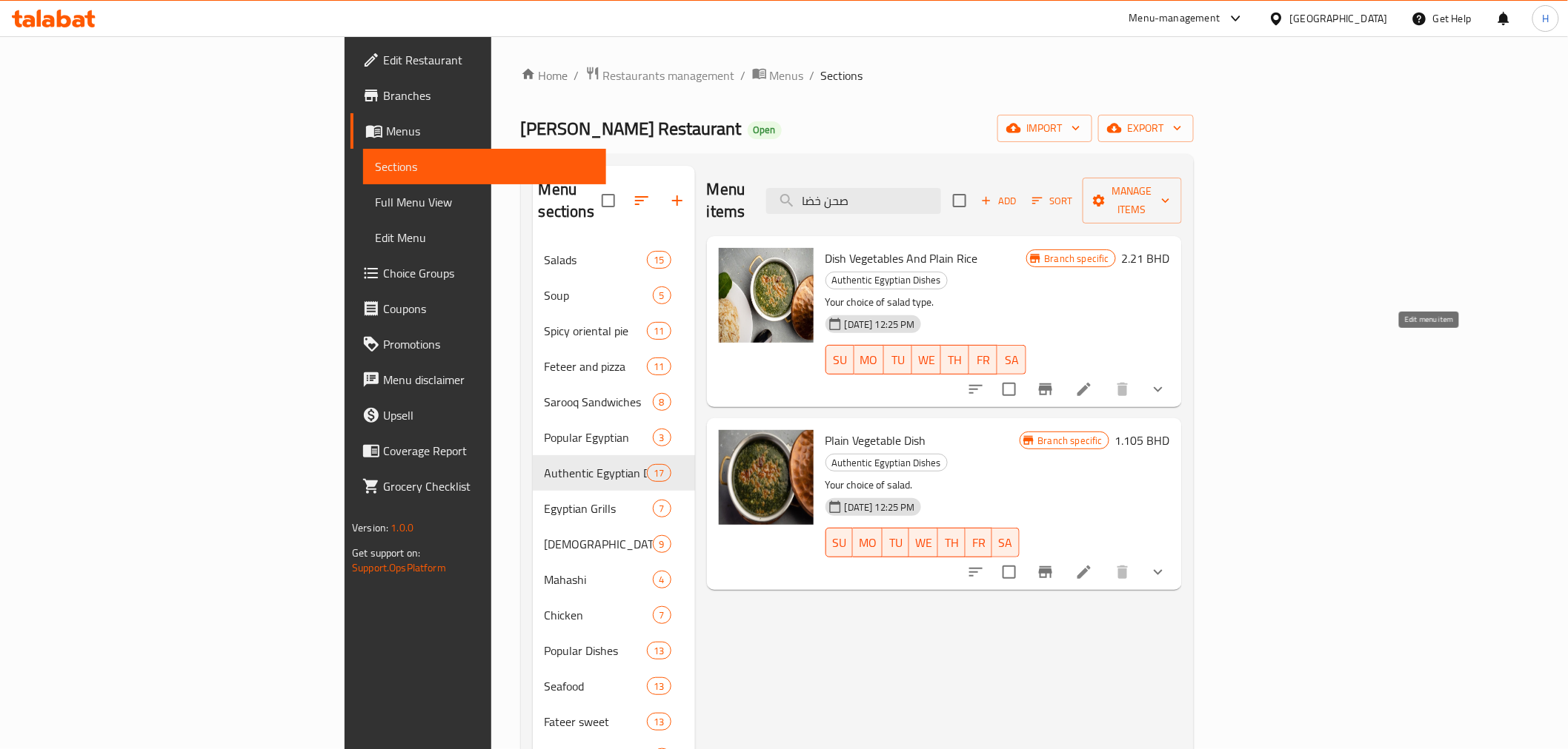
type input "صحن خضا"
click at [1090, 383] on icon at bounding box center [1084, 389] width 14 height 14
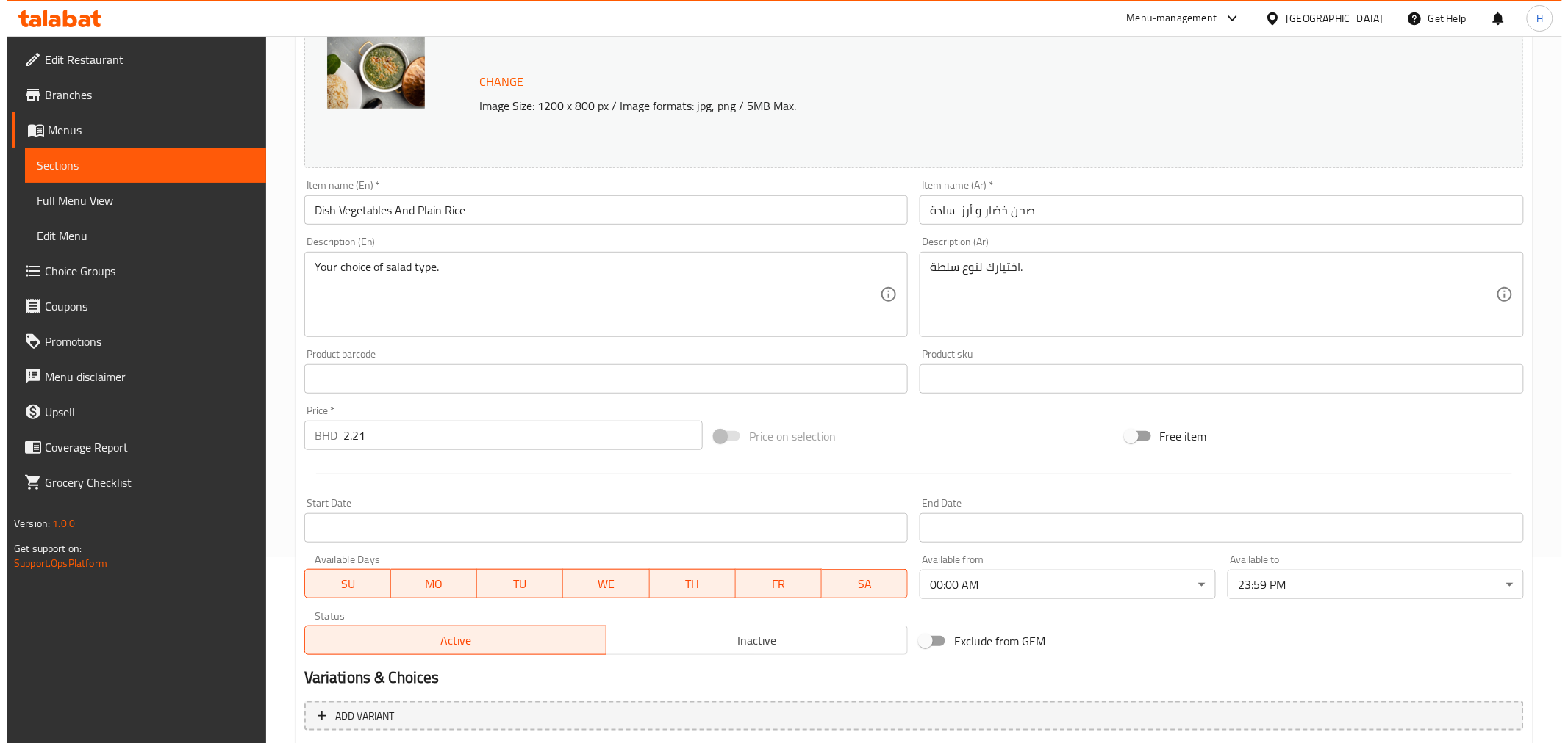
scroll to position [339, 0]
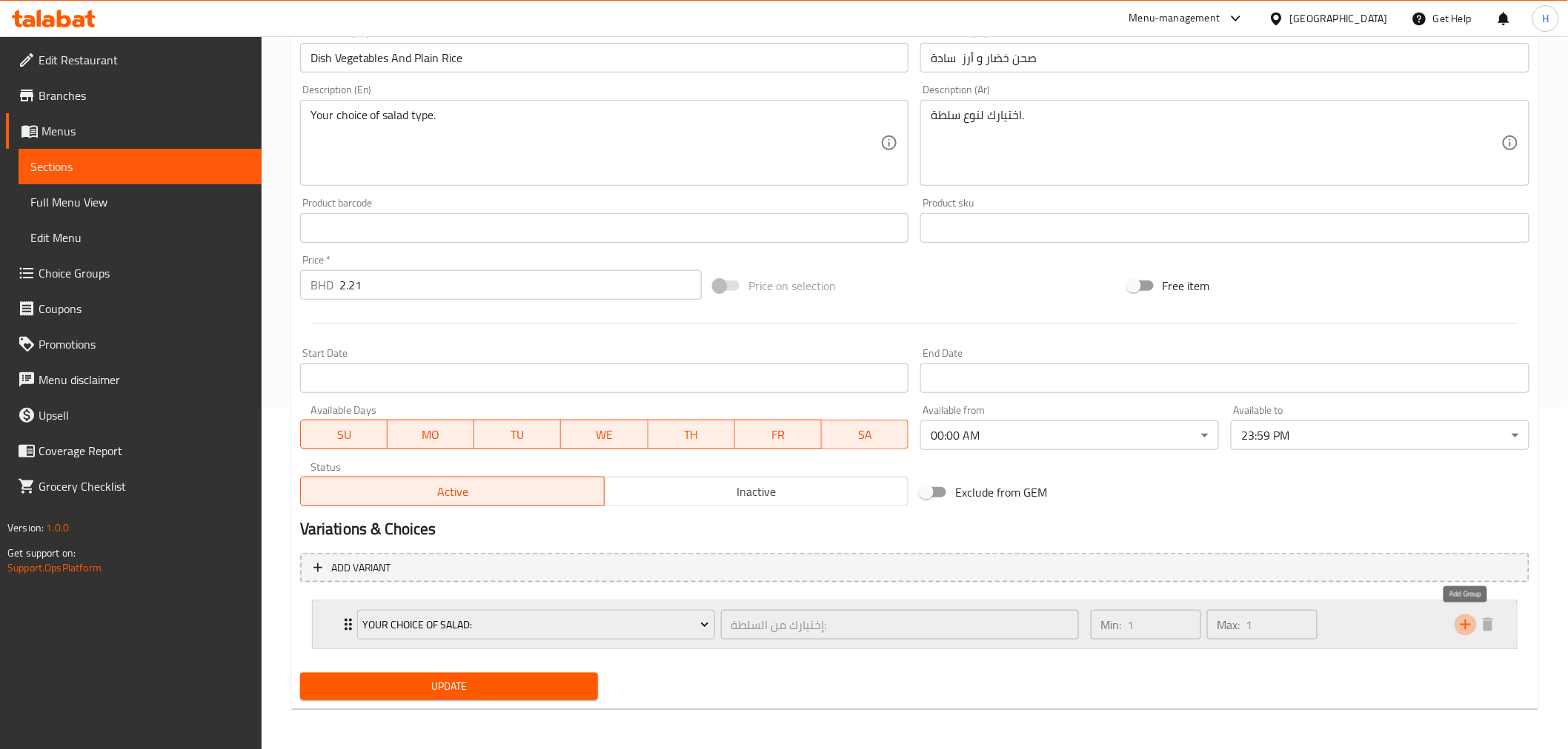
click at [1472, 625] on icon "add" at bounding box center [1465, 626] width 18 height 18
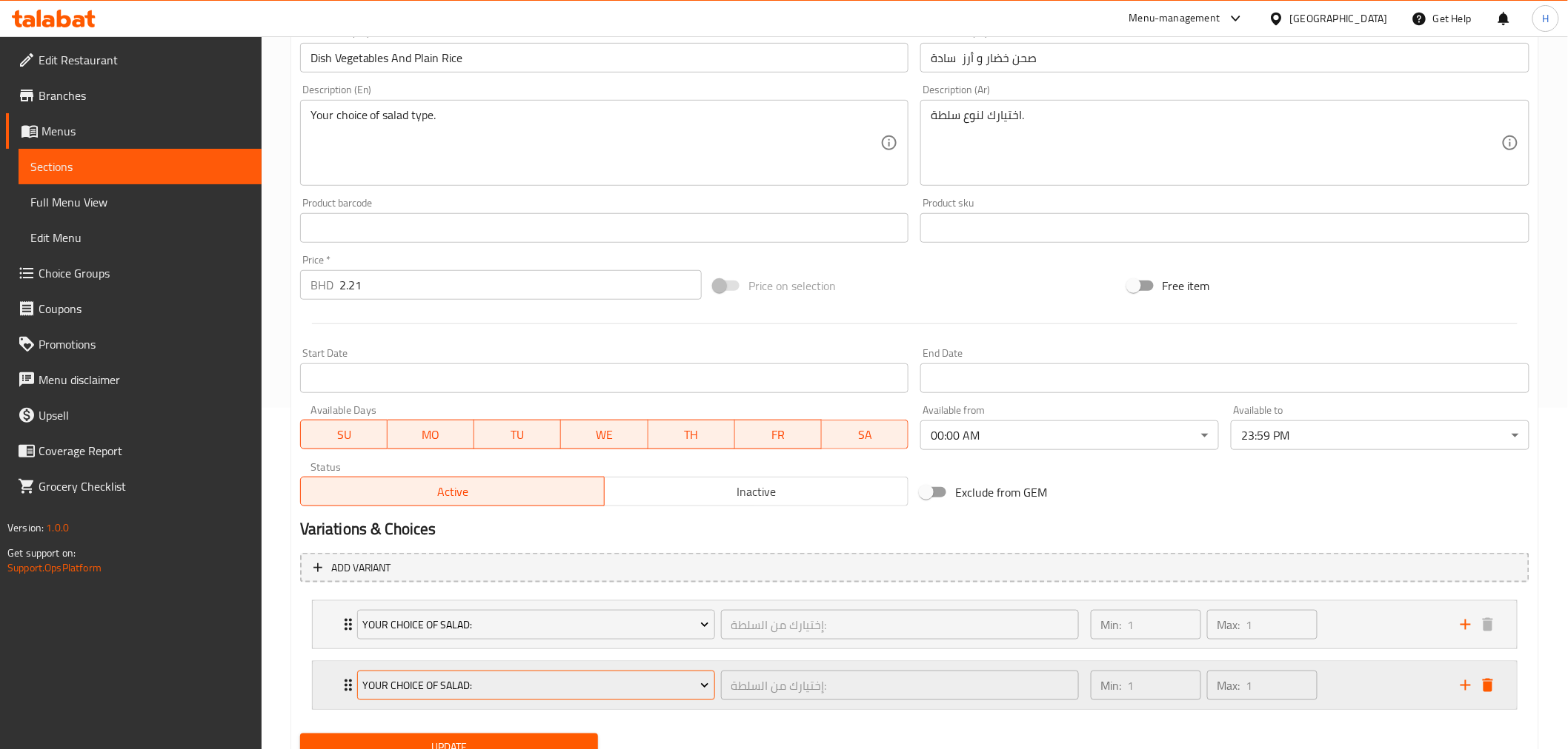
click at [374, 694] on button "Your Choice Of Salad:" at bounding box center [536, 685] width 358 height 30
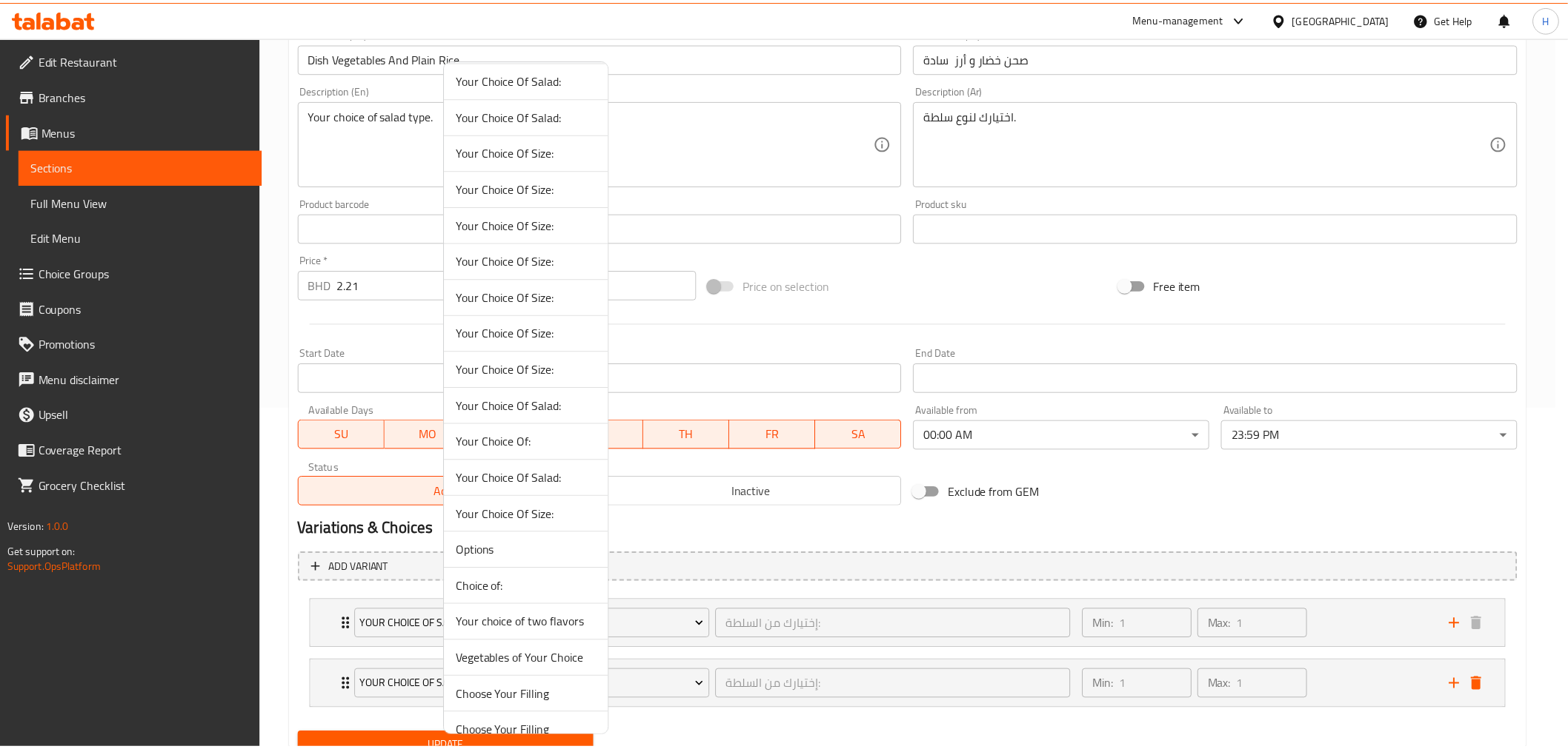
scroll to position [97, 0]
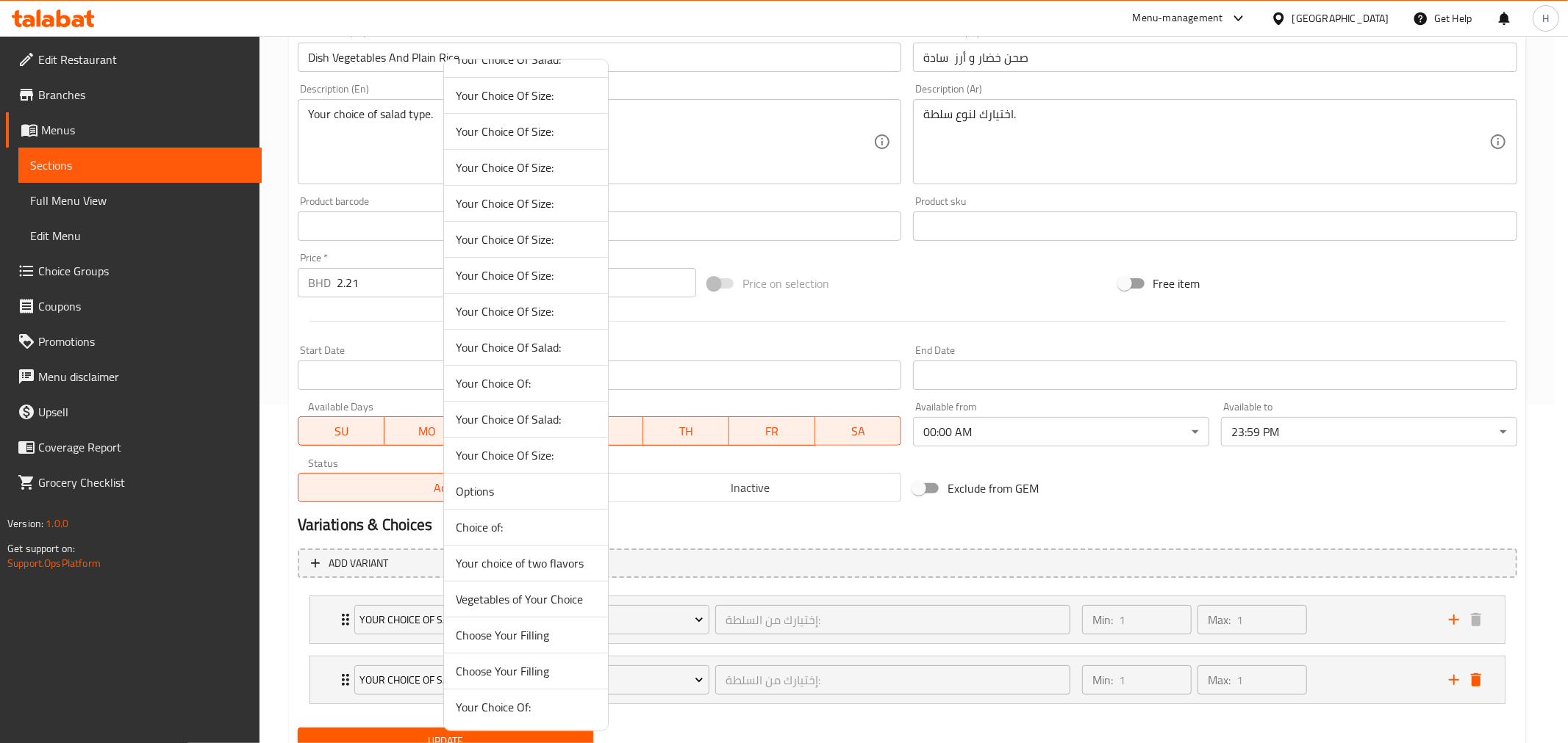
click at [482, 604] on span "Vegetables of Your Choice" at bounding box center [525, 600] width 140 height 18
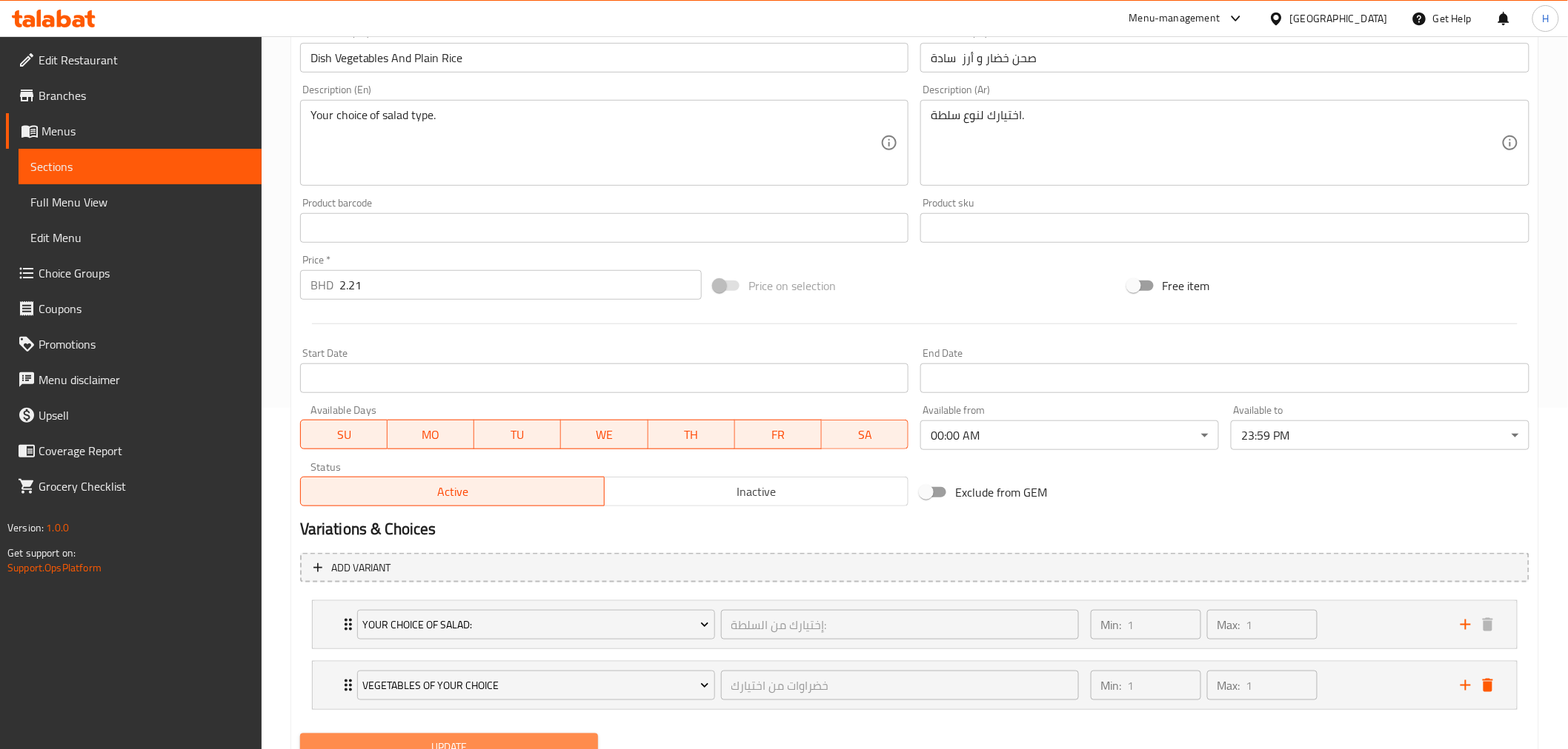
click at [424, 735] on button "Update" at bounding box center [449, 747] width 298 height 27
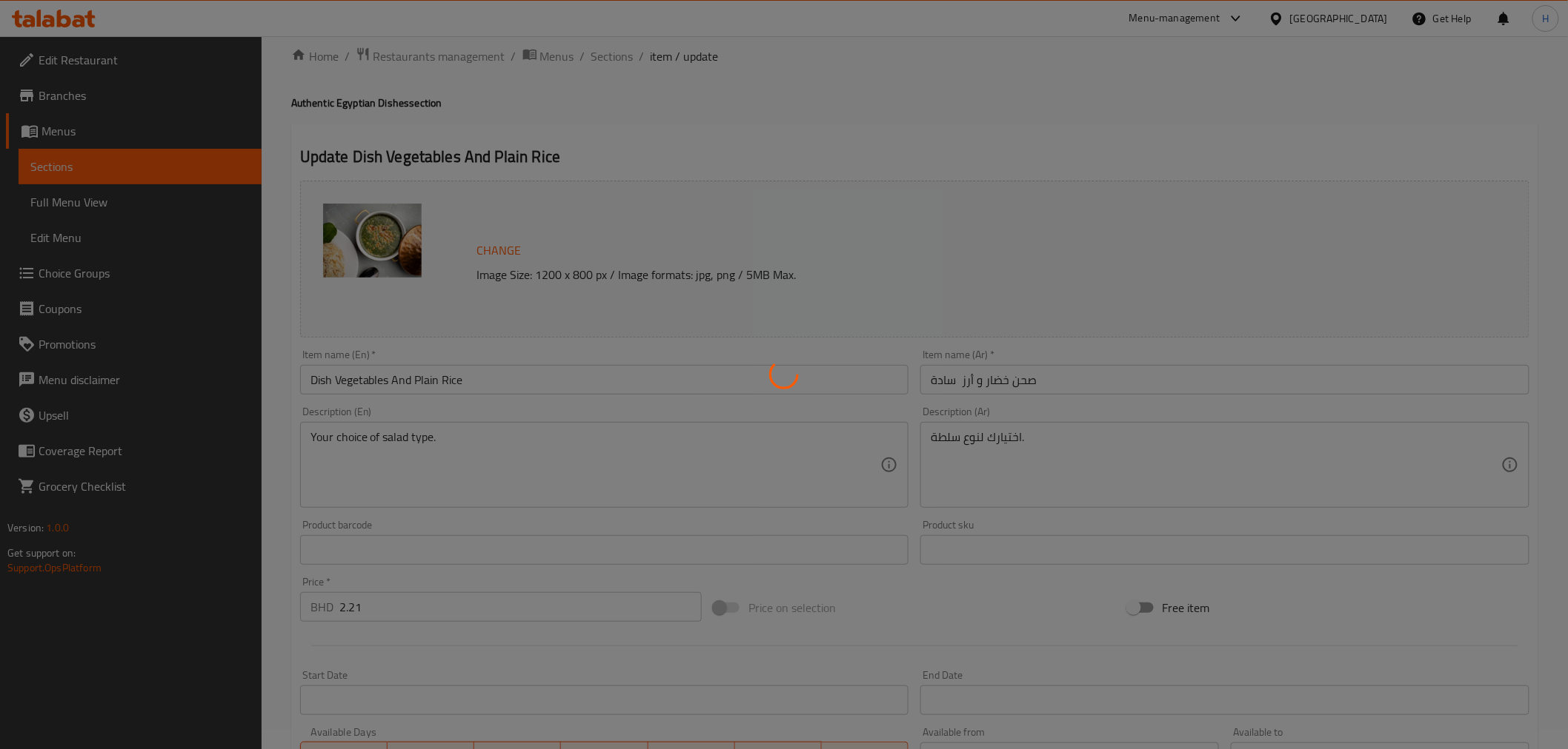
scroll to position [0, 0]
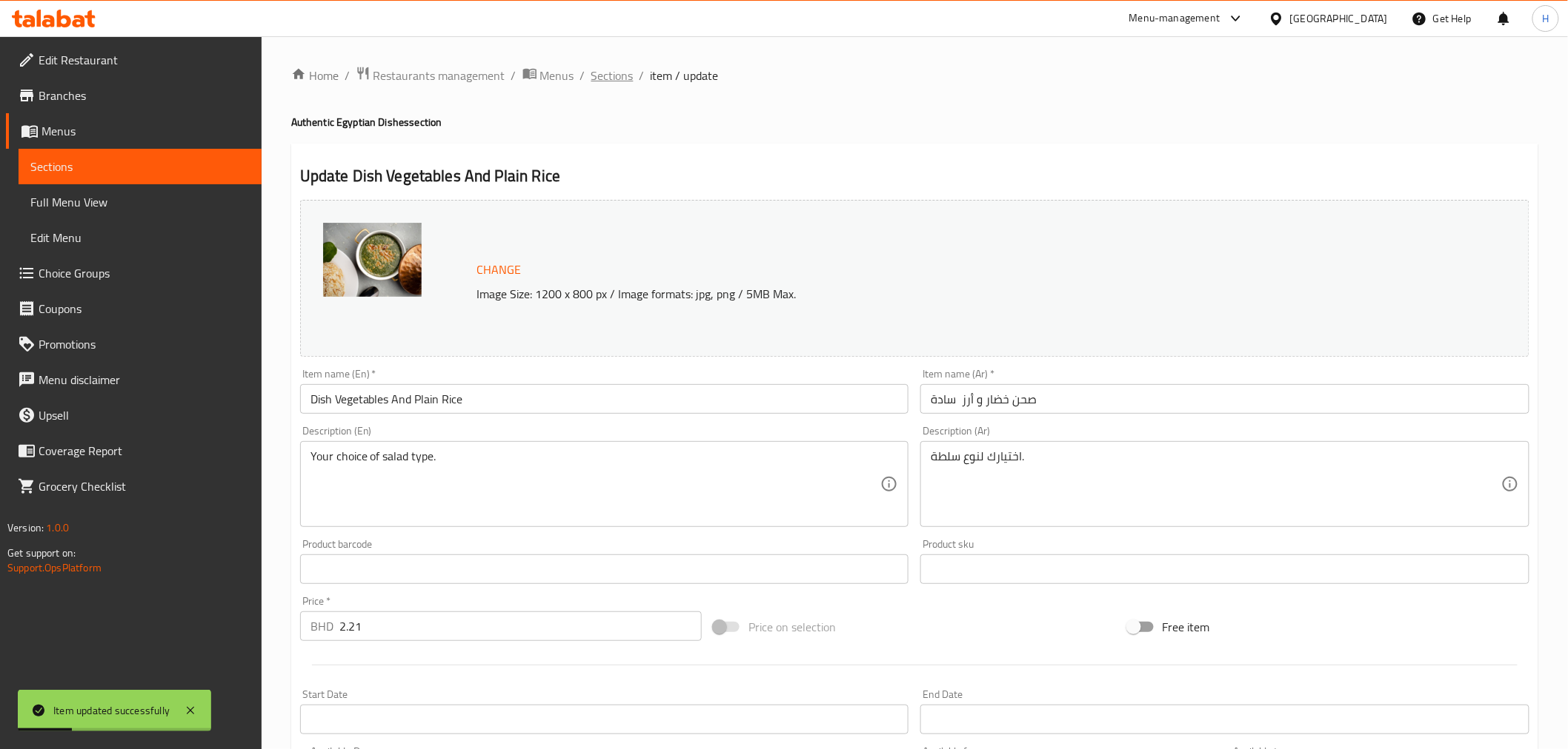
click at [616, 81] on span "Sections" at bounding box center [612, 76] width 42 height 18
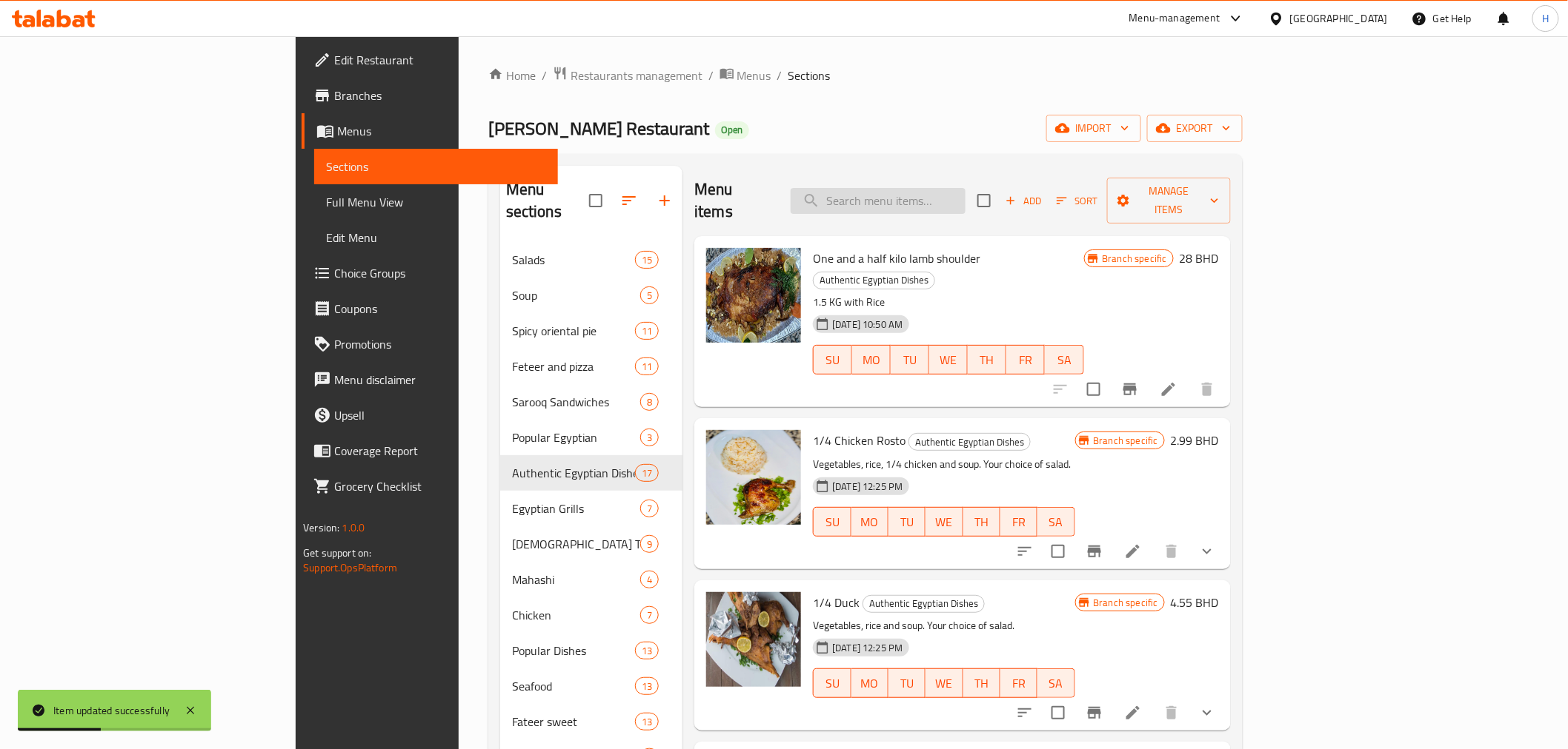
click at [944, 195] on input "search" at bounding box center [878, 201] width 175 height 26
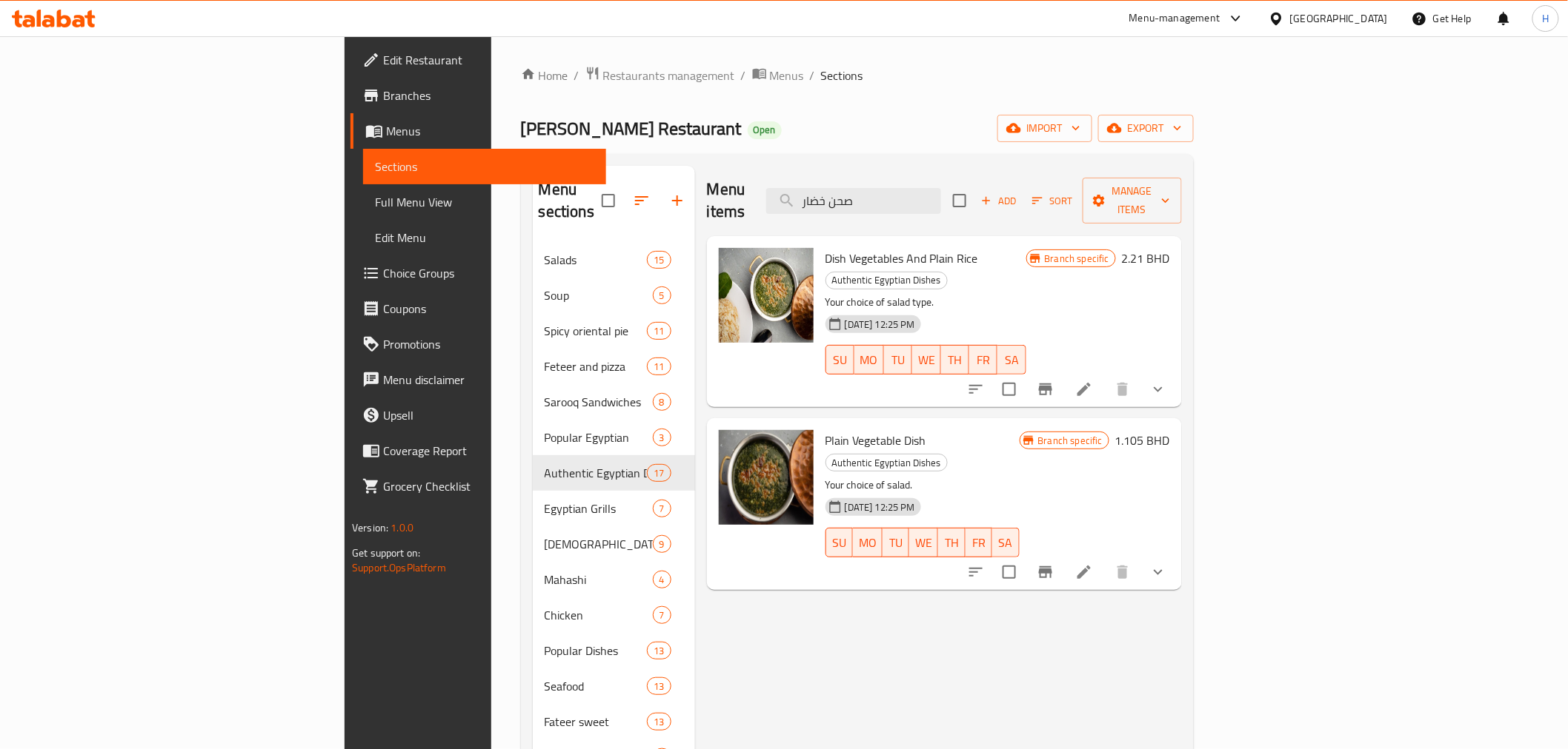
type input "صحن خضار"
click at [1093, 563] on icon at bounding box center [1084, 572] width 18 height 18
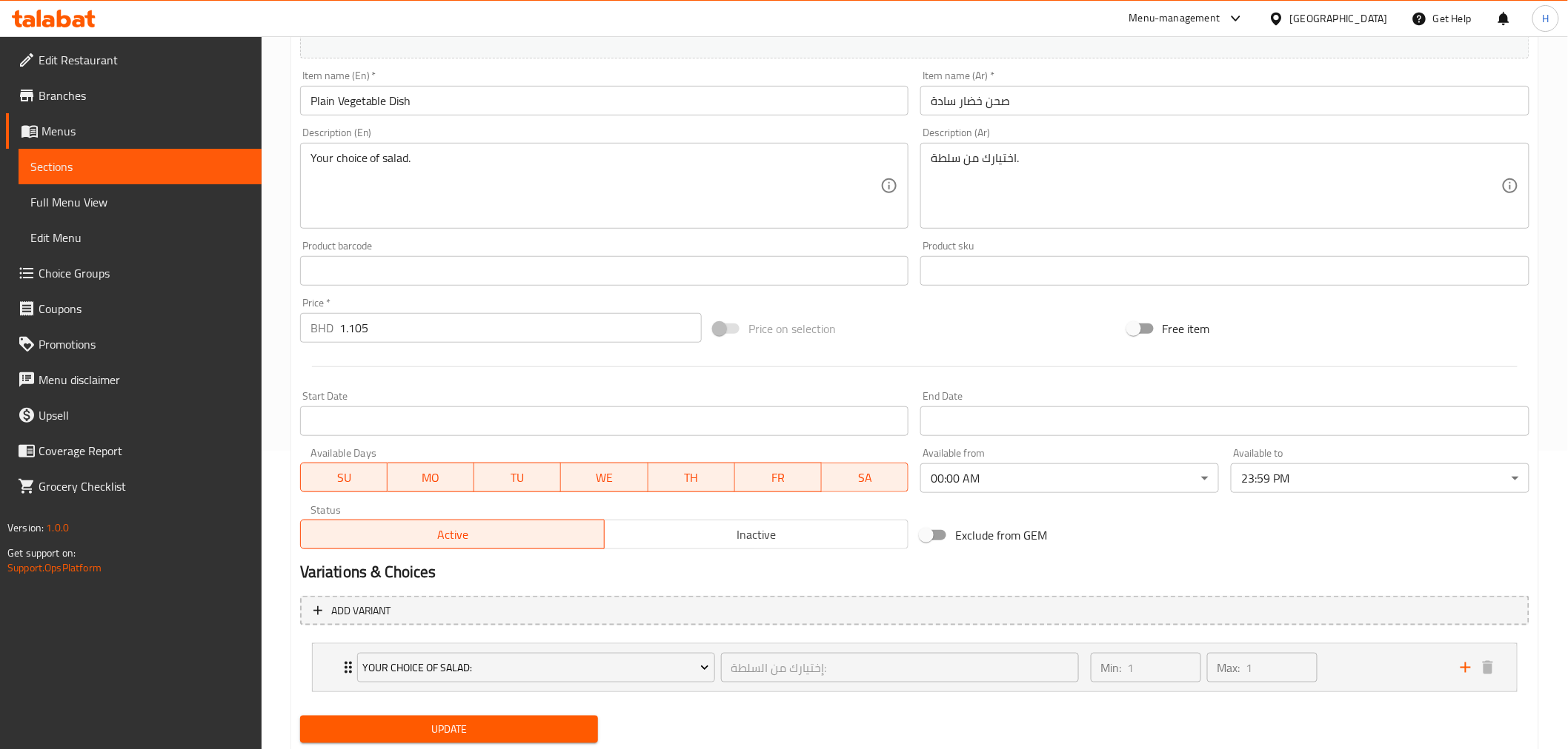
scroll to position [342, 0]
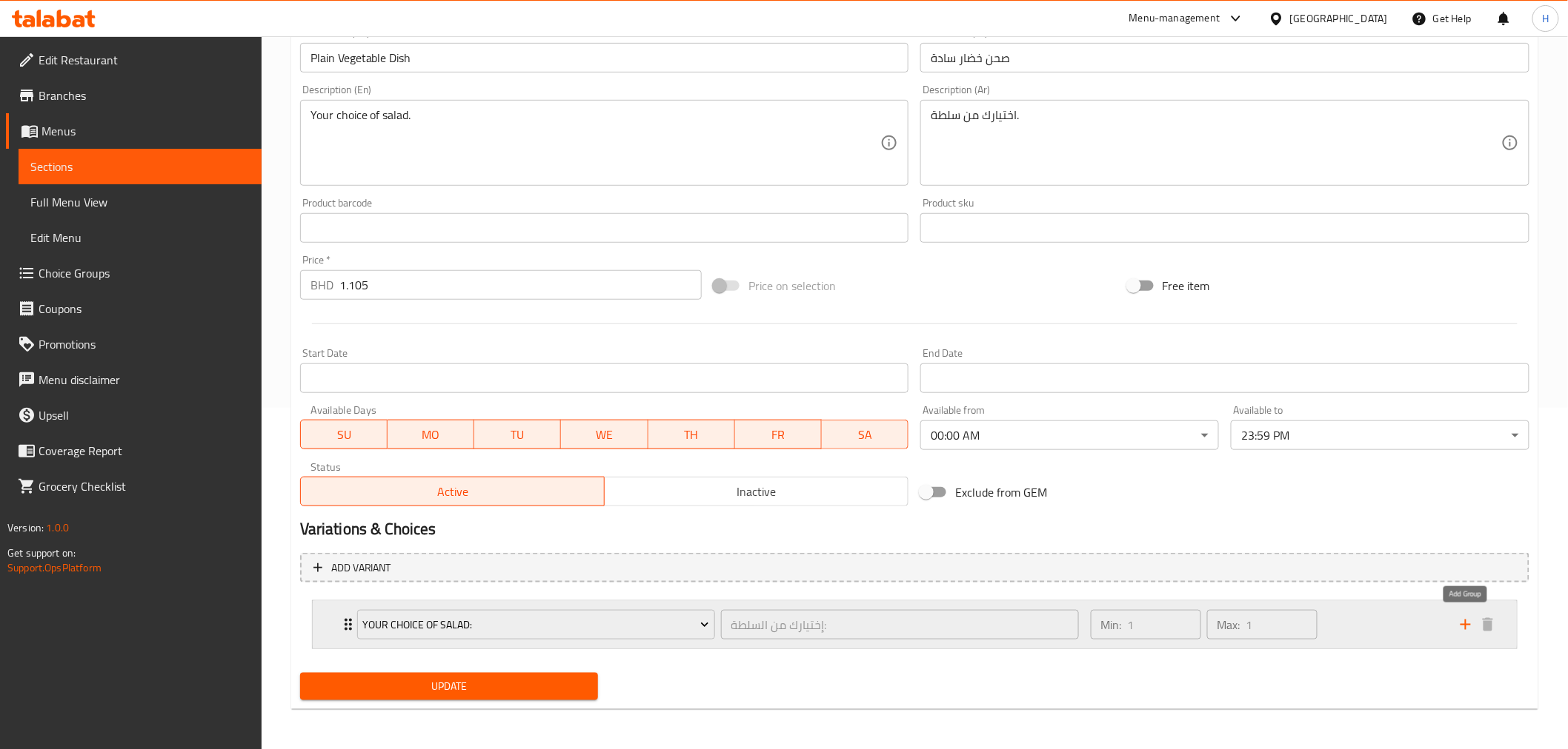
click at [1465, 622] on icon "add" at bounding box center [1465, 626] width 11 height 11
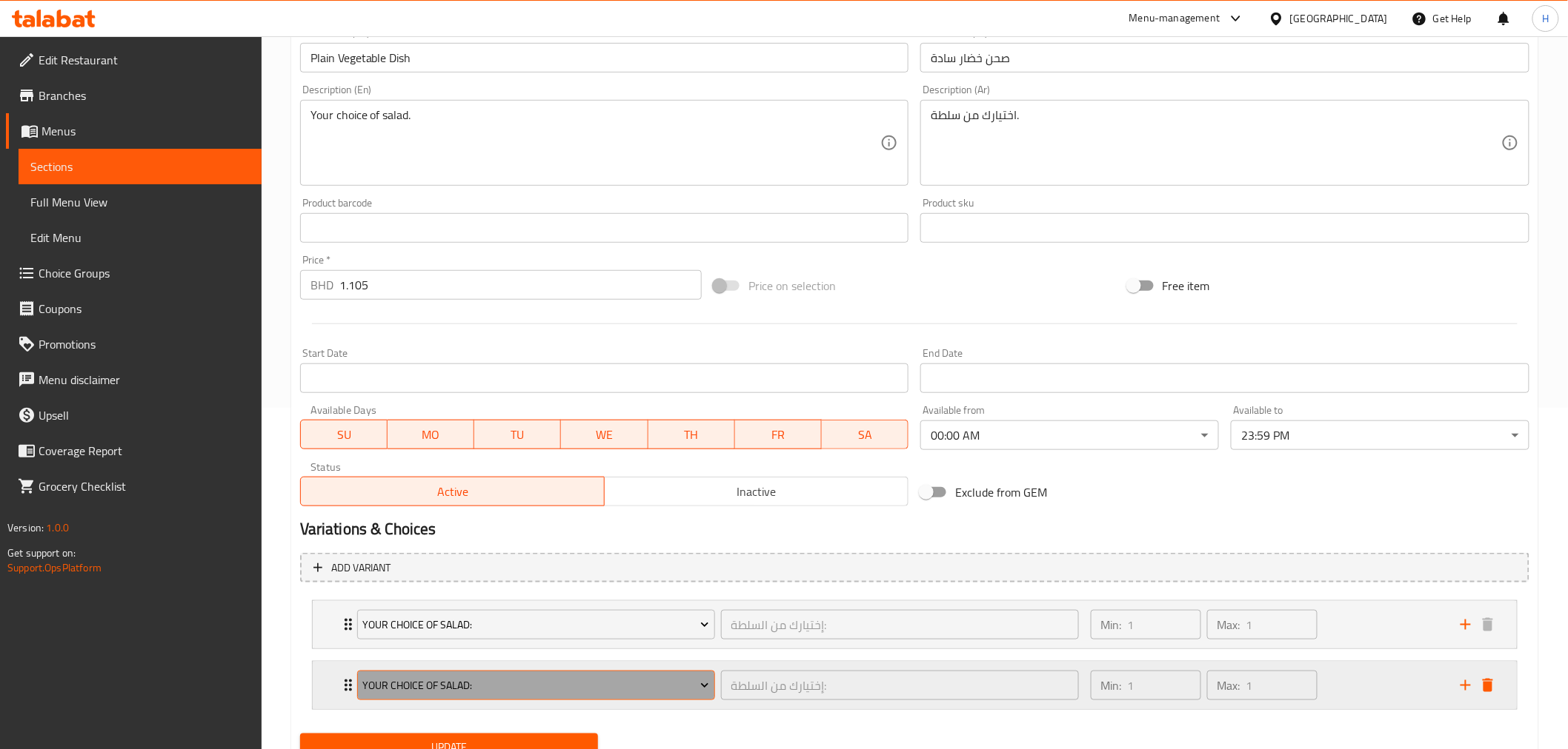
click at [397, 687] on span "Your Choice Of Salad:" at bounding box center [536, 686] width 347 height 19
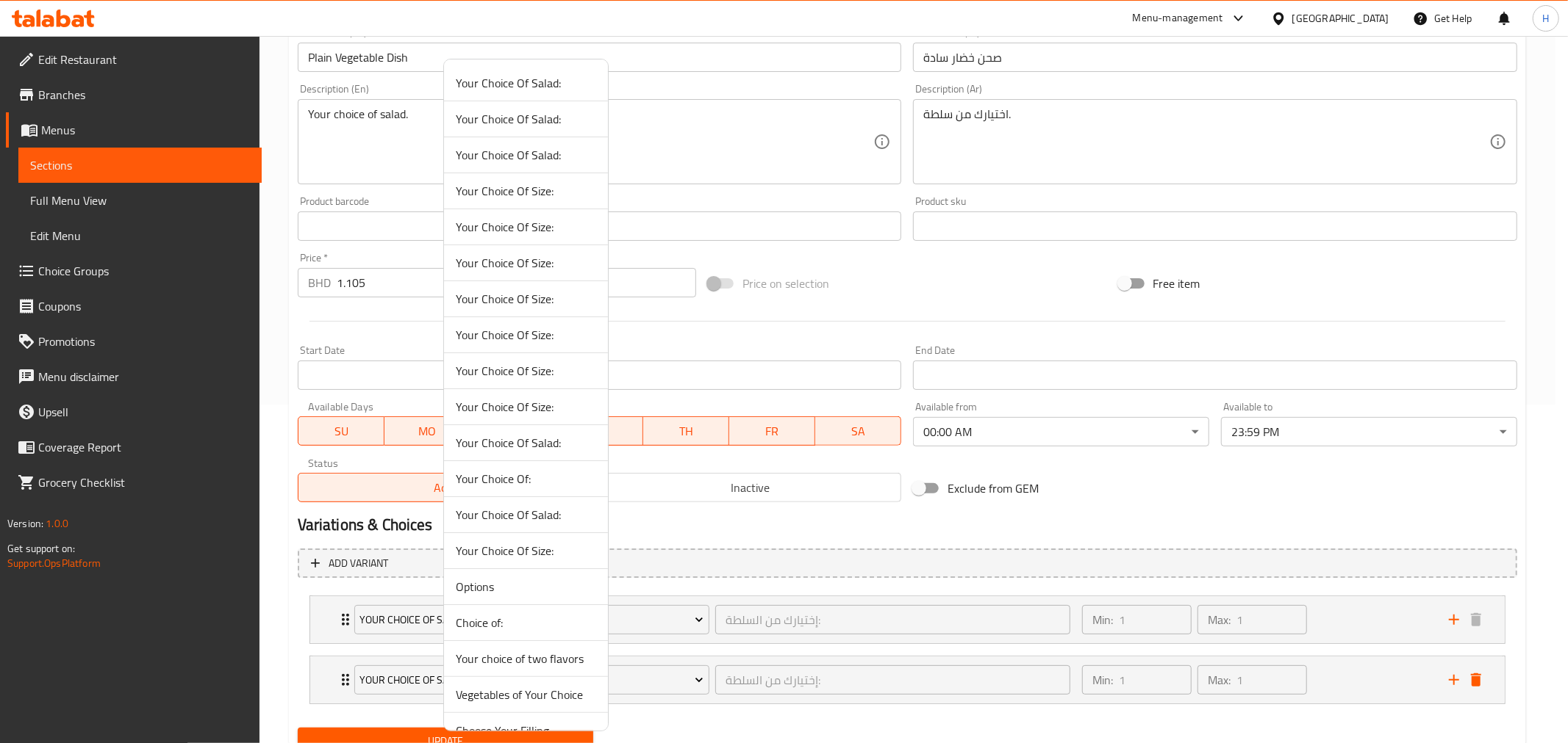
click at [505, 696] on span "Vegetables of Your Choice" at bounding box center [525, 695] width 140 height 18
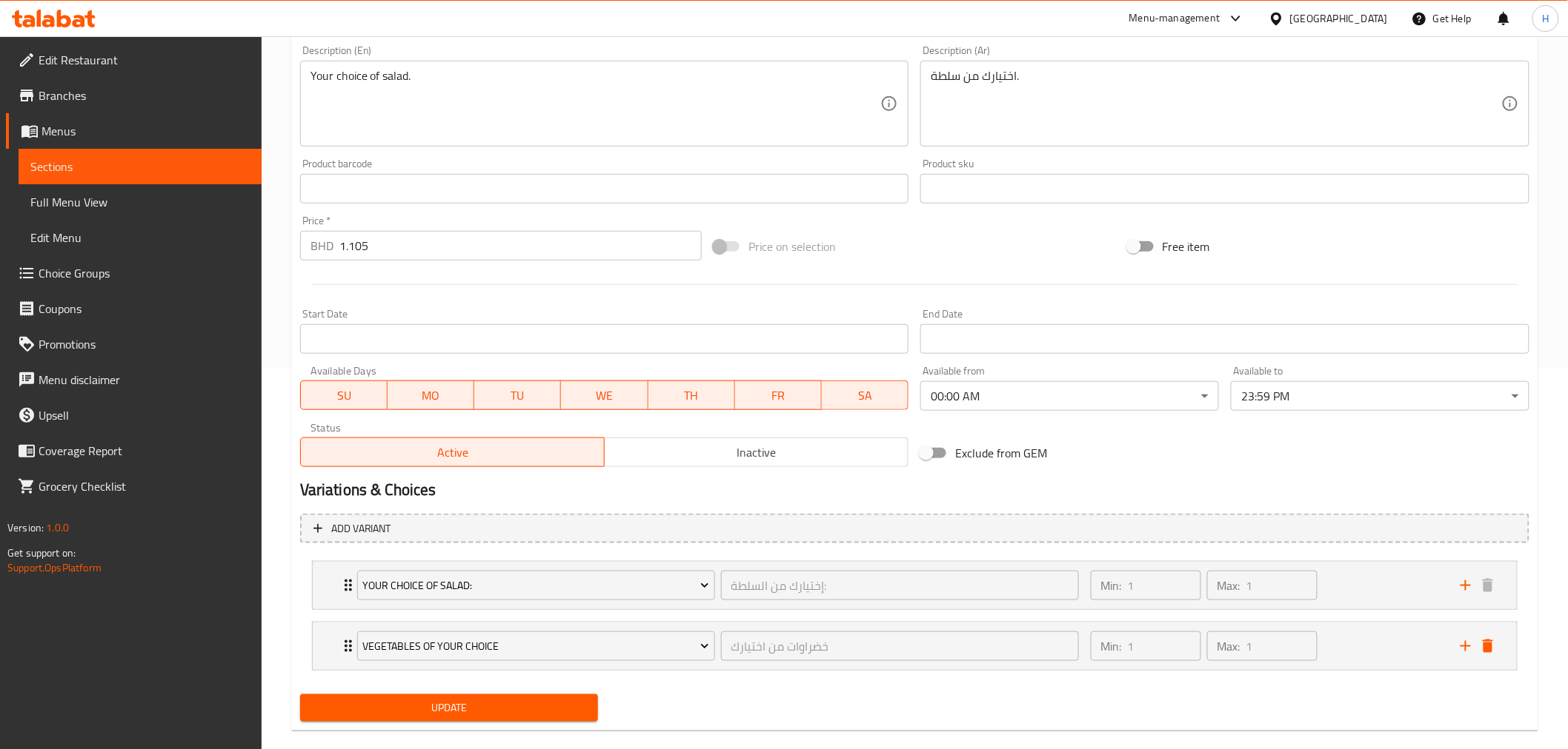
scroll to position [402, 0]
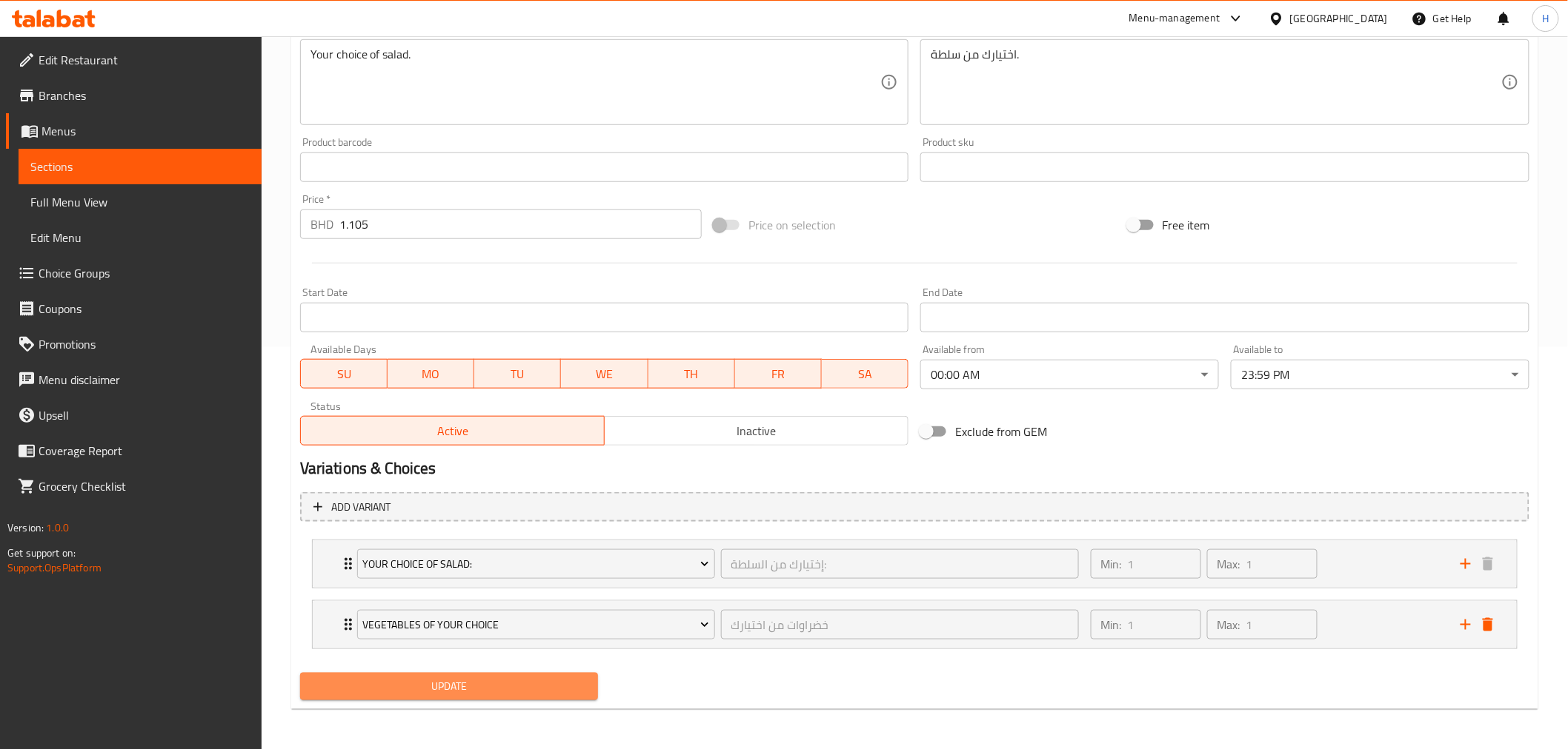
click at [361, 689] on span "Update" at bounding box center [449, 687] width 275 height 19
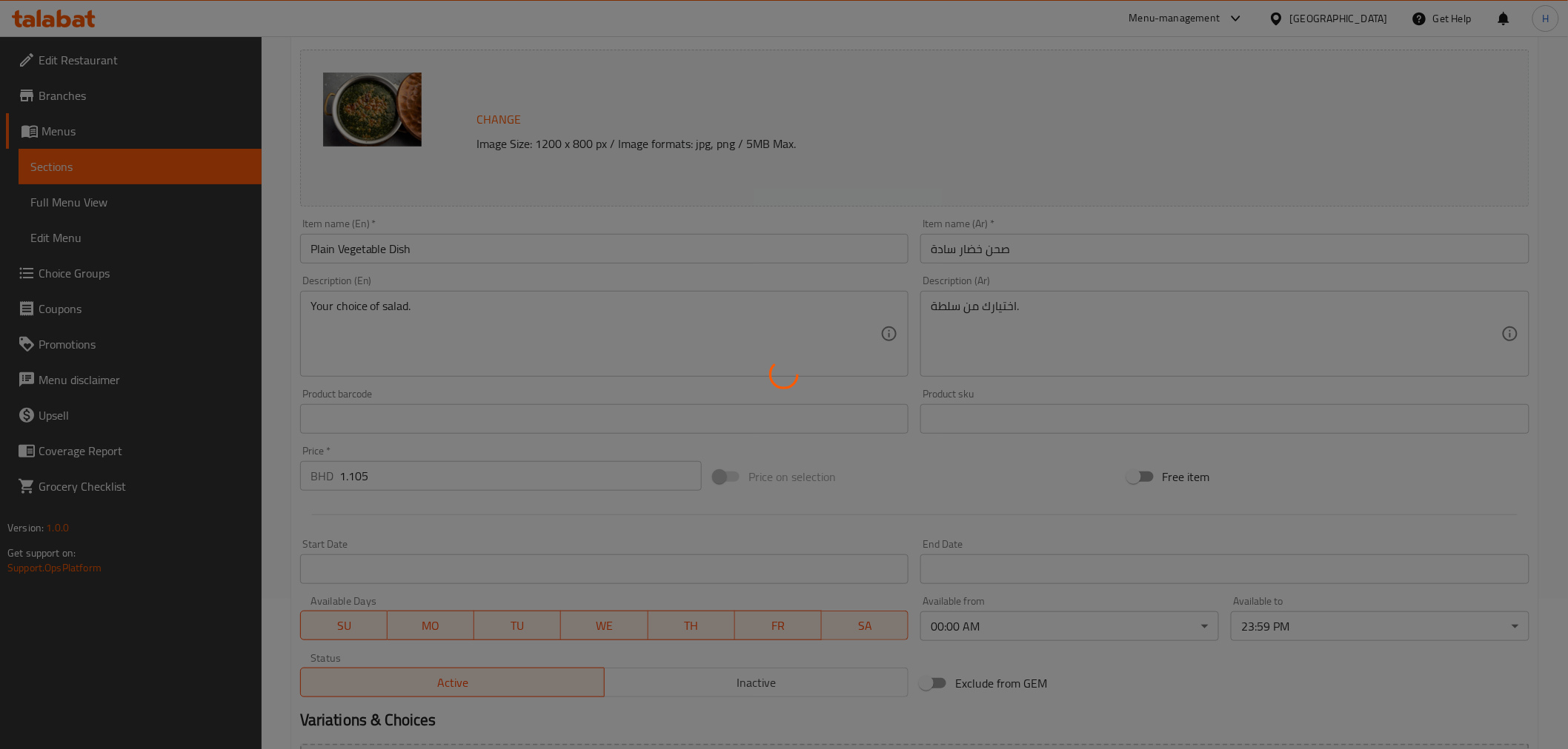
scroll to position [0, 0]
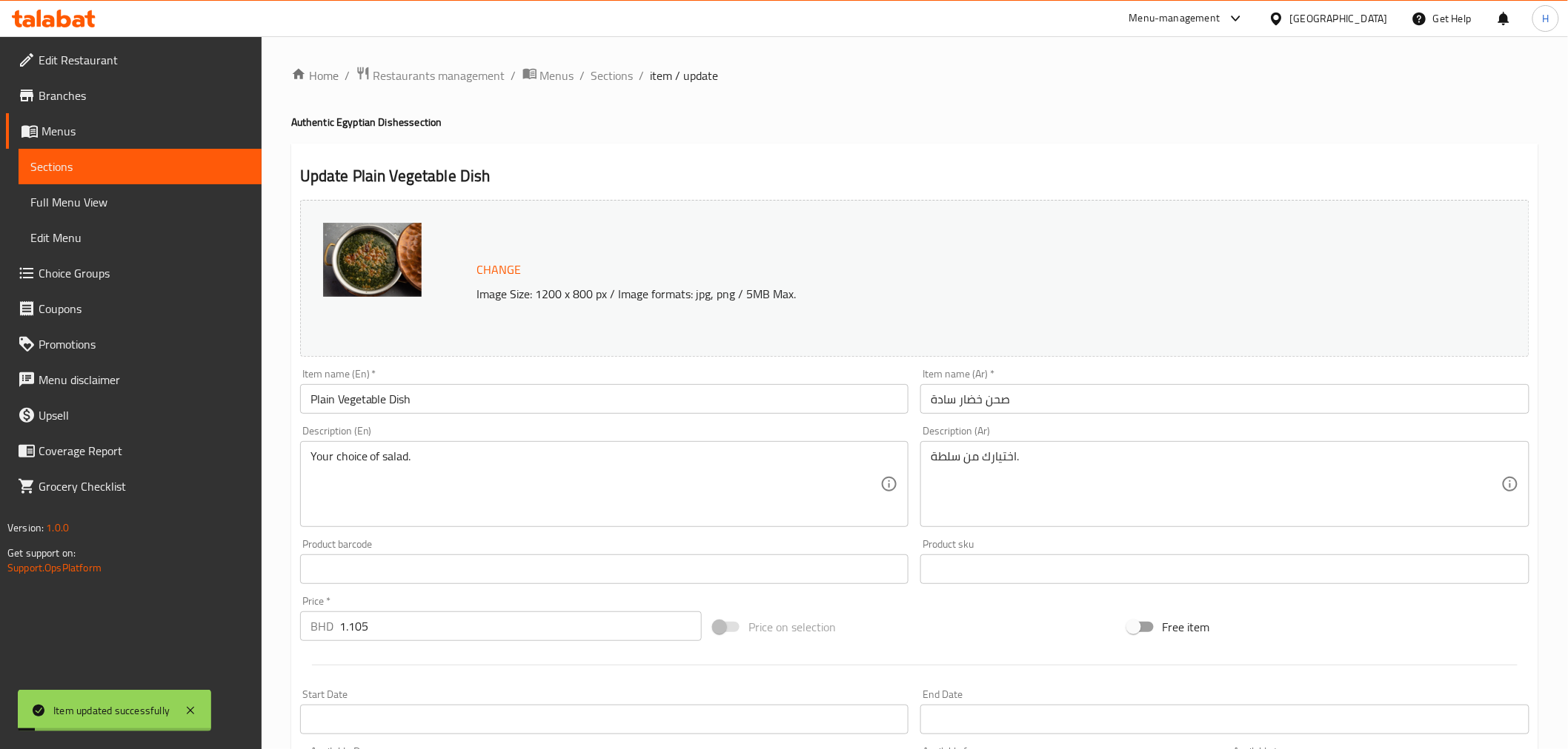
click at [616, 78] on span "Sections" at bounding box center [612, 76] width 42 height 18
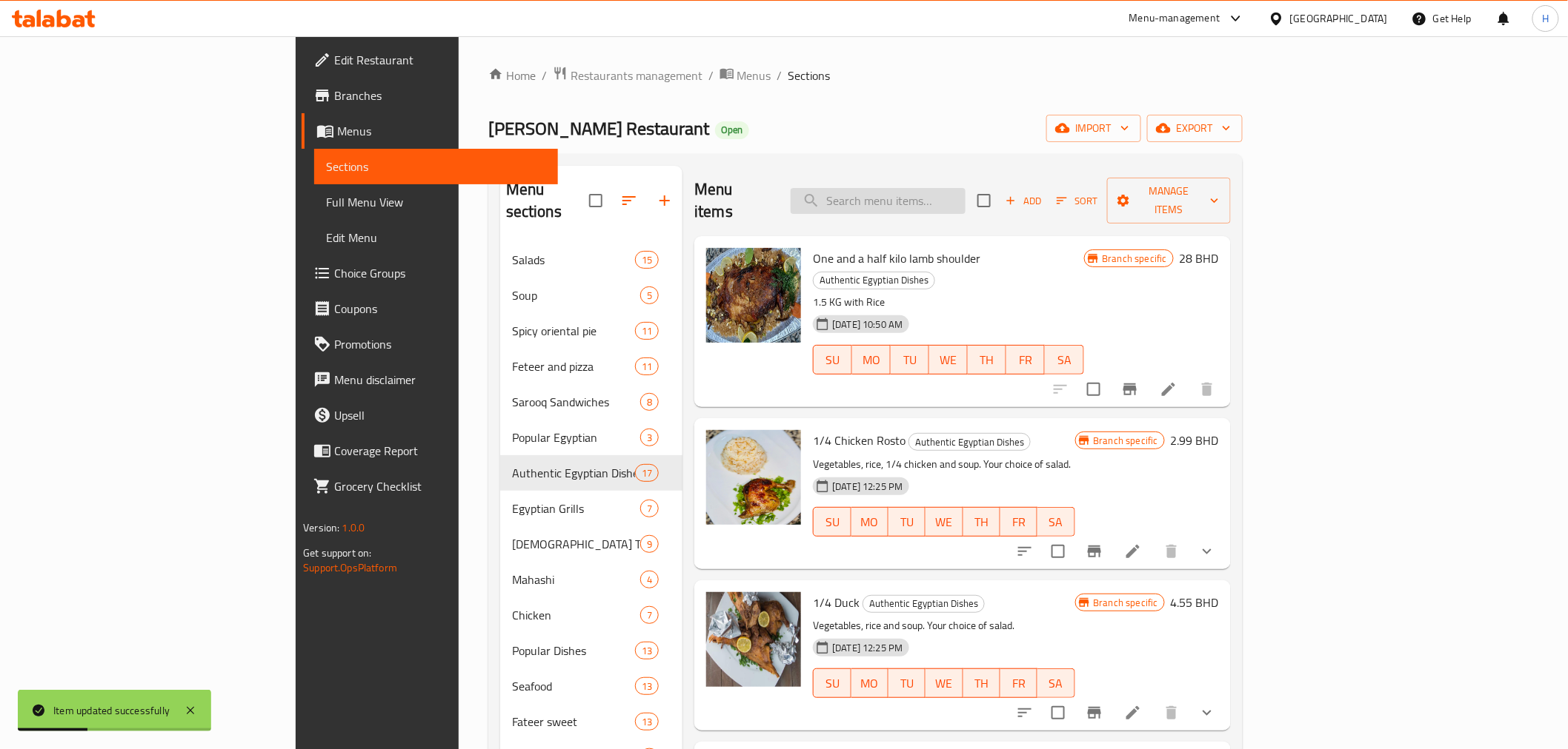
click at [966, 197] on input "search" at bounding box center [878, 201] width 175 height 26
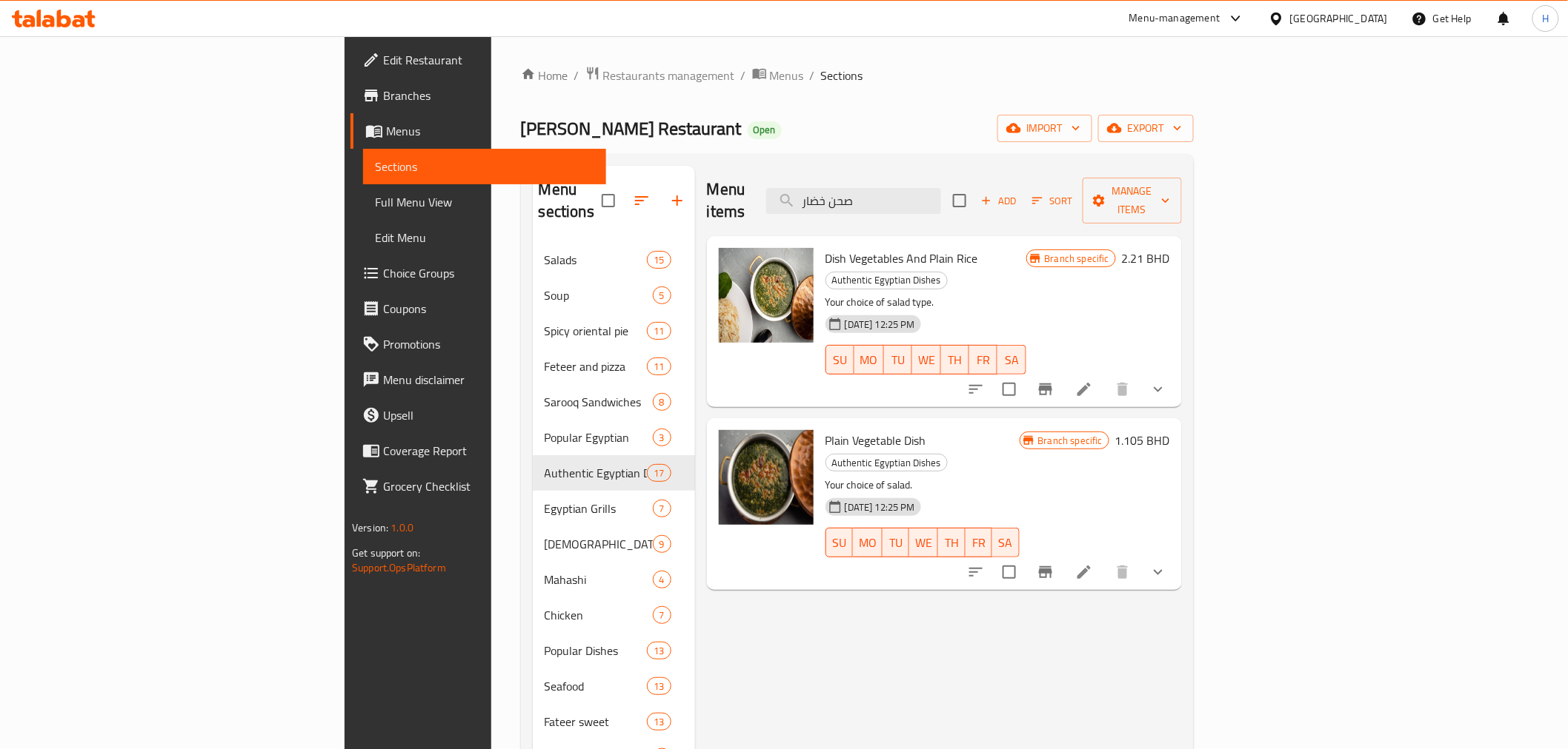
type input "صحن خضار"
click at [920, 612] on div "Menu items صحن خضار Add Sort Manage items Dish Vegetables And Plain Rice Authen…" at bounding box center [939, 540] width 487 height 749
click at [1167, 380] on icon "show more" at bounding box center [1158, 389] width 18 height 18
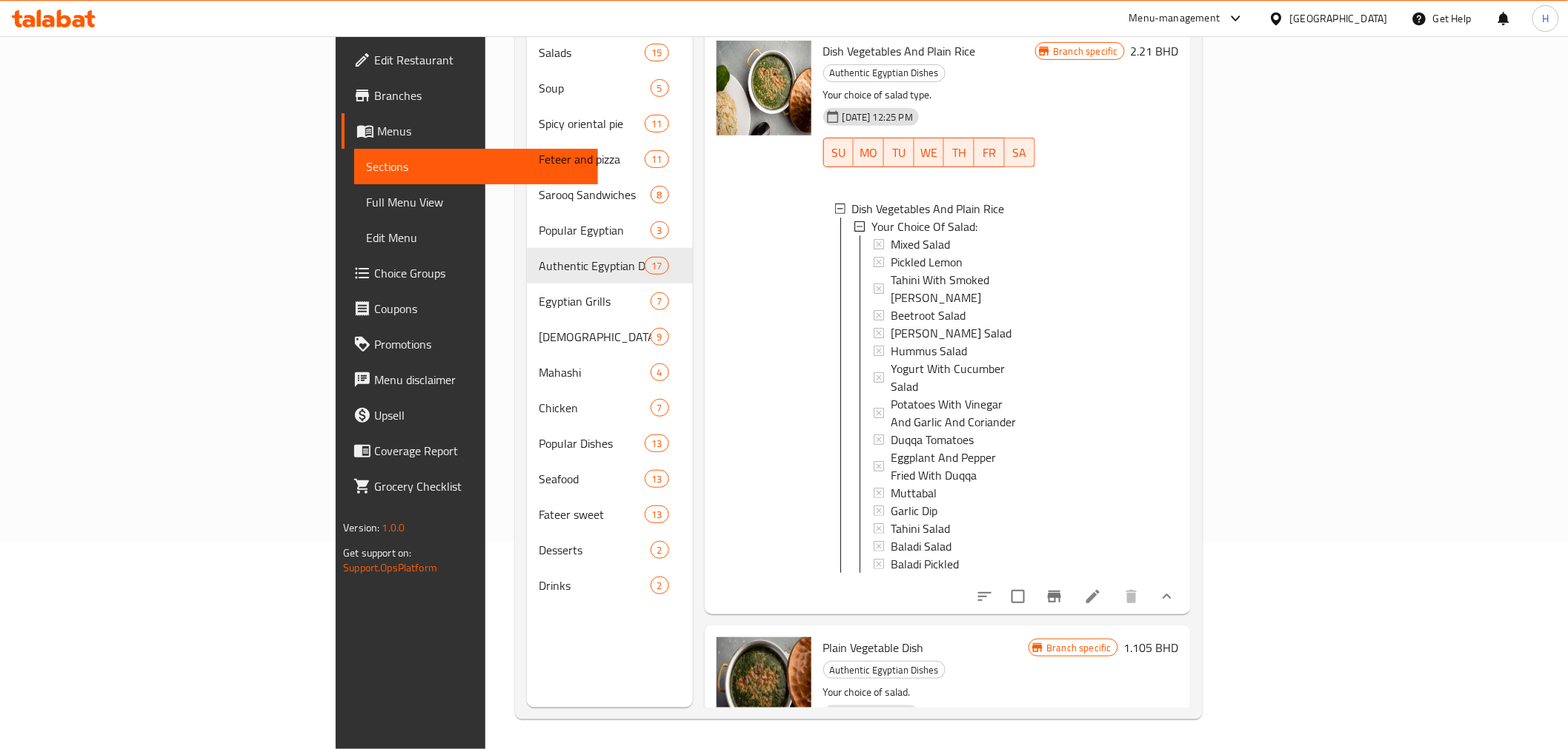
scroll to position [2, 0]
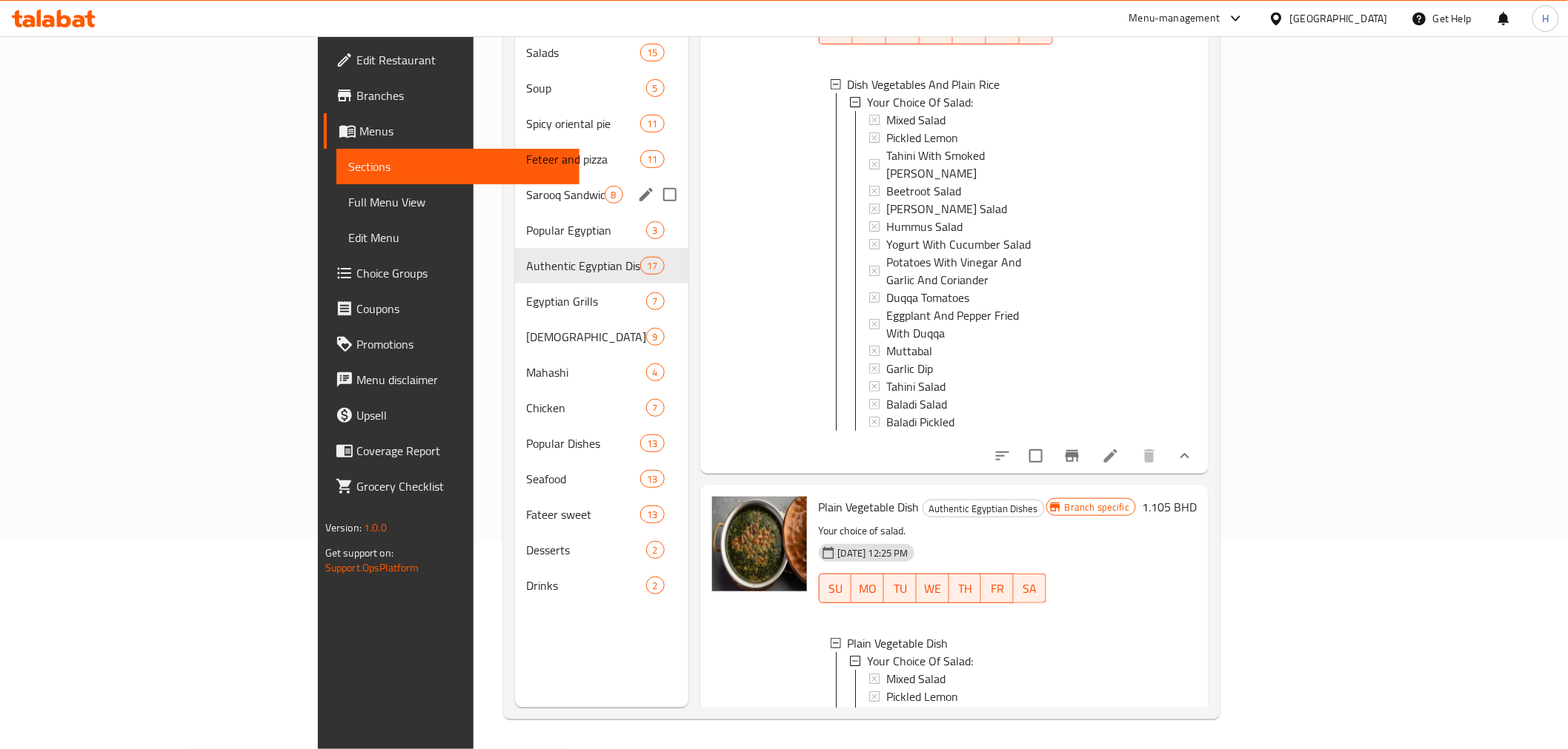
scroll to position [0, 0]
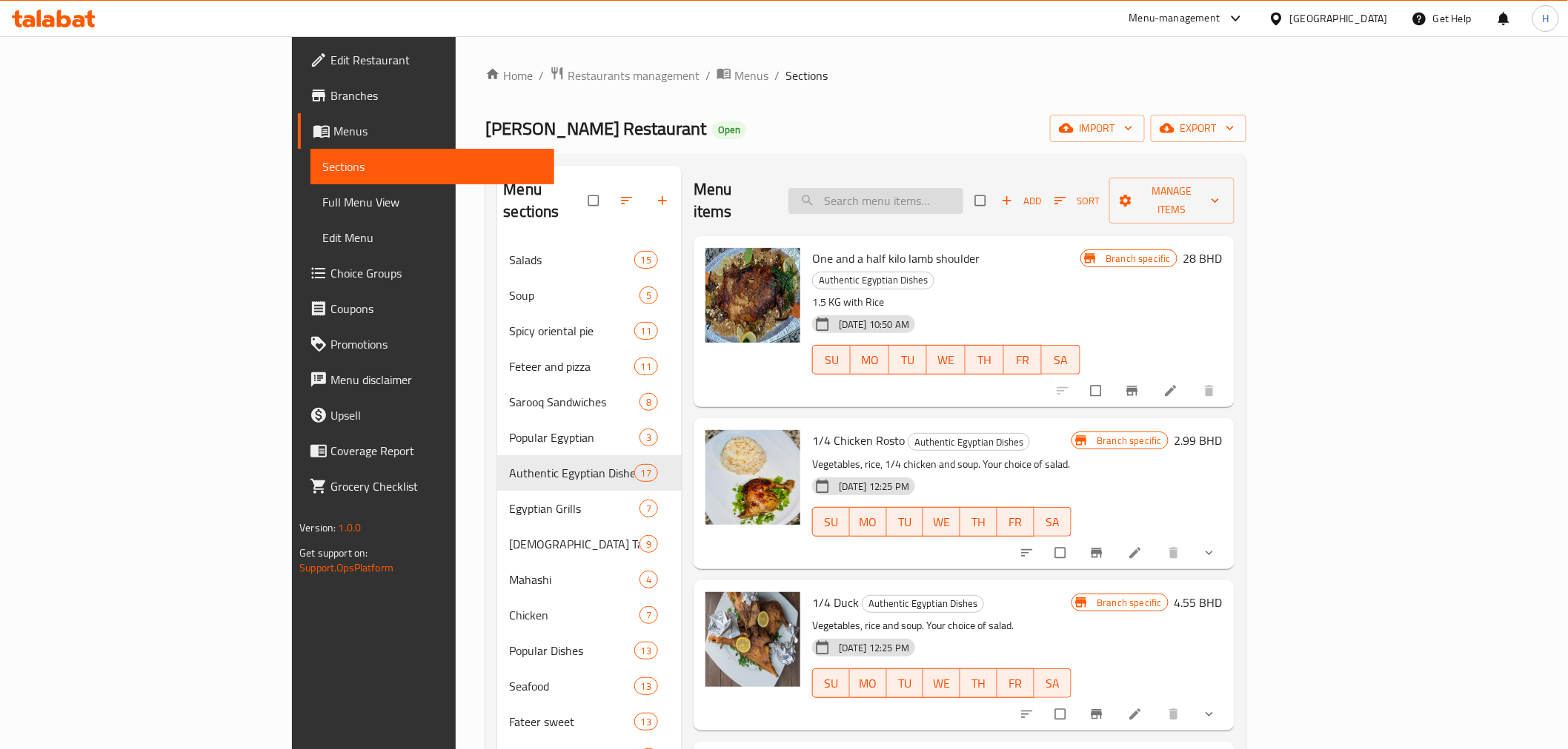
click at [963, 197] on input "search" at bounding box center [876, 201] width 175 height 26
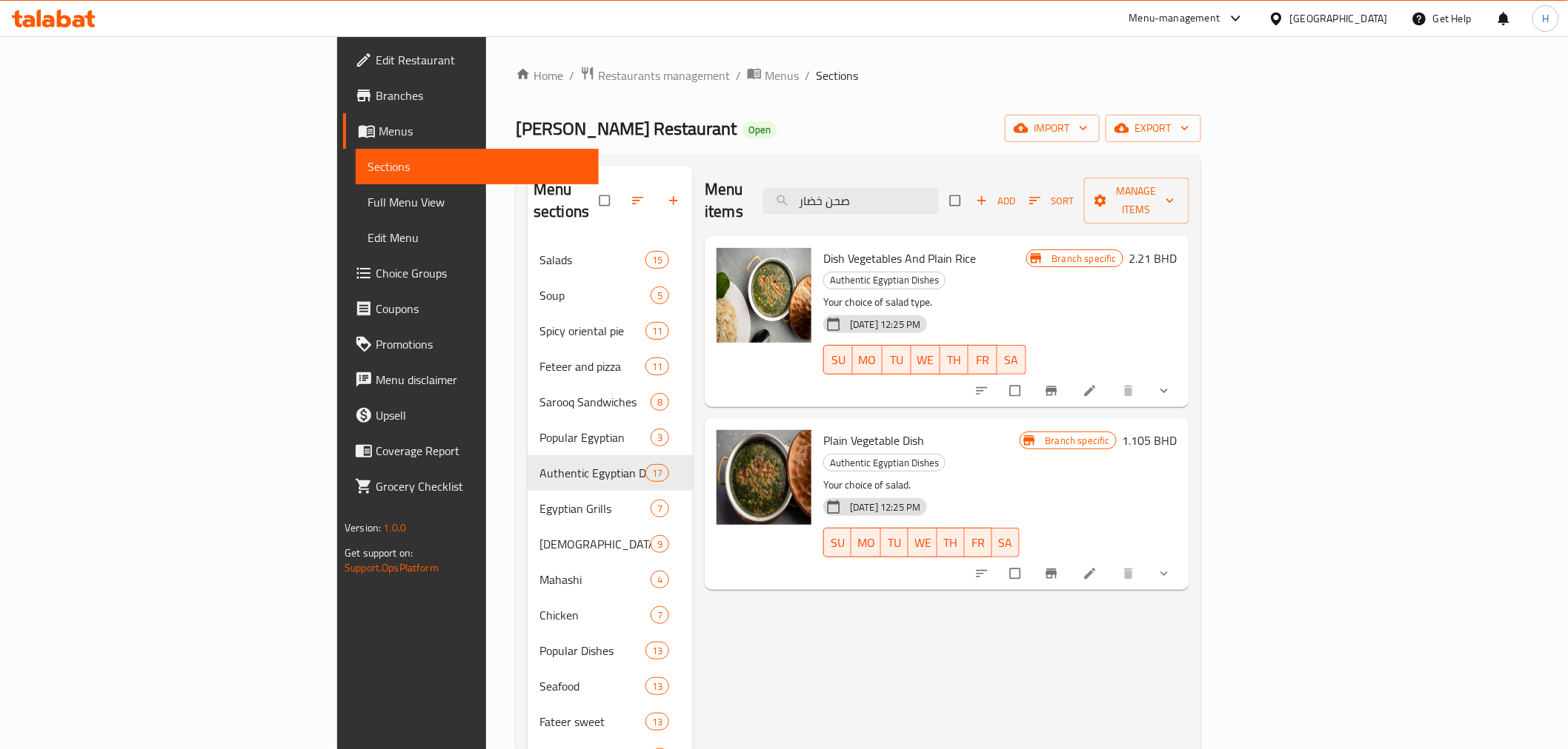
type input "صحن خضار"
click at [1183, 375] on button "show more" at bounding box center [1165, 391] width 35 height 32
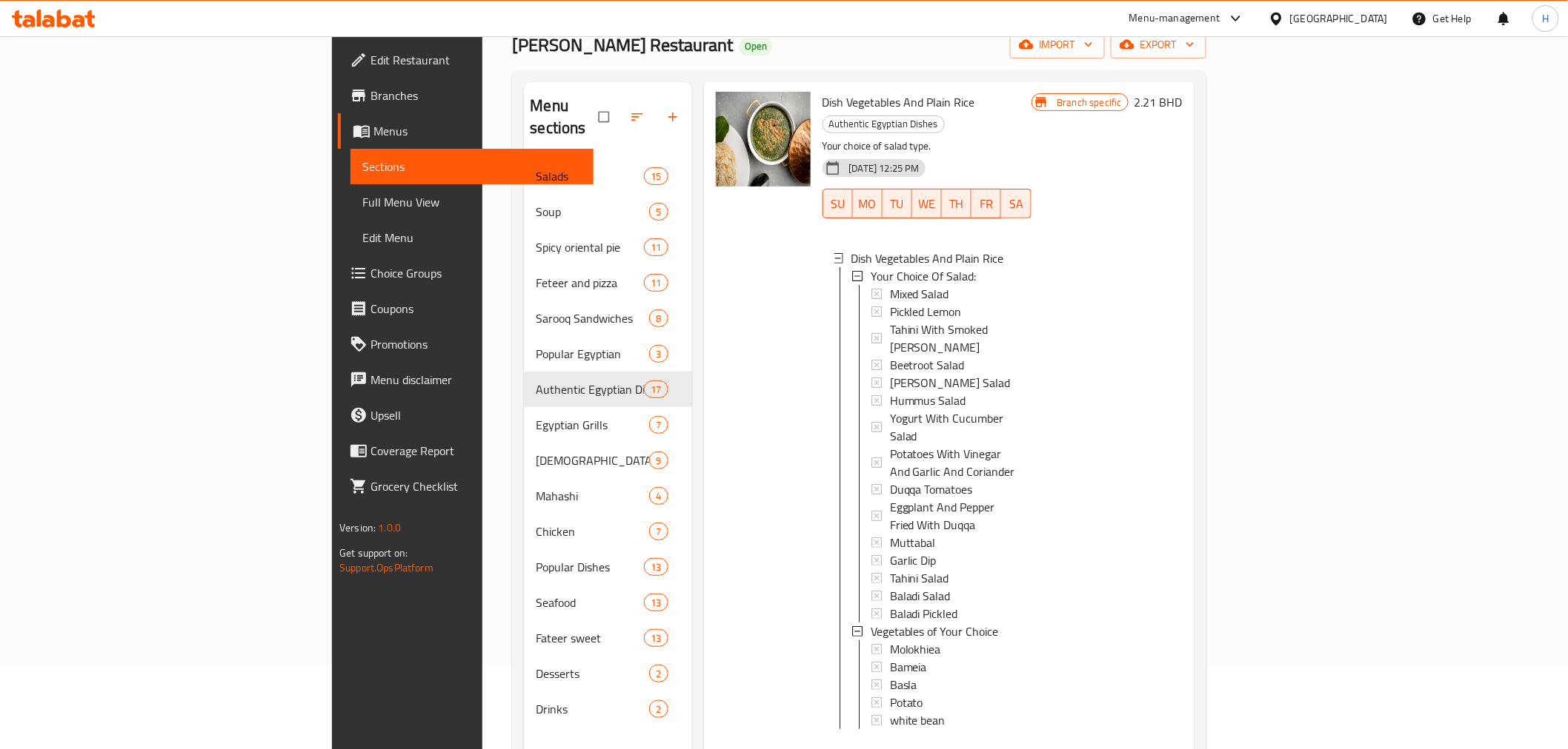
scroll to position [207, 0]
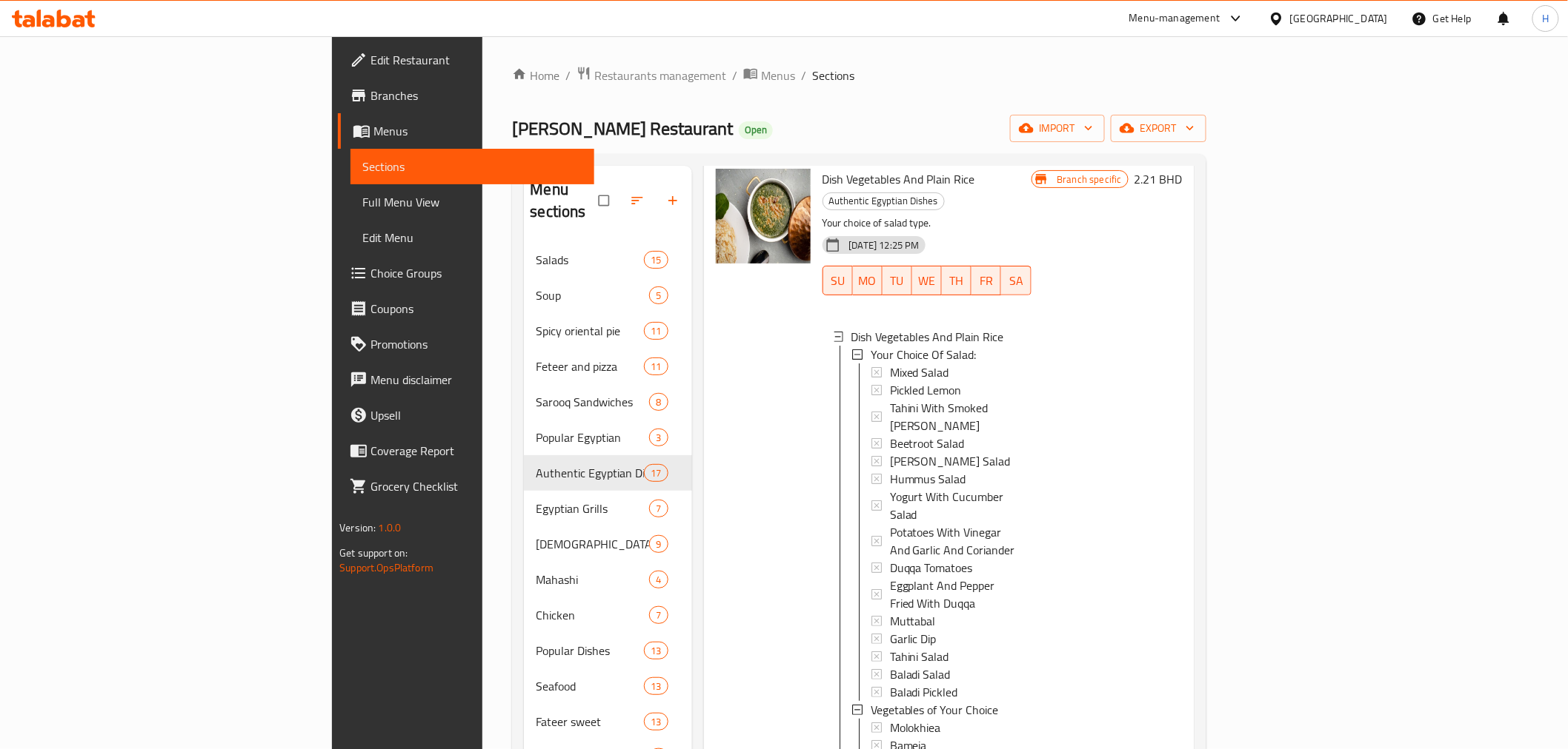
scroll to position [0, 0]
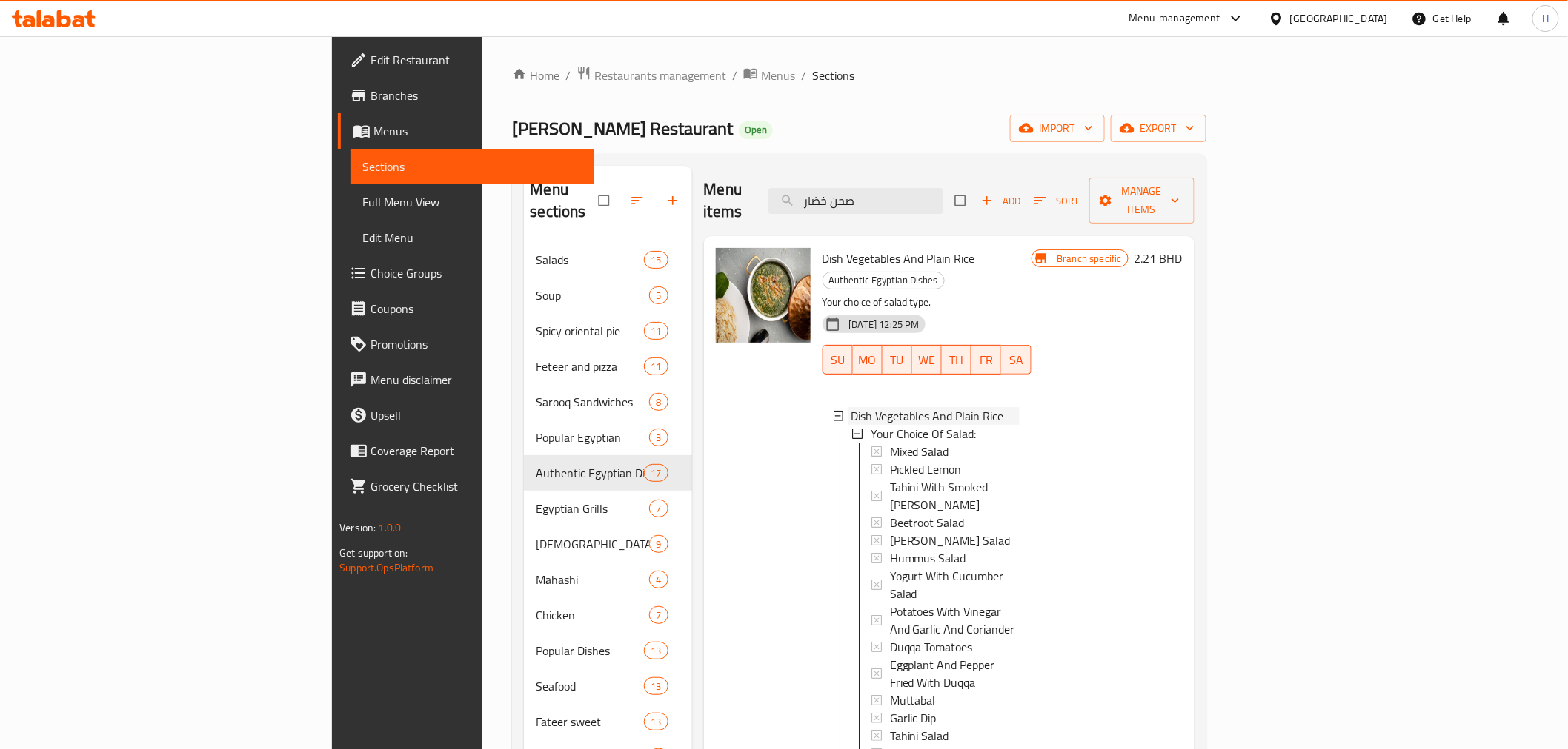
click at [833, 411] on icon at bounding box center [839, 416] width 11 height 11
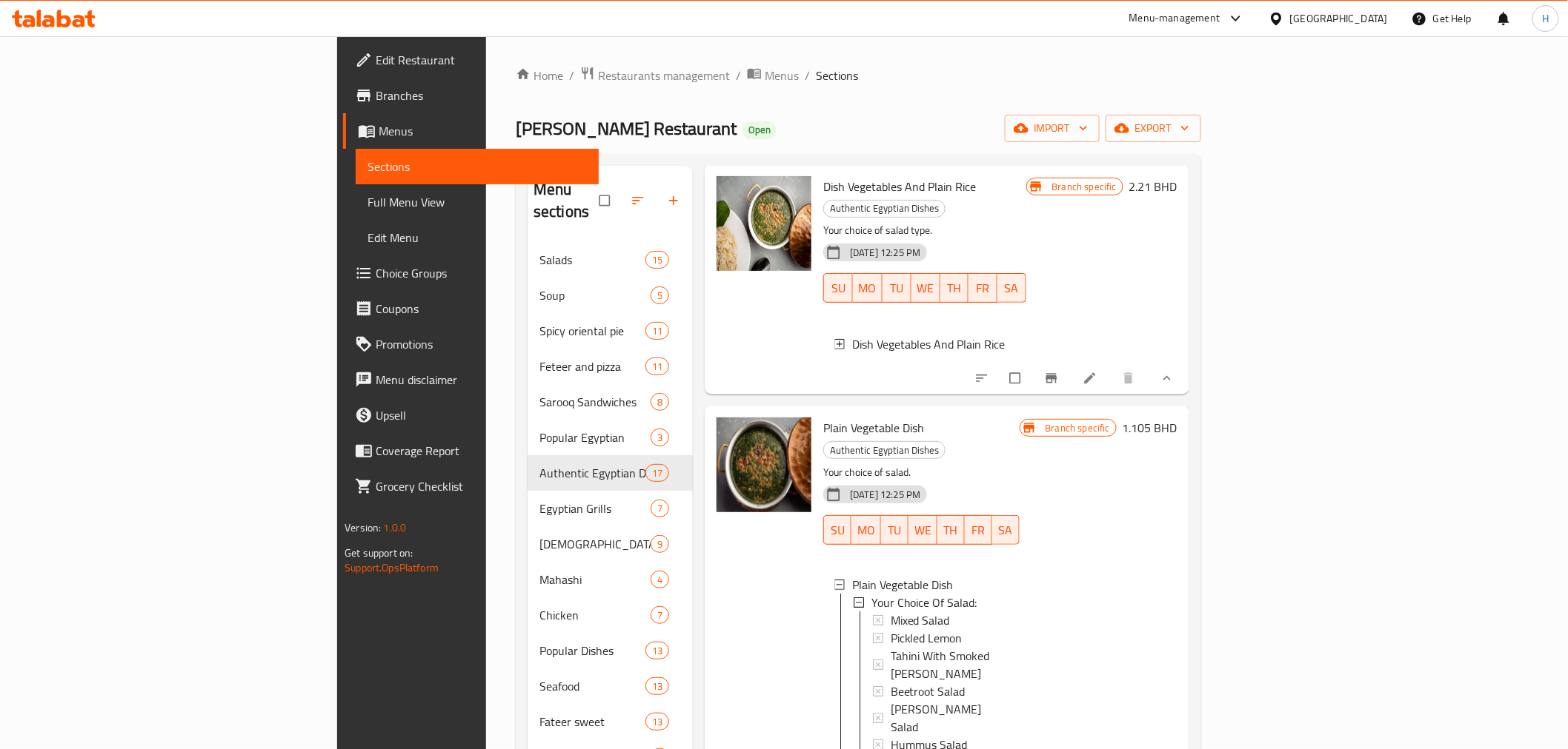
scroll to position [144, 0]
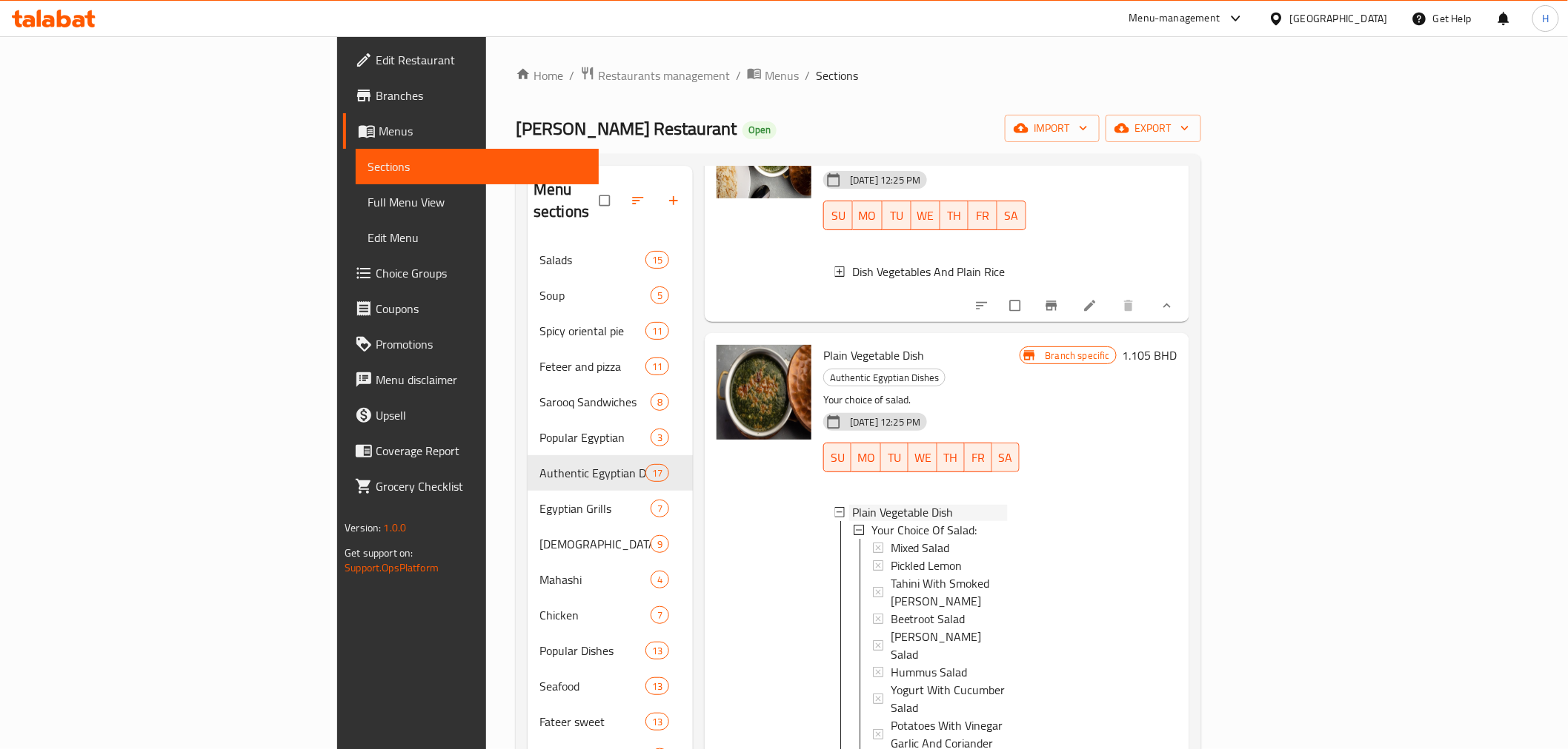
click at [834, 507] on icon at bounding box center [839, 513] width 11 height 11
